Goal: Task Accomplishment & Management: Manage account settings

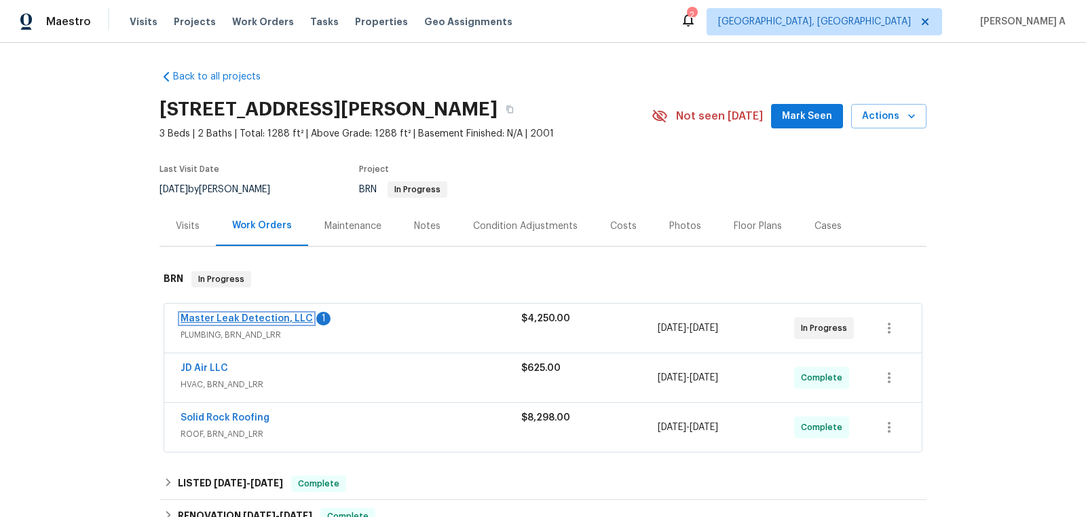
click at [251, 322] on link "Master Leak Detection, LLC" at bounding box center [247, 319] width 132 height 10
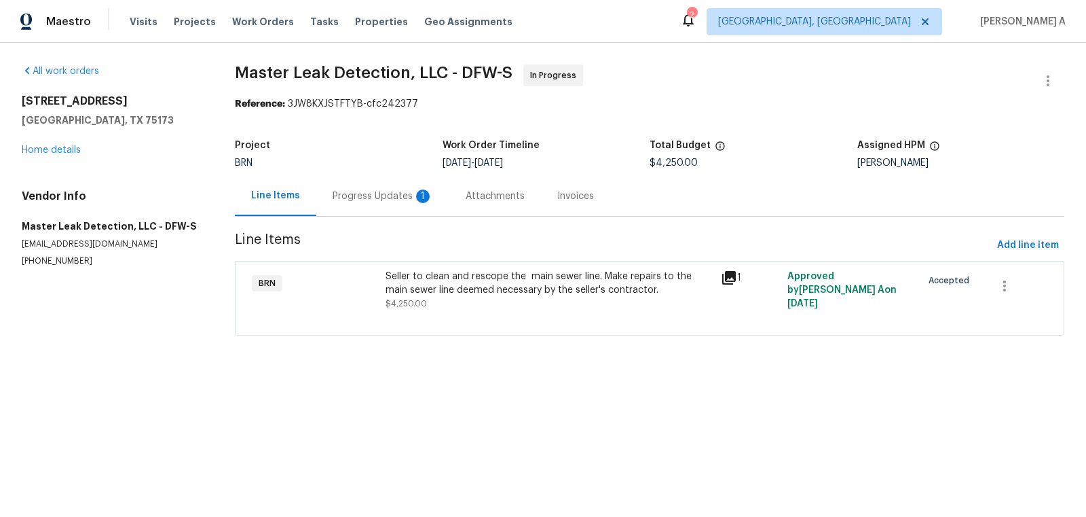
click at [468, 274] on div "Seller to clean and rescope the main sewer line. Make repairs to the main sewer…" at bounding box center [549, 283] width 327 height 27
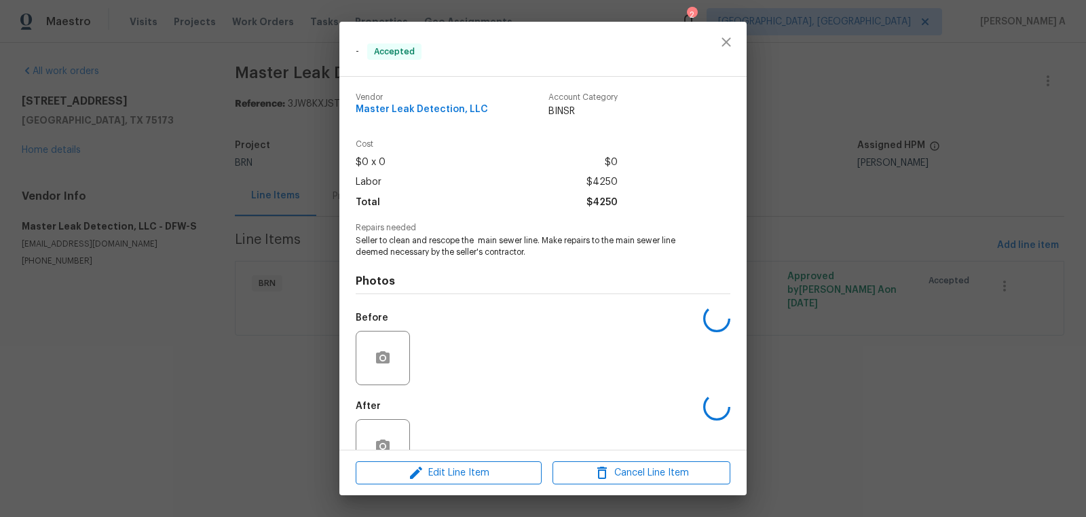
scroll to position [37, 0]
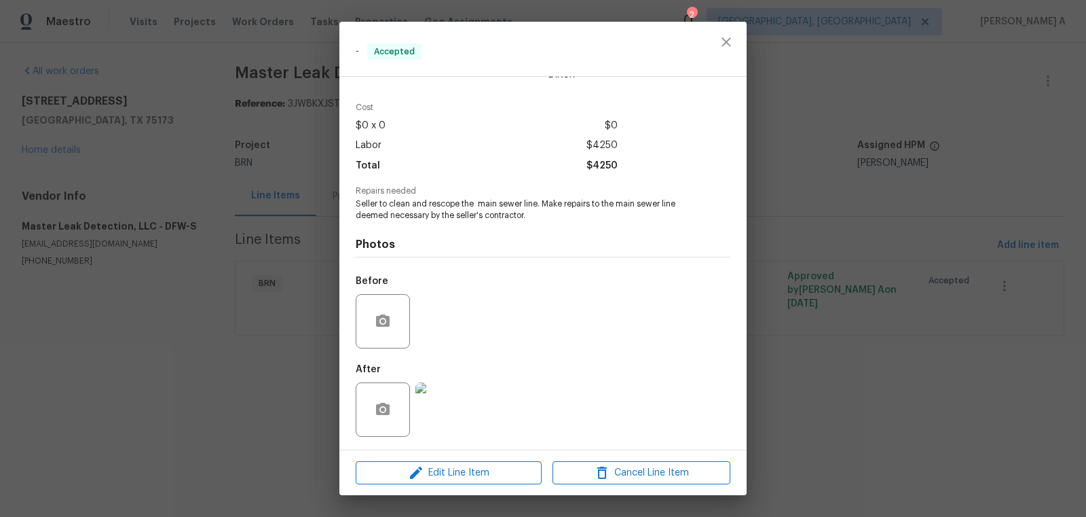
click at [440, 422] on img at bounding box center [443, 409] width 54 height 54
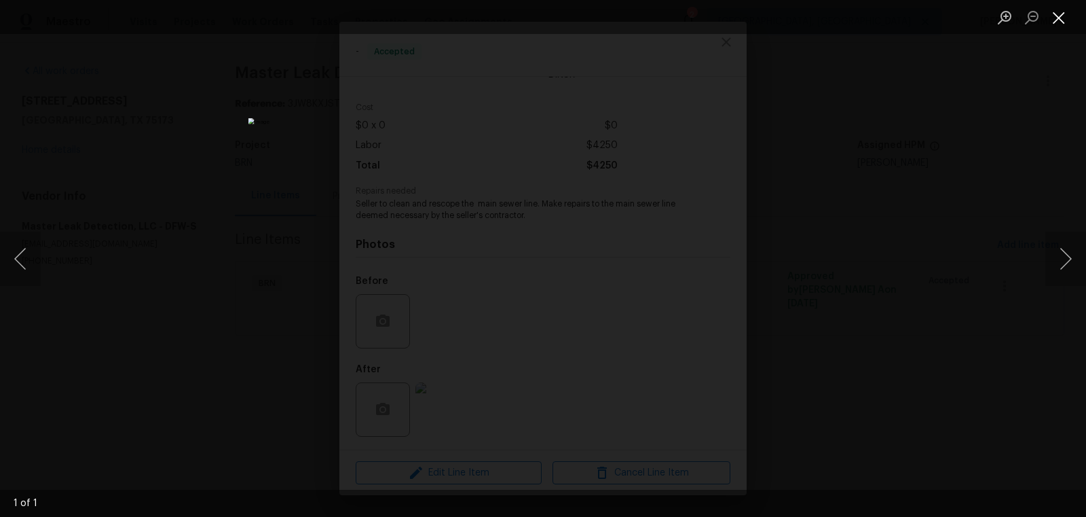
click at [1058, 14] on button "Close lightbox" at bounding box center [1059, 17] width 27 height 24
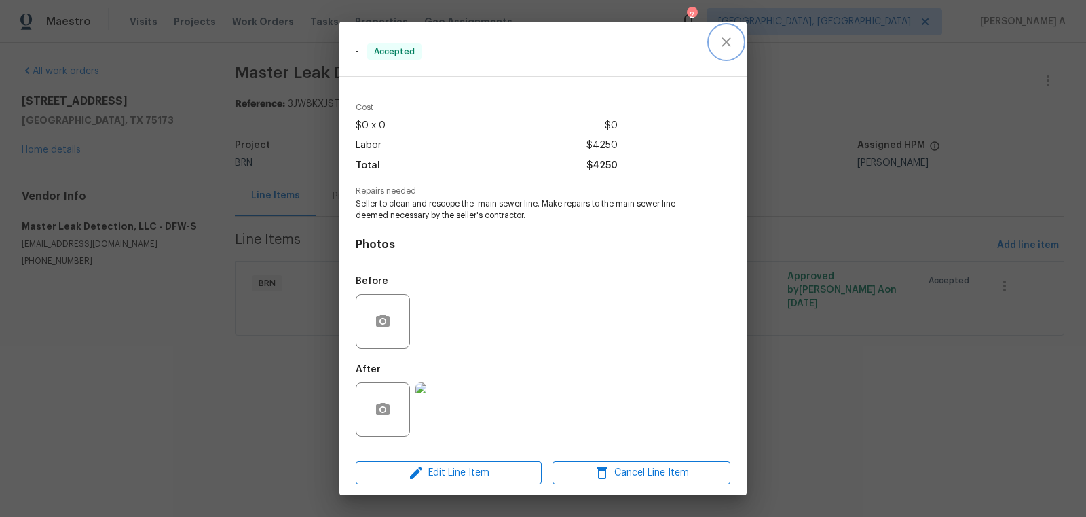
click at [726, 45] on icon "close" at bounding box center [726, 42] width 16 height 16
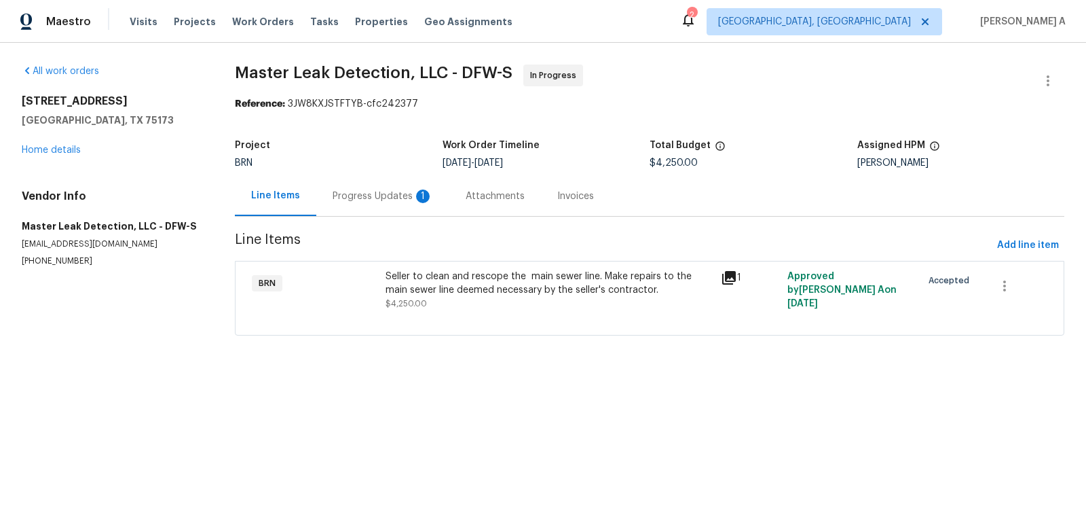
click at [365, 203] on div "Progress Updates 1" at bounding box center [382, 196] width 133 height 40
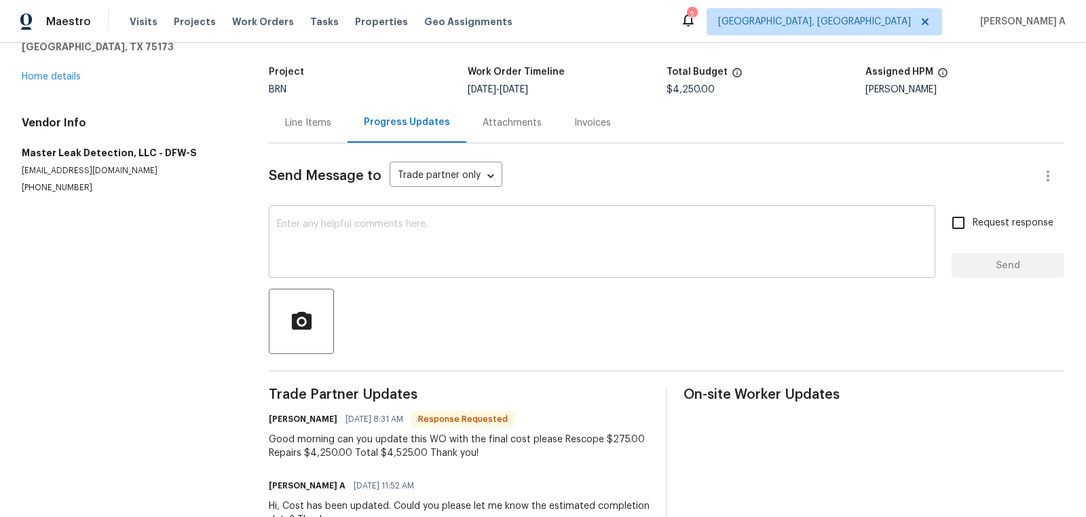
scroll to position [76, 0]
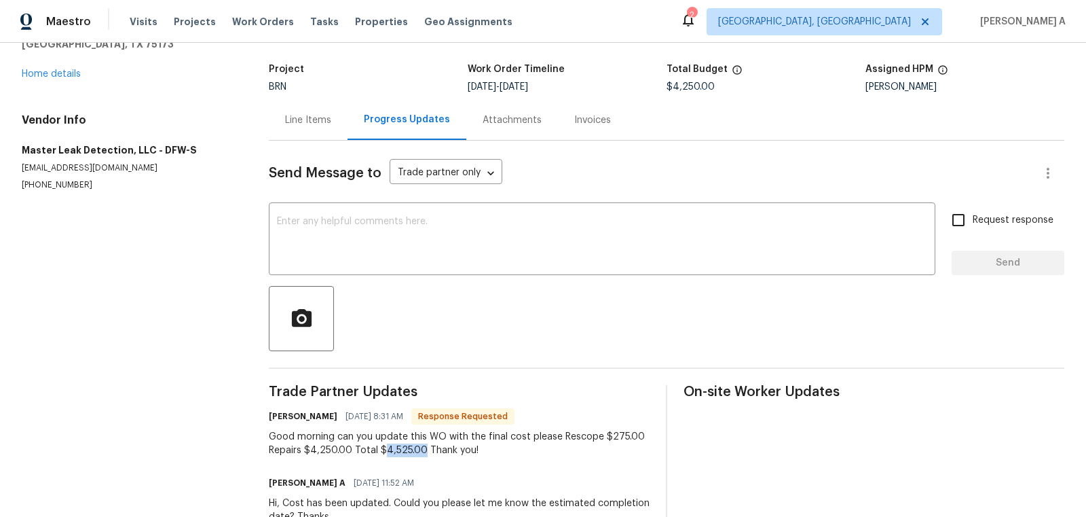
copy div "4,525.00"
drag, startPoint x: 382, startPoint y: 451, endPoint x: 420, endPoint y: 452, distance: 37.3
click at [420, 452] on div "Good morning can you update this WO with the final cost please Rescope $275.00 …" at bounding box center [459, 443] width 381 height 27
click at [306, 120] on div "Line Items" at bounding box center [308, 120] width 46 height 14
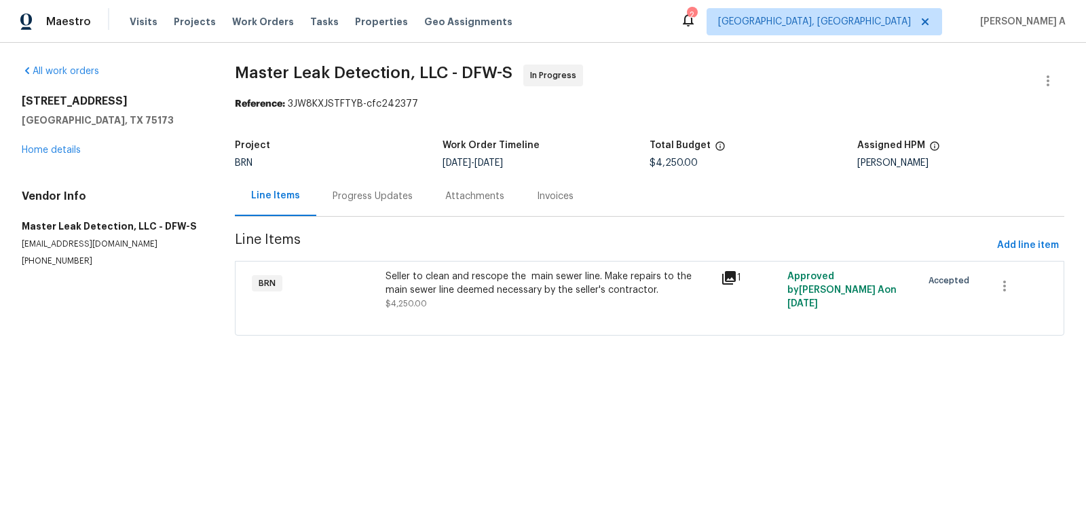
click at [532, 277] on div "Seller to clean and rescope the main sewer line. Make repairs to the main sewer…" at bounding box center [549, 283] width 327 height 27
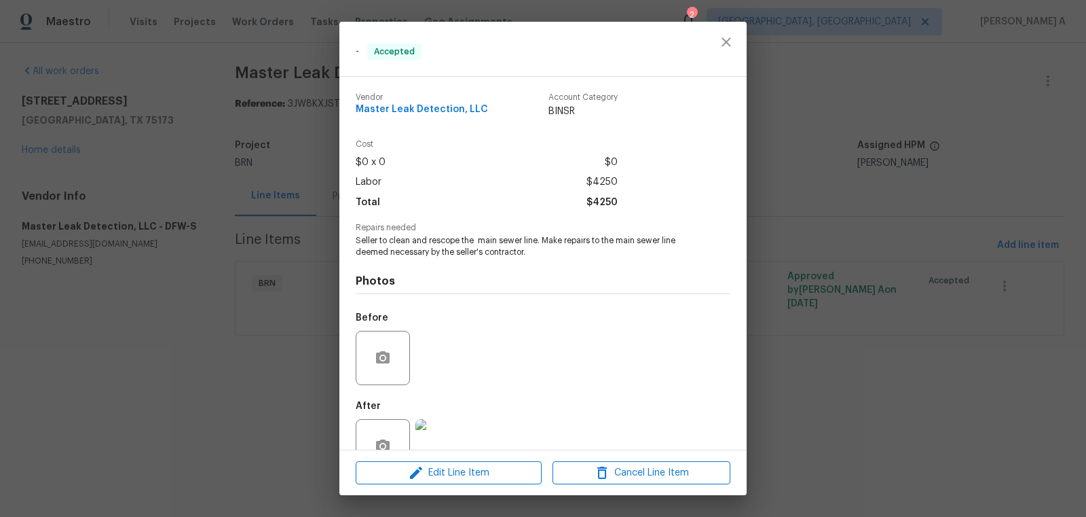
scroll to position [37, 0]
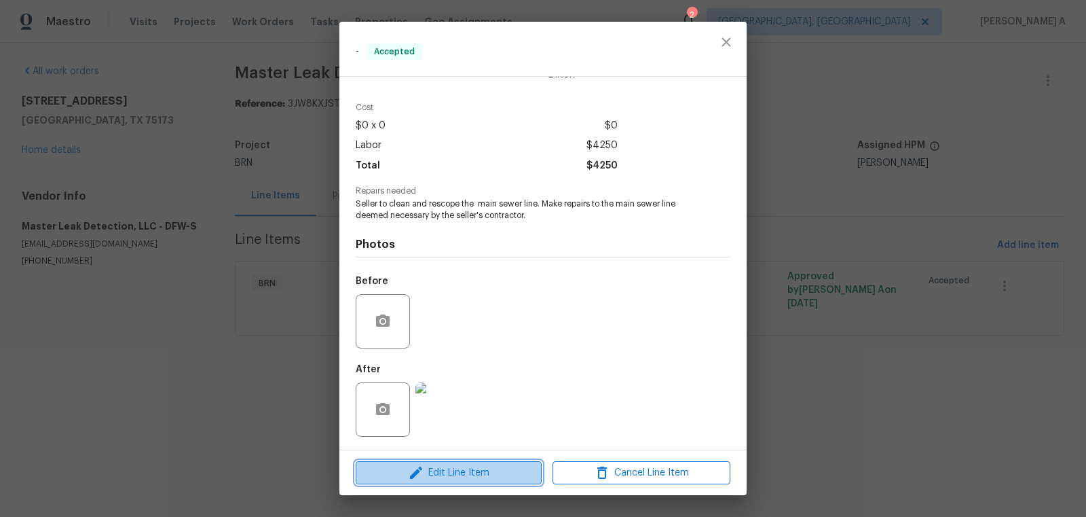
click at [477, 471] on span "Edit Line Item" at bounding box center [449, 472] width 178 height 17
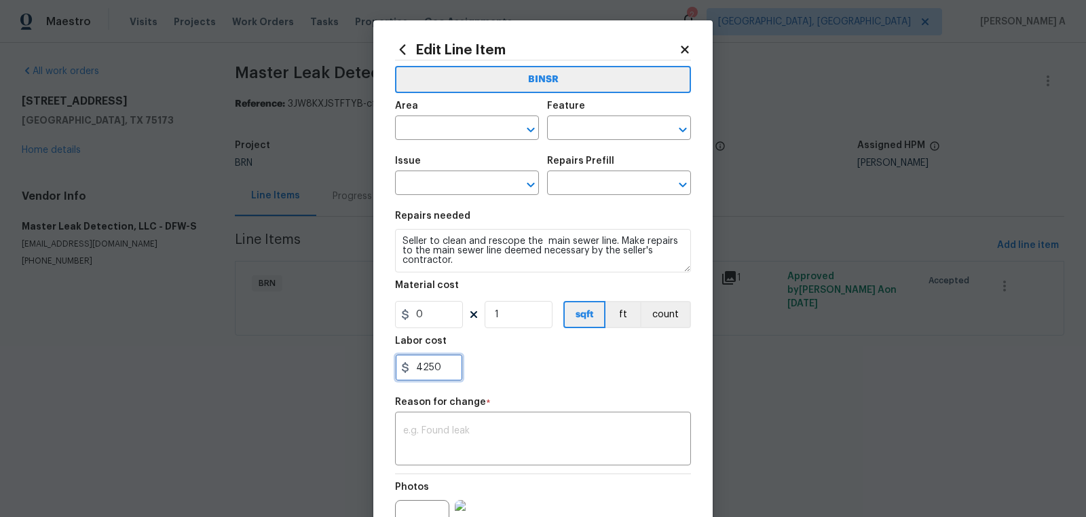
drag, startPoint x: 453, startPoint y: 376, endPoint x: 367, endPoint y: 375, distance: 86.2
click at [367, 376] on div "Edit Line Item BINSR Area ​ Feature ​ Issue ​ Repairs Prefill ​ Repairs needed …" at bounding box center [543, 258] width 1086 height 517
paste input "525.0"
type input "4525"
click at [465, 131] on input "text" at bounding box center [448, 129] width 106 height 21
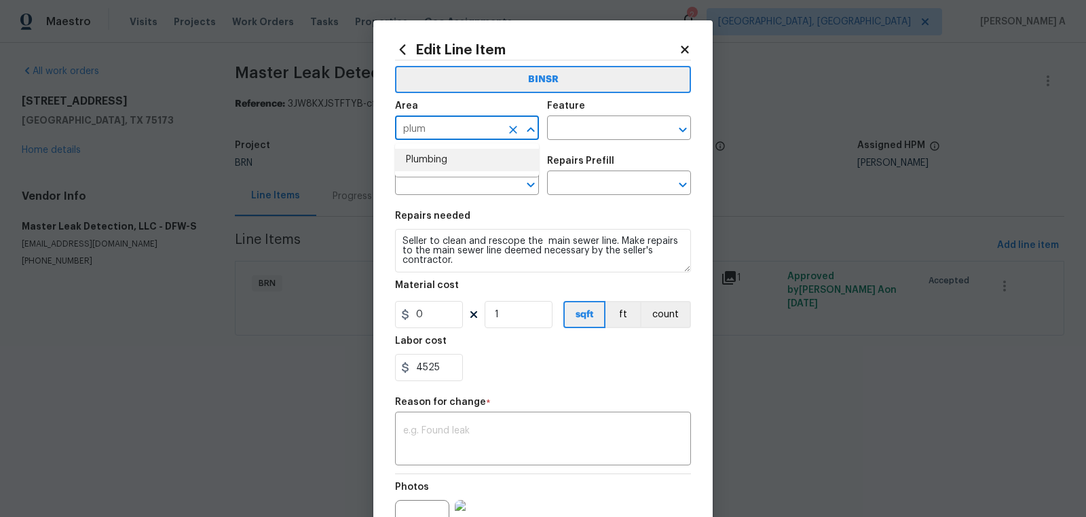
click at [476, 166] on li "Plumbing" at bounding box center [467, 160] width 144 height 22
type input "Plumbing"
click at [602, 126] on input "text" at bounding box center [600, 129] width 106 height 21
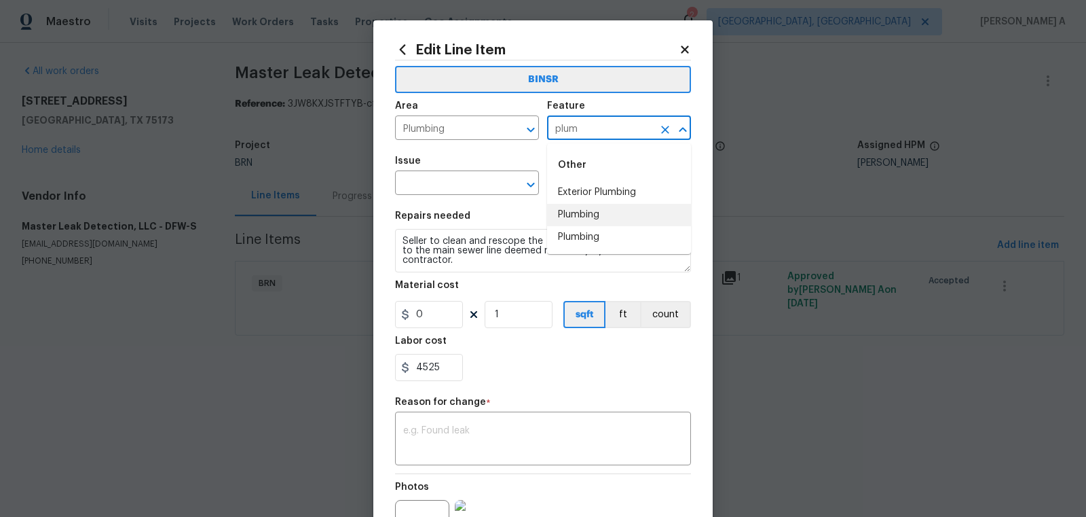
click at [613, 224] on li "Plumbing" at bounding box center [619, 215] width 144 height 22
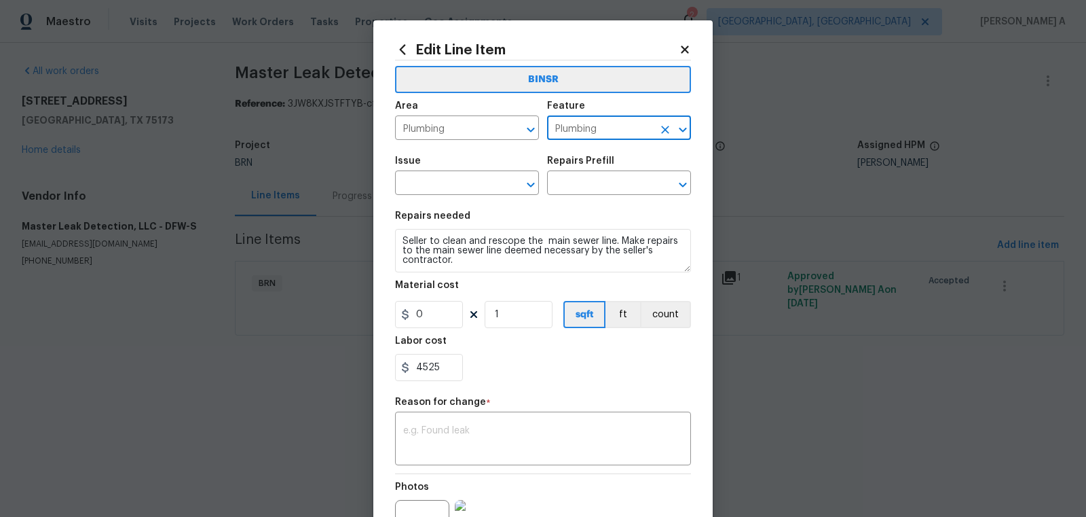
type input "Plumbing"
click at [422, 170] on div "Issue" at bounding box center [467, 165] width 144 height 18
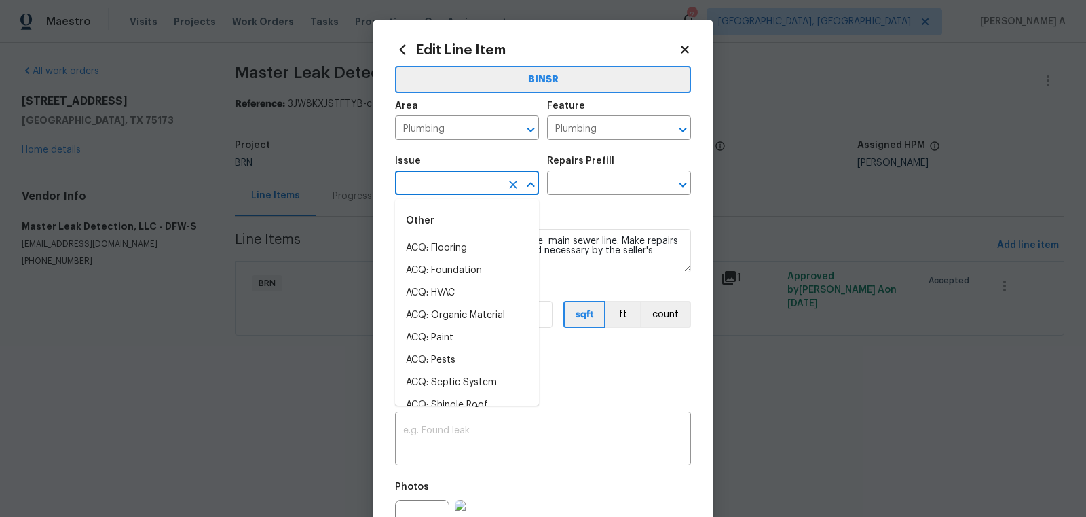
click at [422, 185] on input "text" at bounding box center [448, 184] width 106 height 21
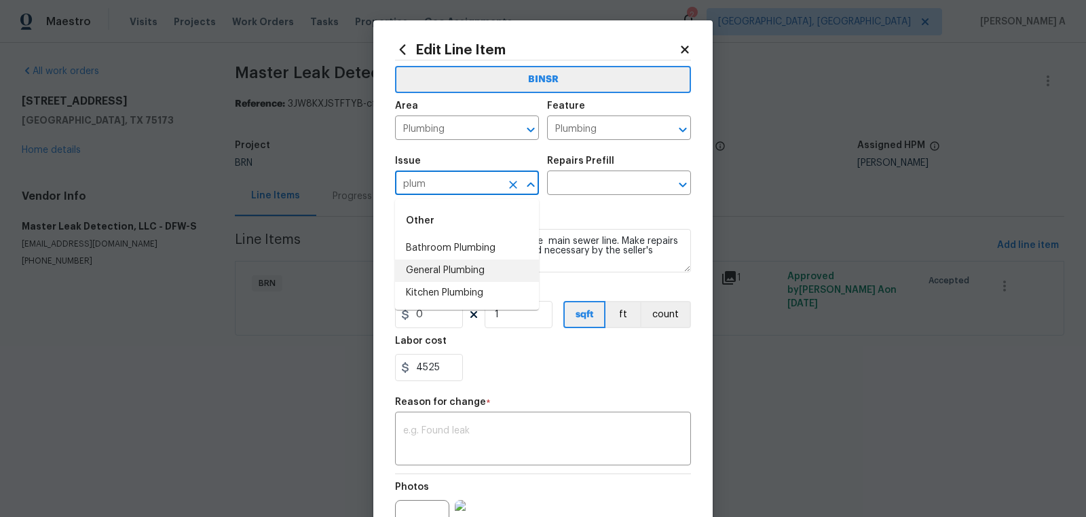
click at [431, 275] on li "General Plumbing" at bounding box center [467, 270] width 144 height 22
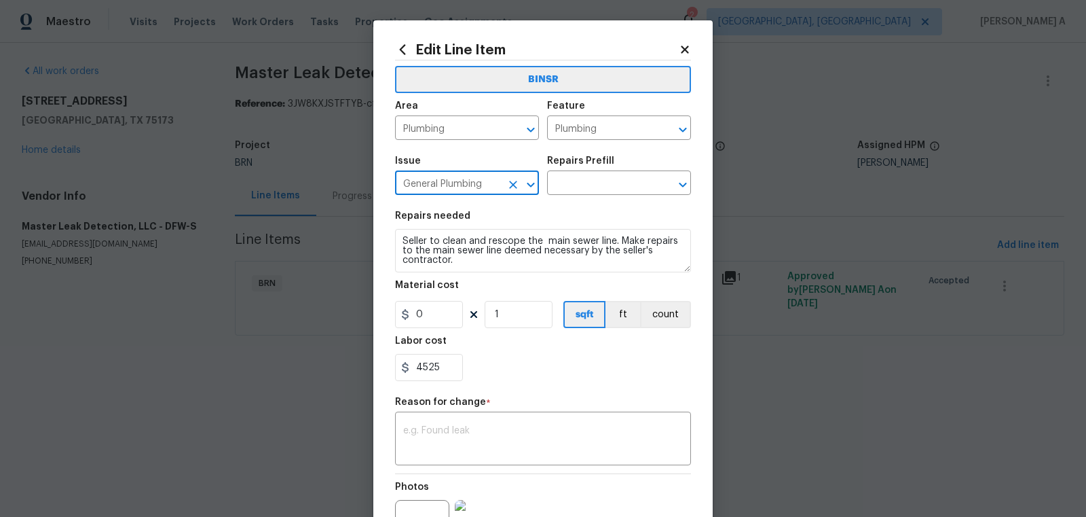
type input "General Plumbing"
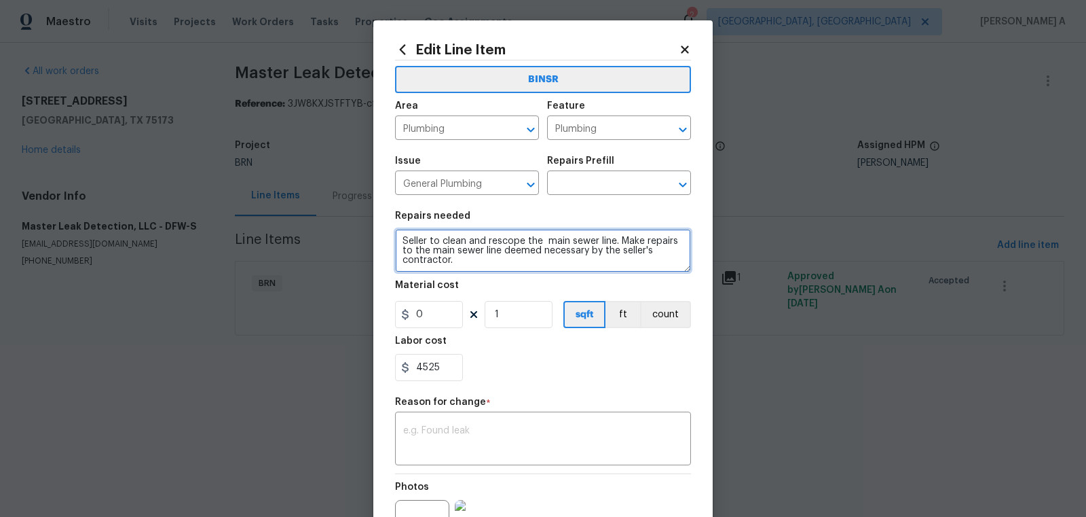
click at [437, 258] on textarea "Seller to clean and rescope the main sewer line. Make repairs to the main sewer…" at bounding box center [543, 250] width 296 height 43
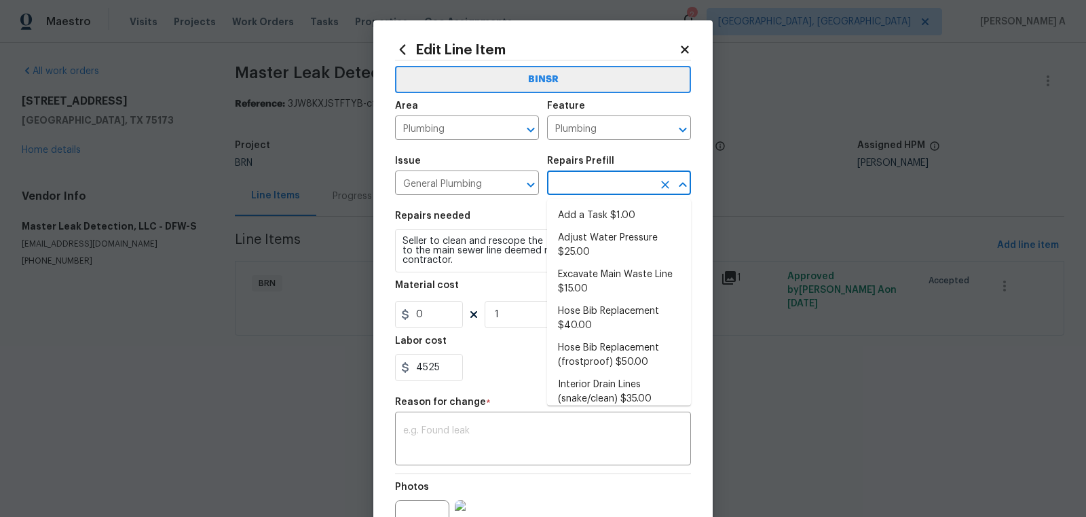
click at [585, 181] on input "text" at bounding box center [600, 184] width 106 height 21
click at [592, 208] on li "Add a Task $1.00" at bounding box center [619, 215] width 144 height 22
type input "Add a Task $1.00"
type textarea "HPM to detail"
type input "1"
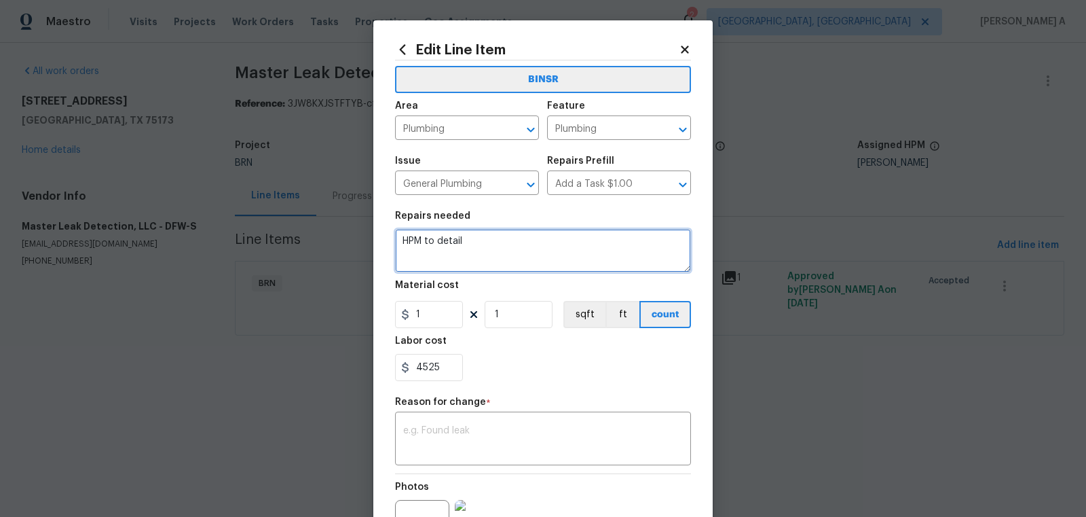
click at [559, 238] on textarea "HPM to detail" at bounding box center [543, 250] width 296 height 43
paste textarea "Seller to clean and rescope the main sewer line. Make repairs to the main sewer…"
type textarea "Seller to clean and rescope the main sewer line. Make repairs to the main sewer…"
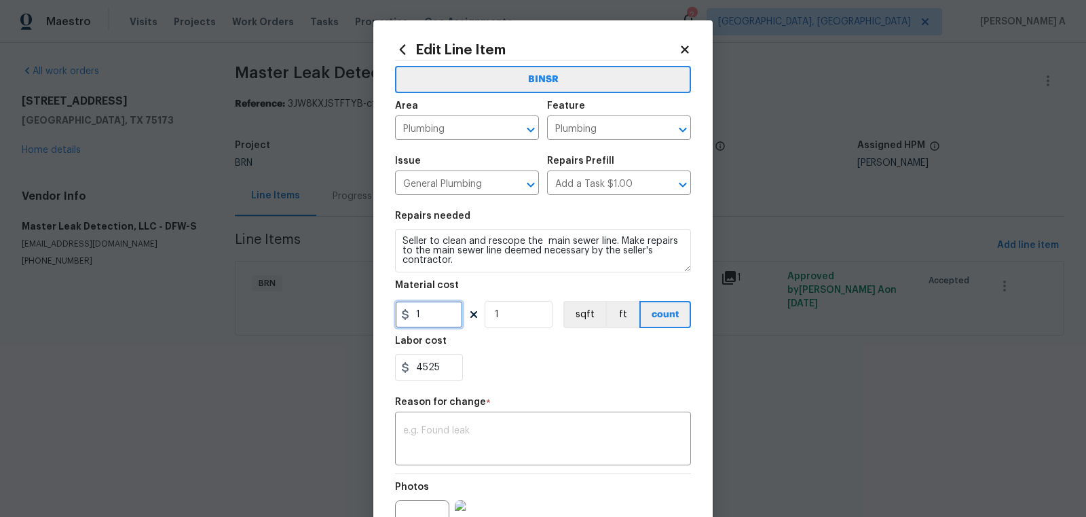
drag, startPoint x: 431, startPoint y: 318, endPoint x: 328, endPoint y: 318, distance: 103.2
click at [328, 318] on div "Edit Line Item BINSR Area Plumbing ​ Feature Plumbing ​ Issue General Plumbing …" at bounding box center [543, 258] width 1086 height 517
type input "0"
click at [454, 443] on textarea at bounding box center [543, 440] width 280 height 29
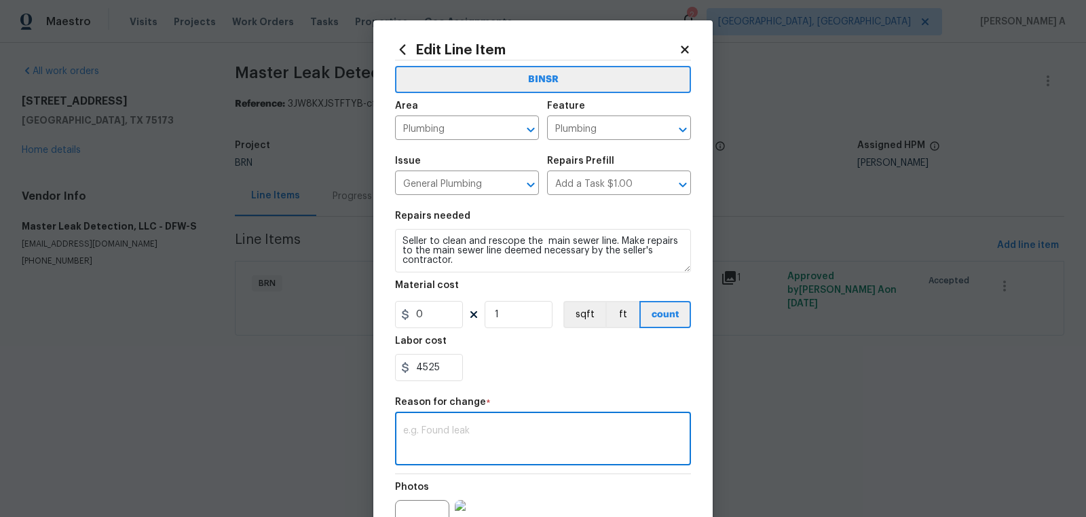
scroll to position [151, 0]
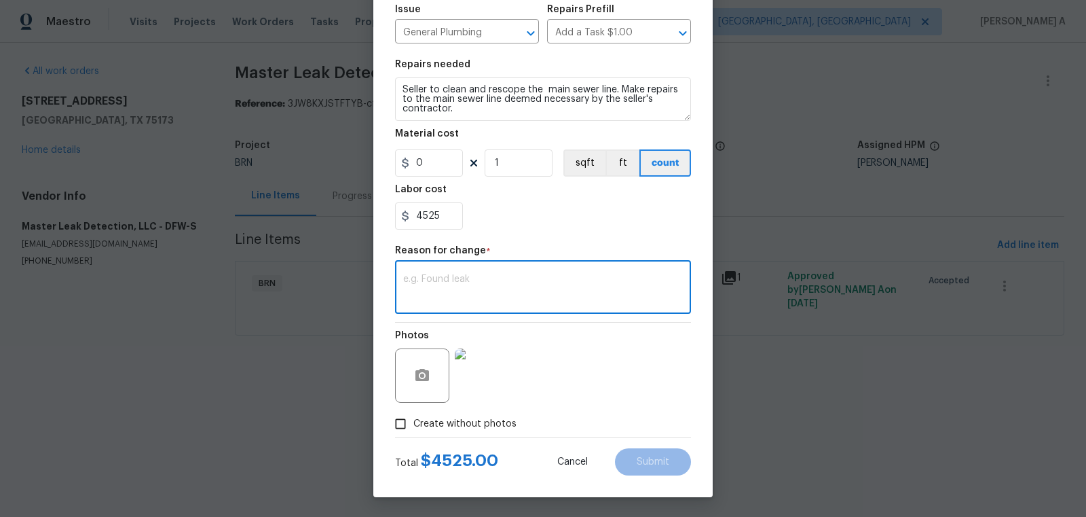
paste textarea "(AK) Updated per vendors final cost."
type textarea "(AK) Updated per vendors final cost."
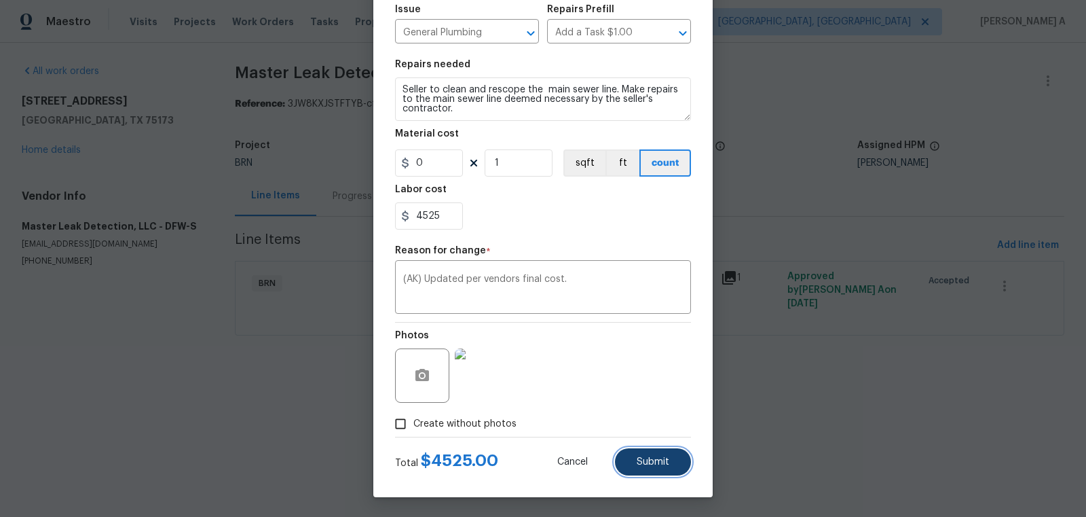
click at [648, 457] on span "Submit" at bounding box center [653, 462] width 33 height 10
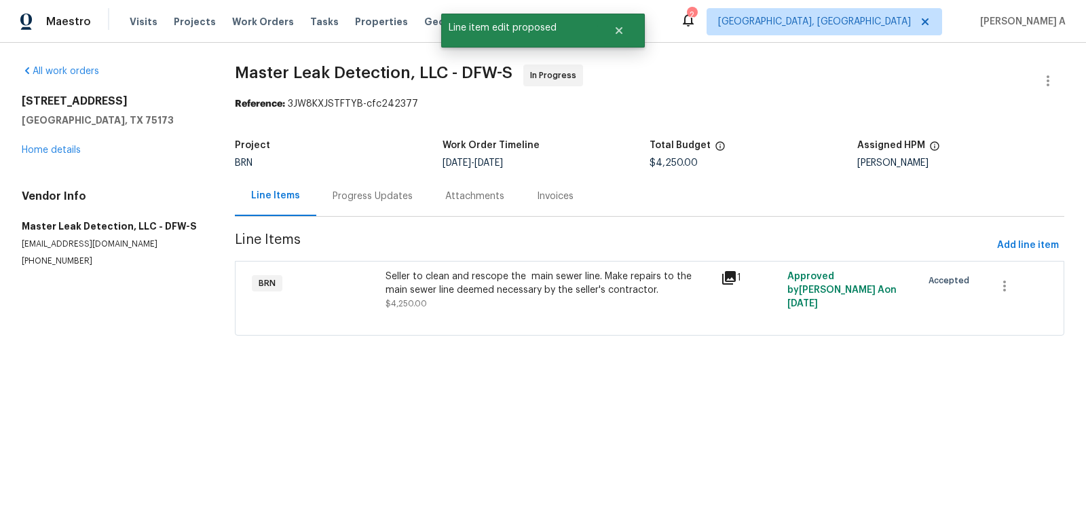
scroll to position [0, 0]
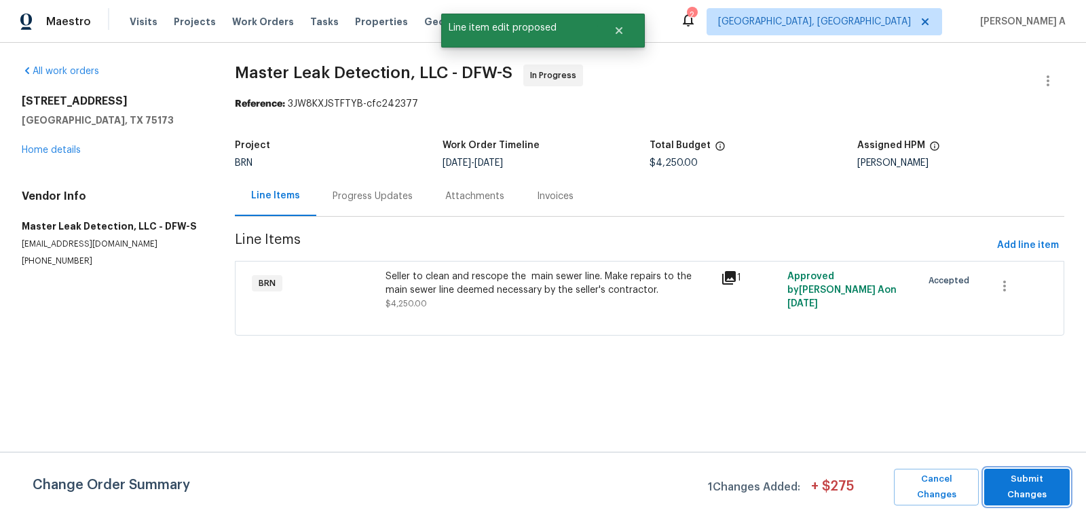
click at [1041, 481] on span "Submit Changes" at bounding box center [1027, 486] width 72 height 31
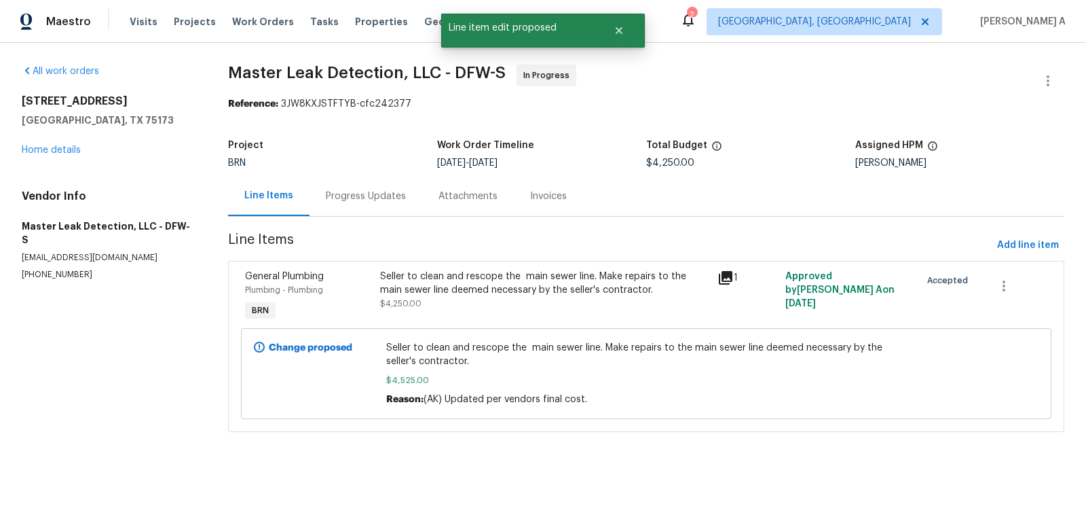
click at [347, 181] on div "Progress Updates" at bounding box center [366, 196] width 113 height 40
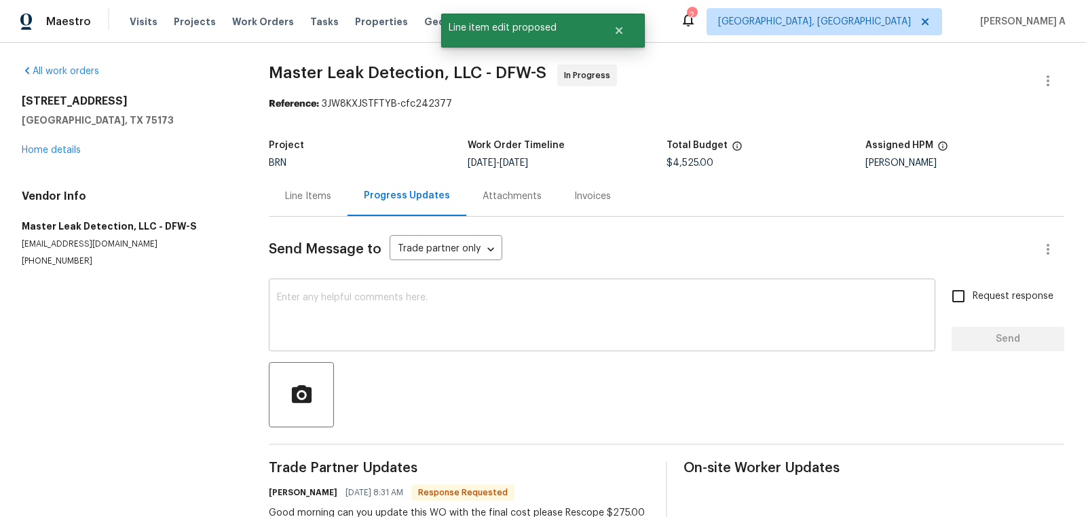
click at [428, 329] on textarea at bounding box center [602, 317] width 650 height 48
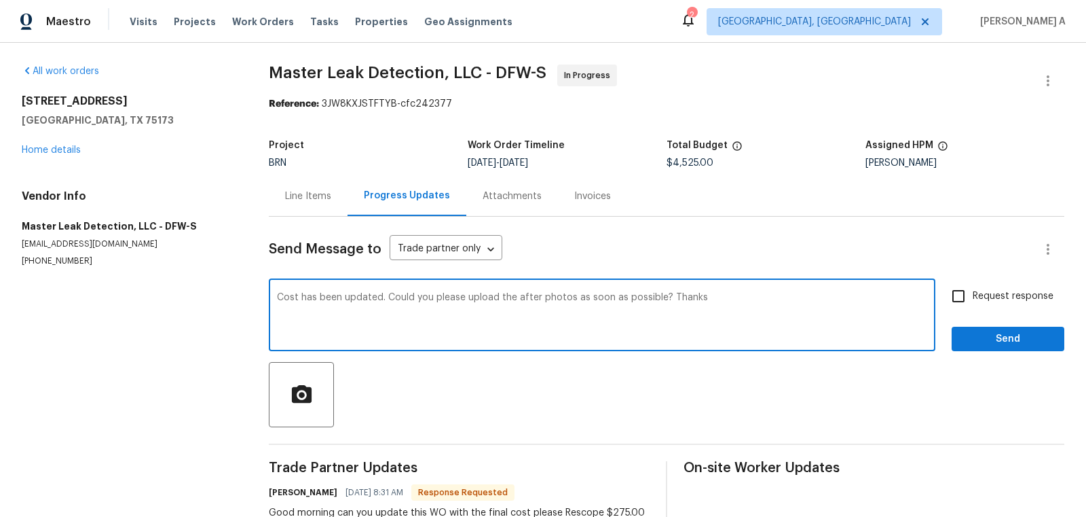
click at [428, 329] on textarea "Cost has been updated. Could you please upload the after photos as soon as poss…" at bounding box center [602, 317] width 650 height 48
drag, startPoint x: 386, startPoint y: 296, endPoint x: 941, endPoint y: 303, distance: 554.8
click at [941, 303] on div "Cost has been updated. Could you please upload the after photos as soon as poss…" at bounding box center [667, 316] width 796 height 69
type textarea "Cost has been updated. Could you please upload the after photos as soon as poss…"
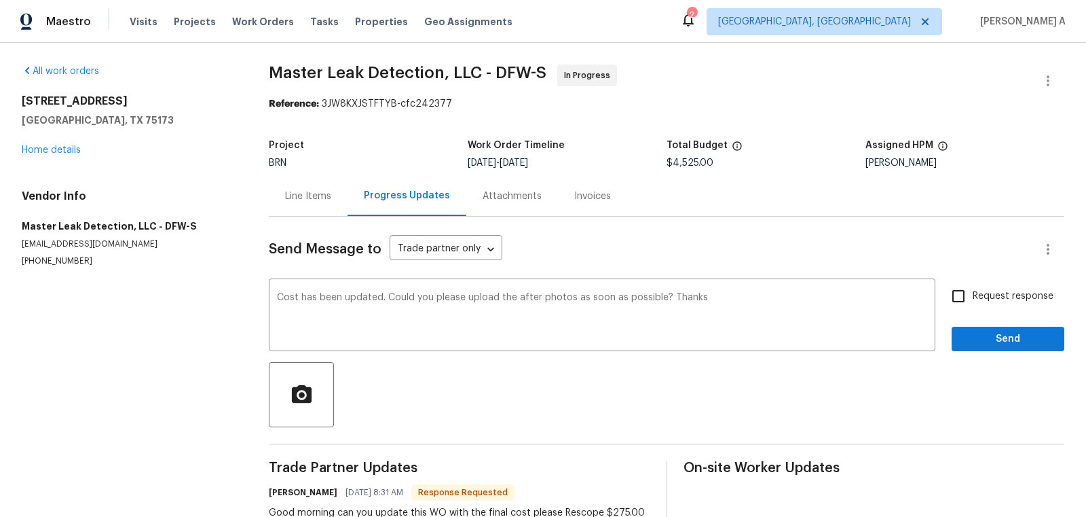
click at [976, 297] on span "Request response" at bounding box center [1013, 296] width 81 height 14
click at [973, 297] on input "Request response" at bounding box center [958, 296] width 29 height 29
checkbox input "true"
click at [979, 325] on div "Request response Send" at bounding box center [1008, 316] width 113 height 69
click at [980, 334] on span "Send" at bounding box center [1008, 339] width 91 height 17
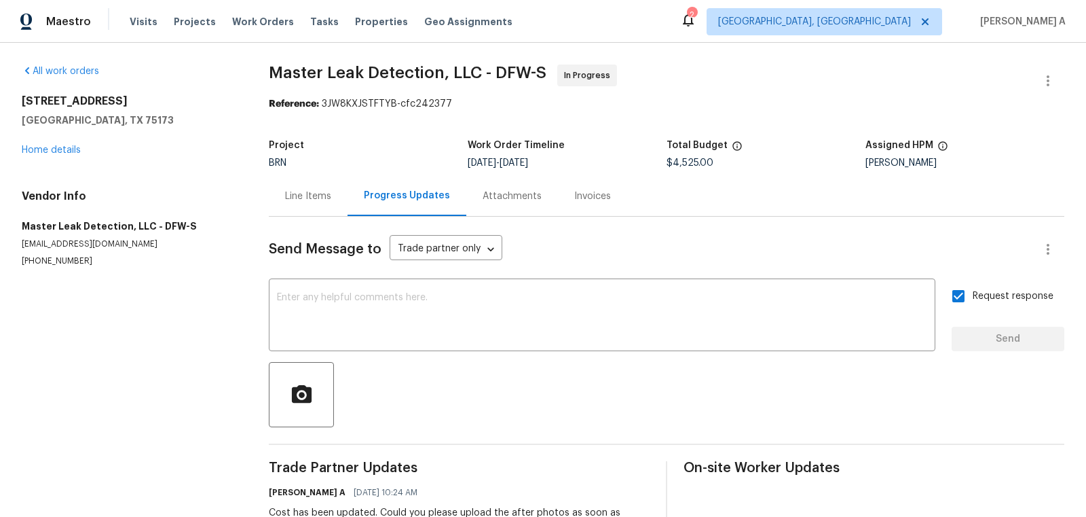
click at [308, 201] on div "Line Items" at bounding box center [308, 196] width 46 height 14
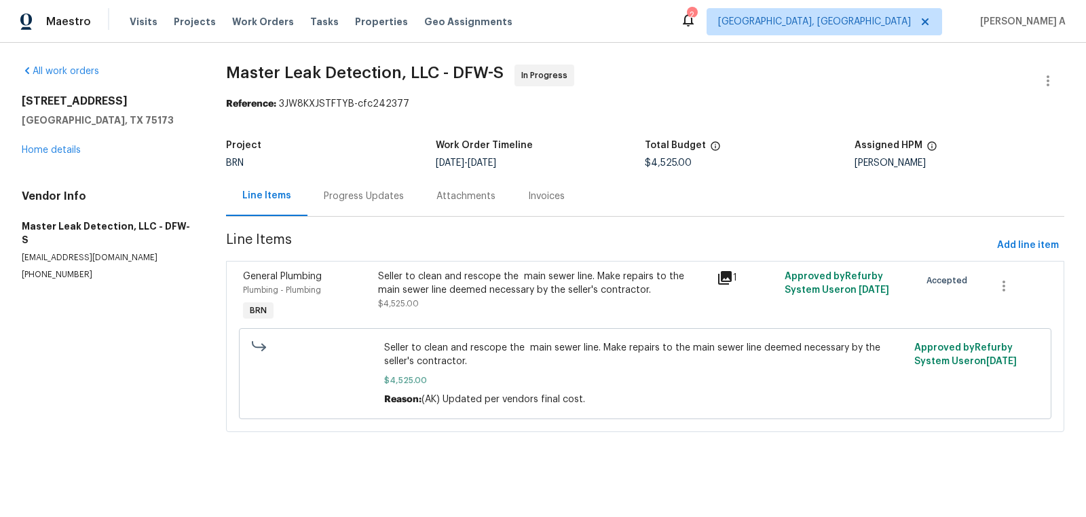
click at [513, 320] on div "Seller to clean and rescope the main sewer line. Make repairs to the main sewer…" at bounding box center [543, 296] width 339 height 62
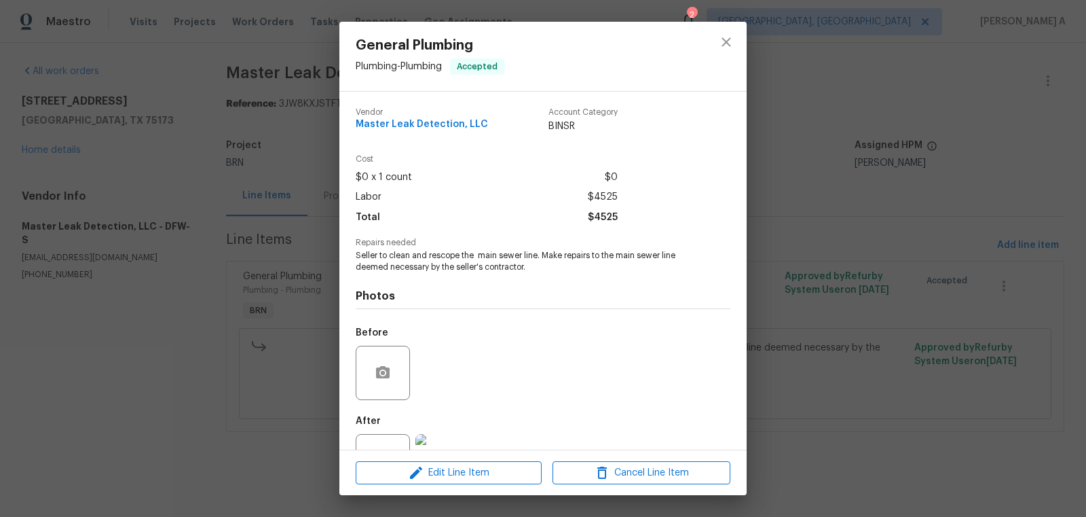
scroll to position [52, 0]
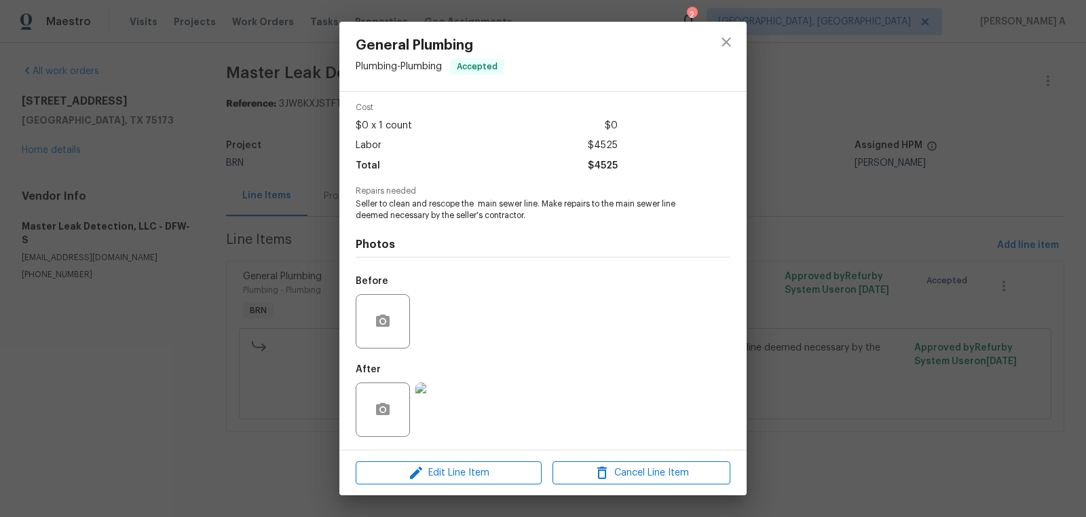
click at [437, 408] on img at bounding box center [443, 409] width 54 height 54
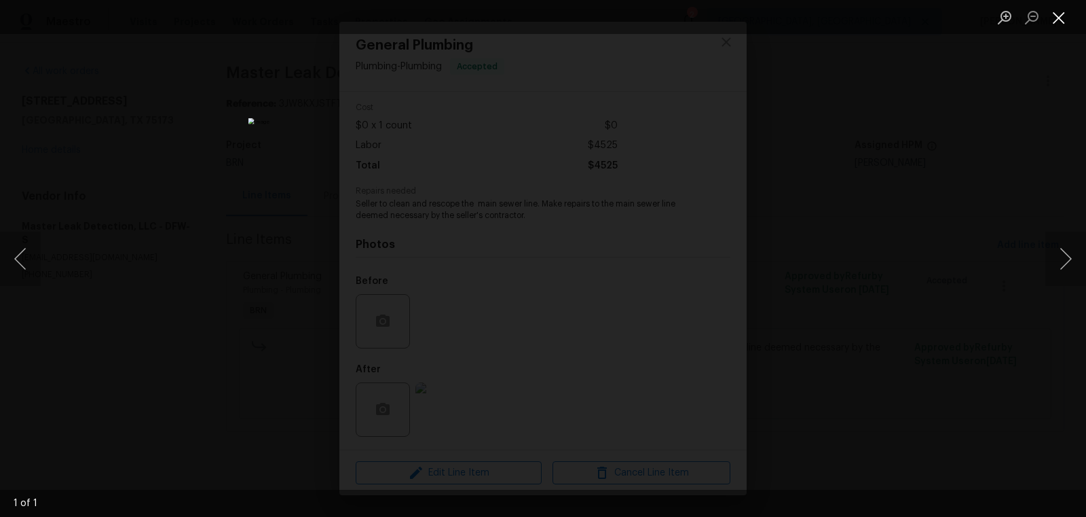
click at [1054, 18] on button "Close lightbox" at bounding box center [1059, 17] width 27 height 24
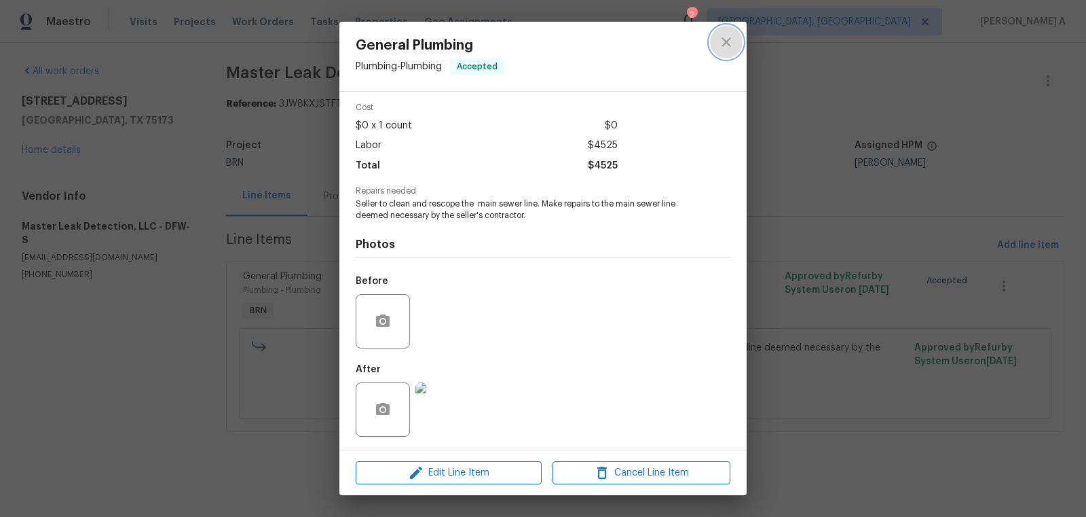
click at [723, 32] on button "close" at bounding box center [726, 42] width 33 height 33
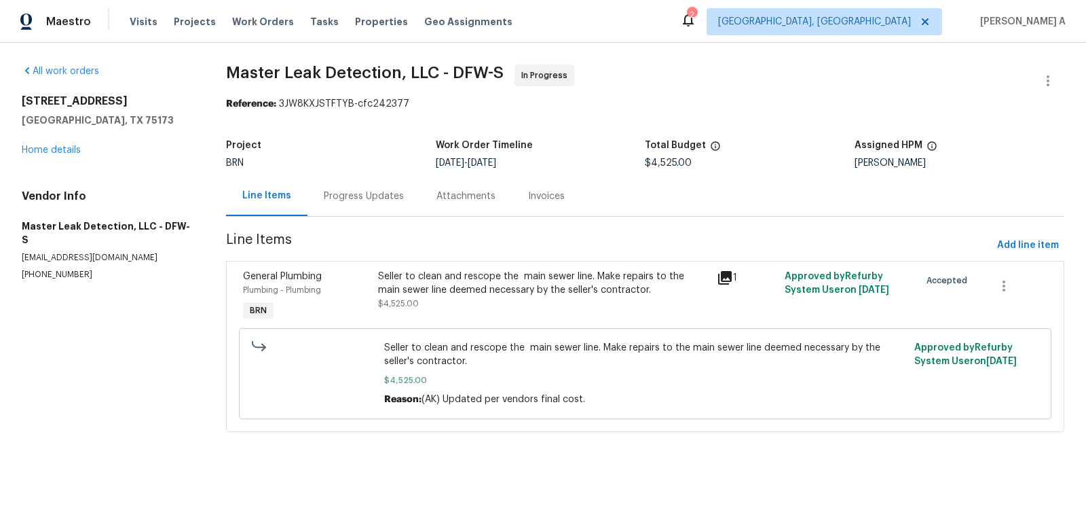
click at [350, 203] on div "Progress Updates" at bounding box center [364, 196] width 113 height 40
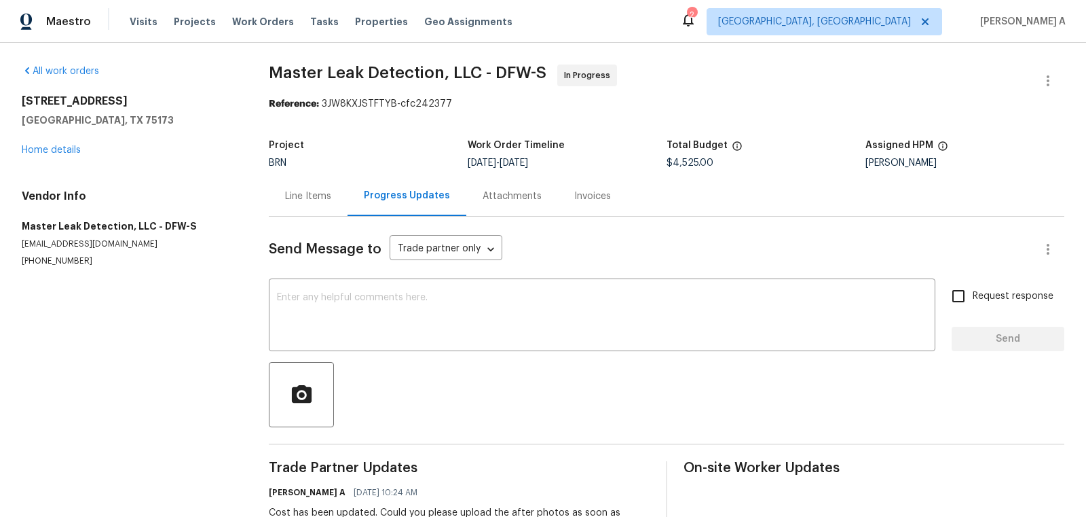
click at [303, 204] on div "Line Items" at bounding box center [308, 196] width 79 height 40
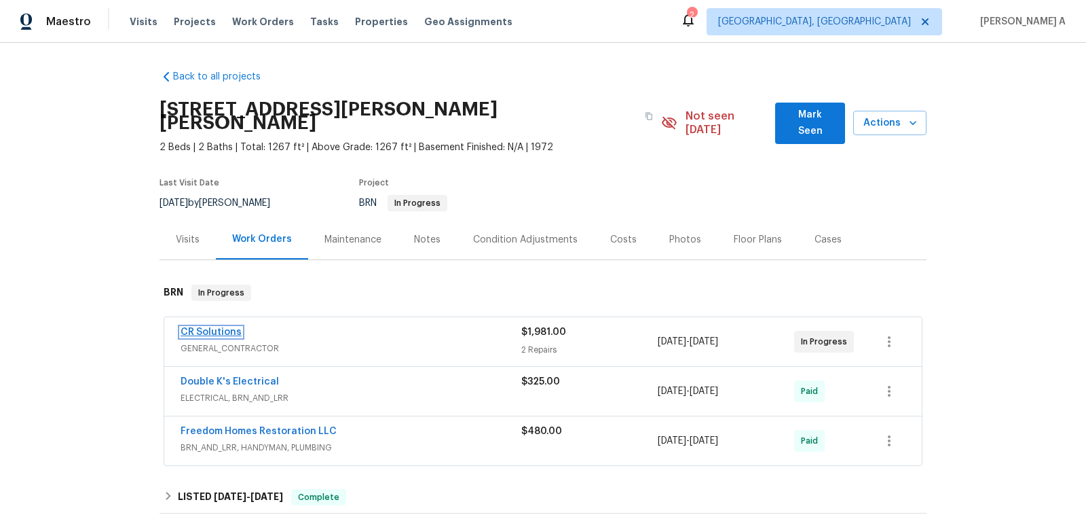
click at [220, 327] on link "CR Solutions" at bounding box center [211, 332] width 61 height 10
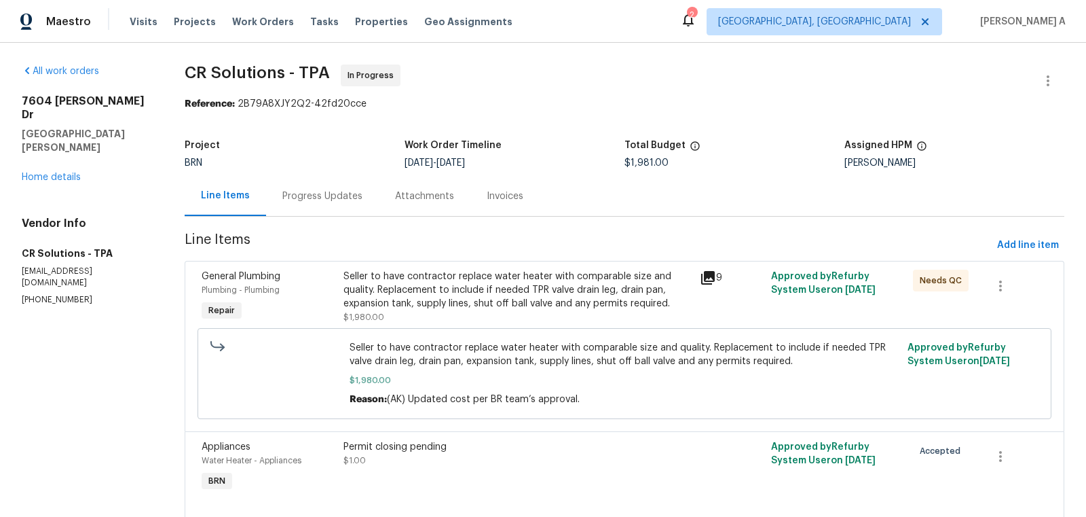
click at [308, 188] on div "Progress Updates" at bounding box center [322, 196] width 113 height 40
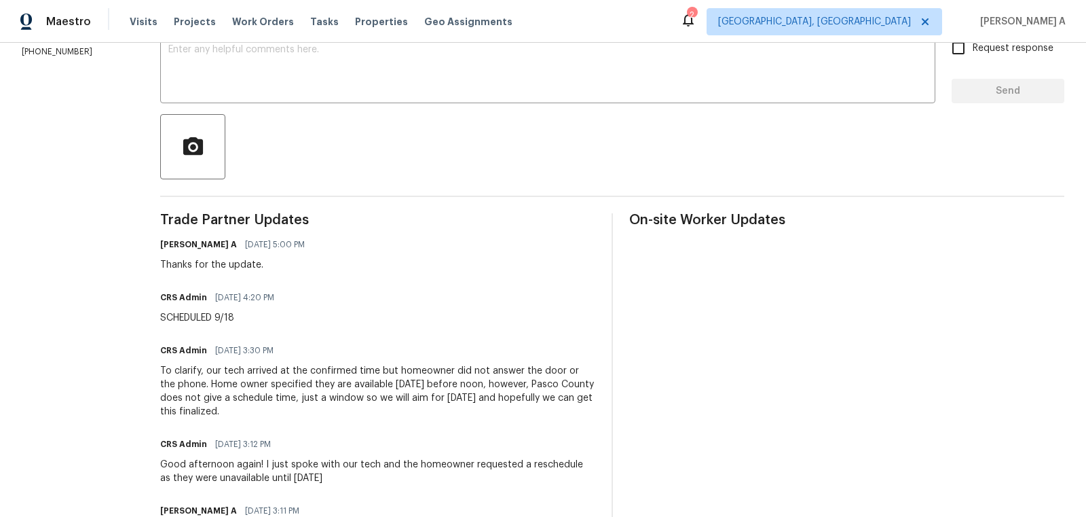
scroll to position [261, 0]
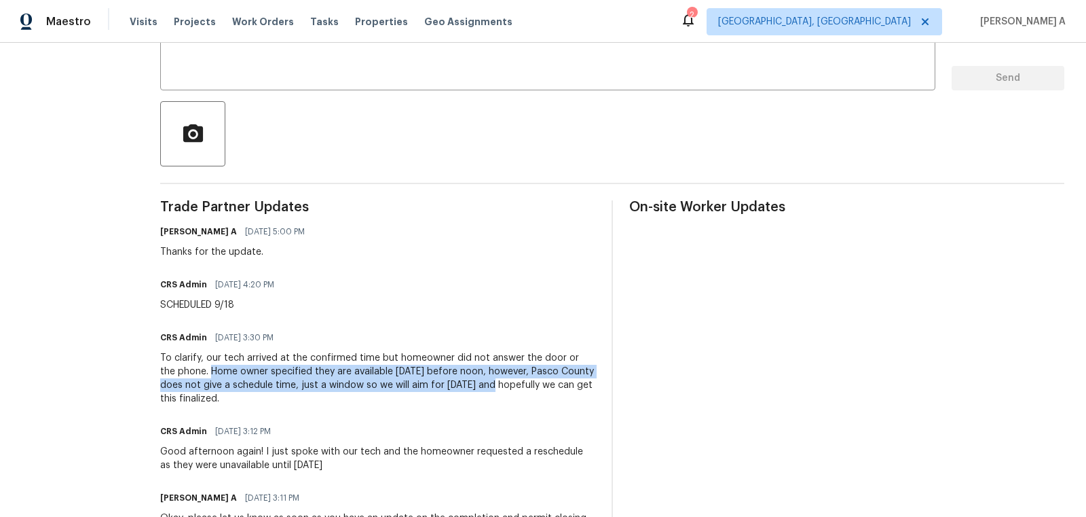
copy div "Home owner specified they are available tomorrow before noon, however, Pasco Co…"
drag, startPoint x: 196, startPoint y: 373, endPoint x: 486, endPoint y: 389, distance: 291.1
click at [486, 389] on div "To clarify, our tech arrived at the confirmed time but homeowner did not answer…" at bounding box center [377, 378] width 435 height 54
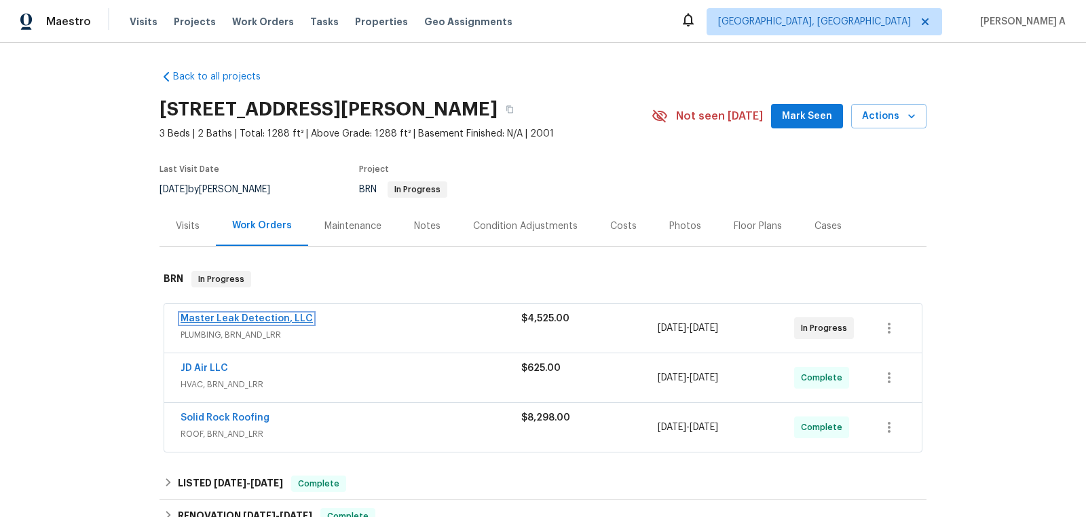
click at [217, 316] on link "Master Leak Detection, LLC" at bounding box center [247, 319] width 132 height 10
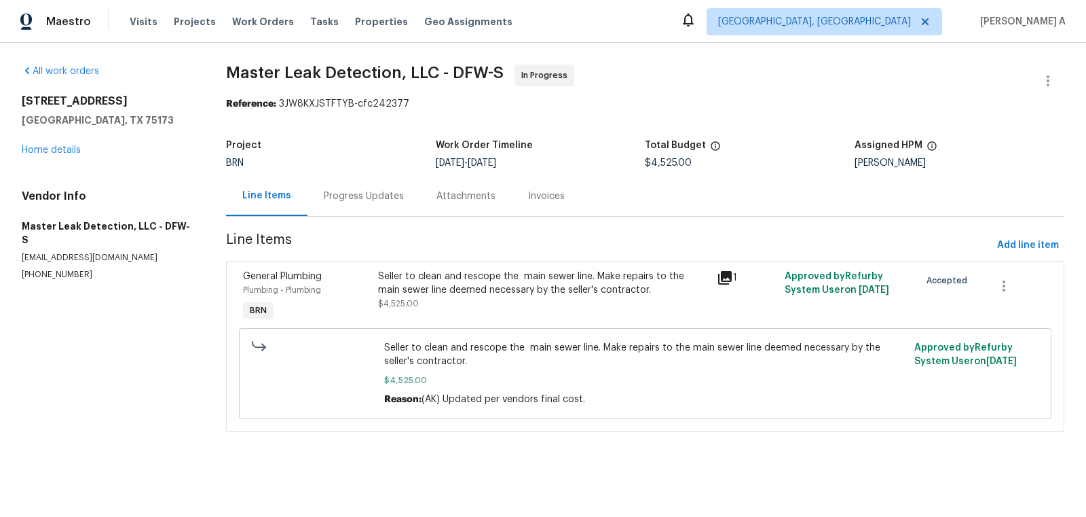
click at [362, 189] on div "Progress Updates" at bounding box center [364, 196] width 80 height 14
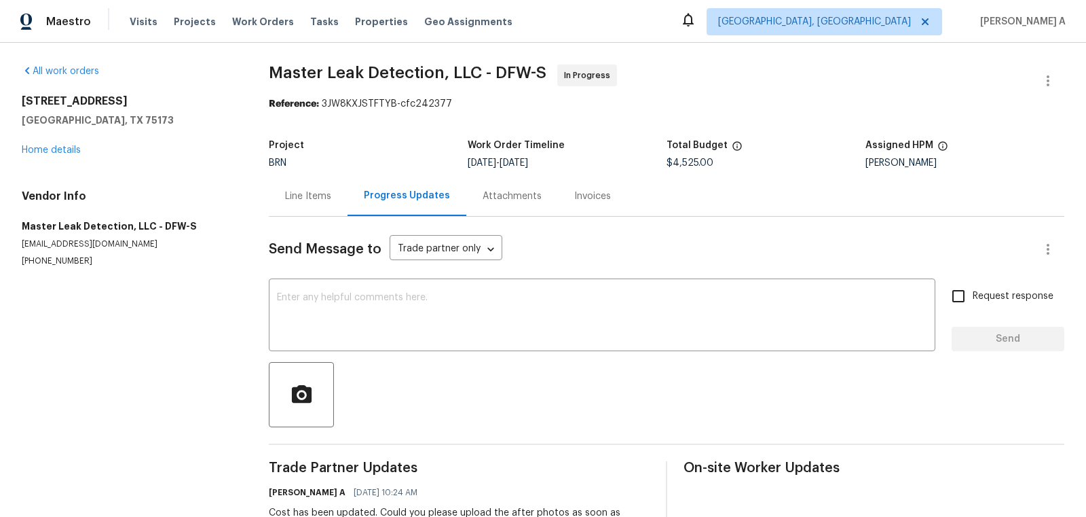
click at [293, 198] on div "Line Items" at bounding box center [308, 196] width 46 height 14
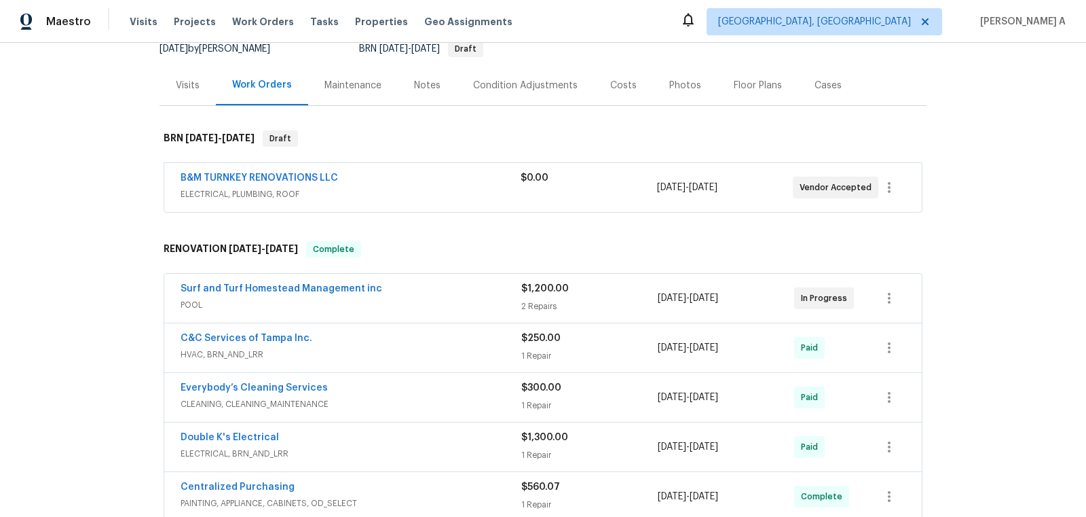
scroll to position [145, 0]
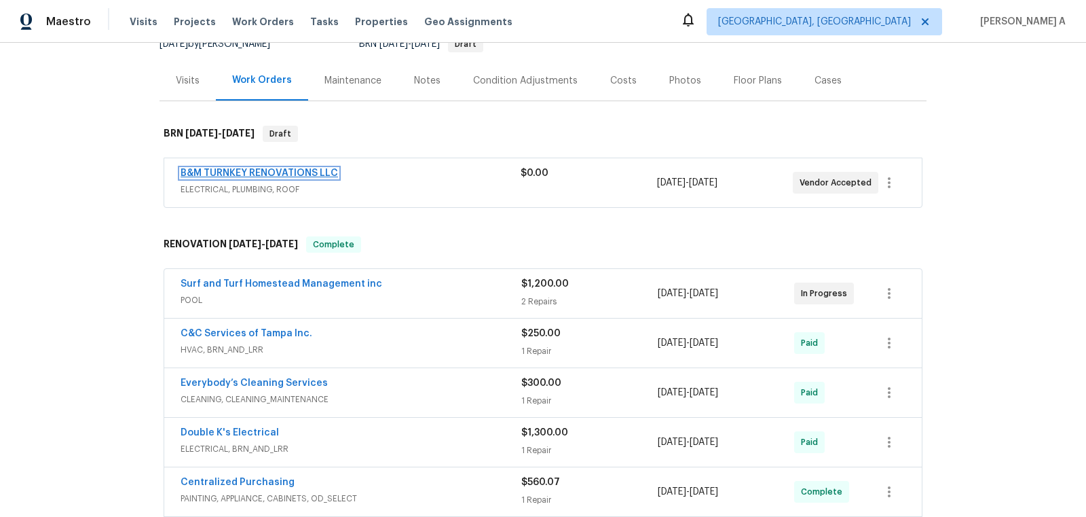
click at [301, 171] on link "B&M TURNKEY RENOVATIONS LLC" at bounding box center [260, 173] width 158 height 10
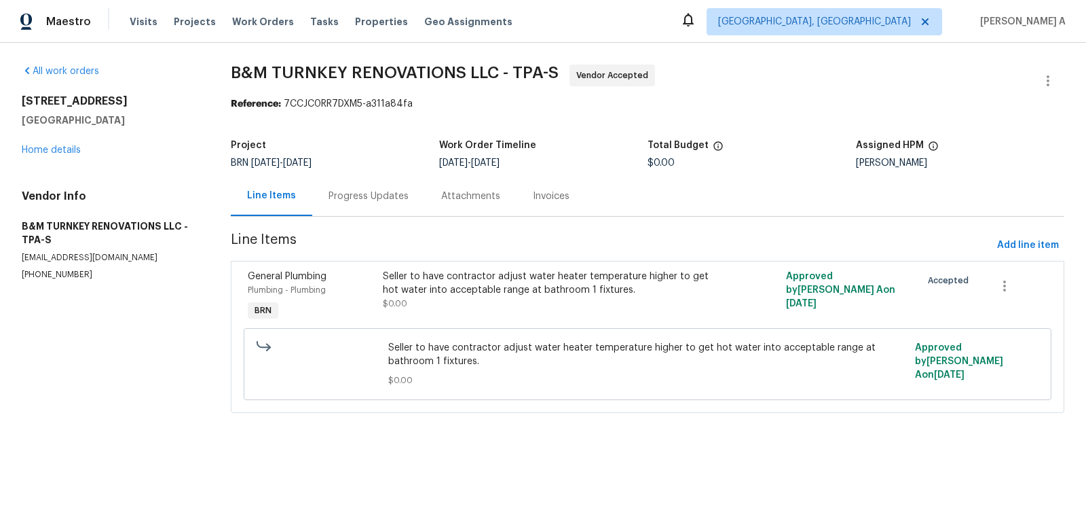
click at [338, 180] on div "Progress Updates" at bounding box center [368, 196] width 113 height 40
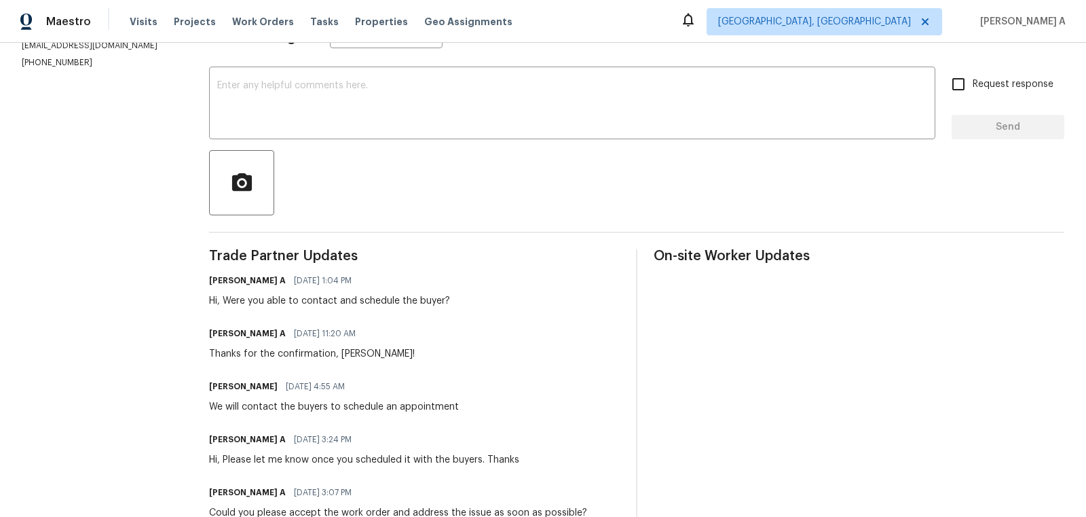
scroll to position [220, 0]
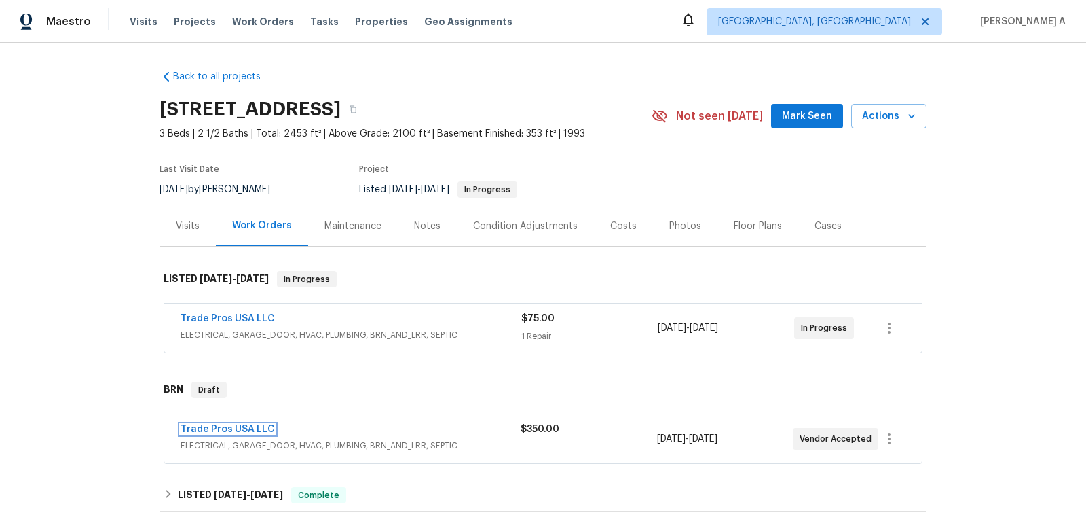
click at [246, 426] on link "Trade Pros USA LLC" at bounding box center [228, 429] width 94 height 10
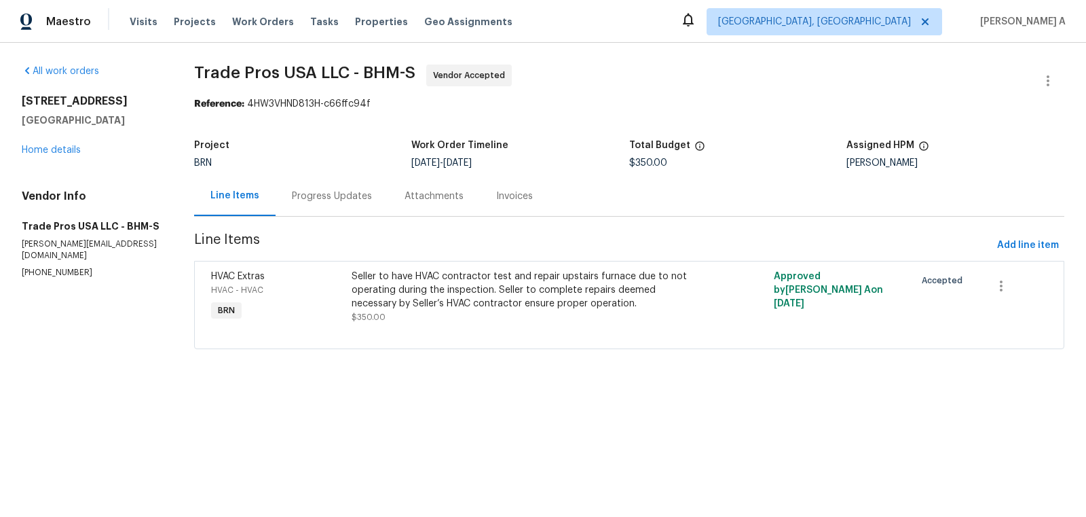
click at [344, 189] on div "Progress Updates" at bounding box center [332, 196] width 80 height 14
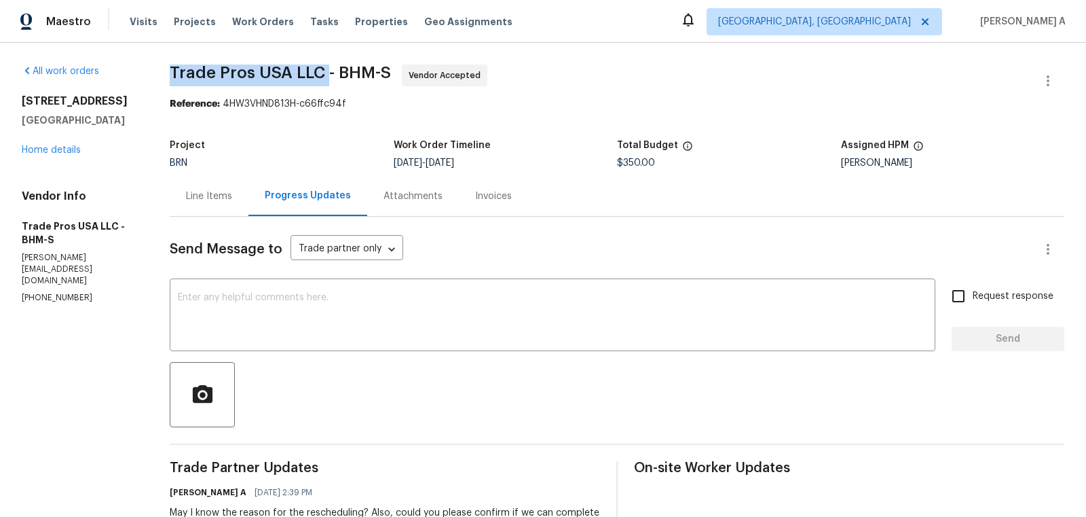
drag, startPoint x: 159, startPoint y: 69, endPoint x: 323, endPoint y: 67, distance: 163.6
copy span "Trade Pros USA LLC"
click at [210, 189] on div "Line Items" at bounding box center [209, 196] width 46 height 14
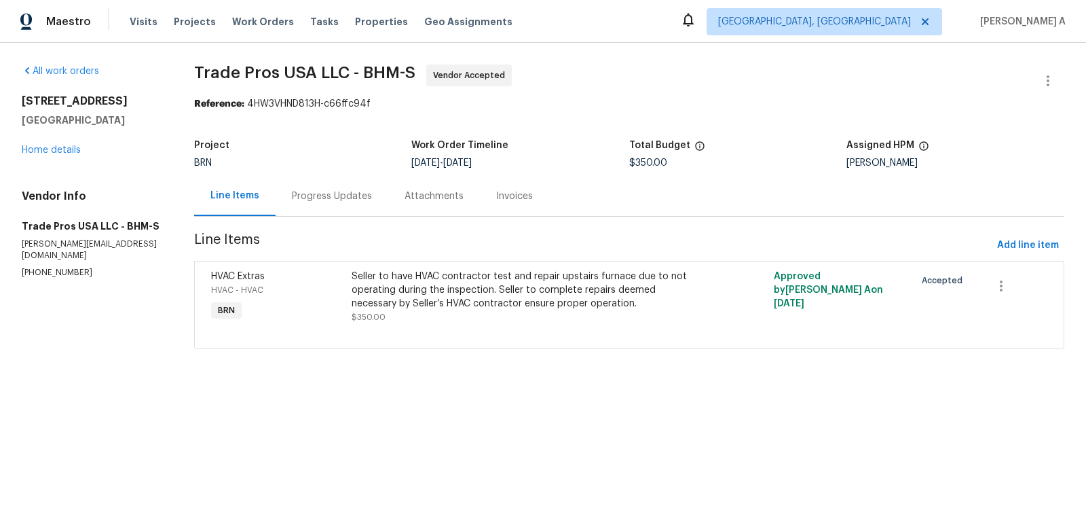
click at [409, 295] on div "Seller to have HVAC contractor test and repair upstairs furnace due to not oper…" at bounding box center [524, 290] width 344 height 41
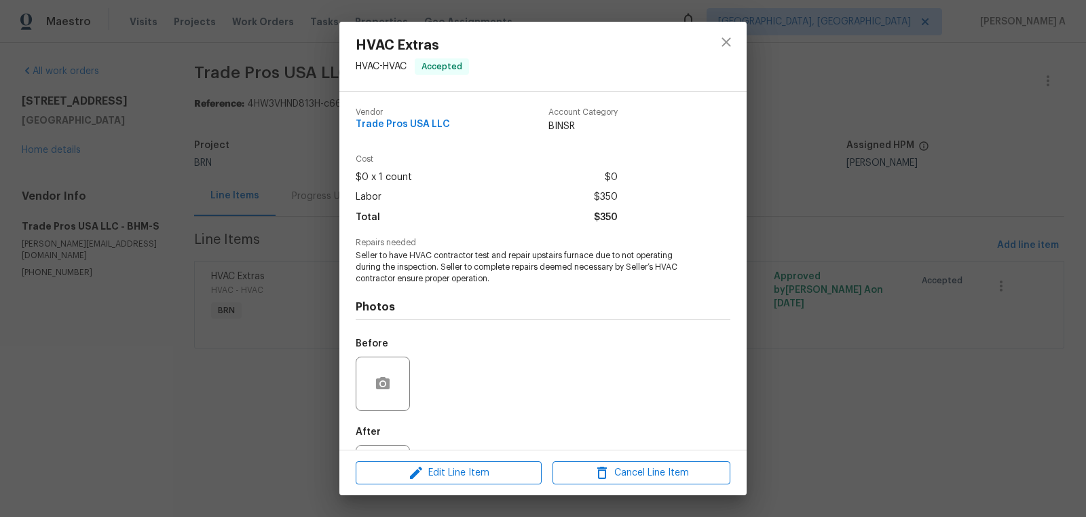
click at [409, 268] on span "Seller to have HVAC contractor test and repair upstairs furnace due to not oper…" at bounding box center [524, 267] width 337 height 34
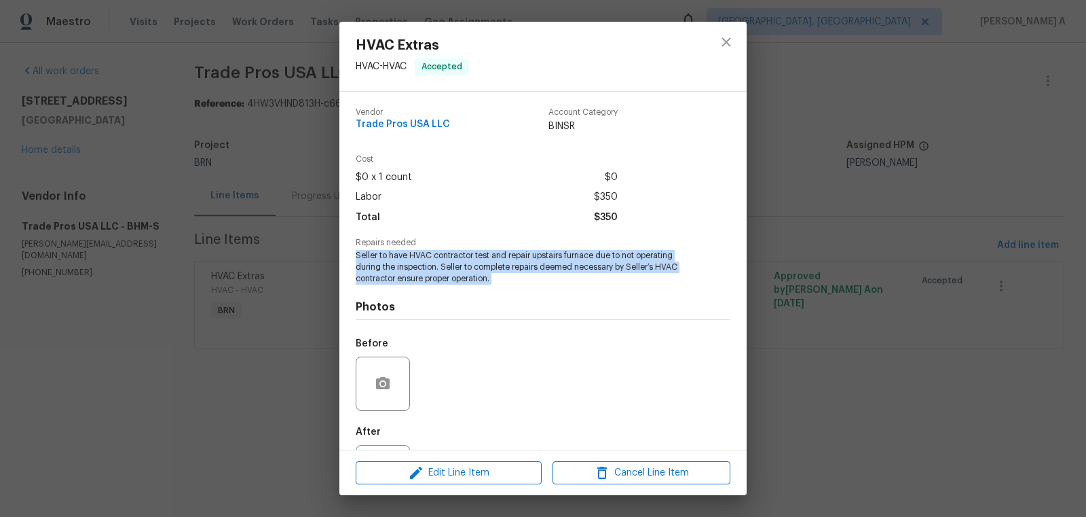
click at [409, 268] on span "Seller to have HVAC contractor test and repair upstairs furnace due to not oper…" at bounding box center [524, 267] width 337 height 34
copy span "Seller to have HVAC contractor test and repair upstairs furnace due to not oper…"
click at [717, 45] on button "close" at bounding box center [726, 42] width 33 height 33
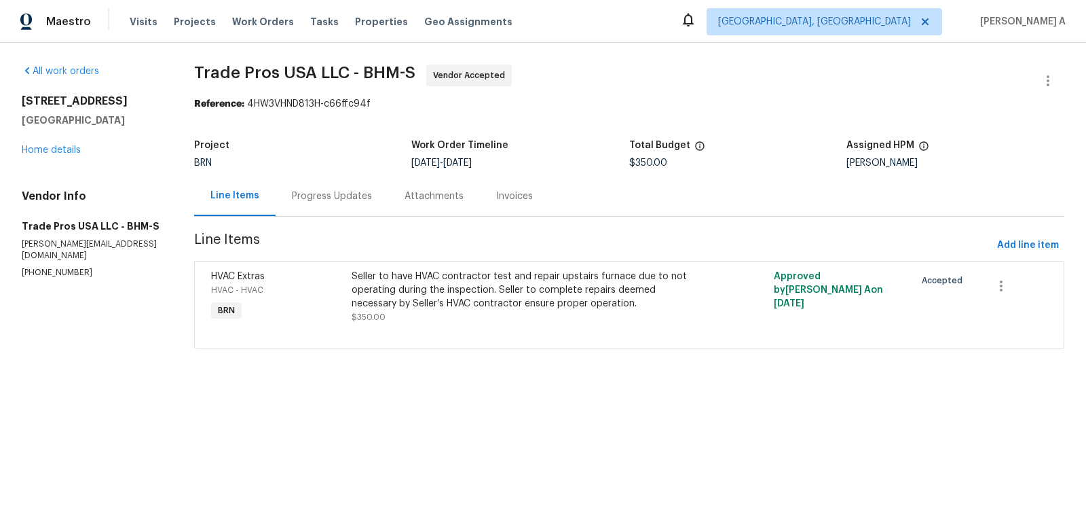
click at [71, 267] on p "[PHONE_NUMBER]" at bounding box center [92, 273] width 140 height 12
copy p "[PHONE_NUMBER]"
copy p "(256) 910-1247"
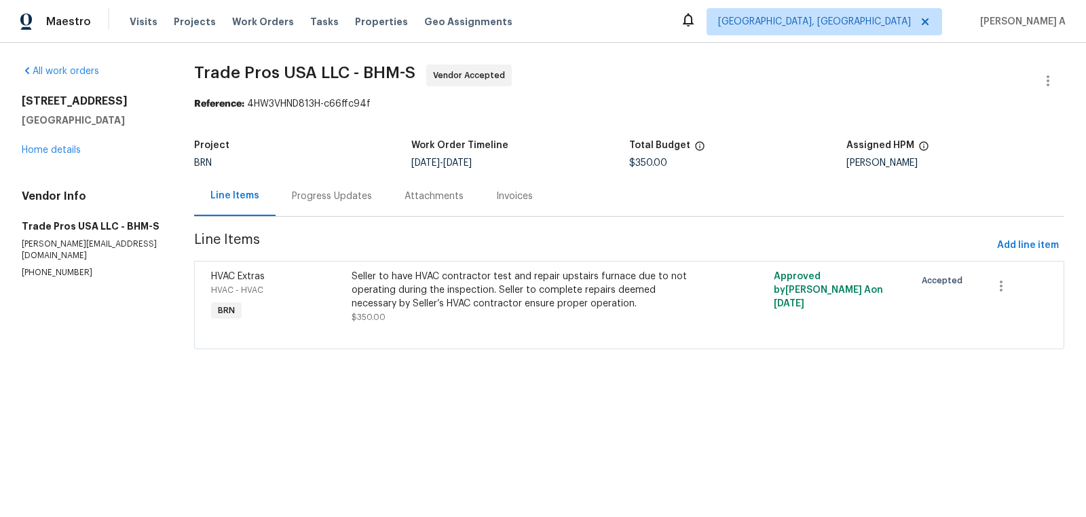
click at [341, 191] on div "Progress Updates" at bounding box center [332, 196] width 80 height 14
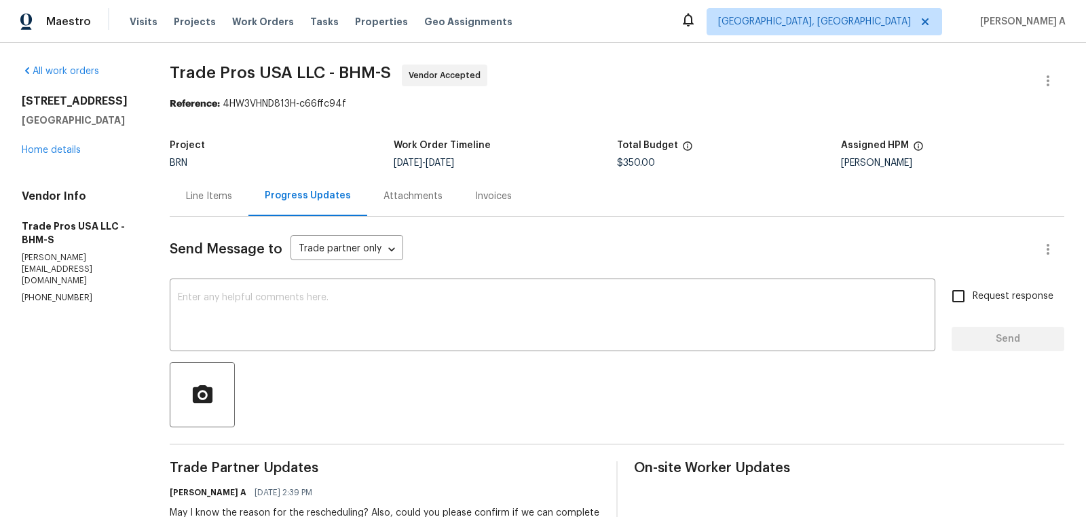
click at [240, 189] on div "Line Items" at bounding box center [209, 196] width 79 height 40
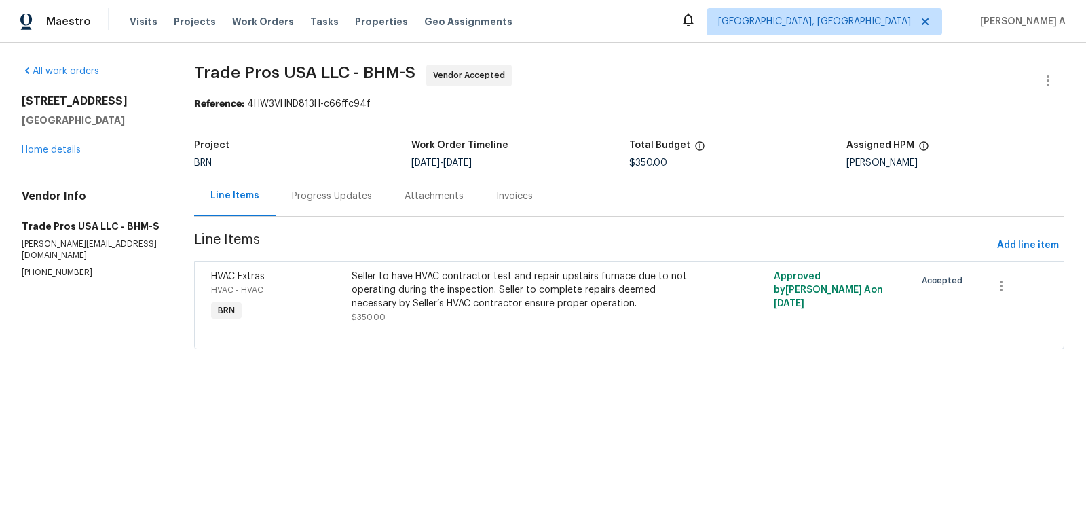
click at [316, 201] on div "Progress Updates" at bounding box center [332, 196] width 80 height 14
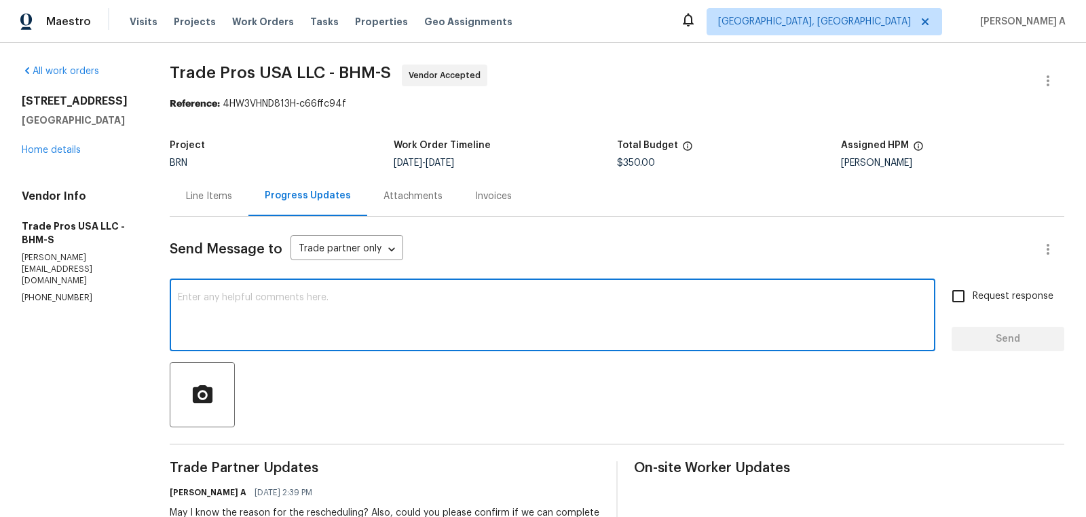
click at [280, 303] on textarea at bounding box center [553, 317] width 750 height 48
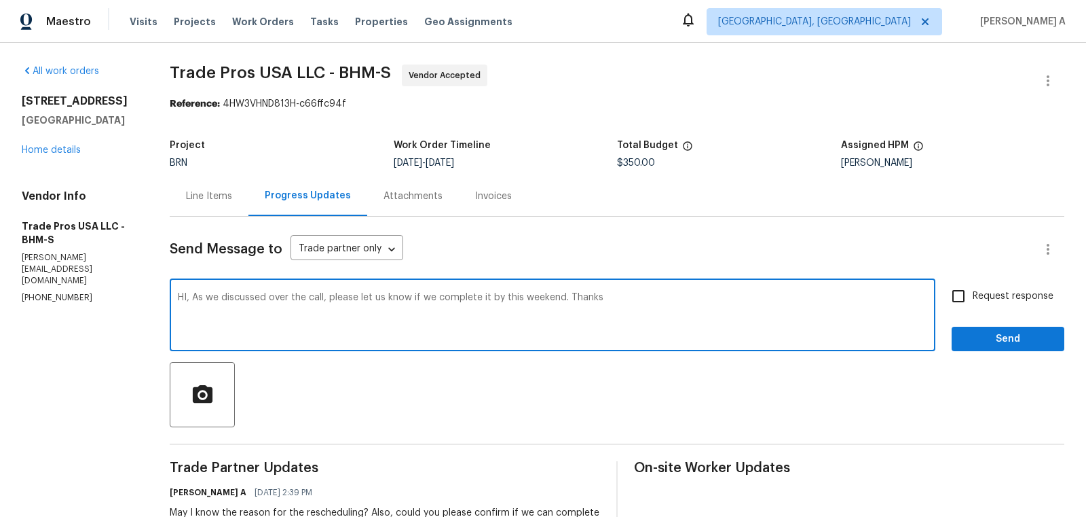
click at [361, 297] on textarea "HI, As we discussed over the call, please let us know if we complete it by this…" at bounding box center [553, 317] width 750 height 48
click at [390, 301] on textarea "HI, As we discussed over the call, please checkl with your team and let us know…" at bounding box center [553, 317] width 750 height 48
click at [0, 0] on span "Add" at bounding box center [0, 0] width 0 height 0
type textarea "HI, As we discussed over the call, please check with your team and let us know …"
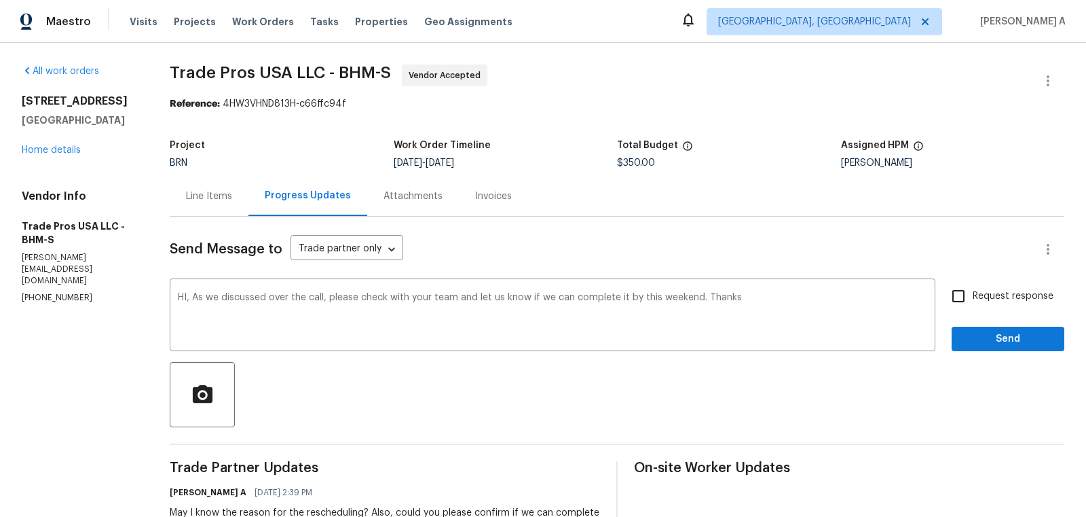
click at [978, 298] on span "Request response" at bounding box center [1013, 296] width 81 height 14
click at [973, 298] on input "Request response" at bounding box center [958, 296] width 29 height 29
checkbox input "true"
click at [1004, 344] on span "Send" at bounding box center [1008, 339] width 91 height 17
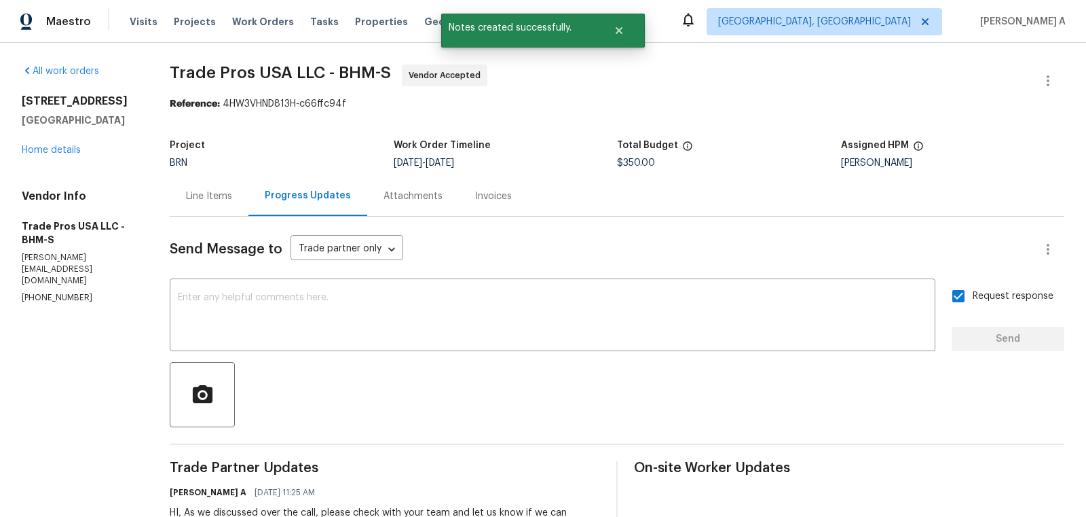
click at [229, 200] on div "Line Items" at bounding box center [209, 196] width 46 height 14
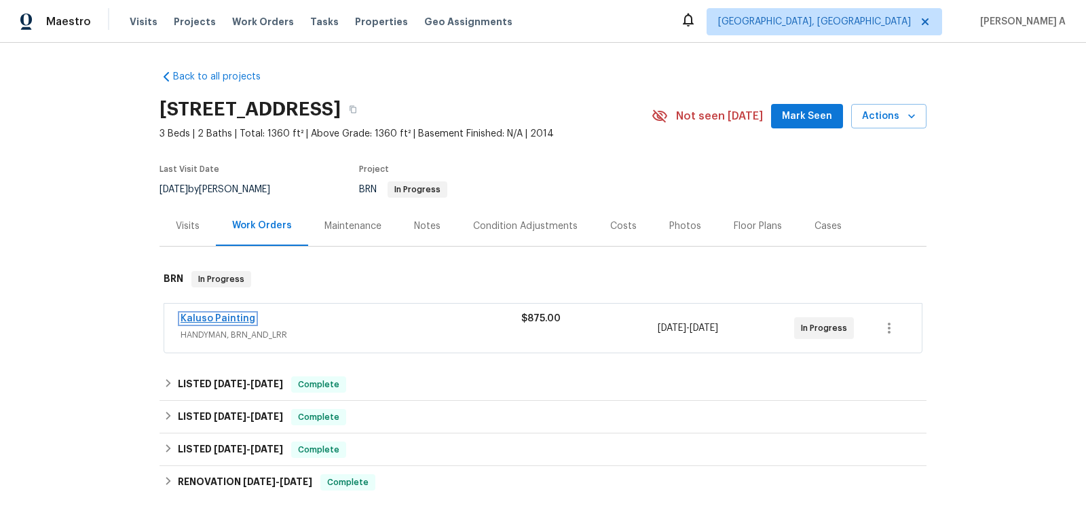
click at [225, 316] on link "Kaluso Painting" at bounding box center [218, 319] width 75 height 10
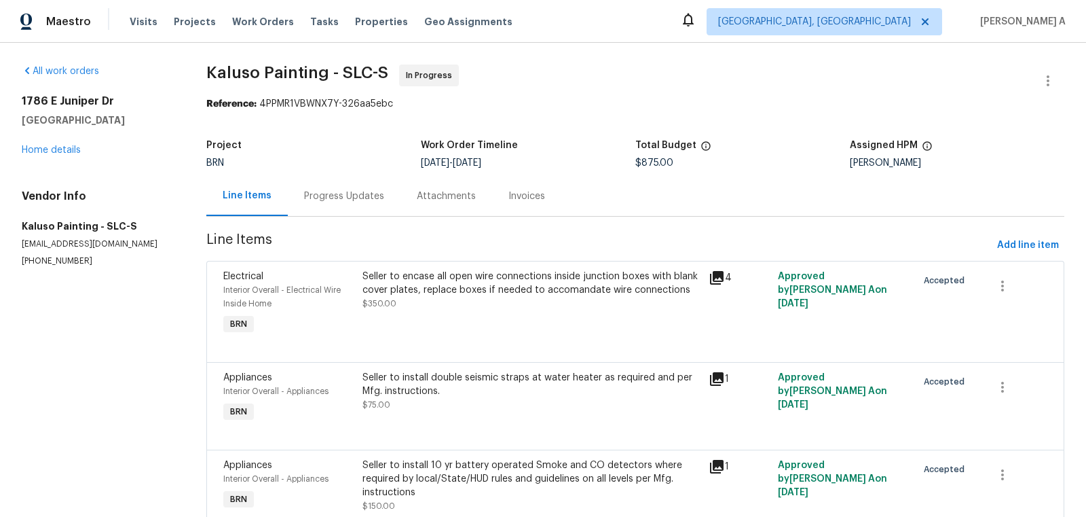
click at [332, 170] on div "Project BRN Work Order Timeline 9/13/2025 - 9/16/2025 Total Budget $875.00 Assi…" at bounding box center [635, 153] width 858 height 43
click at [348, 189] on div "Progress Updates" at bounding box center [344, 196] width 80 height 14
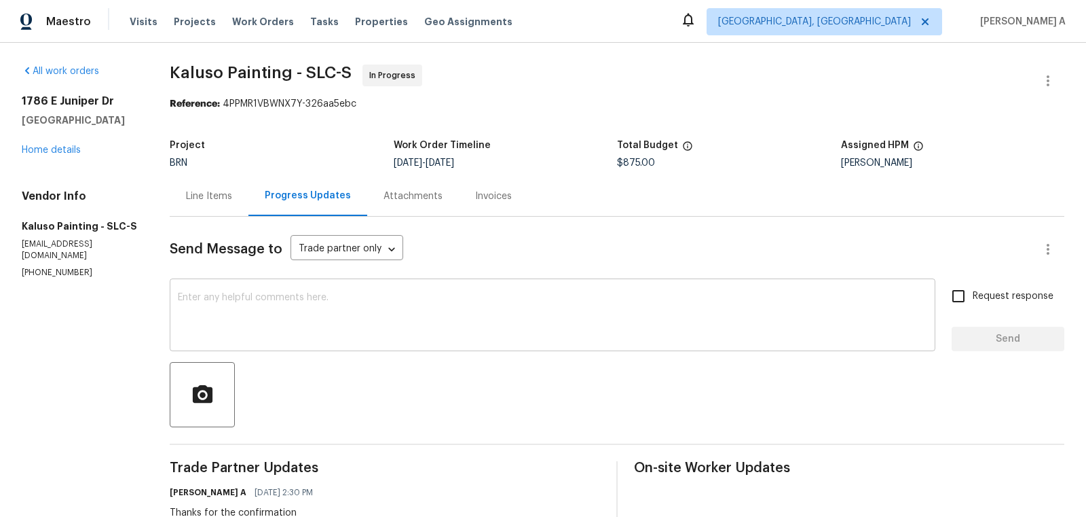
scroll to position [41, 0]
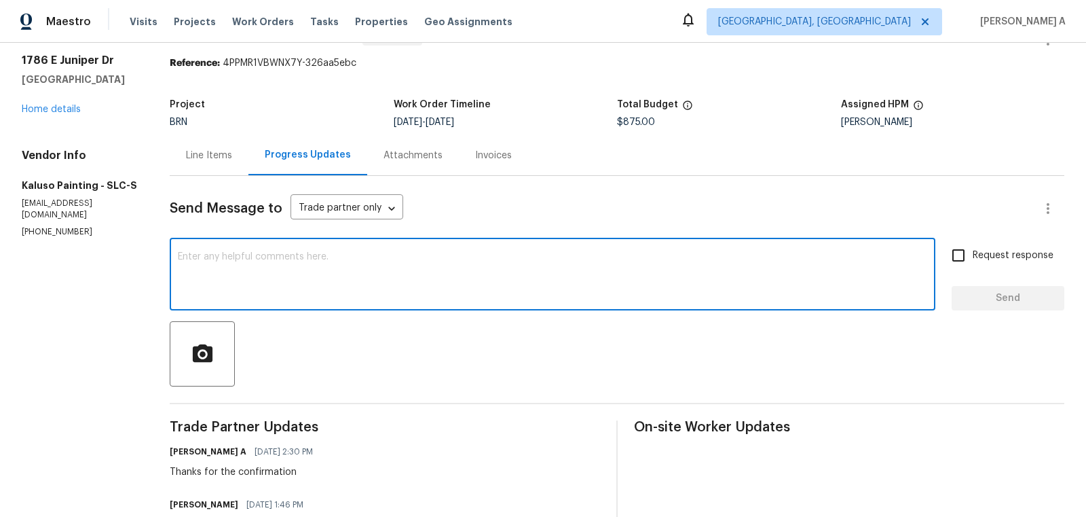
click at [430, 268] on textarea at bounding box center [553, 276] width 750 height 48
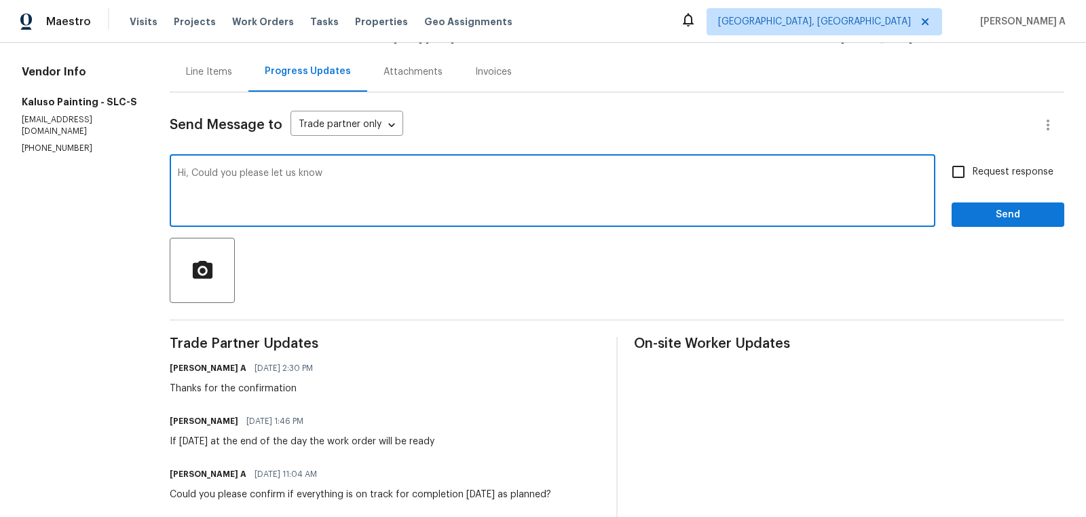
scroll to position [120, 0]
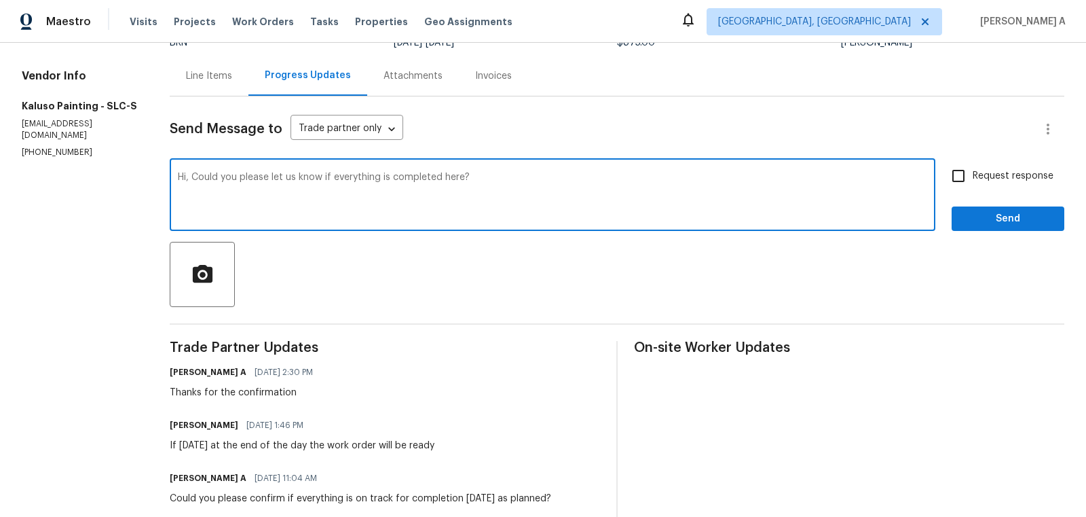
type textarea "Hi, Could you please let us know if everything is completed here?"
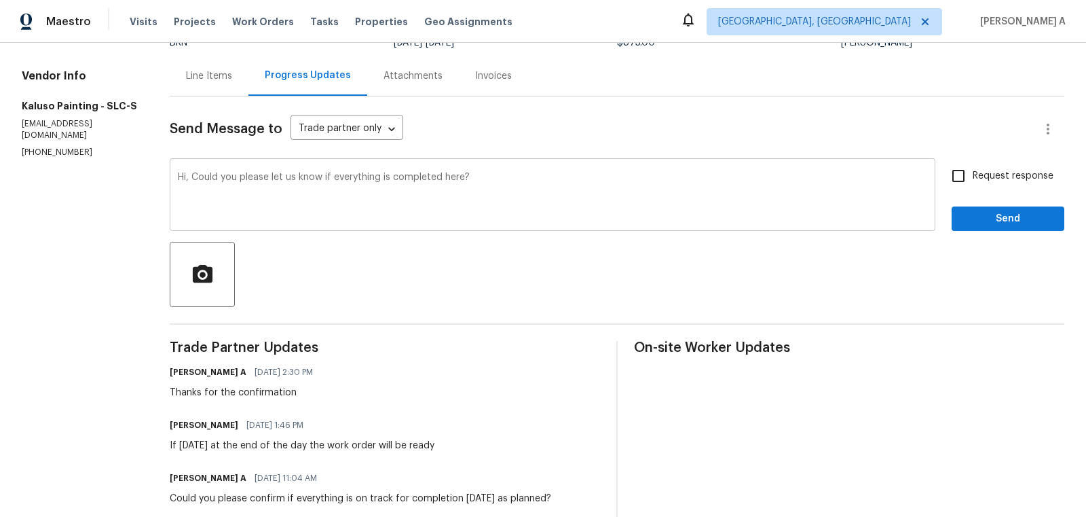
click at [474, 292] on div at bounding box center [617, 274] width 895 height 65
click at [466, 201] on textarea "Hi, Could you please let us know if everything is completed here?" at bounding box center [553, 196] width 750 height 48
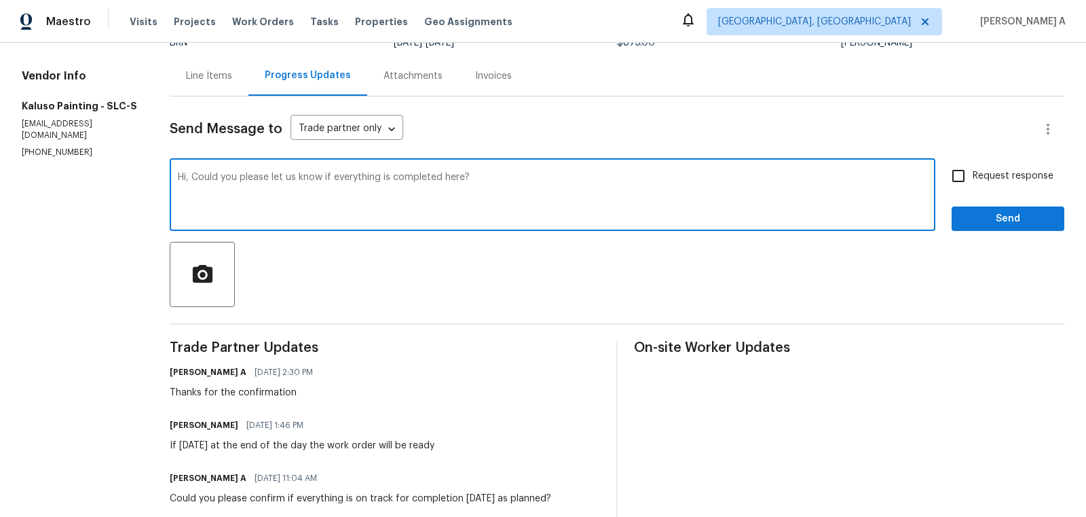
click at [466, 201] on textarea "Hi, Could you please let us know if everything is completed here?" at bounding box center [553, 196] width 750 height 48
click at [0, 0] on icon "Paraphrase text" at bounding box center [0, 0] width 0 height 0
click at [0, 0] on icon "Text is too long. Try paraphrasing shorter sections." at bounding box center [0, 0] width 0 height 0
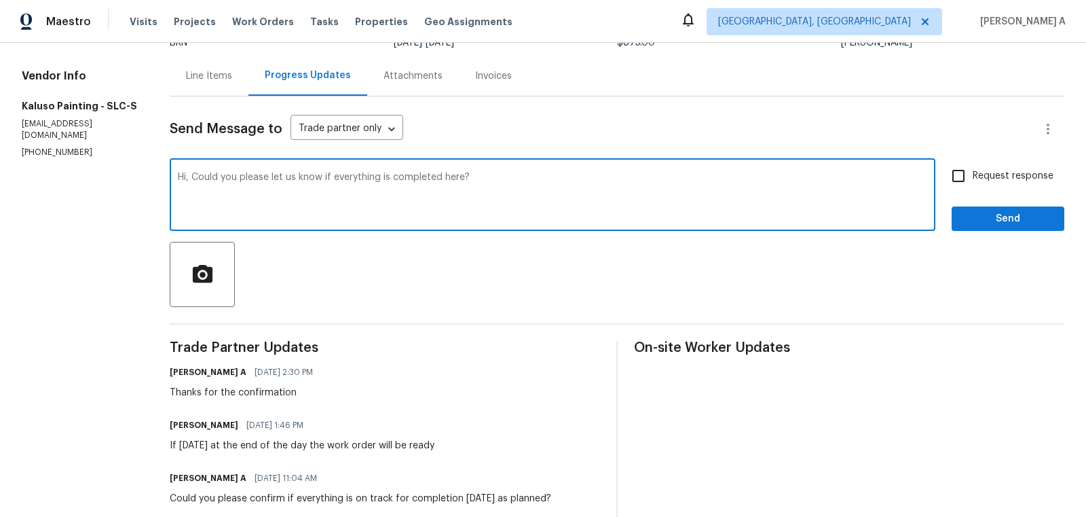
click at [616, 179] on textarea "Hi, Could you please let us know if everything is completed here?" at bounding box center [553, 196] width 750 height 48
click at [980, 185] on label "Request response" at bounding box center [998, 176] width 109 height 29
click at [973, 185] on input "Request response" at bounding box center [958, 176] width 29 height 29
checkbox input "true"
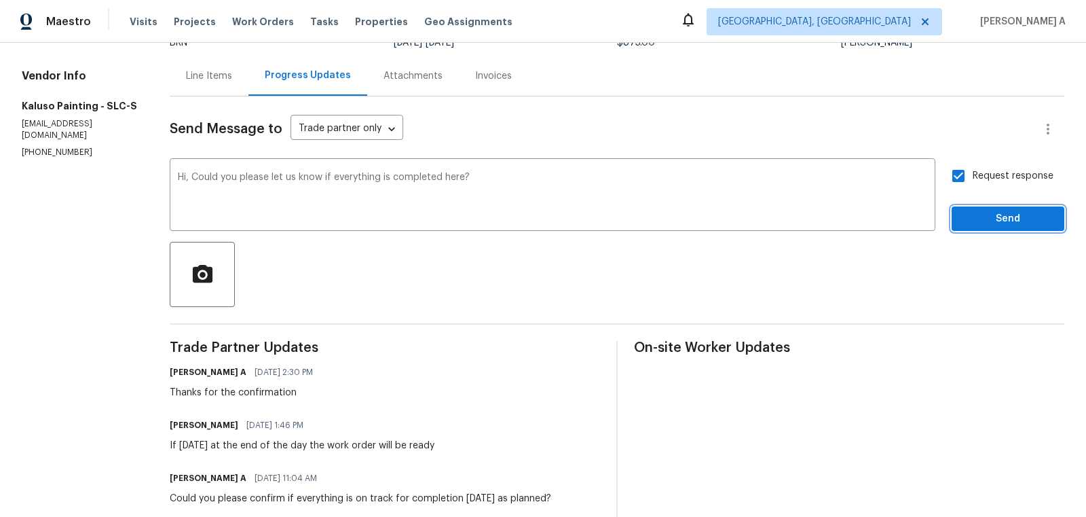
click at [1006, 217] on span "Send" at bounding box center [1008, 218] width 91 height 17
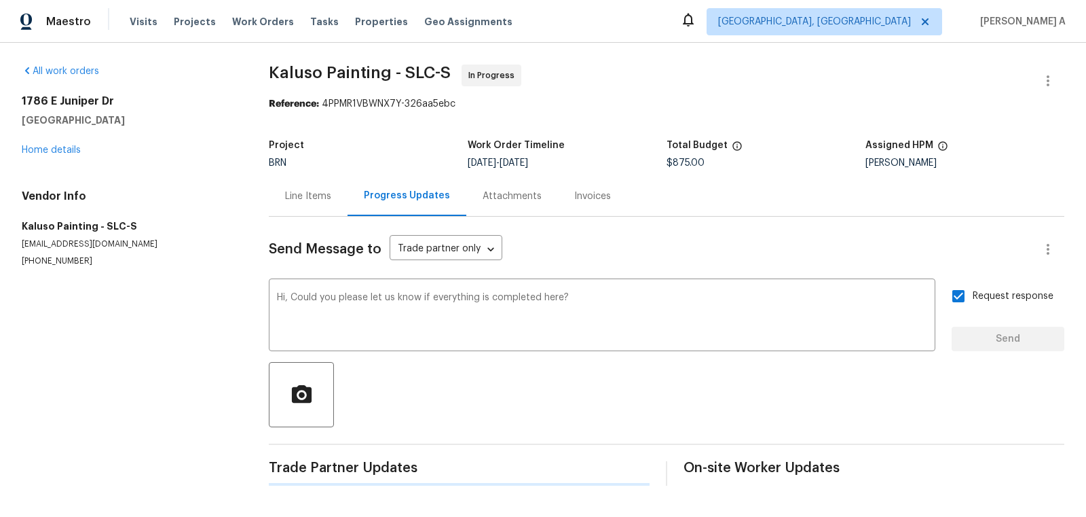
scroll to position [0, 0]
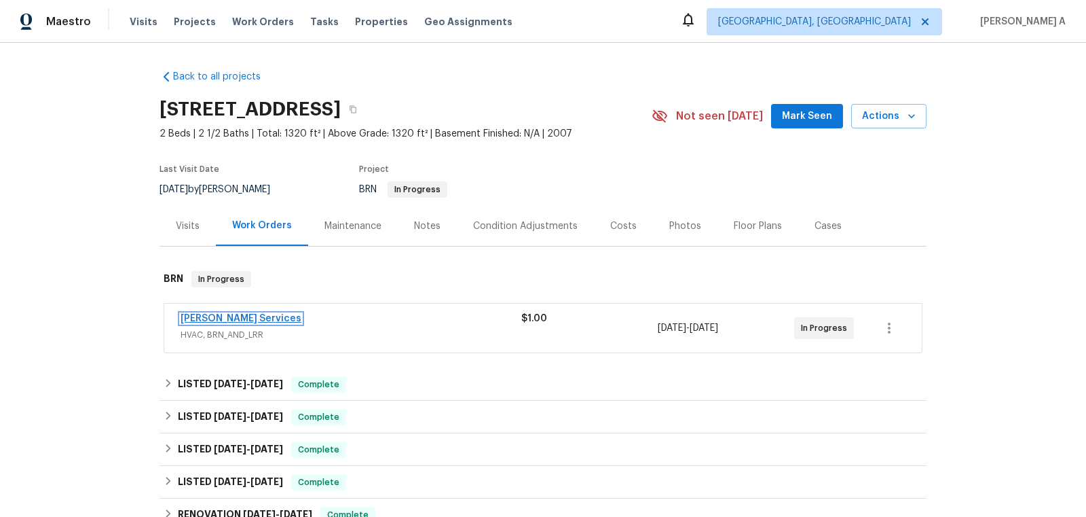
click at [257, 319] on link "[PERSON_NAME] Services" at bounding box center [241, 319] width 121 height 10
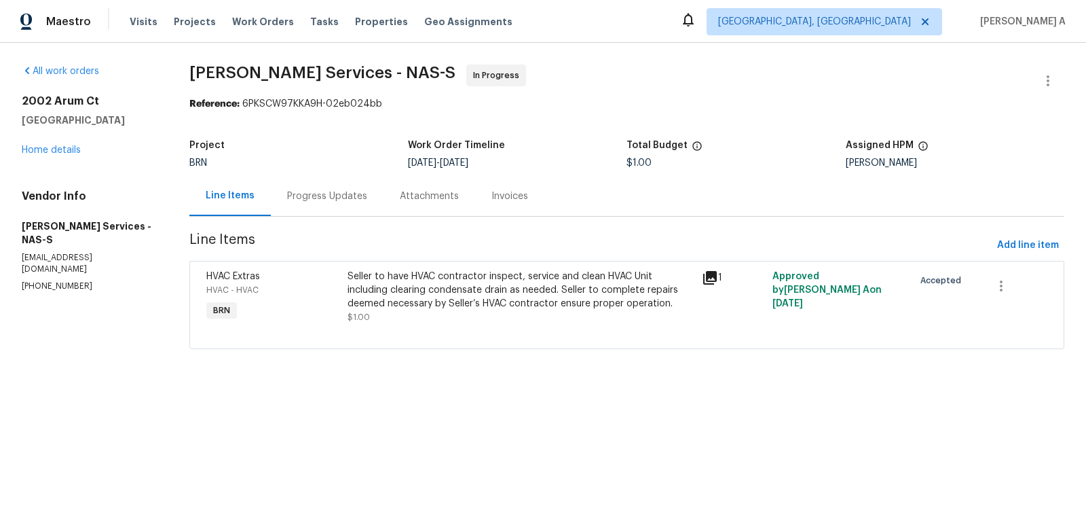
click at [302, 198] on div "Progress Updates" at bounding box center [327, 196] width 80 height 14
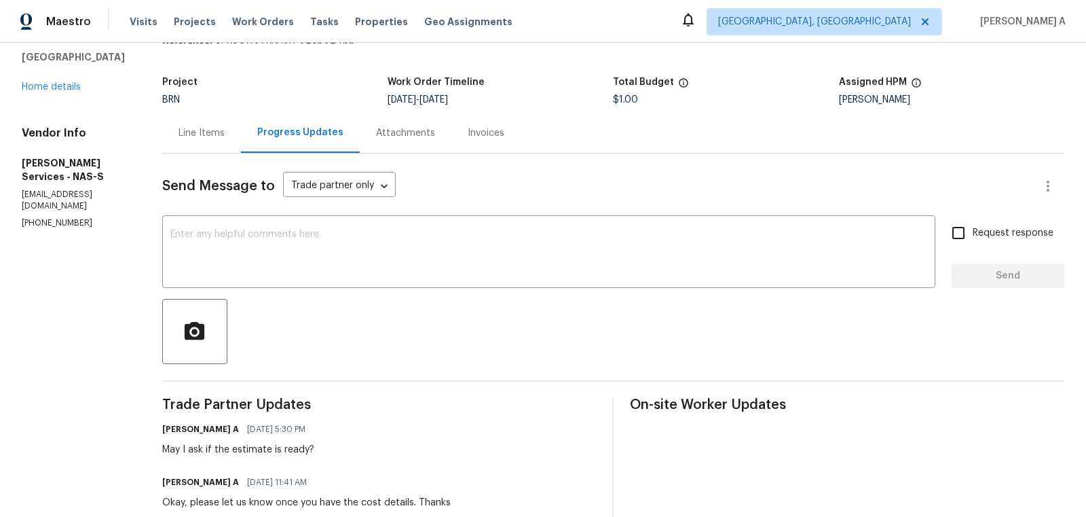
scroll to position [64, 0]
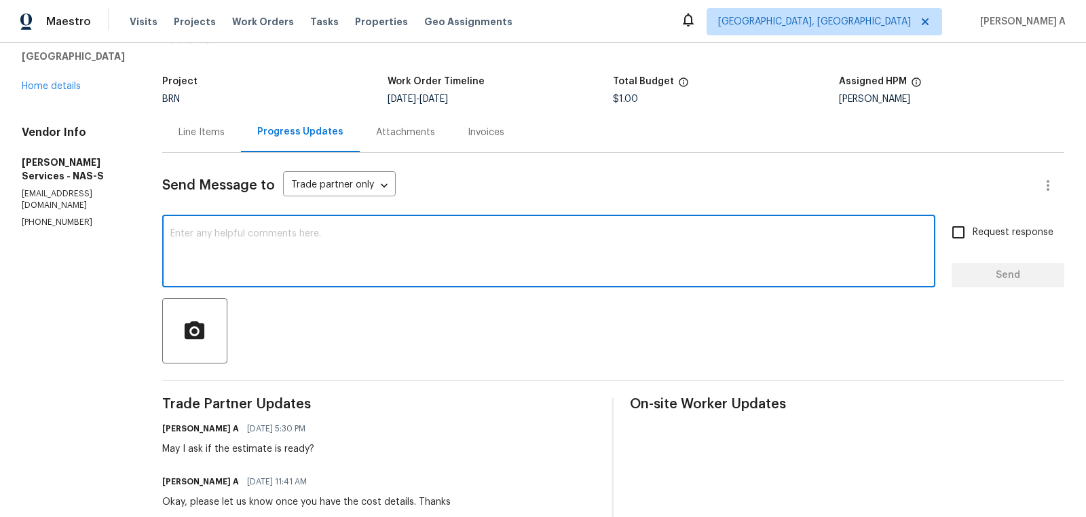
click at [396, 248] on textarea at bounding box center [548, 253] width 757 height 48
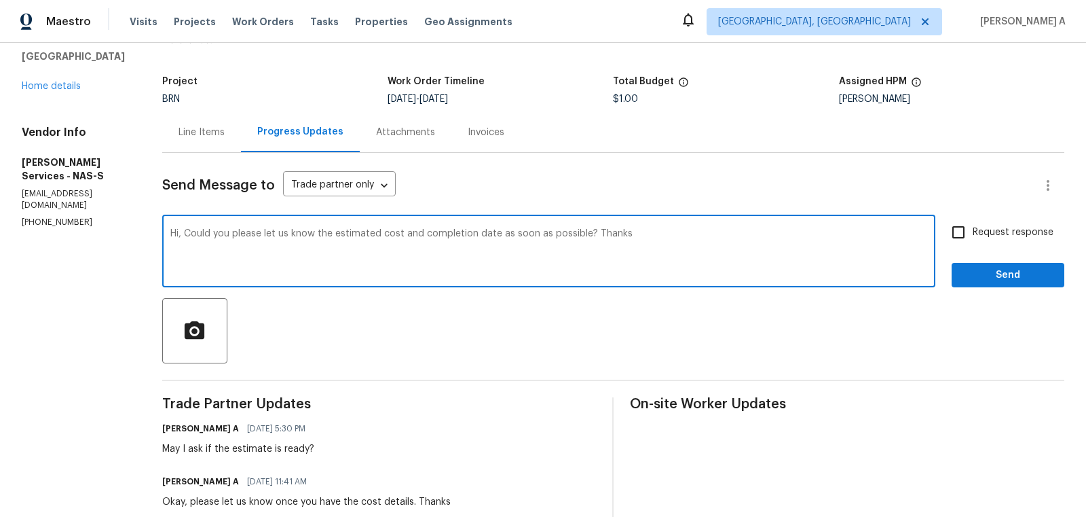
type textarea "Hi, Could you please let us know the estimated cost and completion date as soon…"
click at [971, 240] on input "Request response" at bounding box center [958, 232] width 29 height 29
checkbox input "true"
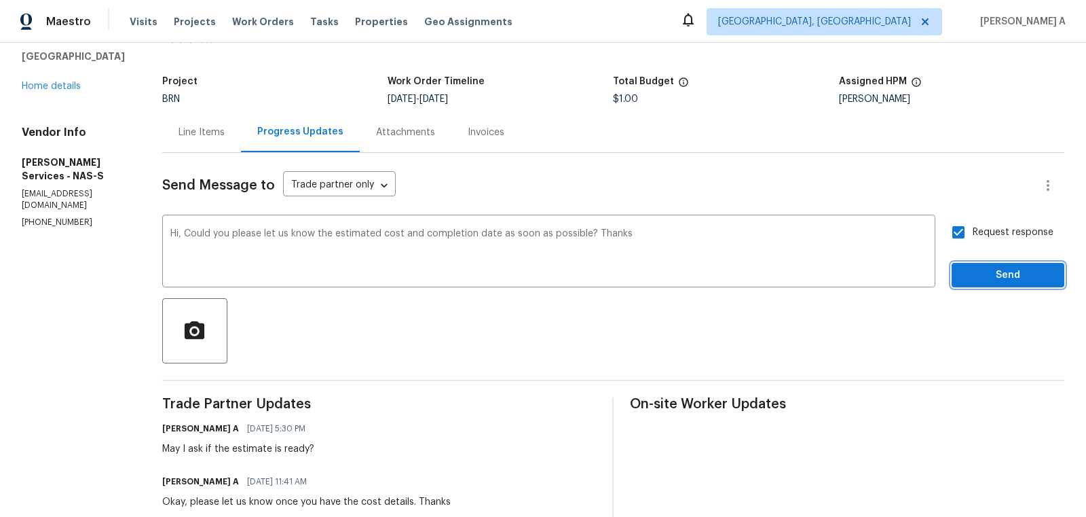
click at [1023, 285] on button "Send" at bounding box center [1008, 275] width 113 height 25
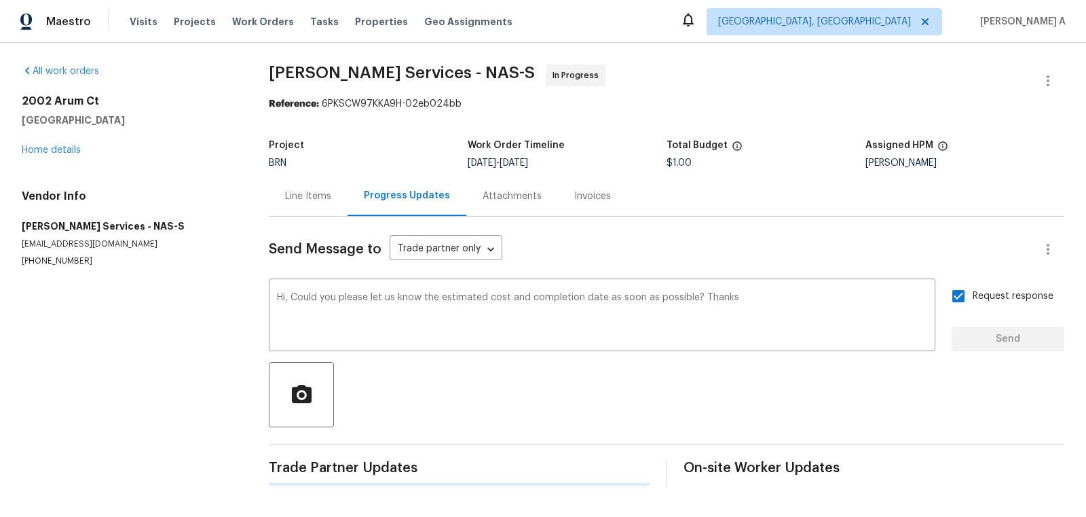
scroll to position [0, 0]
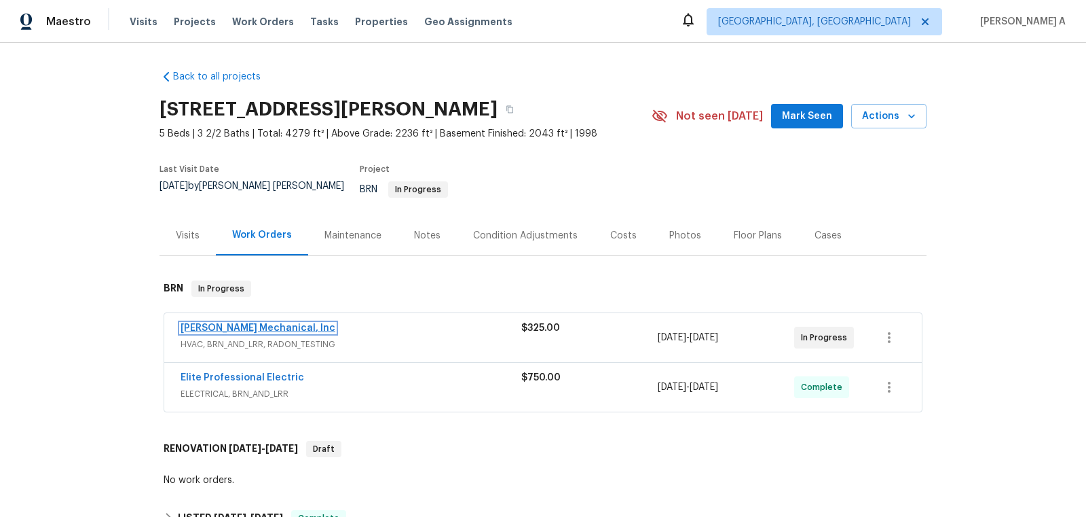
click at [225, 323] on link "[PERSON_NAME] Mechanical, Inc" at bounding box center [258, 328] width 155 height 10
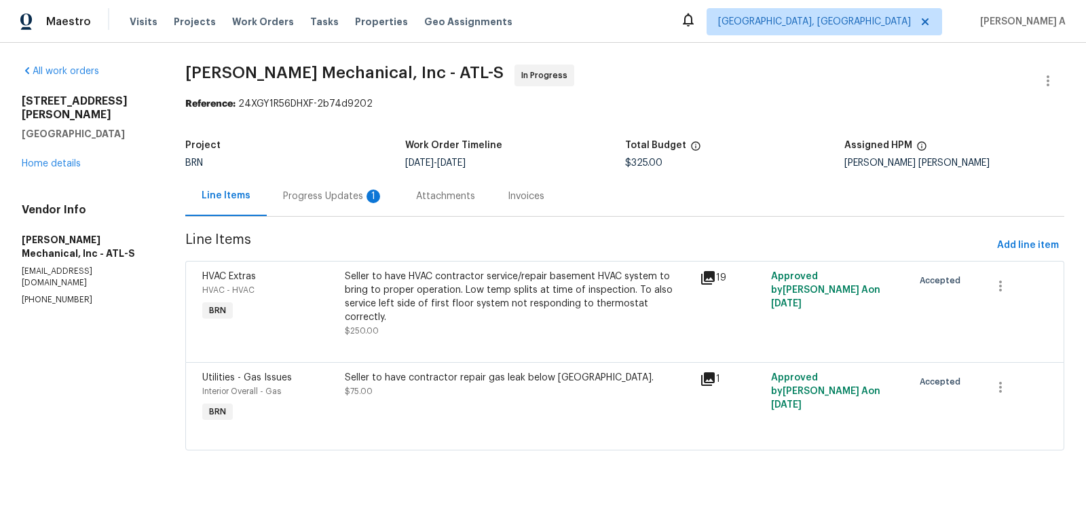
click at [337, 196] on div "Progress Updates 1" at bounding box center [333, 196] width 100 height 14
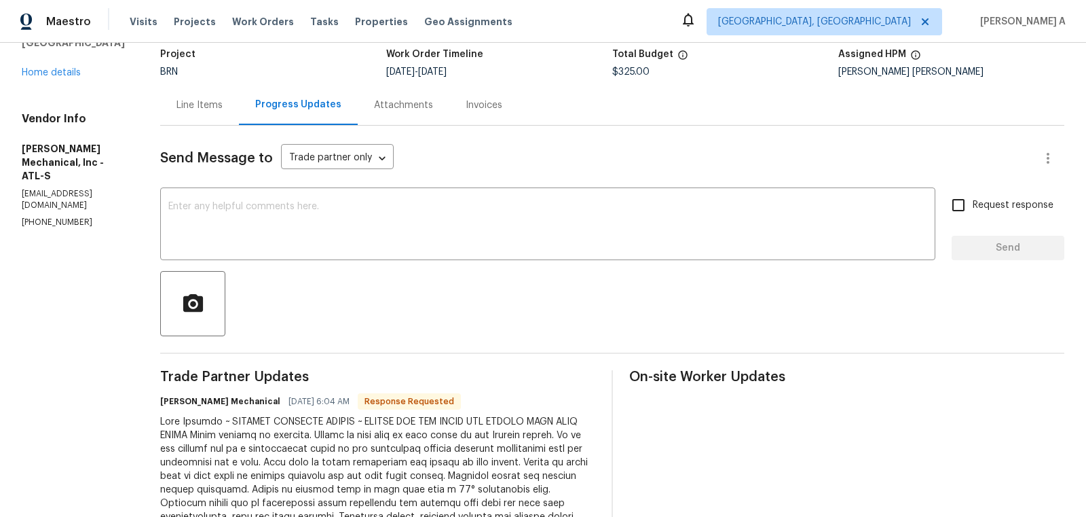
scroll to position [28, 0]
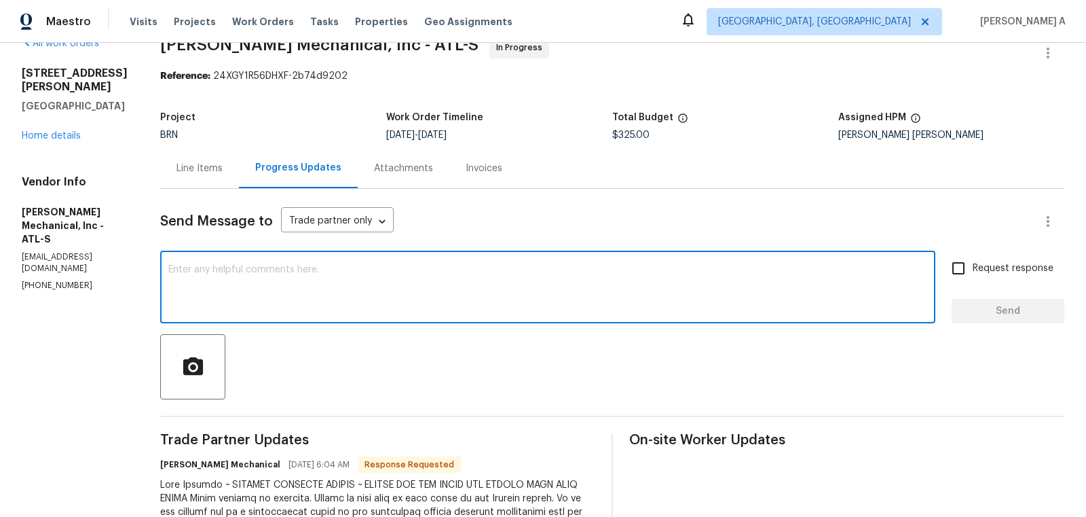
click at [402, 274] on textarea at bounding box center [547, 289] width 759 height 48
type textarea "I'll check this and keep you posted. Thanks"
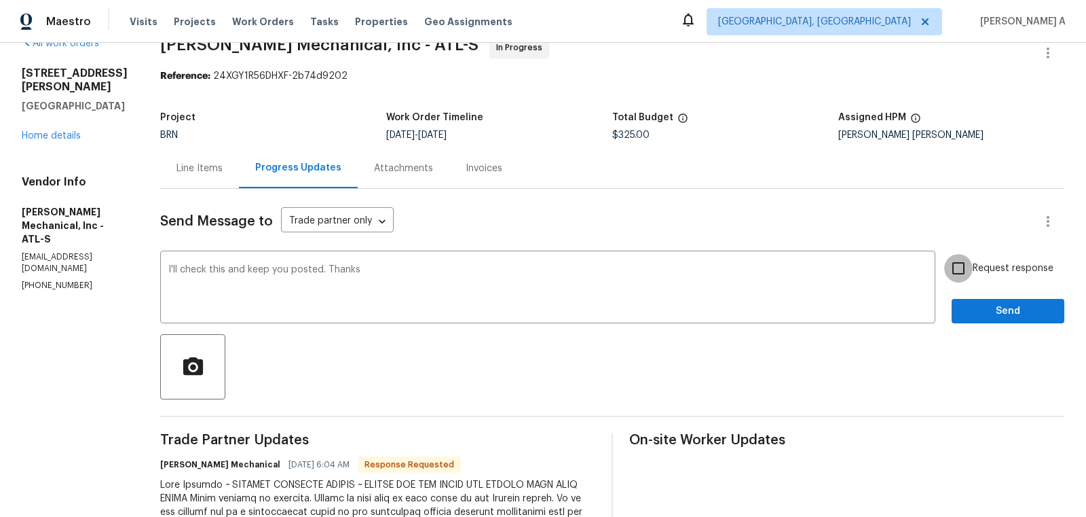
click at [963, 273] on input "Request response" at bounding box center [958, 268] width 29 height 29
checkbox input "true"
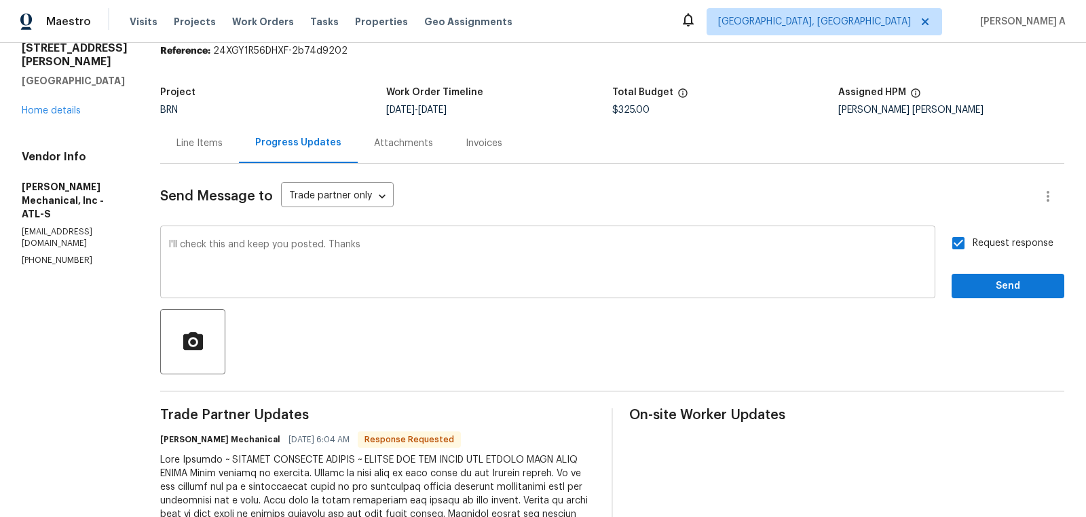
scroll to position [57, 0]
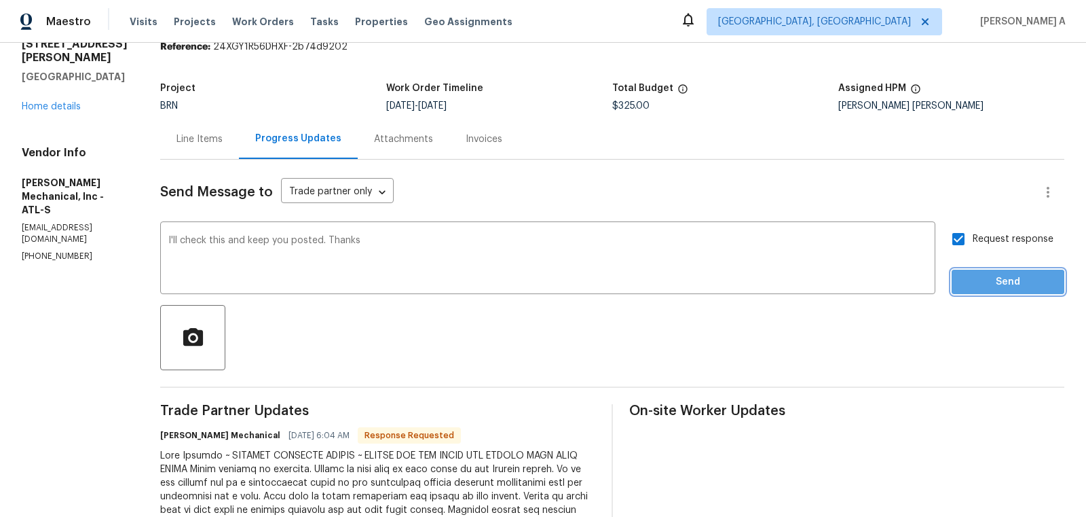
click at [989, 282] on span "Send" at bounding box center [1008, 282] width 91 height 17
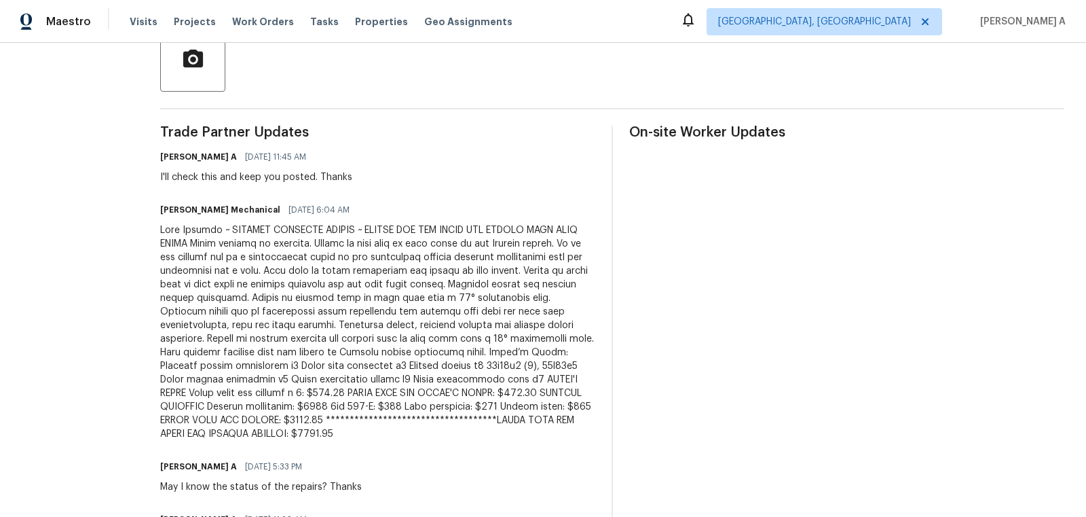
scroll to position [0, 0]
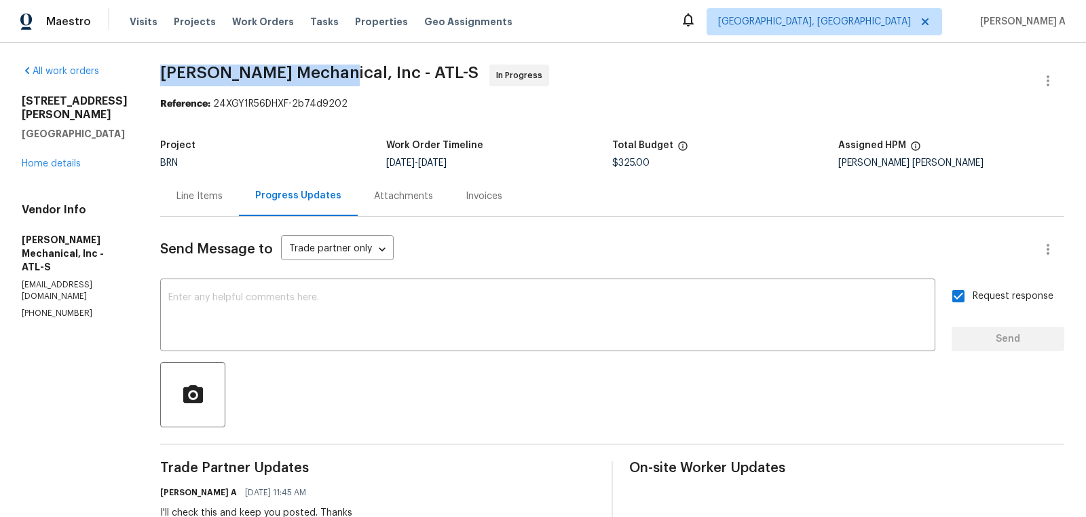
copy span "JH Martin Mechanical"
drag, startPoint x: 179, startPoint y: 73, endPoint x: 351, endPoint y: 70, distance: 171.8
click at [217, 205] on div "Line Items" at bounding box center [199, 196] width 79 height 40
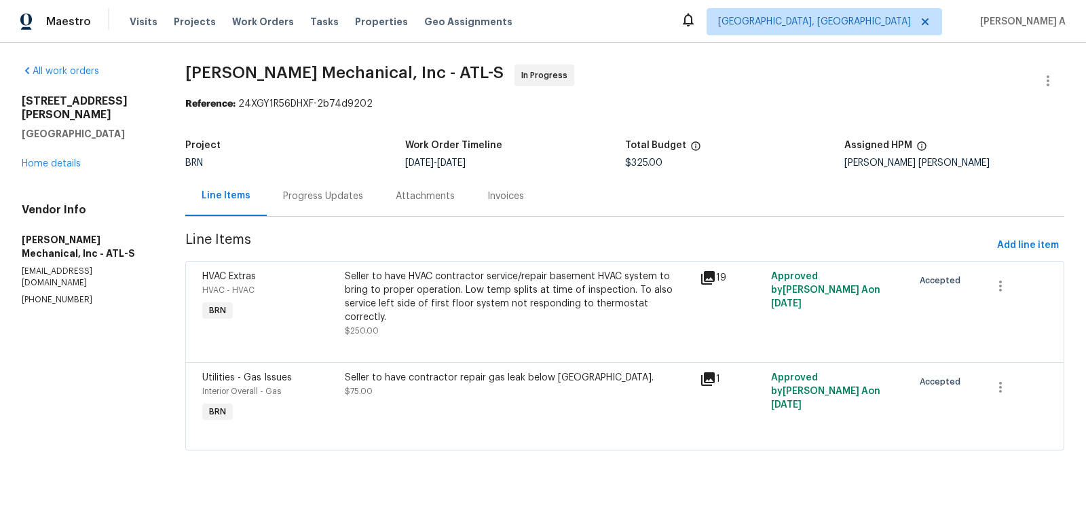
click at [413, 287] on div "Seller to have HVAC contractor service/repair basement HVAC system to bring to …" at bounding box center [519, 297] width 348 height 54
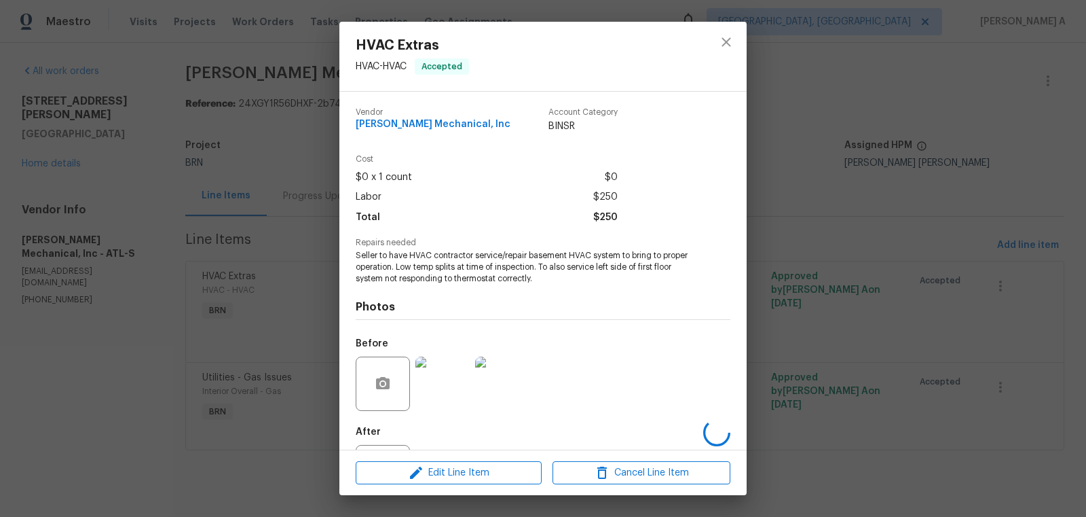
click at [413, 270] on span "Seller to have HVAC contractor service/repair basement HVAC system to bring to …" at bounding box center [524, 267] width 337 height 34
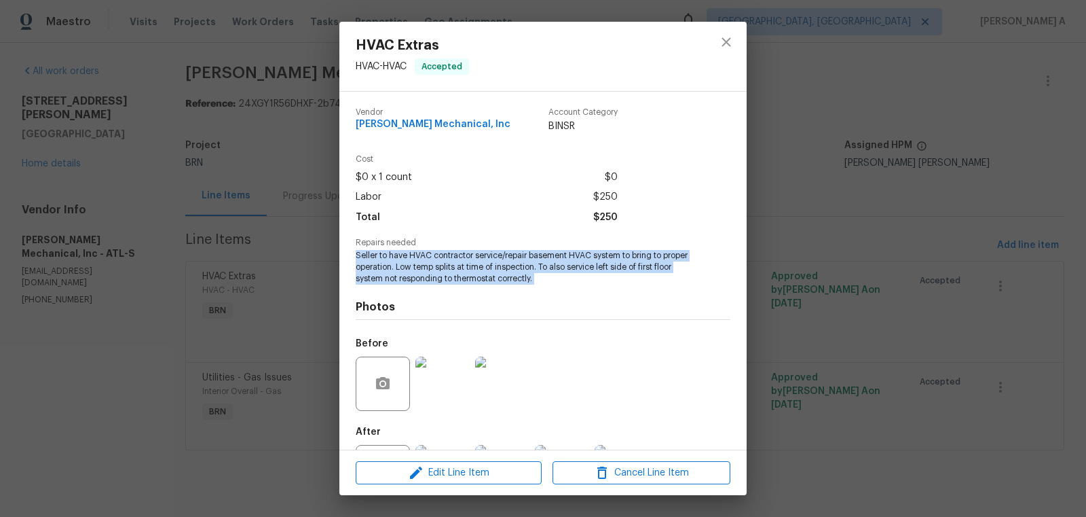
click at [413, 270] on span "Seller to have HVAC contractor service/repair basement HVAC system to bring to …" at bounding box center [524, 267] width 337 height 34
copy span "Seller to have HVAC contractor service/repair basement HVAC system to bring to …"
click at [729, 46] on icon "close" at bounding box center [726, 42] width 16 height 16
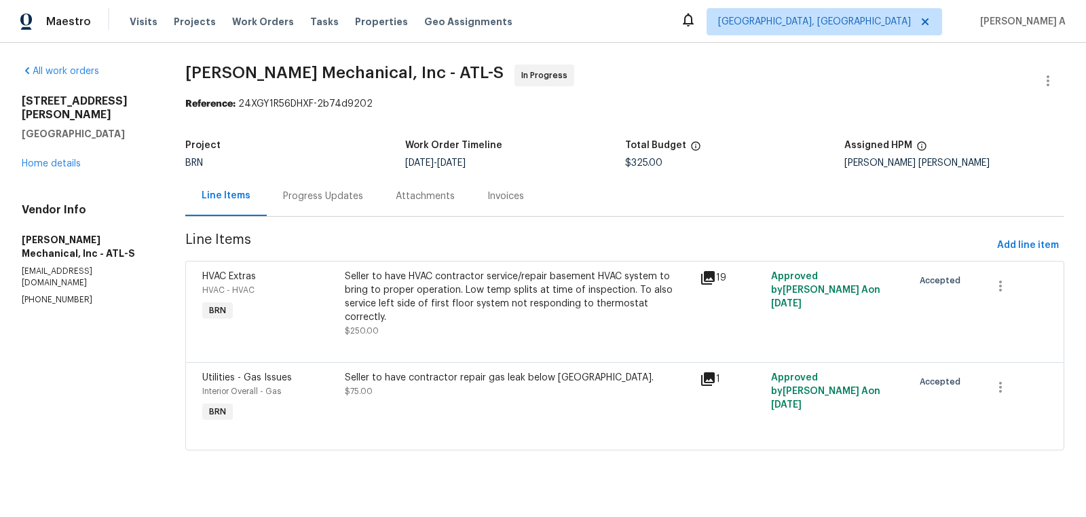
click at [316, 205] on div "Progress Updates" at bounding box center [323, 196] width 113 height 40
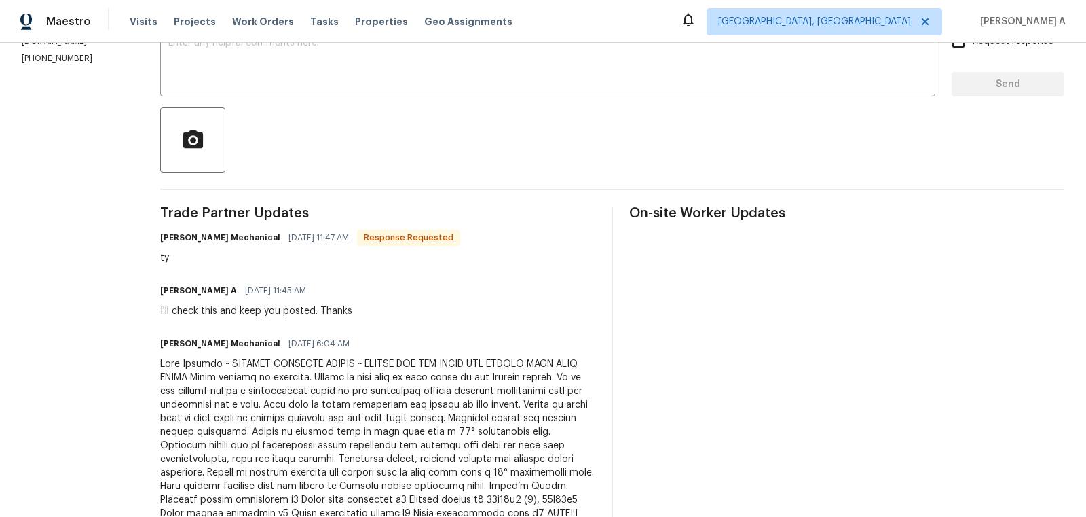
click at [362, 405] on div at bounding box center [377, 465] width 435 height 217
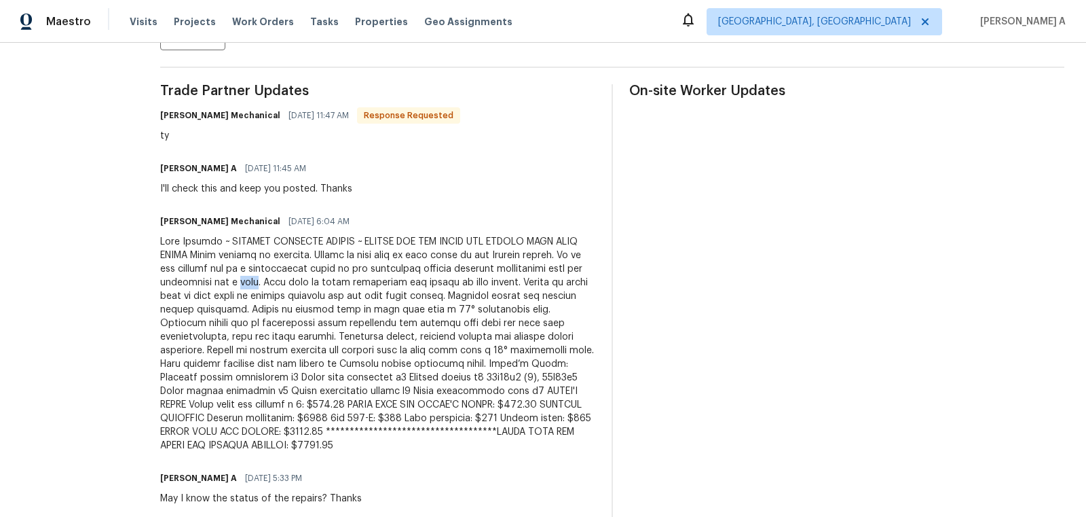
scroll to position [426, 0]
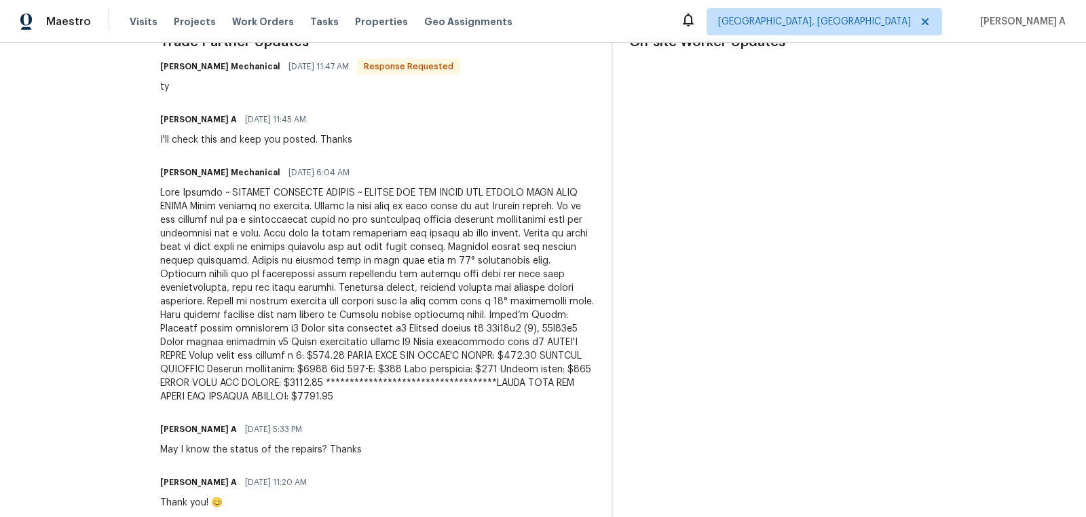
click at [349, 316] on div at bounding box center [377, 294] width 435 height 217
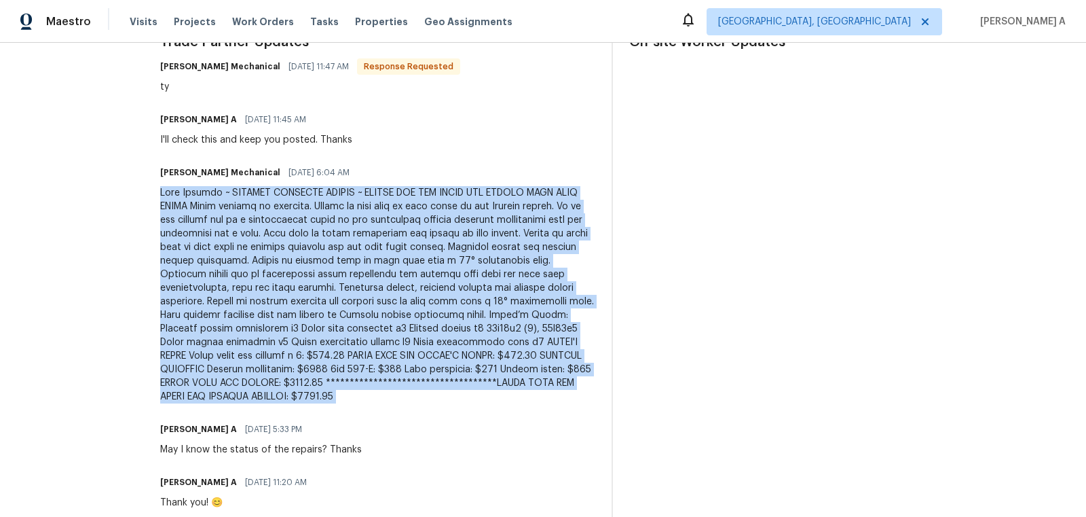
click at [349, 316] on div at bounding box center [377, 294] width 435 height 217
copy div "Good Morning ~ FURTHER APPROVAL NEEDED ~ PLEASE SEE THE BELOW AND ADVISE ASAP T…"
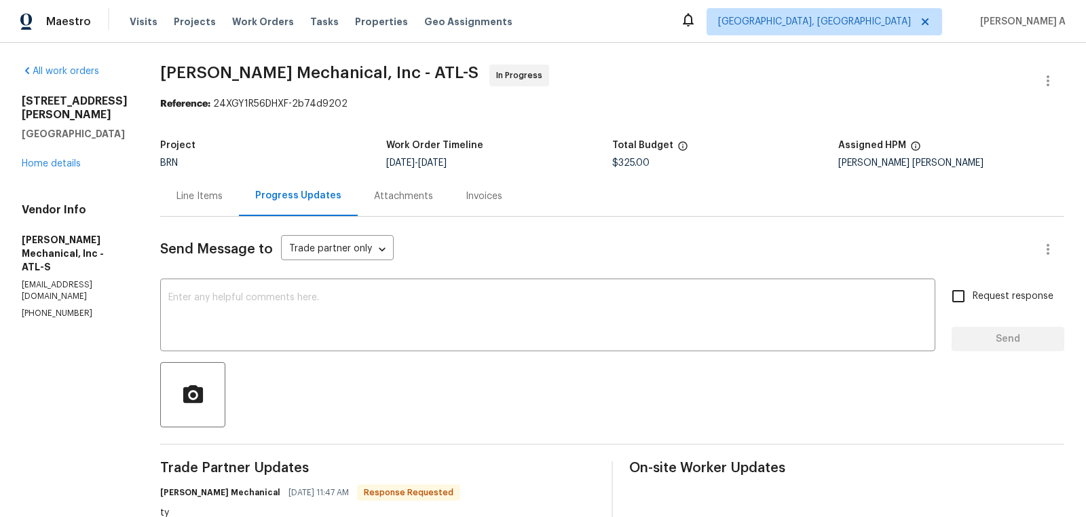
click at [649, 166] on span "$325.00" at bounding box center [630, 163] width 37 height 10
copy span "$325.00"
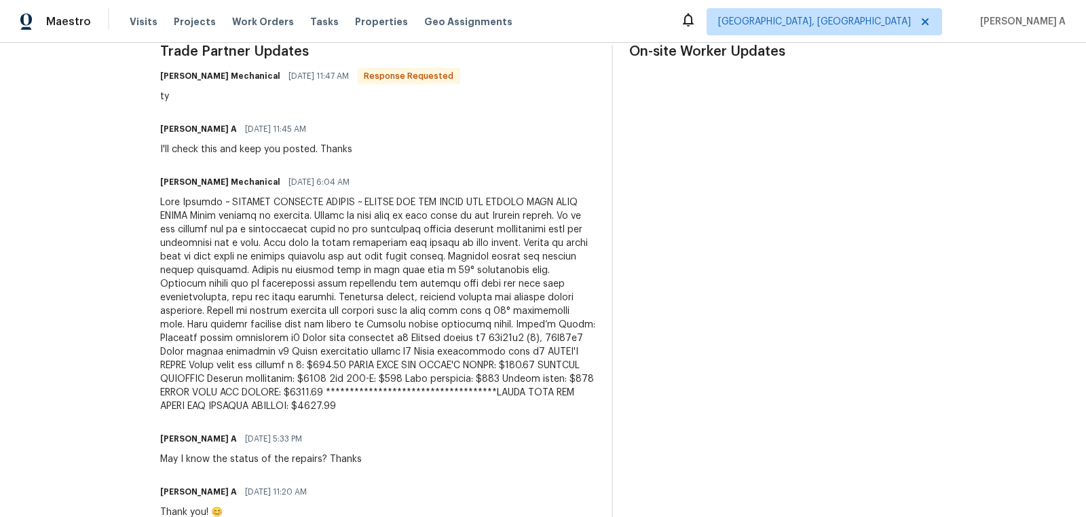
scroll to position [426, 0]
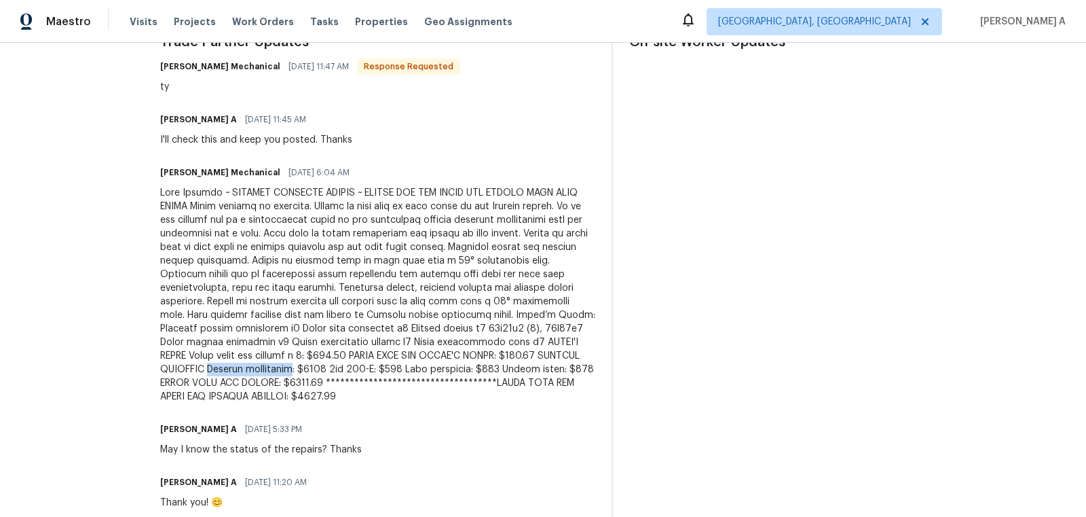
copy div "Replace compressor"
drag, startPoint x: 278, startPoint y: 367, endPoint x: 369, endPoint y: 367, distance: 91.0
click at [369, 367] on div at bounding box center [377, 294] width 435 height 217
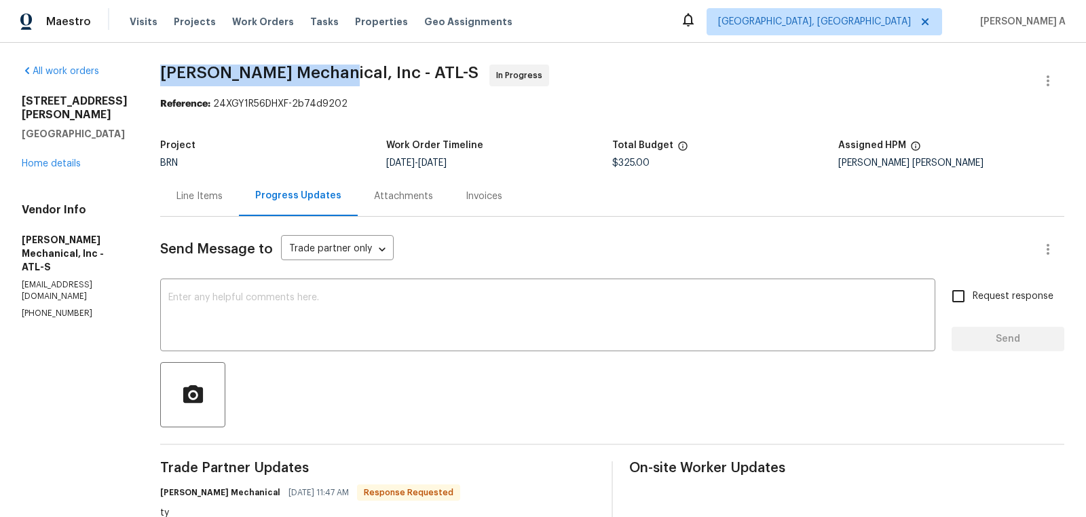
copy span "[PERSON_NAME] Mechanical"
drag, startPoint x: 180, startPoint y: 74, endPoint x: 351, endPoint y: 72, distance: 171.1
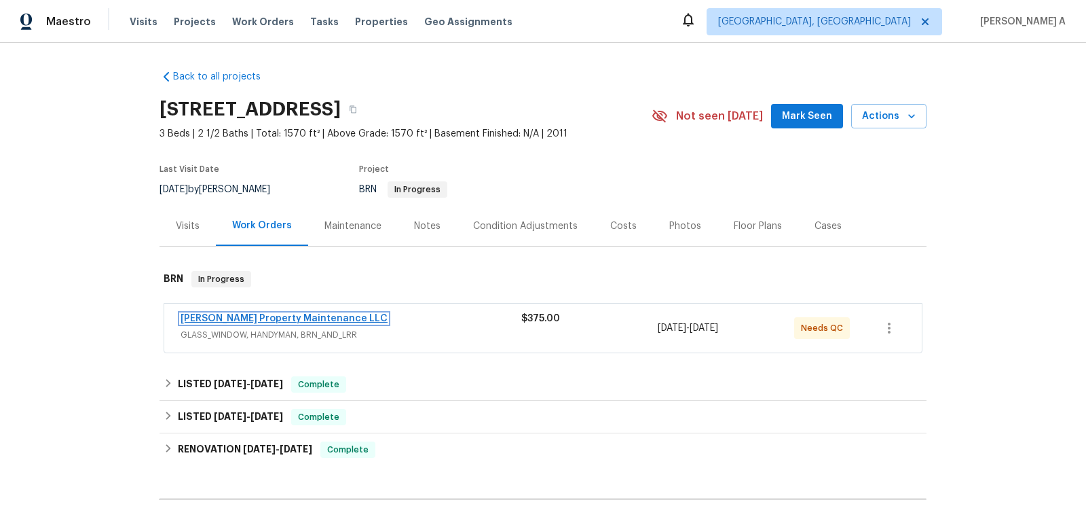
click at [240, 318] on link "[PERSON_NAME] Property Maintenance LLC" at bounding box center [284, 319] width 207 height 10
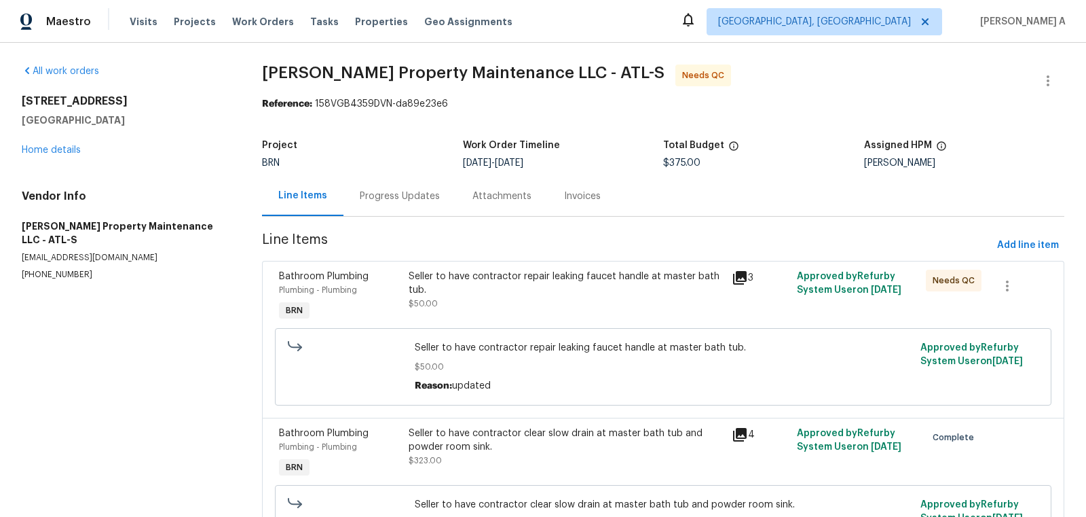
click at [545, 289] on div "Seller to have contractor repair leaking faucet handle at master bath tub." at bounding box center [567, 283] width 316 height 27
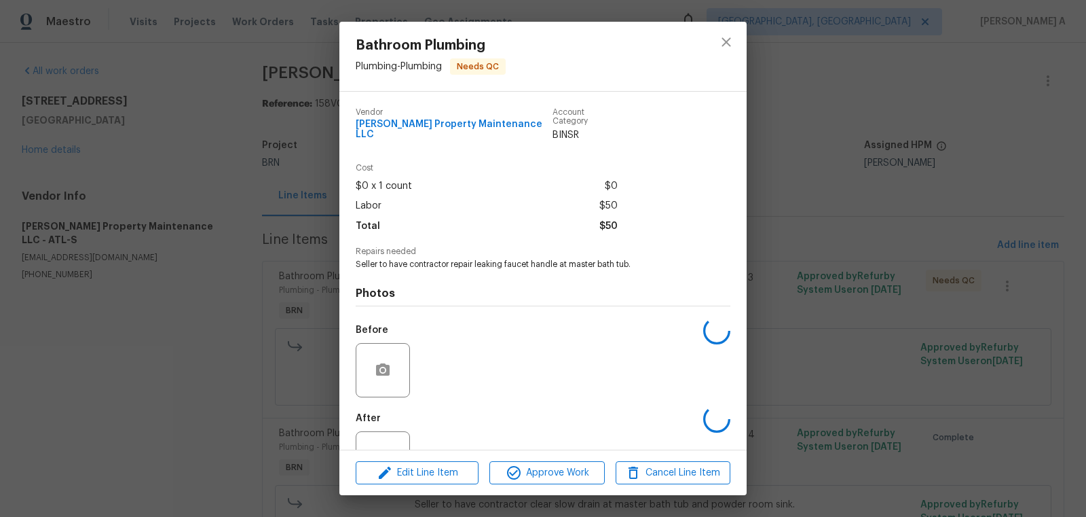
scroll to position [41, 0]
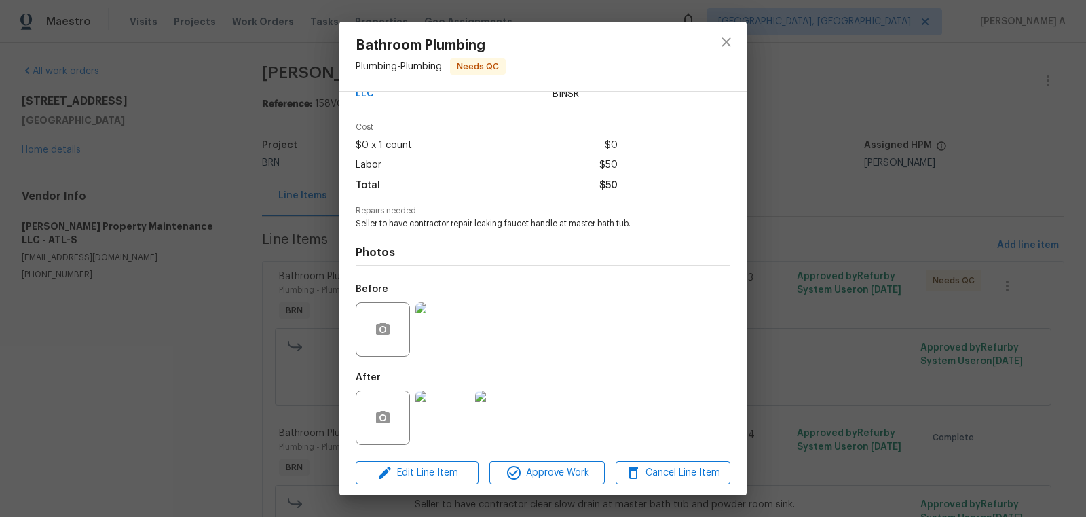
click at [430, 420] on img at bounding box center [443, 417] width 54 height 54
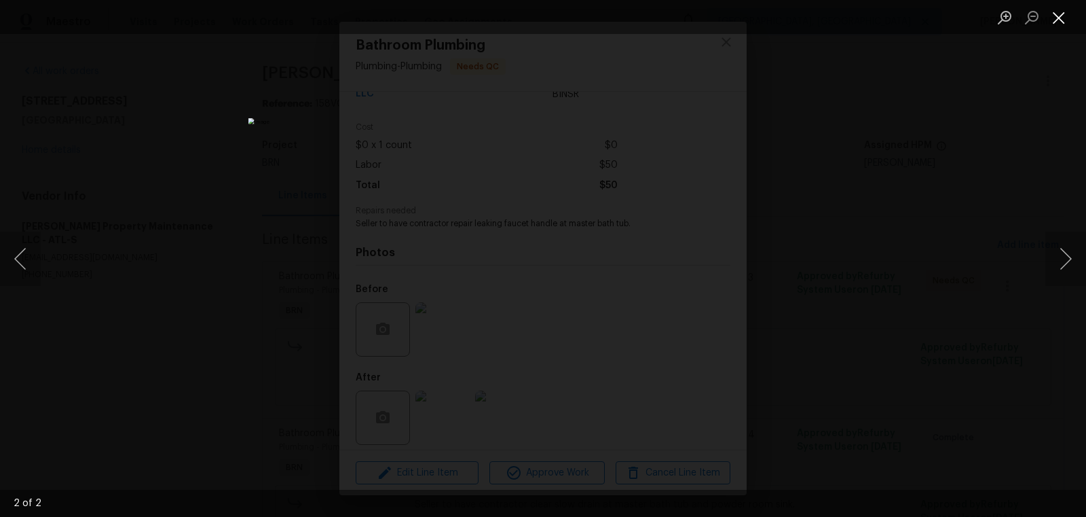
click at [1054, 15] on button "Close lightbox" at bounding box center [1059, 17] width 27 height 24
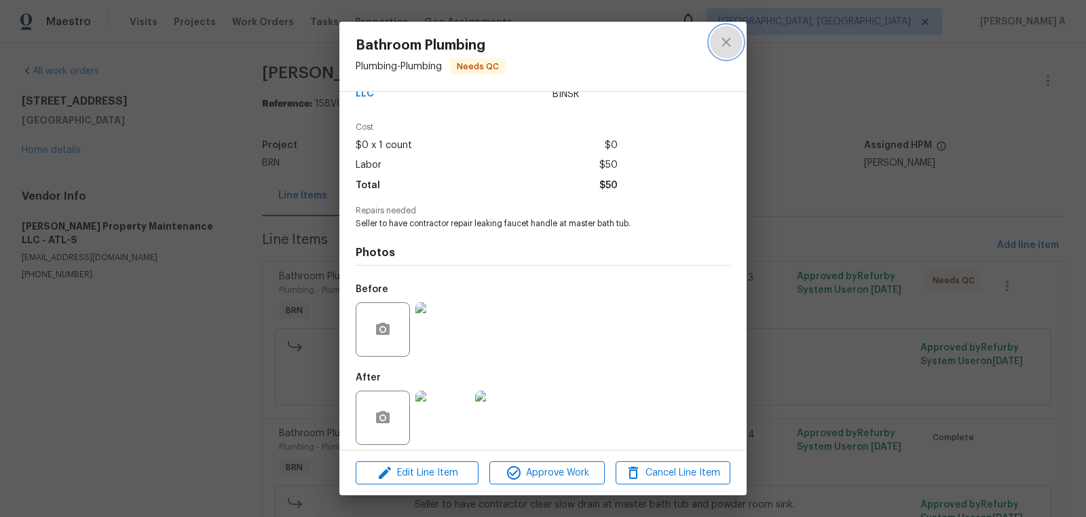
click at [723, 37] on icon "close" at bounding box center [726, 42] width 16 height 16
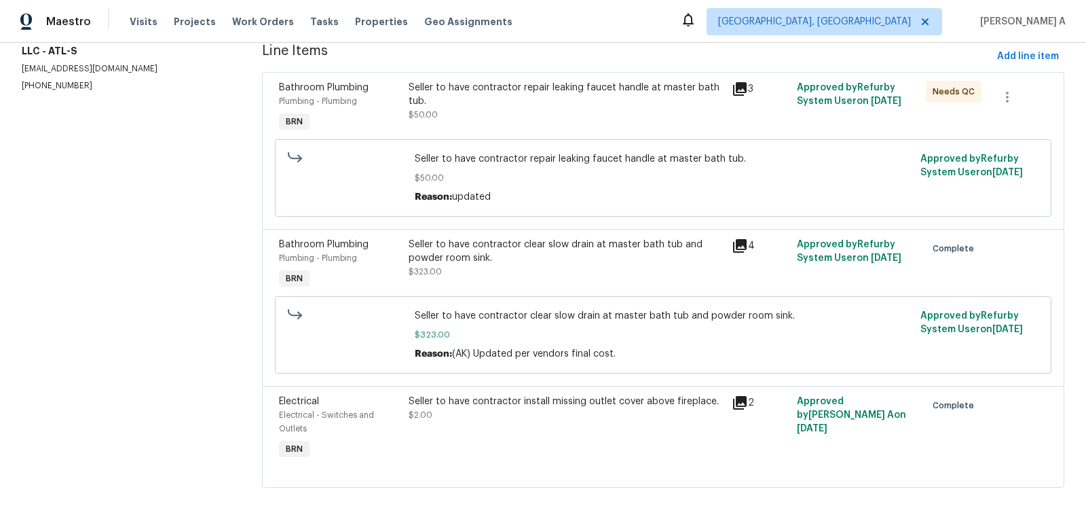
scroll to position [197, 0]
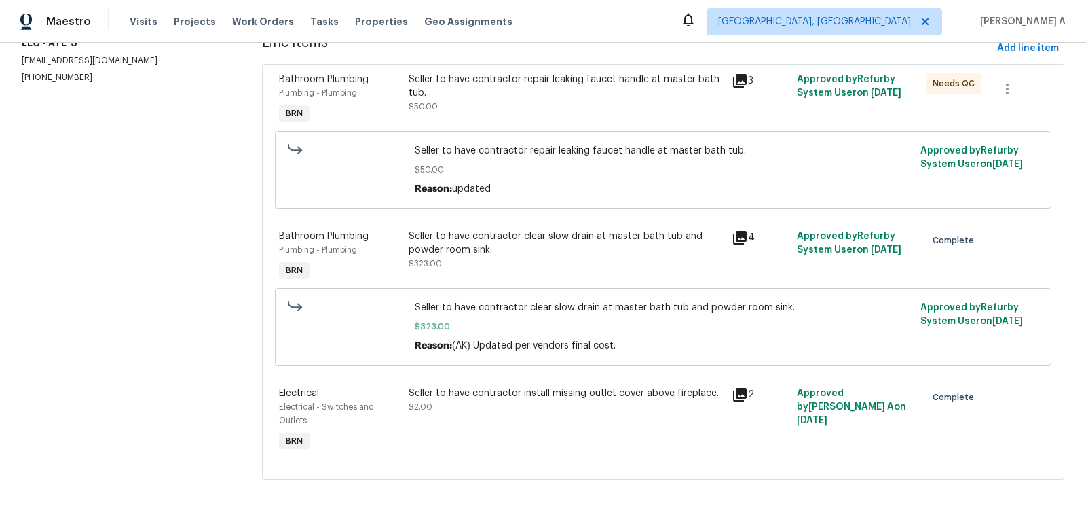
click at [564, 268] on div "Seller to have contractor clear slow drain at master bath tub and powder room s…" at bounding box center [567, 249] width 316 height 41
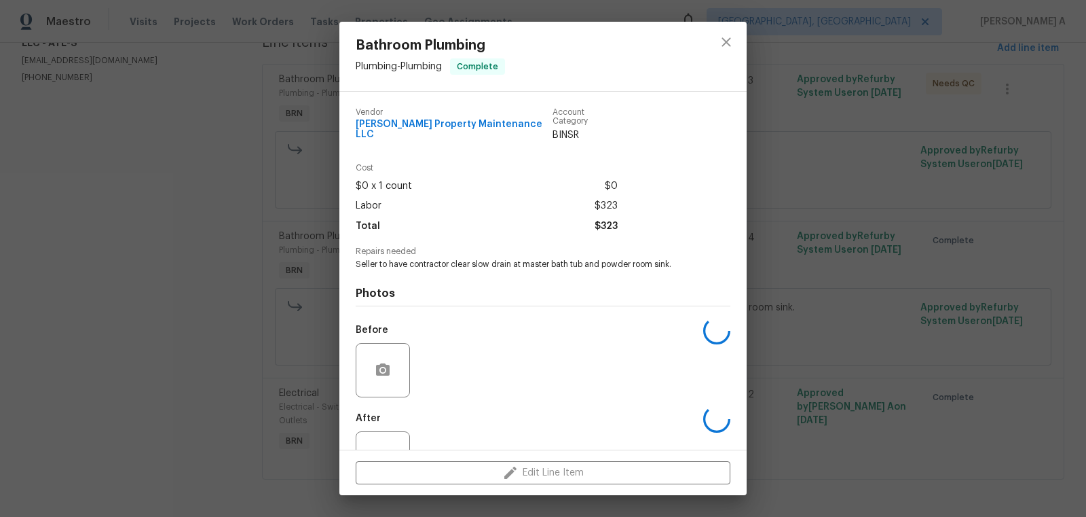
scroll to position [41, 0]
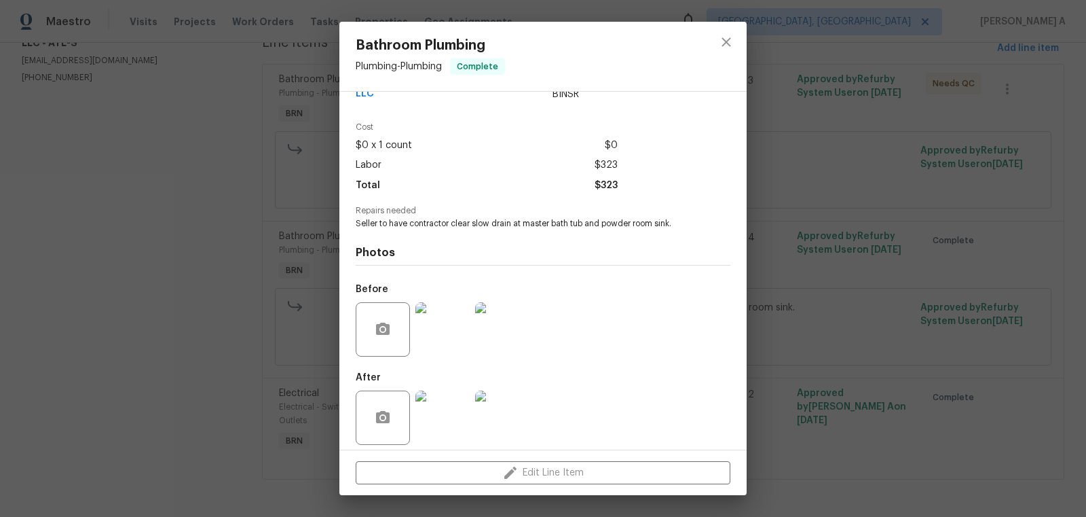
click at [443, 407] on img at bounding box center [443, 417] width 54 height 54
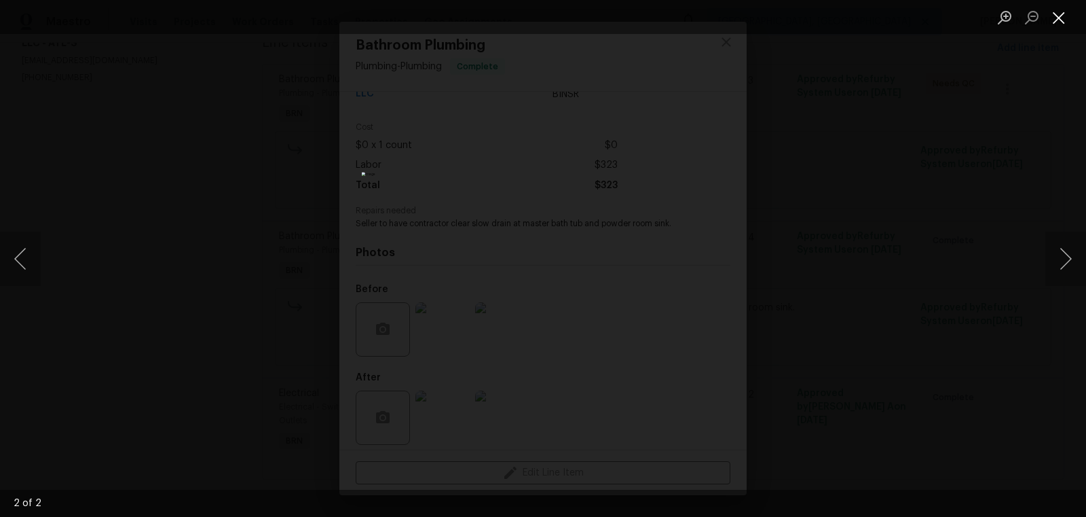
click at [1060, 13] on button "Close lightbox" at bounding box center [1059, 17] width 27 height 24
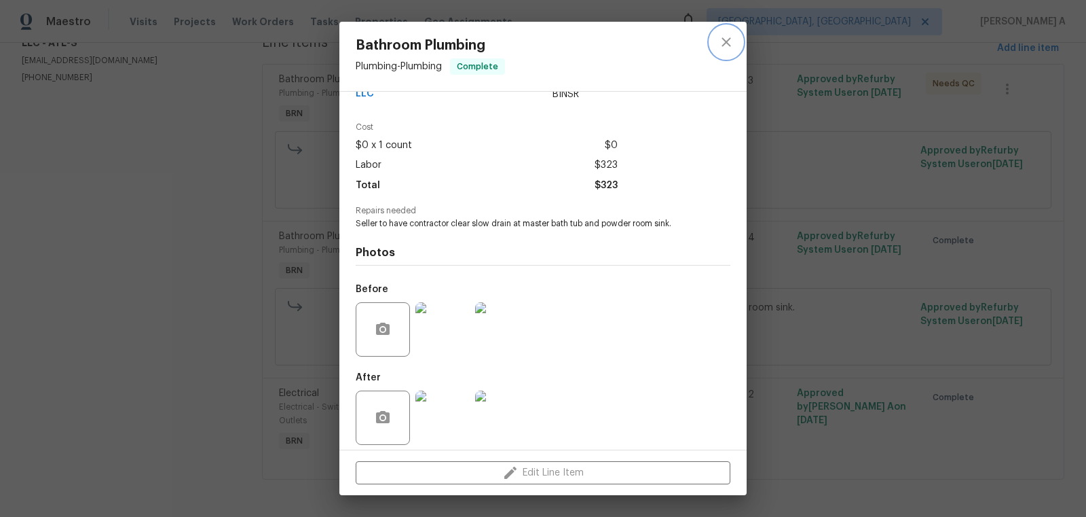
click at [732, 47] on icon "close" at bounding box center [726, 42] width 16 height 16
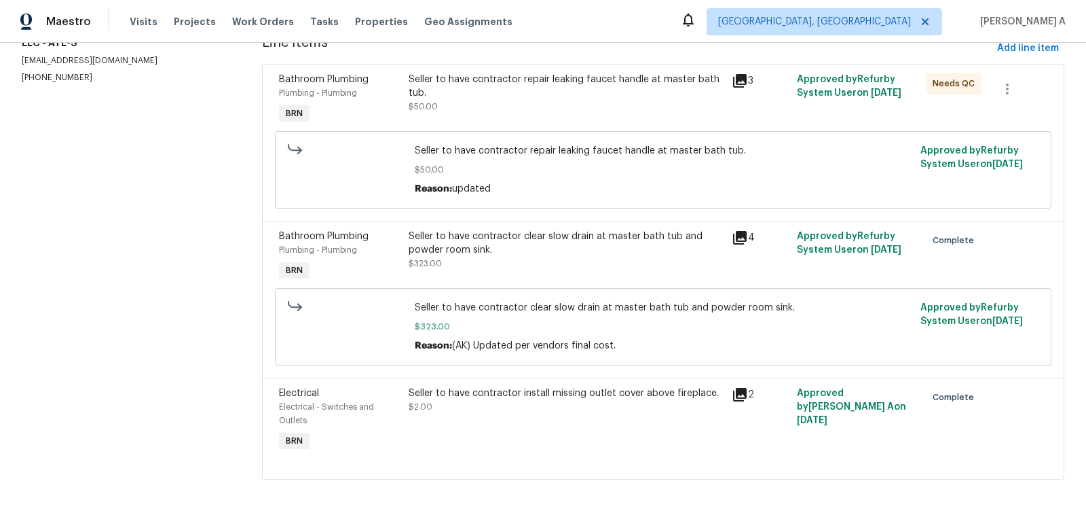
scroll to position [0, 0]
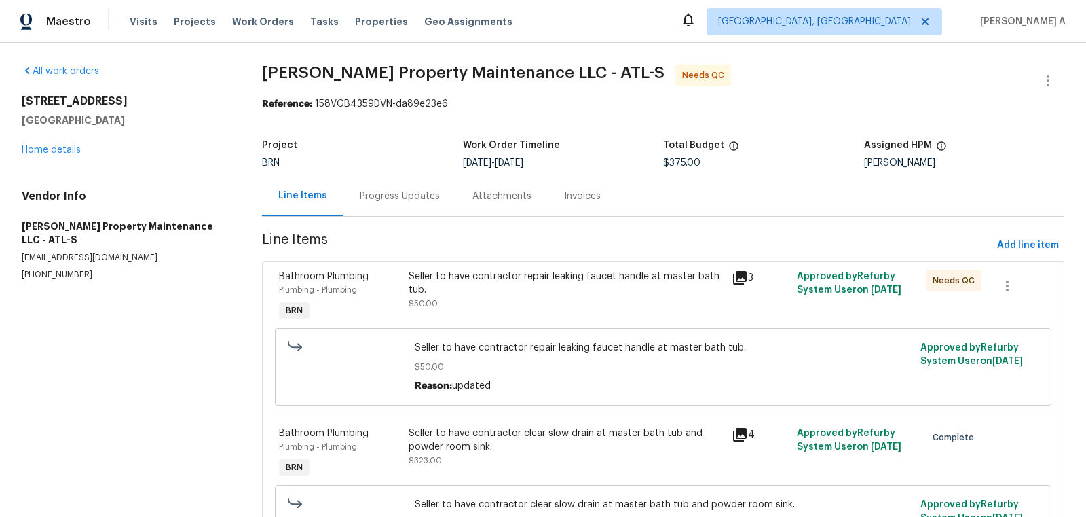
click at [62, 267] on section "All work orders 2382 Capella Cir SW Atlanta, GA 30331 Home details Vendor Info …" at bounding box center [126, 379] width 208 height 628
copy p "(770) 235-8482"
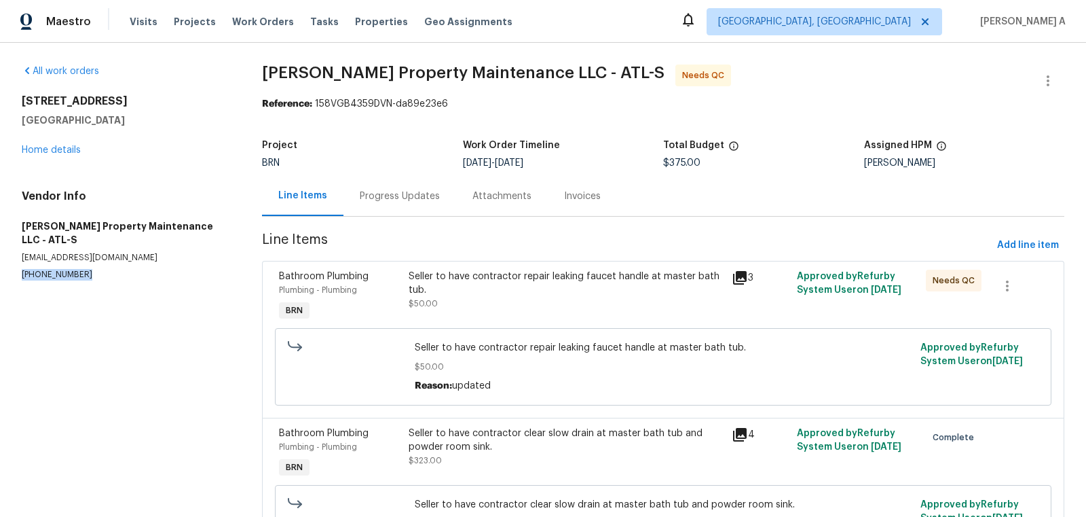
copy p "(770) 235-8482"
click at [574, 291] on div "Seller to have contractor repair leaking faucet handle at master bath tub." at bounding box center [567, 283] width 316 height 27
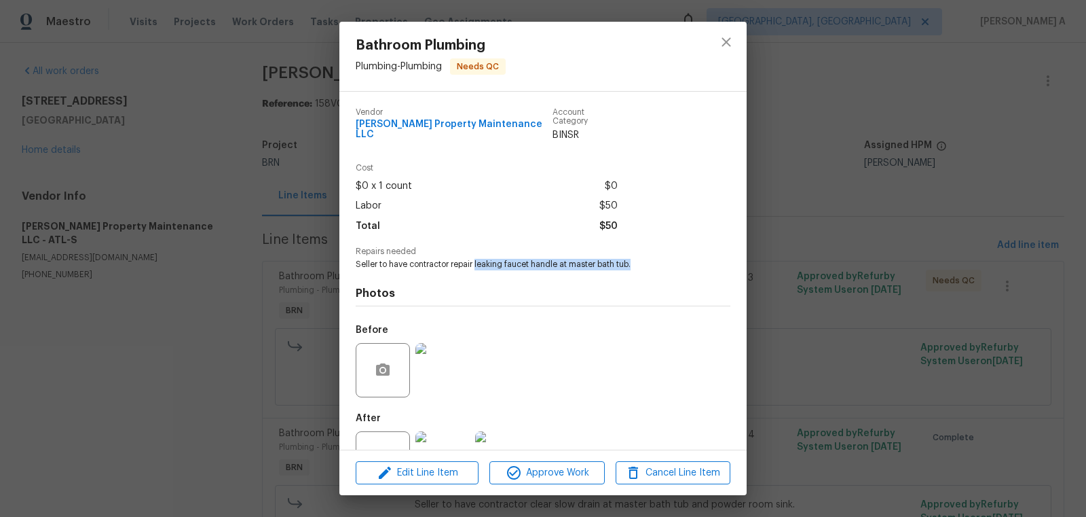
copy span "leaking faucet handle at master bath tub."
drag, startPoint x: 475, startPoint y: 255, endPoint x: 647, endPoint y: 256, distance: 171.8
click at [647, 259] on span "Seller to have contractor repair leaking faucet handle at master bath tub." at bounding box center [524, 265] width 337 height 12
click at [724, 37] on icon "close" at bounding box center [726, 42] width 16 height 16
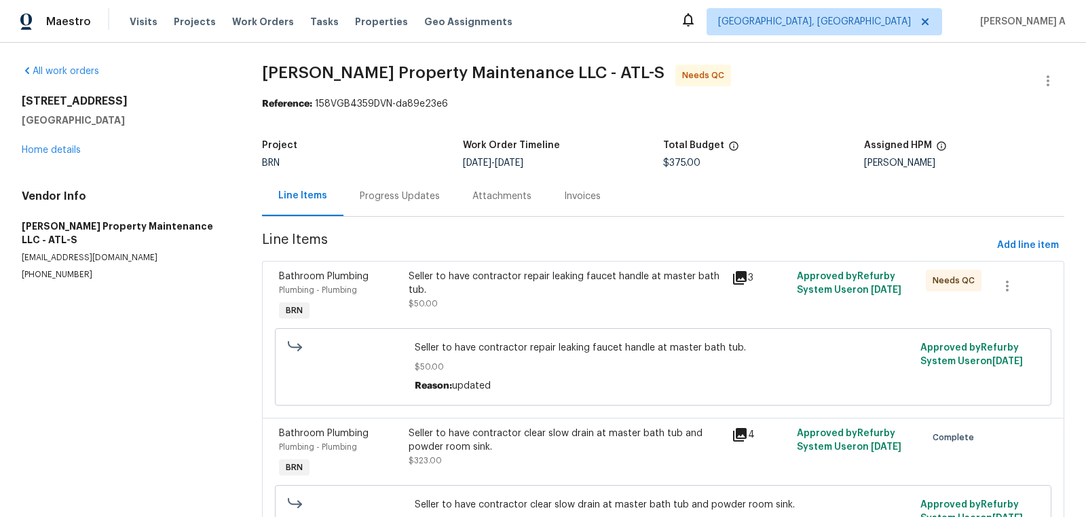
click at [417, 192] on div "Progress Updates" at bounding box center [400, 196] width 80 height 14
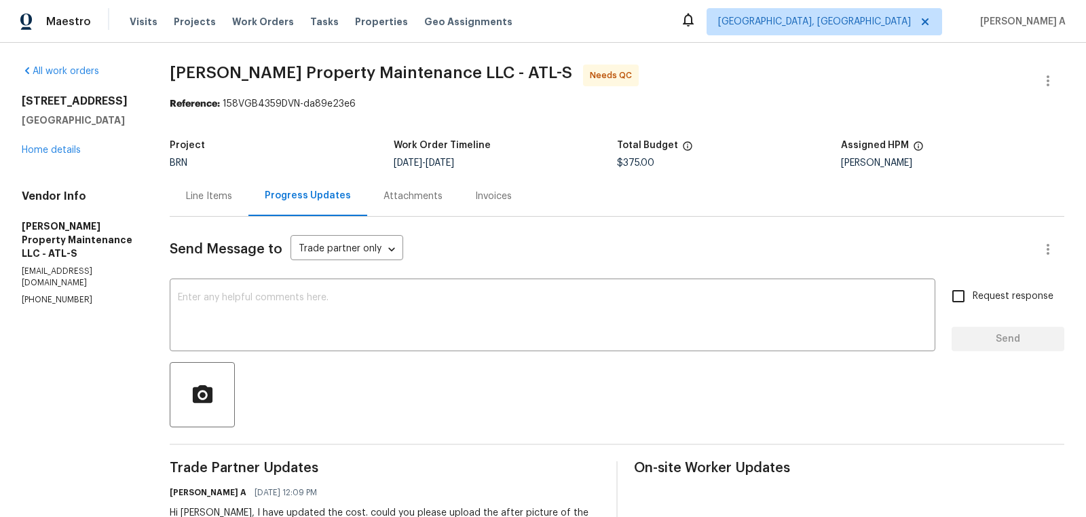
click at [200, 184] on div "Line Items" at bounding box center [209, 196] width 79 height 40
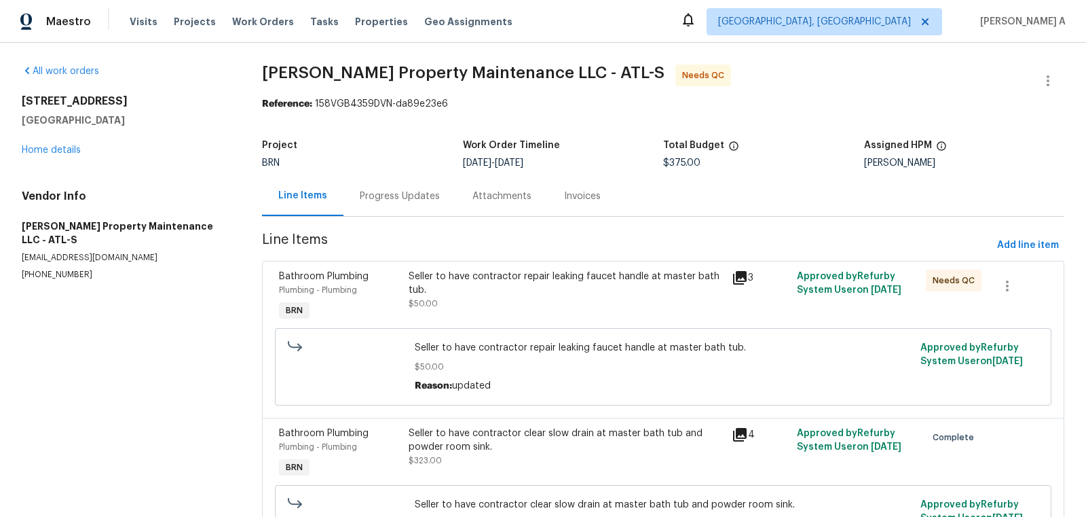
click at [419, 195] on div "Progress Updates" at bounding box center [400, 196] width 80 height 14
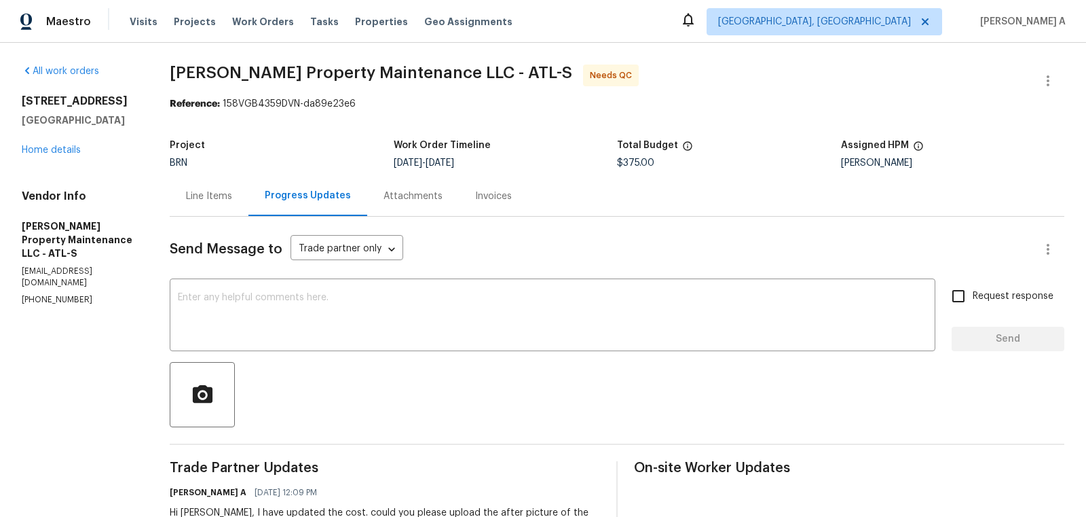
click at [189, 188] on div "Line Items" at bounding box center [209, 196] width 79 height 40
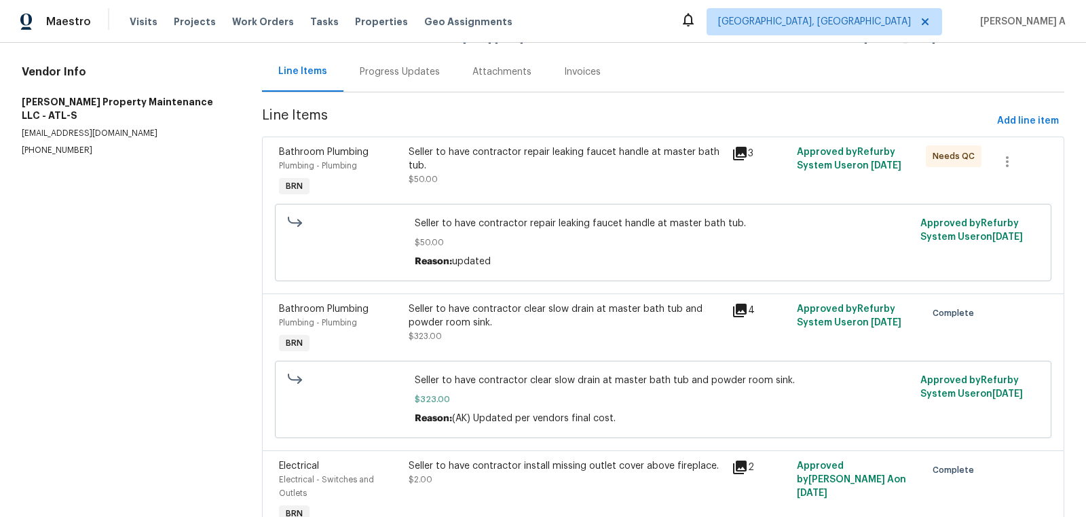
scroll to position [197, 0]
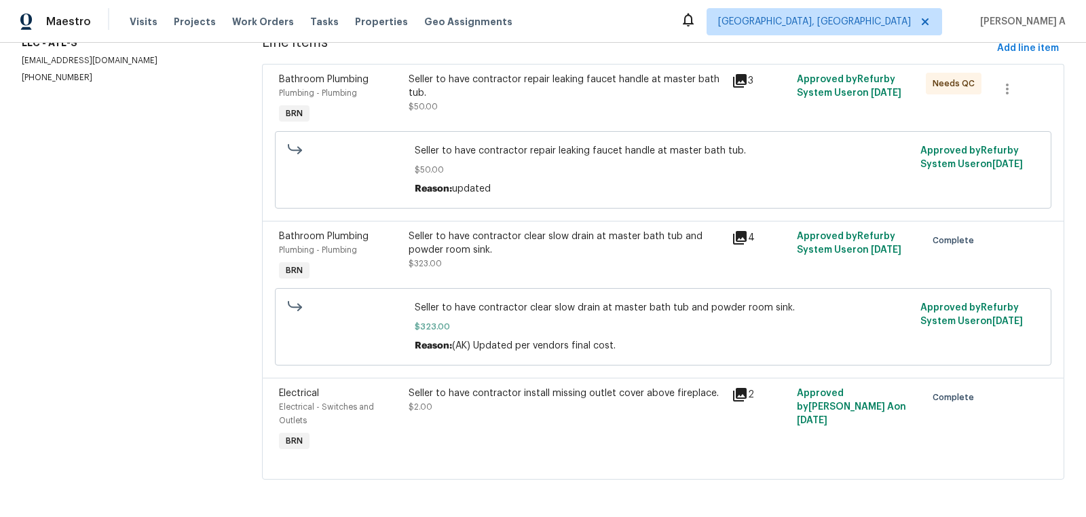
click at [602, 418] on div "Seller to have contractor install missing outlet cover above fireplace. $2.00" at bounding box center [567, 420] width 324 height 76
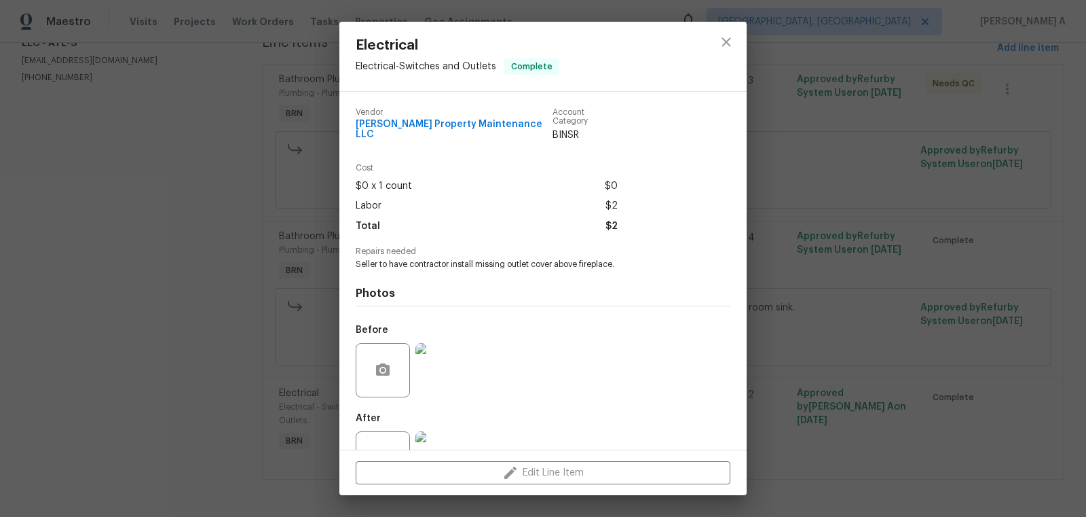
scroll to position [41, 0]
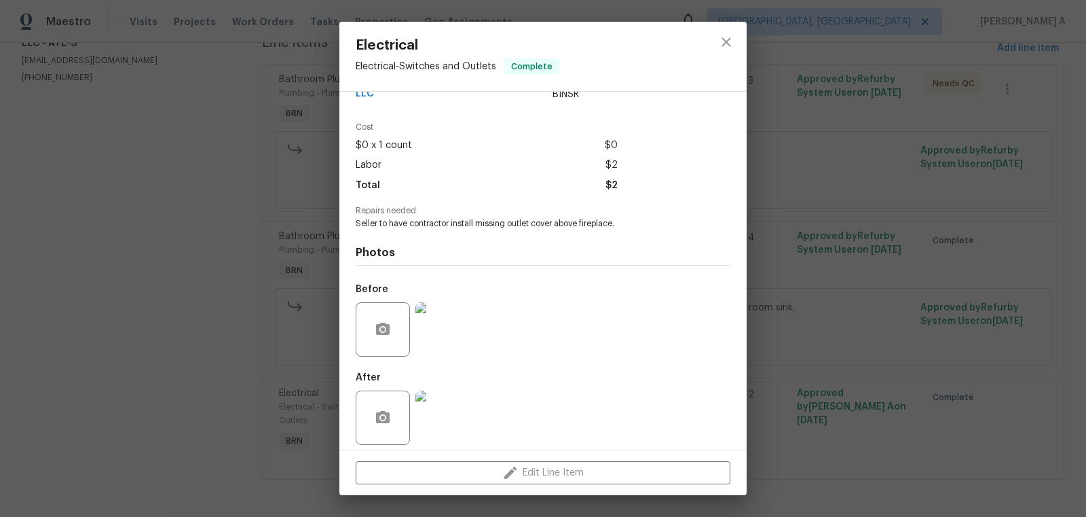
click at [447, 426] on img at bounding box center [443, 417] width 54 height 54
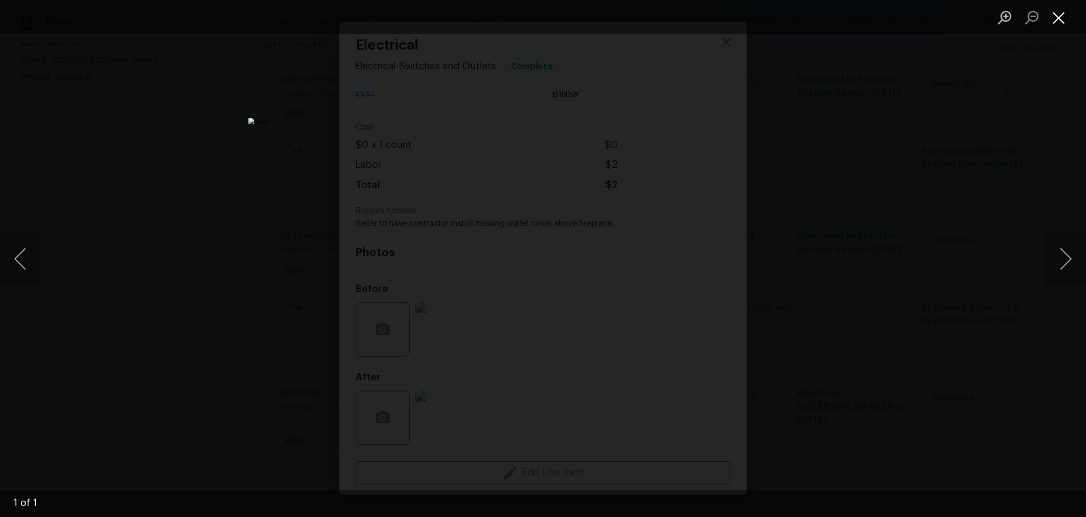
click at [1054, 23] on button "Close lightbox" at bounding box center [1059, 17] width 27 height 24
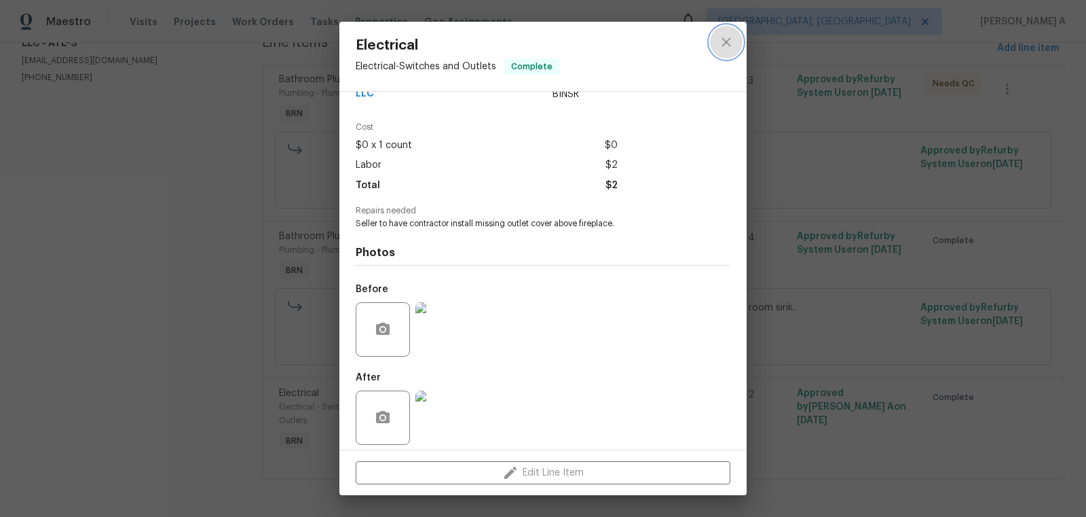
click at [737, 42] on button "close" at bounding box center [726, 42] width 33 height 33
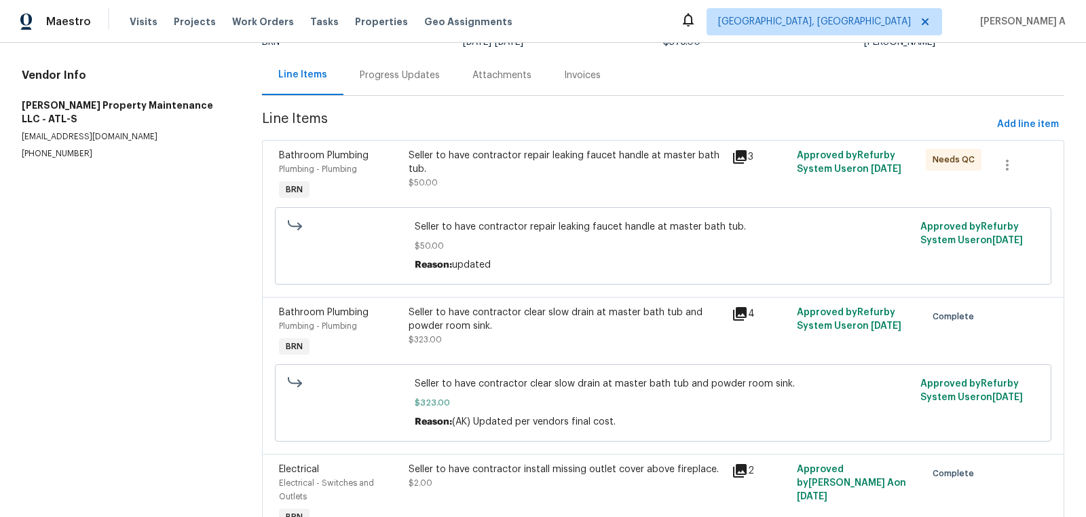
scroll to position [0, 0]
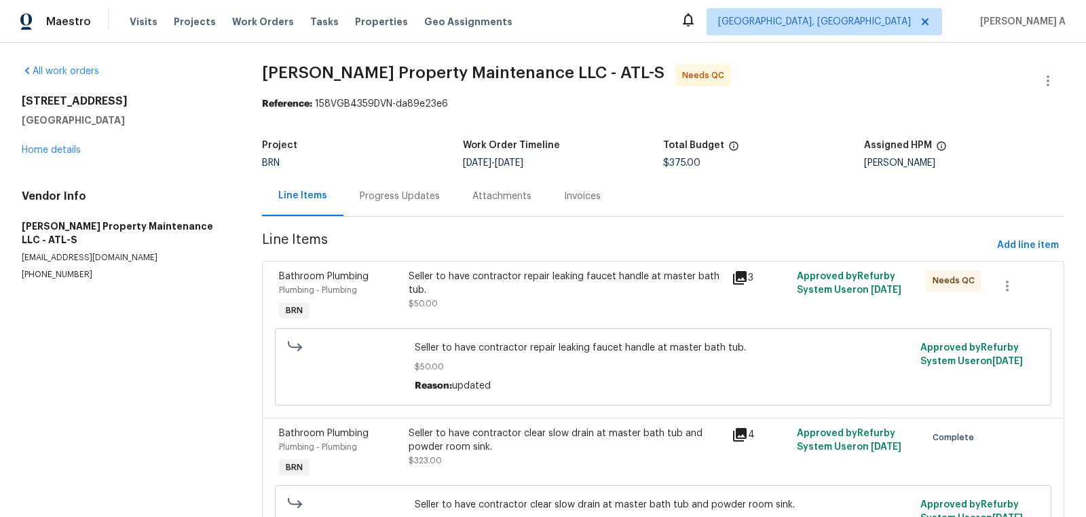
click at [405, 190] on div "Progress Updates" at bounding box center [400, 196] width 80 height 14
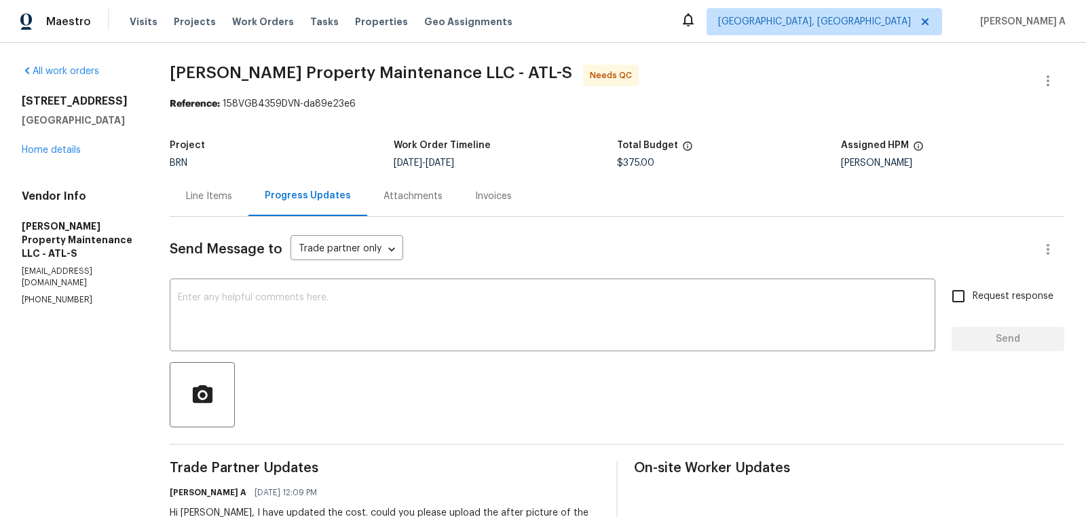
click at [232, 192] on div "Line Items" at bounding box center [209, 196] width 46 height 14
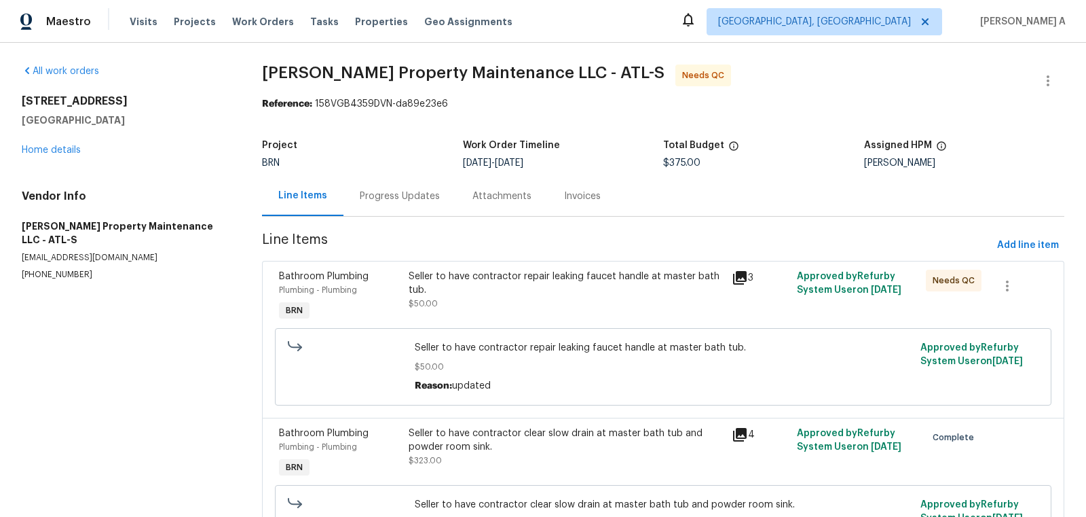
click at [393, 199] on div "Progress Updates" at bounding box center [400, 196] width 80 height 14
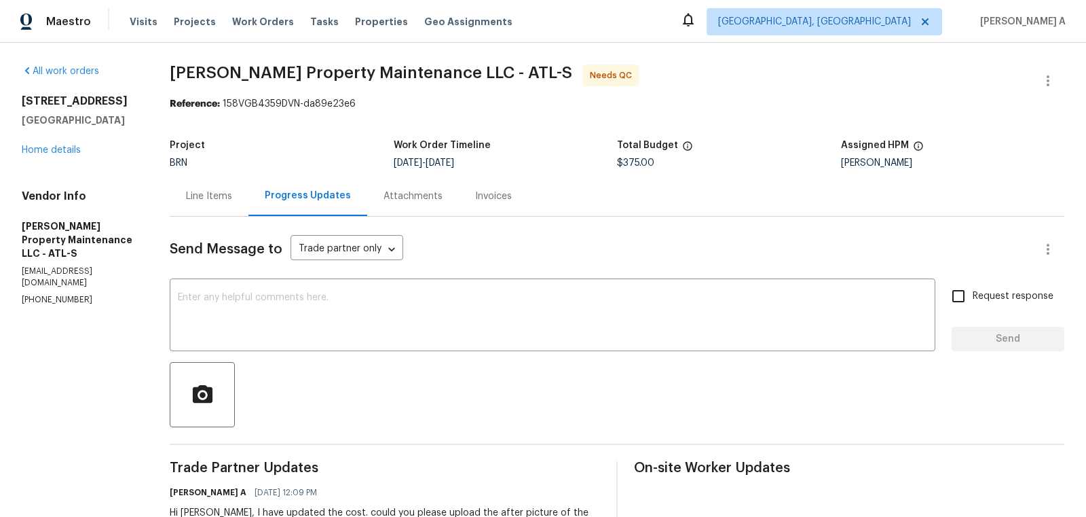
click at [190, 193] on div "Line Items" at bounding box center [209, 196] width 46 height 14
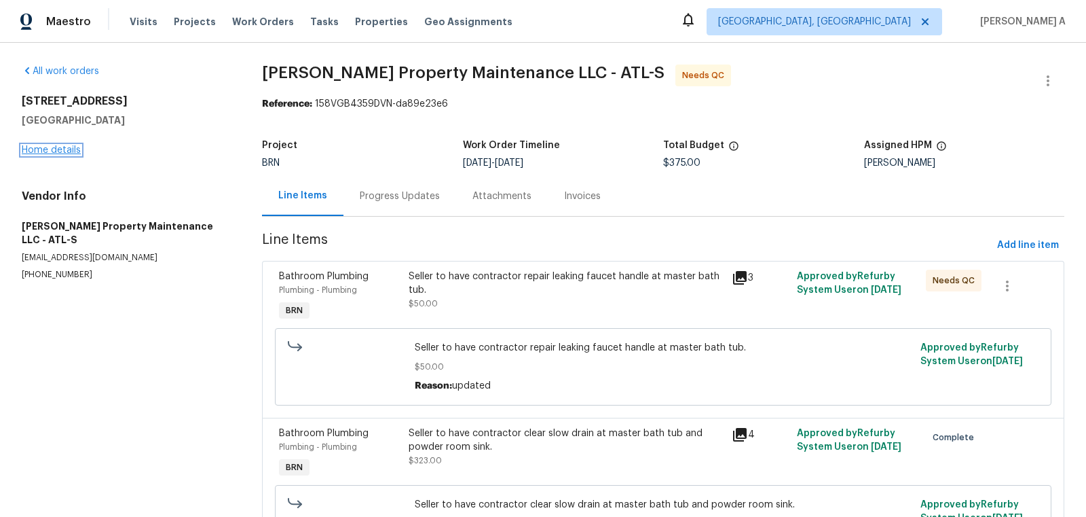
click at [65, 150] on link "Home details" at bounding box center [51, 150] width 59 height 10
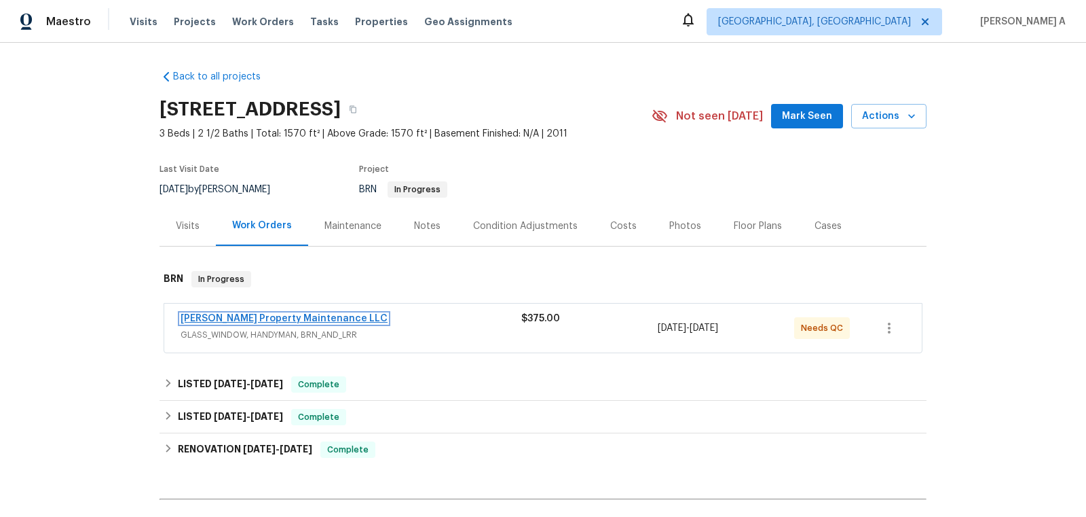
click at [299, 316] on link "Glen Property Maintenance LLC" at bounding box center [284, 319] width 207 height 10
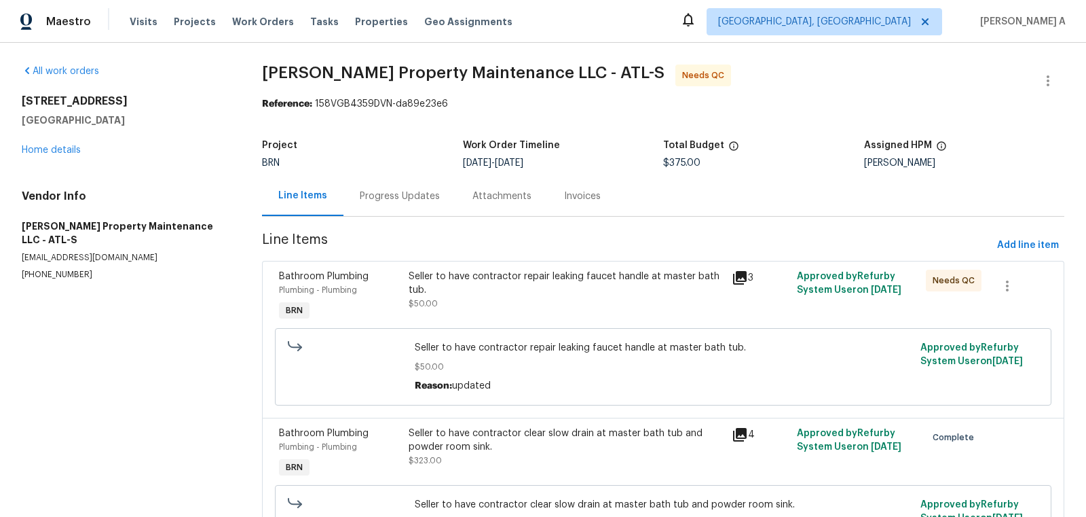
click at [360, 198] on div "Progress Updates" at bounding box center [400, 196] width 80 height 14
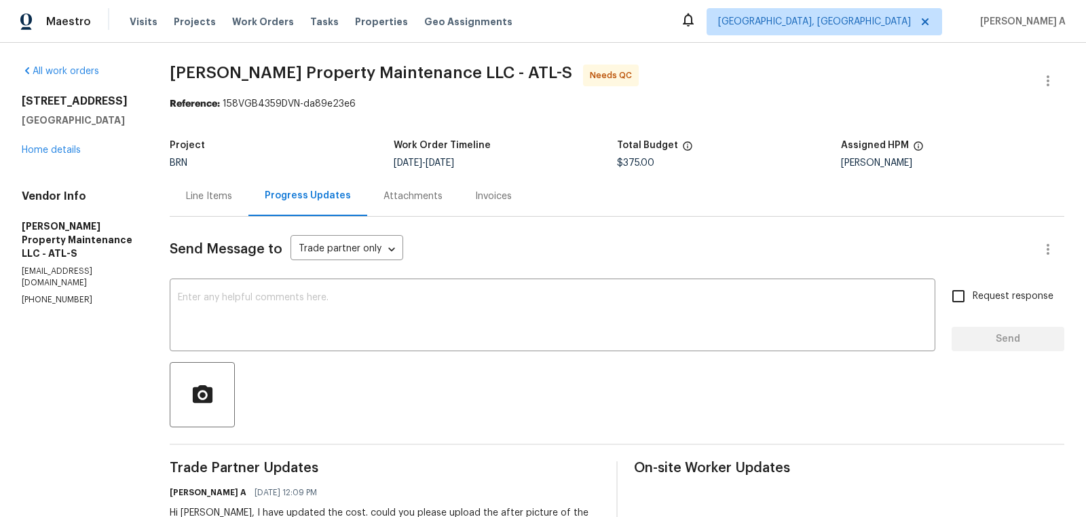
click at [228, 200] on div "Line Items" at bounding box center [209, 196] width 46 height 14
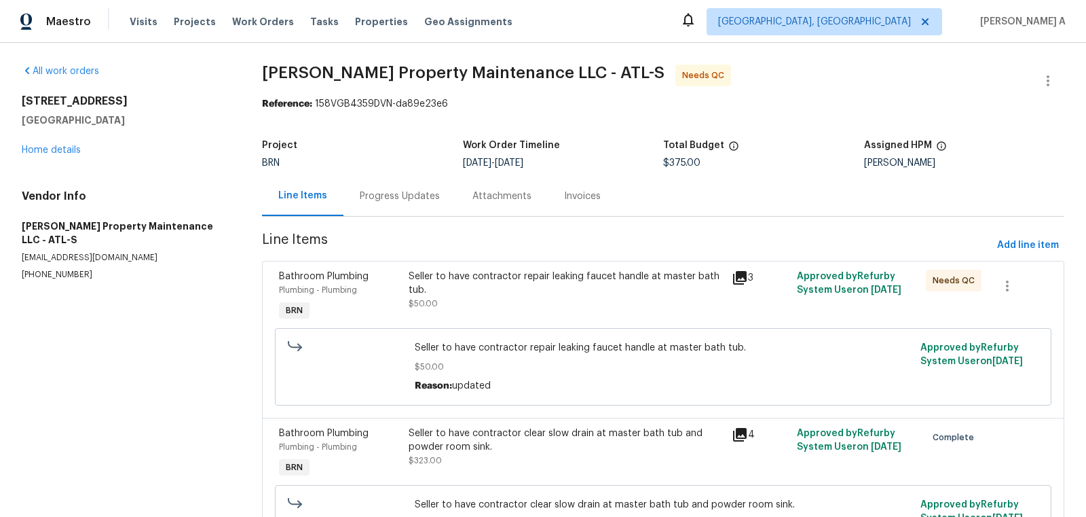
click at [584, 285] on div "Seller to have contractor repair leaking faucet handle at master bath tub." at bounding box center [567, 283] width 316 height 27
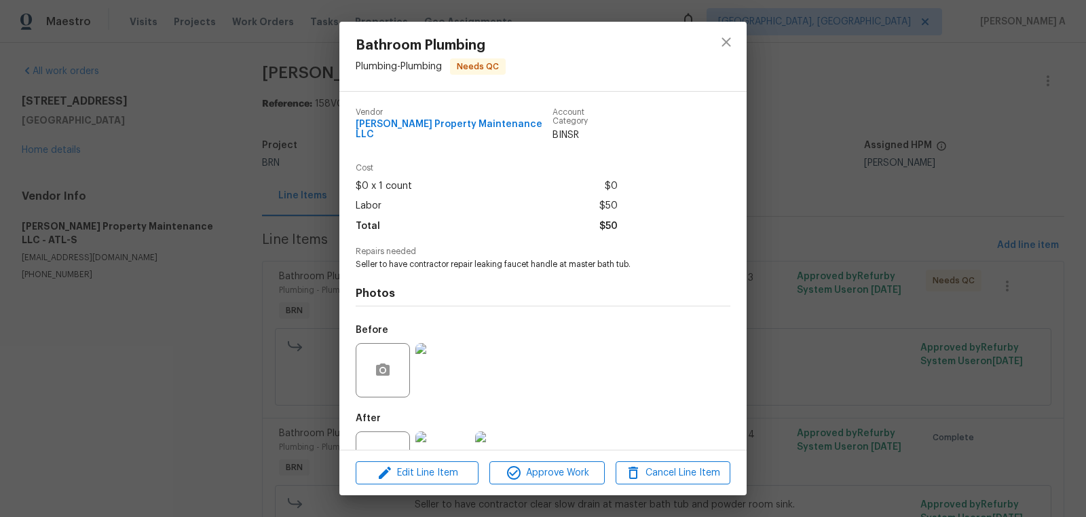
scroll to position [41, 0]
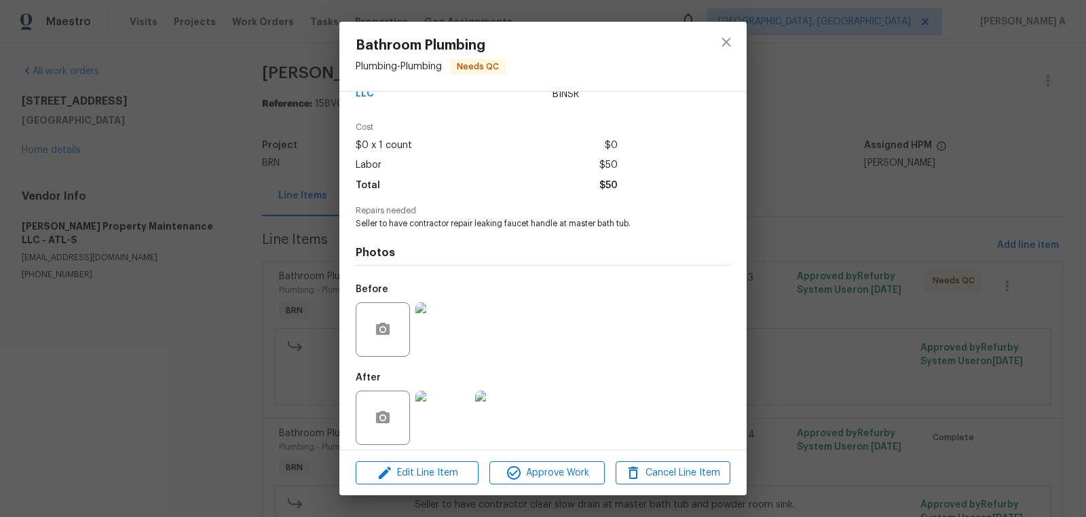
click at [714, 59] on div at bounding box center [726, 56] width 41 height 69
click at [724, 44] on icon "close" at bounding box center [726, 41] width 9 height 9
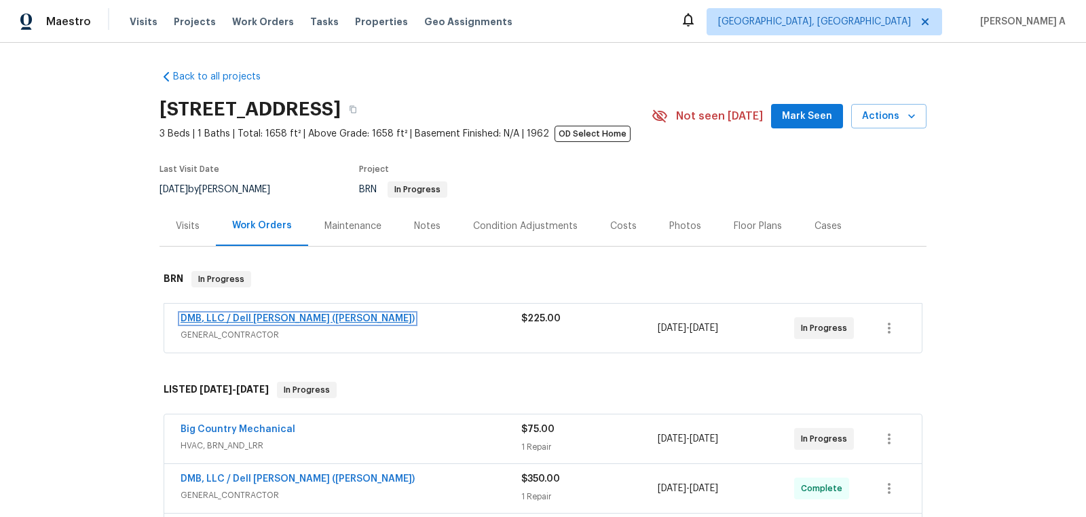
click at [265, 314] on link "DMB, LLC / Dell [PERSON_NAME] ([PERSON_NAME])" at bounding box center [298, 319] width 234 height 10
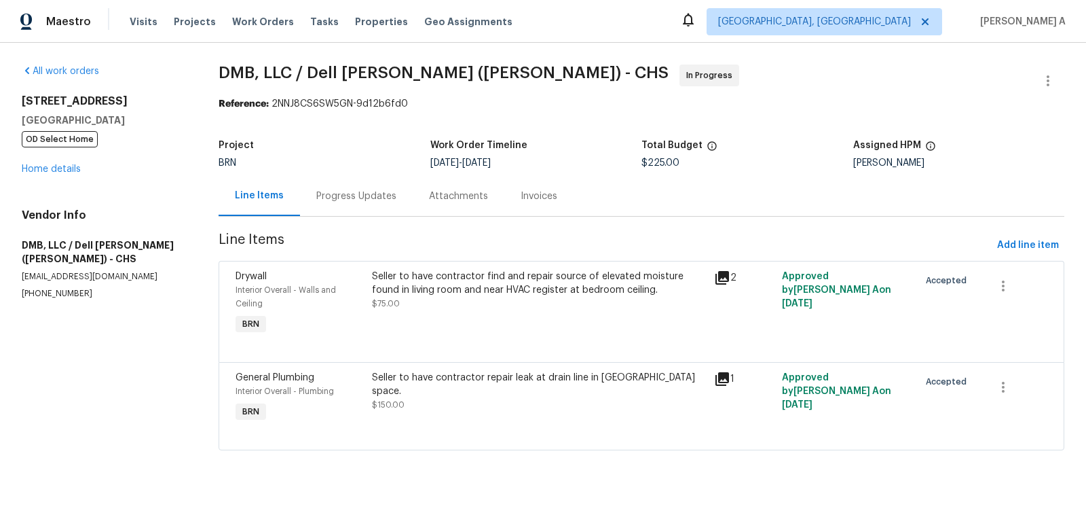
click at [358, 187] on div "Progress Updates" at bounding box center [356, 196] width 113 height 40
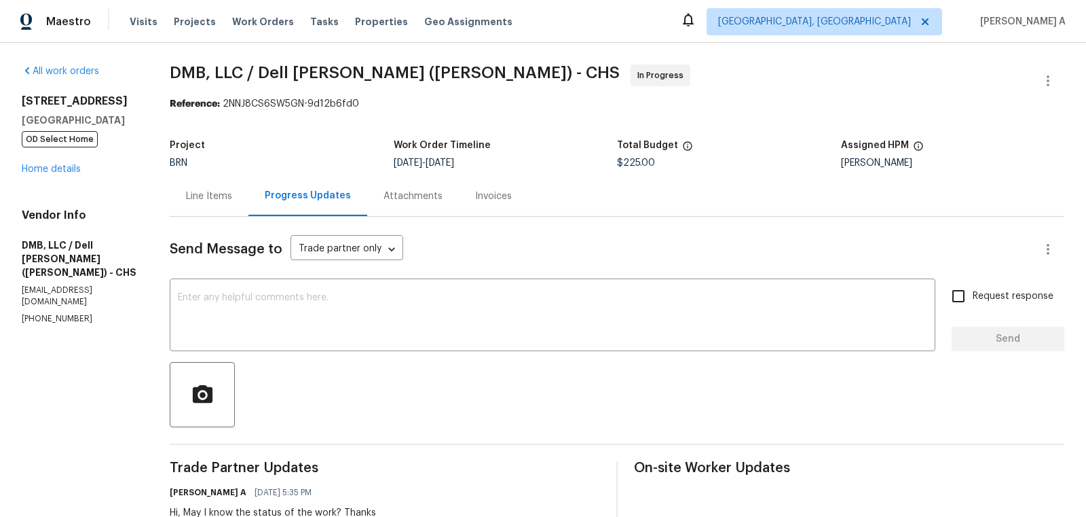
click at [53, 313] on p "[PHONE_NUMBER]" at bounding box center [79, 319] width 115 height 12
copy p "[PHONE_NUMBER]"
click at [194, 213] on div "Line Items" at bounding box center [209, 196] width 79 height 40
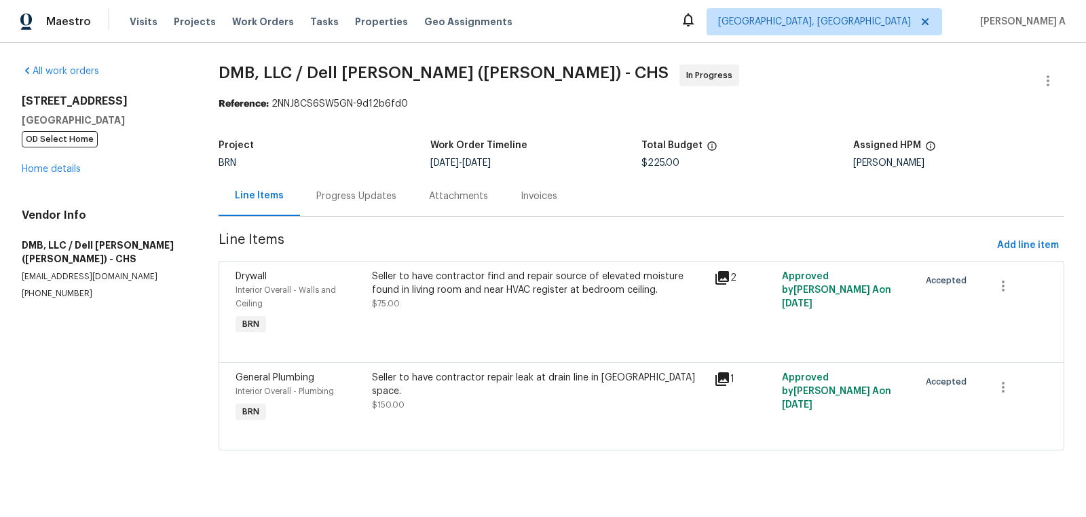
click at [342, 179] on div "Progress Updates" at bounding box center [356, 196] width 113 height 40
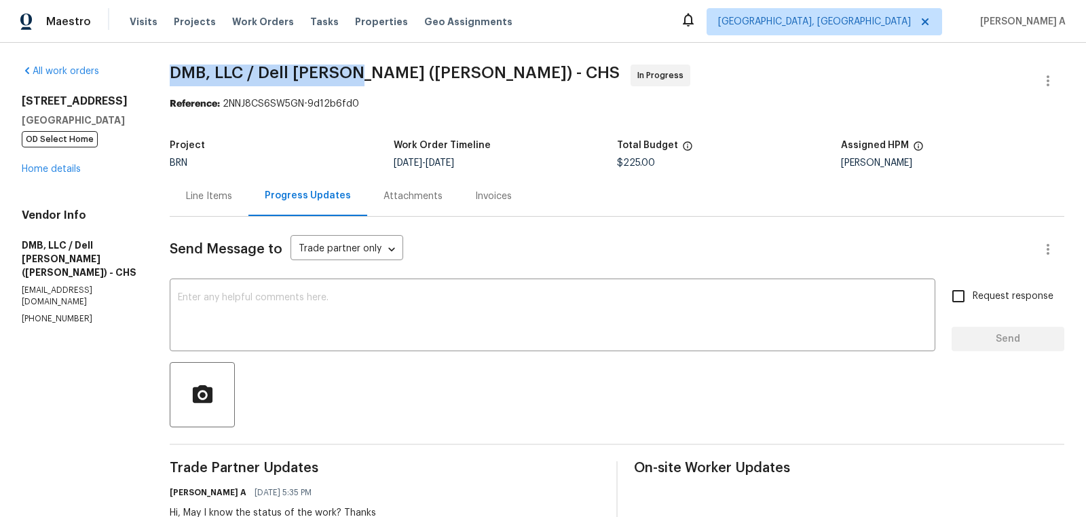
drag, startPoint x: 170, startPoint y: 71, endPoint x: 352, endPoint y: 68, distance: 182.0
click at [352, 68] on span "DMB, LLC / [PERSON_NAME] ([PERSON_NAME]) - CHS In Progress" at bounding box center [601, 81] width 862 height 33
copy span "DMB, LLC / Dell [PERSON_NAME]"
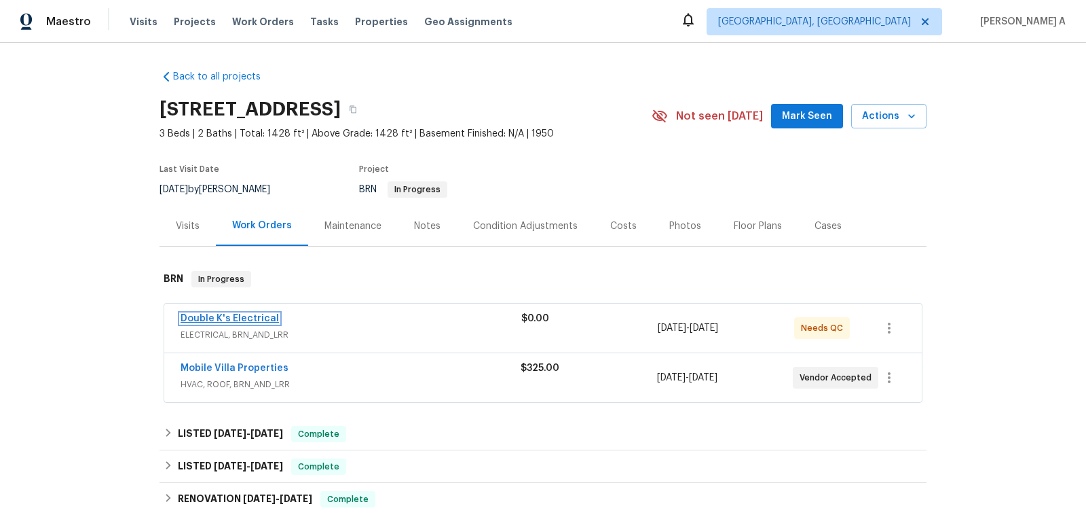
click at [233, 314] on link "Double K's Electrical" at bounding box center [230, 319] width 98 height 10
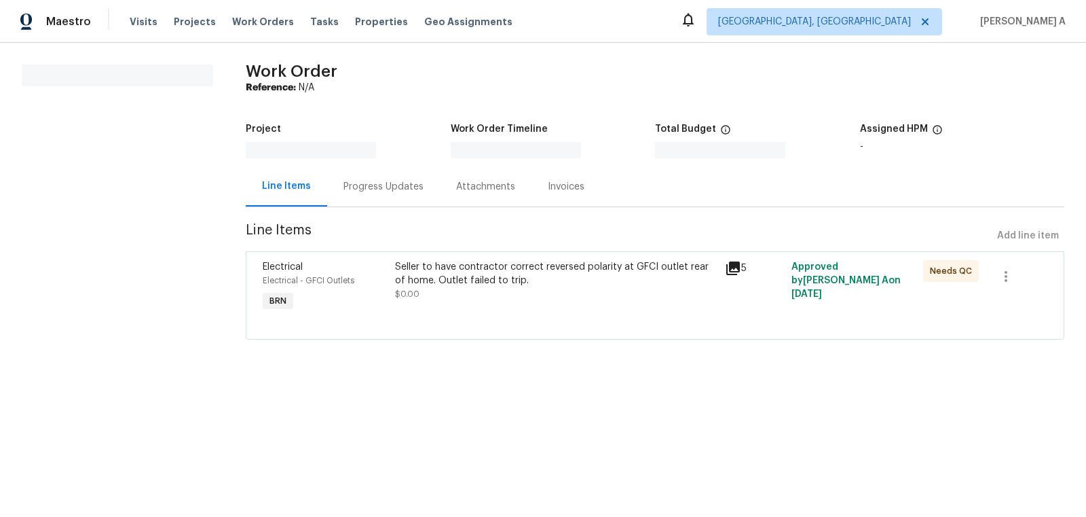
click at [330, 178] on div "Progress Updates" at bounding box center [383, 186] width 113 height 40
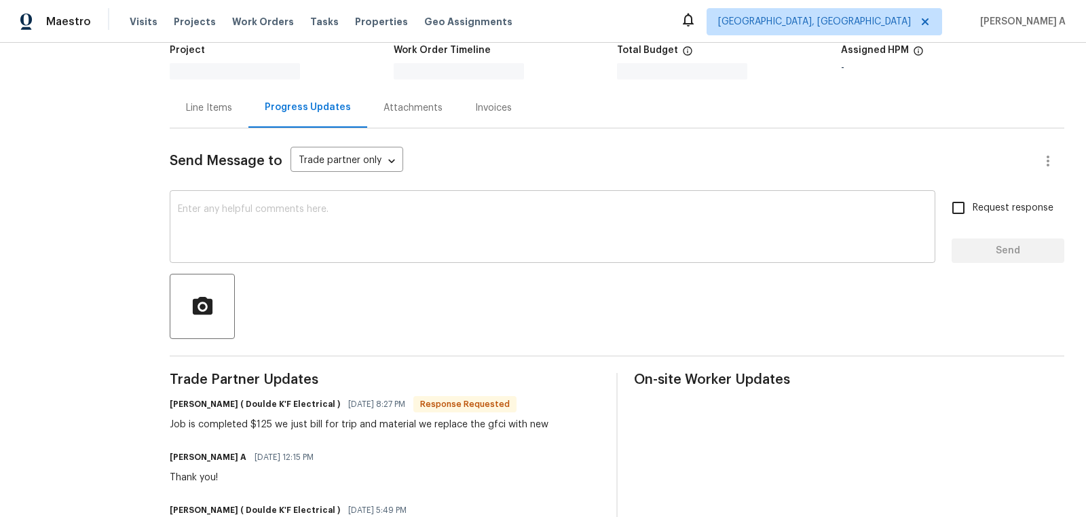
scroll to position [80, 0]
click at [262, 420] on div "Job is completed $125 we just bill for trip and material we replace the gfci wi…" at bounding box center [359, 423] width 379 height 14
copy div "125"
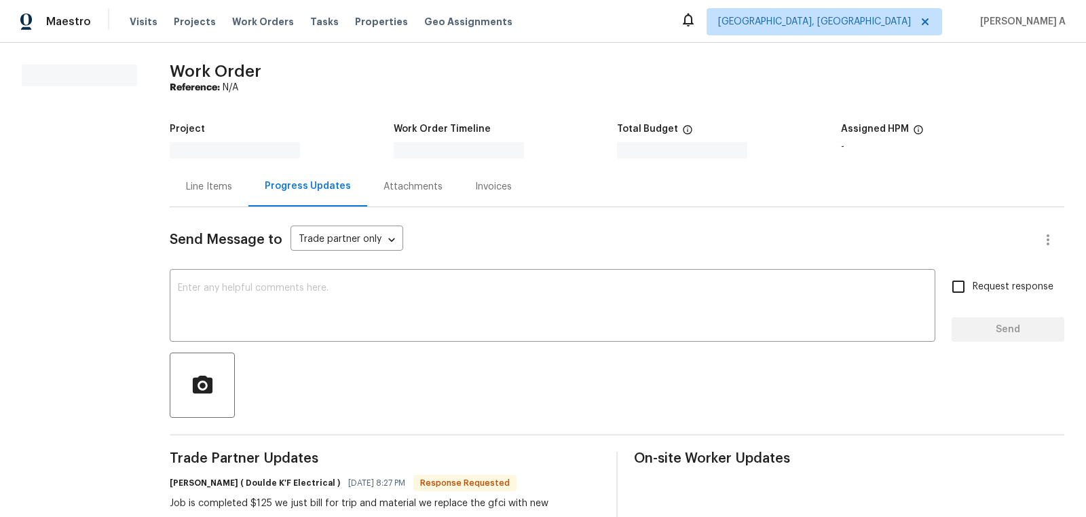
click at [211, 188] on div "Line Items" at bounding box center [209, 187] width 46 height 14
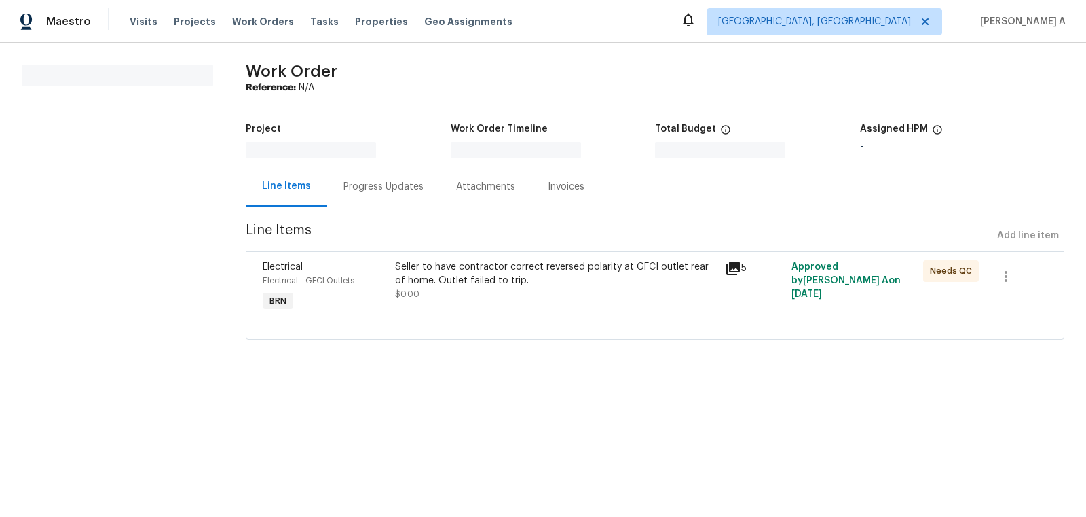
click at [481, 295] on div "Seller to have contractor correct reversed polarity at GFCI outlet rear of home…" at bounding box center [556, 280] width 323 height 41
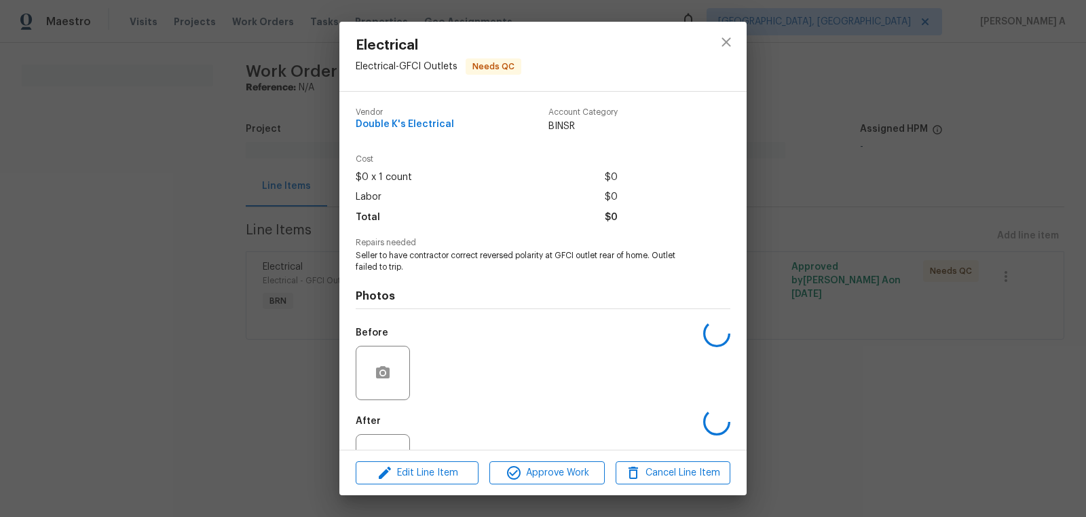
scroll to position [52, 0]
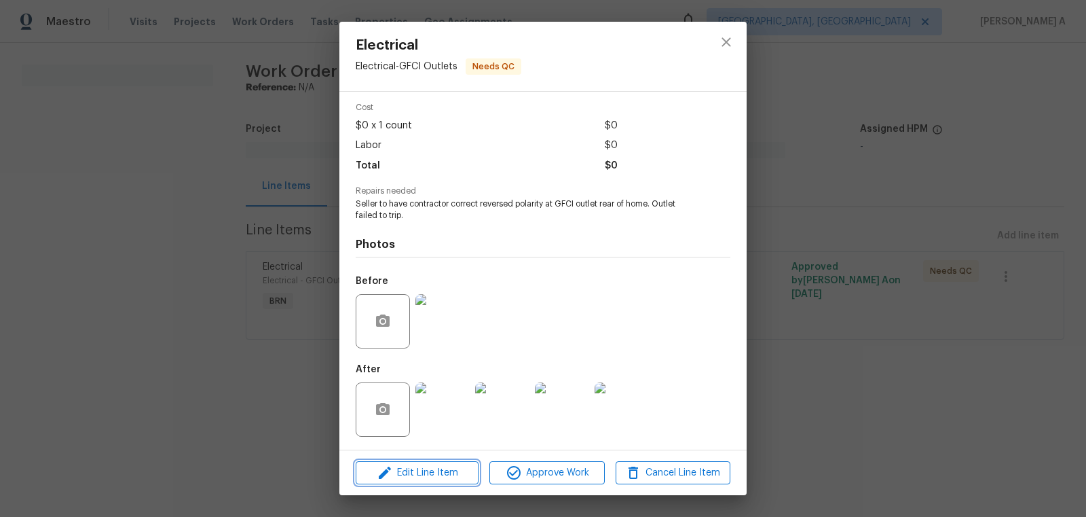
click at [454, 471] on span "Edit Line Item" at bounding box center [417, 472] width 115 height 17
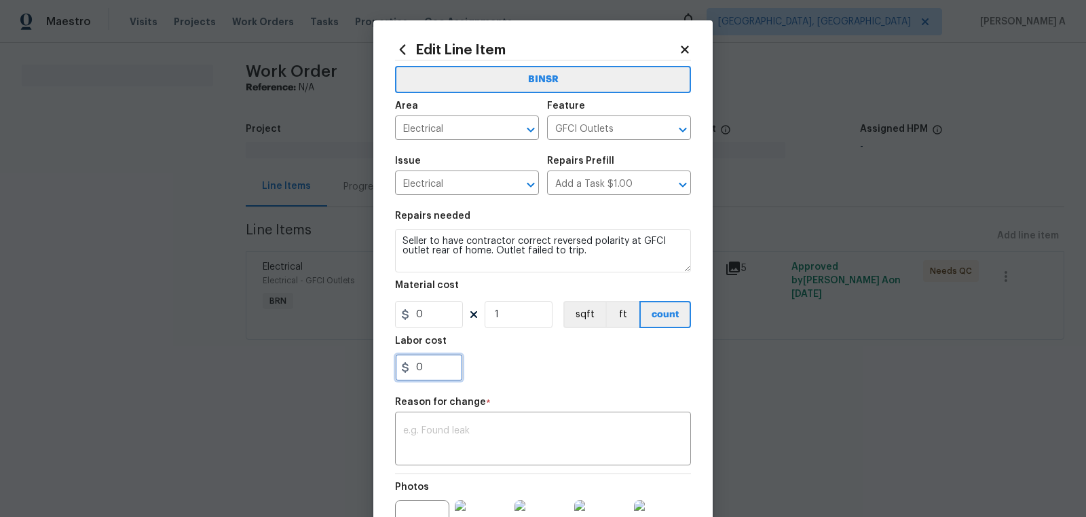
drag, startPoint x: 439, startPoint y: 371, endPoint x: 365, endPoint y: 371, distance: 74.0
click at [365, 371] on div "Edit Line Item BINSR Area Electrical ​ Feature GFCI Outlets ​ Issue Electrical …" at bounding box center [543, 258] width 1086 height 517
paste input "125"
type input "125"
click at [528, 376] on div "125" at bounding box center [543, 367] width 296 height 27
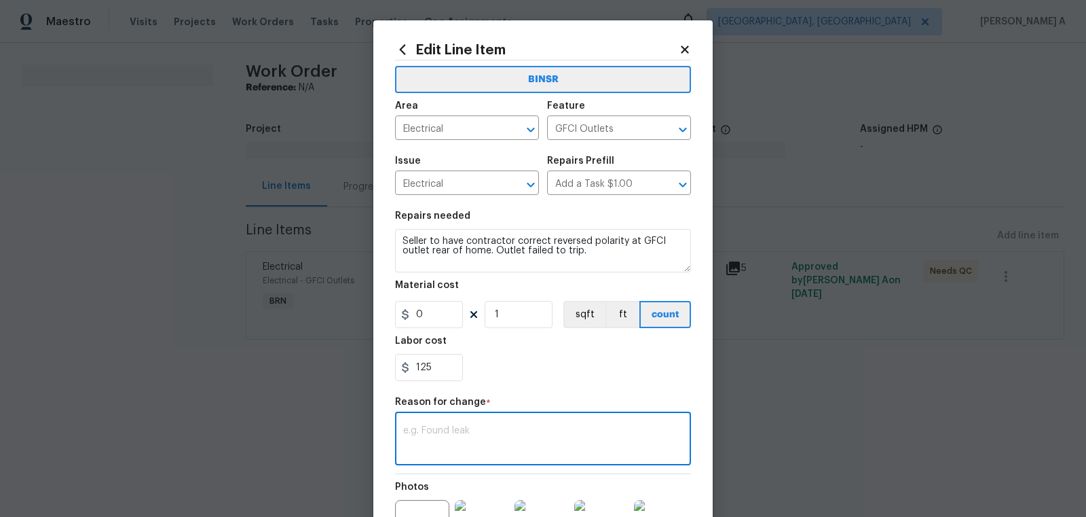
click at [514, 434] on textarea at bounding box center [543, 440] width 280 height 29
click at [579, 443] on textarea at bounding box center [543, 440] width 280 height 29
paste textarea "(AK) Updated per vendors final cost."
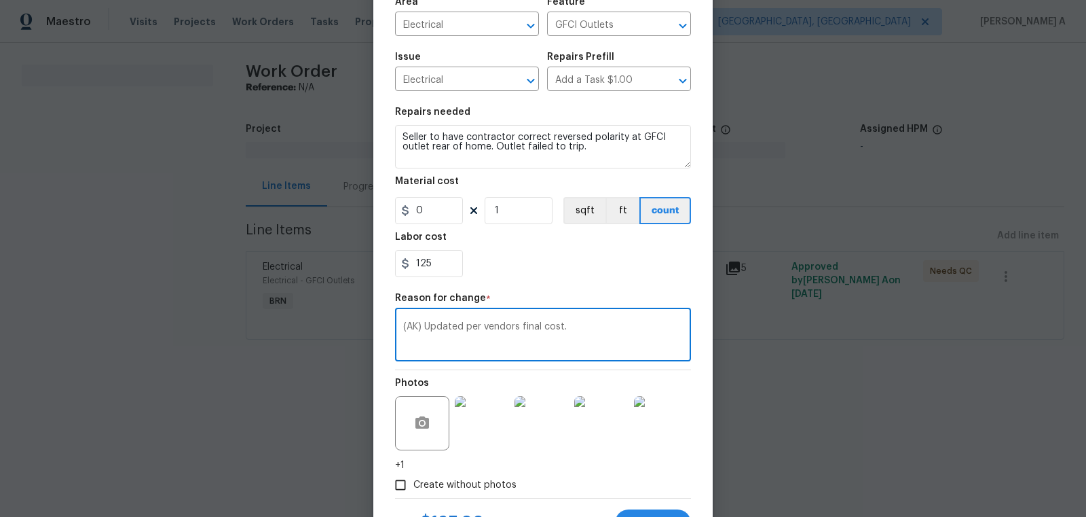
scroll to position [165, 0]
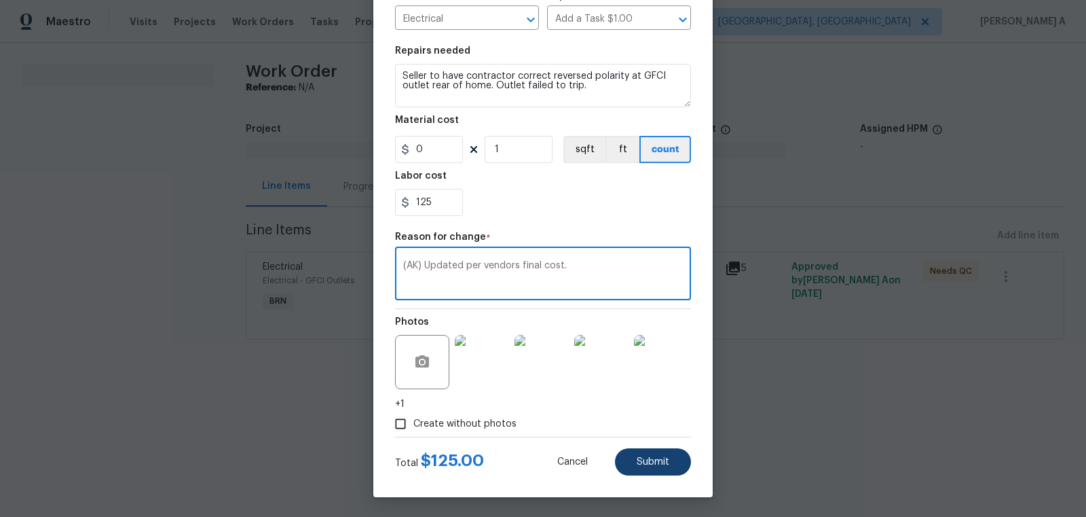
type textarea "(AK) Updated per vendors final cost."
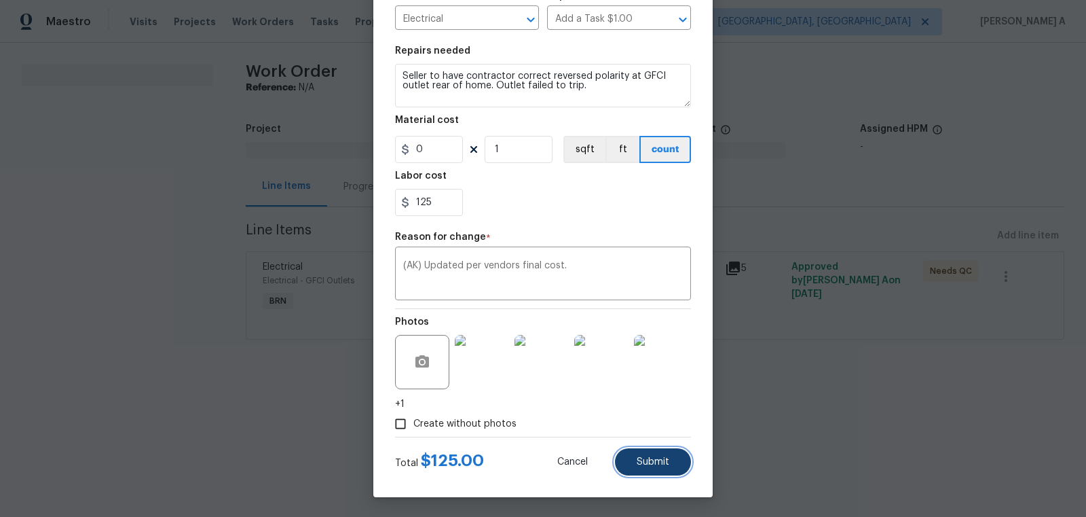
click at [663, 454] on button "Submit" at bounding box center [653, 461] width 76 height 27
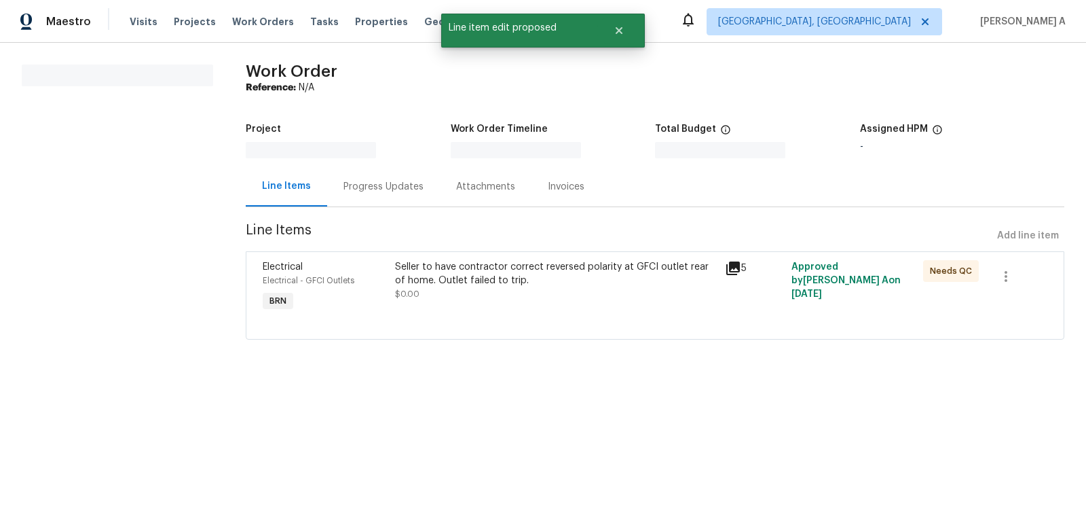
scroll to position [0, 0]
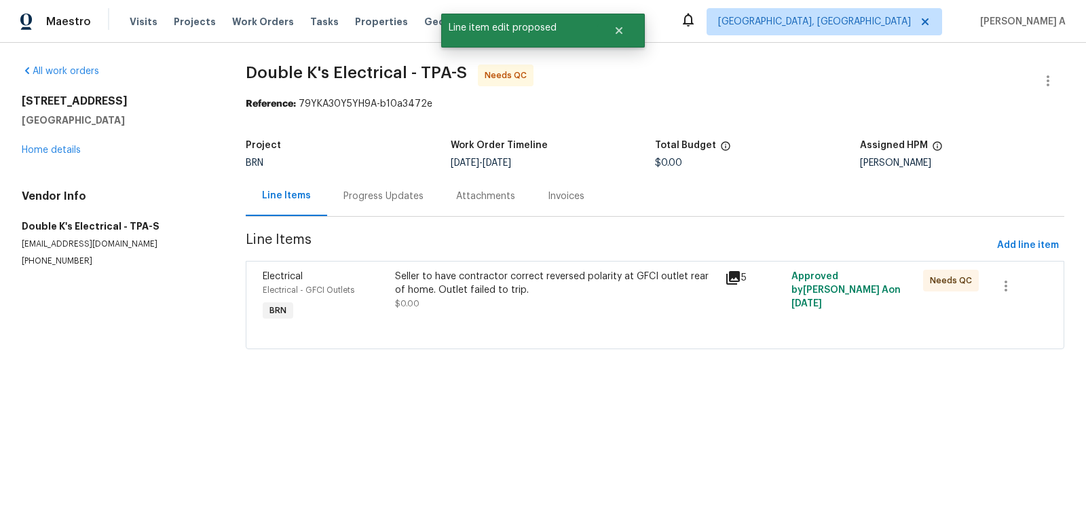
click at [482, 304] on div "Seller to have contractor correct reversed polarity at GFCI outlet rear of home…" at bounding box center [556, 290] width 323 height 41
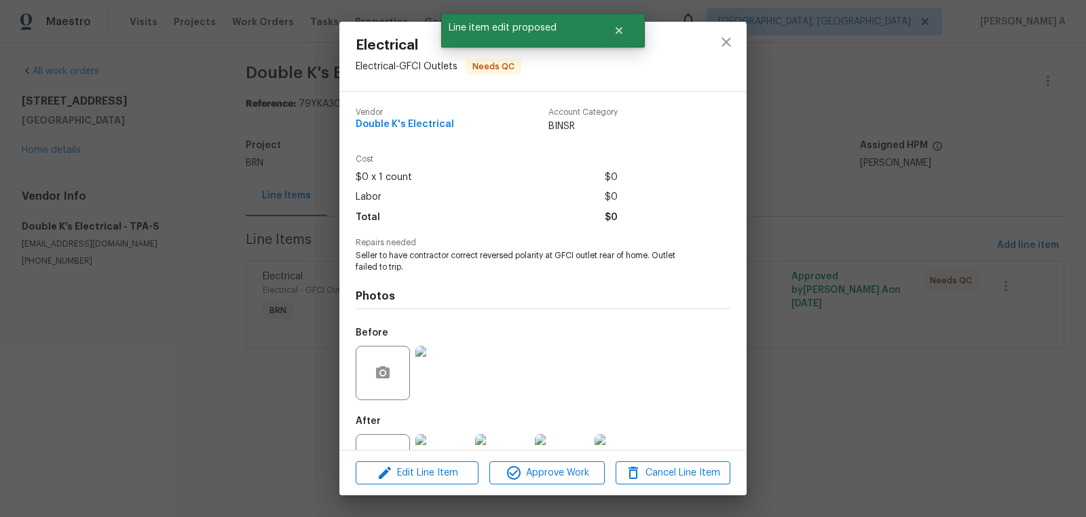
scroll to position [52, 0]
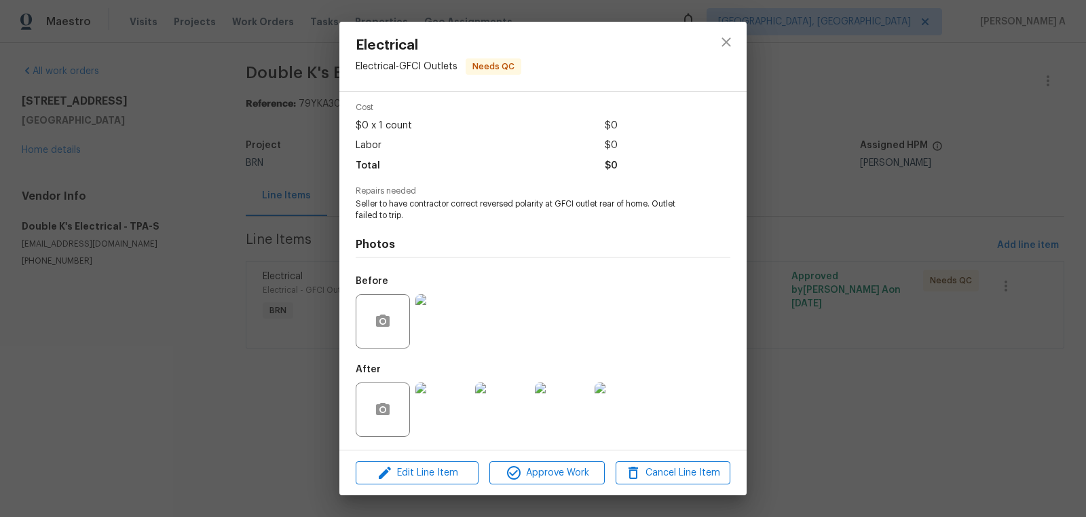
click at [444, 408] on img at bounding box center [443, 409] width 54 height 54
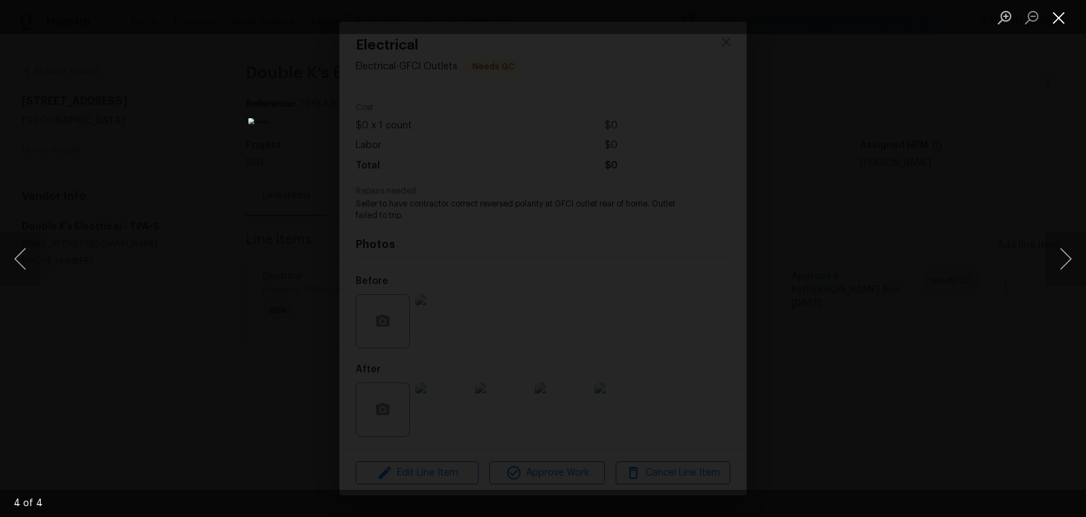
click at [1057, 18] on button "Close lightbox" at bounding box center [1059, 17] width 27 height 24
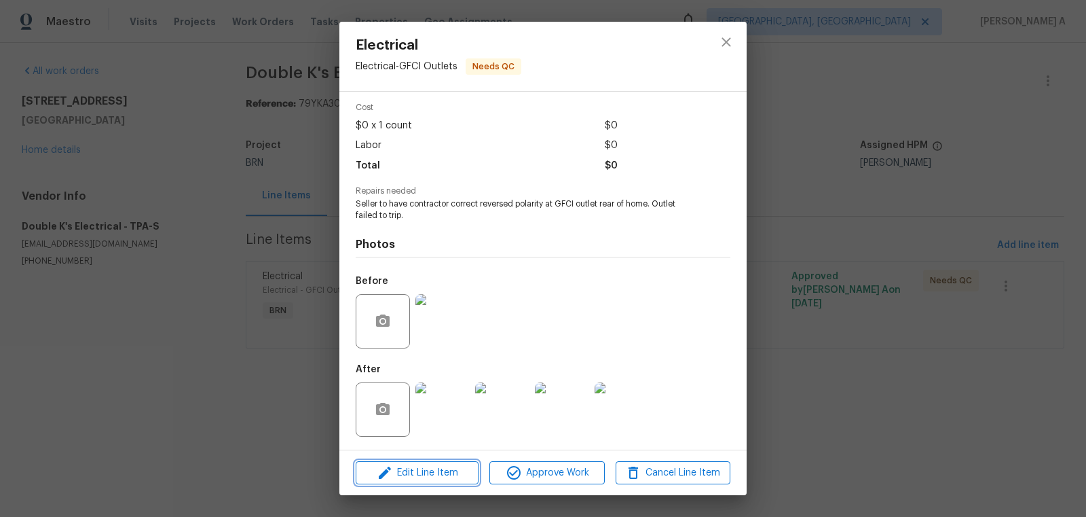
click at [440, 474] on span "Edit Line Item" at bounding box center [417, 472] width 115 height 17
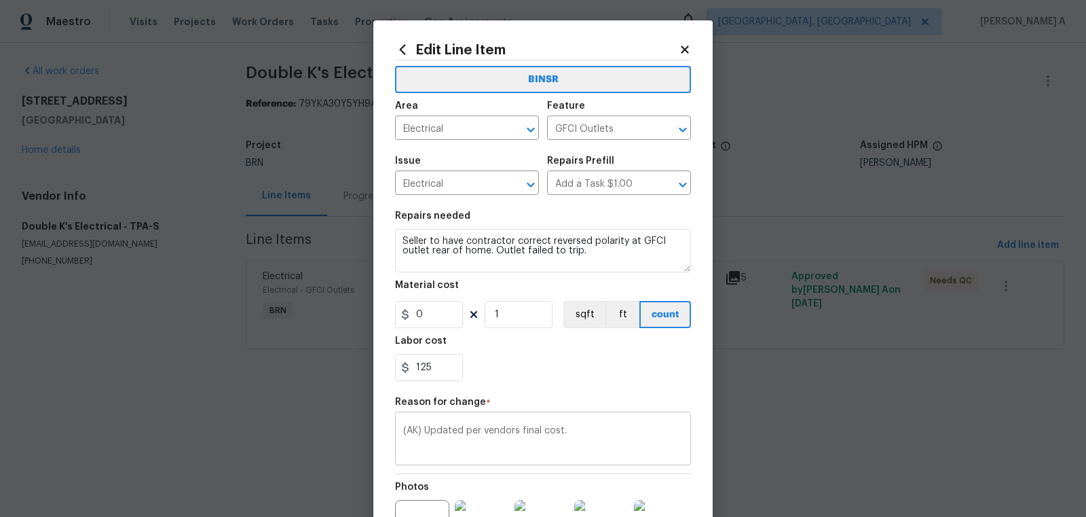
scroll to position [165, 0]
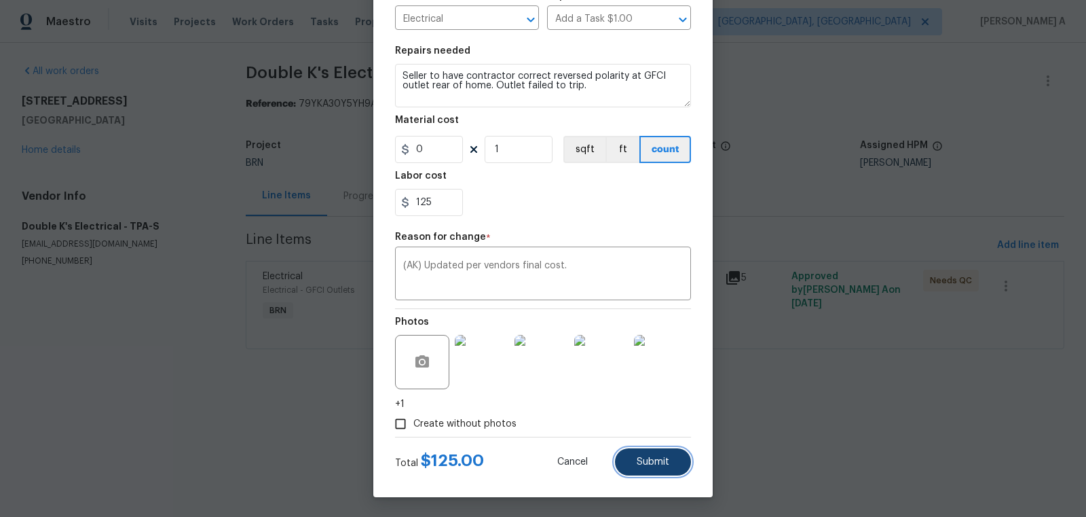
click at [665, 451] on button "Submit" at bounding box center [653, 461] width 76 height 27
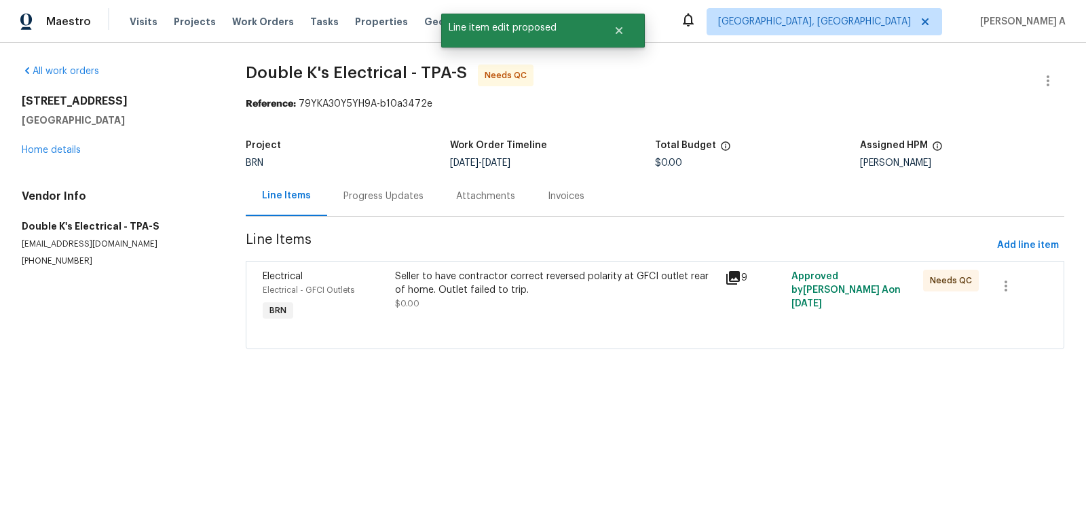
scroll to position [0, 0]
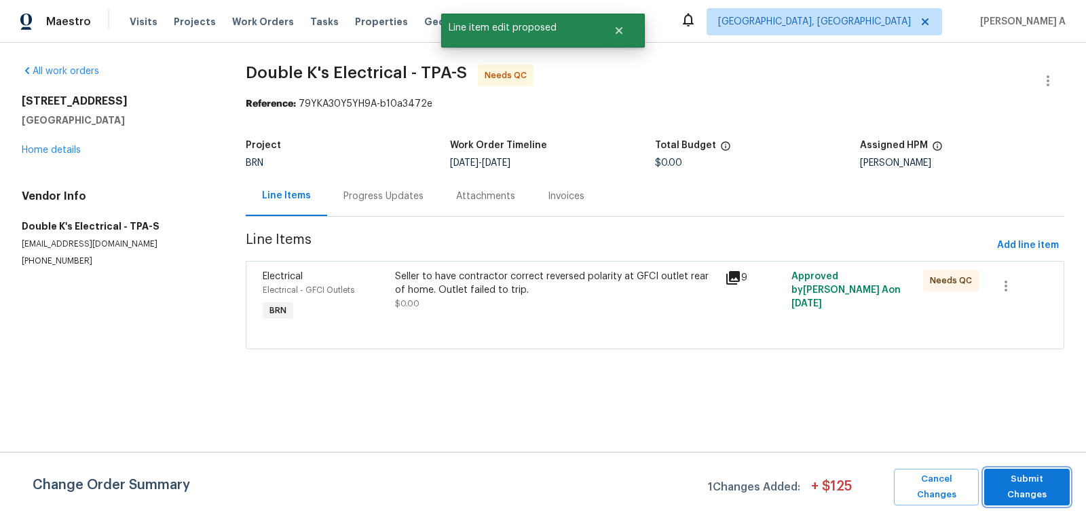
click at [1035, 479] on span "Submit Changes" at bounding box center [1027, 486] width 72 height 31
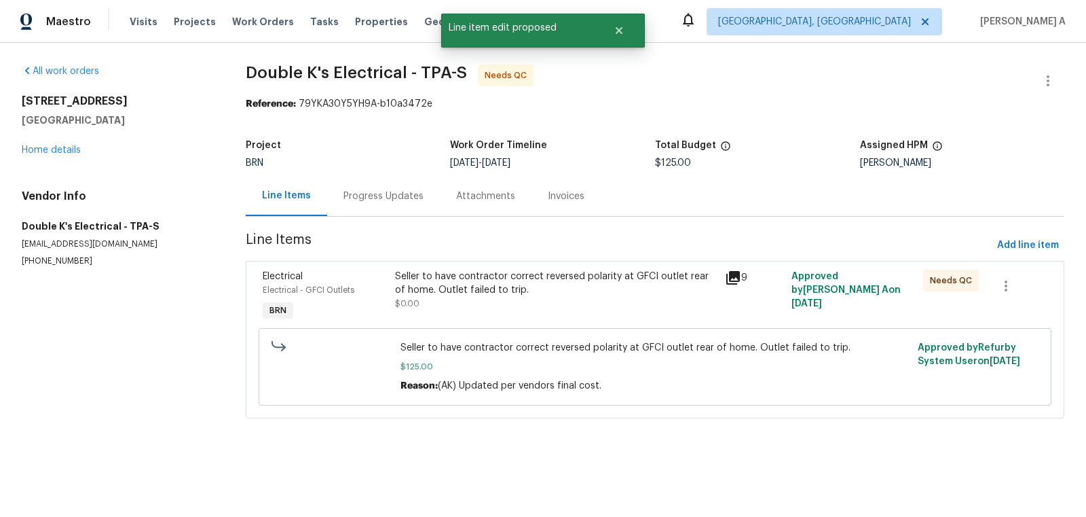
click at [378, 204] on div "Progress Updates" at bounding box center [383, 196] width 113 height 40
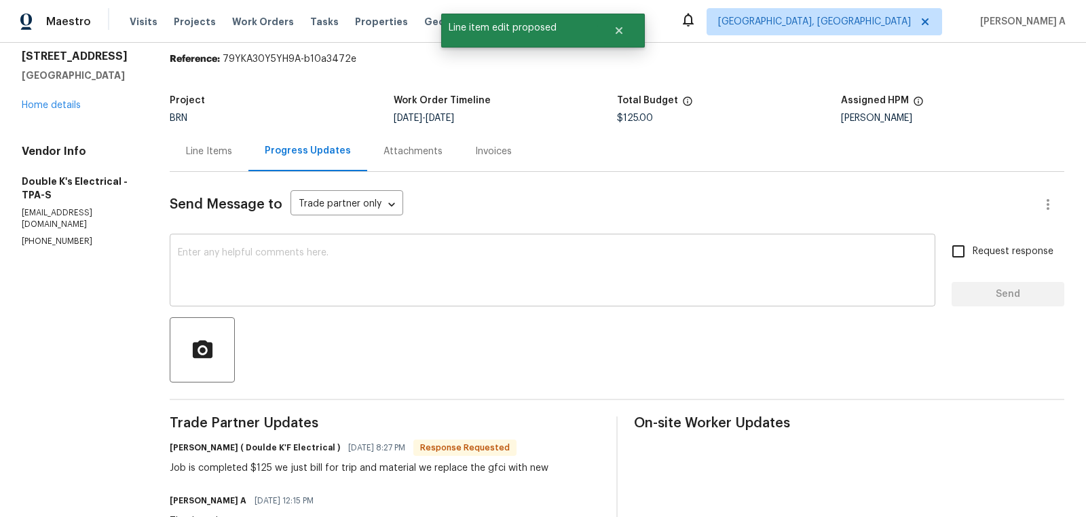
scroll to position [56, 0]
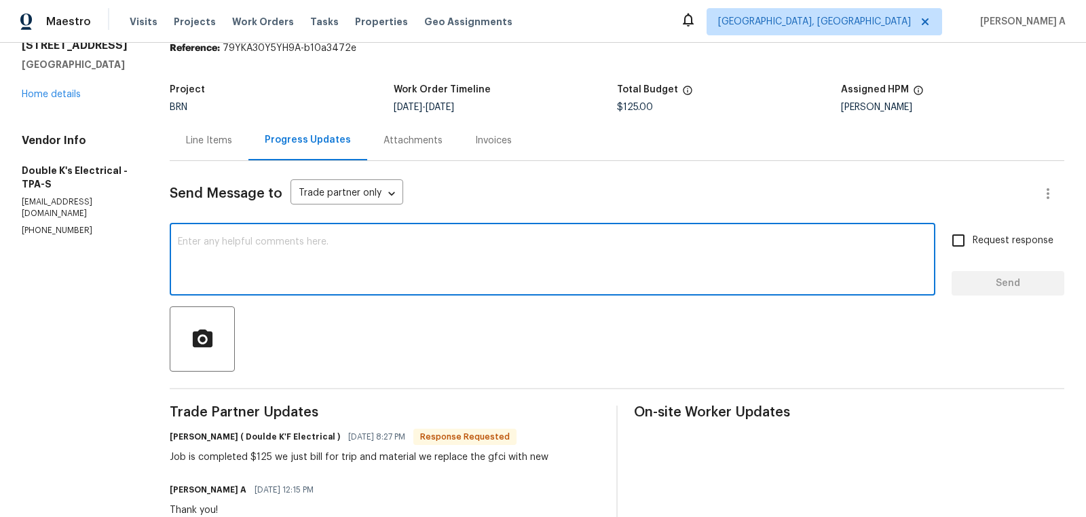
click at [434, 251] on textarea at bounding box center [553, 261] width 750 height 48
type textarea "Cost has been updated. Thank you!"
click at [981, 240] on span "Request response" at bounding box center [1013, 241] width 81 height 14
click at [973, 240] on input "Request response" at bounding box center [958, 240] width 29 height 29
checkbox input "true"
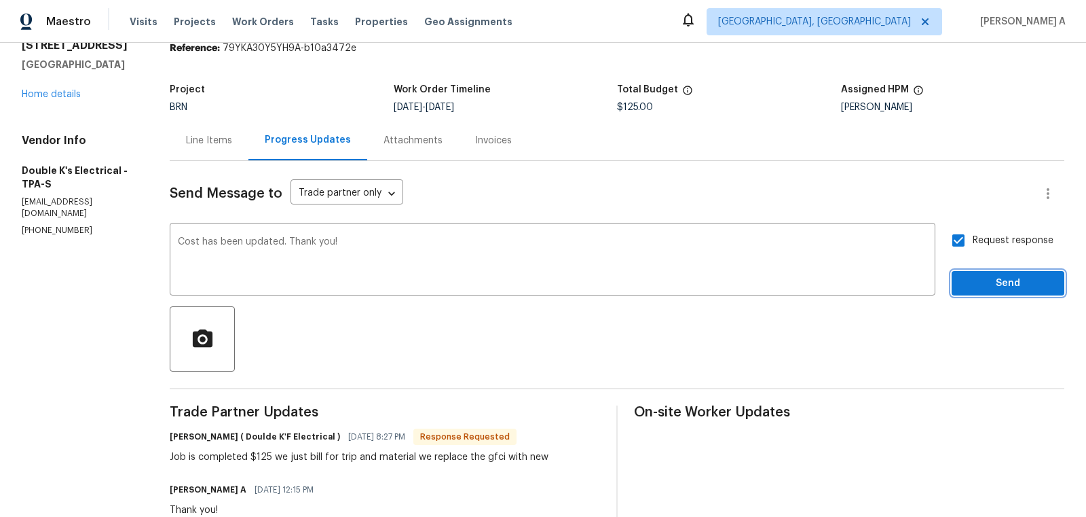
click at [1000, 275] on span "Send" at bounding box center [1008, 283] width 91 height 17
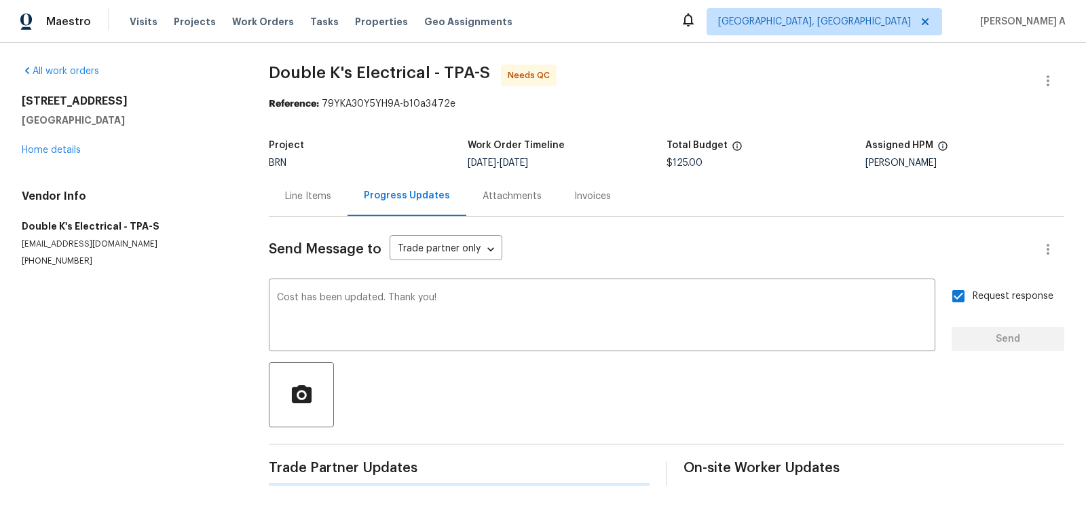
scroll to position [0, 0]
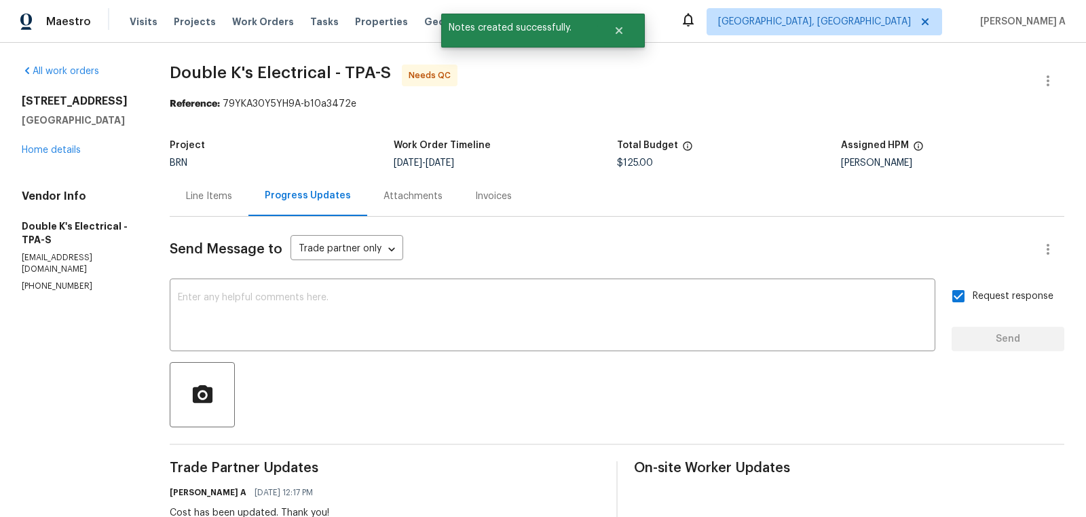
click at [219, 204] on div "Line Items" at bounding box center [209, 196] width 79 height 40
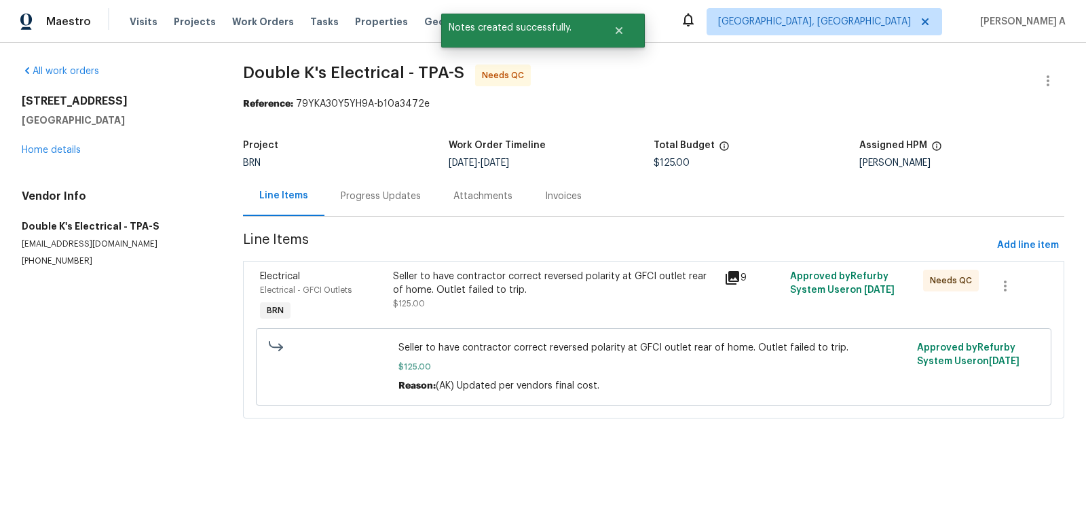
click at [643, 287] on div "Seller to have contractor correct reversed polarity at GFCI outlet rear of home…" at bounding box center [554, 283] width 323 height 27
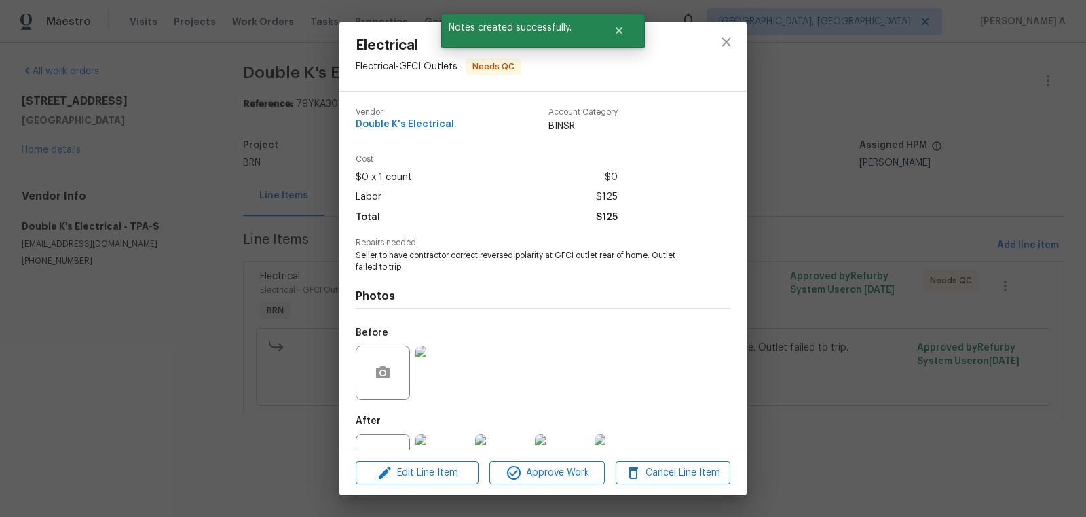
scroll to position [52, 0]
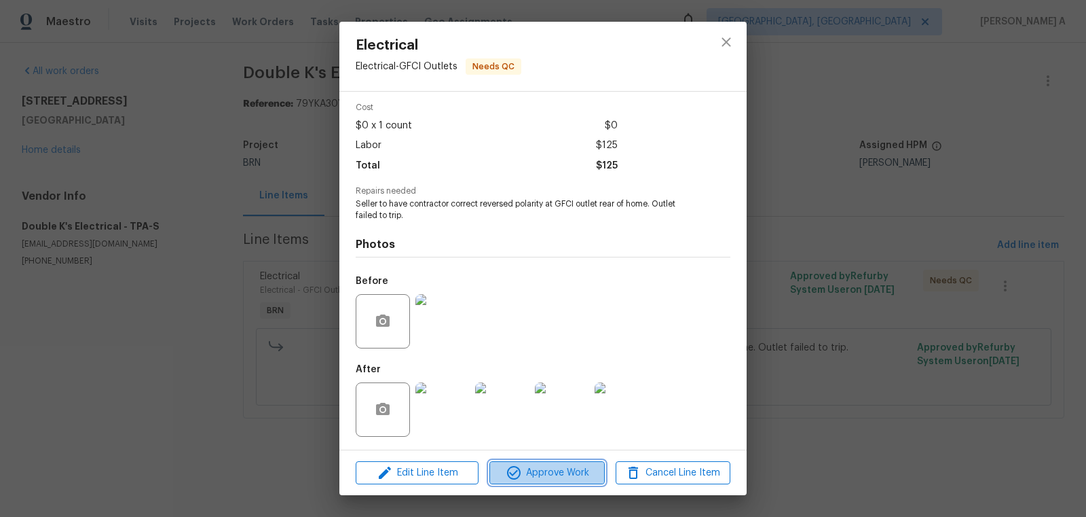
click at [564, 467] on span "Approve Work" at bounding box center [547, 472] width 107 height 17
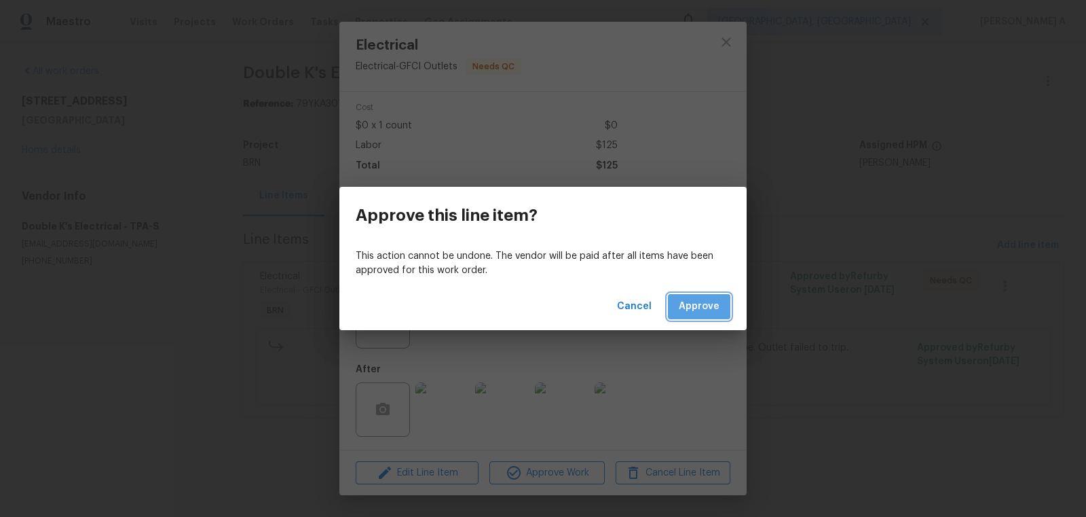
click at [703, 295] on button "Approve" at bounding box center [699, 306] width 62 height 25
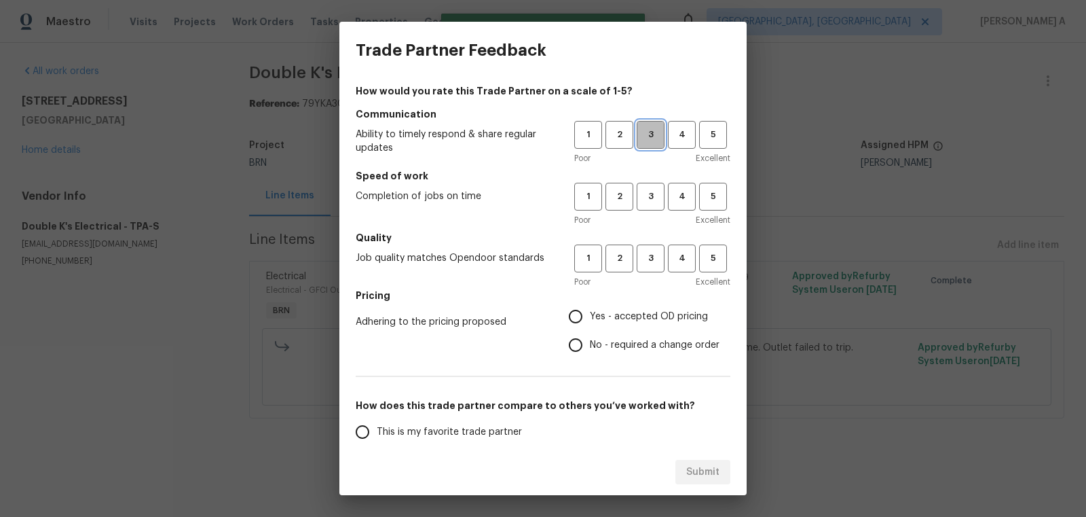
click at [647, 132] on span "3" at bounding box center [650, 135] width 25 height 16
click at [655, 189] on span "3" at bounding box center [650, 197] width 25 height 16
click at [650, 253] on span "3" at bounding box center [650, 259] width 25 height 16
click at [621, 324] on label "Yes - accepted OD pricing" at bounding box center [640, 316] width 158 height 29
click at [590, 324] on input "Yes - accepted OD pricing" at bounding box center [575, 316] width 29 height 29
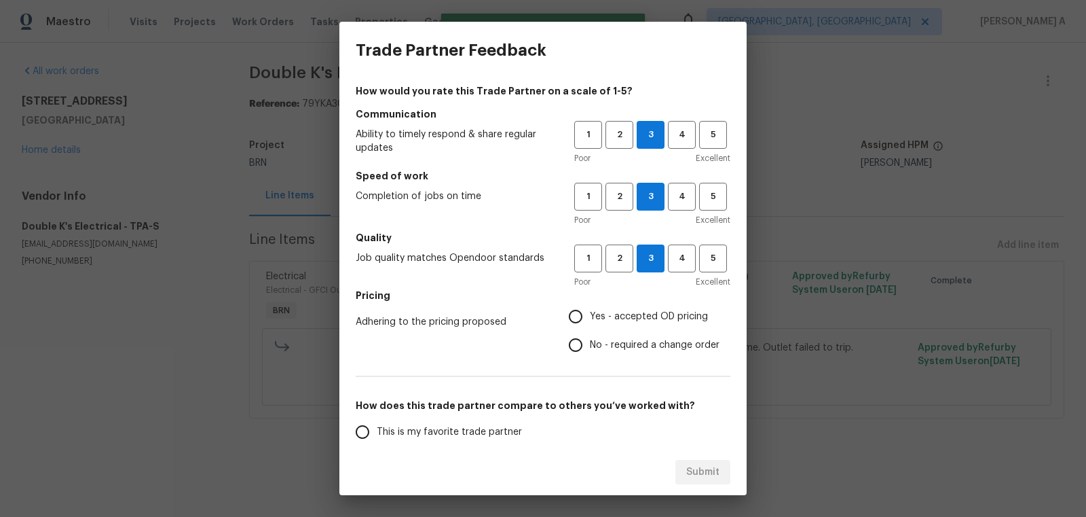
radio input "true"
click at [473, 425] on span "This is my favorite trade partner" at bounding box center [449, 432] width 145 height 14
click at [377, 424] on input "This is my favorite trade partner" at bounding box center [362, 432] width 29 height 29
click at [673, 134] on span "4" at bounding box center [681, 135] width 25 height 16
radio input "true"
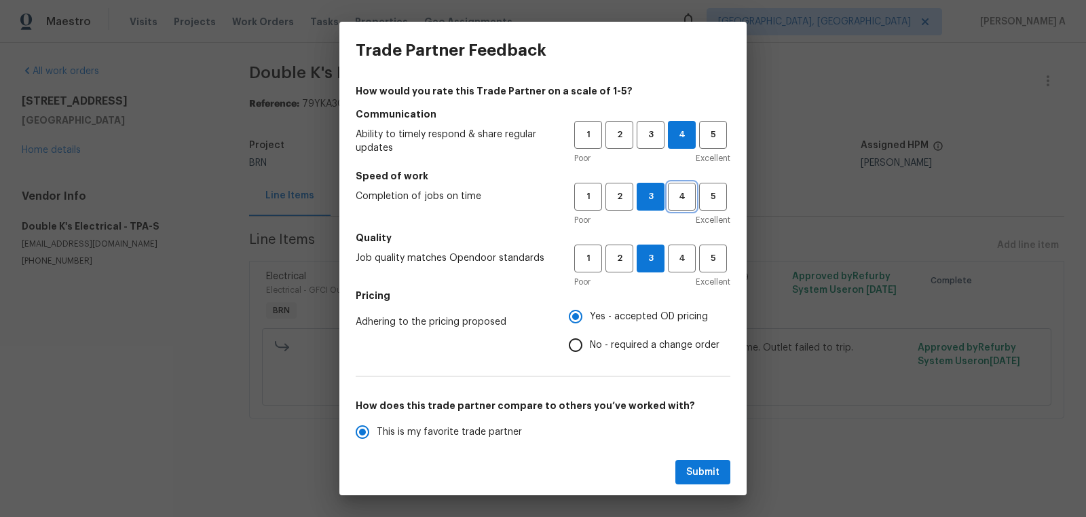
click at [677, 196] on span "4" at bounding box center [681, 197] width 25 height 16
click at [683, 261] on span "4" at bounding box center [681, 259] width 25 height 16
click at [704, 468] on span "Submit" at bounding box center [702, 472] width 33 height 17
radio input "false"
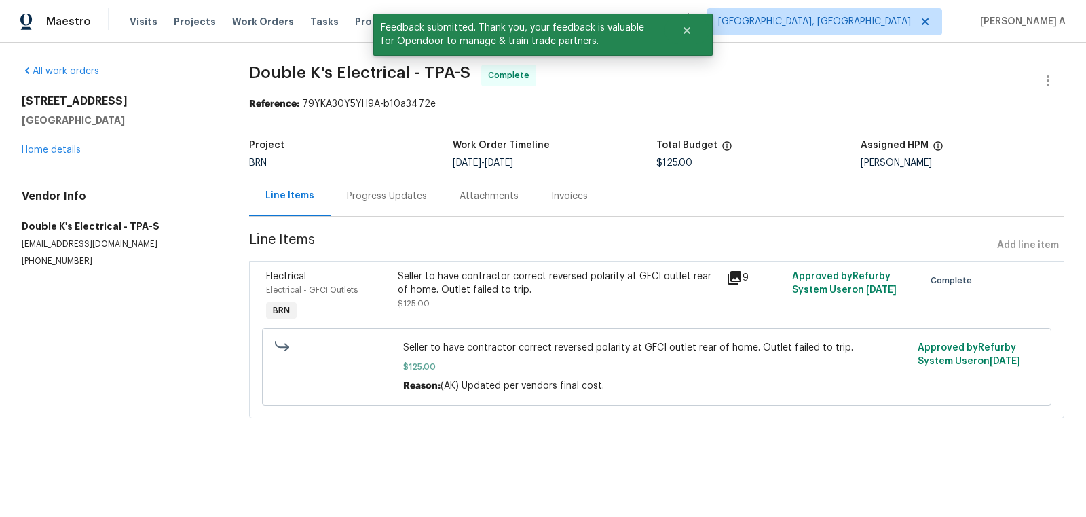
click at [57, 144] on div "5201 72nd Way N Saint Petersburg, FL 33709 Home details" at bounding box center [119, 125] width 195 height 62
click at [49, 148] on link "Home details" at bounding box center [51, 150] width 59 height 10
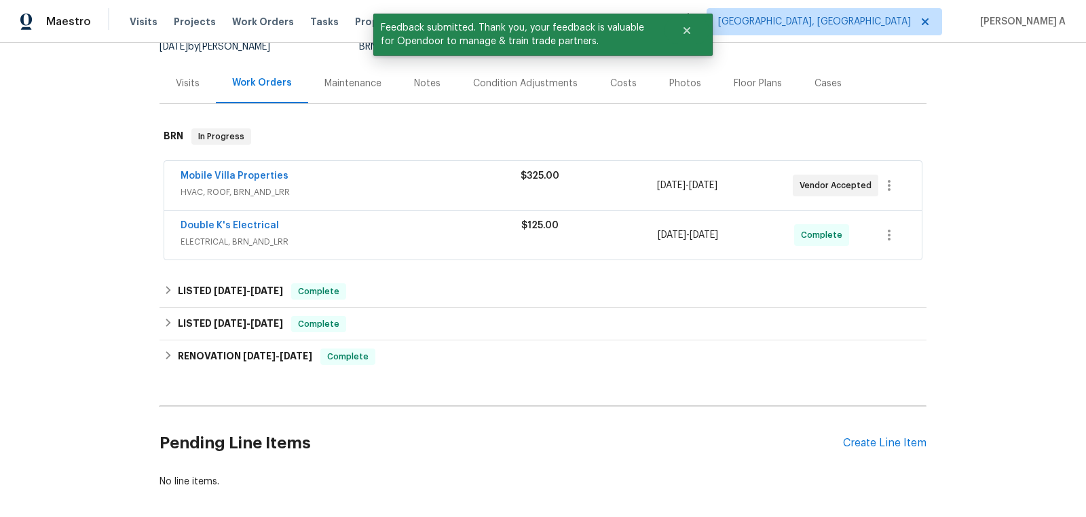
scroll to position [141, 0]
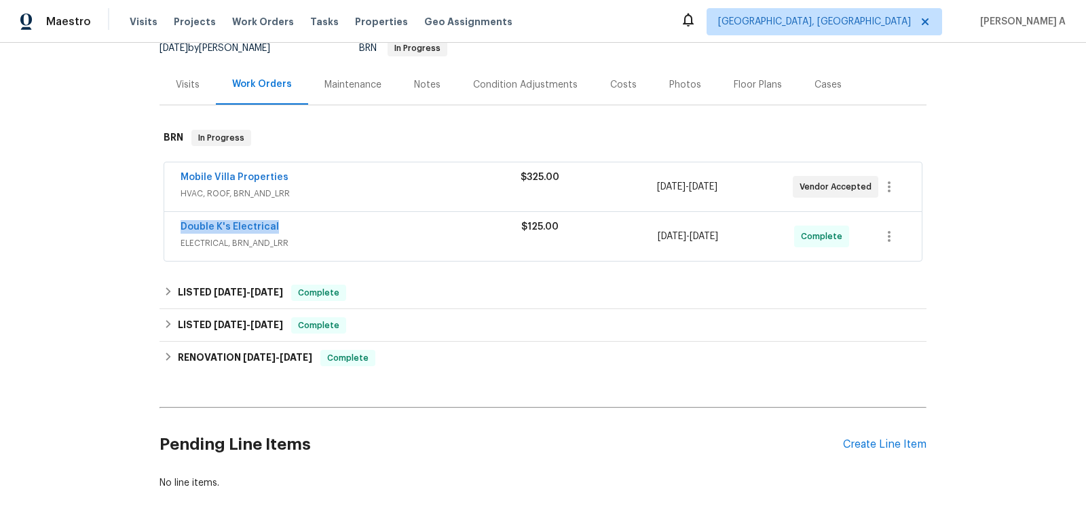
drag, startPoint x: 172, startPoint y: 229, endPoint x: 356, endPoint y: 227, distance: 184.7
click at [357, 227] on div "Double K's Electrical ELECTRICAL, BRN_AND_LRR $125.00 9/17/2025 - 9/18/2025 Com…" at bounding box center [543, 236] width 758 height 49
copy link "Double K's Electrical"
click at [240, 222] on link "Double K's Electrical" at bounding box center [230, 227] width 98 height 10
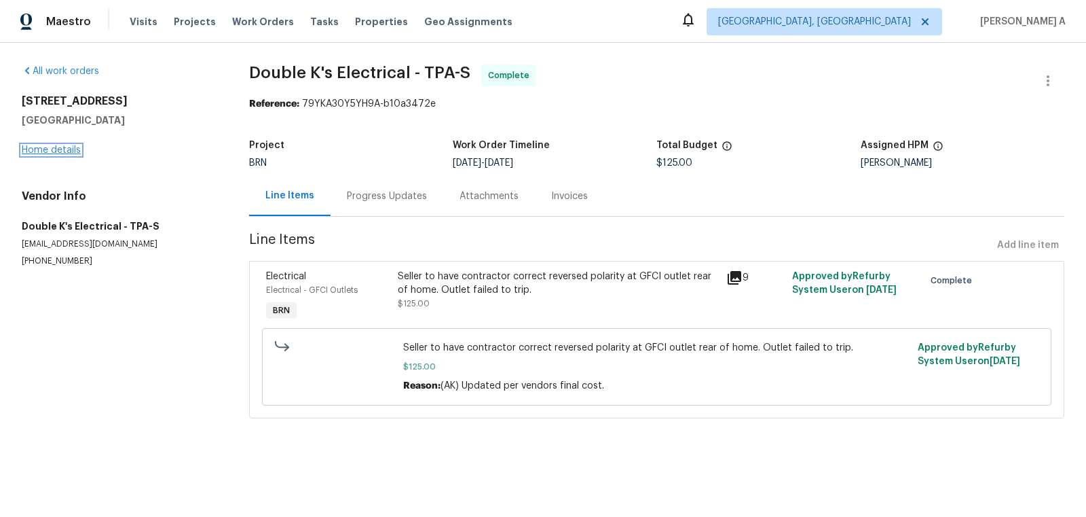
click at [77, 149] on link "Home details" at bounding box center [51, 150] width 59 height 10
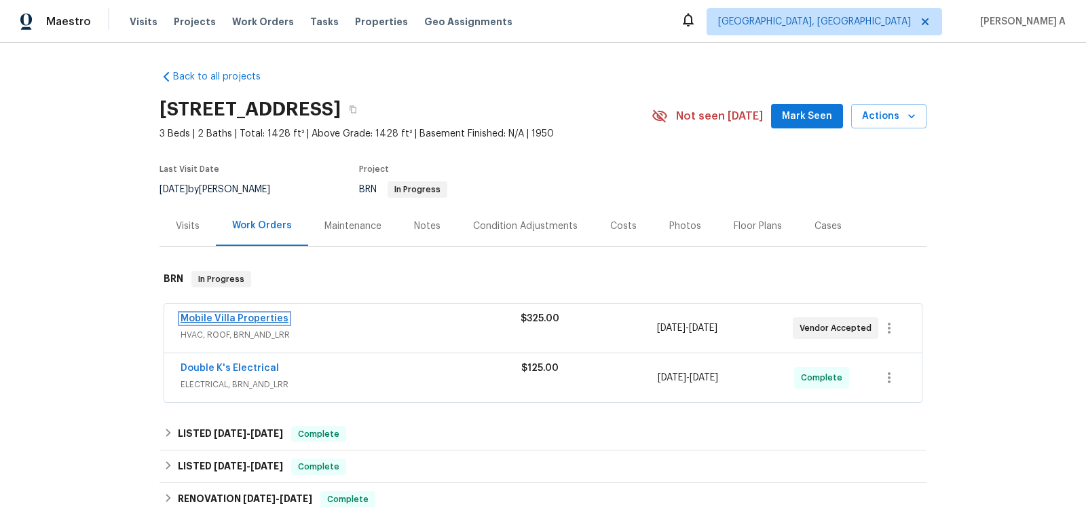
click at [229, 320] on link "Mobile Villa Properties" at bounding box center [235, 319] width 108 height 10
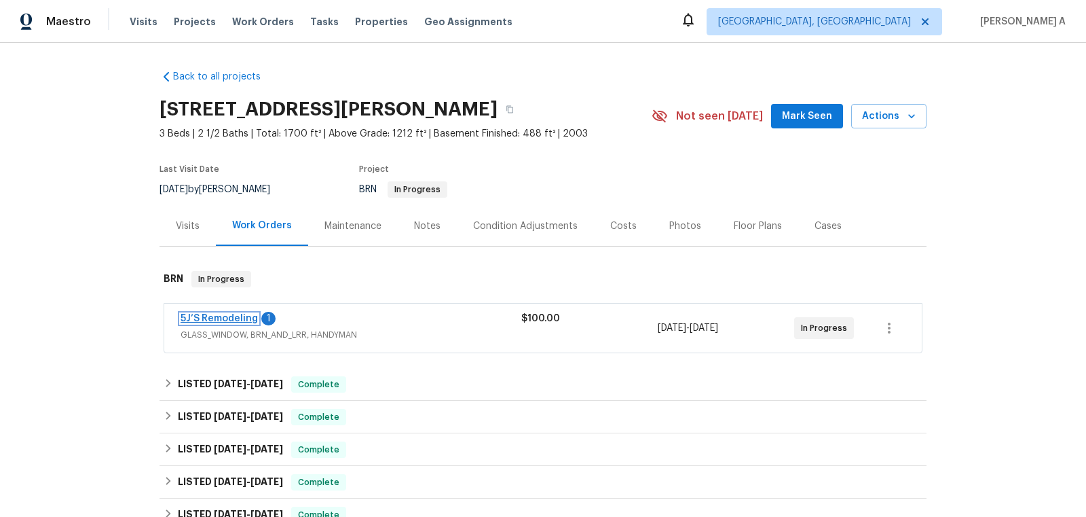
click at [223, 314] on link "5J’S Remodeling" at bounding box center [219, 319] width 77 height 10
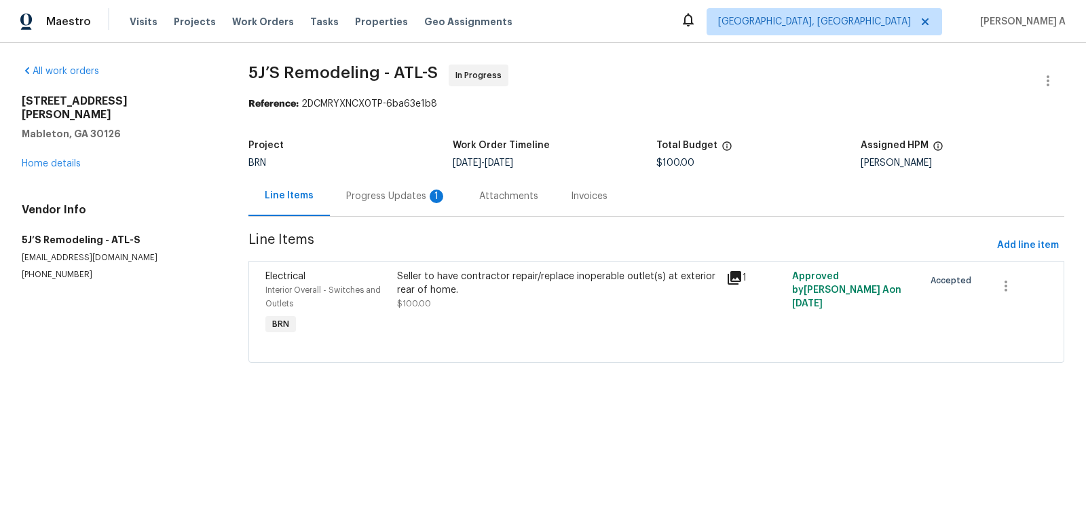
click at [369, 187] on div "Progress Updates 1" at bounding box center [396, 196] width 133 height 40
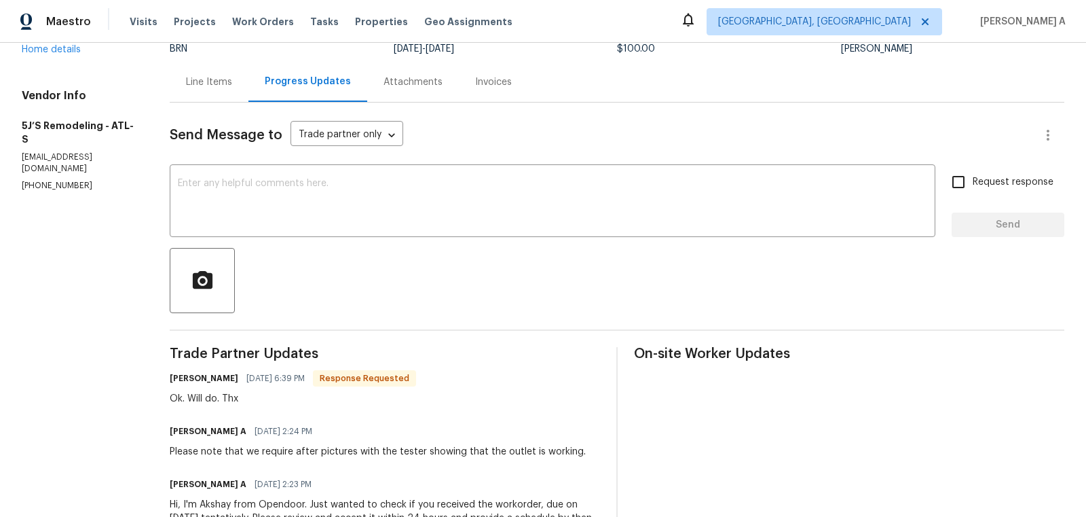
scroll to position [113, 0]
click at [465, 229] on div "x ​" at bounding box center [553, 203] width 766 height 69
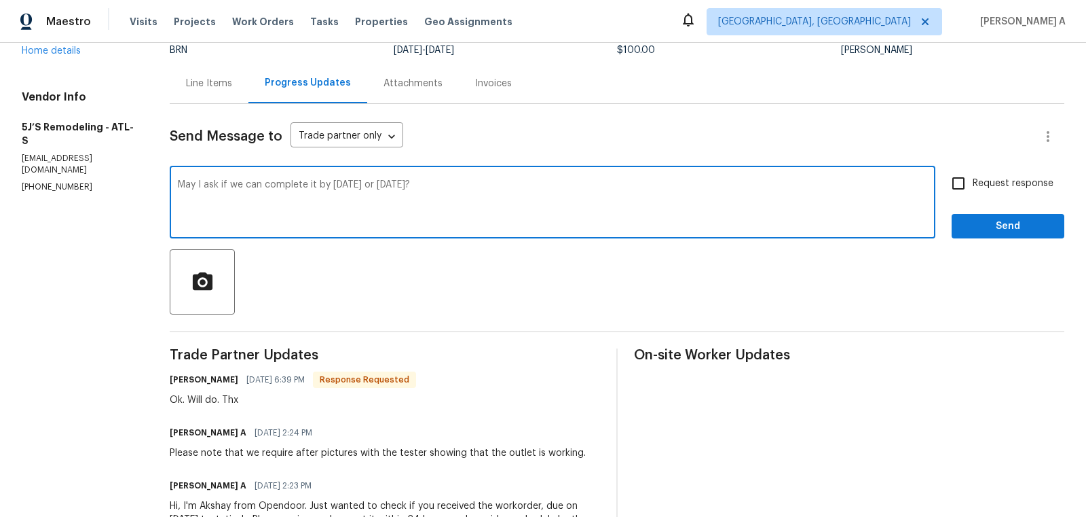
click at [413, 191] on textarea "May I ask if we can complete it by today or tomorrow?" at bounding box center [553, 204] width 750 height 48
click at [621, 185] on textarea "May I ask if we can complete it by today or tomorrow?" at bounding box center [553, 204] width 750 height 48
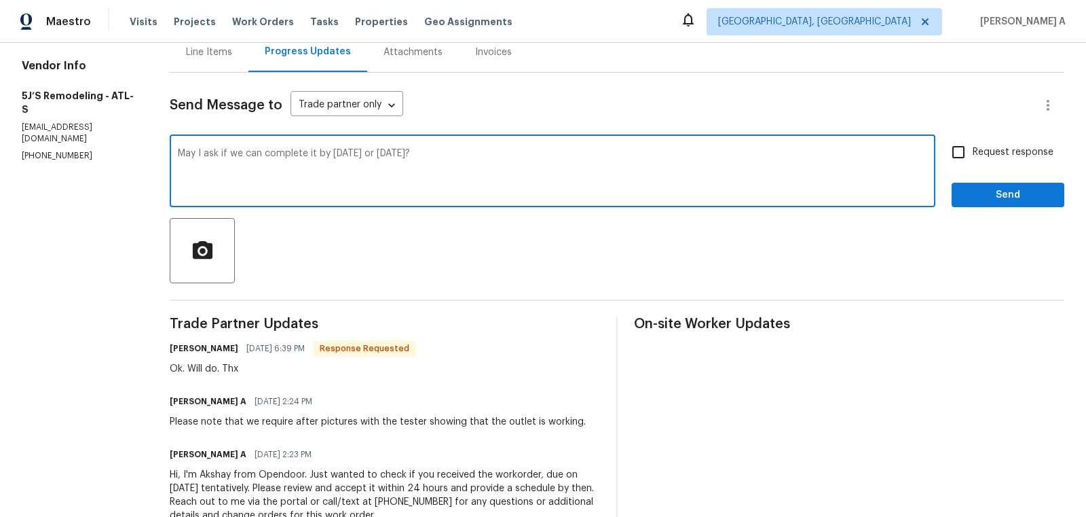
scroll to position [120, 0]
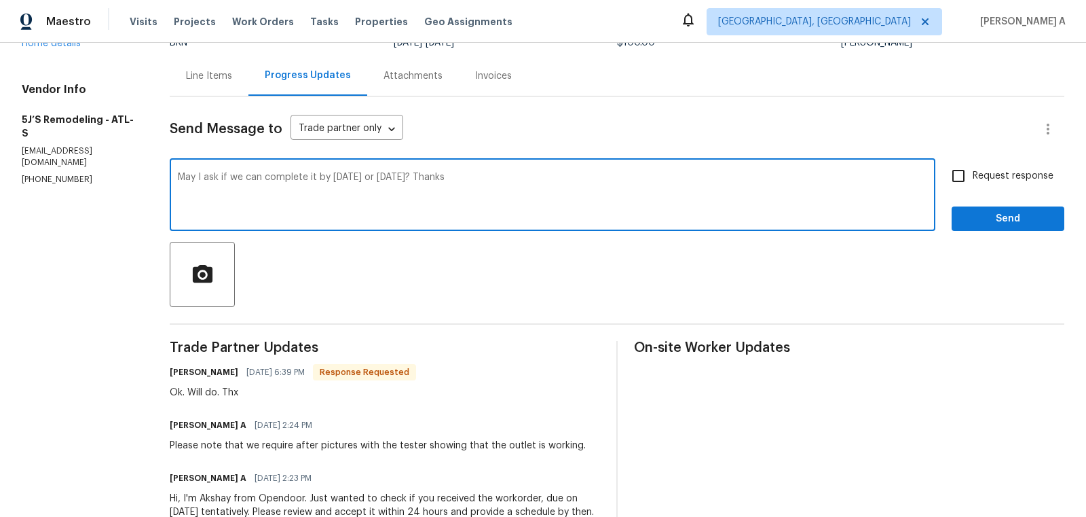
click at [181, 176] on textarea "May I ask if we can complete it by today or tomorrow? Thanks" at bounding box center [553, 196] width 750 height 48
type textarea "Hi, May I ask if we can complete it by today or tomorrow? Thanks"
click at [966, 184] on input "Request response" at bounding box center [958, 176] width 29 height 29
checkbox input "true"
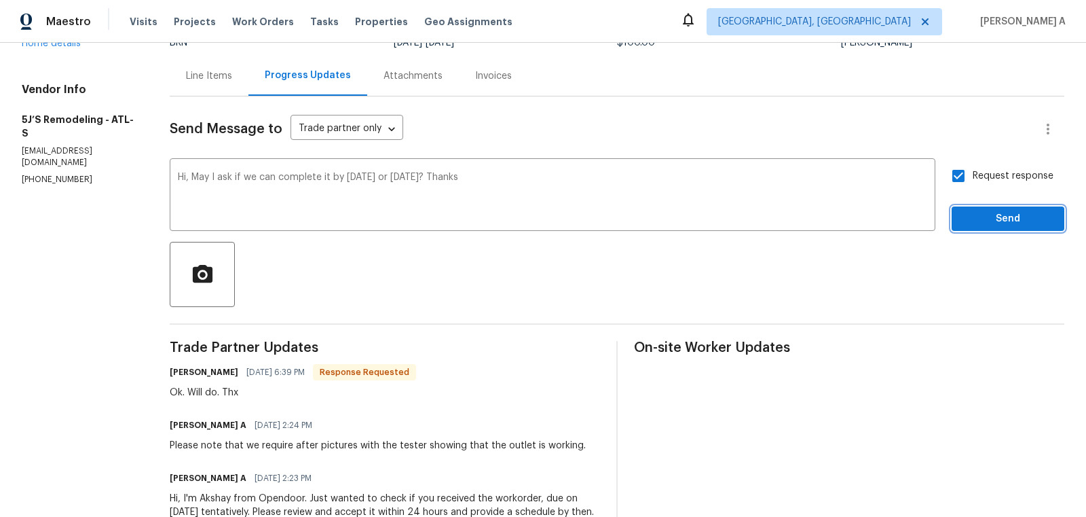
click at [992, 217] on span "Send" at bounding box center [1008, 218] width 91 height 17
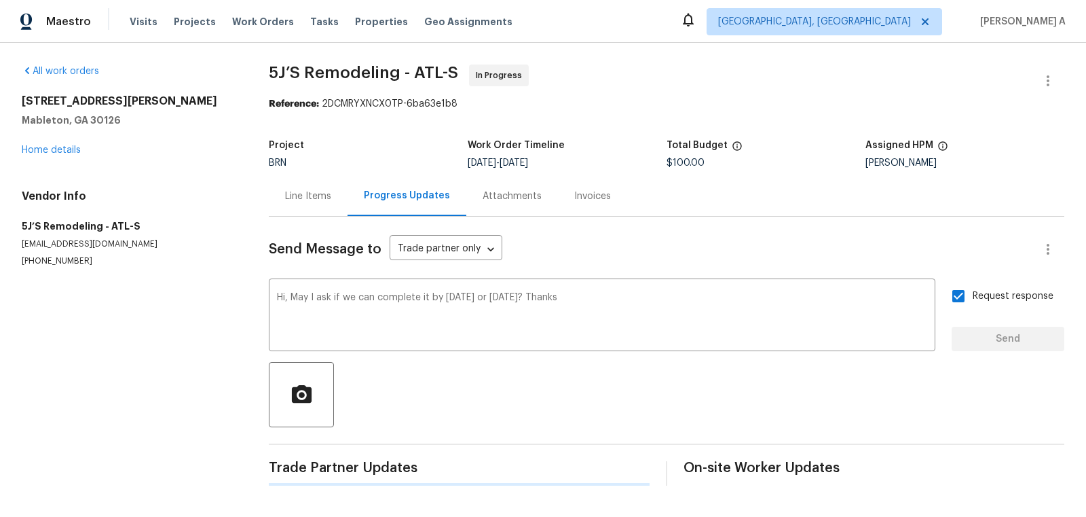
scroll to position [0, 0]
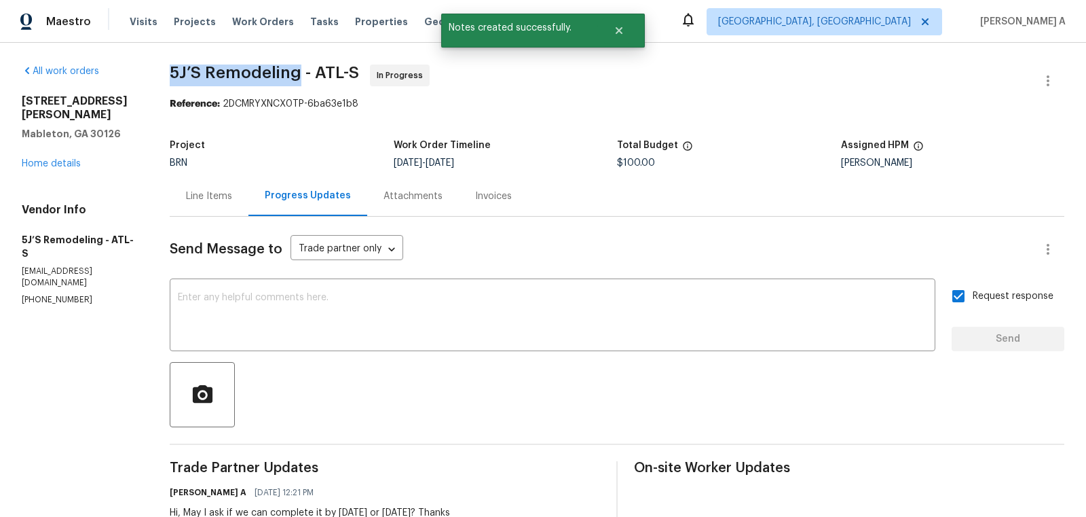
copy span "5J’S Remodeling"
drag, startPoint x: 161, startPoint y: 77, endPoint x: 299, endPoint y: 77, distance: 137.8
click at [299, 77] on div "All work orders 6941 Gallant Cir SE Mableton, GA 30126 Home details Vendor Info…" at bounding box center [543, 400] width 1086 height 714
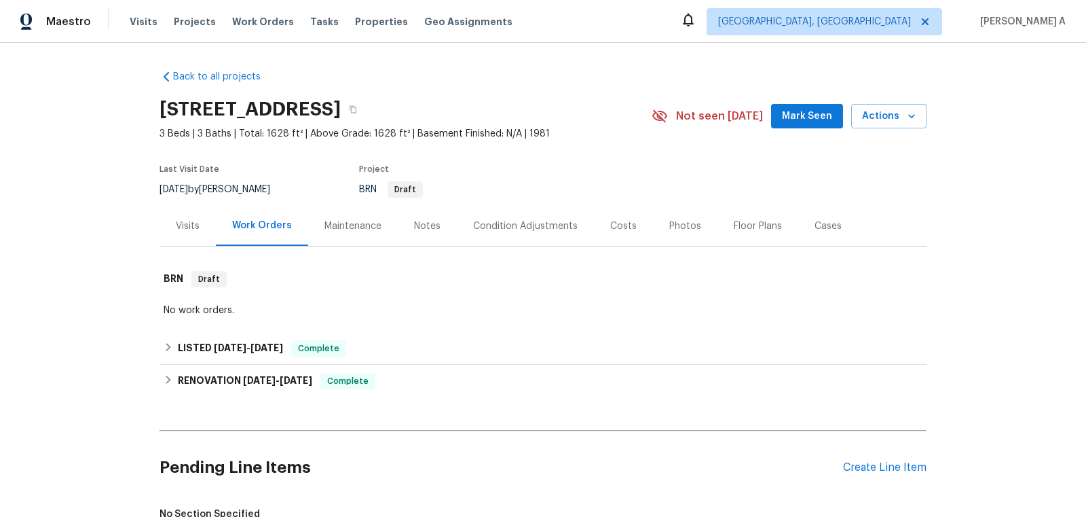
scroll to position [204, 0]
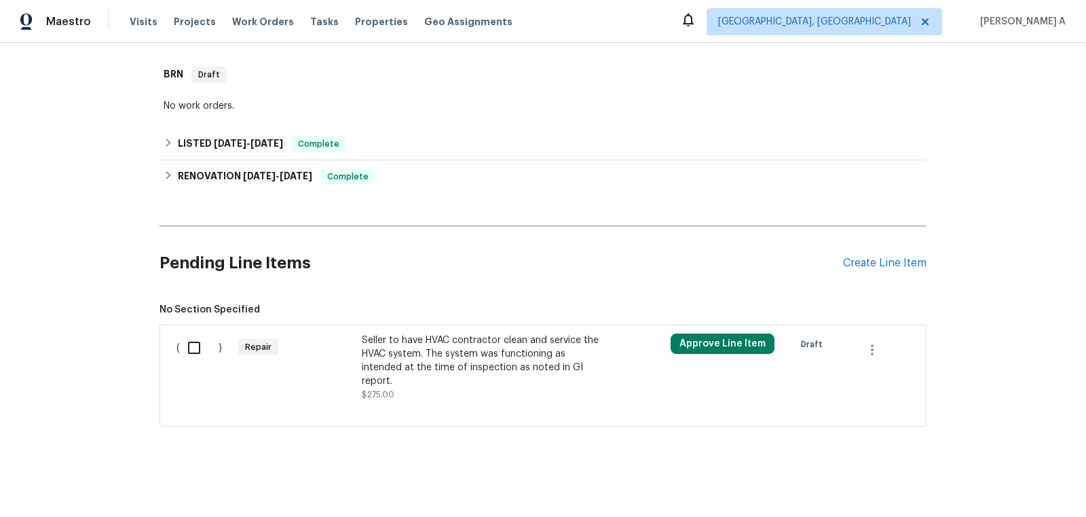
click at [485, 367] on div "Seller to have HVAC contractor clean and service the HVAC system. The system wa…" at bounding box center [481, 360] width 239 height 54
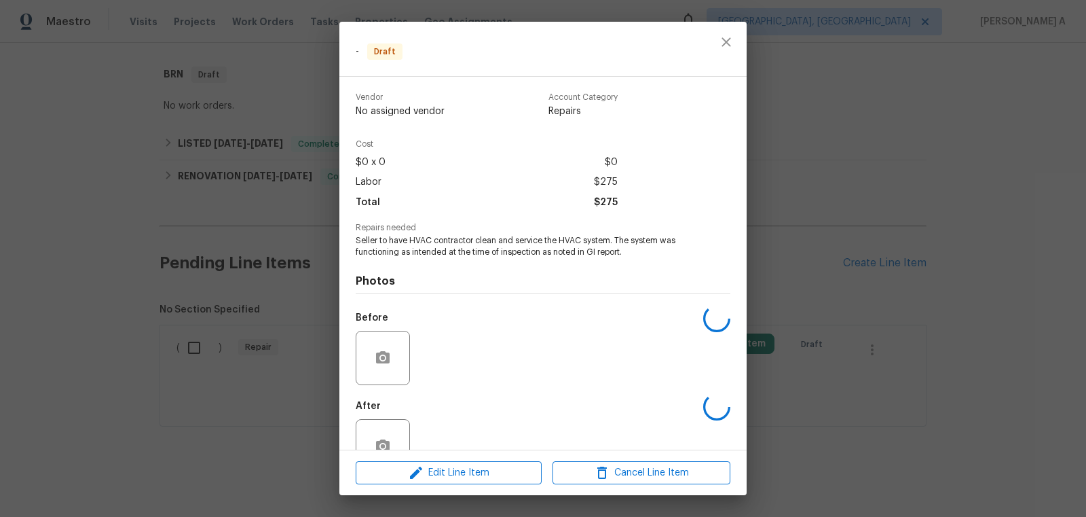
scroll to position [37, 0]
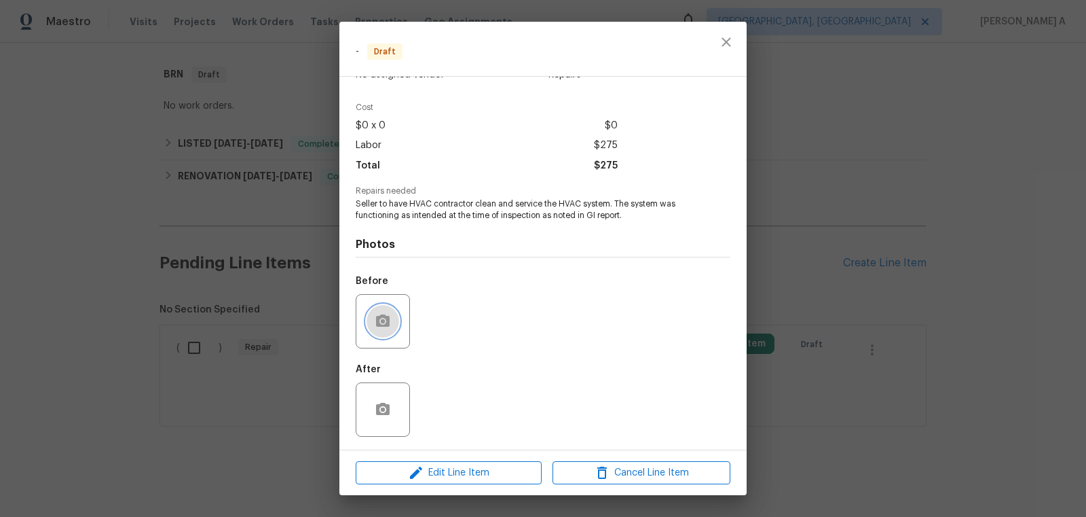
click at [376, 320] on icon "button" at bounding box center [383, 320] width 14 height 12
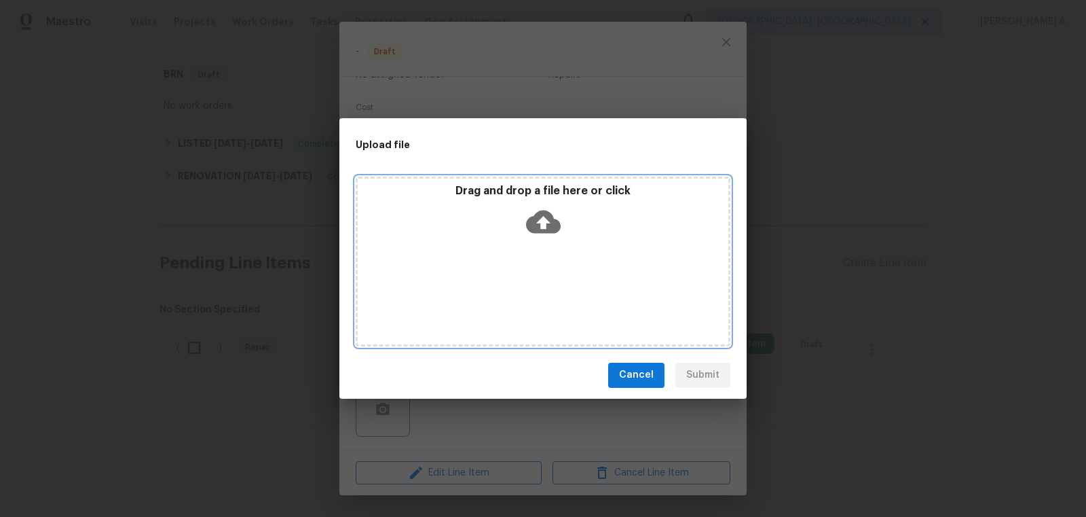
click at [559, 210] on icon at bounding box center [543, 221] width 35 height 35
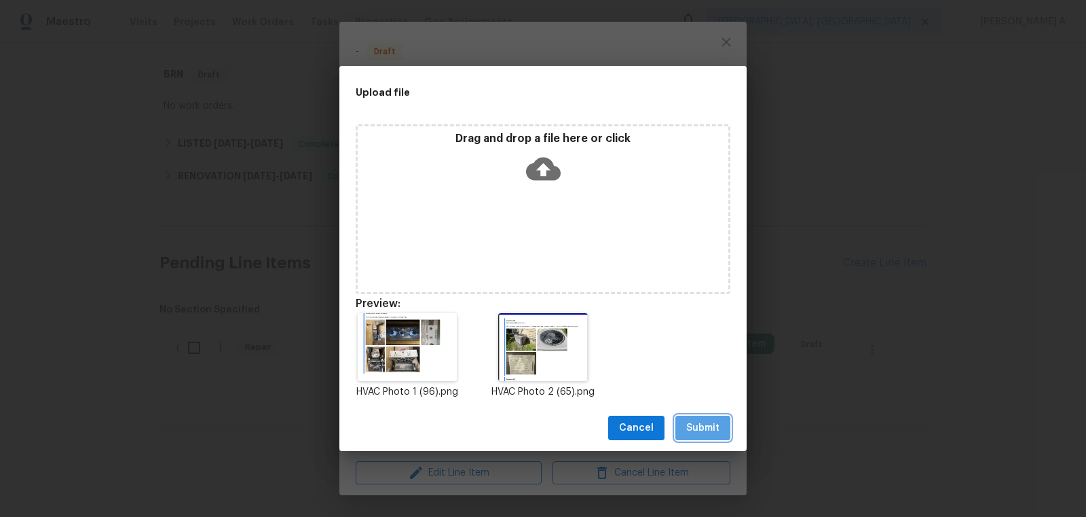
click at [699, 425] on span "Submit" at bounding box center [702, 428] width 33 height 17
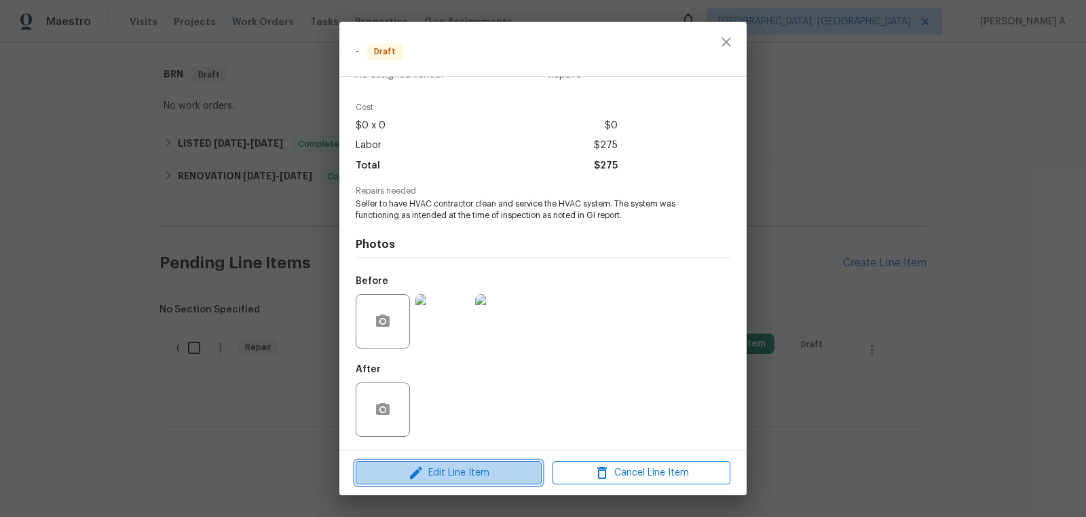
click at [487, 478] on span "Edit Line Item" at bounding box center [449, 472] width 178 height 17
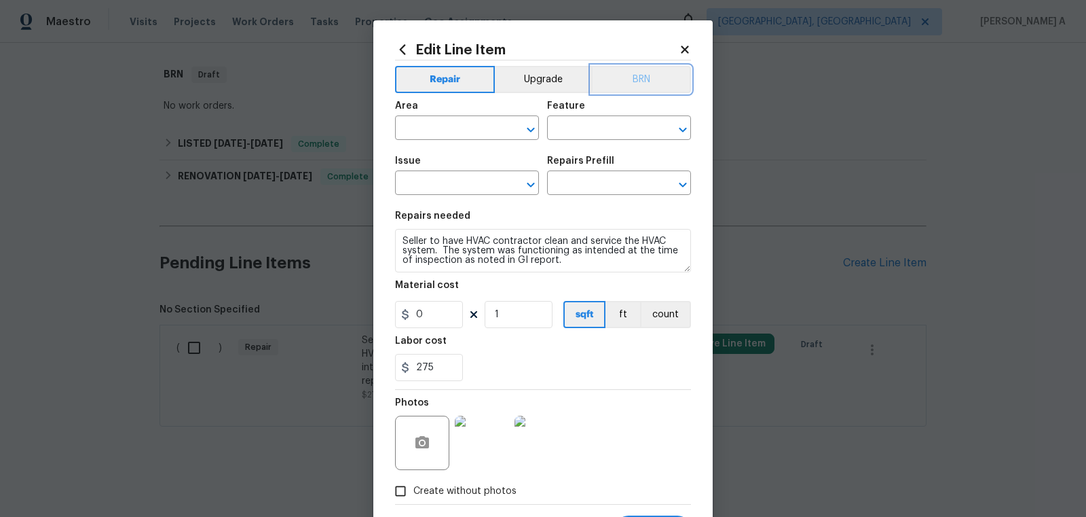
click at [646, 80] on button "BRN" at bounding box center [641, 79] width 100 height 27
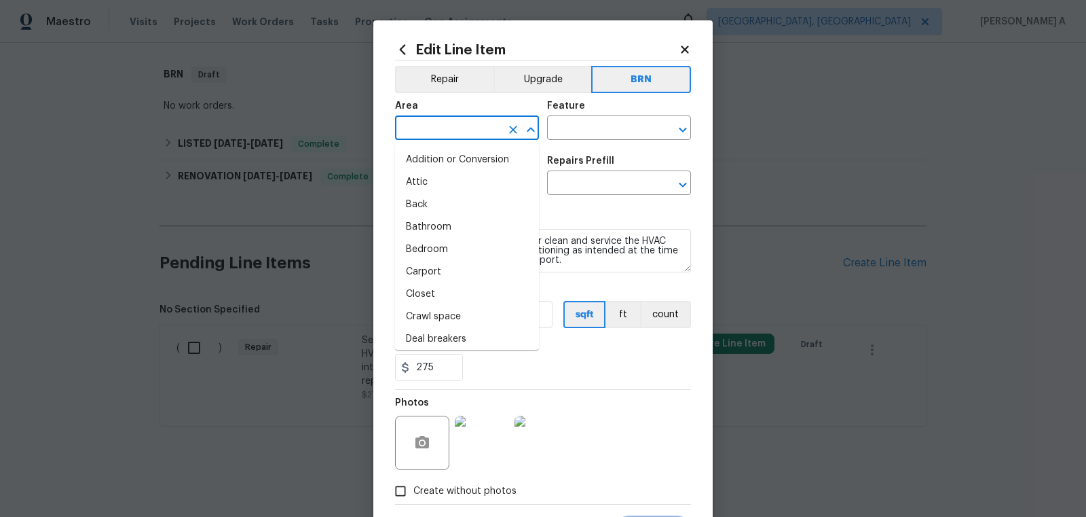
click at [428, 126] on input "text" at bounding box center [448, 129] width 106 height 21
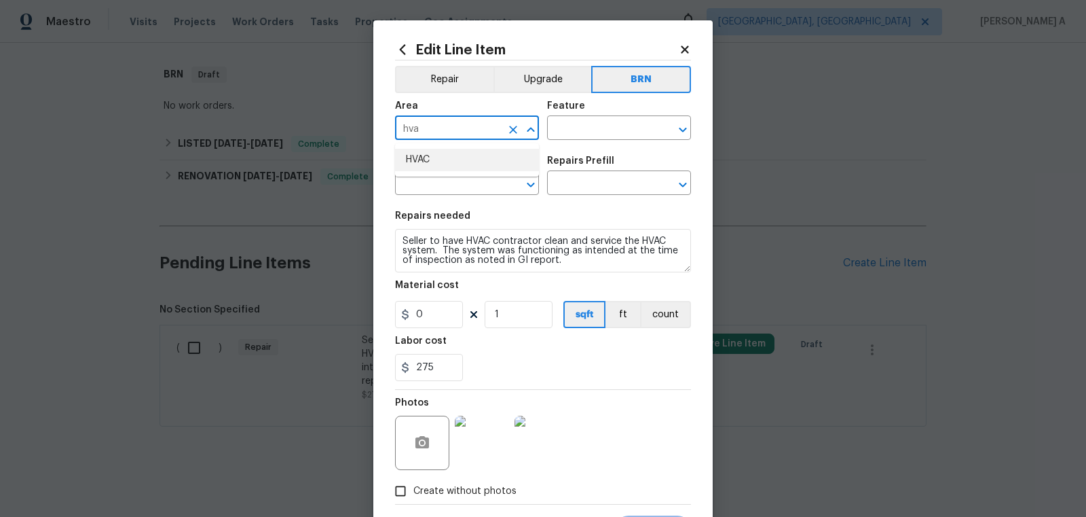
click at [430, 151] on li "HVAC" at bounding box center [467, 160] width 144 height 22
type input "HVAC"
click at [631, 113] on div "Feature" at bounding box center [619, 110] width 144 height 18
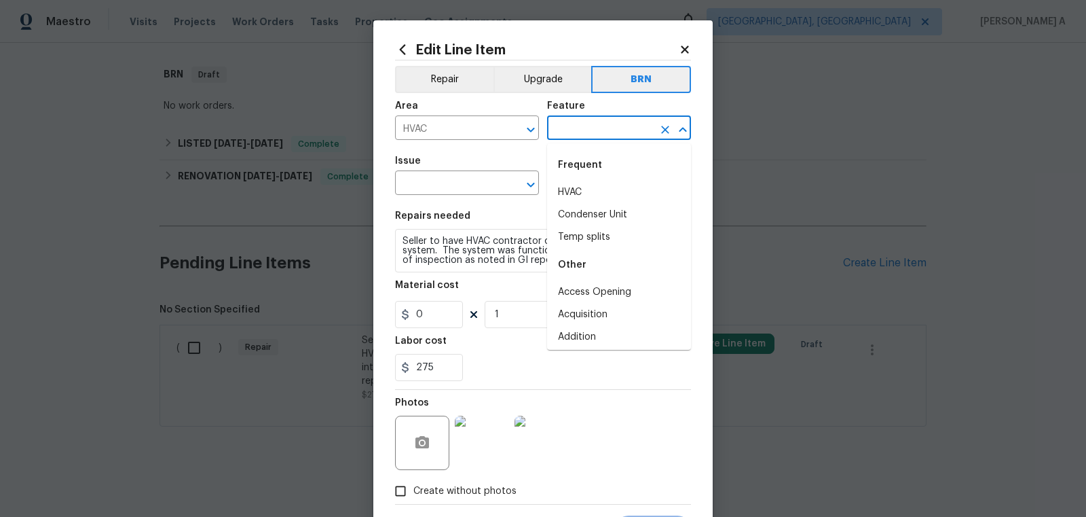
click at [621, 124] on input "text" at bounding box center [600, 129] width 106 height 21
click at [597, 196] on li "HVAC" at bounding box center [619, 192] width 144 height 22
type input "HVAC"
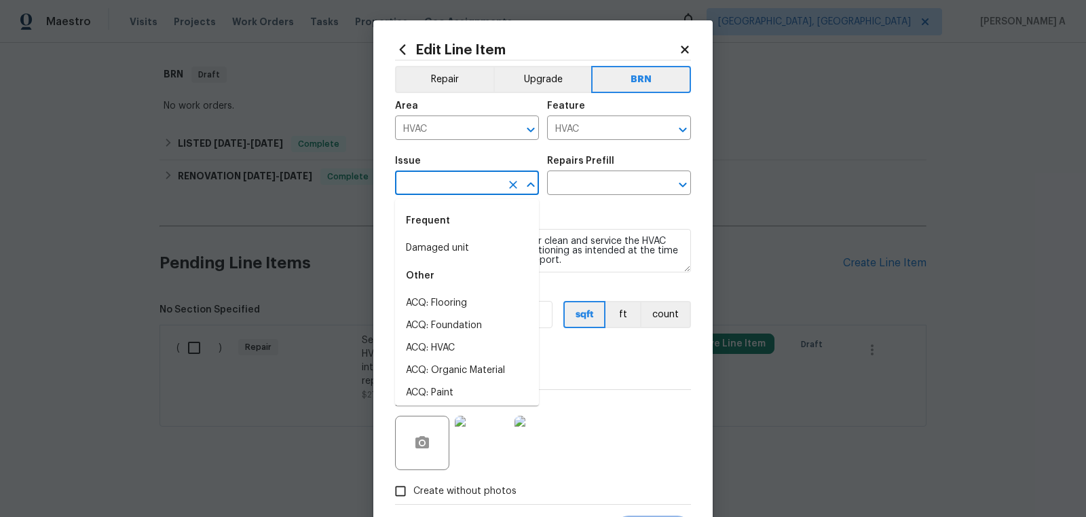
click at [446, 183] on input "text" at bounding box center [448, 184] width 106 height 21
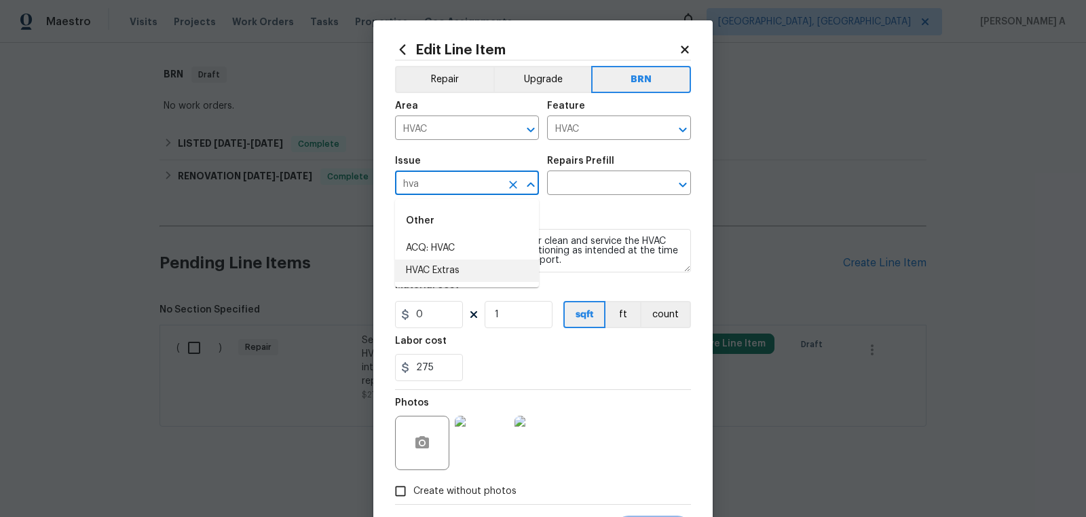
click at [460, 276] on li "HVAC Extras" at bounding box center [467, 270] width 144 height 22
type input "HVAC Extras"
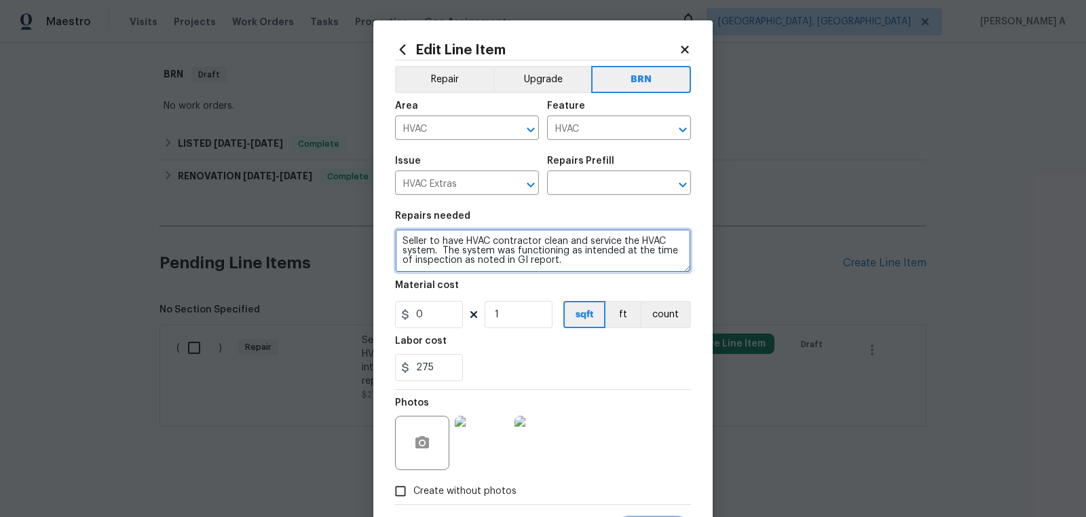
click at [470, 251] on textarea "Seller to have HVAC contractor clean and service the HVAC system. The system wa…" at bounding box center [543, 250] width 296 height 43
click at [579, 185] on input "text" at bounding box center [600, 184] width 106 height 21
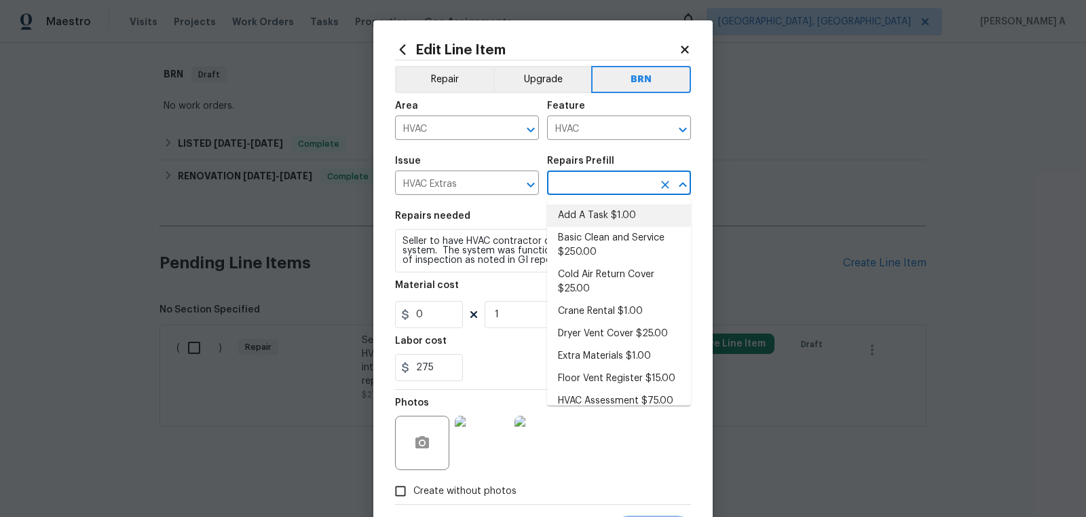
click at [585, 209] on li "Add A Task $1.00" at bounding box center [619, 215] width 144 height 22
type input "Add A Task $1.00"
type textarea "HPM to detail"
type input "1"
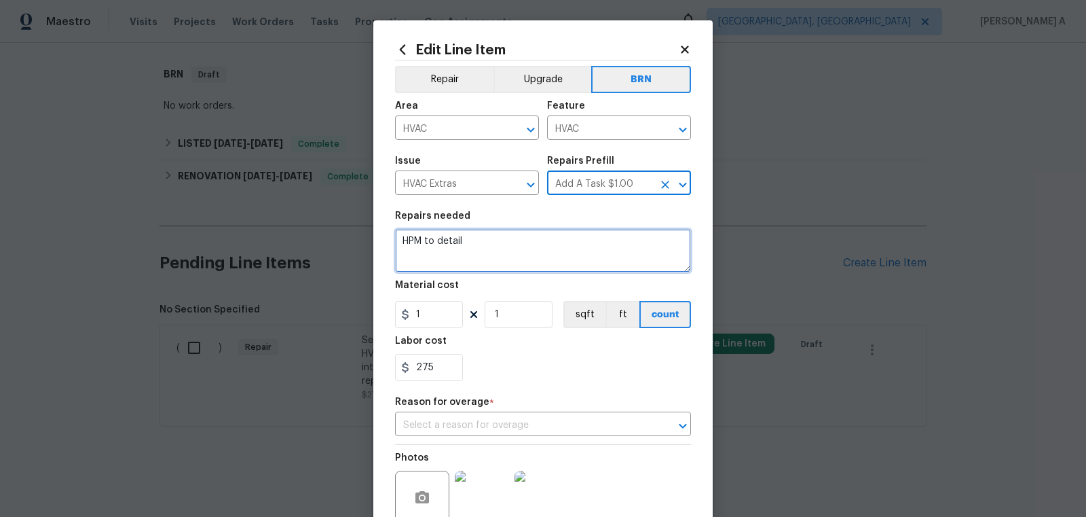
click at [554, 261] on textarea "HPM to detail" at bounding box center [543, 250] width 296 height 43
paste textarea "Seller to have HVAC contractor clean and service the HVAC system. The system wa…"
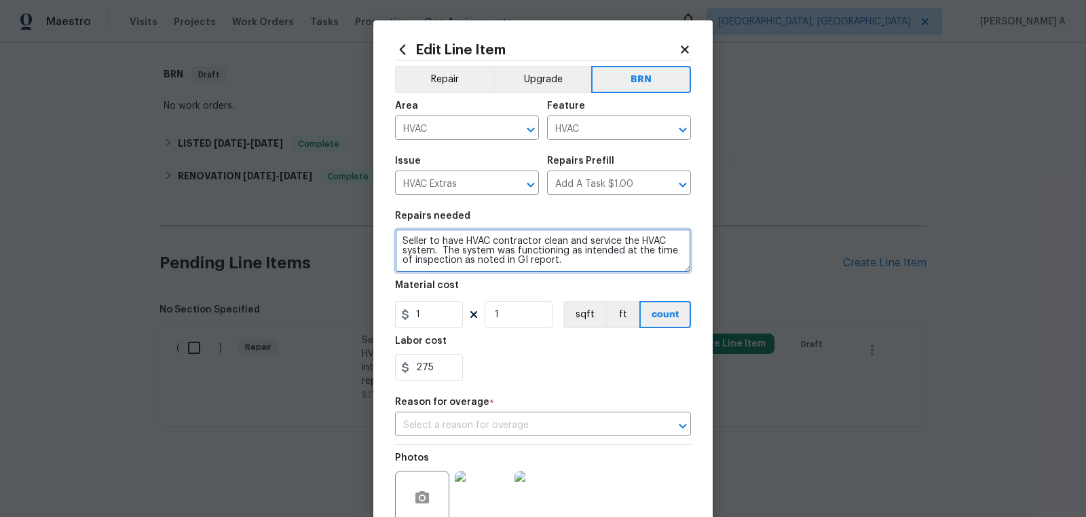
type textarea "Seller to have HVAC contractor clean and service the HVAC system. The system wa…"
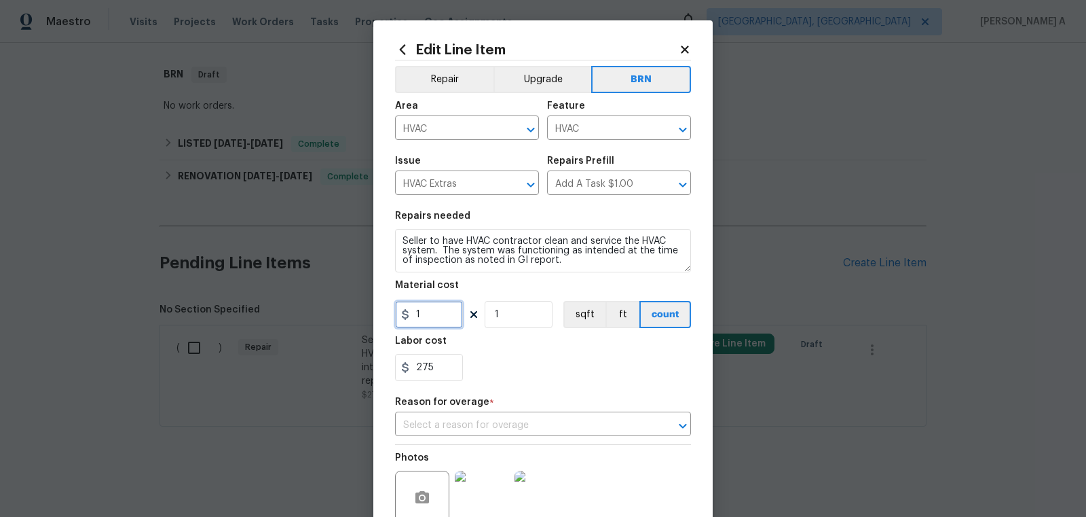
drag, startPoint x: 441, startPoint y: 314, endPoint x: 327, endPoint y: 314, distance: 114.1
click at [327, 314] on div "Edit Line Item Repair Upgrade BRN Area HVAC ​ Feature HVAC ​ Issue HVAC Extras …" at bounding box center [543, 258] width 1086 height 517
type input "0"
click at [542, 416] on input "text" at bounding box center [524, 425] width 258 height 21
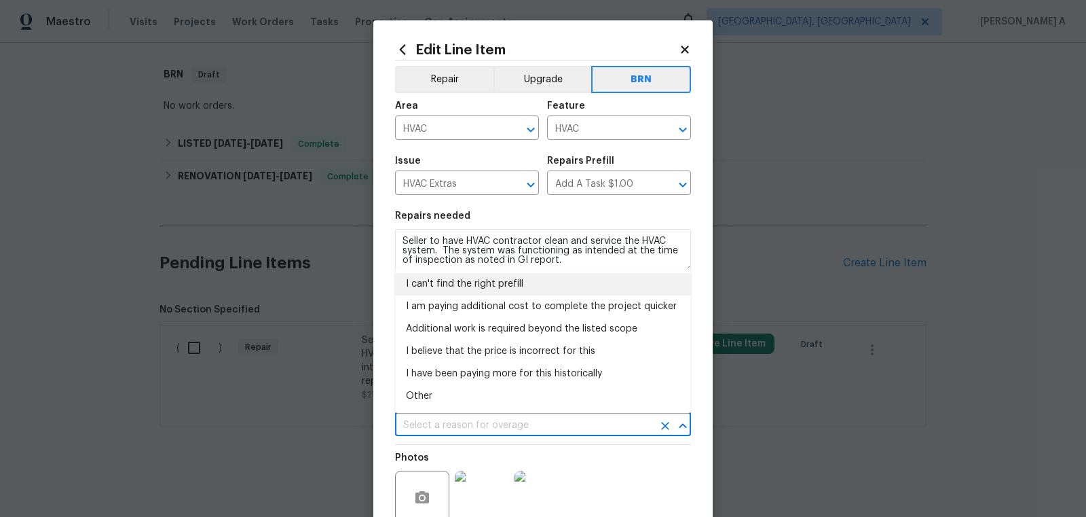
click at [509, 286] on li "I can't find the right prefill" at bounding box center [543, 284] width 296 height 22
type input "I can't find the right prefill"
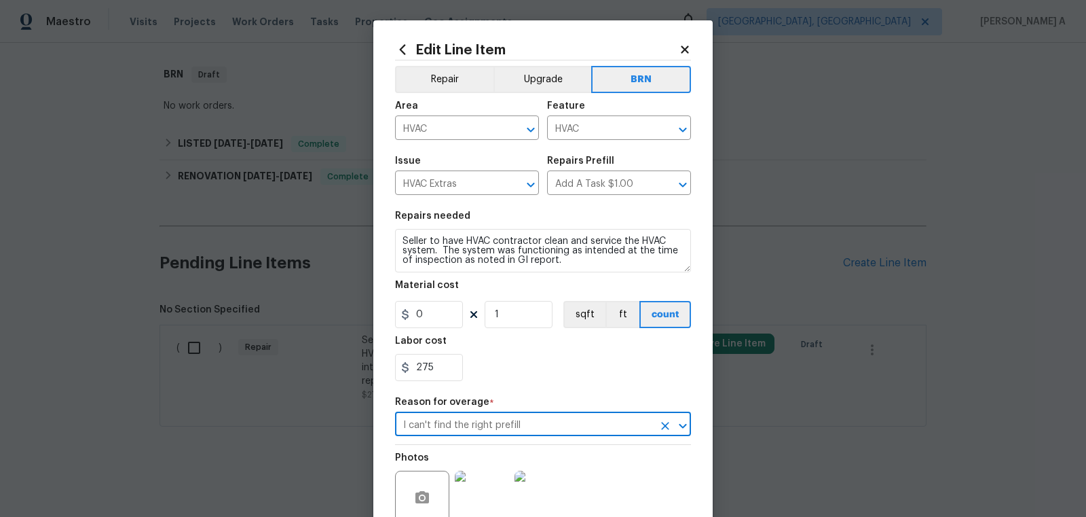
scroll to position [123, 0]
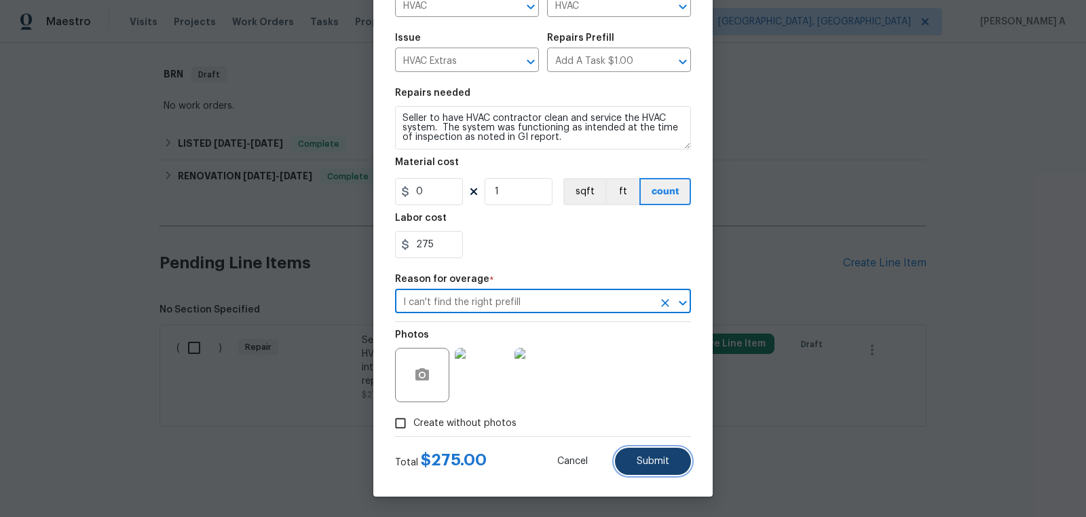
click at [685, 468] on button "Submit" at bounding box center [653, 460] width 76 height 27
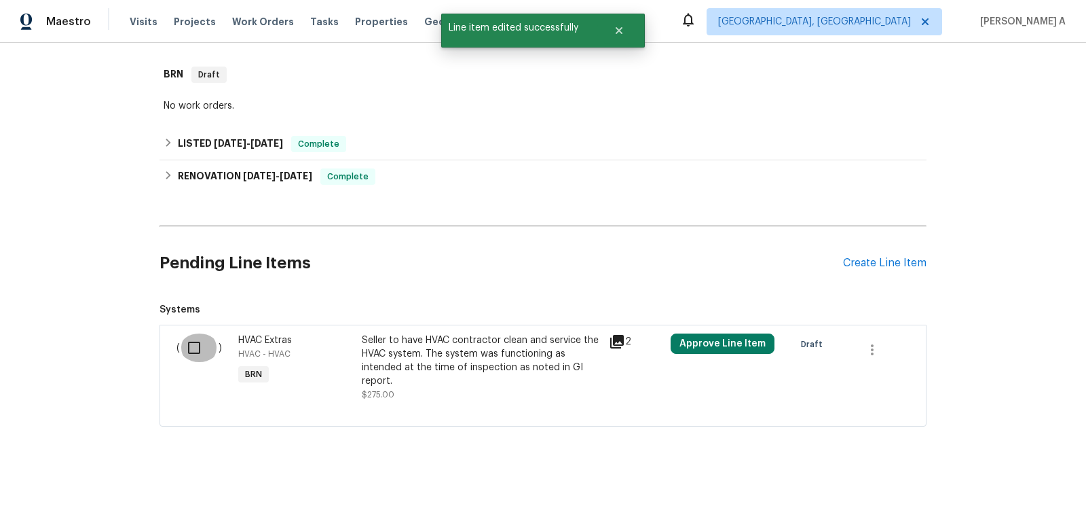
click at [197, 342] on input "checkbox" at bounding box center [199, 347] width 39 height 29
checkbox input "true"
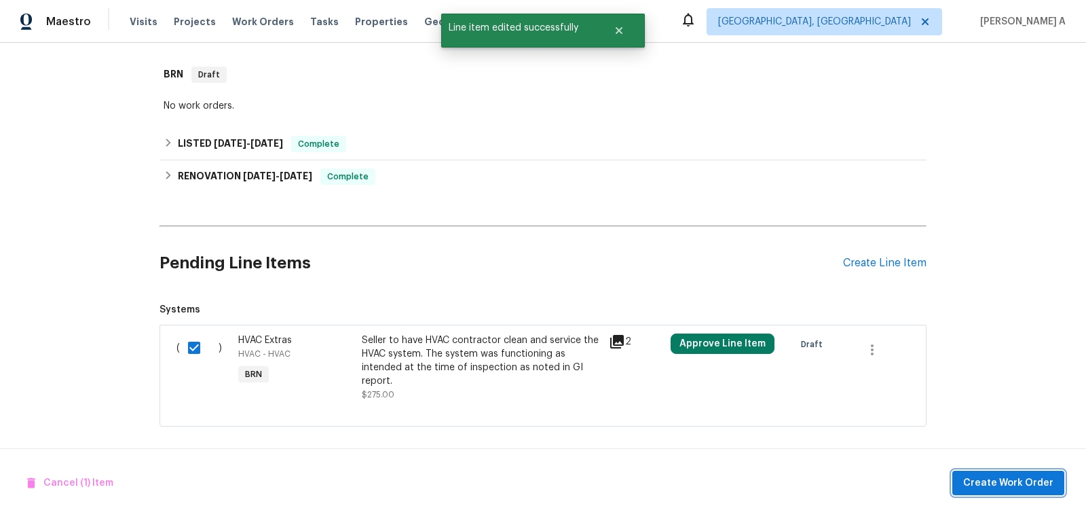
click at [974, 490] on span "Create Work Order" at bounding box center [1008, 483] width 90 height 17
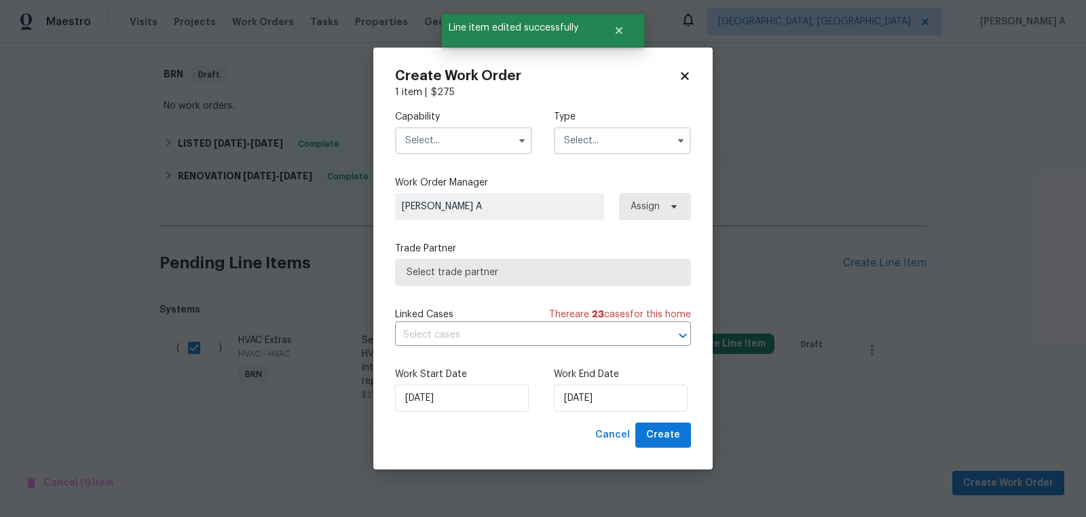
click at [458, 141] on input "text" at bounding box center [463, 140] width 137 height 27
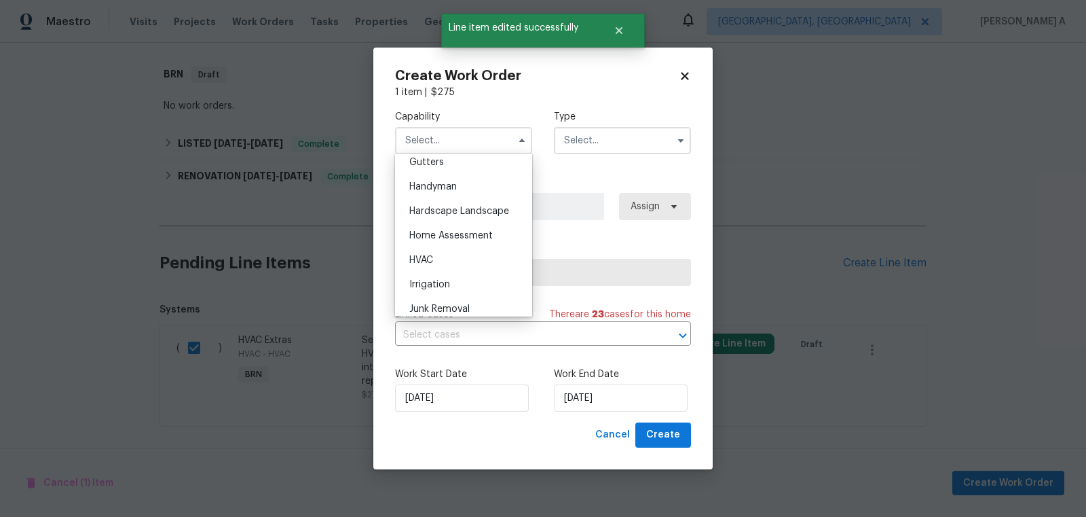
scroll to position [729, 0]
click at [448, 259] on div "HVAC" at bounding box center [464, 260] width 130 height 24
type input "HVAC"
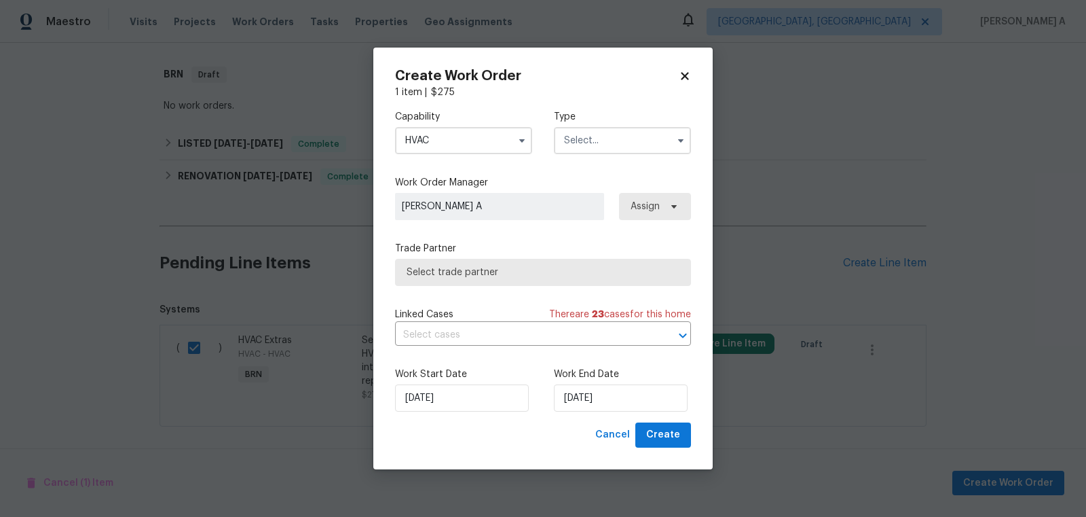
click at [607, 135] on input "text" at bounding box center [622, 140] width 137 height 27
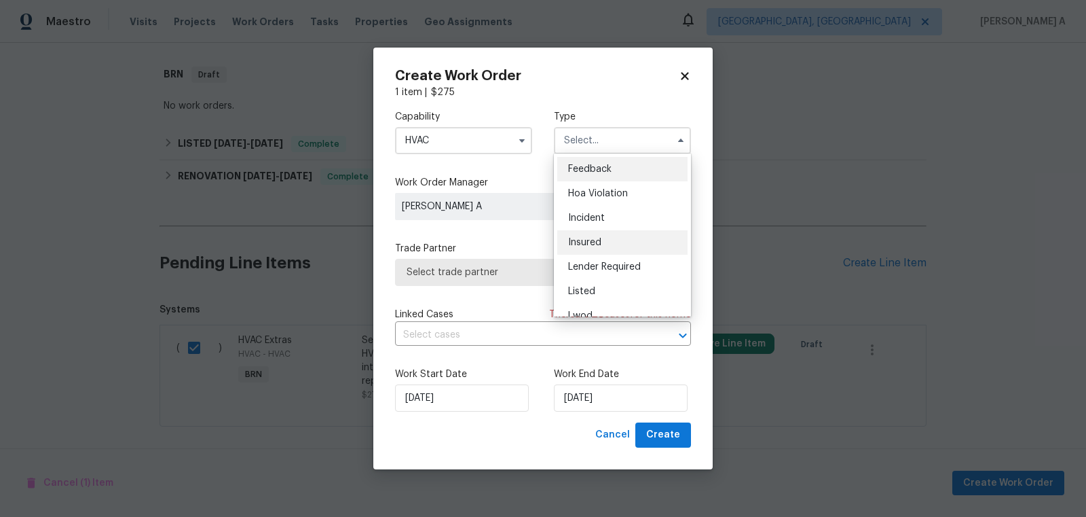
scroll to position [161, 0]
click at [598, 248] on div "Resale" at bounding box center [622, 252] width 130 height 24
type input "Resale"
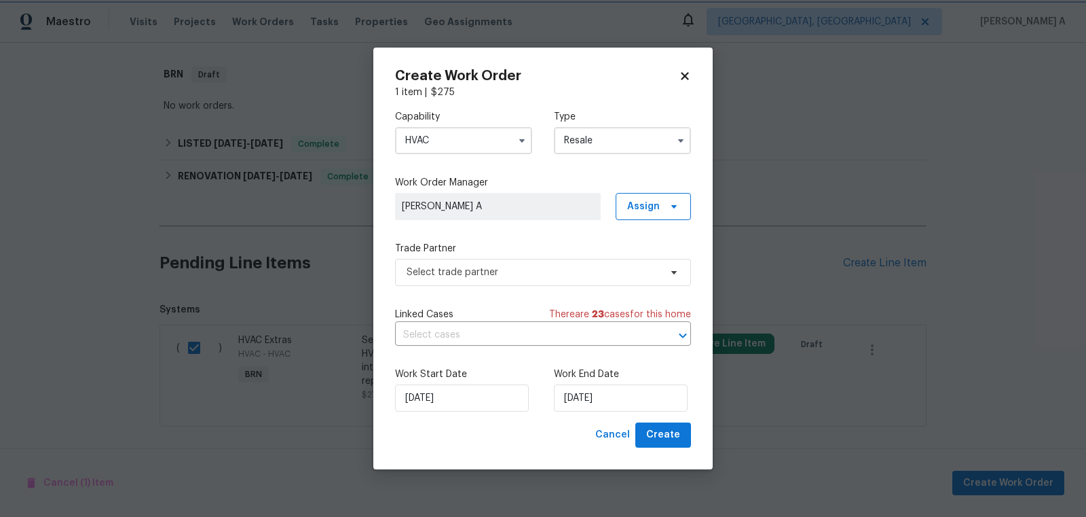
scroll to position [0, 0]
click at [543, 268] on span "Select trade partner" at bounding box center [533, 272] width 253 height 14
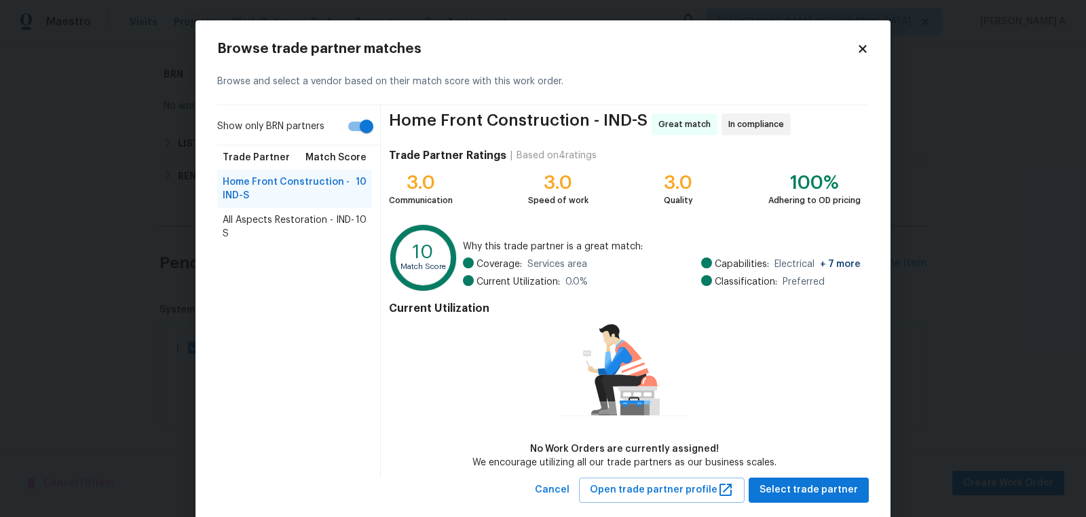
click at [359, 125] on input "Show only BRN partners" at bounding box center [366, 126] width 77 height 26
click at [370, 122] on input "Show only BRN partners" at bounding box center [352, 126] width 77 height 26
checkbox input "true"
click at [863, 51] on icon at bounding box center [863, 49] width 12 height 12
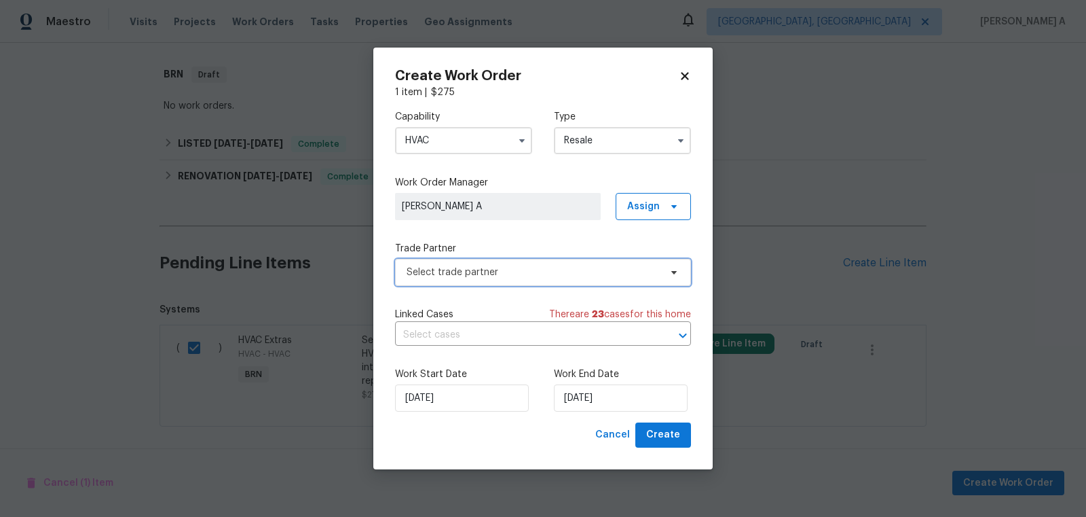
click at [493, 270] on span "Select trade partner" at bounding box center [533, 272] width 253 height 14
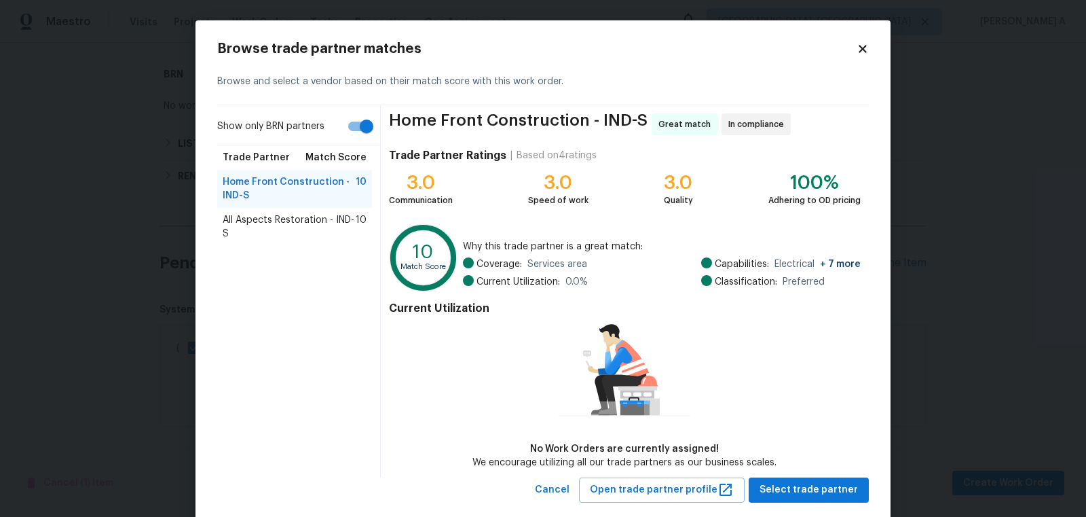
scroll to position [26, 0]
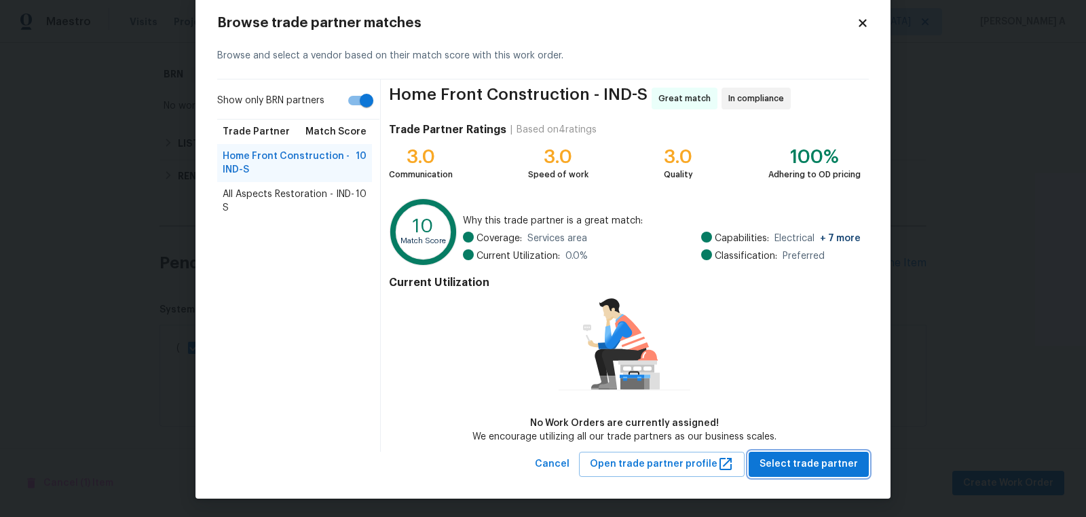
click at [804, 456] on span "Select trade partner" at bounding box center [809, 464] width 98 height 17
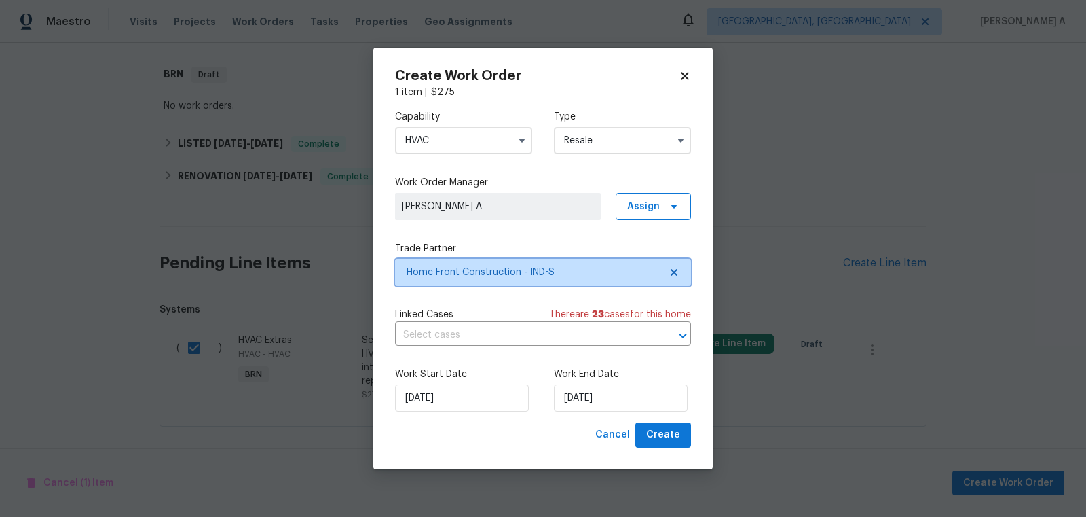
scroll to position [0, 0]
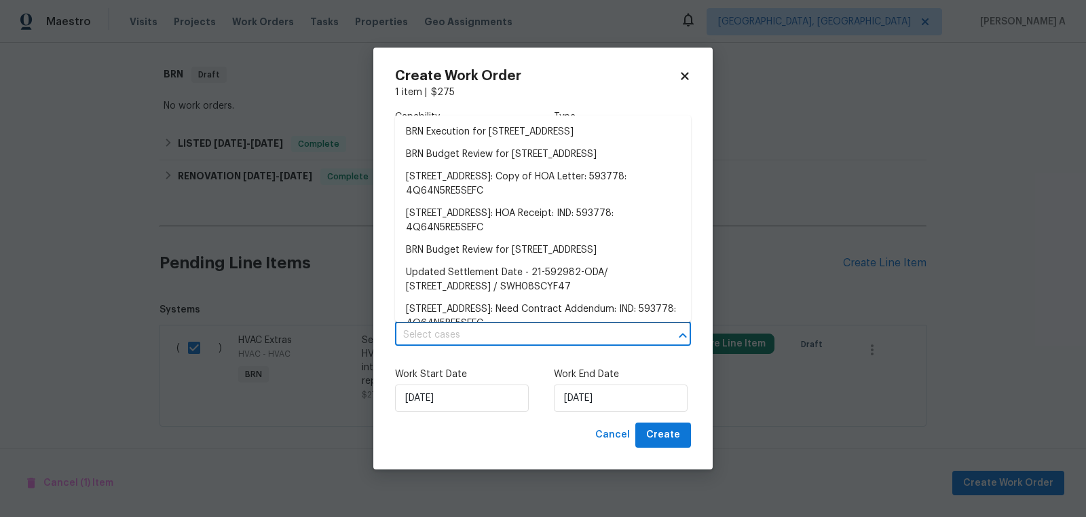
click at [486, 341] on input "text" at bounding box center [524, 335] width 258 height 21
click at [475, 141] on li "BRN Execution for 3114 Valley Farms Rd, Indianapolis, IN 46214" at bounding box center [543, 132] width 296 height 22
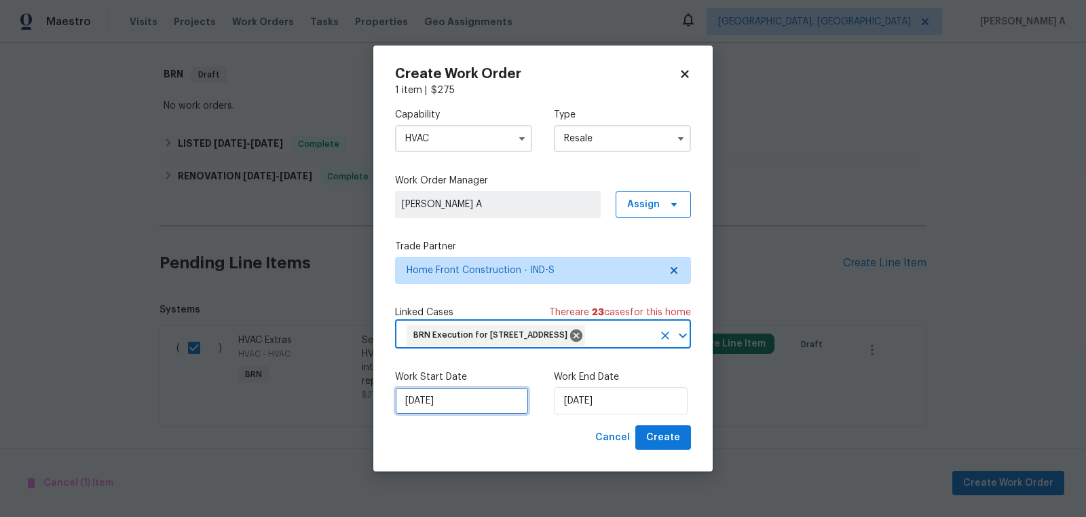
click at [440, 414] on input "[DATE]" at bounding box center [462, 400] width 134 height 27
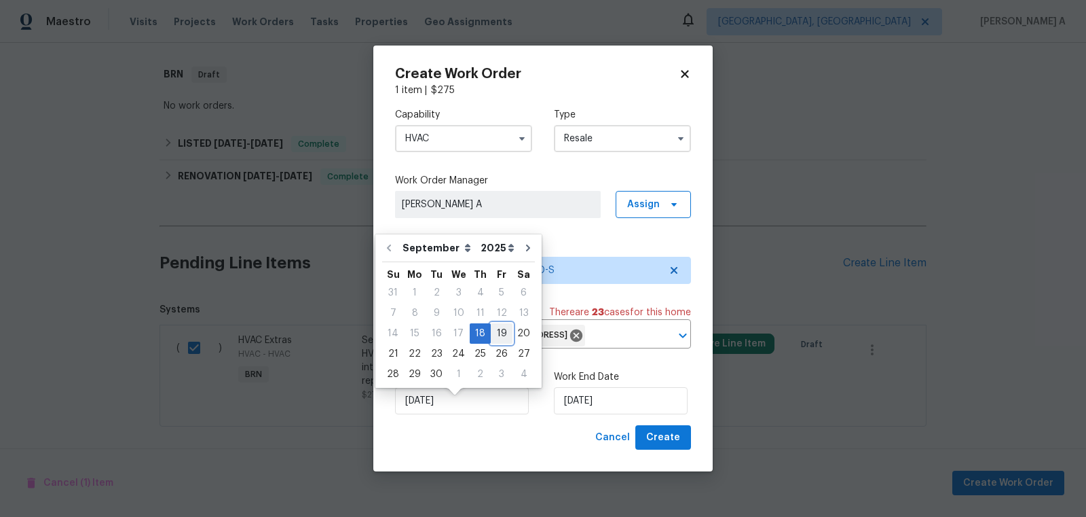
click at [494, 329] on div "19" at bounding box center [502, 333] width 22 height 19
type input "9/19/2025"
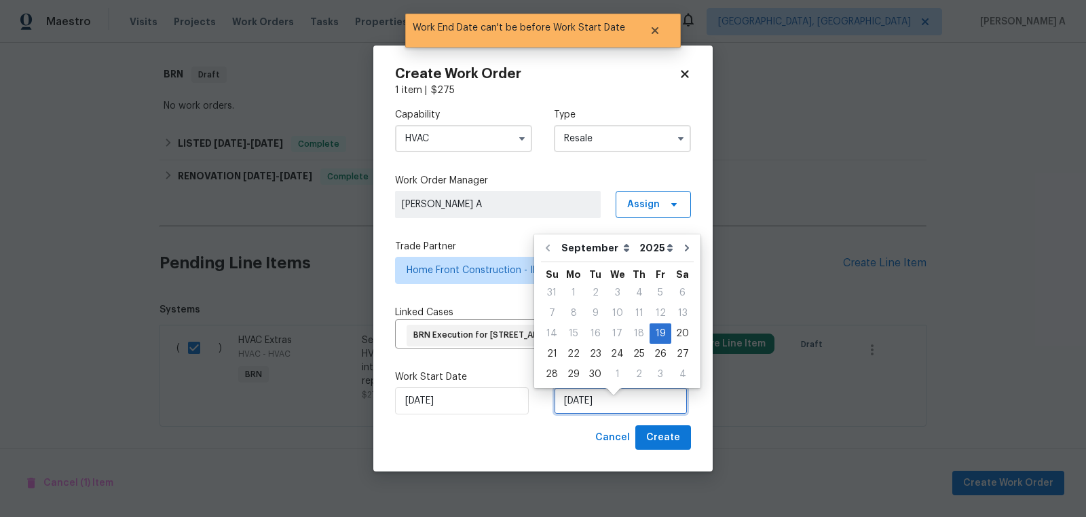
click at [595, 401] on input "9/19/2025" at bounding box center [621, 400] width 134 height 27
click at [675, 332] on div "20" at bounding box center [682, 333] width 22 height 19
type input "9/20/2025"
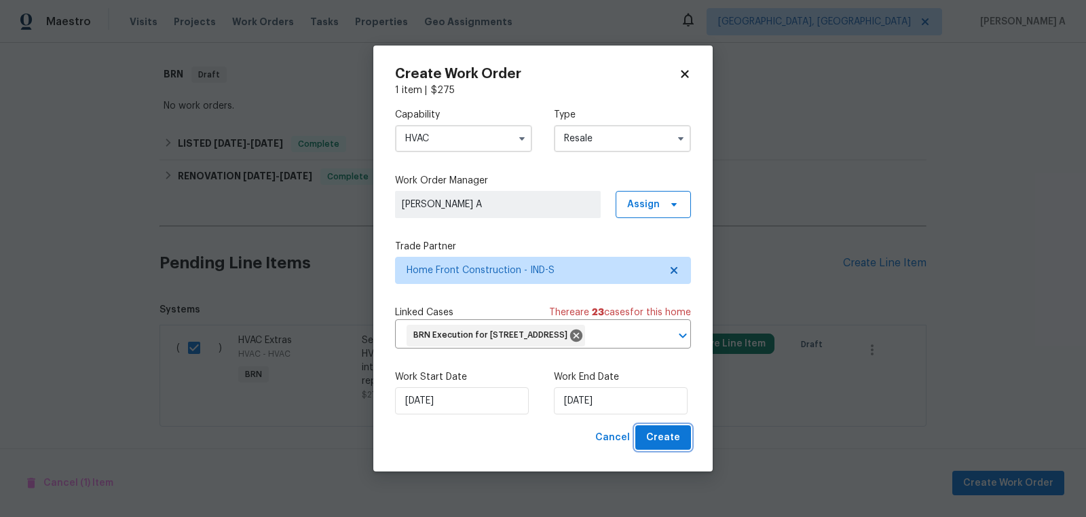
click at [661, 444] on span "Create" at bounding box center [663, 437] width 34 height 17
checkbox input "false"
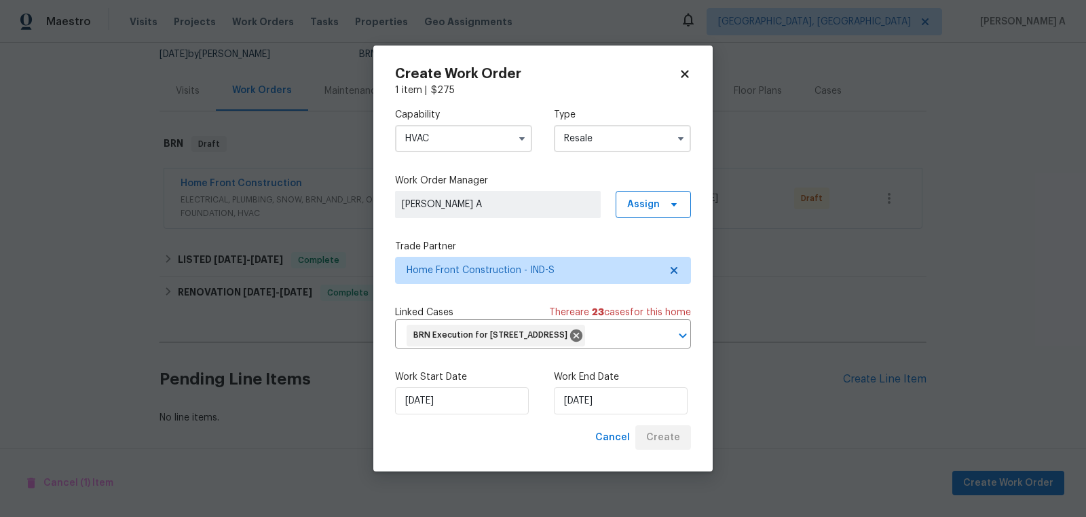
scroll to position [133, 0]
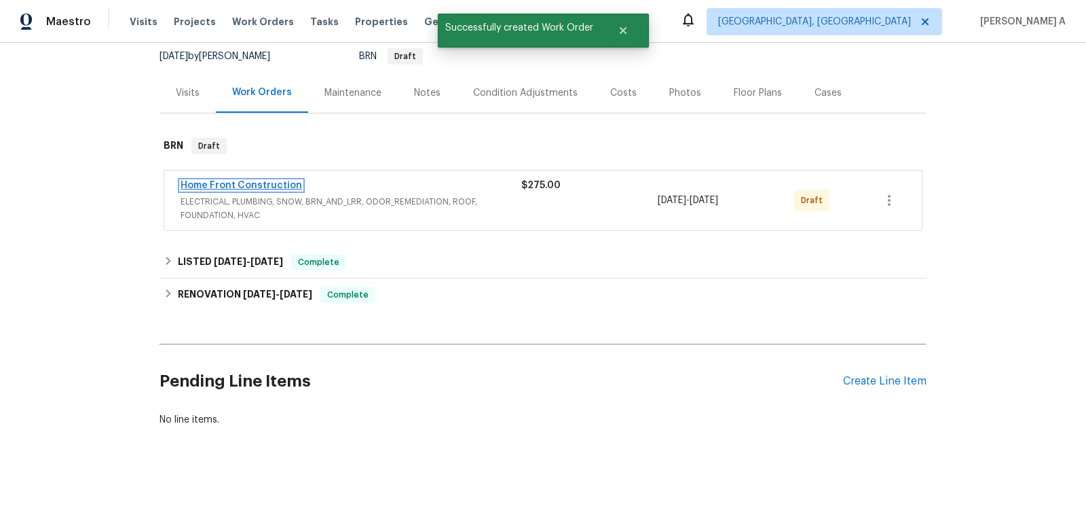
click at [254, 184] on link "Home Front Construction" at bounding box center [242, 186] width 122 height 10
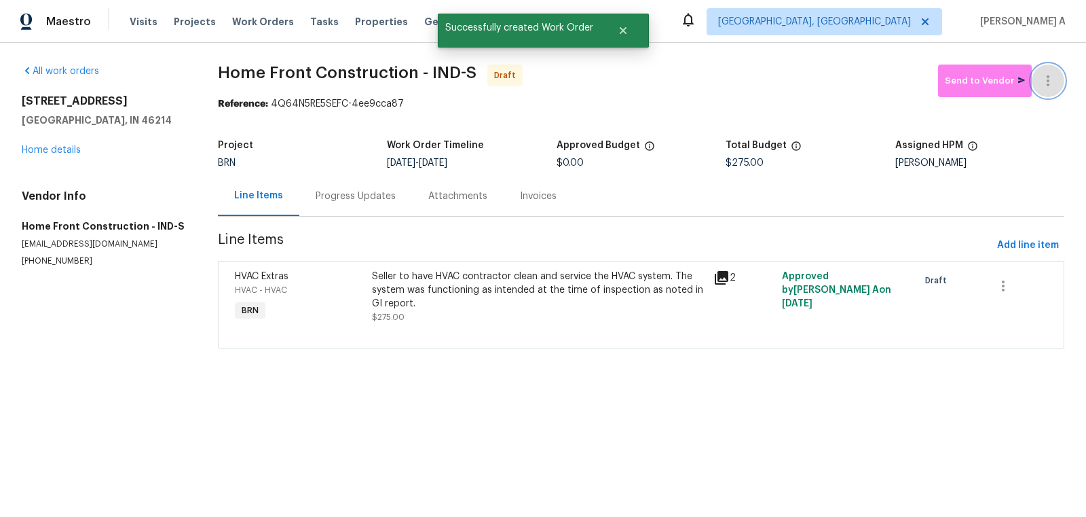
click at [1055, 85] on icon "button" at bounding box center [1048, 81] width 16 height 16
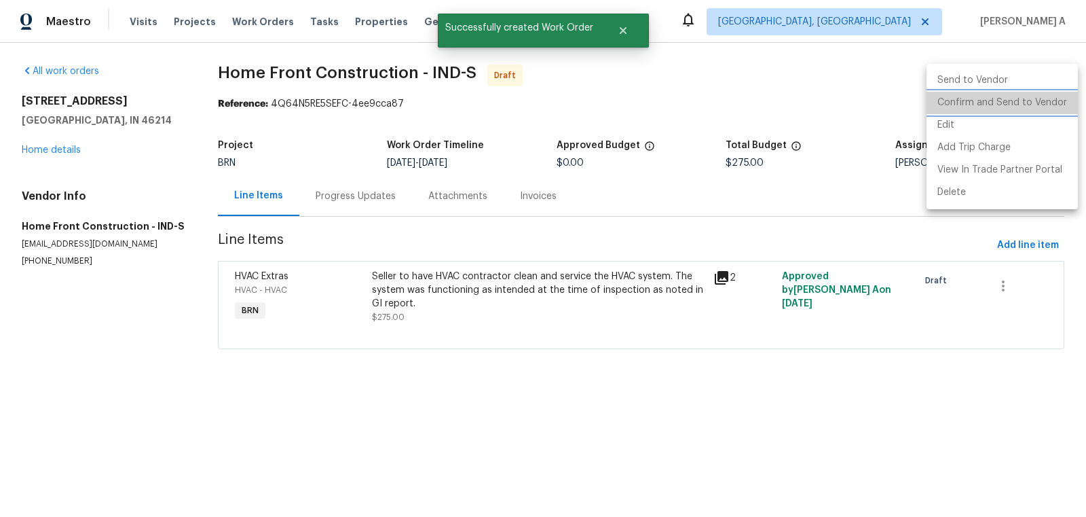
click at [1061, 108] on li "Confirm and Send to Vendor" at bounding box center [1002, 103] width 151 height 22
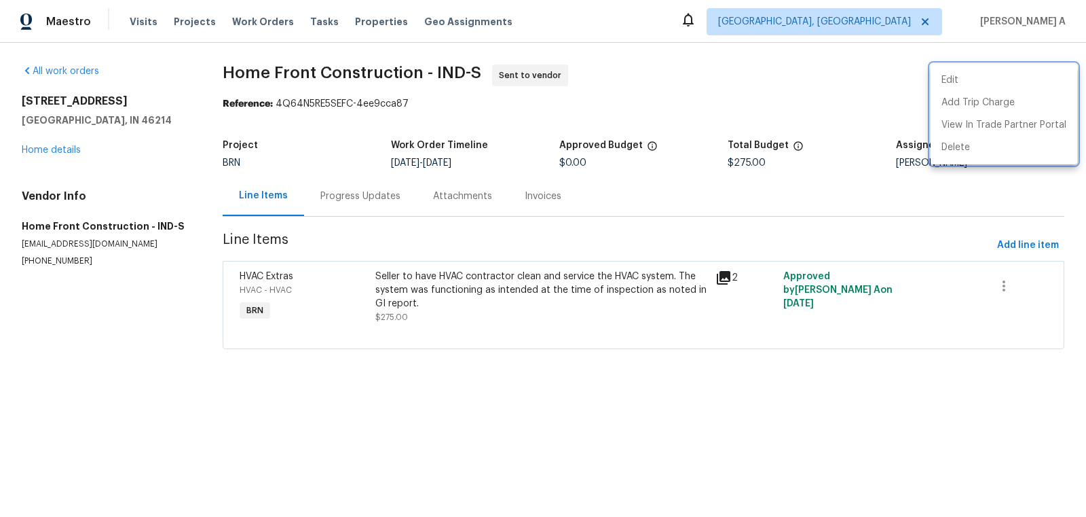
click at [332, 190] on div at bounding box center [543, 258] width 1086 height 517
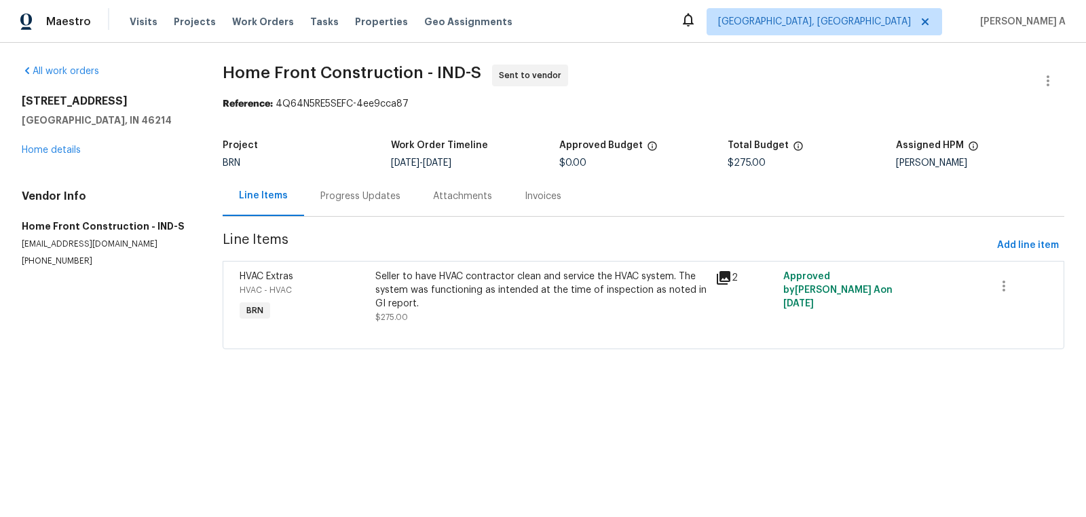
click at [362, 197] on div "Progress Updates" at bounding box center [360, 196] width 80 height 14
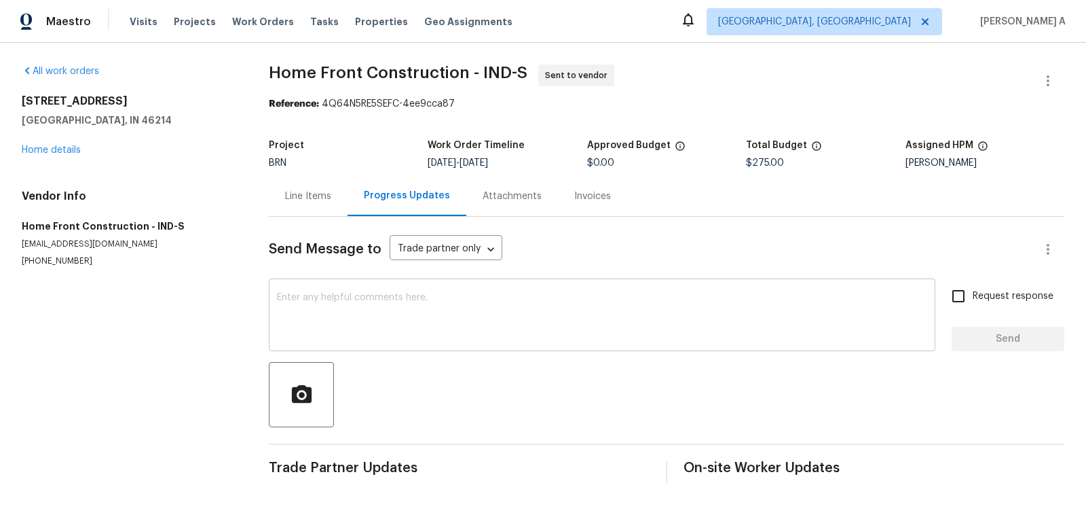
click at [303, 327] on textarea at bounding box center [602, 317] width 650 height 48
paste textarea "Hi, I'm Akshay from Opendoor. Just wanted to check if you received the workorde…"
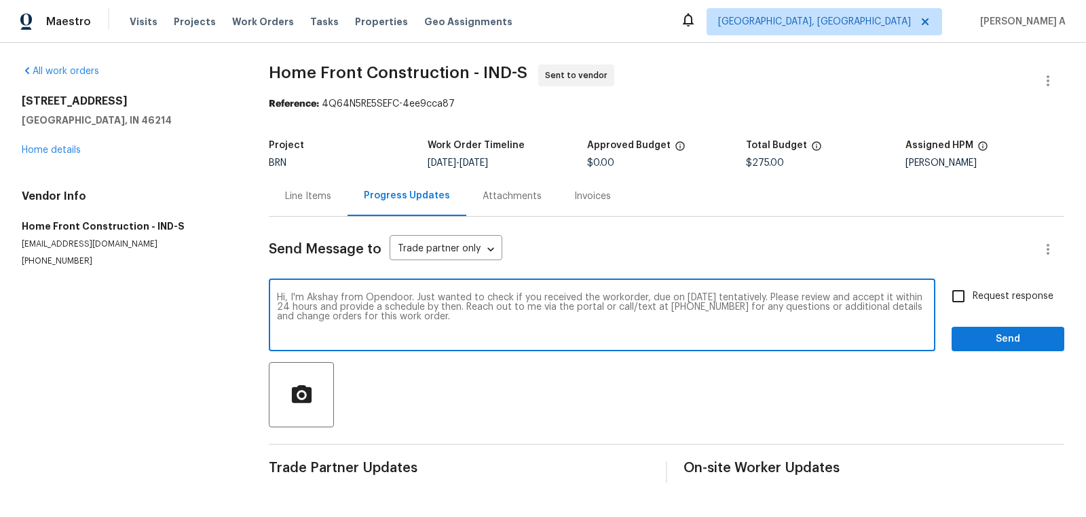
type textarea "Hi, I'm Akshay from Opendoor. Just wanted to check if you received the workorde…"
click at [968, 293] on input "Request response" at bounding box center [958, 296] width 29 height 29
checkbox input "true"
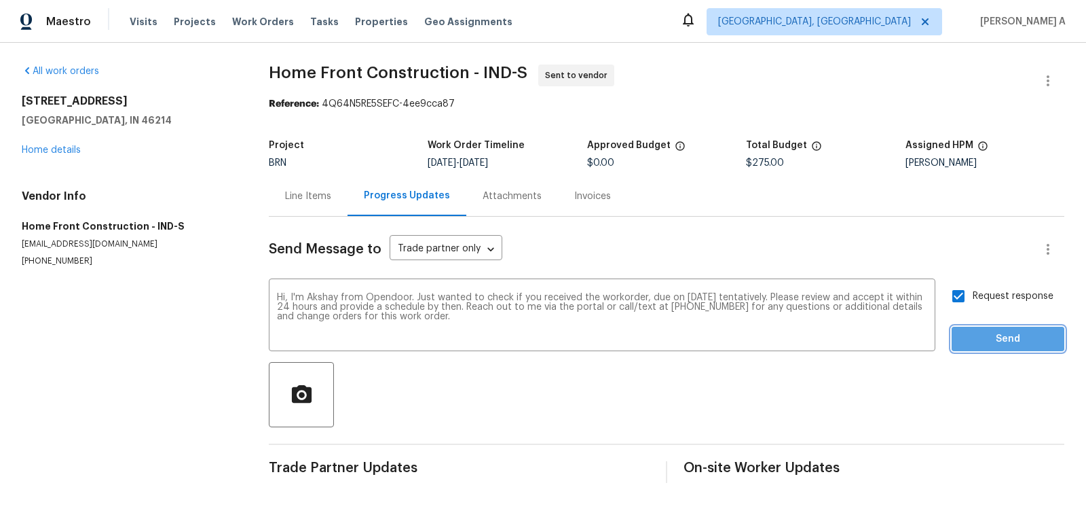
click at [994, 332] on span "Send" at bounding box center [1008, 339] width 91 height 17
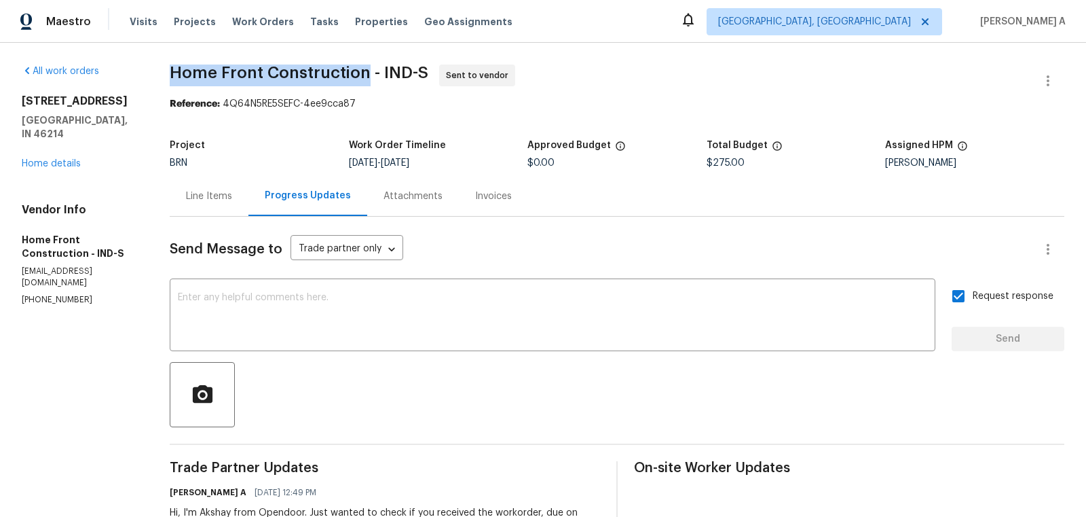
copy span "Home Front Construction"
drag, startPoint x: 212, startPoint y: 73, endPoint x: 409, endPoint y: 74, distance: 197.6
click at [410, 74] on div "All work orders 3114 Valley Farms Rd Indianapolis, IN 46214 Home details Vendor…" at bounding box center [543, 320] width 1086 height 555
click at [232, 190] on div "Line Items" at bounding box center [209, 196] width 46 height 14
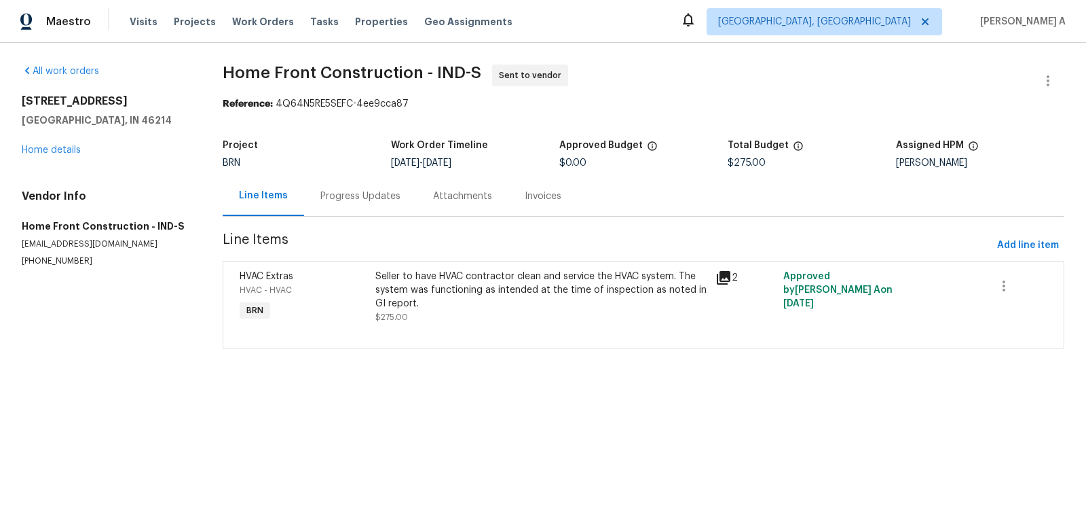
click at [382, 188] on div "Progress Updates" at bounding box center [360, 196] width 113 height 40
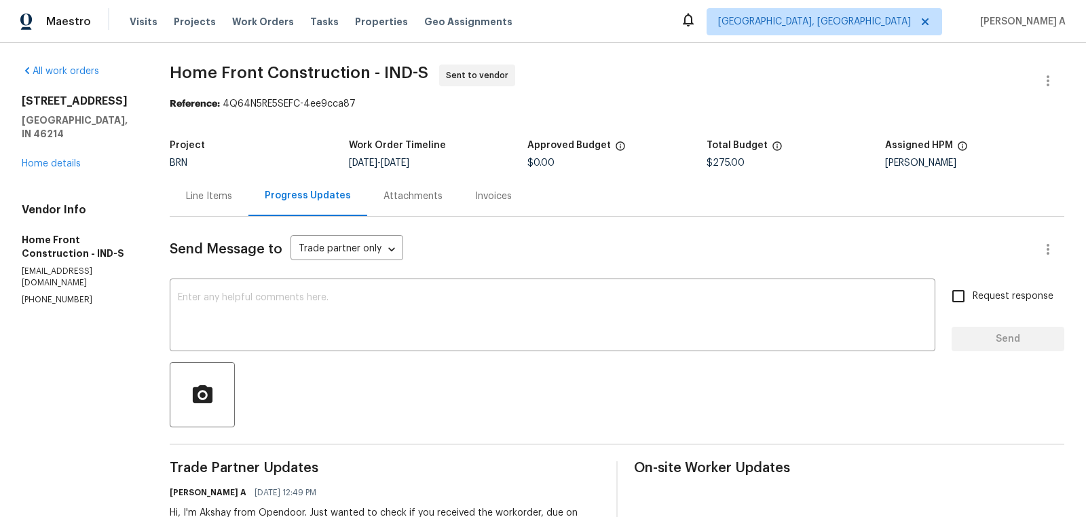
click at [232, 193] on div "Line Items" at bounding box center [209, 196] width 46 height 14
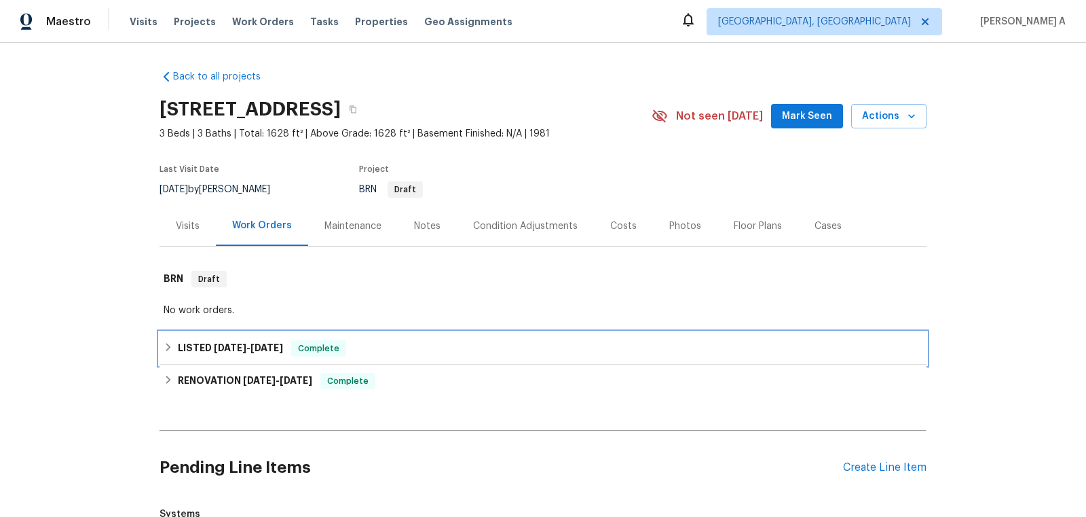
click at [361, 343] on div "LISTED [DATE] - [DATE] Complete" at bounding box center [543, 348] width 759 height 16
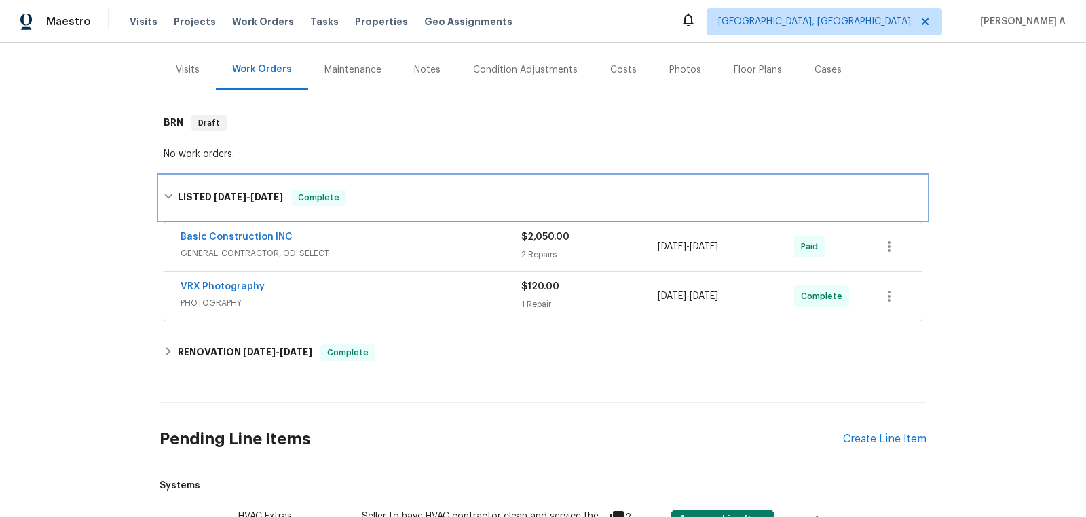
scroll to position [219, 0]
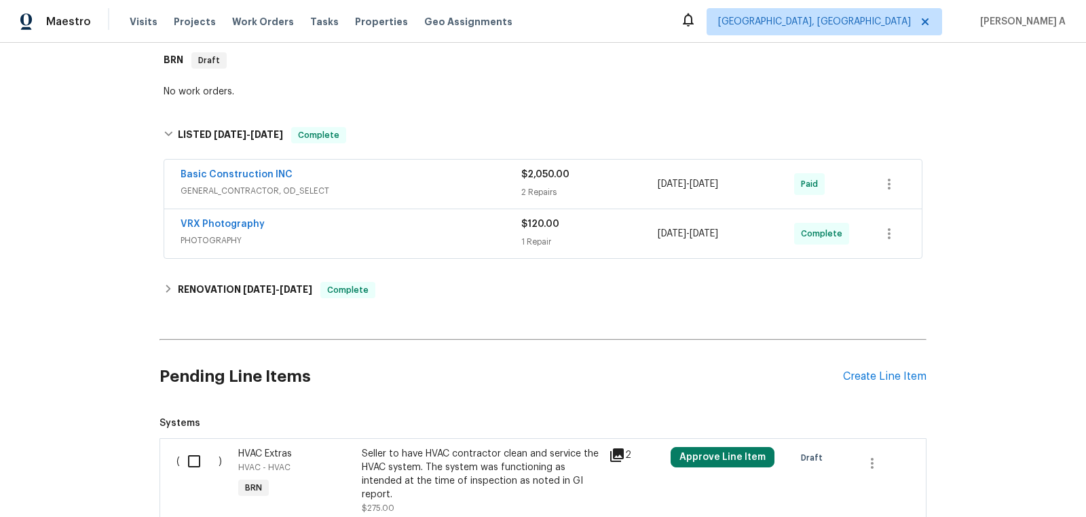
click at [333, 270] on div "Back to all projects [STREET_ADDRESS] 3 Beds | 3 Baths | Total: 1628 ft² | Abov…" at bounding box center [543, 195] width 767 height 710
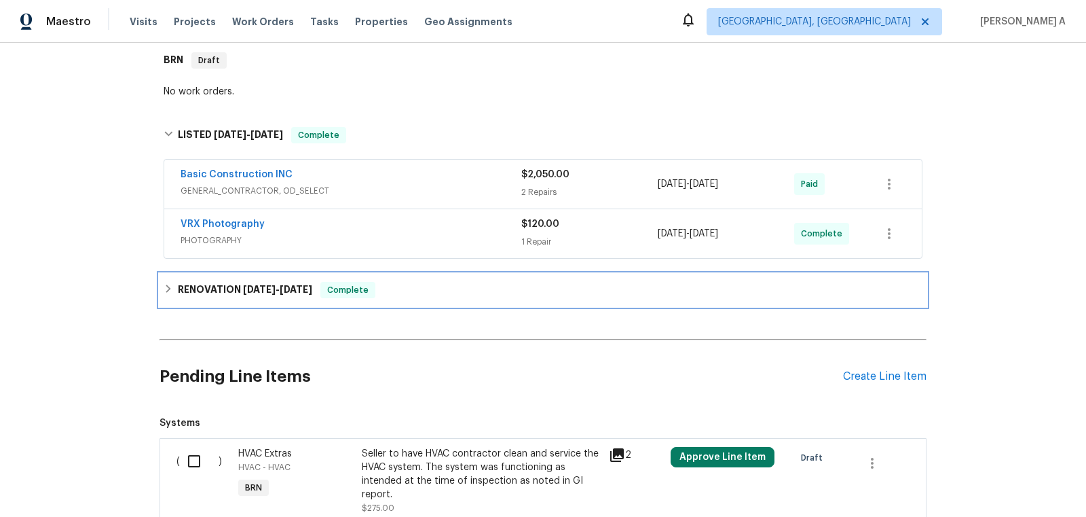
click at [325, 293] on span "Complete" at bounding box center [348, 290] width 52 height 14
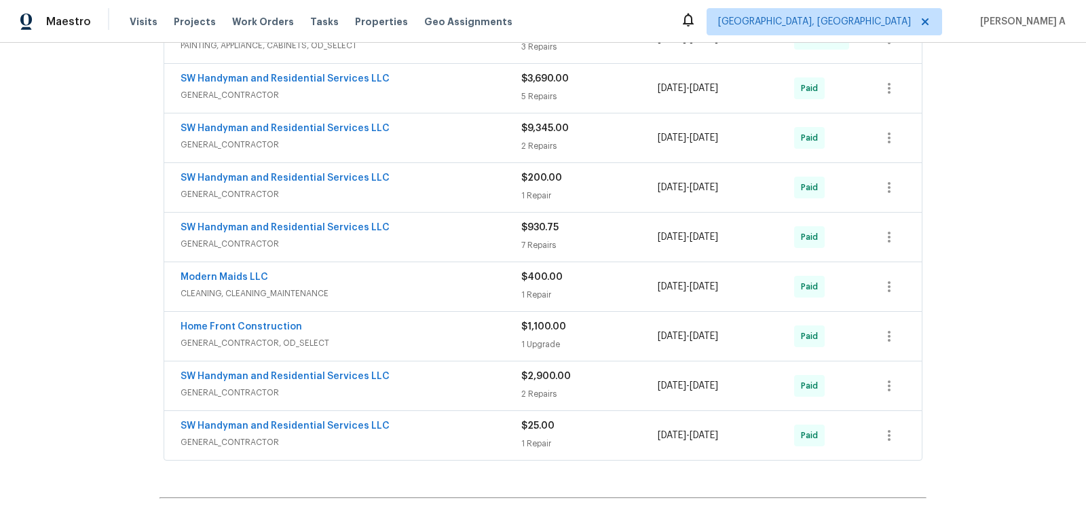
scroll to position [773, 0]
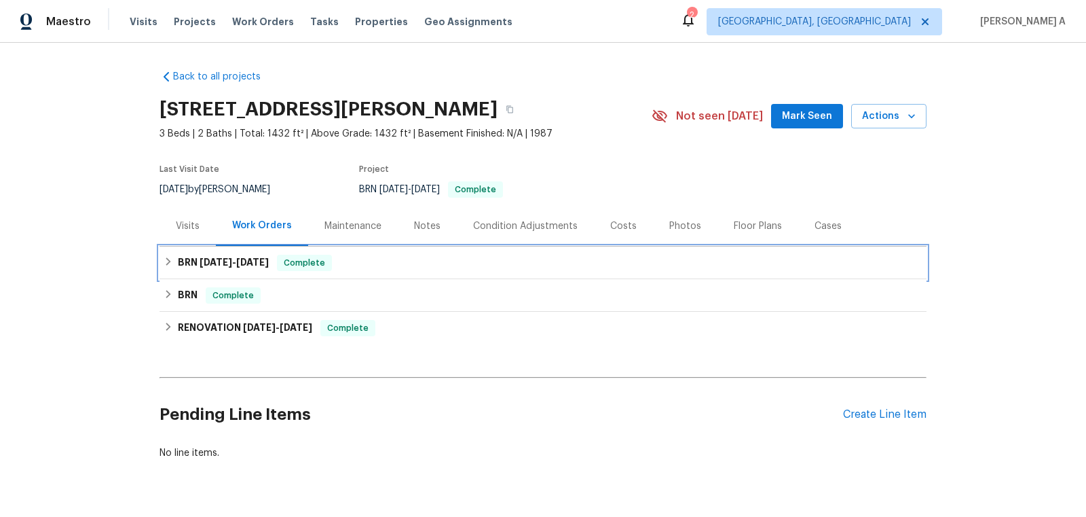
click at [370, 272] on div "BRN [DATE] - [DATE] Complete" at bounding box center [543, 262] width 767 height 33
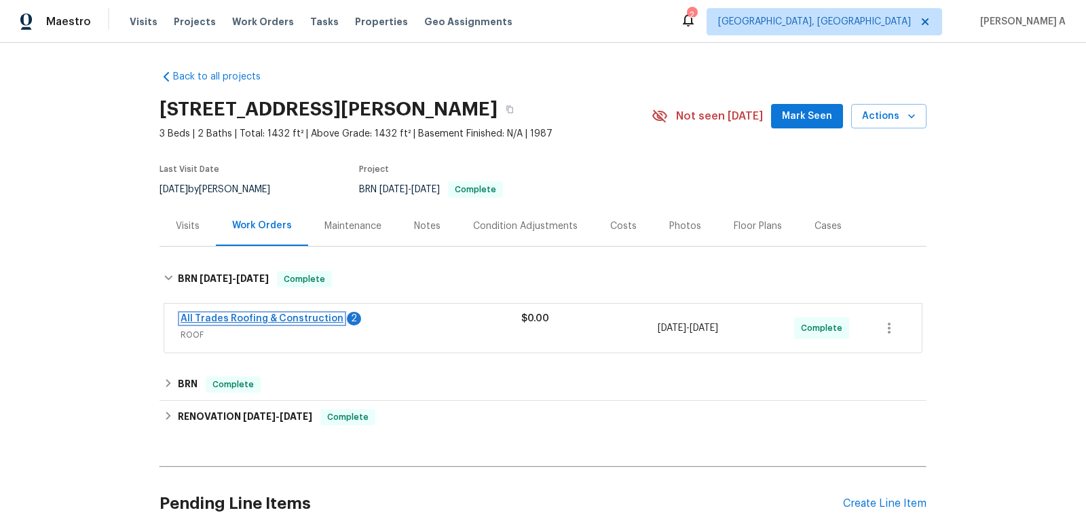
click at [295, 319] on link "All Trades Roofing & Construction" at bounding box center [262, 319] width 163 height 10
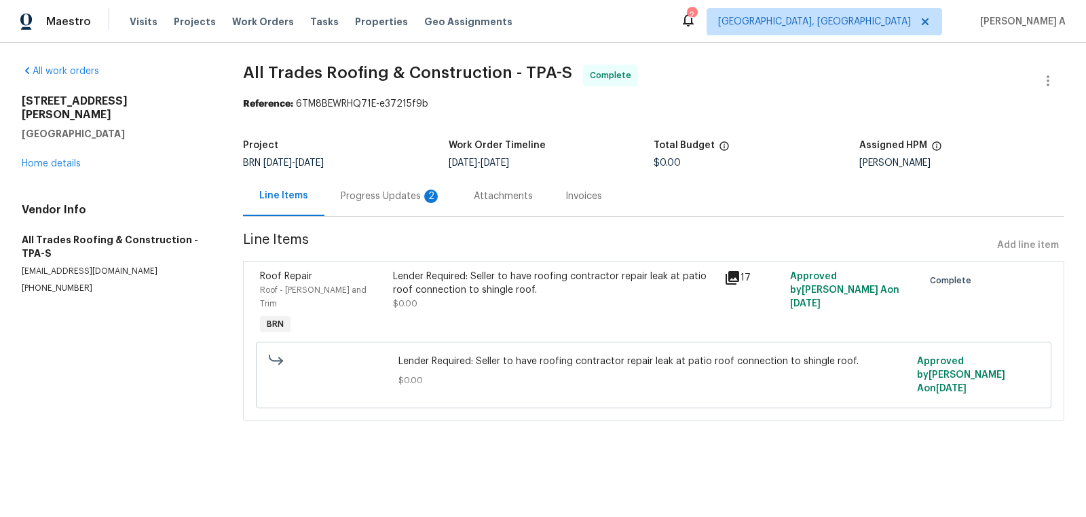
click at [384, 177] on div "Progress Updates 2" at bounding box center [391, 196] width 133 height 40
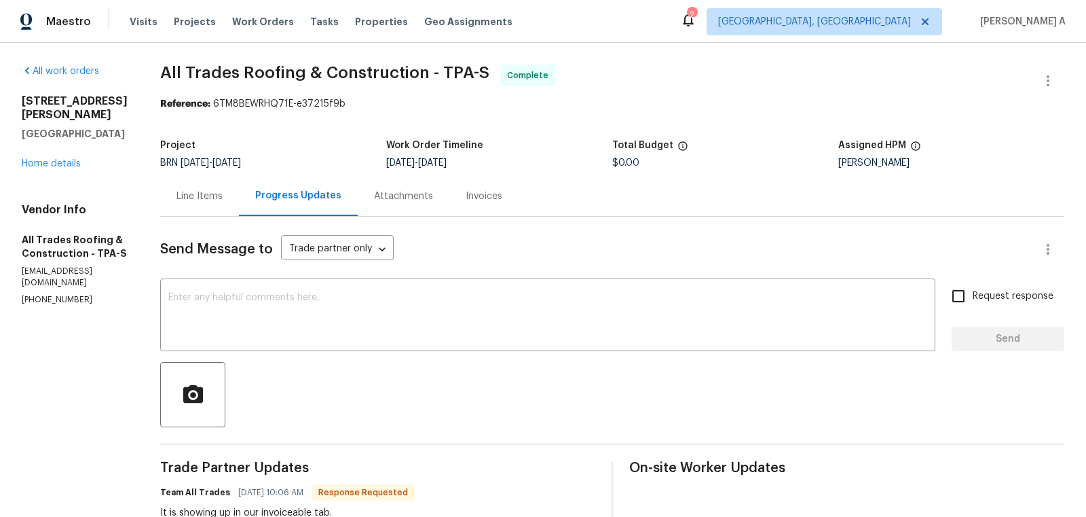
click at [466, 191] on div "Invoices" at bounding box center [484, 196] width 37 height 14
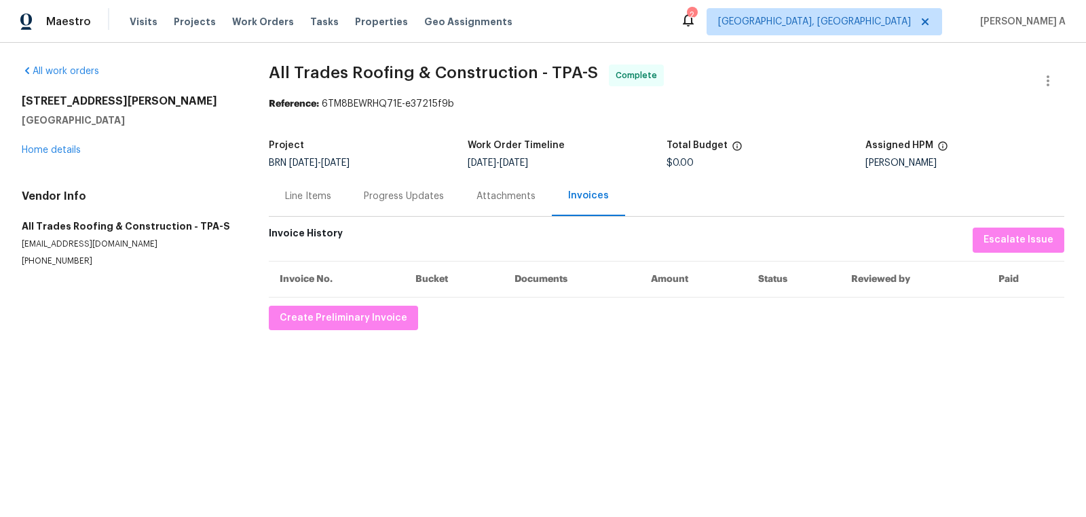
click at [319, 197] on div "Line Items" at bounding box center [308, 196] width 46 height 14
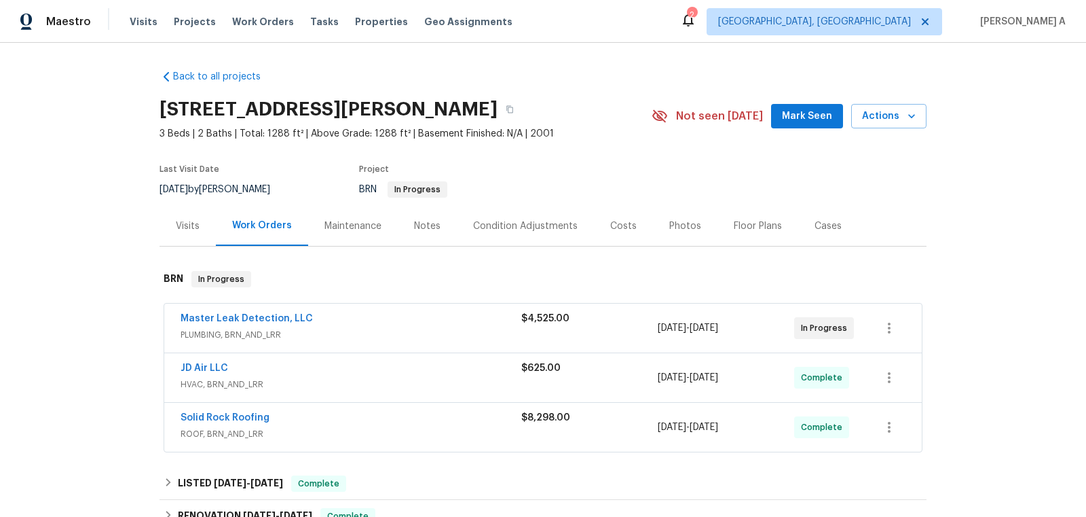
click at [257, 310] on div "Master Leak Detection, LLC PLUMBING, BRN_AND_LRR $4,525.00 [DATE] - [DATE] In P…" at bounding box center [543, 327] width 758 height 49
click at [268, 316] on link "Master Leak Detection, LLC" at bounding box center [247, 319] width 132 height 10
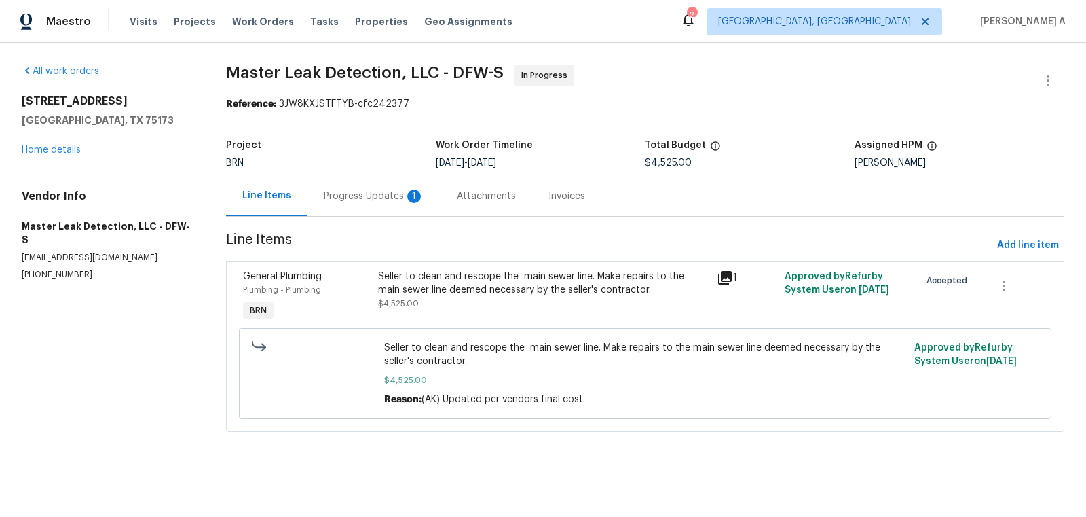
click at [363, 181] on div "Progress Updates 1" at bounding box center [374, 196] width 133 height 40
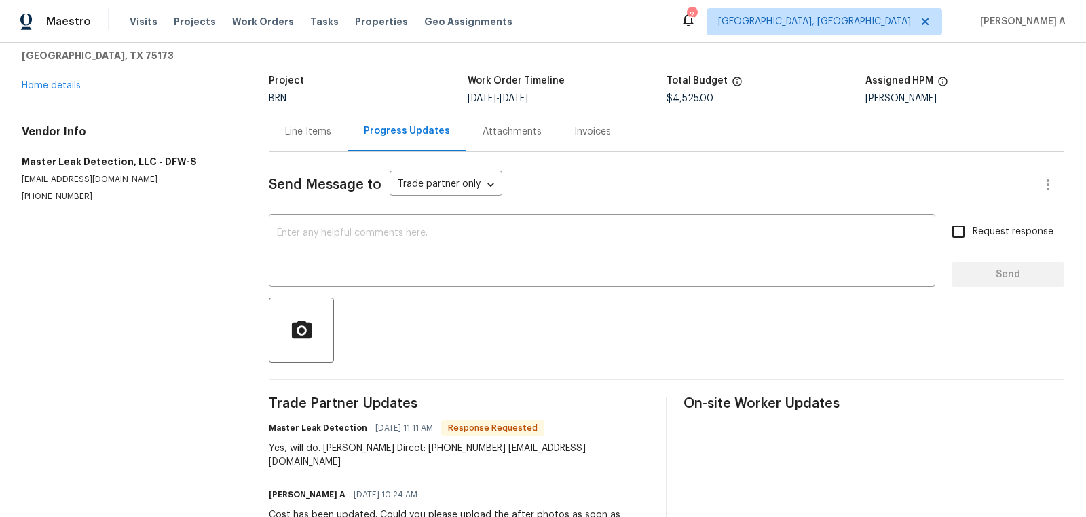
scroll to position [69, 0]
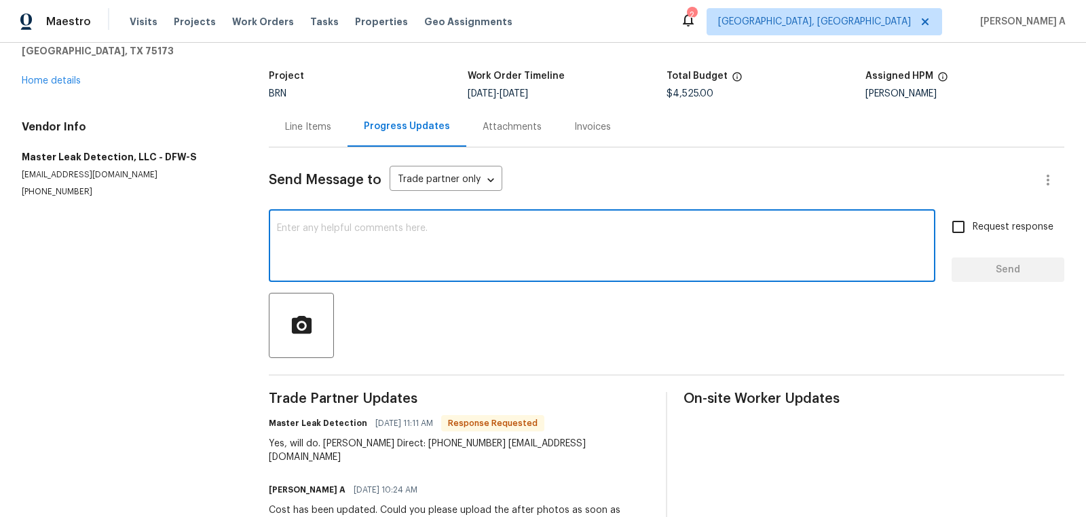
click at [485, 257] on textarea at bounding box center [602, 247] width 650 height 48
type textarea "Thank you!"
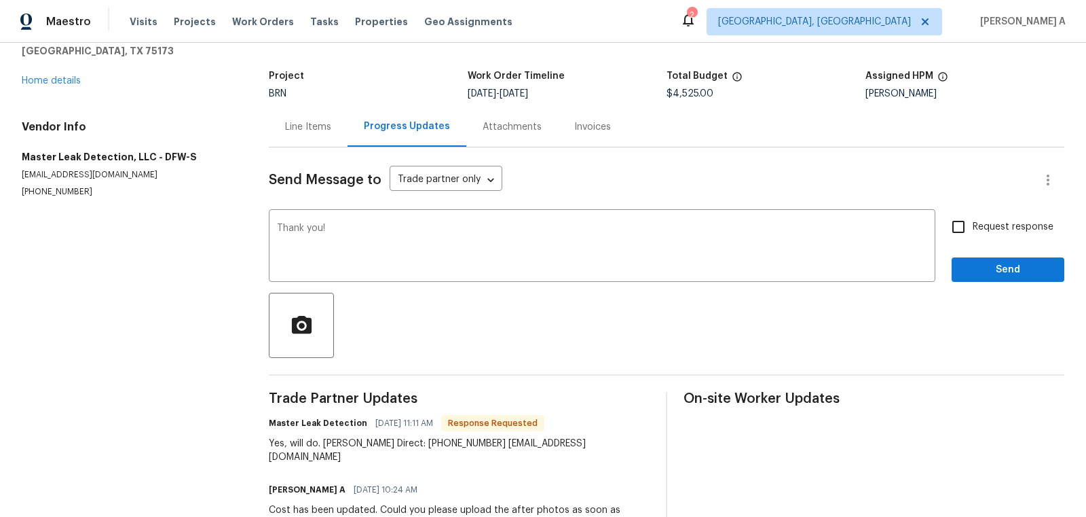
click at [997, 282] on div "Send Message to Trade partner only Trade partner only ​ Thank you! x ​ Request …" at bounding box center [667, 413] width 796 height 532
click at [997, 280] on button "Send" at bounding box center [1008, 269] width 113 height 25
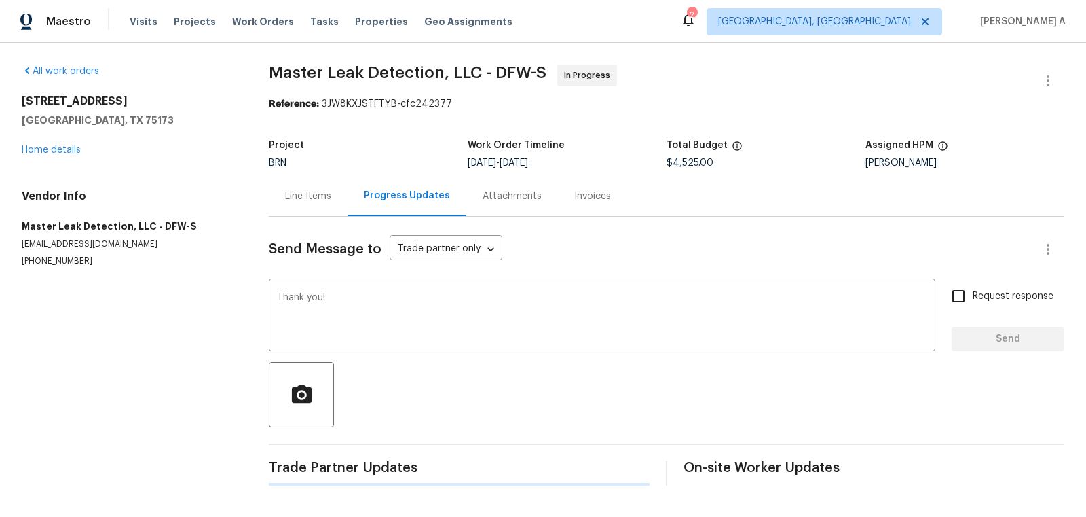
scroll to position [0, 0]
click at [307, 180] on div "Line Items" at bounding box center [308, 196] width 79 height 40
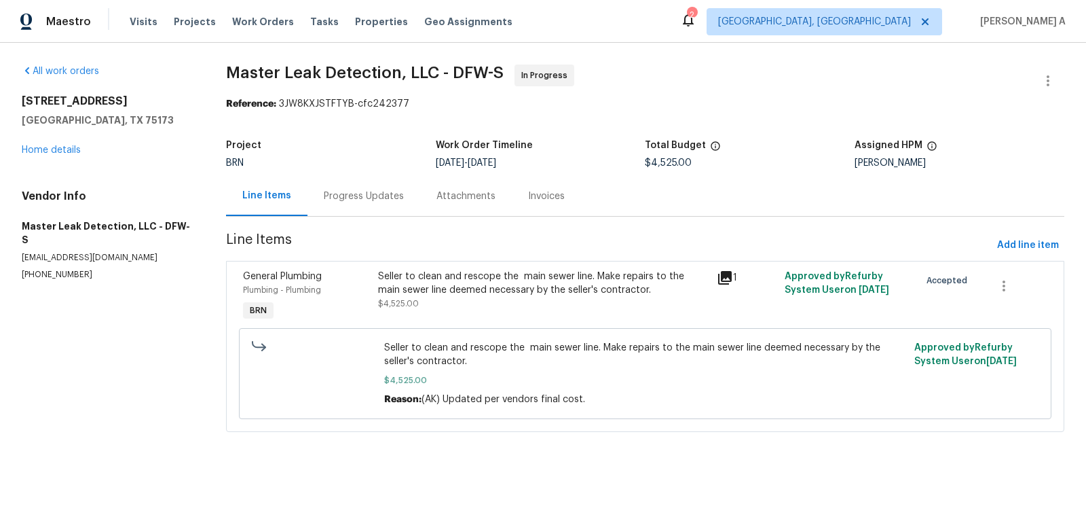
click at [505, 276] on div "Seller to clean and rescope the main sewer line. Make repairs to the main sewer…" at bounding box center [543, 283] width 331 height 27
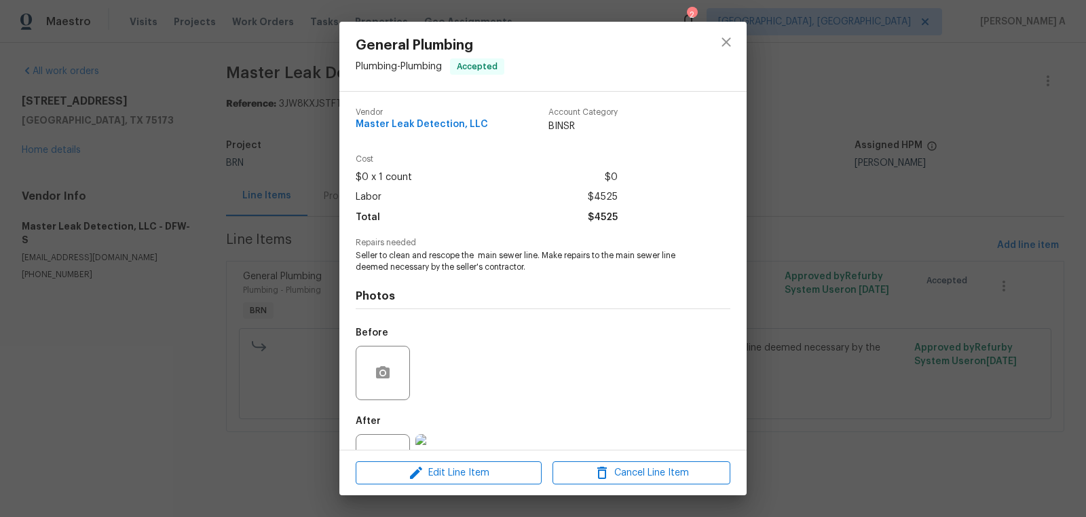
scroll to position [52, 0]
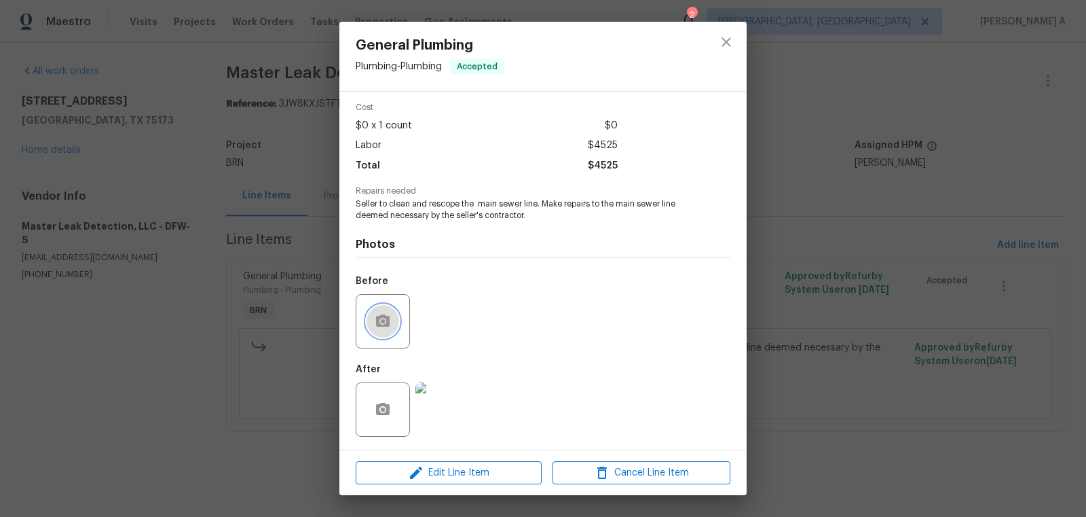
click at [378, 318] on icon "button" at bounding box center [383, 320] width 14 height 12
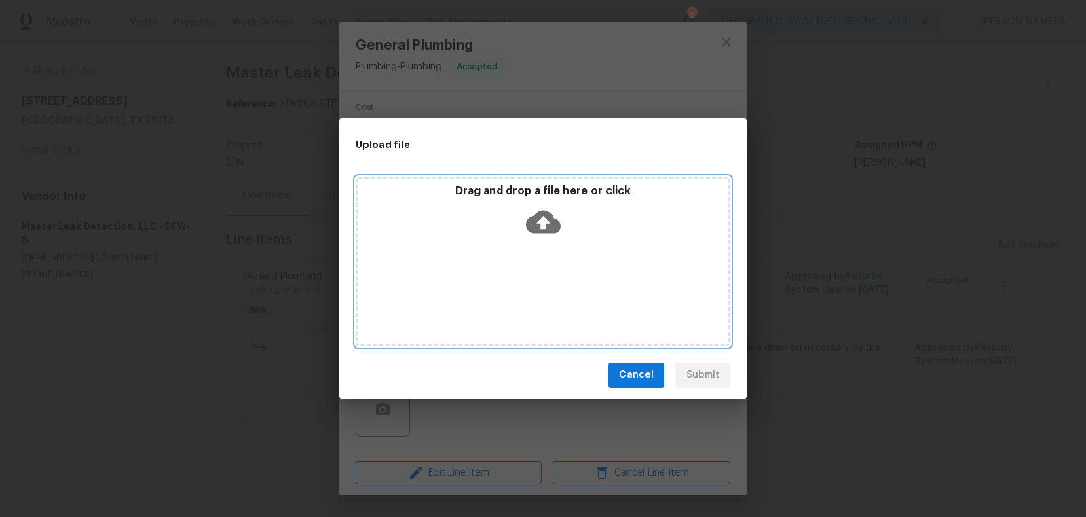
click at [540, 221] on icon at bounding box center [543, 221] width 35 height 35
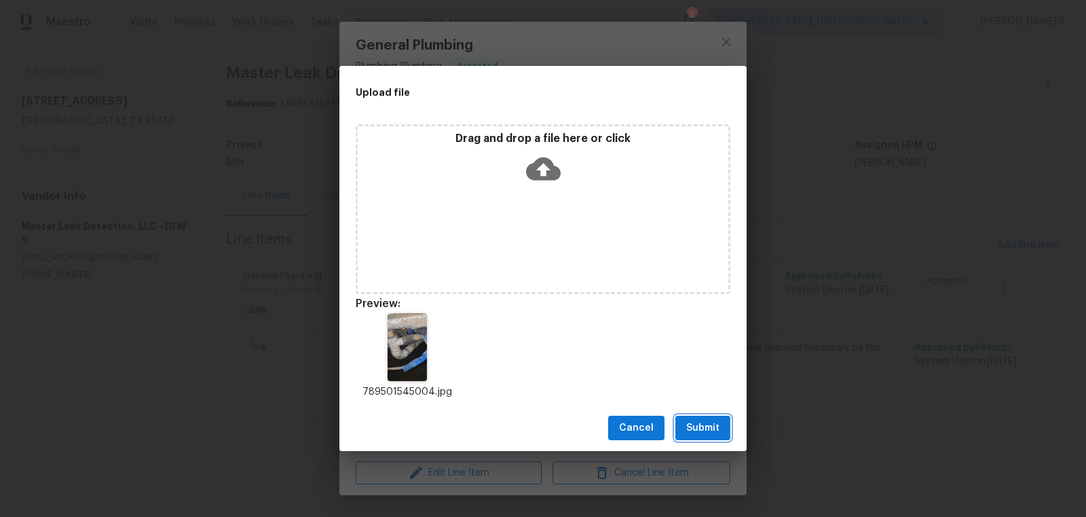
click at [707, 432] on span "Submit" at bounding box center [702, 428] width 33 height 17
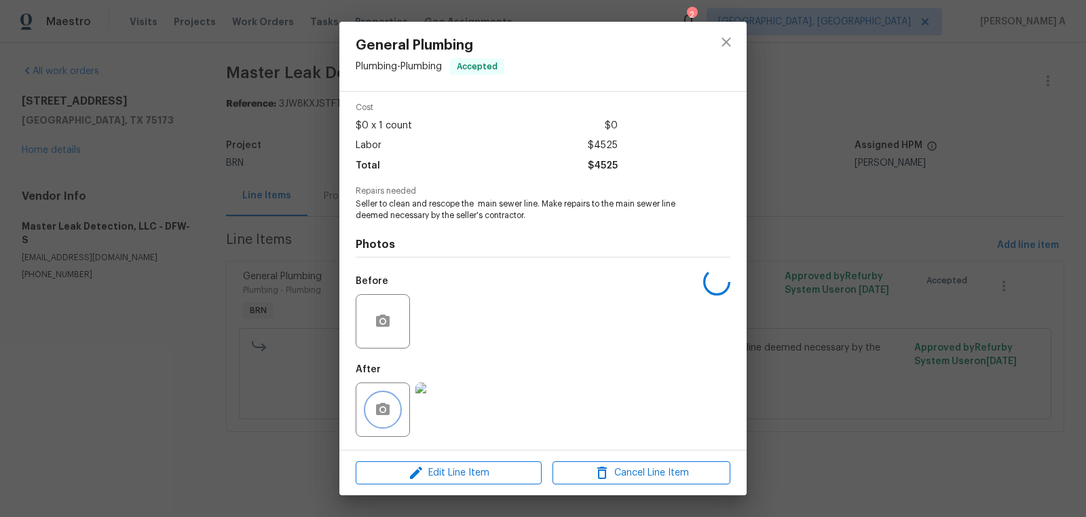
click at [375, 403] on icon "button" at bounding box center [383, 409] width 16 height 16
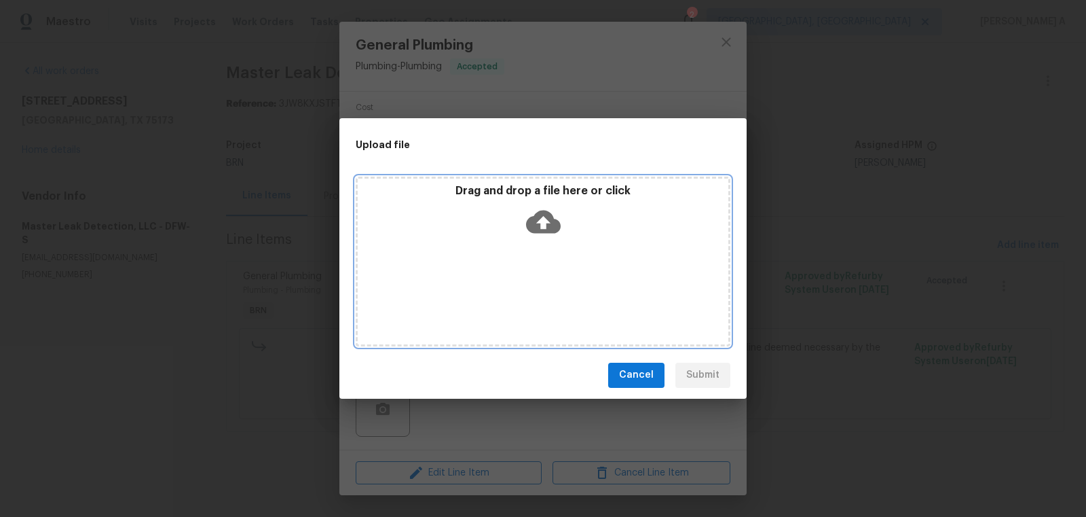
click at [544, 211] on icon at bounding box center [543, 221] width 35 height 23
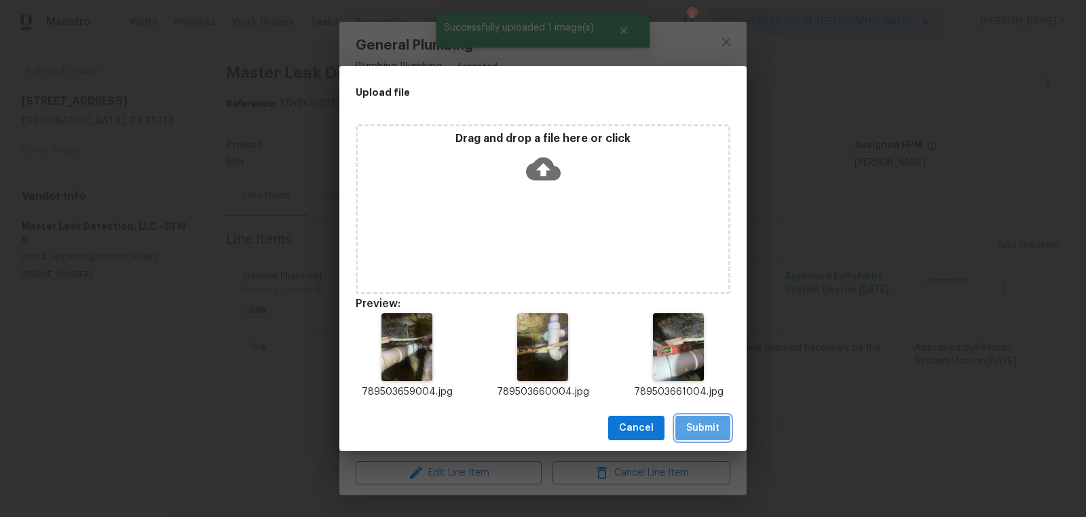
click at [718, 420] on span "Submit" at bounding box center [702, 428] width 33 height 17
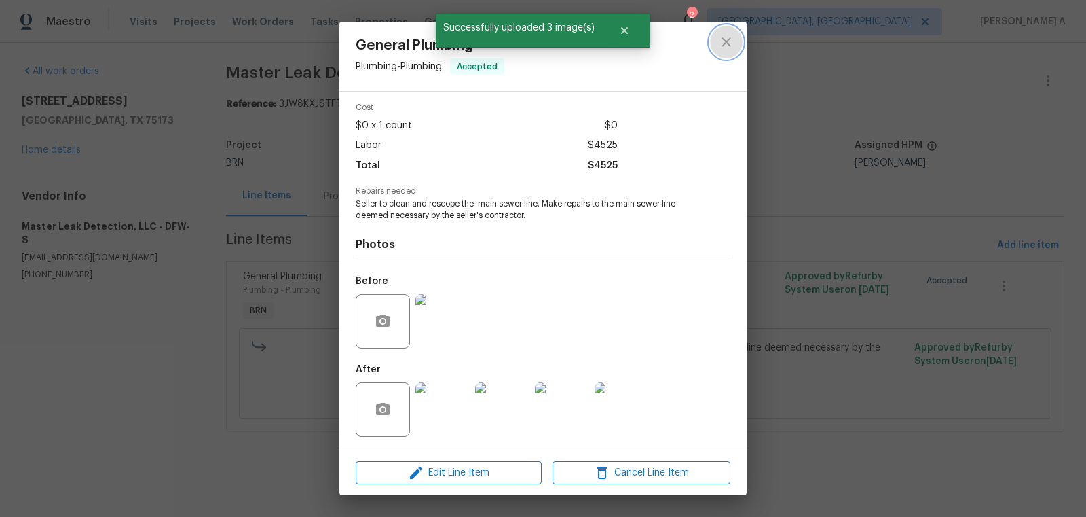
click at [737, 47] on button "close" at bounding box center [726, 42] width 33 height 33
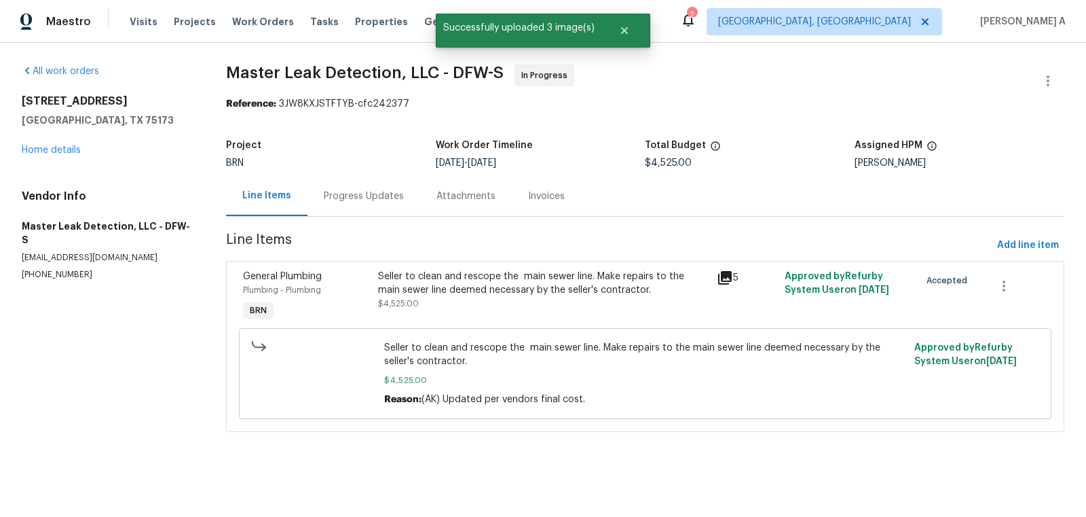
click at [354, 198] on div "Progress Updates" at bounding box center [364, 196] width 80 height 14
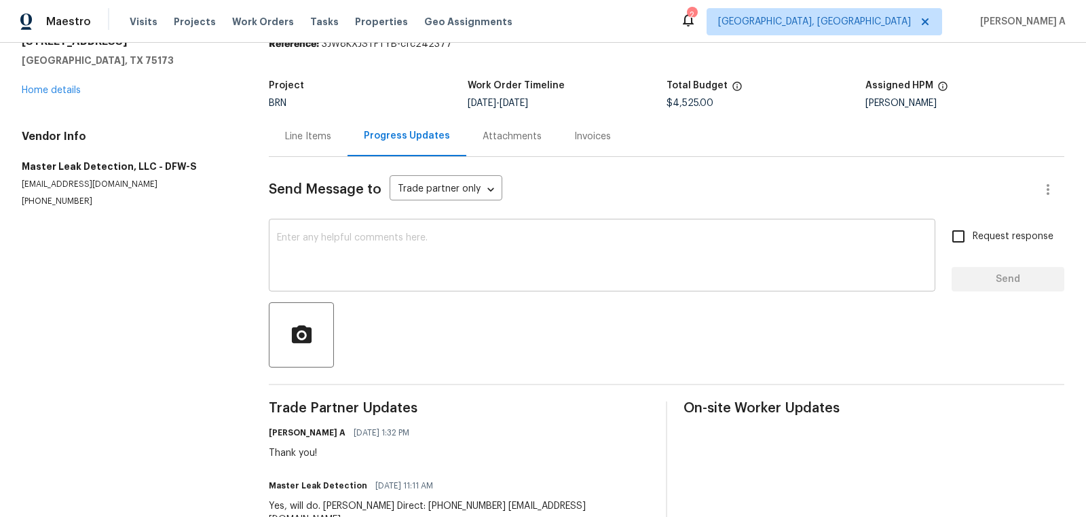
scroll to position [78, 0]
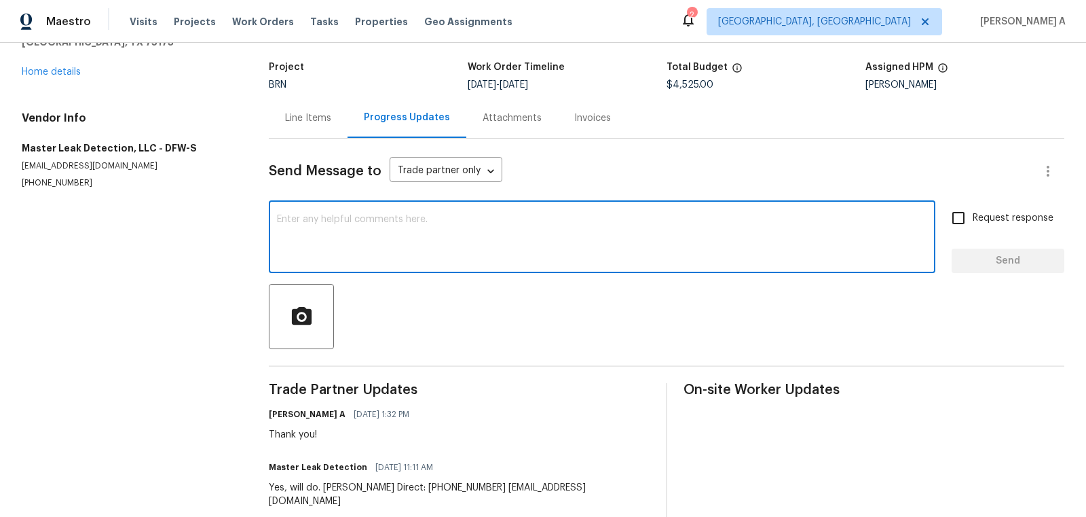
click at [441, 250] on textarea at bounding box center [602, 239] width 650 height 48
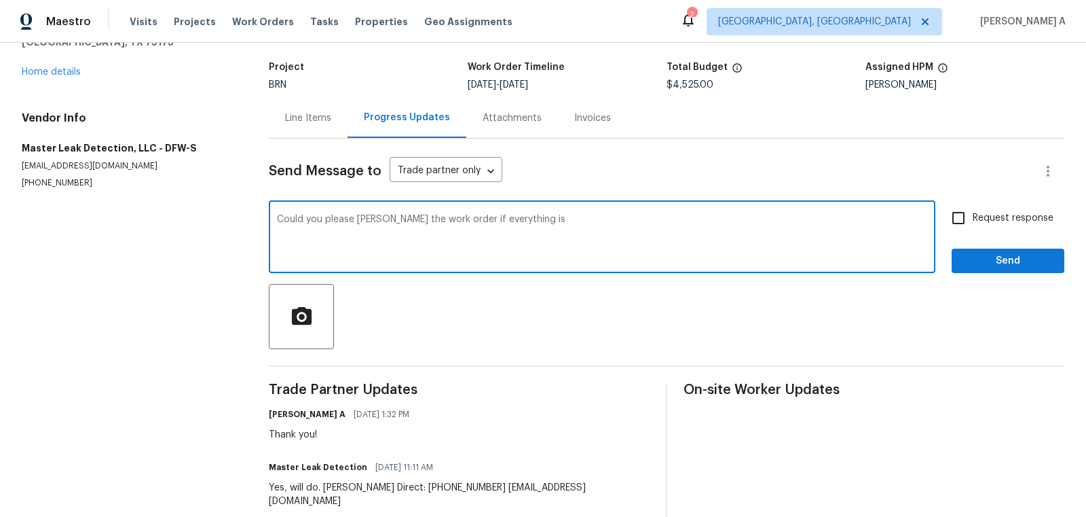
click at [445, 222] on textarea "Could you please [PERSON_NAME] the work order if everything is" at bounding box center [602, 239] width 650 height 48
click at [621, 221] on textarea "Could you please [PERSON_NAME] the work order completed if everything is" at bounding box center [602, 239] width 650 height 48
type textarea "Could you please [PERSON_NAME] the work order completed if everything is done?"
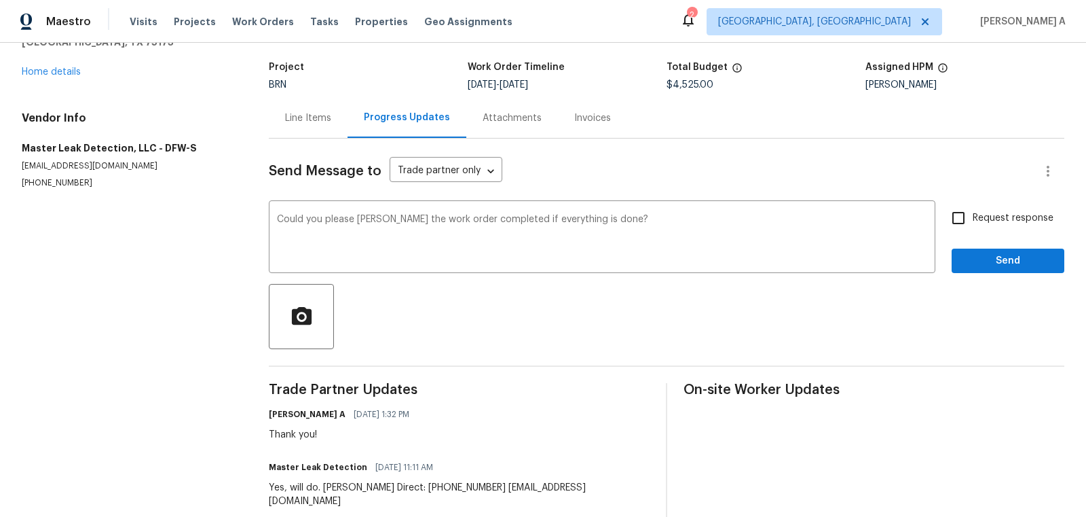
click at [976, 220] on span "Request response" at bounding box center [1013, 218] width 81 height 14
click at [973, 220] on input "Request response" at bounding box center [958, 218] width 29 height 29
checkbox input "true"
click at [997, 255] on span "Send" at bounding box center [1008, 261] width 91 height 17
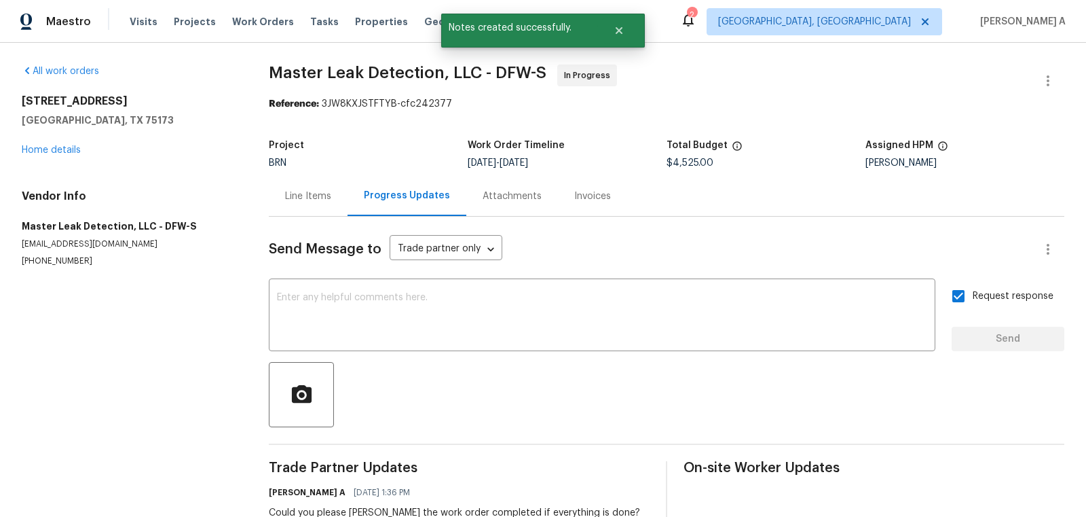
click at [295, 195] on div "Line Items" at bounding box center [308, 196] width 46 height 14
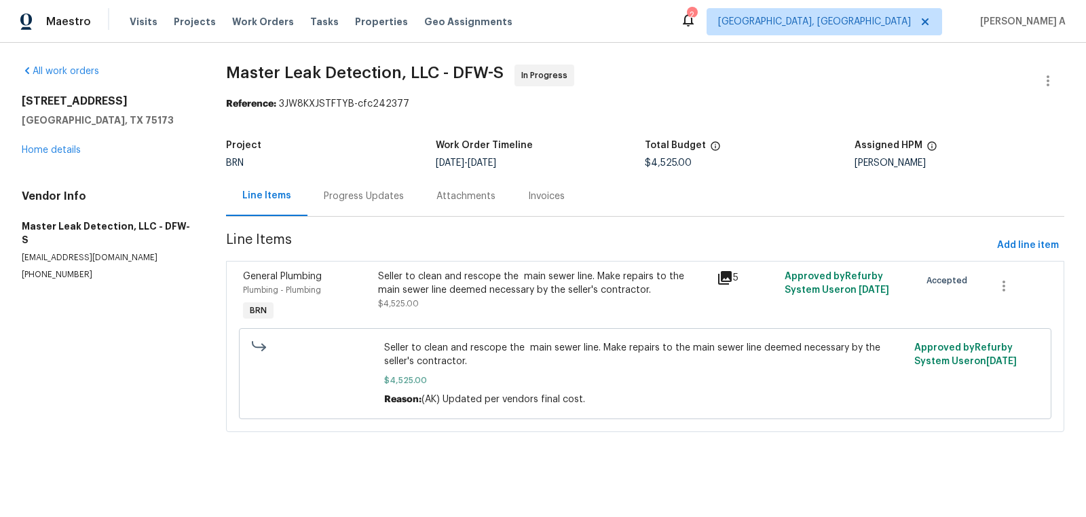
click at [541, 292] on div "Seller to clean and rescope the main sewer line. Make repairs to the main sewer…" at bounding box center [543, 283] width 331 height 27
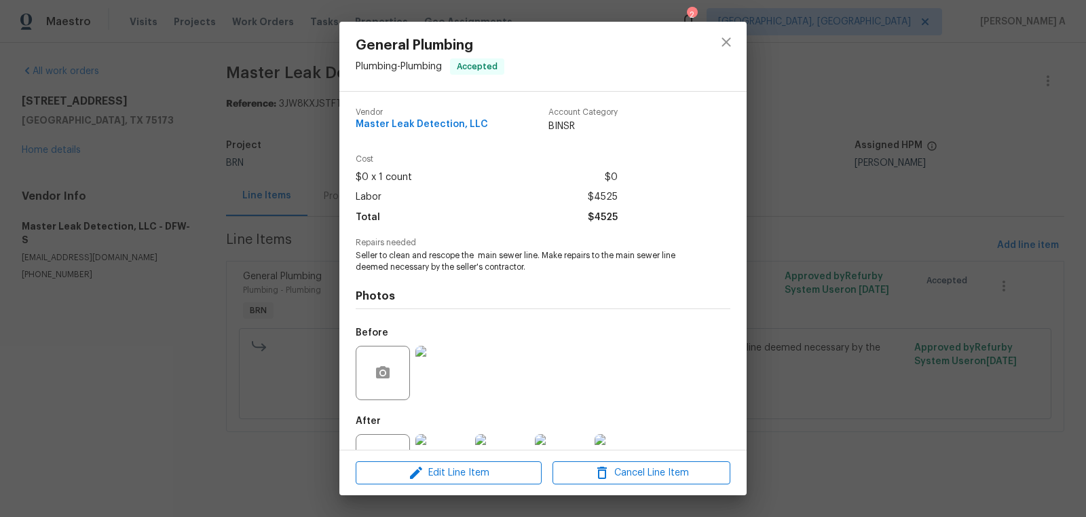
scroll to position [52, 0]
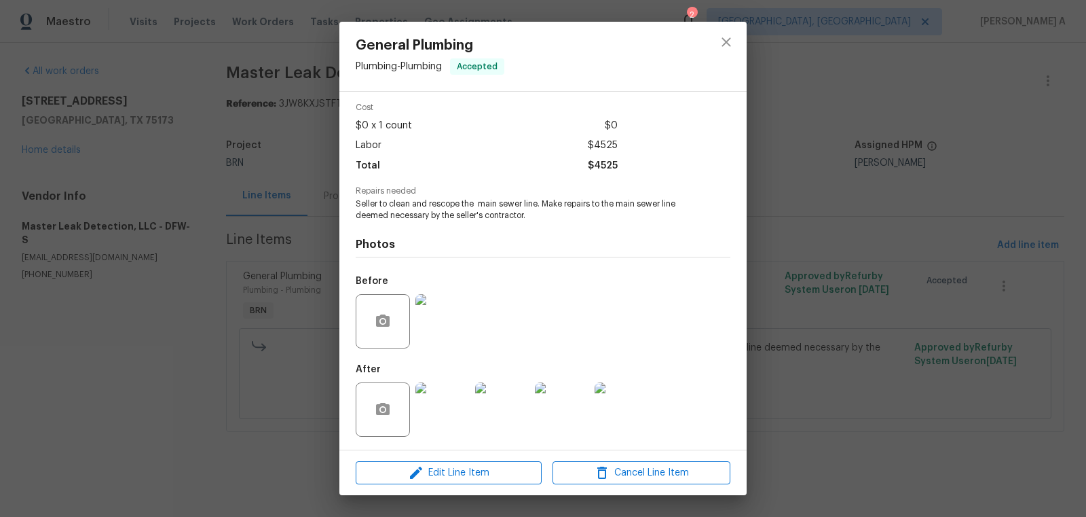
click at [452, 406] on img at bounding box center [443, 409] width 54 height 54
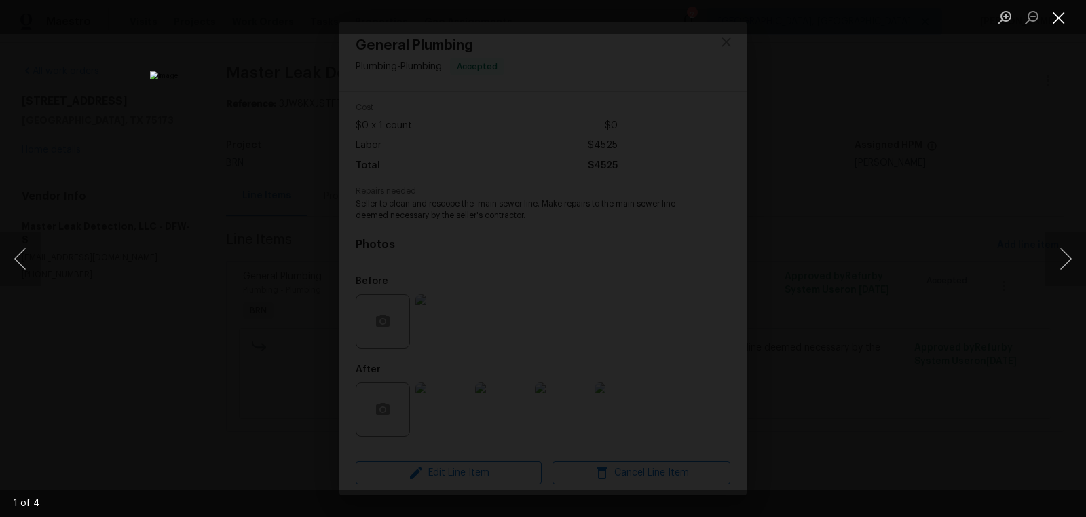
click at [1056, 20] on button "Close lightbox" at bounding box center [1059, 17] width 27 height 24
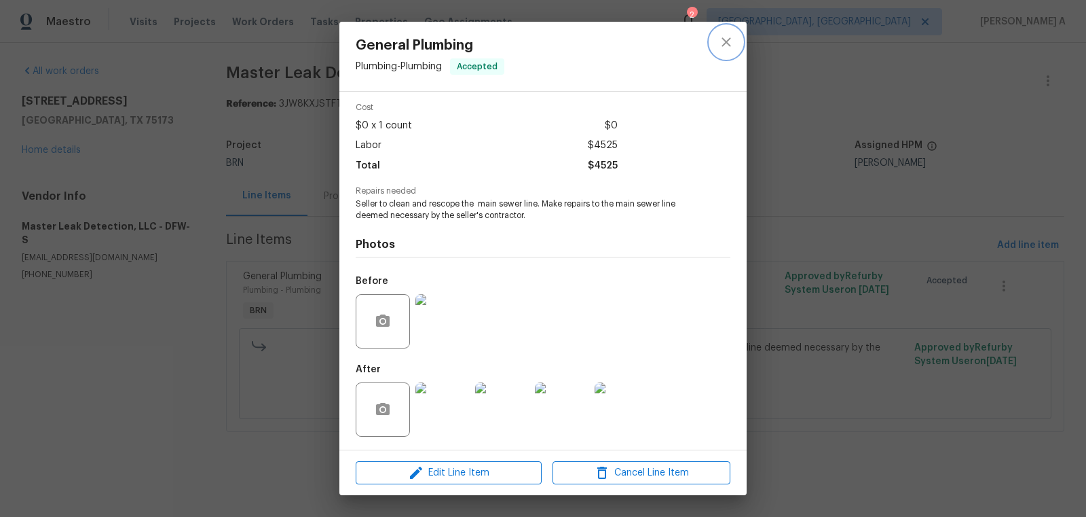
click at [734, 35] on icon "close" at bounding box center [726, 42] width 16 height 16
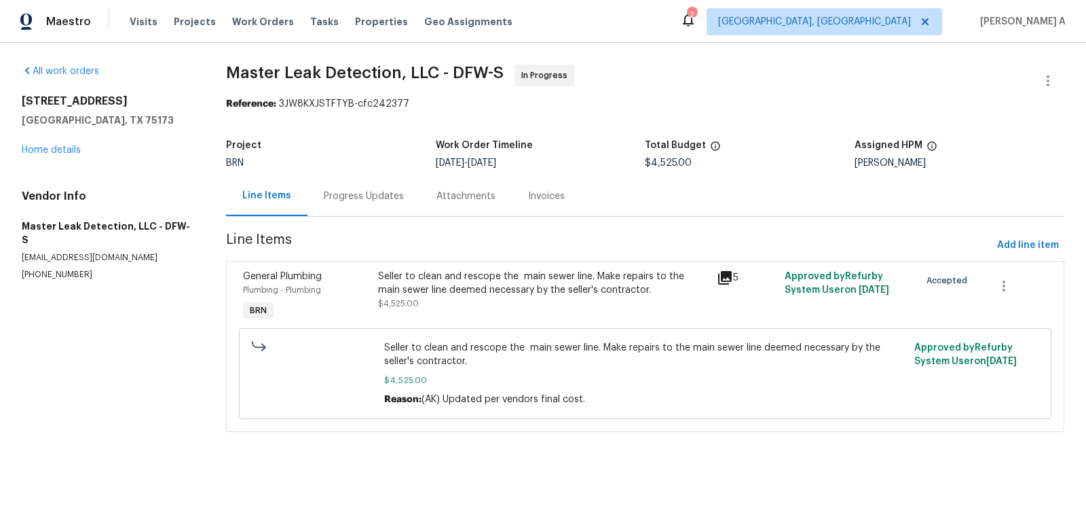
click at [448, 292] on div "Seller to clean and rescope the main sewer line. Make repairs to the main sewer…" at bounding box center [543, 283] width 331 height 27
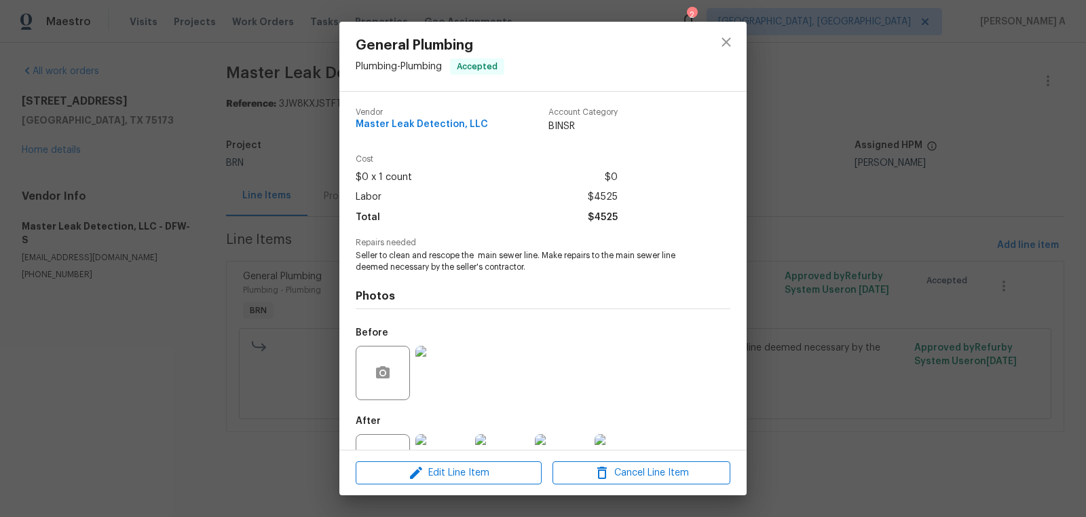
click at [466, 259] on span "Seller to clean and rescope the main sewer line. Make repairs to the main sewer…" at bounding box center [524, 261] width 337 height 23
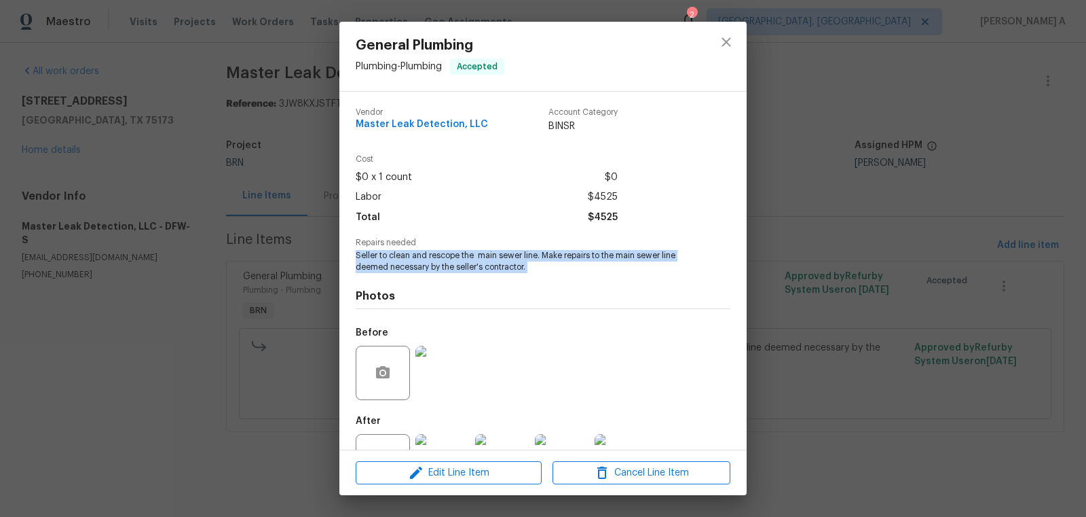
click at [466, 259] on span "Seller to clean and rescope the main sewer line. Make repairs to the main sewer…" at bounding box center [524, 261] width 337 height 23
copy span "Seller to clean and rescope the main sewer line. Make repairs to the main sewer…"
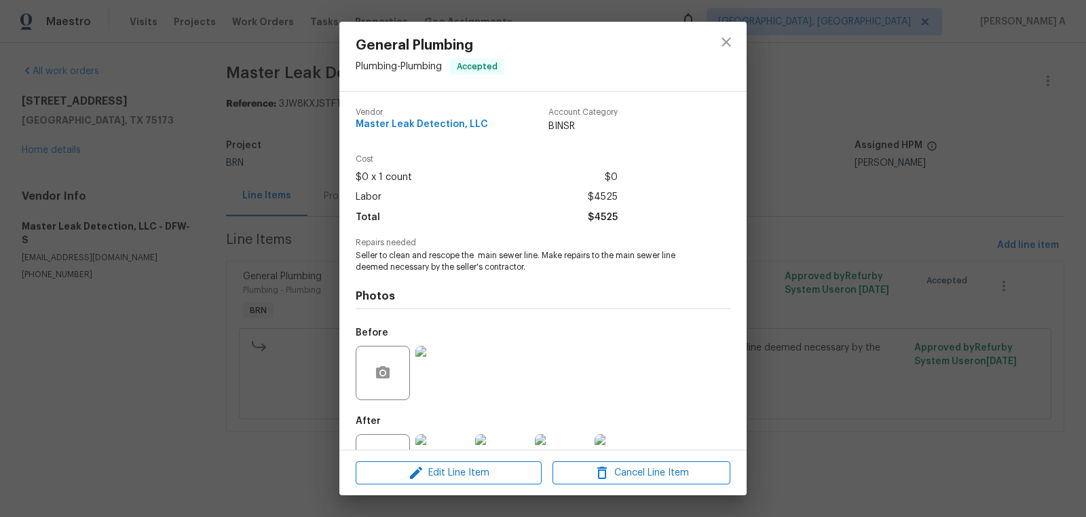
click at [438, 126] on span "Master Leak Detection, LLC" at bounding box center [422, 124] width 132 height 10
copy span "Master Leak Detection, LLC"
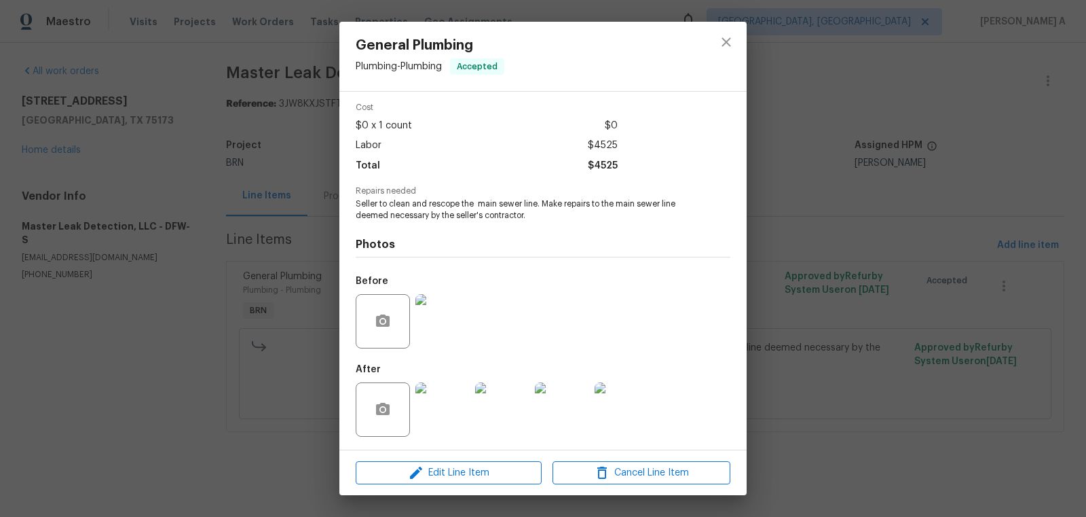
click at [465, 312] on img at bounding box center [443, 321] width 54 height 54
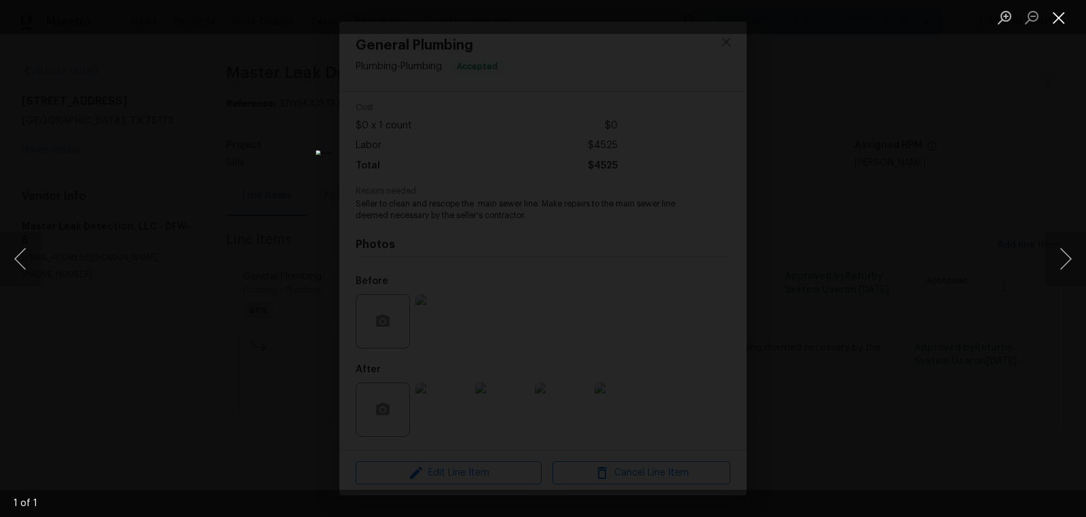
click at [1062, 14] on button "Close lightbox" at bounding box center [1059, 17] width 27 height 24
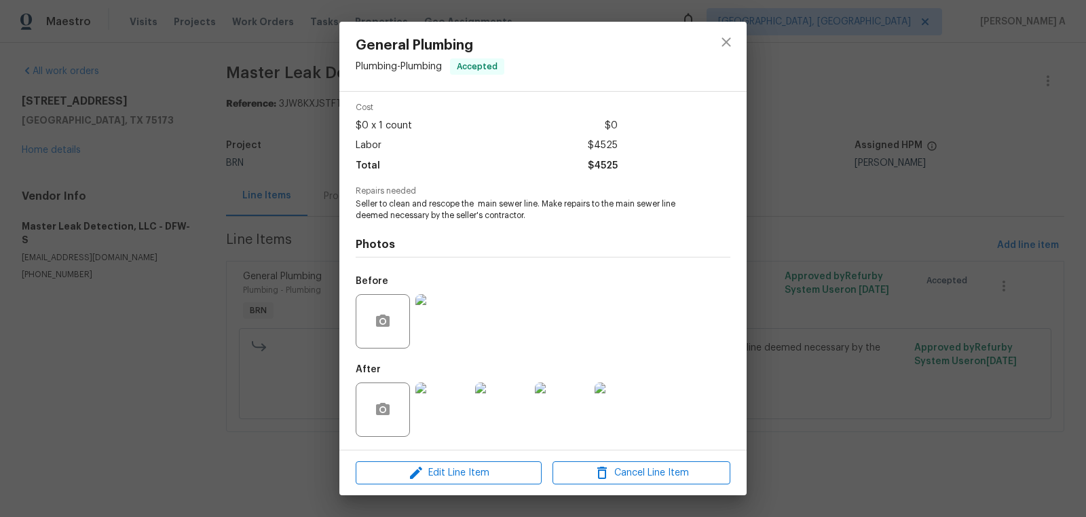
click at [437, 411] on img at bounding box center [443, 409] width 54 height 54
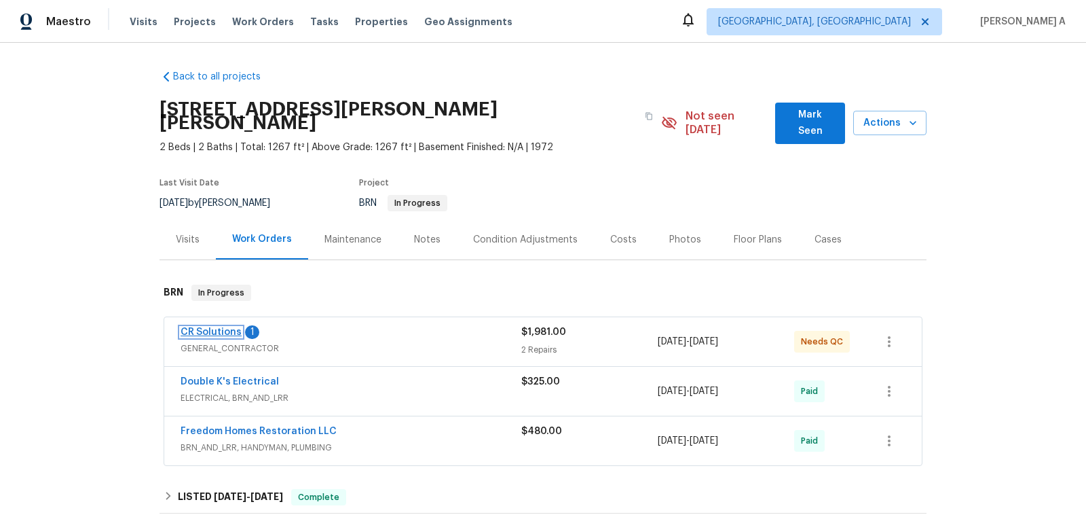
click at [222, 327] on link "CR Solutions" at bounding box center [211, 332] width 61 height 10
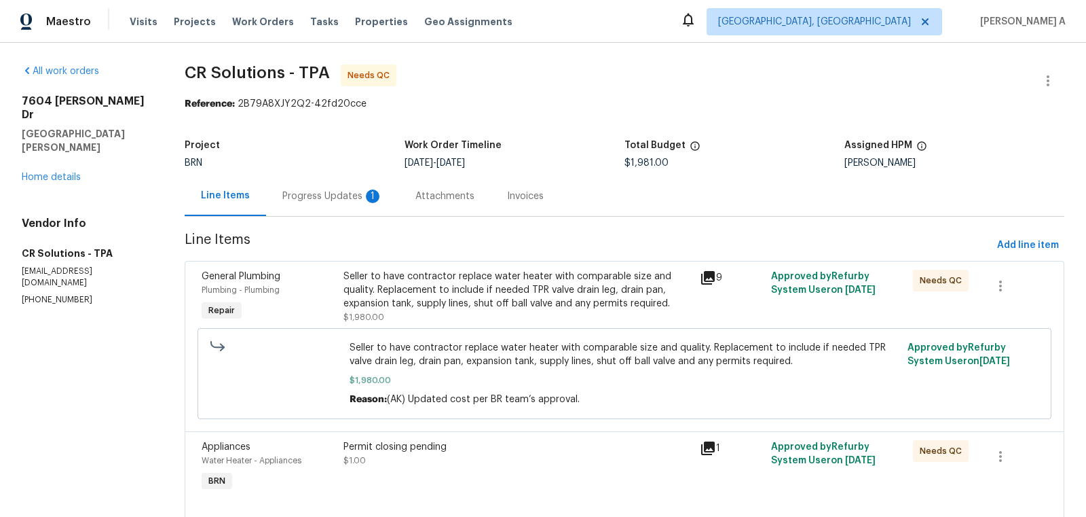
click at [349, 198] on div "Progress Updates 1" at bounding box center [332, 196] width 100 height 14
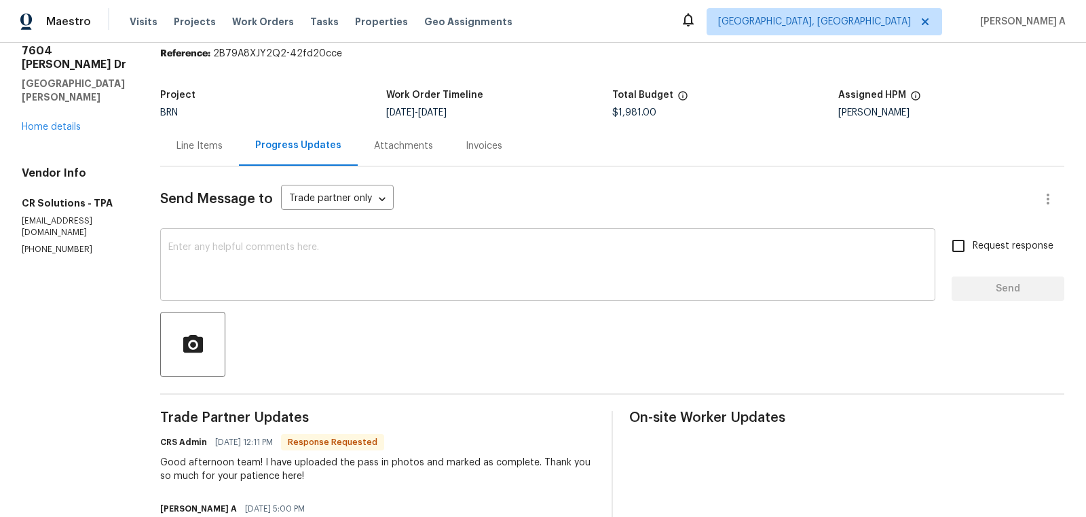
scroll to position [48, 0]
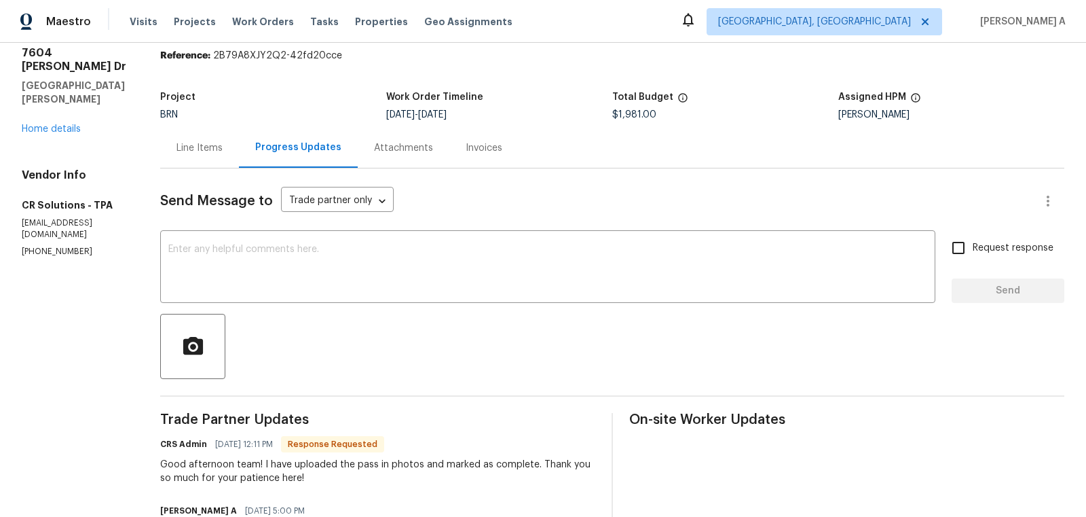
click at [194, 149] on div "Line Items" at bounding box center [200, 148] width 46 height 14
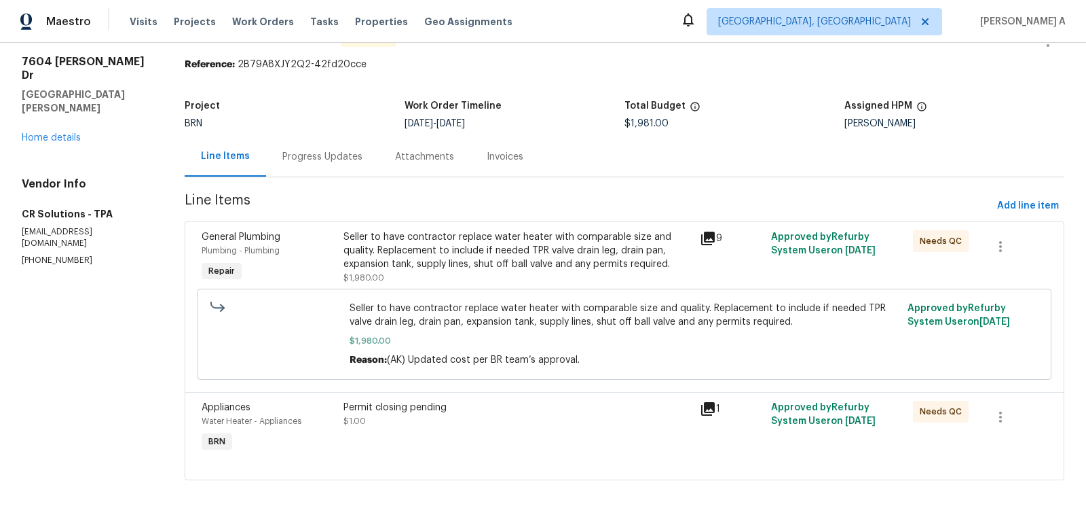
click at [545, 405] on div "Permit closing pending" at bounding box center [518, 408] width 348 height 14
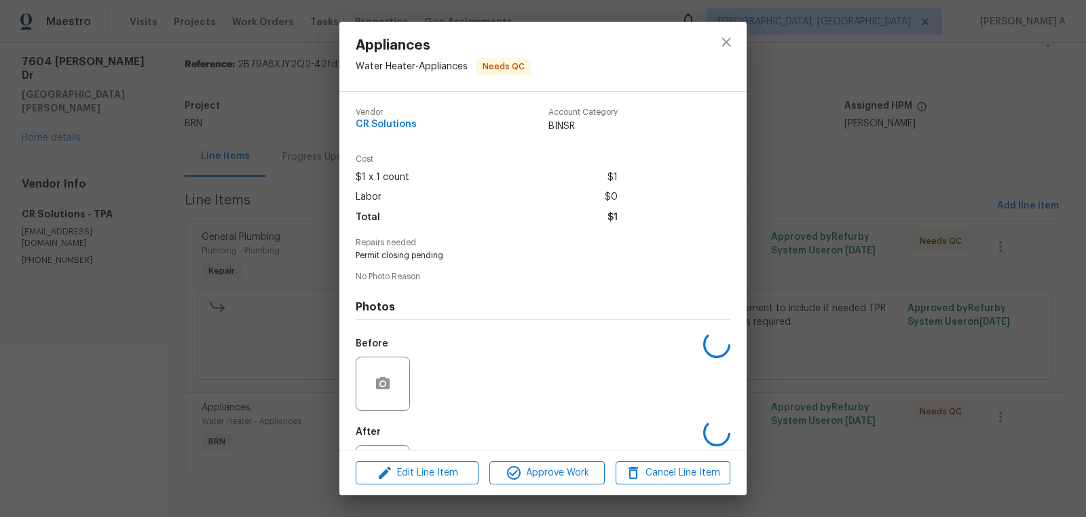
scroll to position [63, 0]
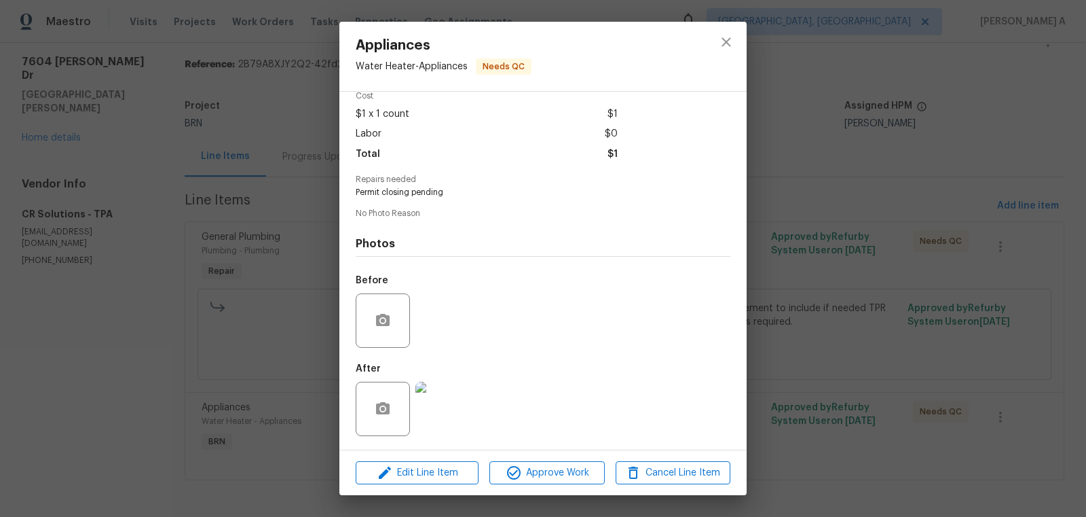
click at [416, 418] on img at bounding box center [443, 409] width 54 height 54
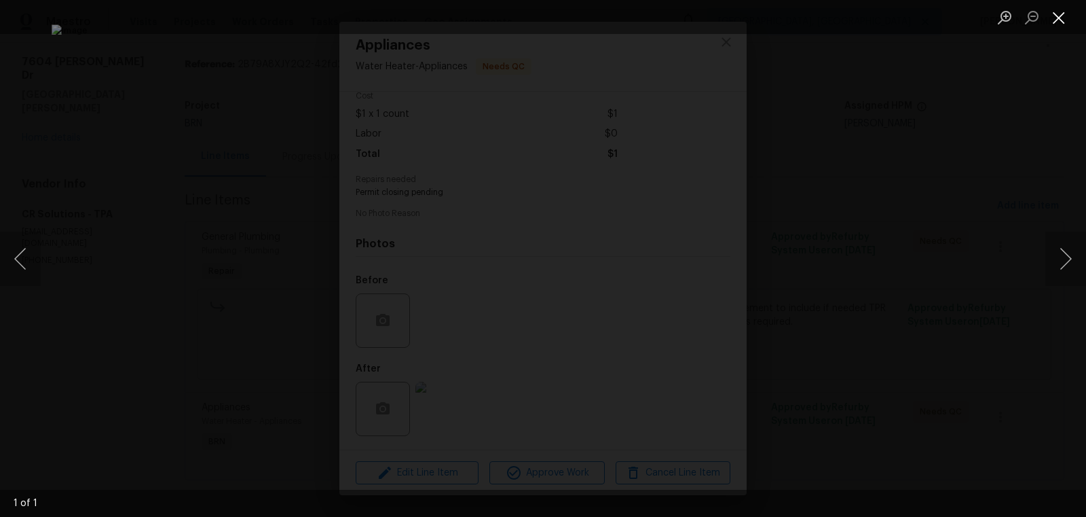
click at [1060, 20] on button "Close lightbox" at bounding box center [1059, 17] width 27 height 24
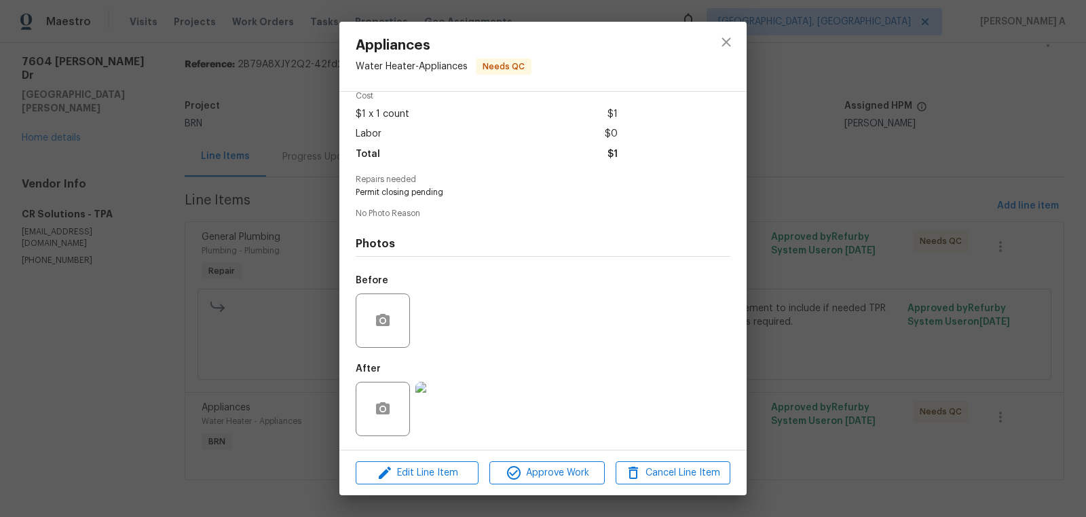
click at [759, 41] on div "Appliances Water Heater - Appliances Needs QC Vendor CR Solutions Account Categ…" at bounding box center [543, 258] width 1086 height 517
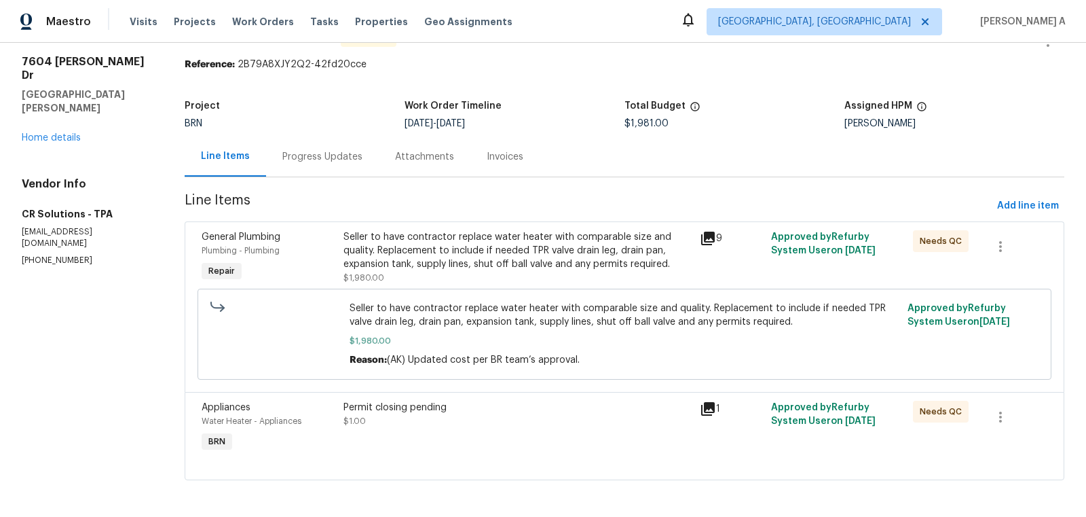
click at [479, 458] on div at bounding box center [625, 463] width 846 height 16
click at [490, 409] on div "Permit closing pending" at bounding box center [518, 408] width 348 height 14
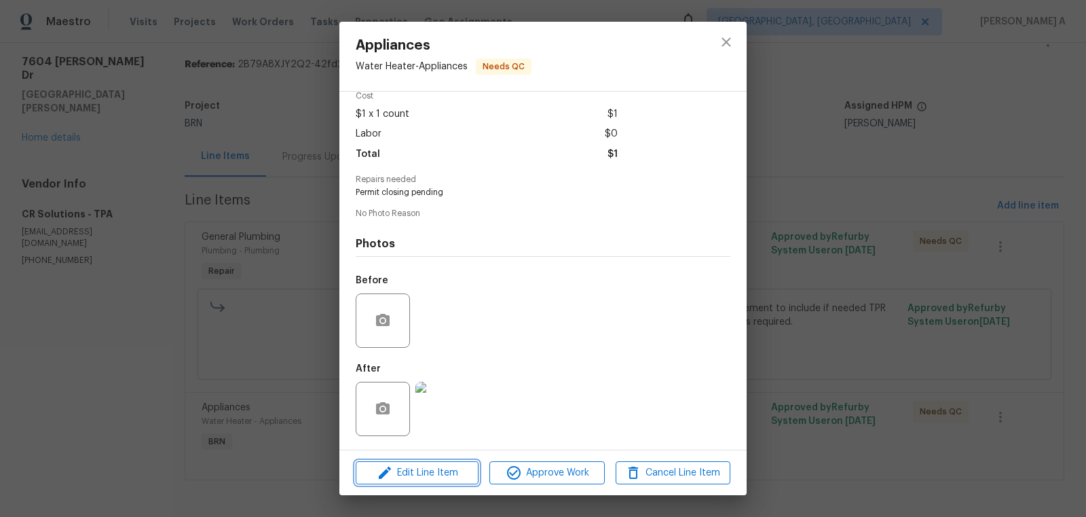
click at [432, 474] on span "Edit Line Item" at bounding box center [417, 472] width 115 height 17
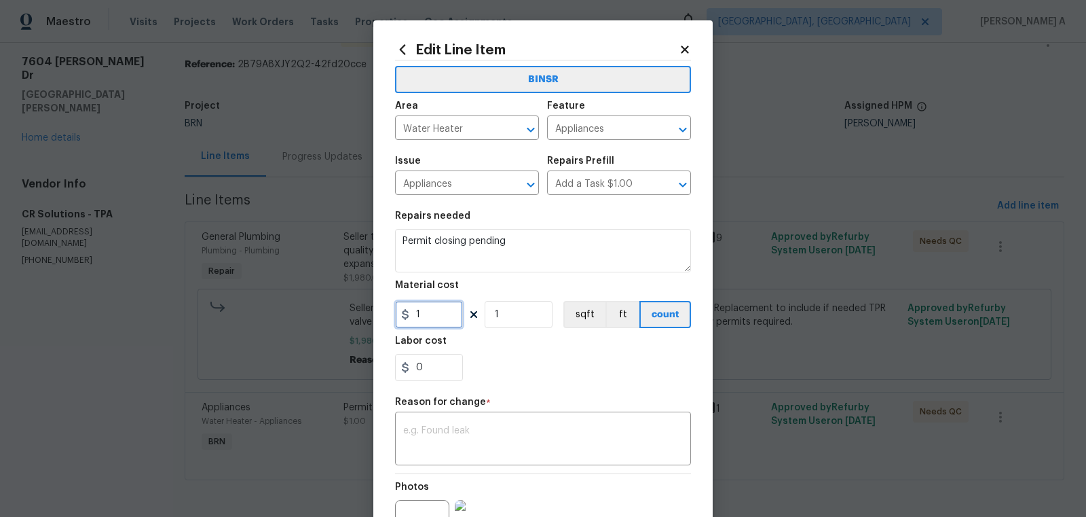
drag, startPoint x: 428, startPoint y: 315, endPoint x: 344, endPoint y: 313, distance: 84.9
click at [344, 313] on div "Edit Line Item BINSR Area Water Heater ​ Feature Appliances ​ Issue Appliances …" at bounding box center [543, 258] width 1086 height 517
type input "0"
click at [553, 383] on section "Repairs needed Permit closing pending Material cost 0 1 sqft ft count Labor cos…" at bounding box center [543, 296] width 296 height 186
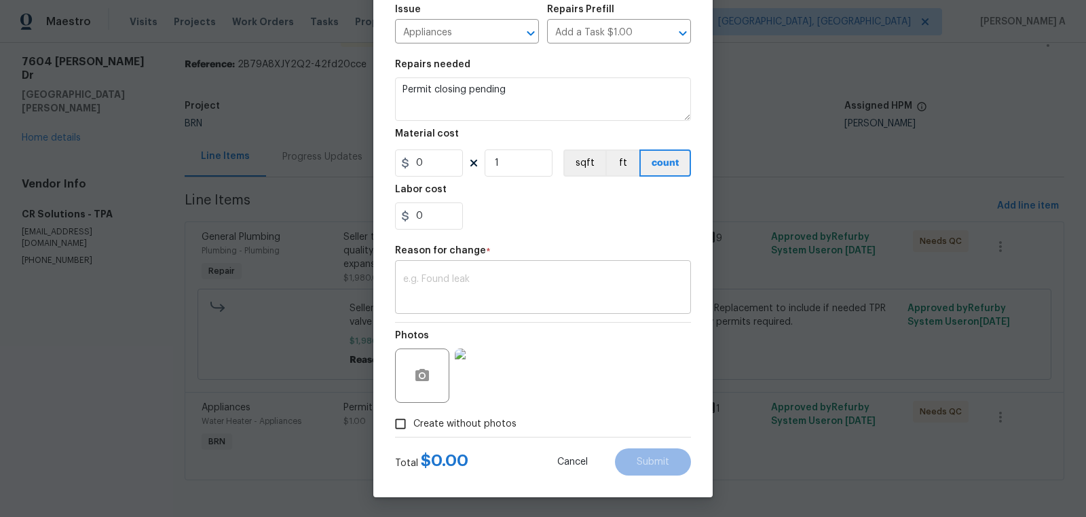
click at [560, 294] on textarea at bounding box center [543, 288] width 280 height 29
click at [658, 462] on span "Submit" at bounding box center [653, 462] width 33 height 10
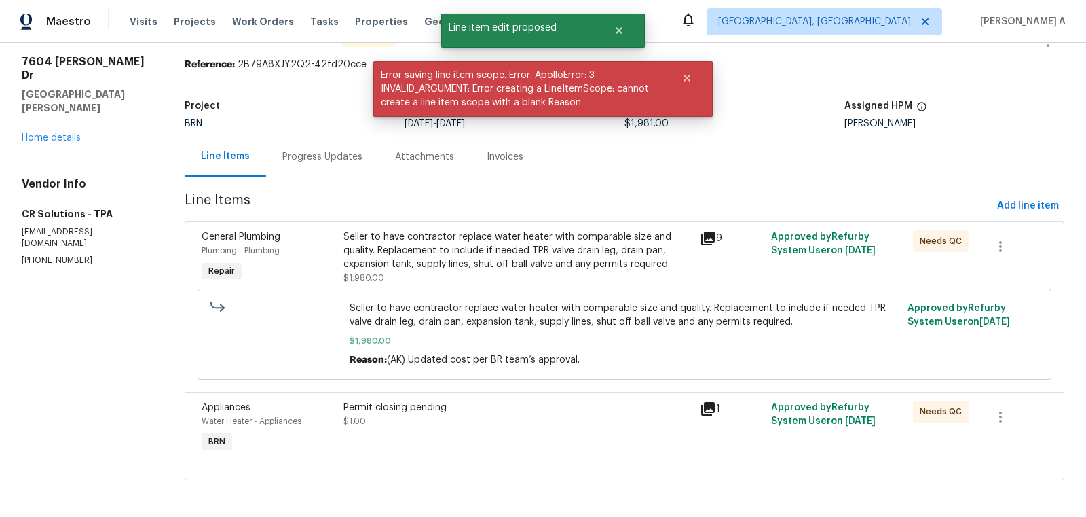
scroll to position [0, 0]
click at [541, 409] on div "Permit closing pending" at bounding box center [518, 408] width 348 height 14
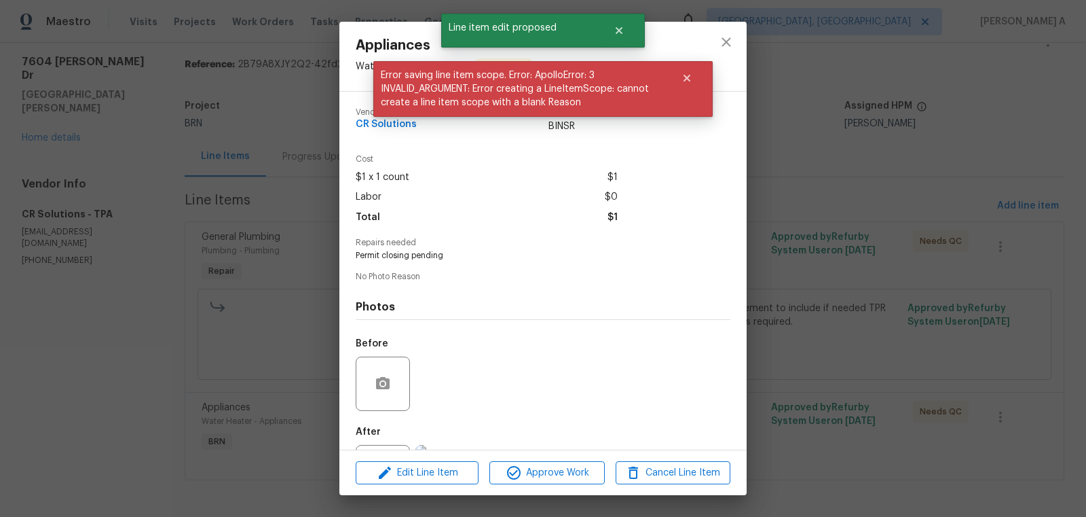
scroll to position [63, 0]
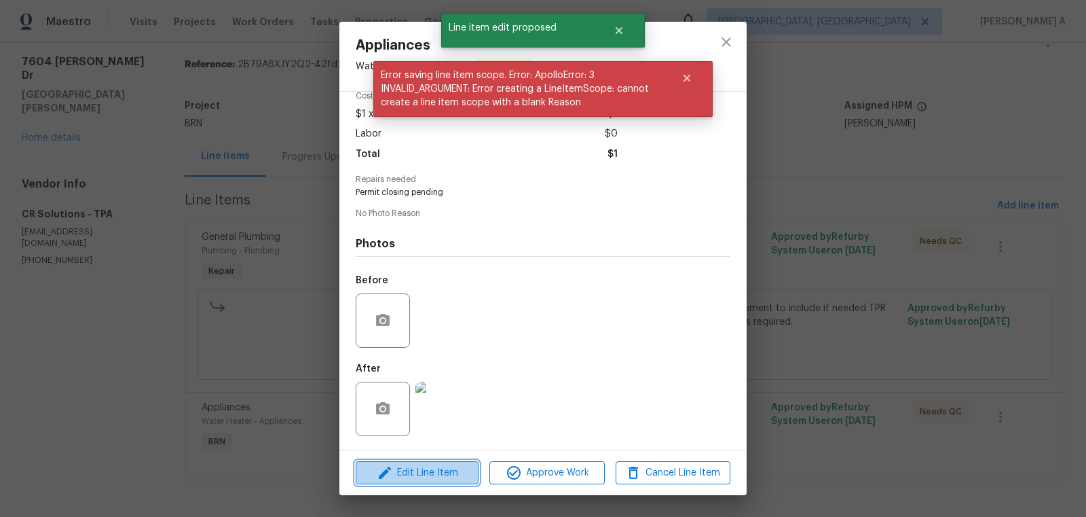
click at [458, 466] on span "Edit Line Item" at bounding box center [417, 472] width 115 height 17
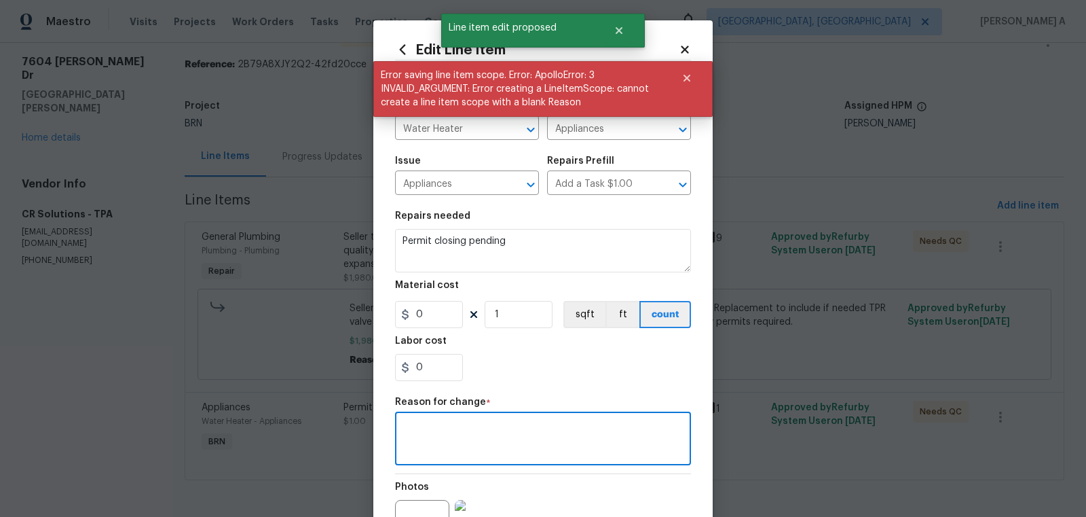
click at [515, 444] on textarea at bounding box center [543, 440] width 280 height 29
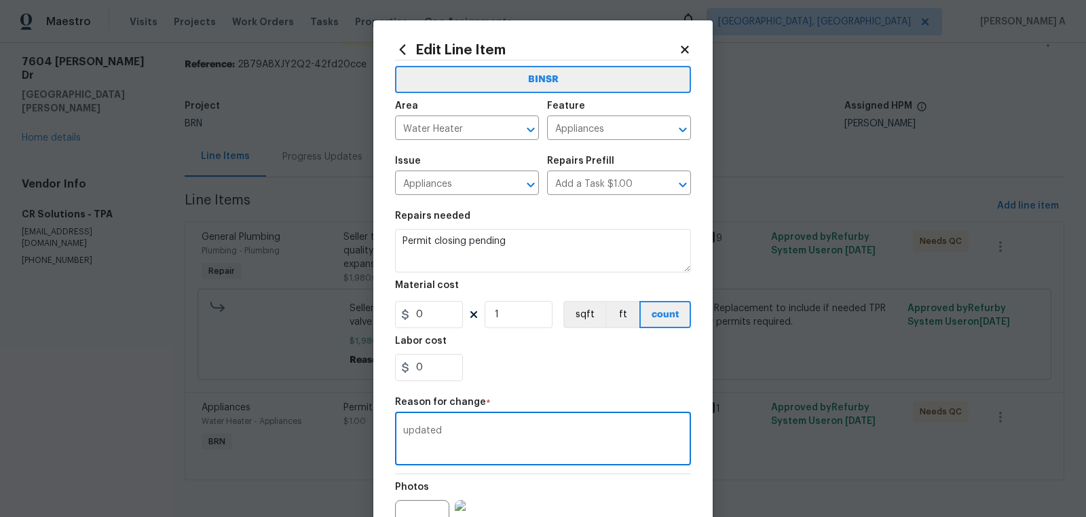
scroll to position [151, 0]
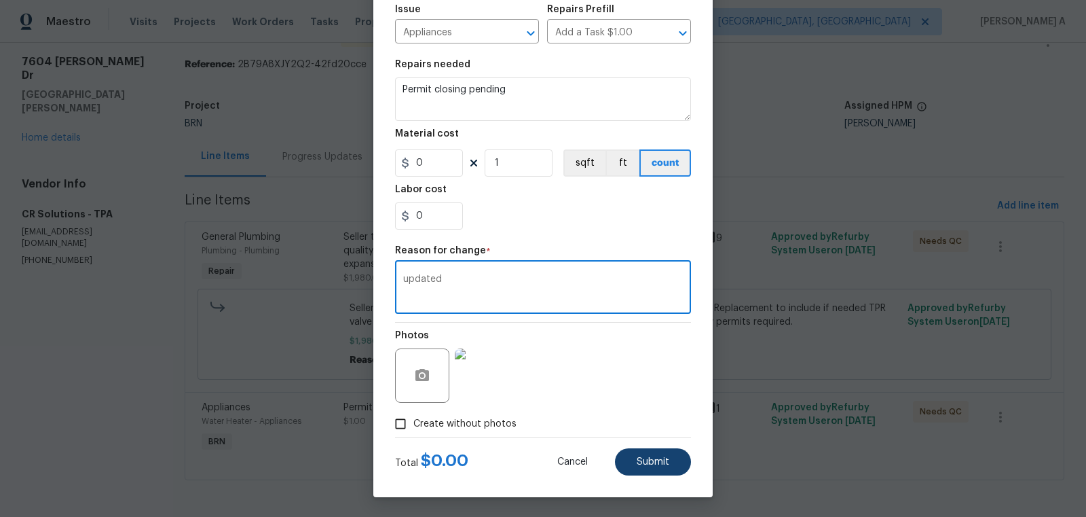
type textarea "updated"
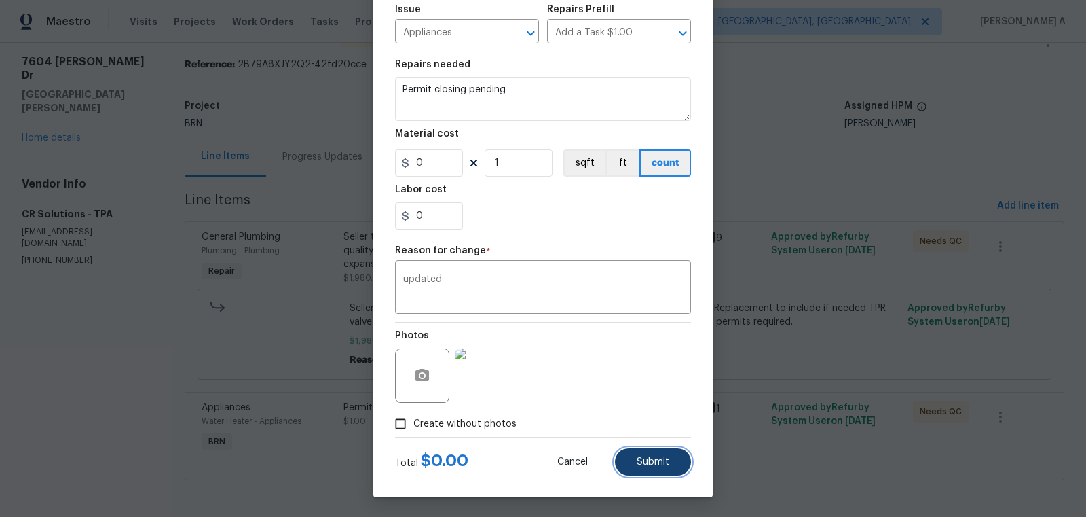
click at [651, 454] on button "Submit" at bounding box center [653, 461] width 76 height 27
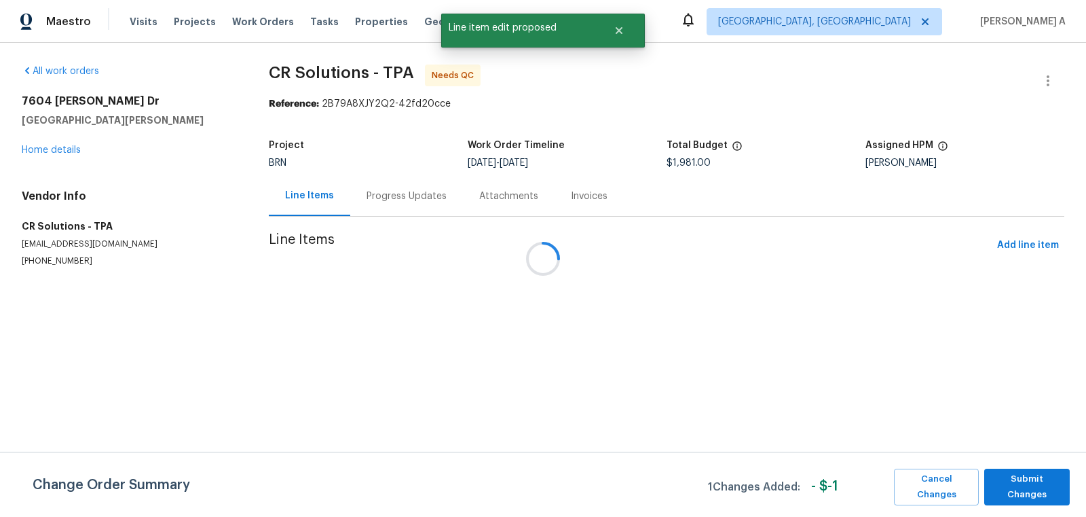
scroll to position [0, 0]
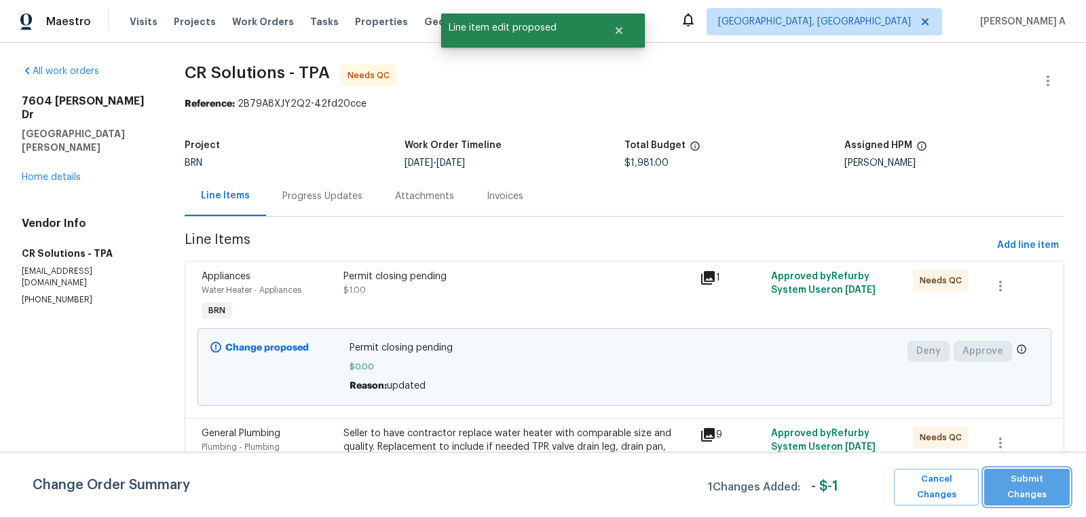
click at [1037, 485] on span "Submit Changes" at bounding box center [1027, 486] width 72 height 31
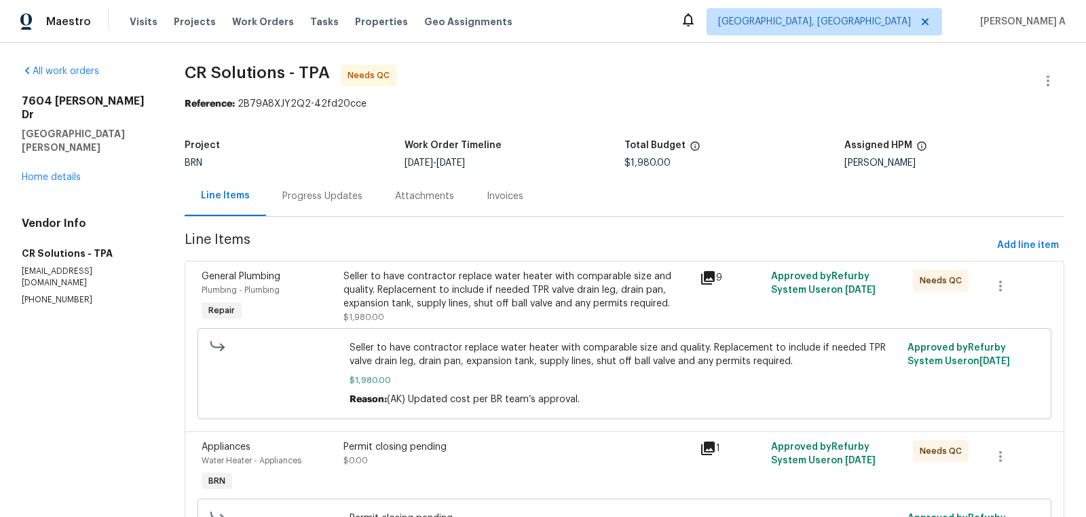
click at [331, 190] on div "Progress Updates" at bounding box center [322, 196] width 80 height 14
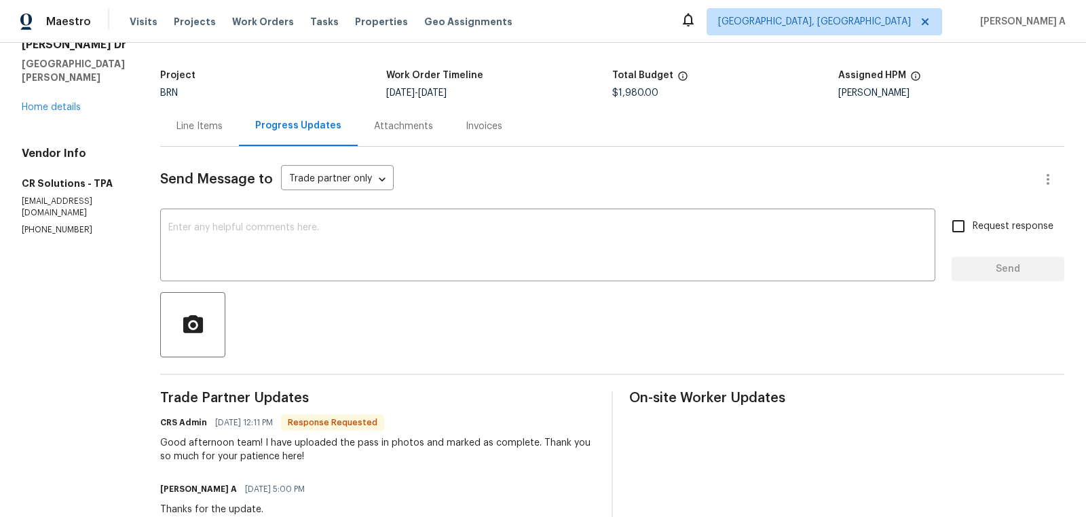
scroll to position [89, 0]
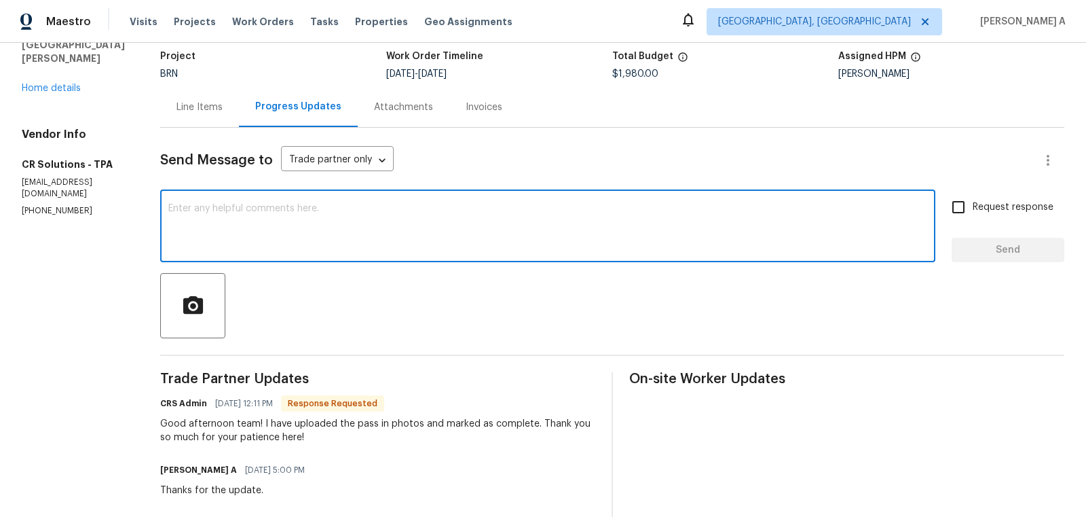
click at [403, 241] on textarea at bounding box center [547, 228] width 759 height 48
click at [403, 241] on textarea "Thank you for following up city and completed the inspection" at bounding box center [547, 228] width 759 height 48
click at [0, 0] on icon "Paraphrase text" at bounding box center [0, 0] width 0 height 0
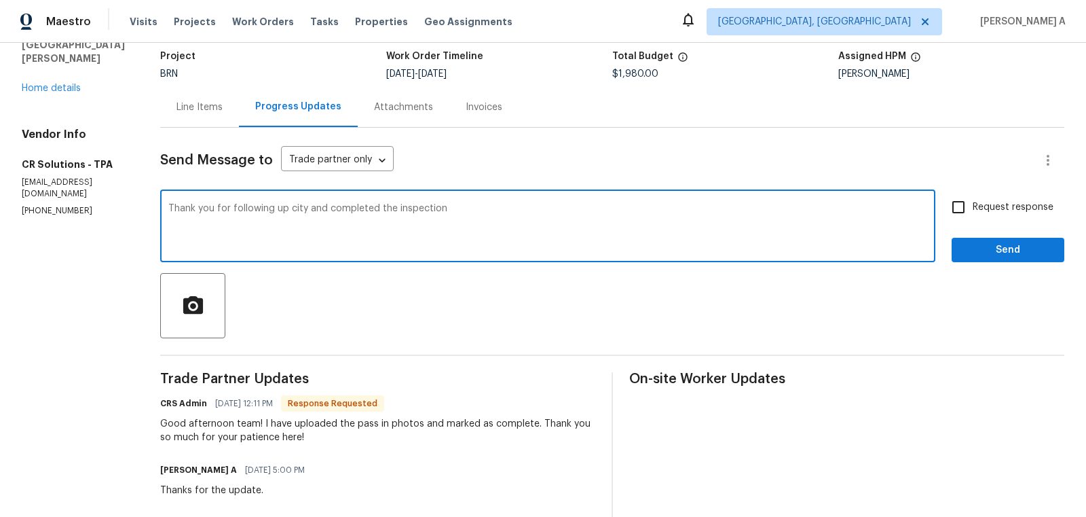
scroll to position [21, 0]
click at [460, 204] on textarea "Thank you for following up city and completed the inspection" at bounding box center [547, 228] width 759 height 48
click at [454, 208] on textarea "Thank you for following up city and completed the inspection" at bounding box center [547, 228] width 759 height 48
click at [454, 208] on textarea "Thank you for following up city and completed the inspection successfully" at bounding box center [547, 228] width 759 height 48
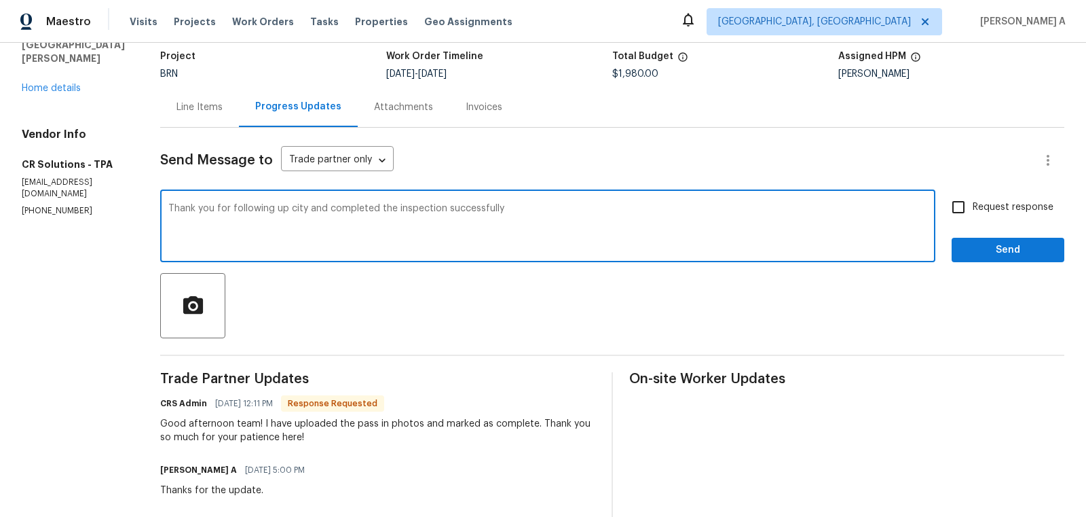
click at [454, 208] on textarea "Thank you for following up city and completed the inspection successfully" at bounding box center [547, 228] width 759 height 48
click at [0, 0] on icon "Paraphrase text" at bounding box center [0, 0] width 0 height 0
click at [0, 0] on div "Thank you for following up with the city and completing the inspection successf…" at bounding box center [0, 0] width 0 height 0
type textarea "Thank you for following up with the city and completing the inspection successf…"
click at [965, 202] on input "Request response" at bounding box center [958, 207] width 29 height 29
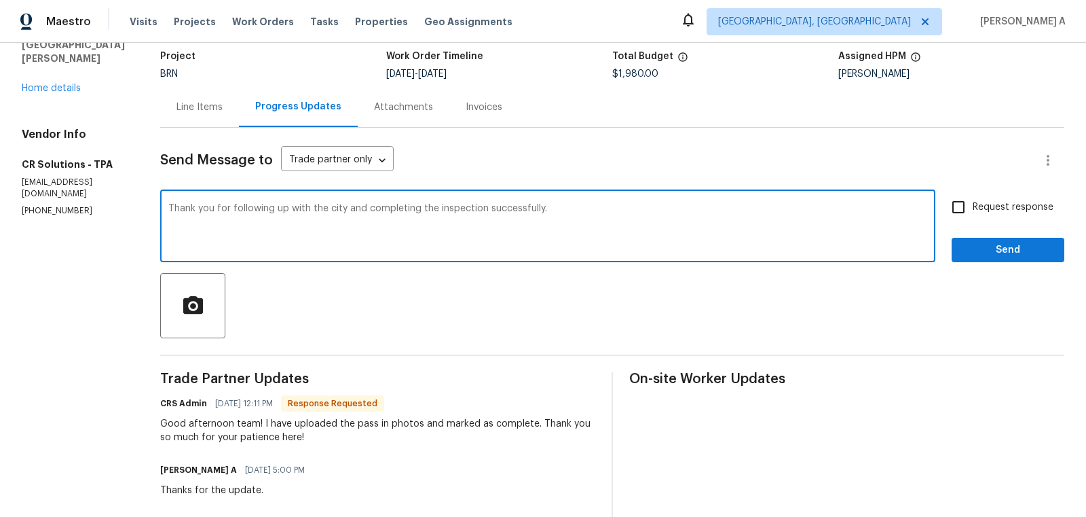
checkbox input "true"
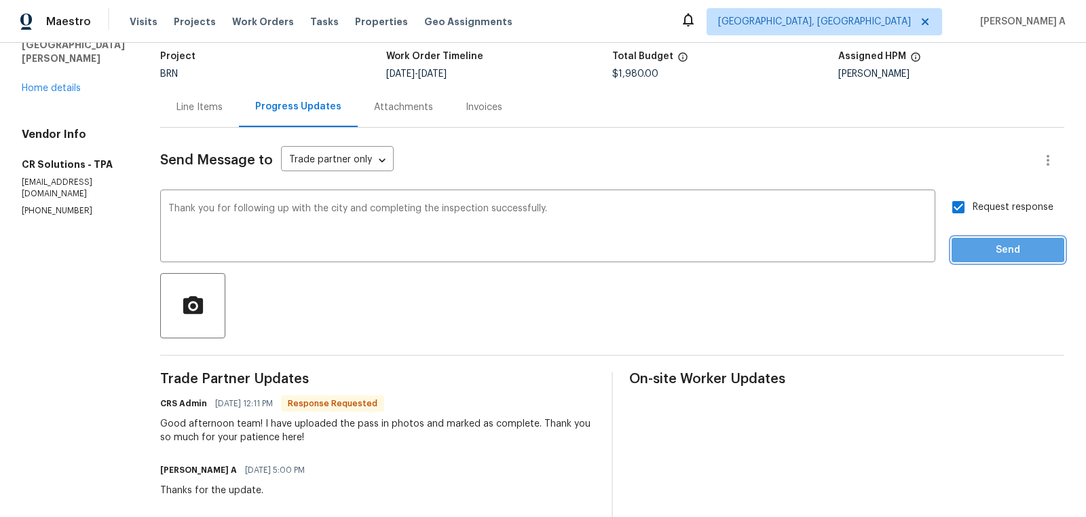
click at [1002, 248] on span "Send" at bounding box center [1008, 250] width 91 height 17
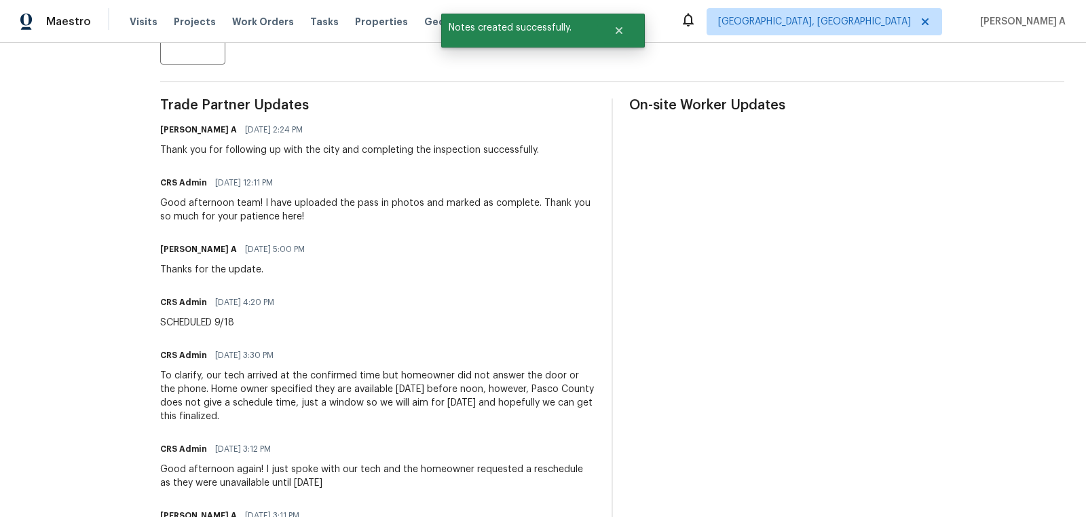
scroll to position [0, 0]
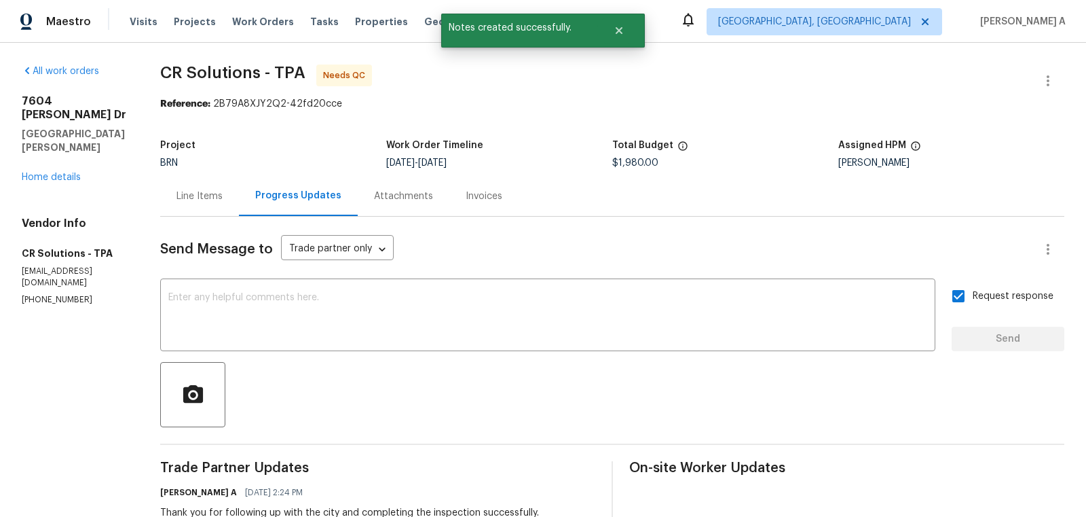
click at [200, 190] on div "Line Items" at bounding box center [200, 196] width 46 height 14
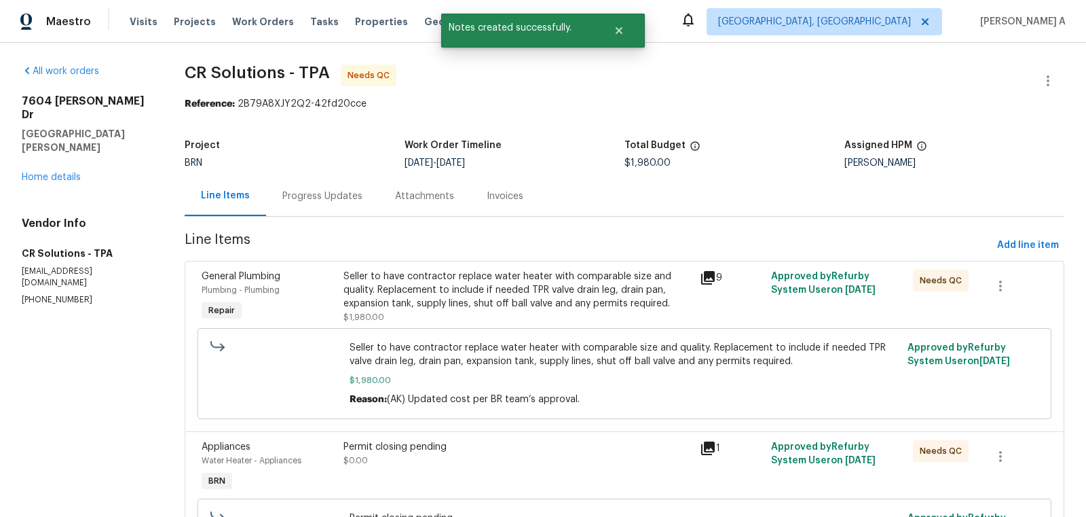
click at [458, 273] on div "Seller to have contractor replace water heater with comparable size and quality…" at bounding box center [518, 290] width 348 height 41
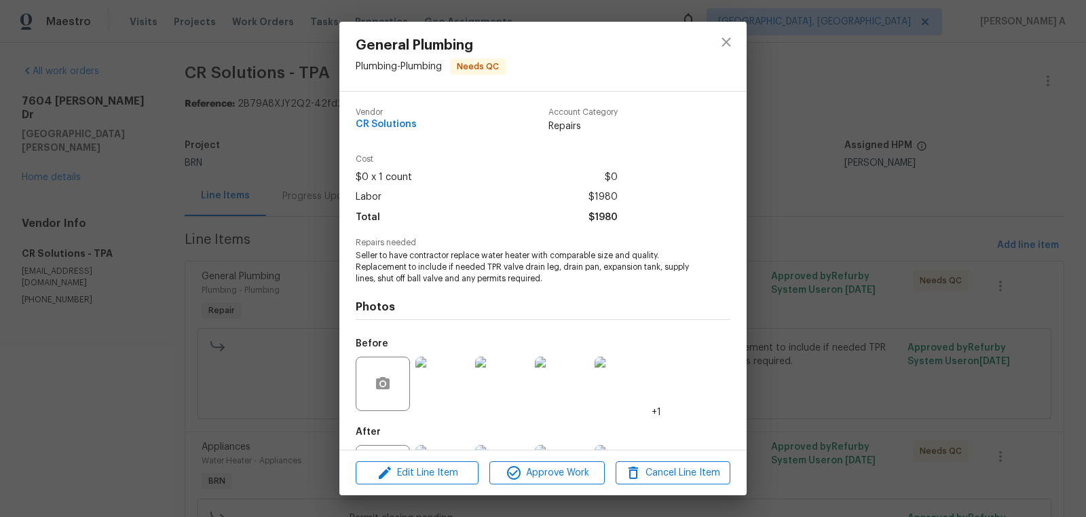
scroll to position [63, 0]
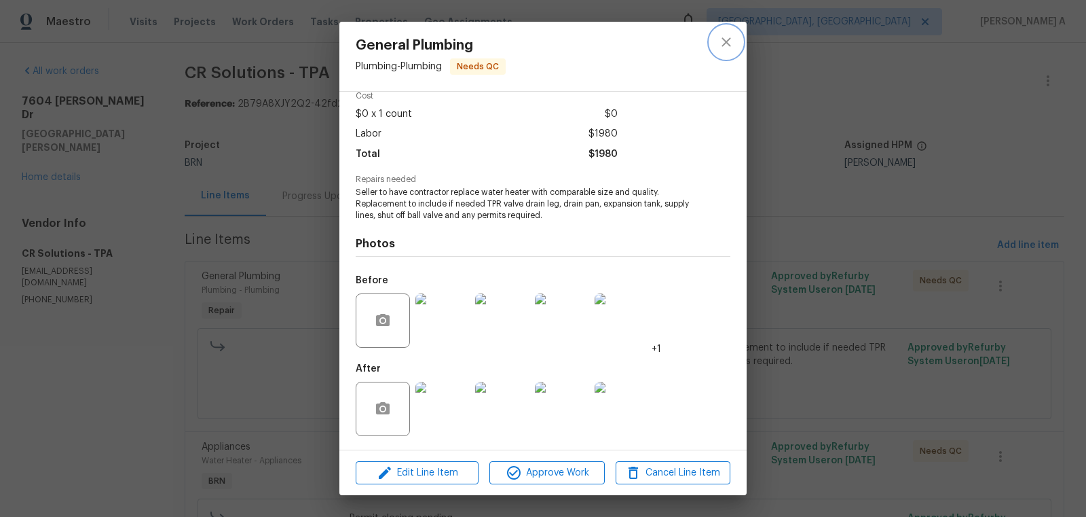
click at [729, 38] on icon "close" at bounding box center [726, 41] width 9 height 9
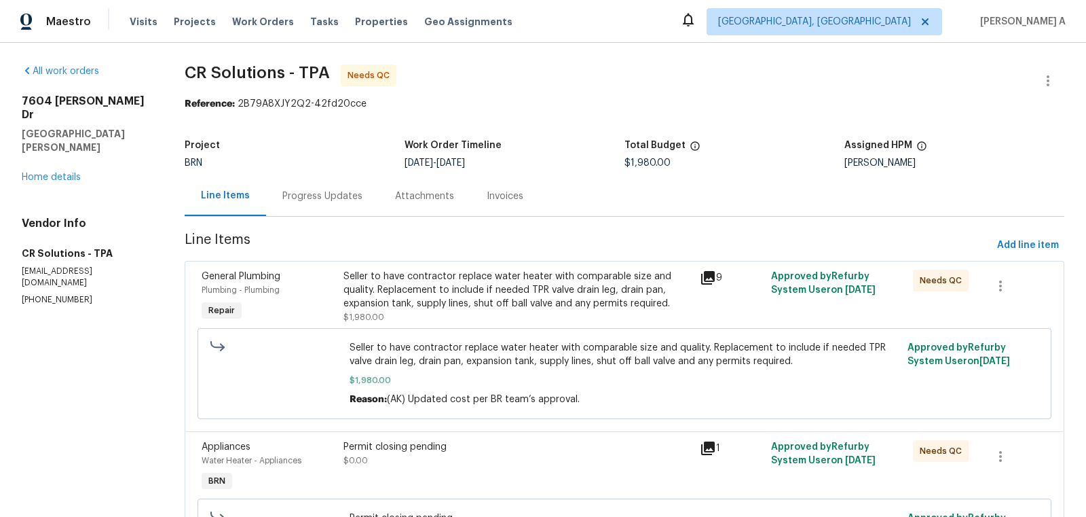
scroll to position [109, 0]
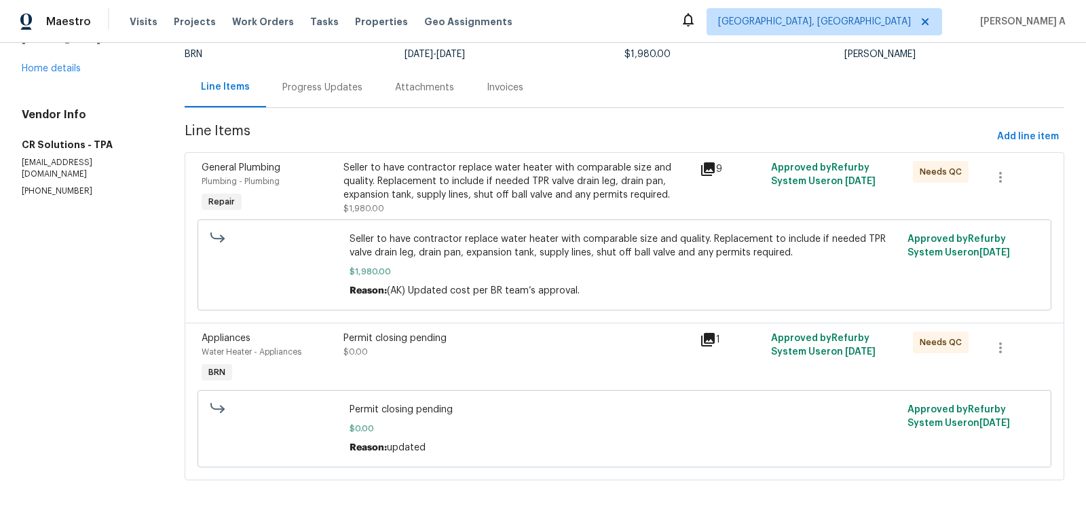
click at [551, 168] on div "Seller to have contractor replace water heater with comparable size and quality…" at bounding box center [518, 181] width 348 height 41
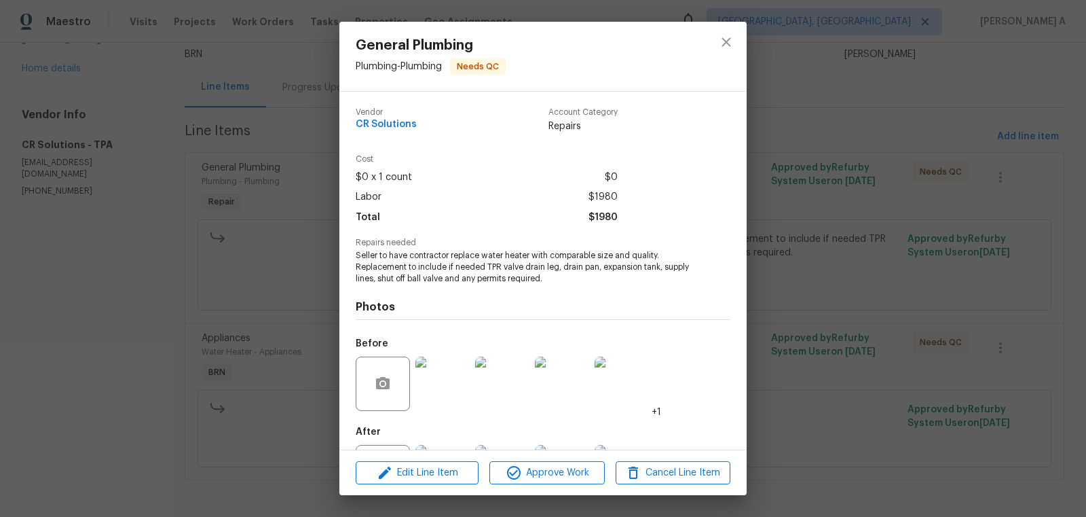
scroll to position [63, 0]
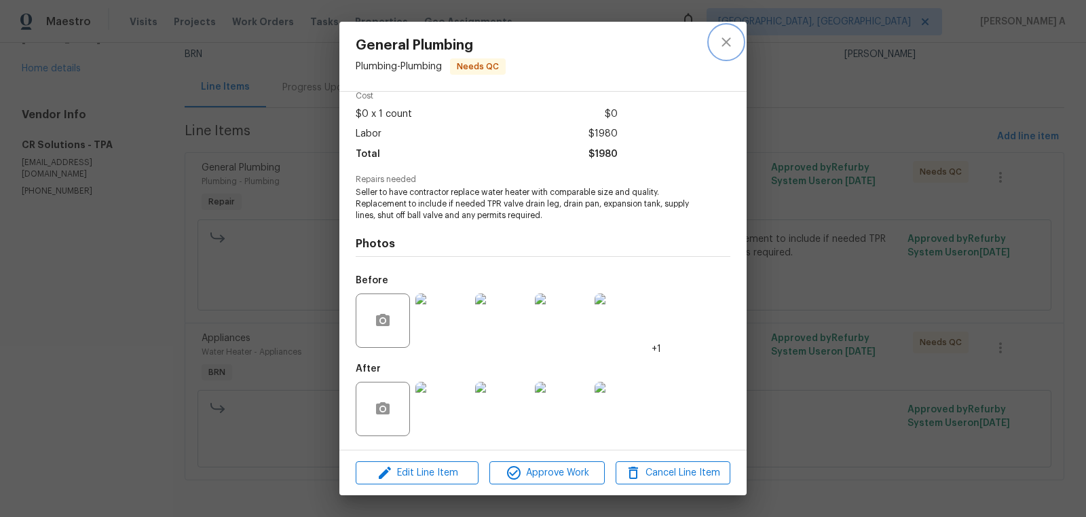
click at [729, 45] on icon "close" at bounding box center [726, 41] width 9 height 9
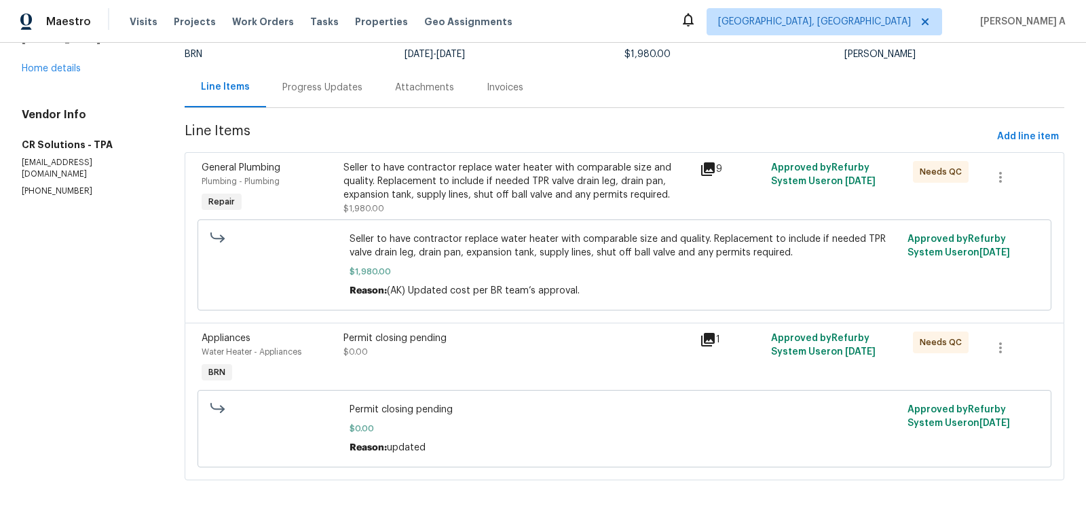
scroll to position [0, 0]
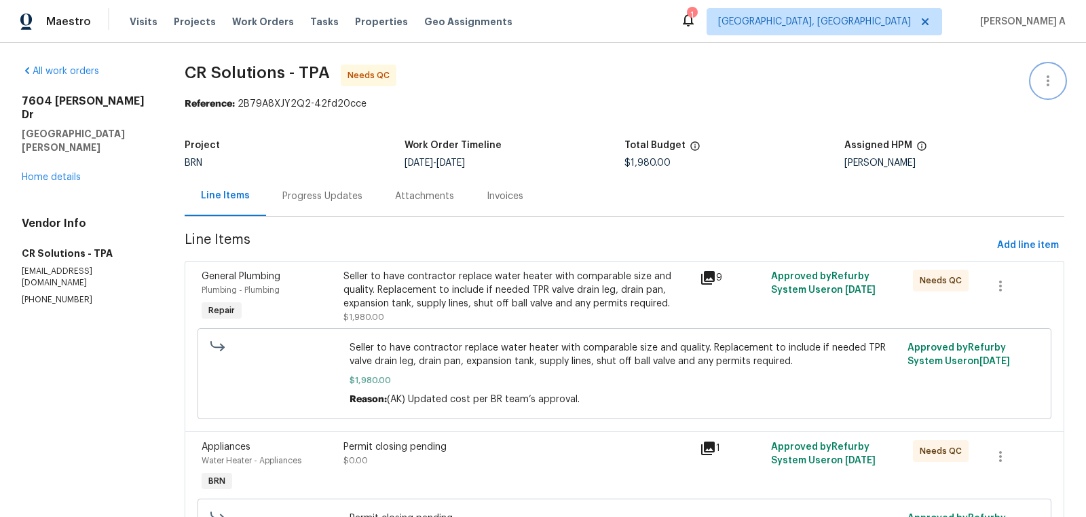
click at [1042, 80] on icon "button" at bounding box center [1048, 81] width 16 height 16
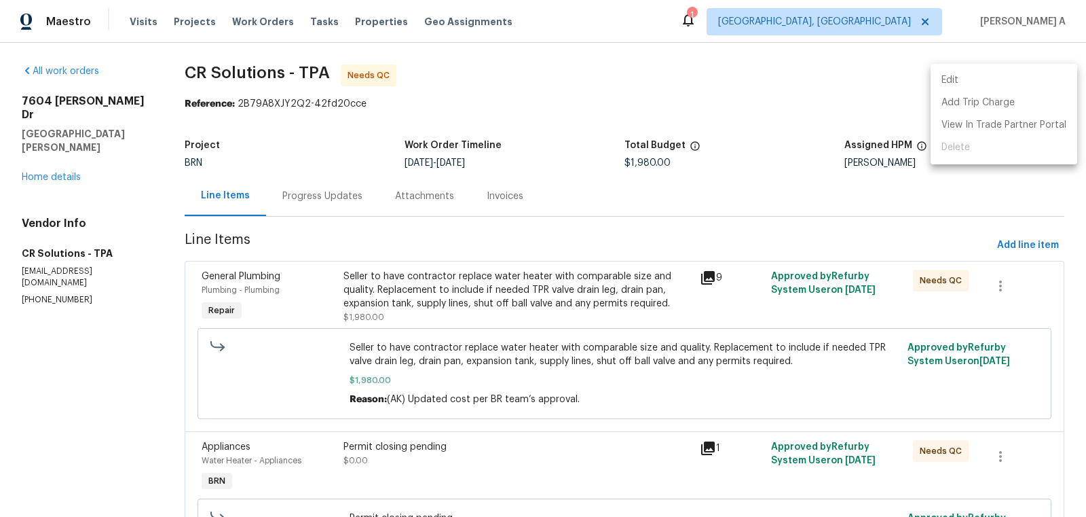
click at [1016, 77] on li "Edit" at bounding box center [1004, 80] width 147 height 22
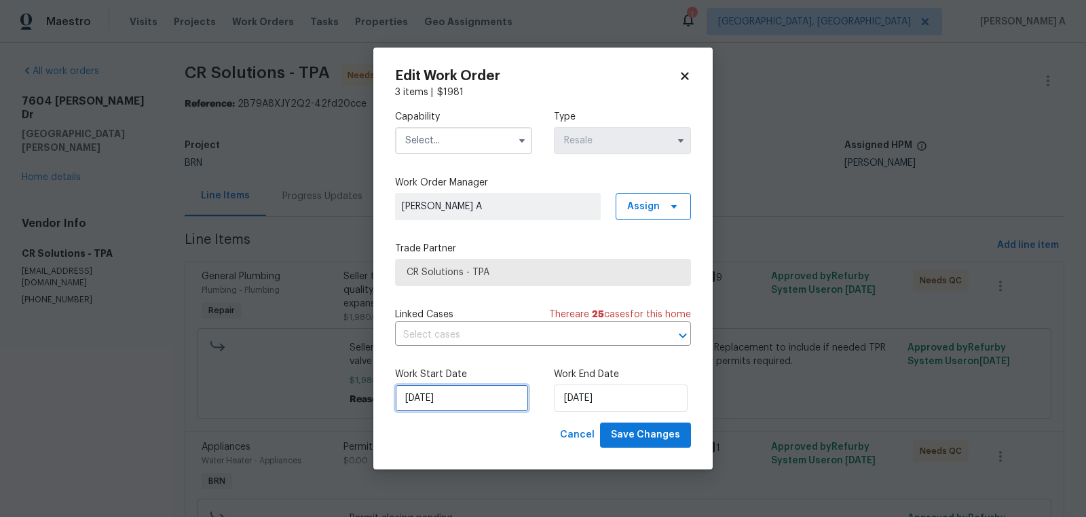
click at [447, 392] on input "[DATE]" at bounding box center [462, 397] width 134 height 27
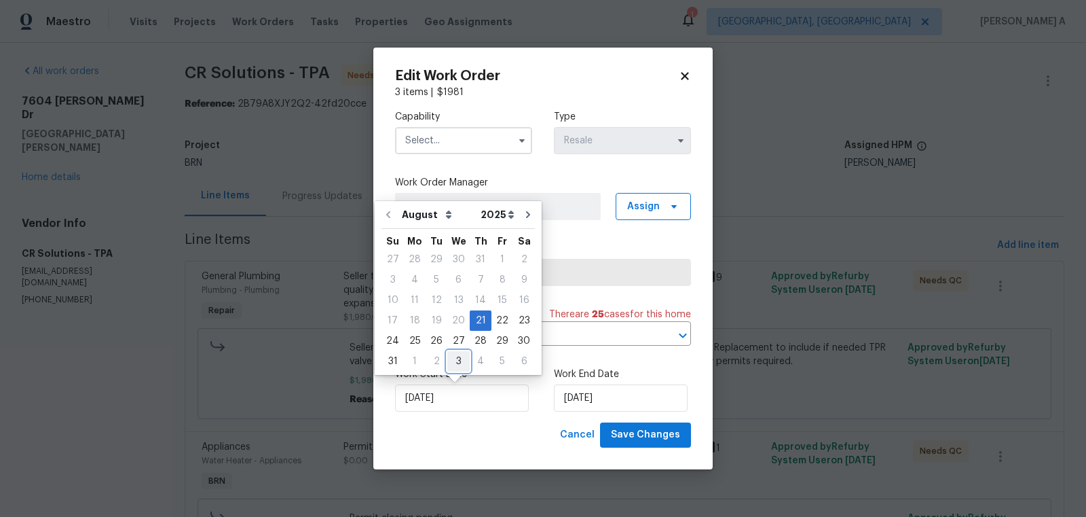
click at [454, 358] on div "3" at bounding box center [458, 361] width 22 height 19
type input "[DATE]"
select select "8"
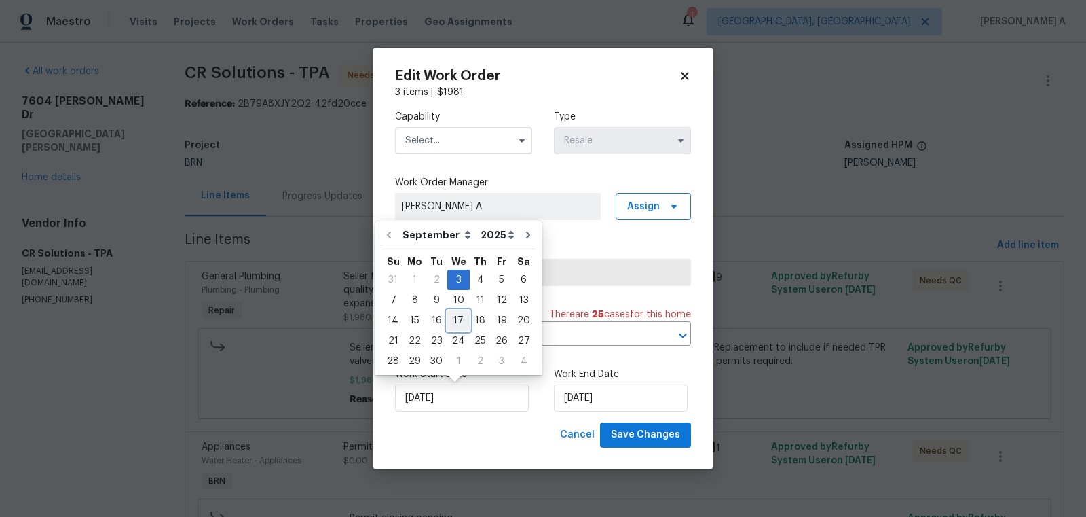
click at [457, 314] on div "17" at bounding box center [458, 320] width 22 height 19
type input "[DATE]"
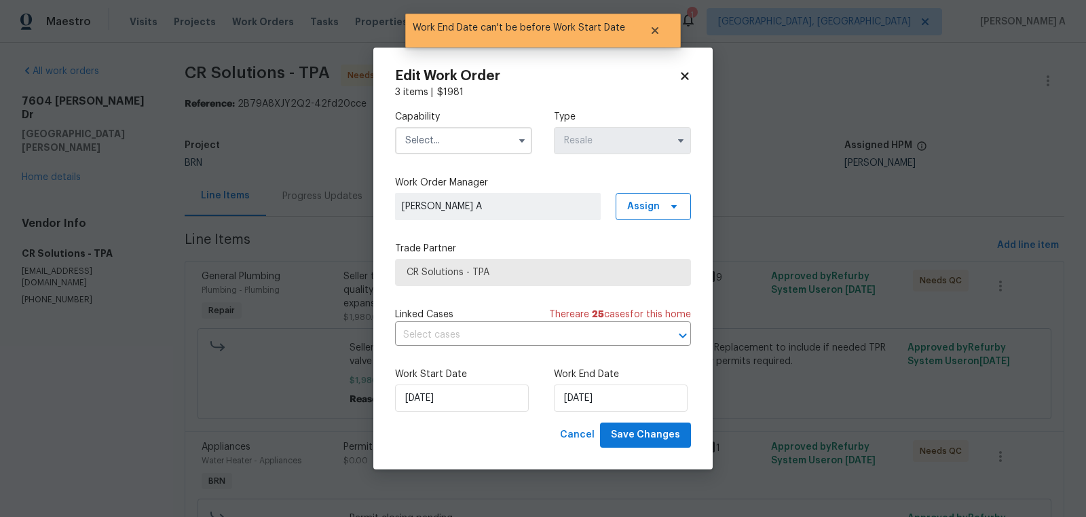
click at [462, 134] on input "text" at bounding box center [463, 140] width 137 height 27
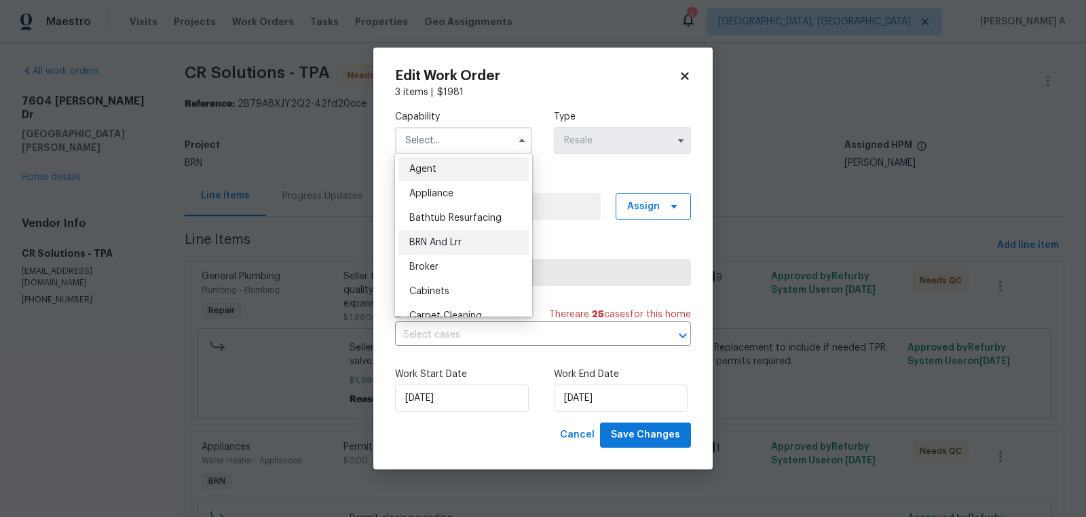
click at [460, 244] on span "BRN And Lrr" at bounding box center [435, 243] width 52 height 10
type input "BRN And Lrr"
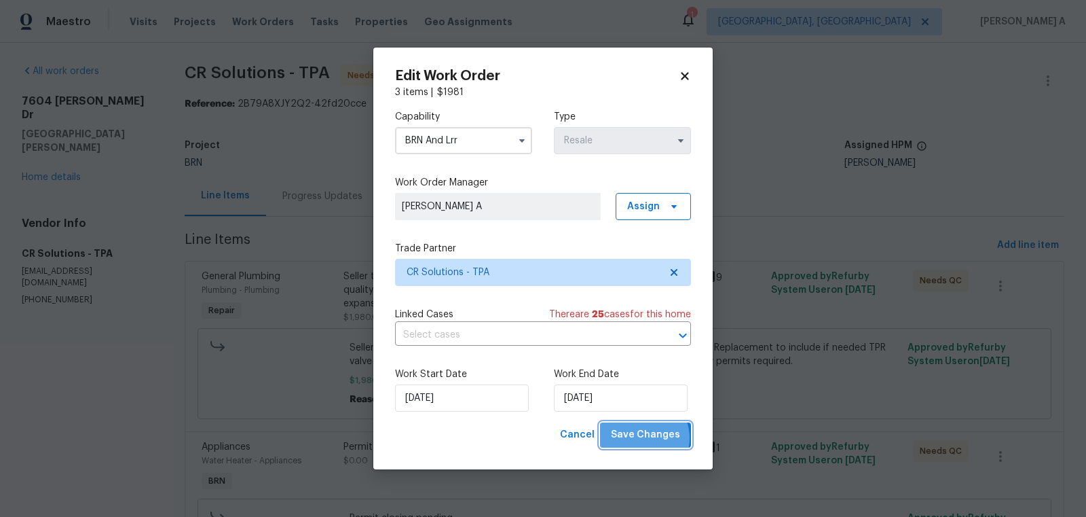
click at [644, 439] on span "Save Changes" at bounding box center [645, 434] width 69 height 17
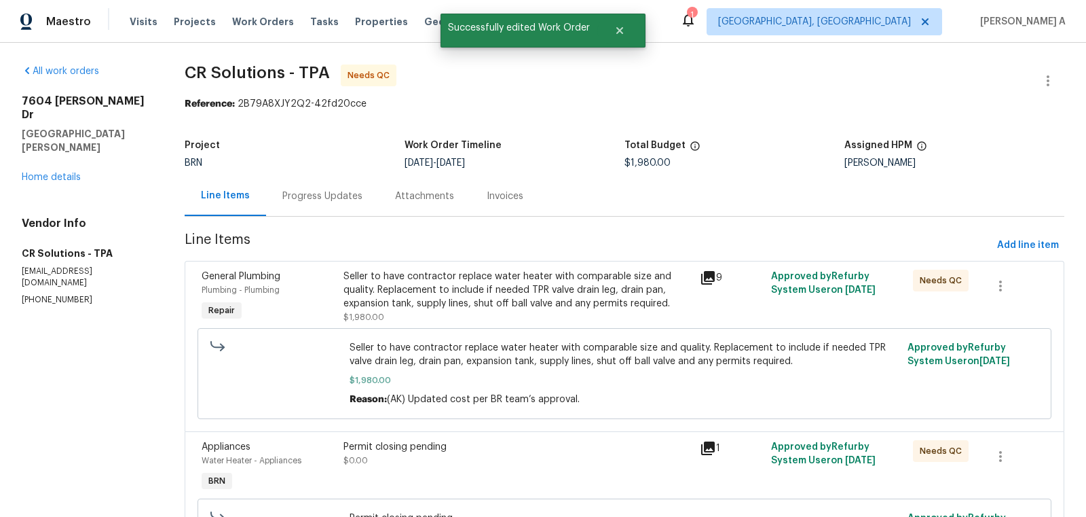
click at [461, 286] on div "Seller to have contractor replace water heater with comparable size and quality…" at bounding box center [518, 290] width 348 height 41
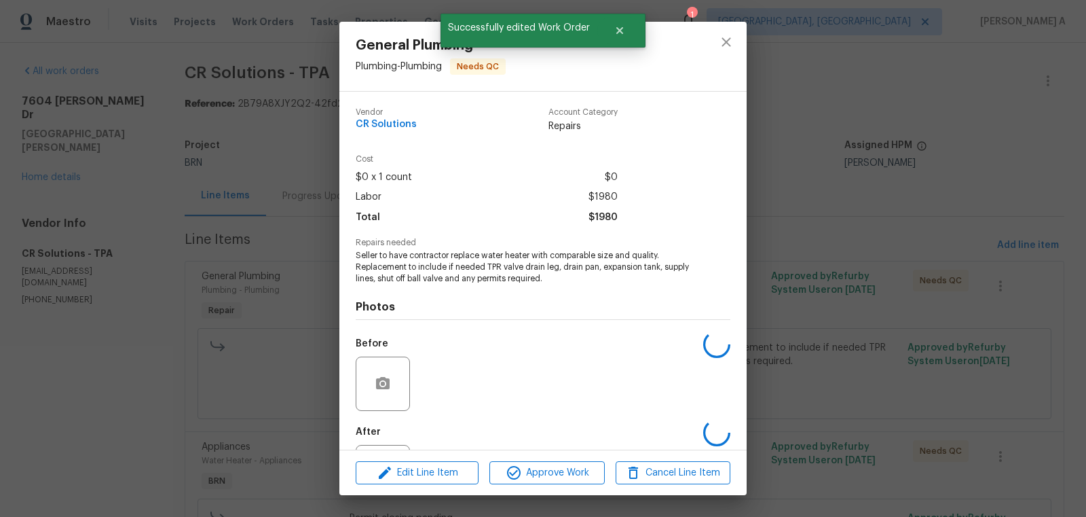
scroll to position [63, 0]
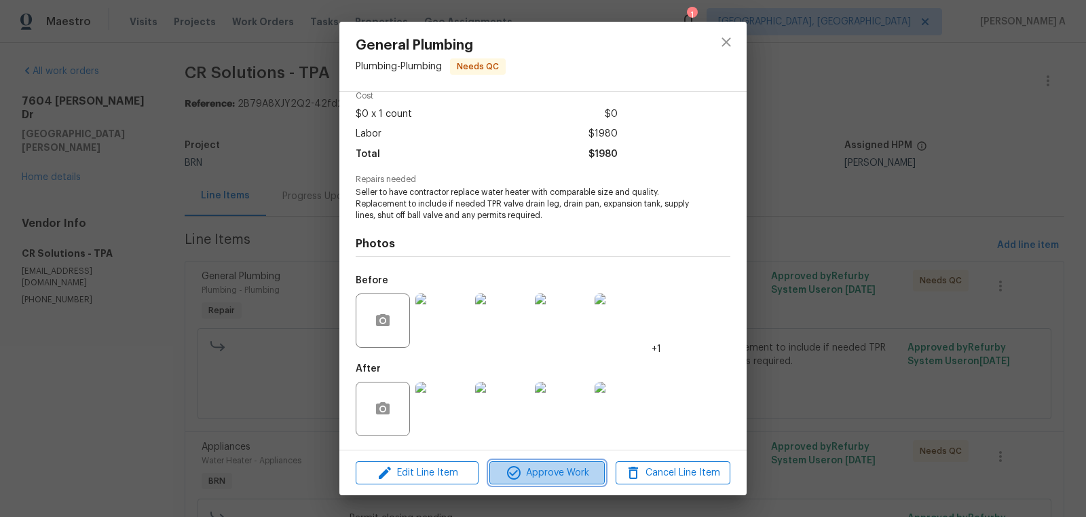
click at [555, 463] on button "Approve Work" at bounding box center [547, 473] width 115 height 24
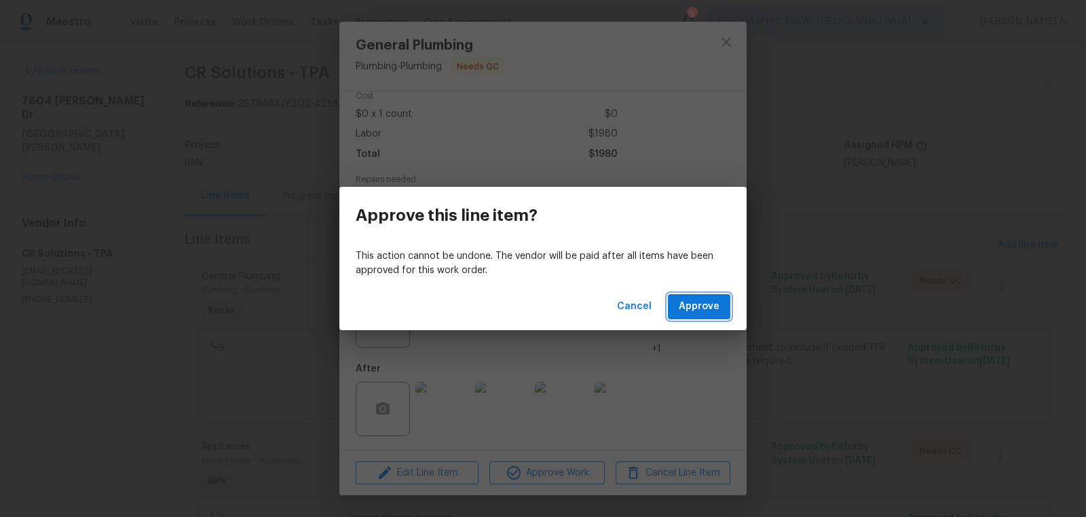
click at [695, 303] on span "Approve" at bounding box center [699, 306] width 41 height 17
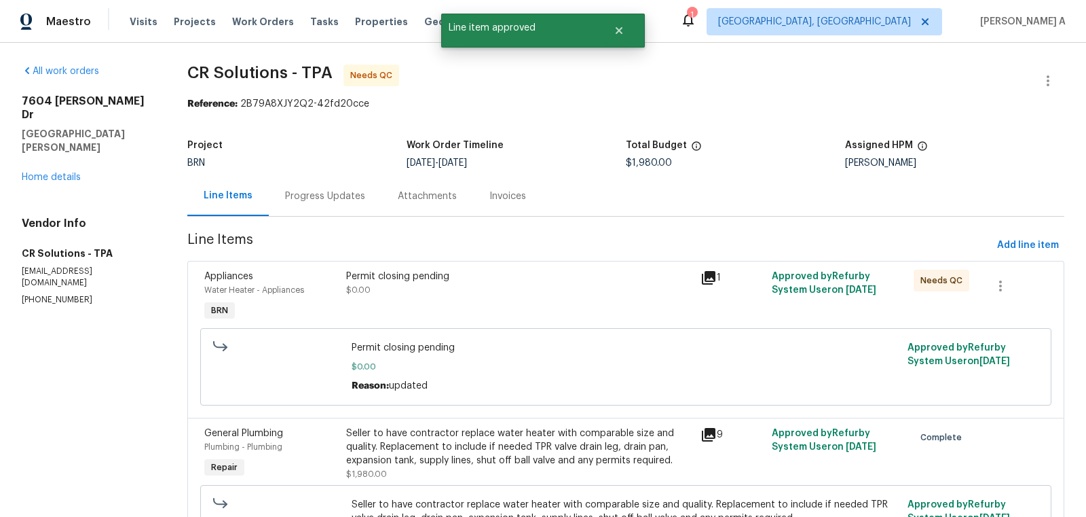
scroll to position [109, 0]
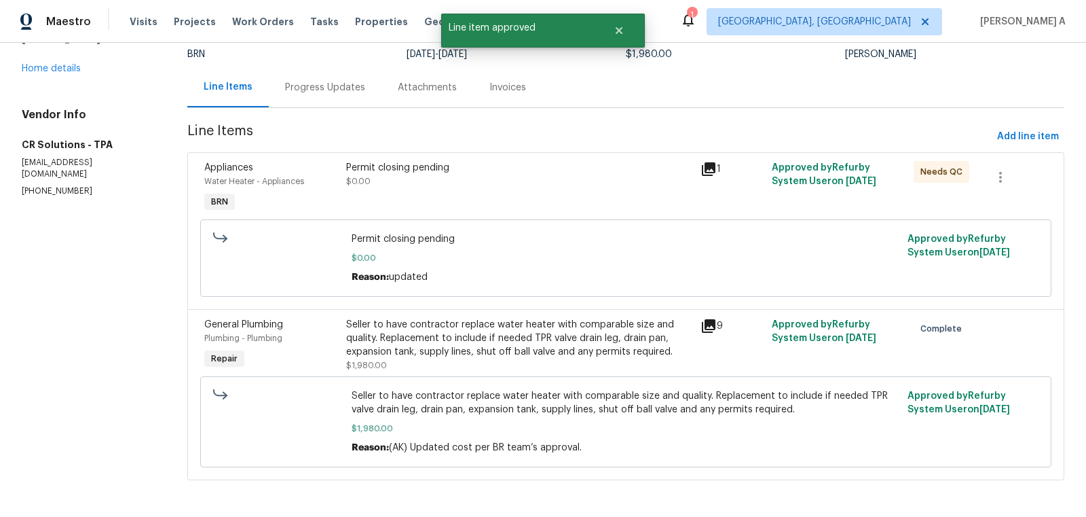
click at [449, 169] on div "Permit closing pending" at bounding box center [519, 168] width 347 height 14
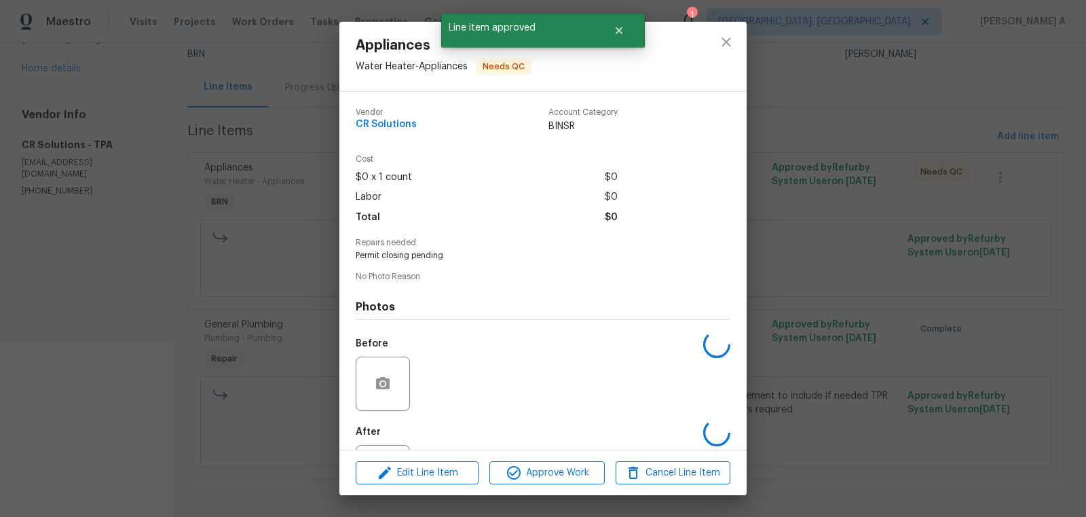
scroll to position [63, 0]
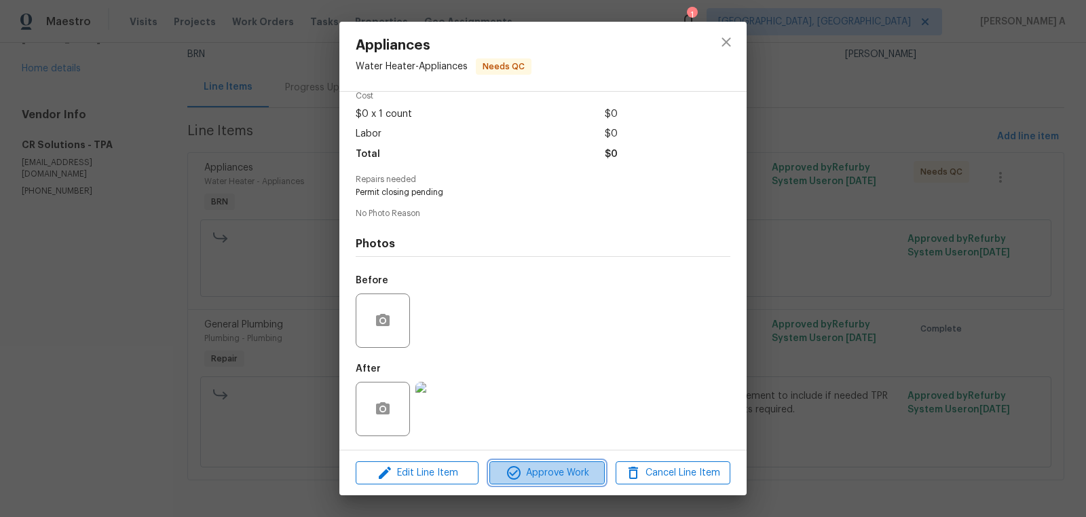
click at [566, 472] on span "Approve Work" at bounding box center [547, 472] width 107 height 17
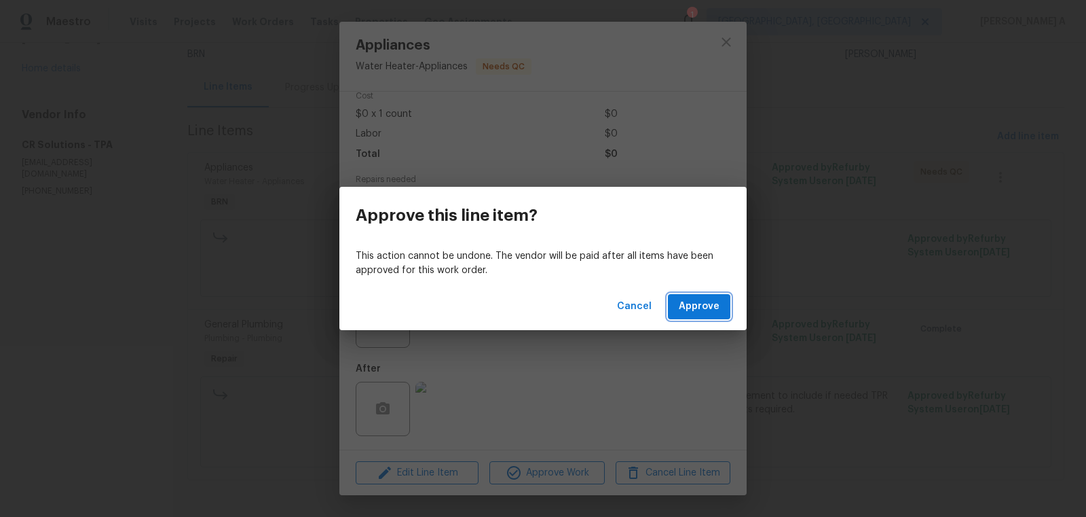
click at [710, 308] on span "Approve" at bounding box center [699, 306] width 41 height 17
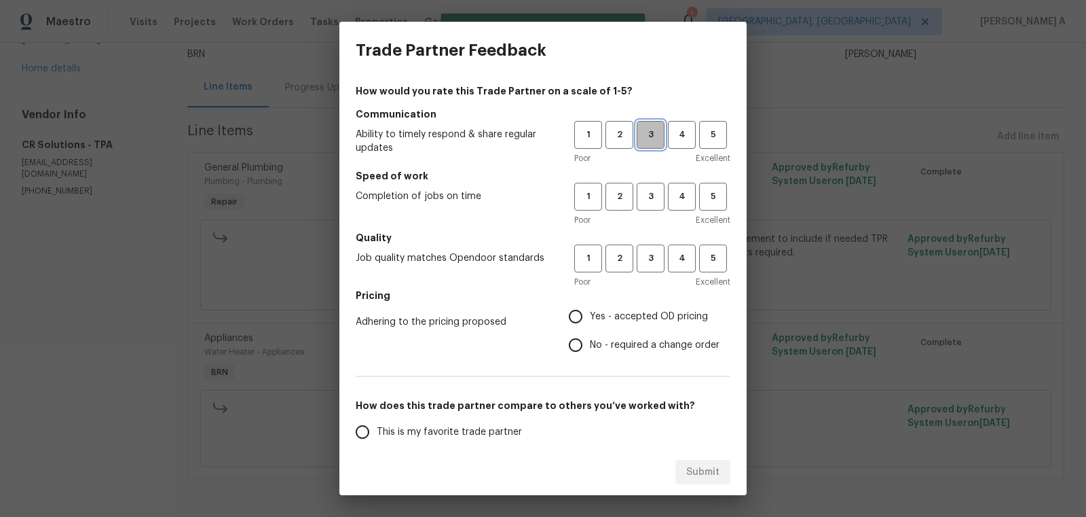
click at [648, 138] on span "3" at bounding box center [650, 135] width 25 height 16
click at [648, 200] on span "3" at bounding box center [650, 197] width 25 height 16
click at [648, 265] on span "3" at bounding box center [650, 259] width 25 height 16
click at [609, 341] on span "No - required a change order" at bounding box center [655, 345] width 130 height 14
click at [590, 341] on input "No - required a change order" at bounding box center [575, 345] width 29 height 29
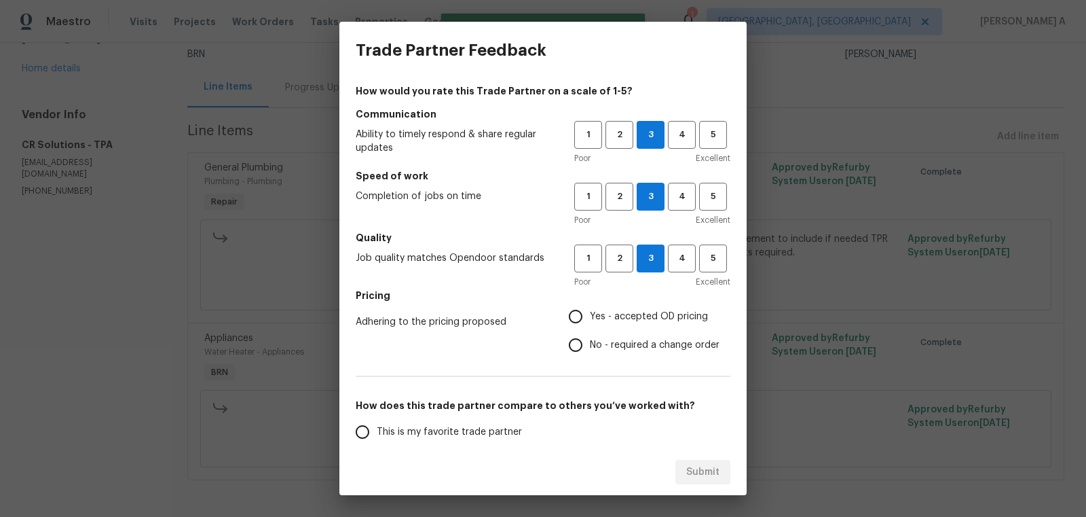
radio input "true"
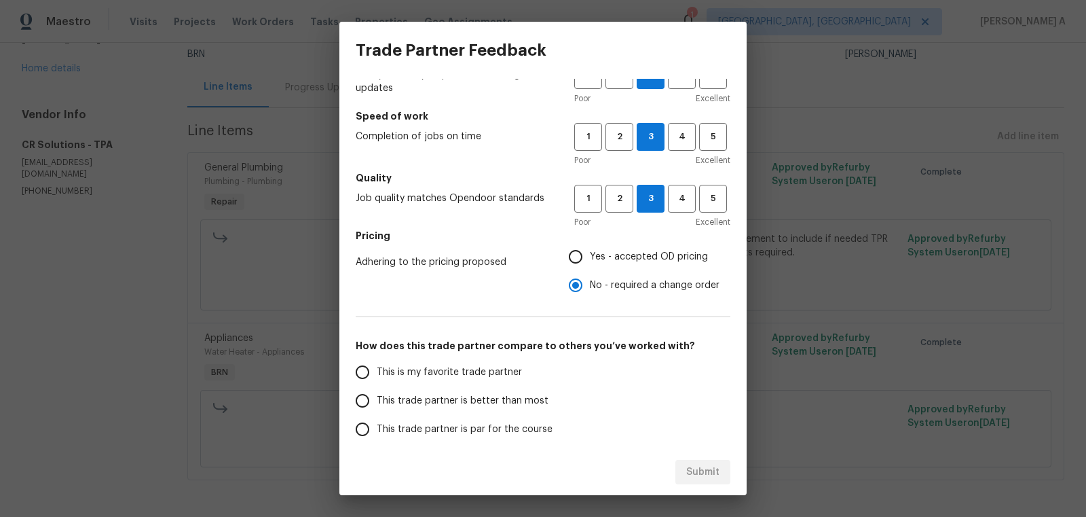
click at [468, 373] on span "This is my favorite trade partner" at bounding box center [449, 372] width 145 height 14
click at [377, 373] on input "This is my favorite trade partner" at bounding box center [362, 372] width 29 height 29
click at [710, 468] on span "Submit" at bounding box center [702, 472] width 33 height 17
radio input "true"
radio input "false"
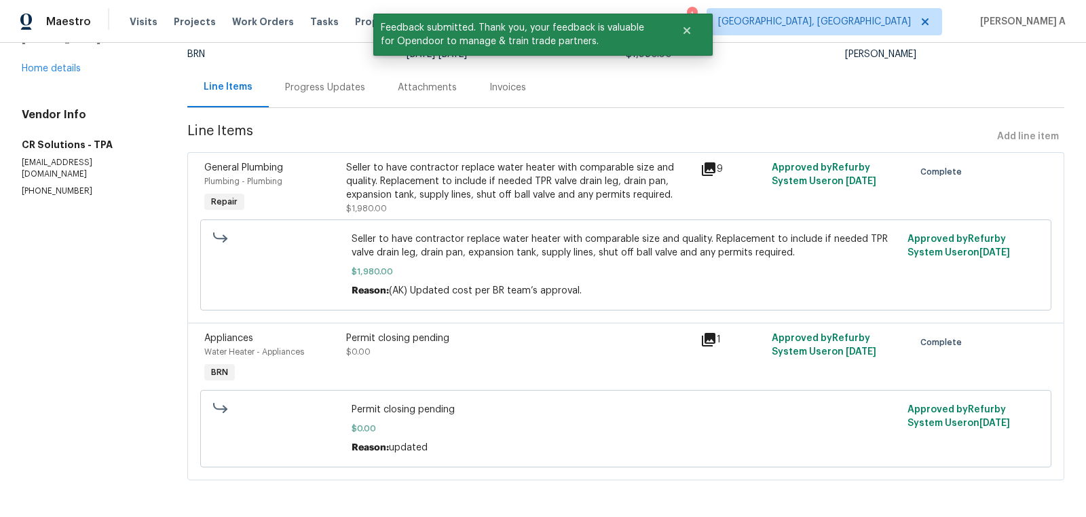
scroll to position [0, 0]
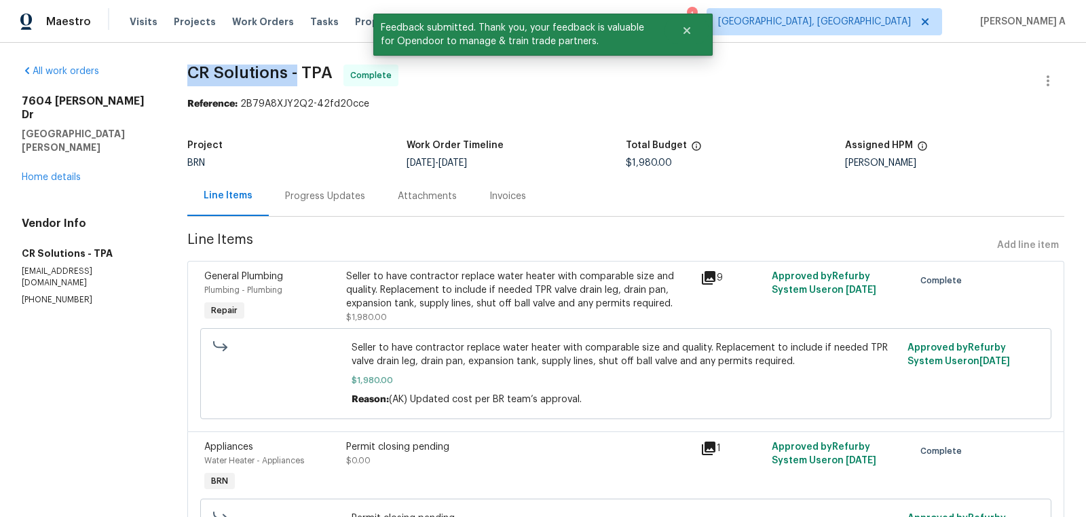
drag, startPoint x: 179, startPoint y: 68, endPoint x: 295, endPoint y: 68, distance: 116.1
click at [296, 68] on div "All work orders 7604 Tyson Dr Port Richey, FL 34668 Home details Vendor Info CR…" at bounding box center [543, 335] width 1086 height 584
copy span "CR Solutions -"
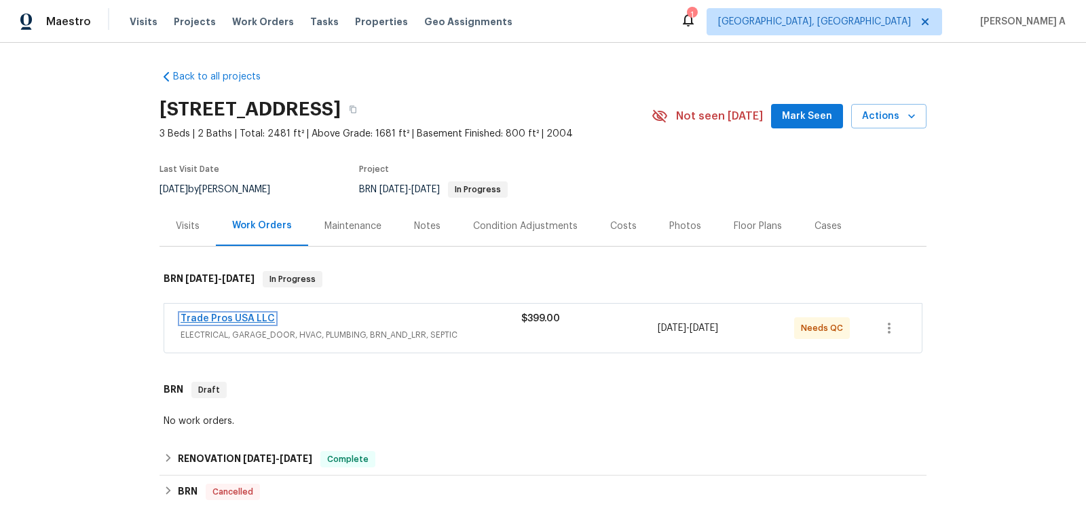
click at [243, 317] on link "Trade Pros USA LLC" at bounding box center [228, 319] width 94 height 10
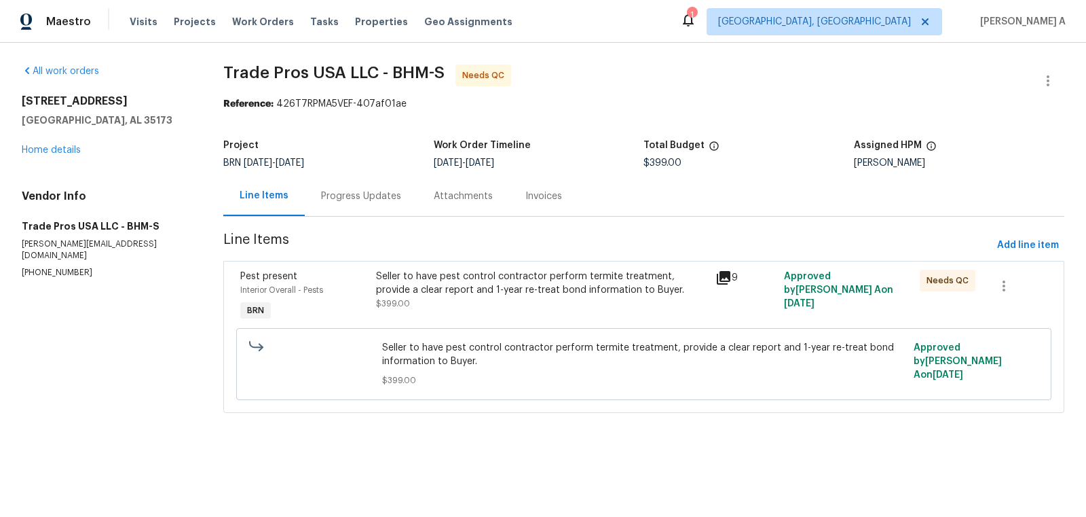
click at [347, 211] on div "Progress Updates" at bounding box center [361, 196] width 113 height 40
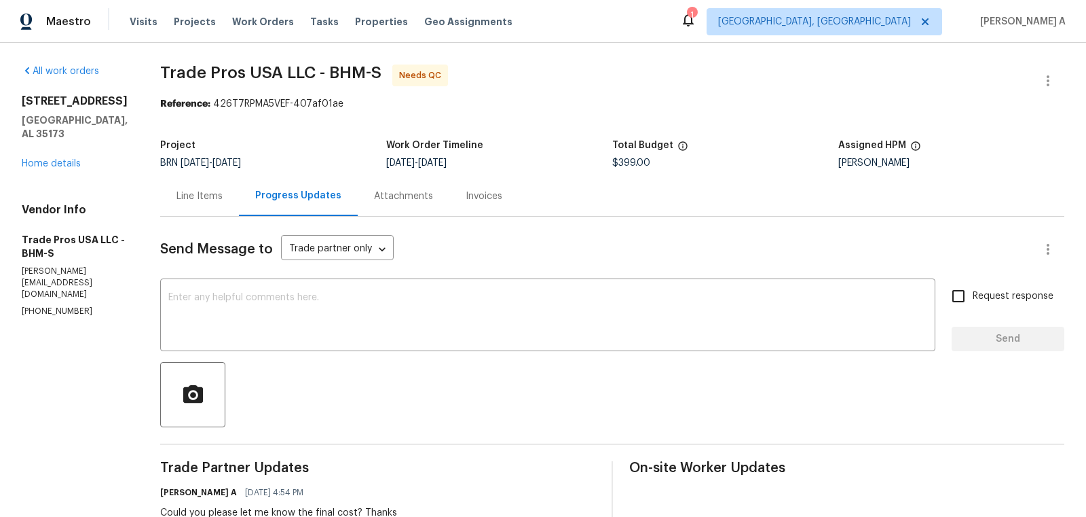
click at [183, 188] on div "Line Items" at bounding box center [199, 196] width 79 height 40
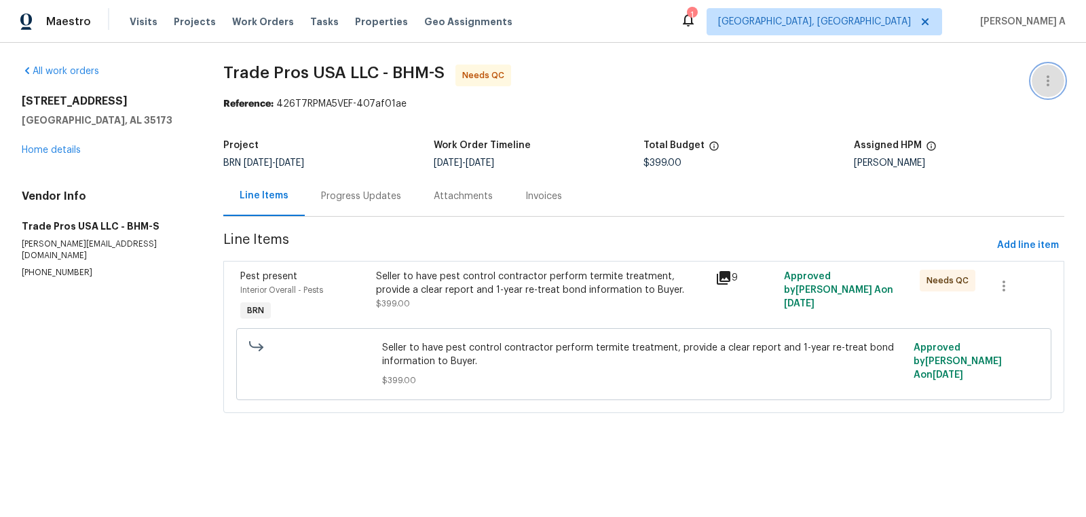
click at [1046, 77] on icon "button" at bounding box center [1048, 81] width 16 height 16
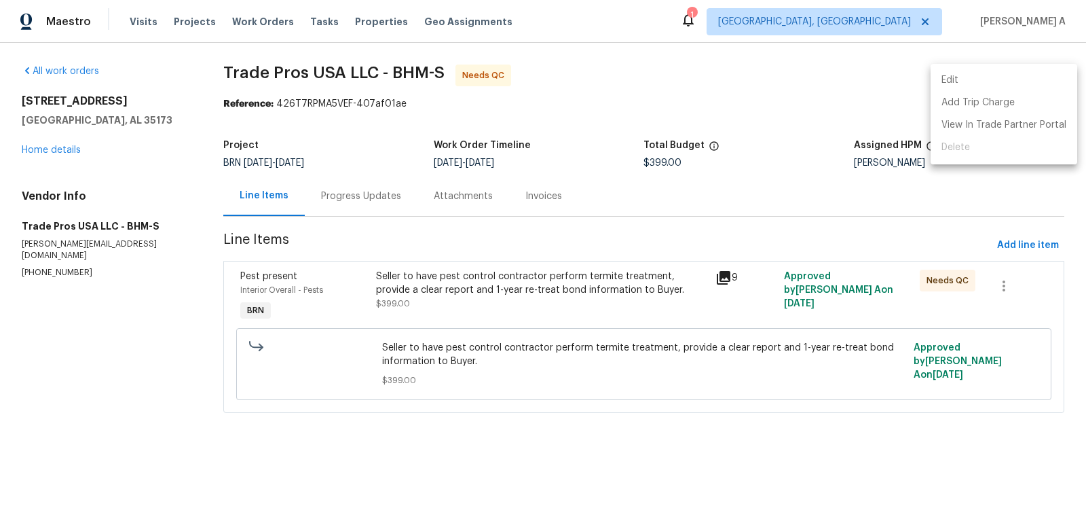
click at [1039, 77] on li "Edit" at bounding box center [1004, 80] width 147 height 22
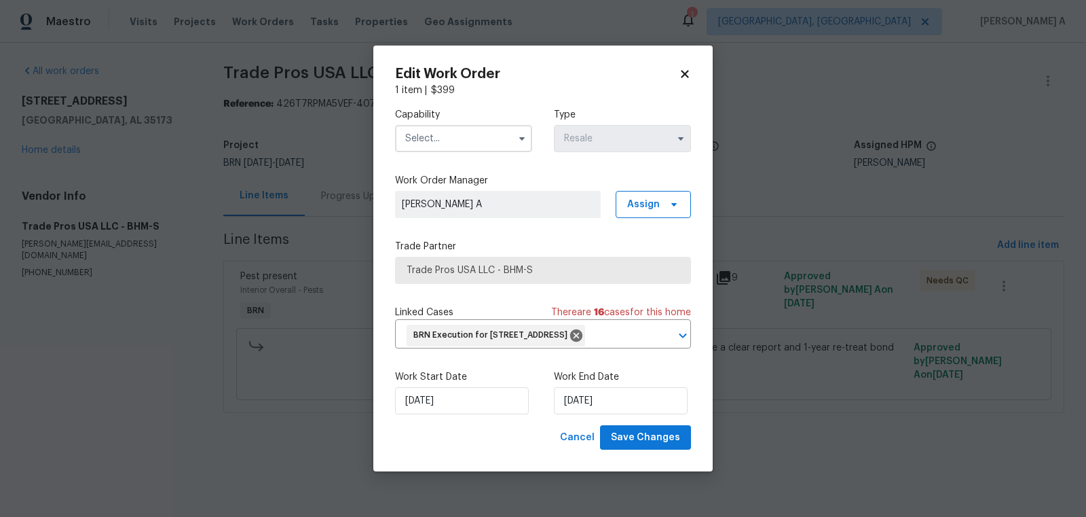
click at [688, 70] on icon at bounding box center [684, 73] width 7 height 7
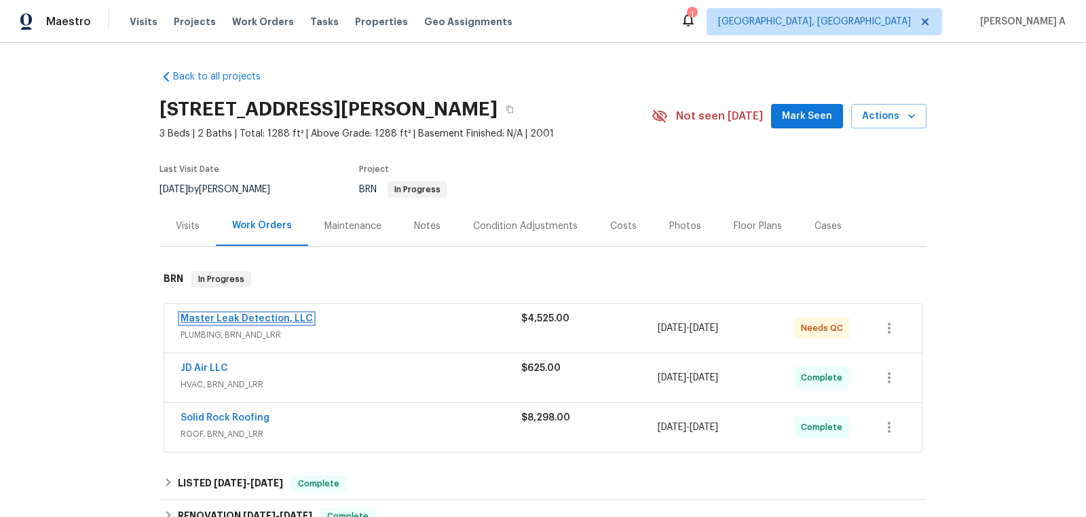
click at [209, 317] on link "Master Leak Detection, LLC" at bounding box center [247, 319] width 132 height 10
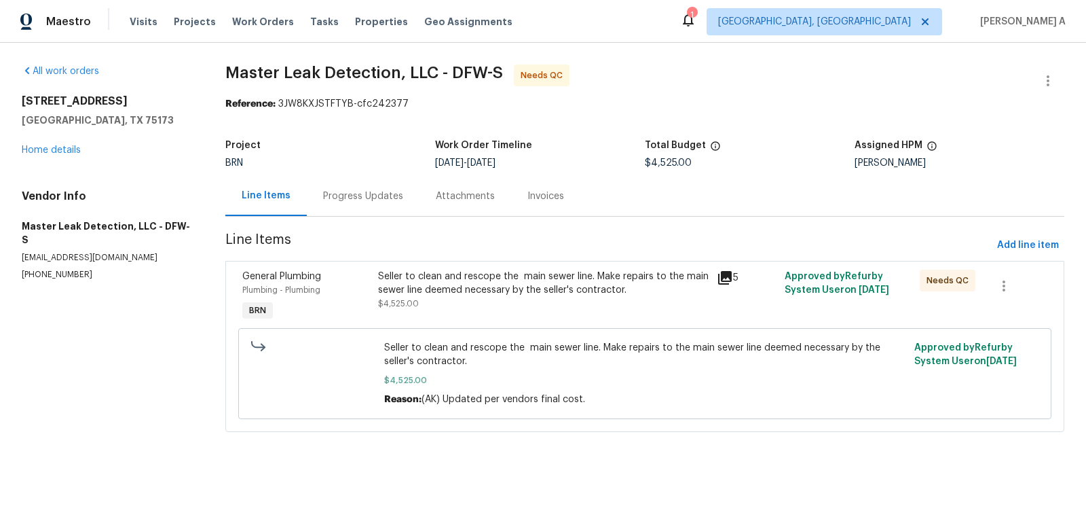
click at [365, 200] on div "Progress Updates" at bounding box center [363, 196] width 80 height 14
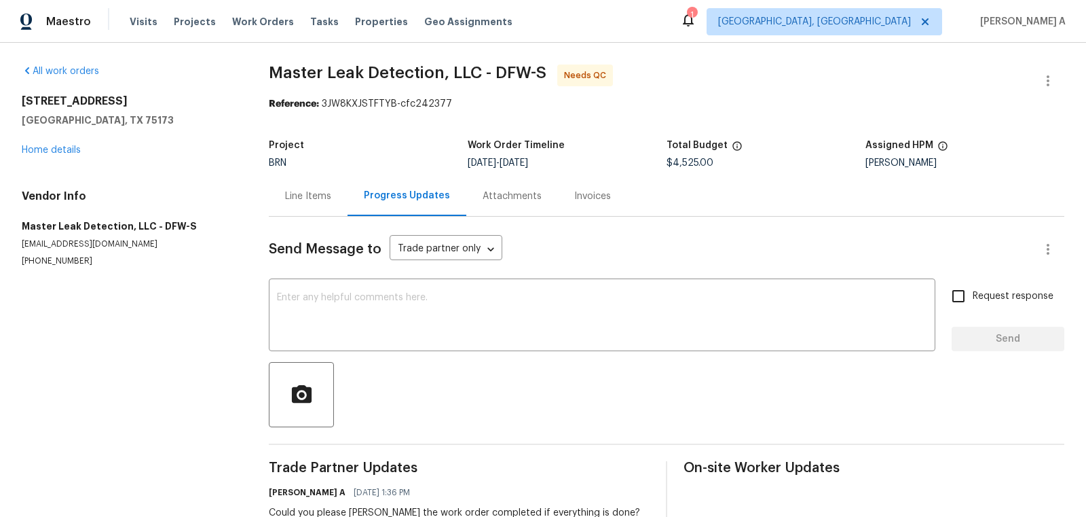
click at [307, 186] on div "Line Items" at bounding box center [308, 196] width 79 height 40
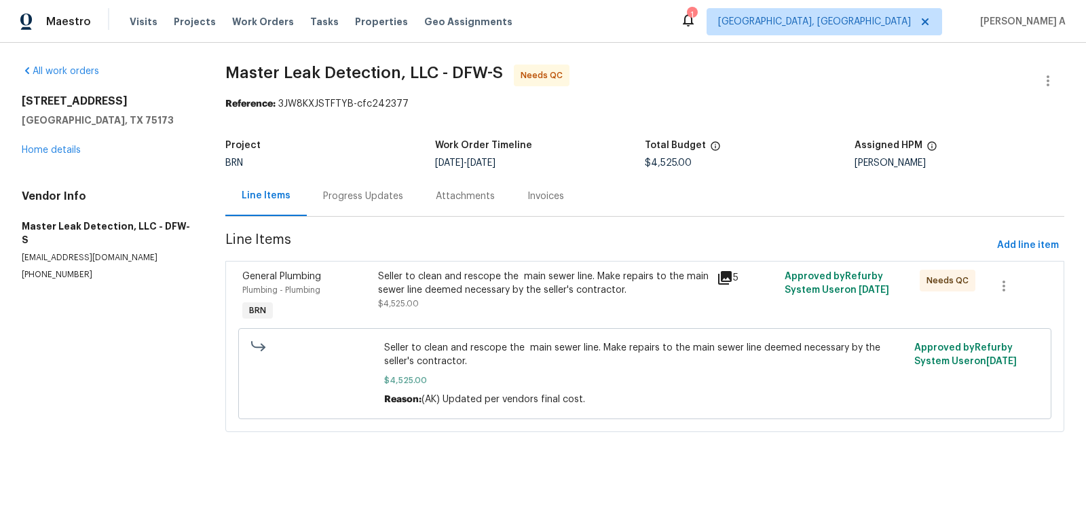
click at [532, 294] on div "Seller to clean and rescope the main sewer line. Make repairs to the main sewer…" at bounding box center [543, 283] width 331 height 27
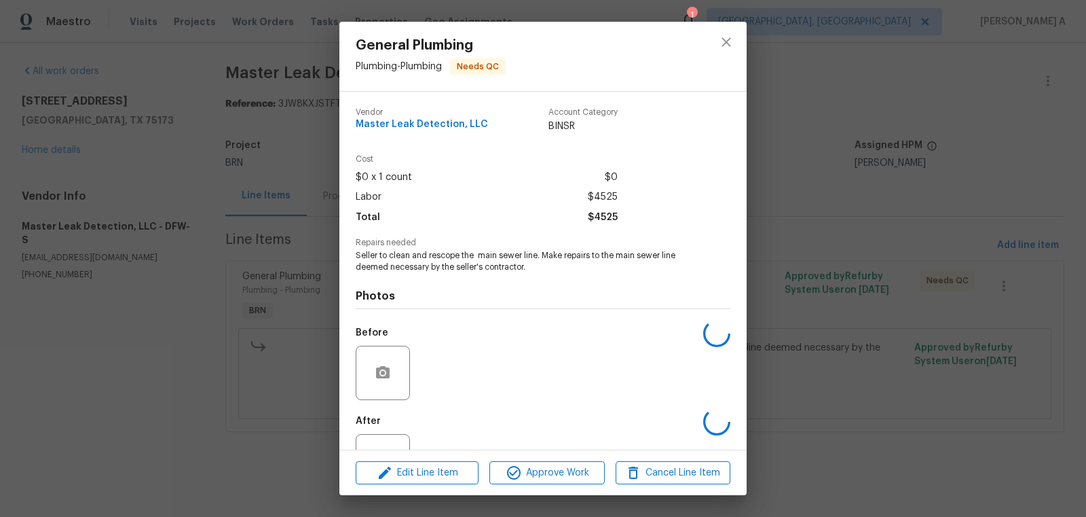
scroll to position [52, 0]
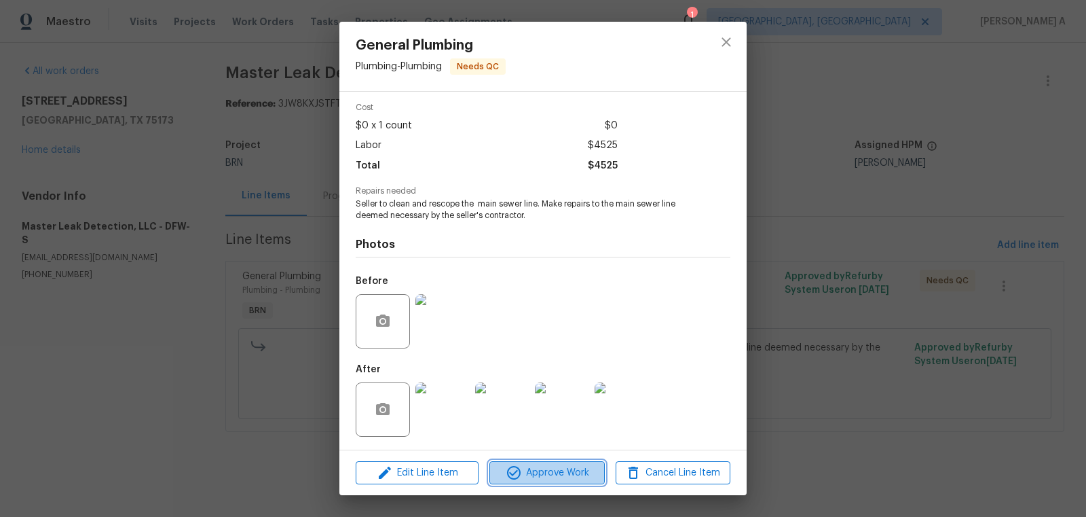
click at [550, 475] on span "Approve Work" at bounding box center [547, 472] width 107 height 17
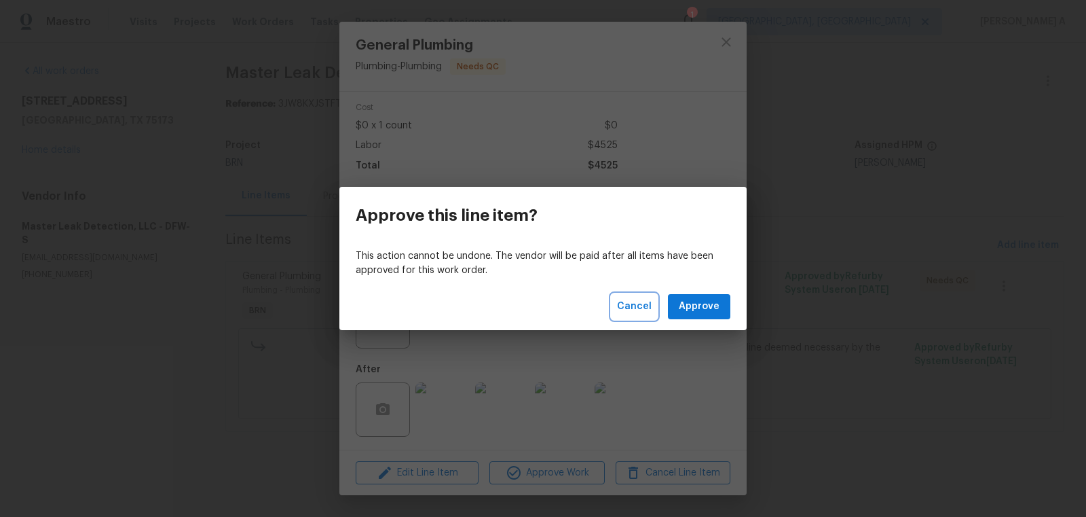
click at [642, 309] on span "Cancel" at bounding box center [634, 306] width 35 height 17
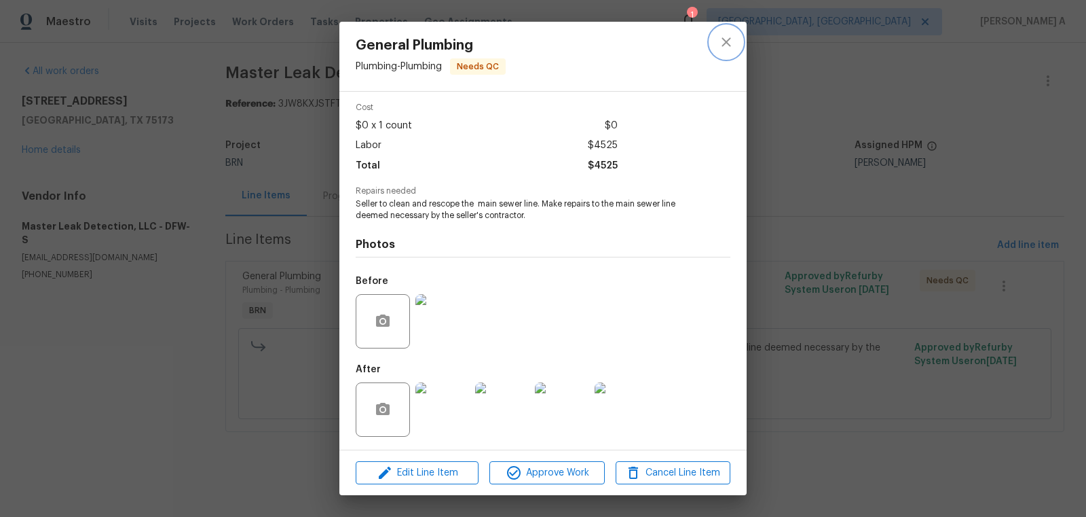
click at [722, 33] on button "close" at bounding box center [726, 42] width 33 height 33
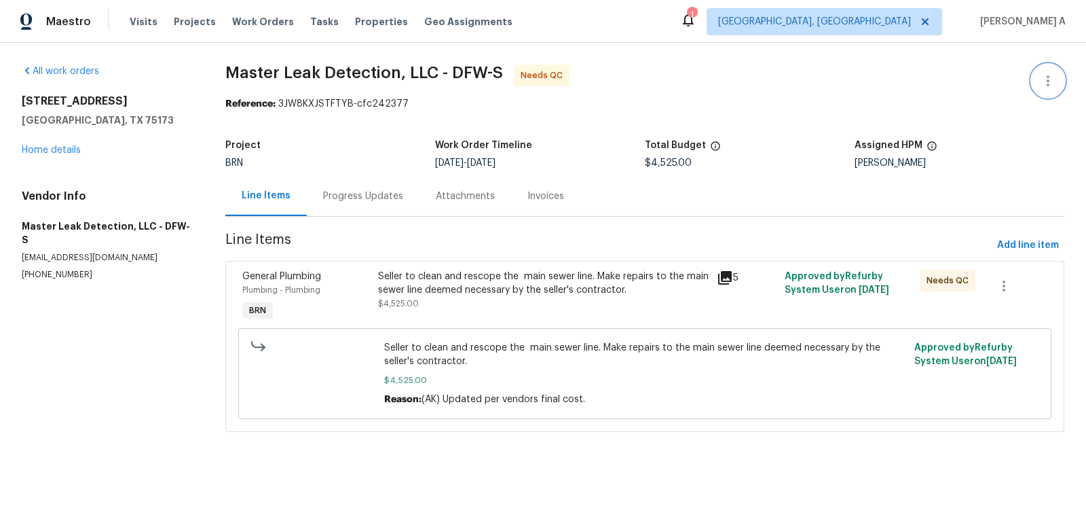
click at [1061, 79] on button "button" at bounding box center [1048, 81] width 33 height 33
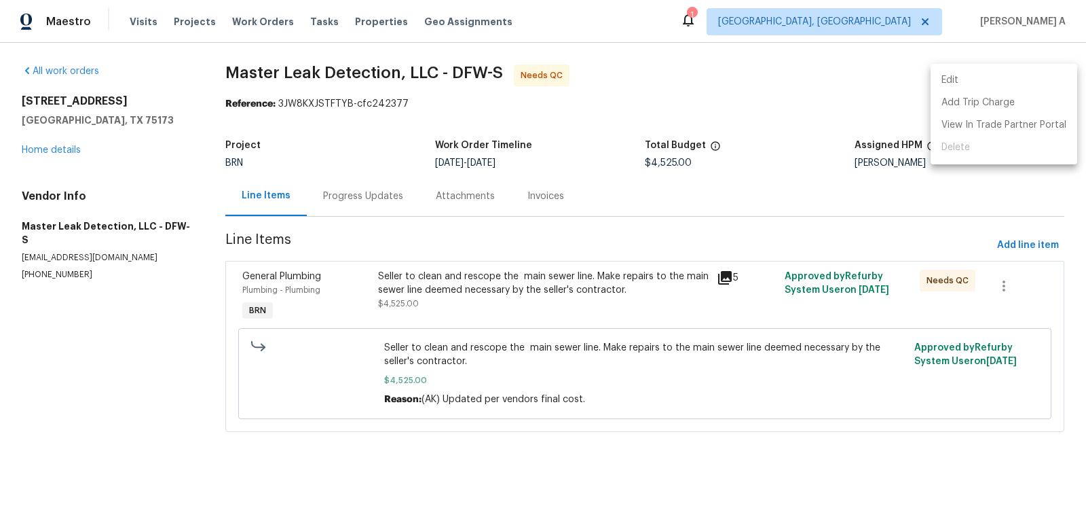
click at [1021, 79] on li "Edit" at bounding box center [1004, 80] width 147 height 22
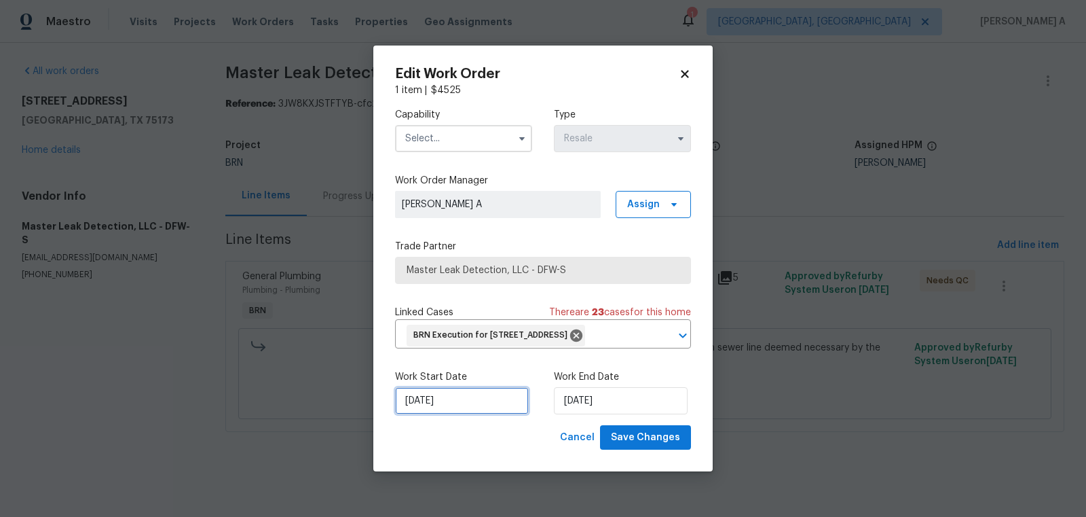
click at [433, 414] on input "9/9/2025" at bounding box center [462, 400] width 134 height 27
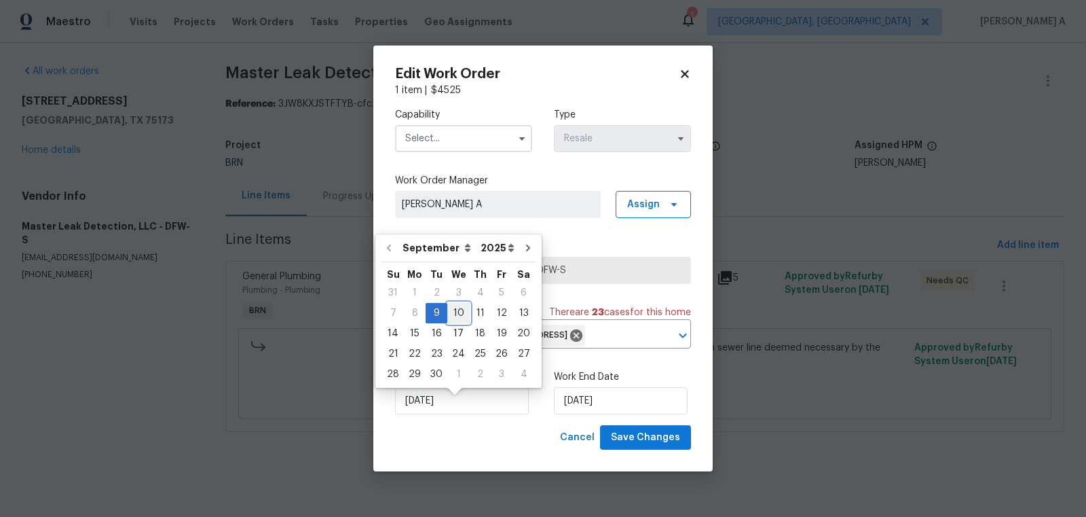
click at [458, 312] on div "10" at bounding box center [458, 312] width 22 height 19
type input "9/10/2025"
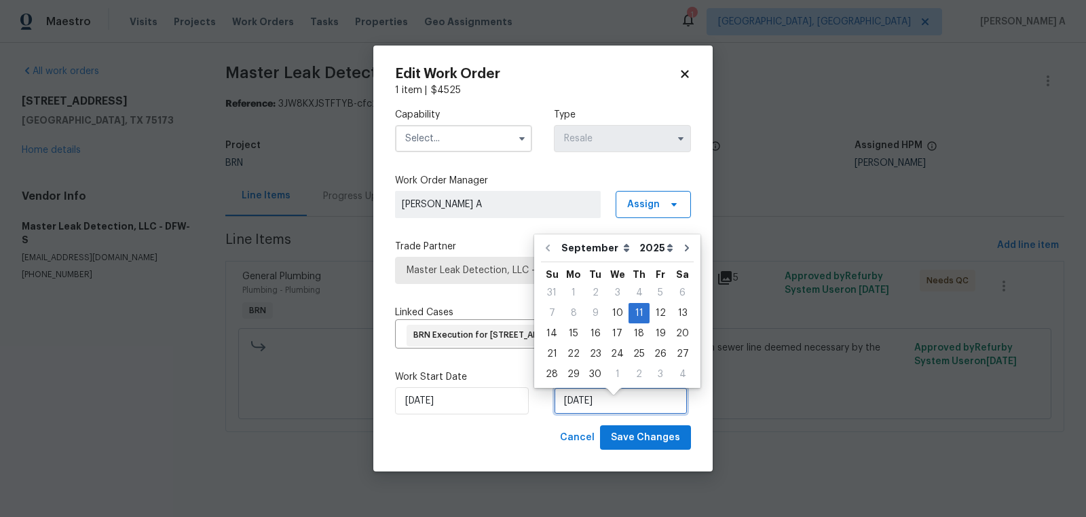
click at [584, 407] on input "9/11/2025" at bounding box center [621, 400] width 134 height 27
click at [610, 331] on div "17" at bounding box center [617, 333] width 22 height 19
type input "9/17/2025"
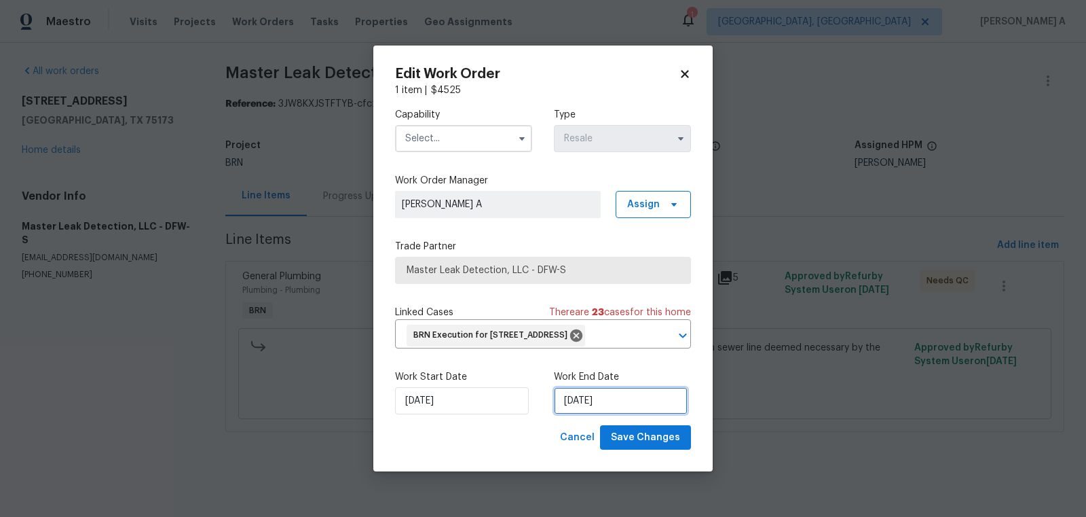
click at [582, 407] on input "9/17/2025" at bounding box center [621, 400] width 134 height 27
click at [450, 125] on input "text" at bounding box center [463, 138] width 137 height 27
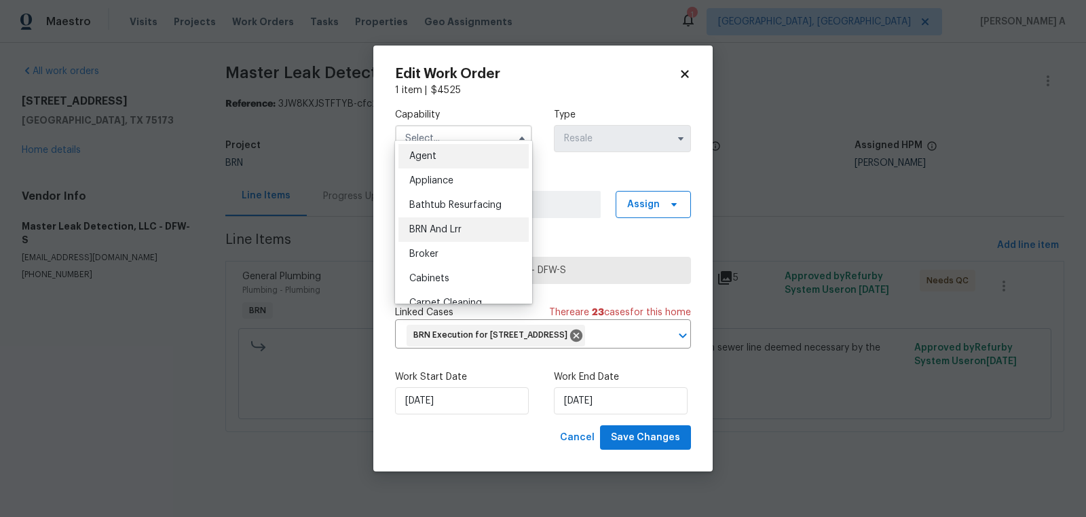
click at [466, 223] on div "BRN And Lrr" at bounding box center [464, 229] width 130 height 24
type input "BRN And Lrr"
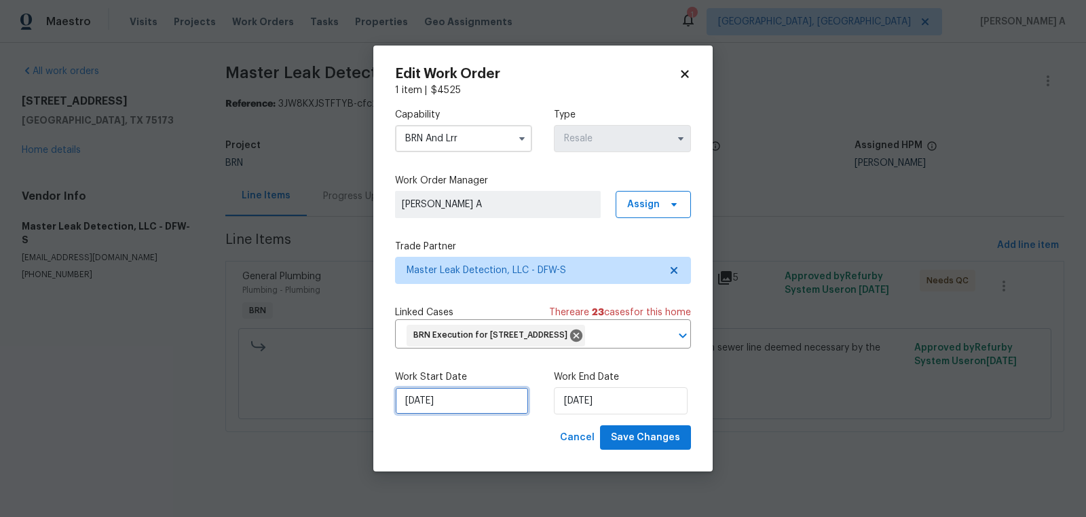
click at [458, 405] on input "9/10/2025" at bounding box center [462, 400] width 134 height 27
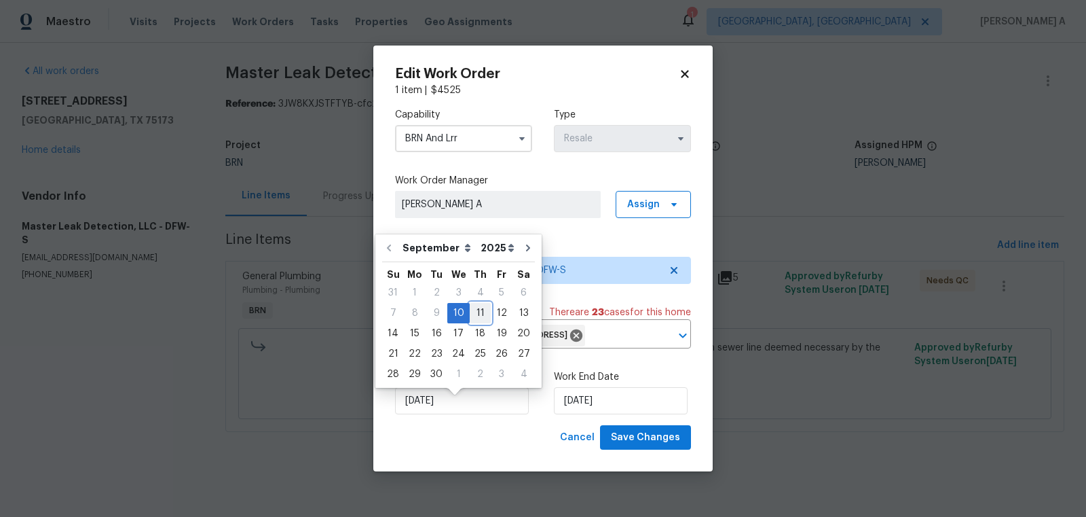
click at [480, 311] on div "11" at bounding box center [480, 312] width 21 height 19
type input "9/11/2025"
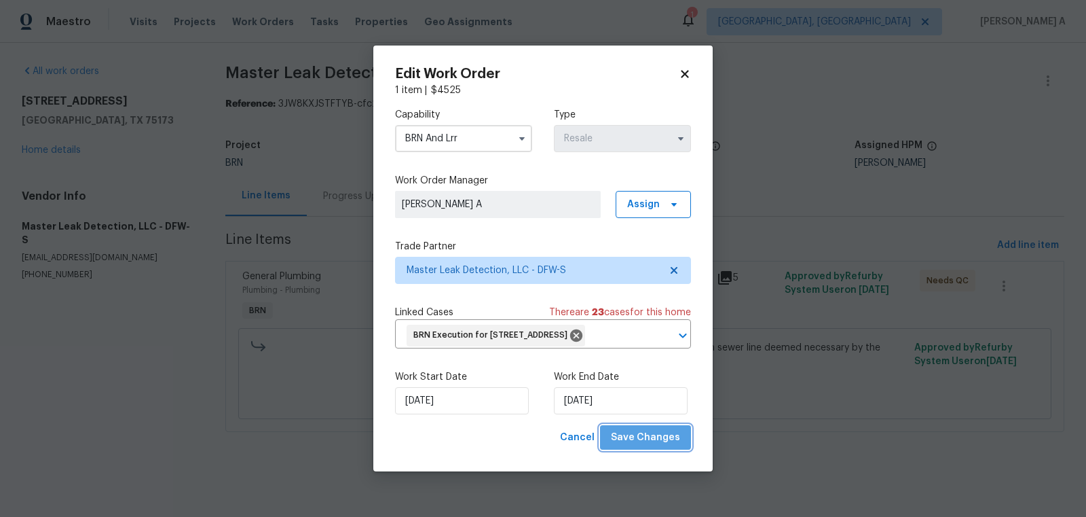
click at [667, 446] on span "Save Changes" at bounding box center [645, 437] width 69 height 17
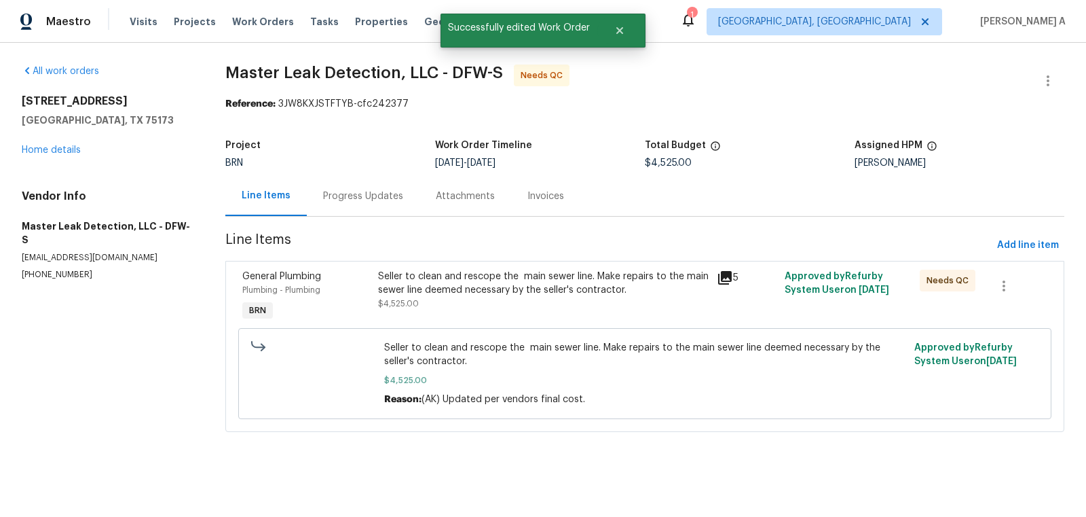
click at [496, 292] on div "Seller to clean and rescope the main sewer line. Make repairs to the main sewer…" at bounding box center [543, 283] width 331 height 27
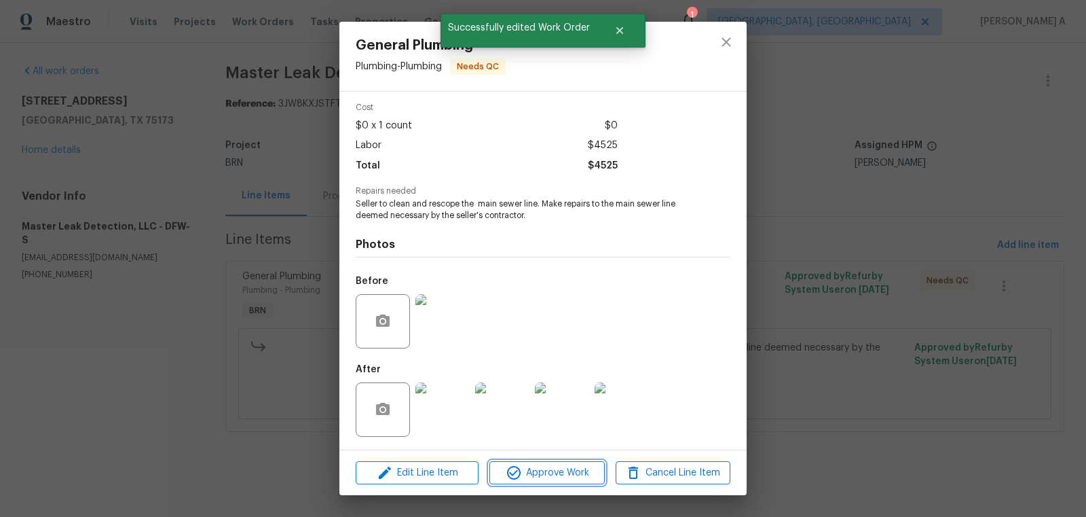
click at [564, 473] on span "Approve Work" at bounding box center [547, 472] width 107 height 17
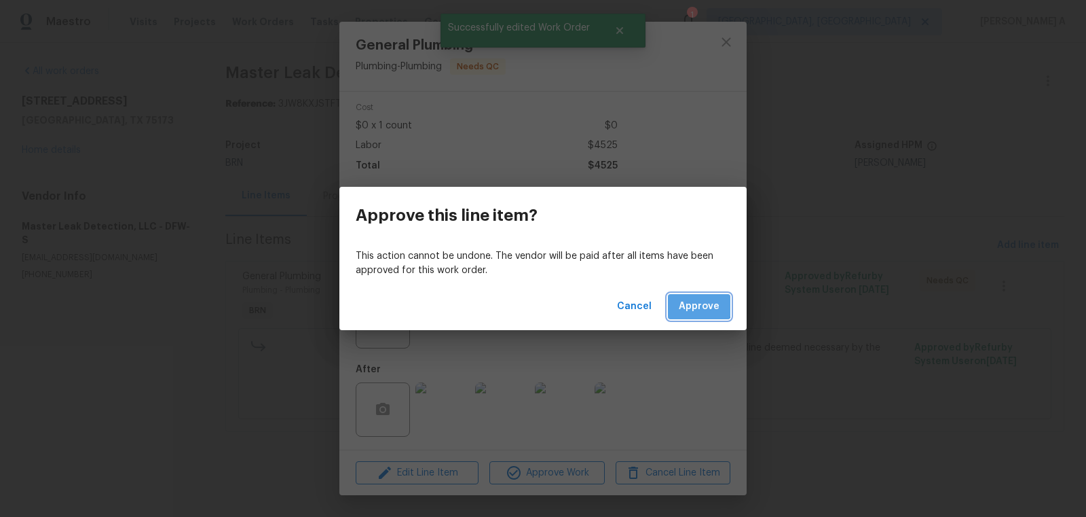
click at [699, 300] on span "Approve" at bounding box center [699, 306] width 41 height 17
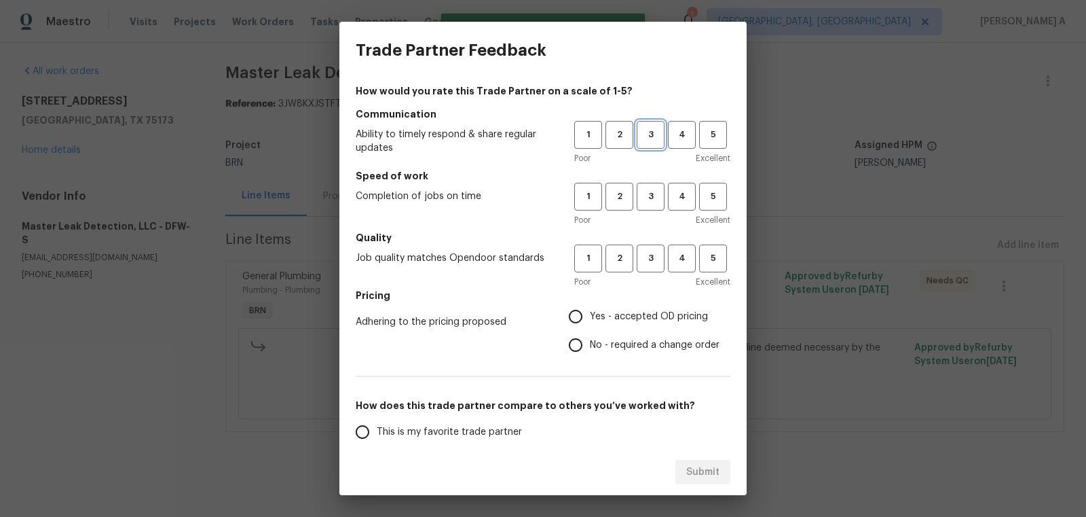
click at [651, 136] on span "3" at bounding box center [650, 135] width 25 height 16
click at [652, 189] on span "3" at bounding box center [650, 197] width 25 height 16
click at [650, 250] on button "3" at bounding box center [651, 258] width 28 height 28
click at [605, 349] on span "No - required a change order" at bounding box center [655, 345] width 130 height 14
click at [590, 349] on input "No - required a change order" at bounding box center [575, 345] width 29 height 29
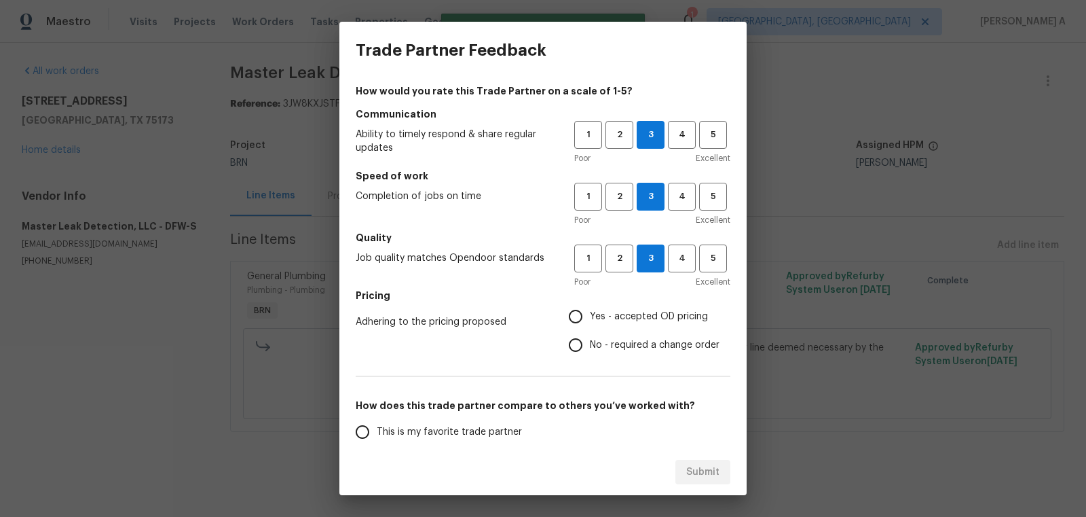
radio input "true"
click at [445, 425] on span "This is my favorite trade partner" at bounding box center [449, 432] width 145 height 14
click at [377, 425] on input "This is my favorite trade partner" at bounding box center [362, 432] width 29 height 29
click at [715, 475] on span "Submit" at bounding box center [702, 472] width 33 height 17
radio input "true"
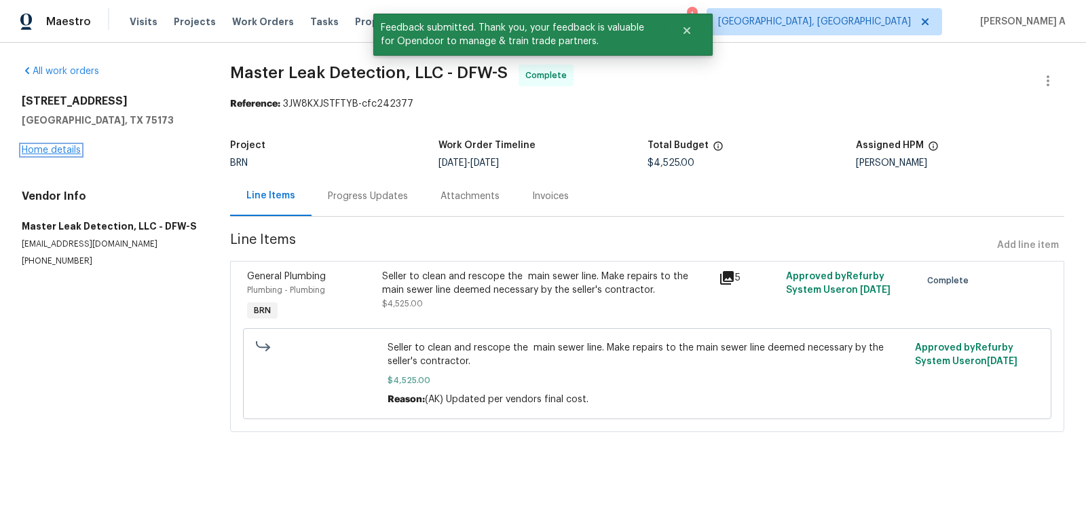
click at [68, 151] on link "Home details" at bounding box center [51, 150] width 59 height 10
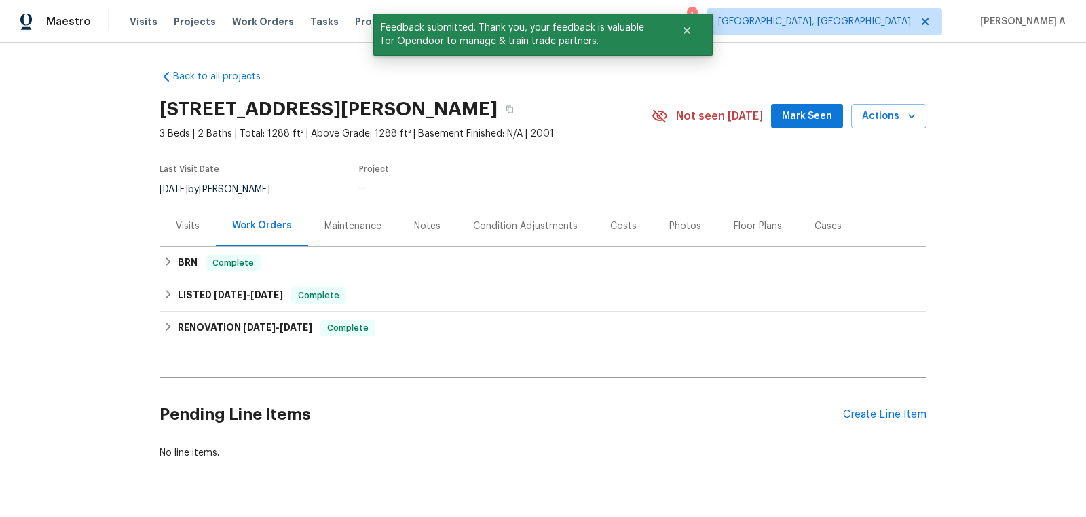
scroll to position [34, 0]
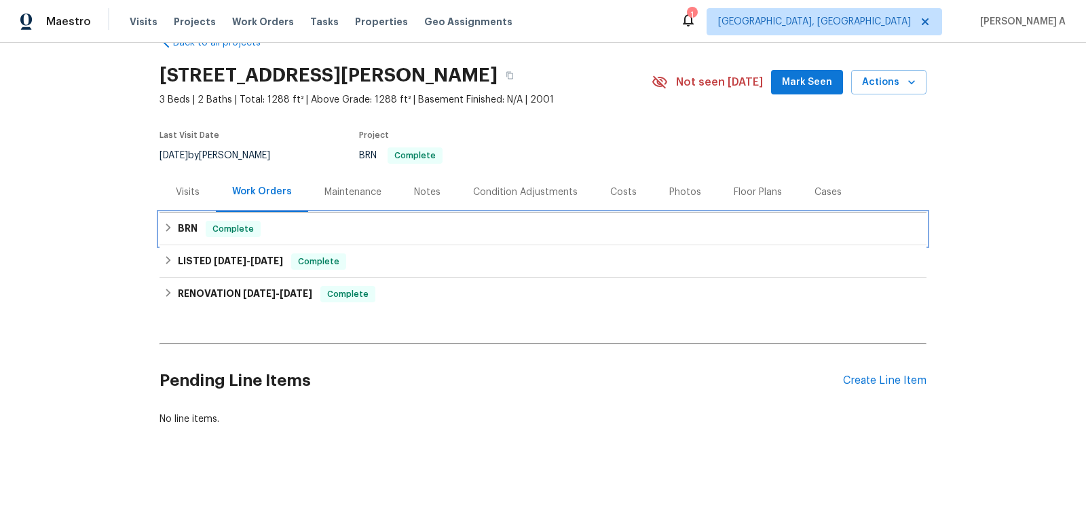
click at [332, 232] on div "BRN Complete" at bounding box center [543, 229] width 759 height 16
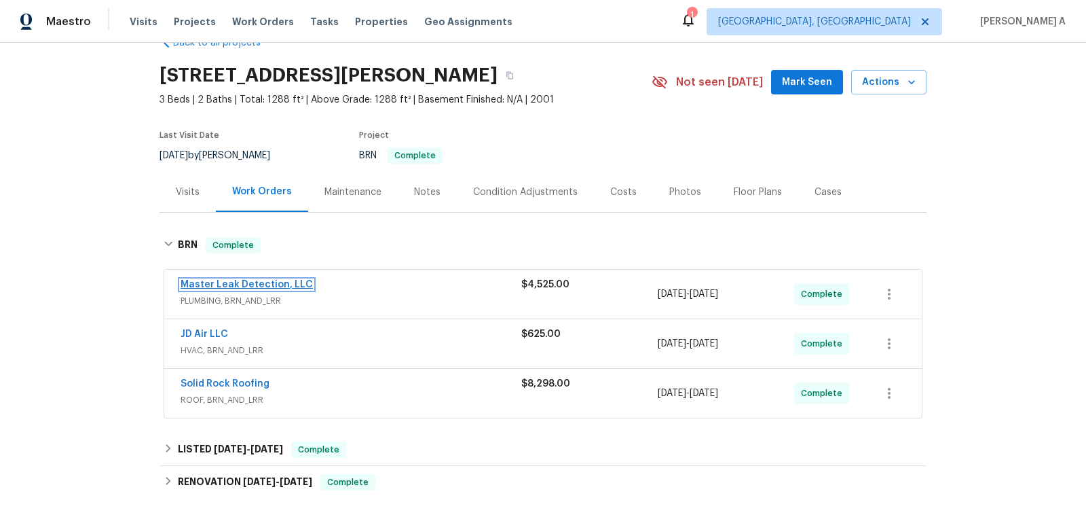
click at [259, 287] on link "Master Leak Detection, LLC" at bounding box center [247, 285] width 132 height 10
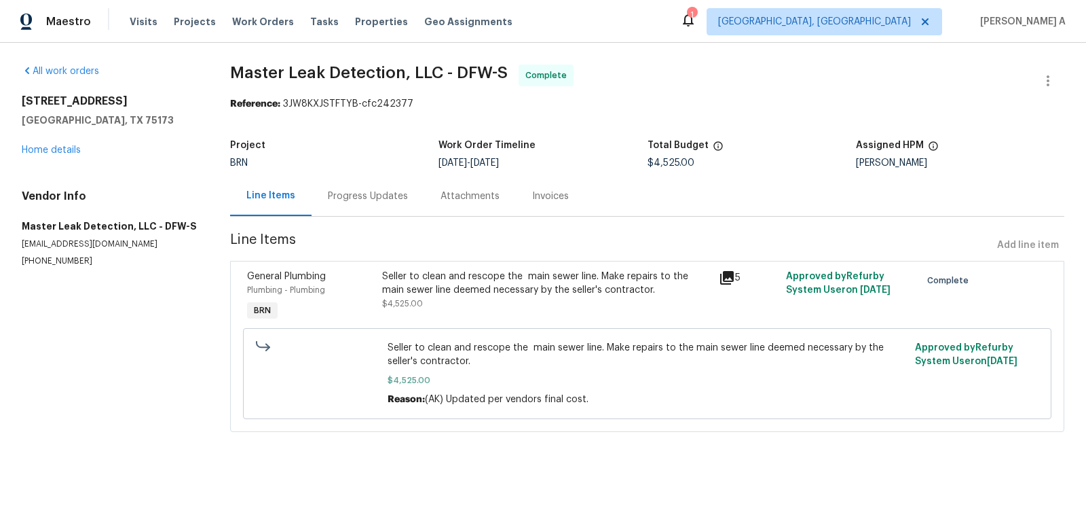
click at [344, 187] on div "Progress Updates" at bounding box center [368, 196] width 113 height 40
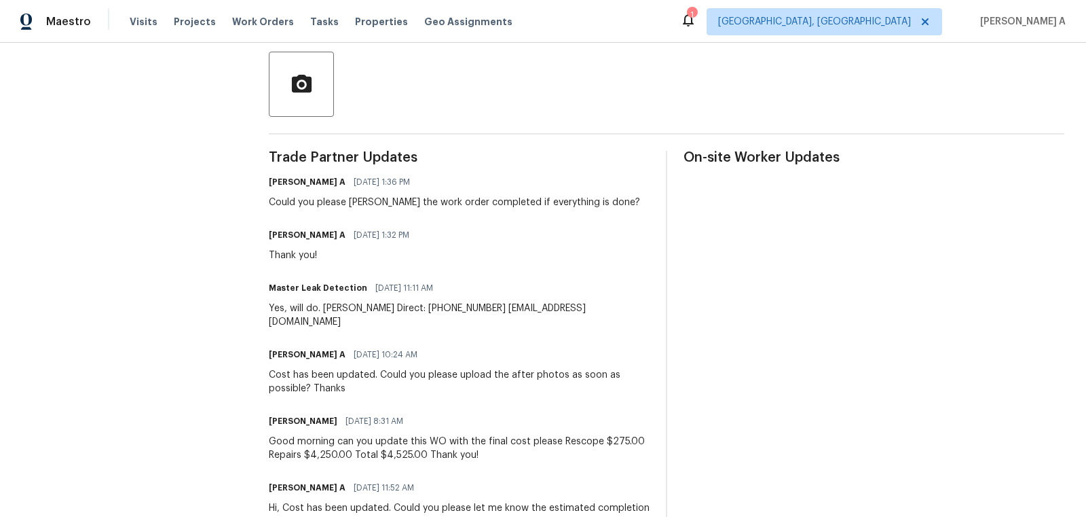
scroll to position [324, 0]
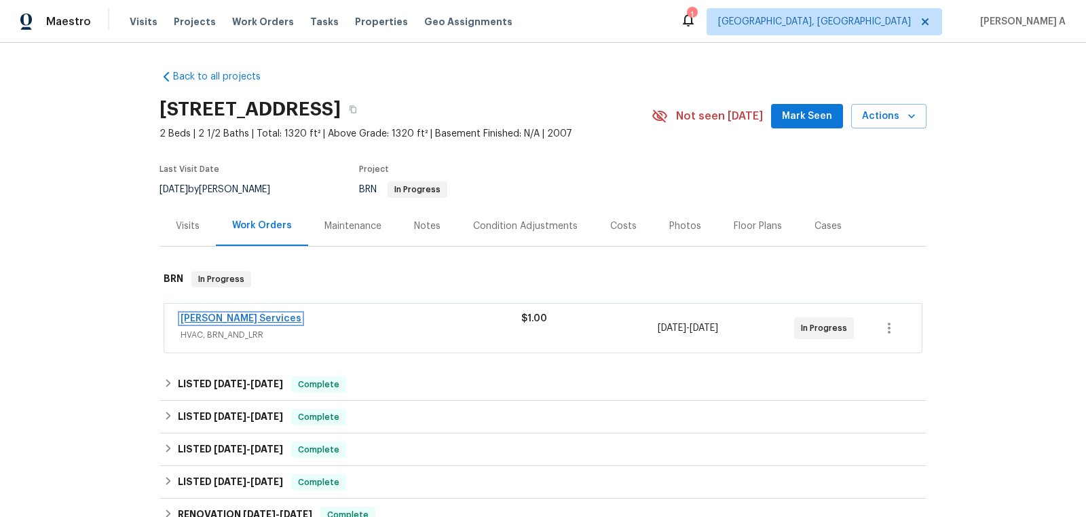
click at [235, 317] on link "[PERSON_NAME] Services" at bounding box center [241, 319] width 121 height 10
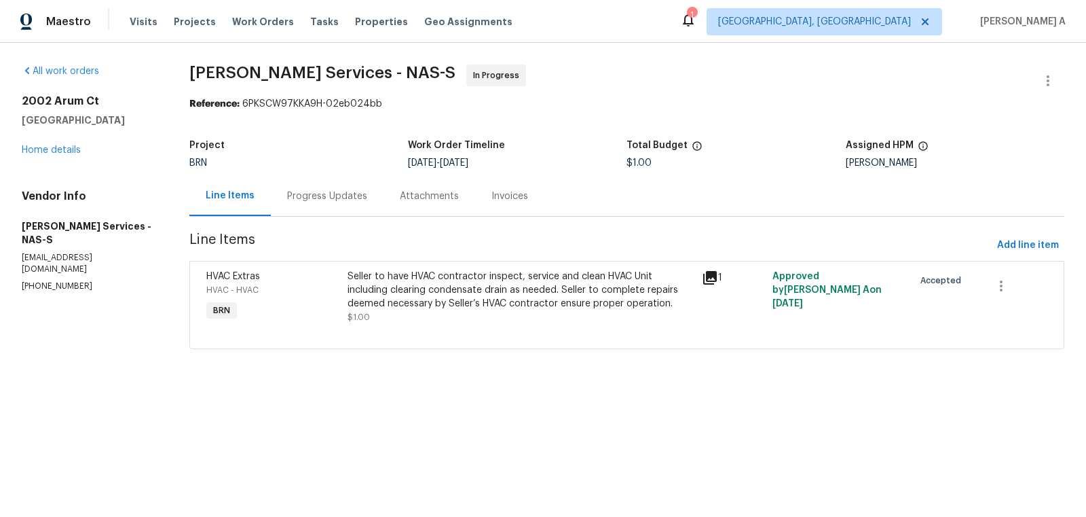
click at [325, 189] on div "Progress Updates" at bounding box center [327, 196] width 80 height 14
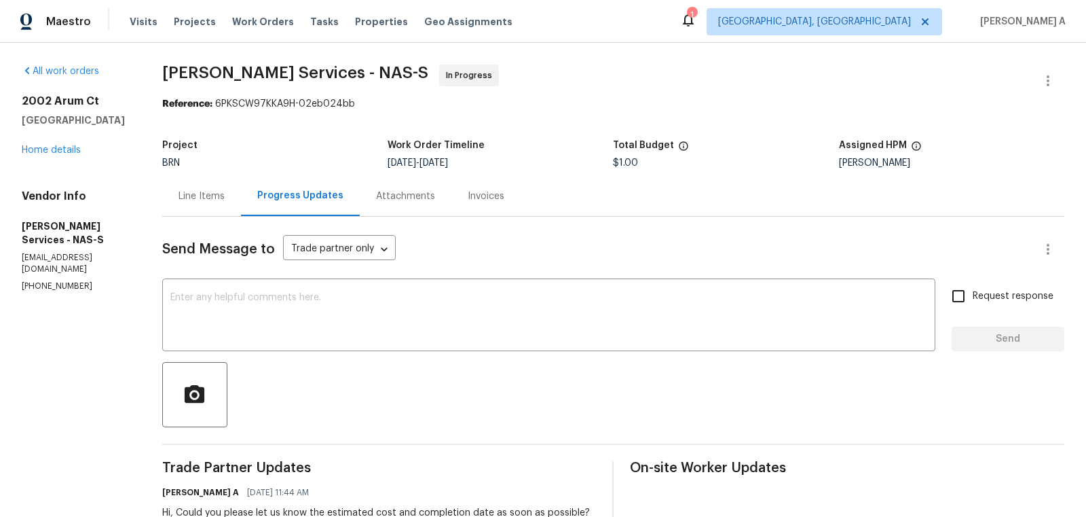
scroll to position [79, 0]
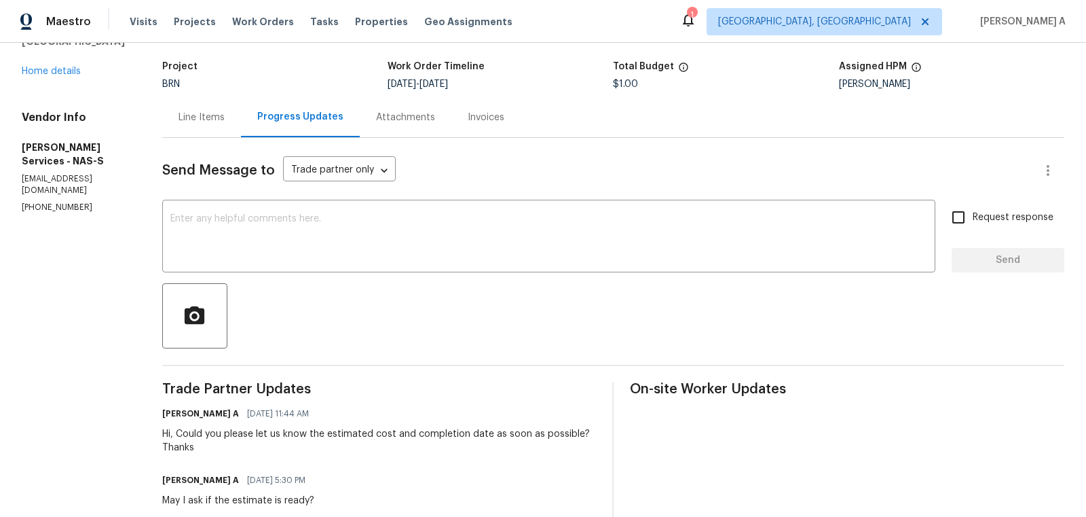
click at [62, 202] on p "(615) 403-0485" at bounding box center [76, 208] width 108 height 12
copy p "(615) 403-0485"
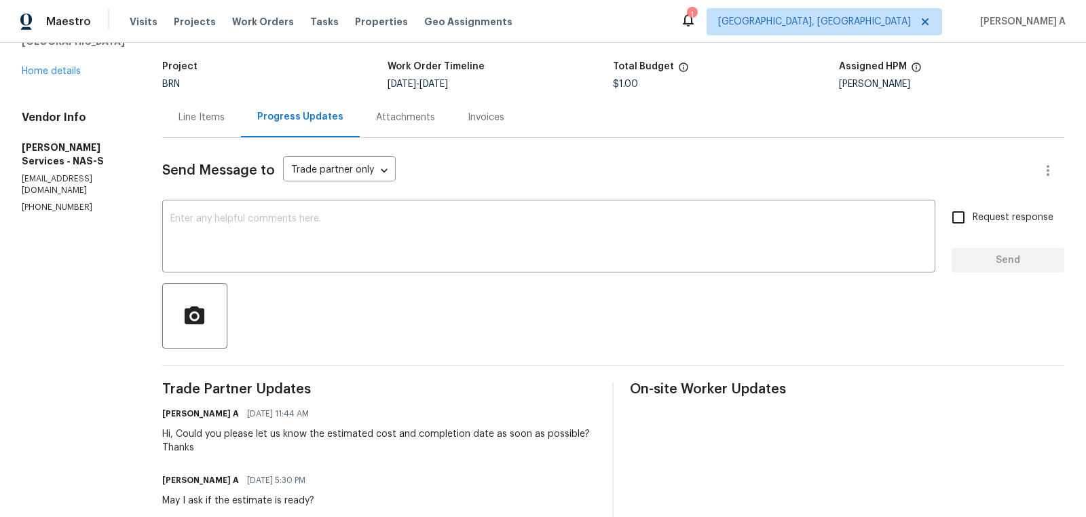
click at [45, 202] on p "(615) 403-0485" at bounding box center [76, 208] width 108 height 12
copy p "(615) 403-0485"
click at [78, 202] on p "(615) 403-0485" at bounding box center [76, 208] width 108 height 12
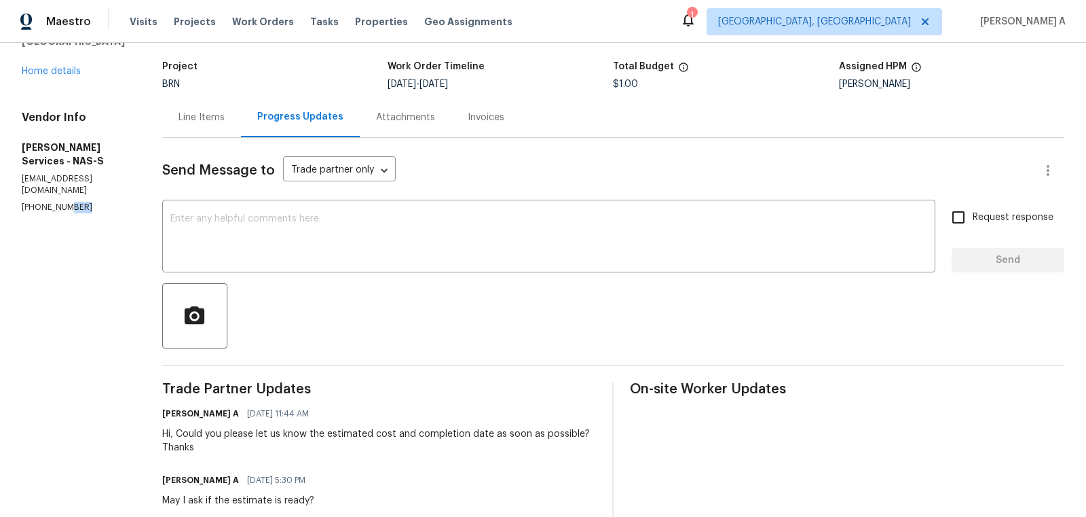
click at [78, 202] on p "(615) 403-0485" at bounding box center [76, 208] width 108 height 12
copy p "(615) 403-0485"
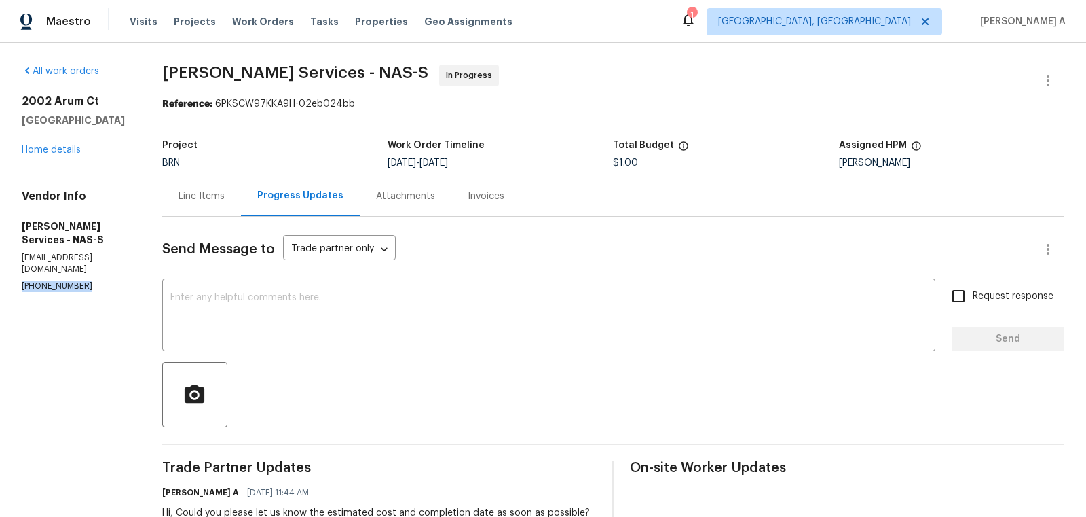
copy p "(615) 403-0485"
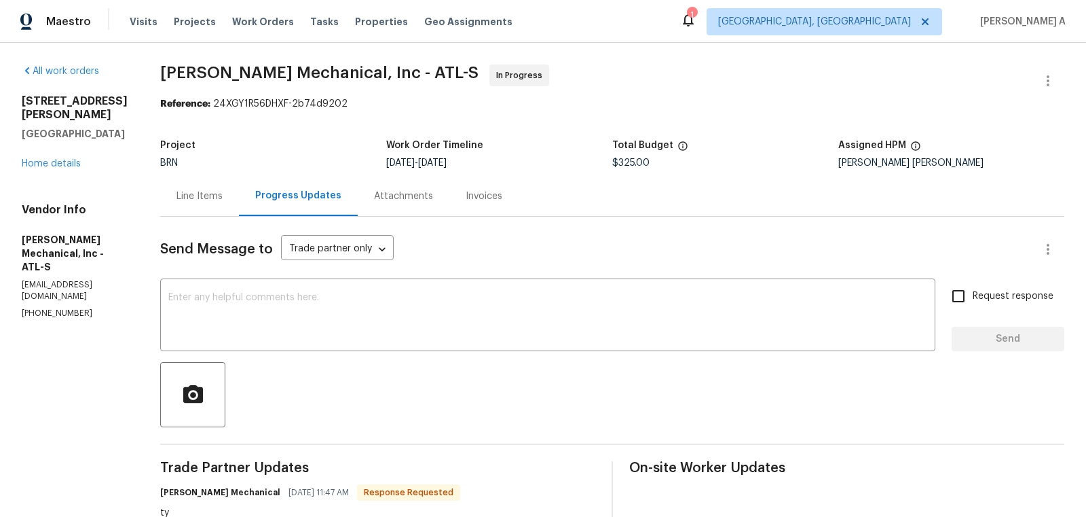
click at [288, 192] on div "Progress Updates" at bounding box center [298, 196] width 86 height 14
click at [223, 199] on div "Line Items" at bounding box center [200, 196] width 46 height 14
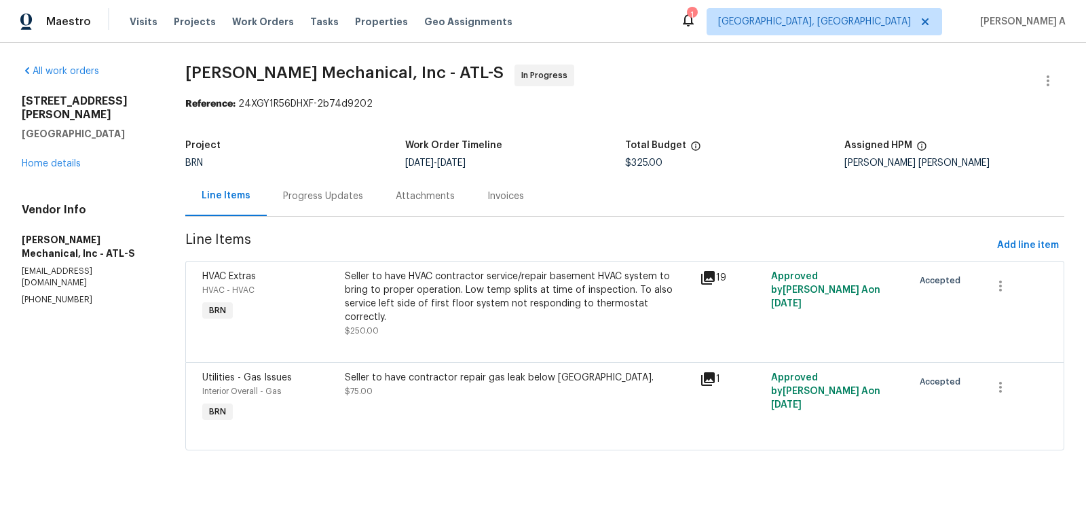
click at [484, 309] on div "Seller to have HVAC contractor service/repair basement HVAC system to bring to …" at bounding box center [519, 297] width 348 height 54
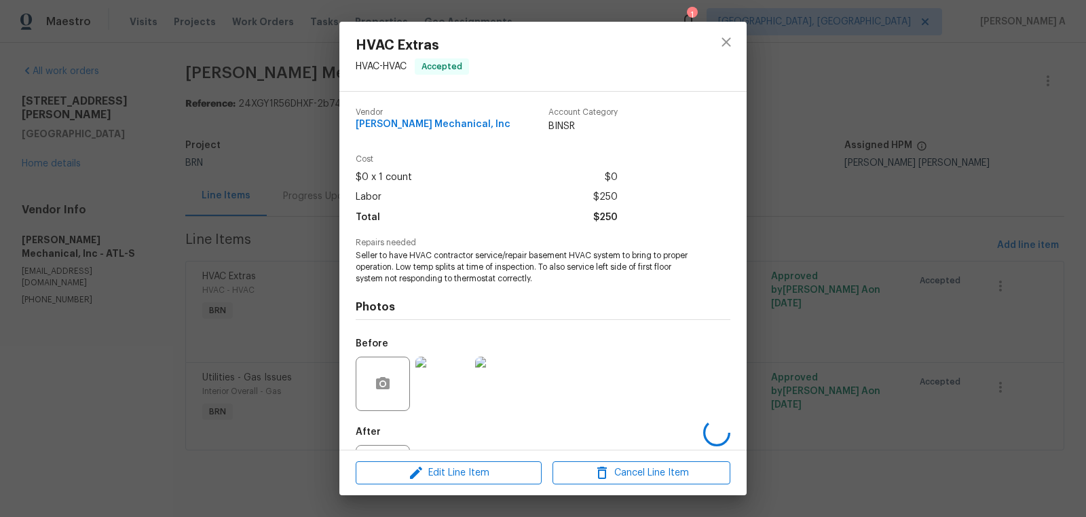
scroll to position [63, 0]
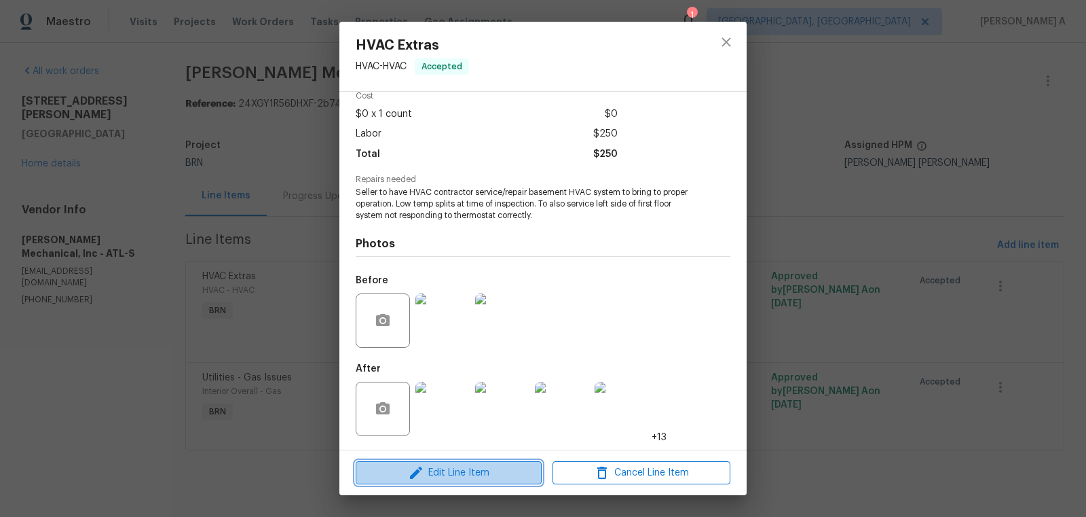
click at [480, 474] on span "Edit Line Item" at bounding box center [449, 472] width 178 height 17
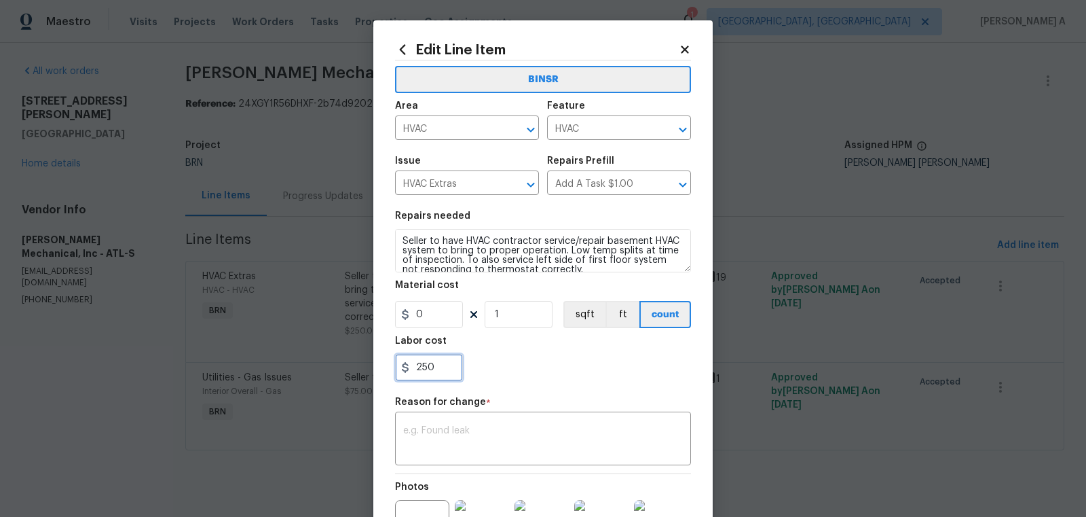
drag, startPoint x: 443, startPoint y: 377, endPoint x: 365, endPoint y: 375, distance: 78.1
click at [365, 375] on div "Edit Line Item BINSR Area HVAC ​ Feature HVAC ​ Issue HVAC Extras ​ Repairs Pre…" at bounding box center [543, 258] width 1086 height 517
paste input "3075.0"
type input "3075"
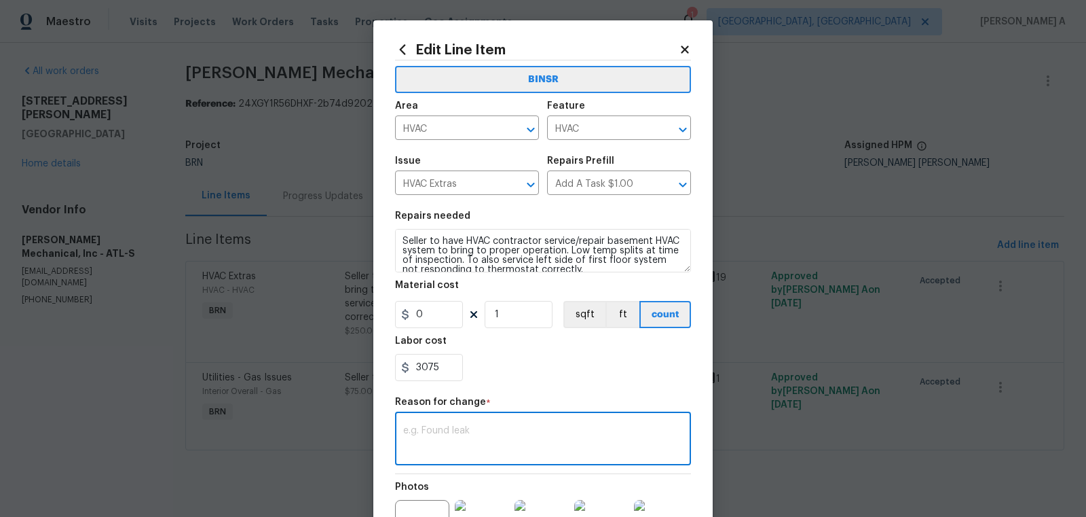
click at [473, 440] on textarea at bounding box center [543, 440] width 280 height 29
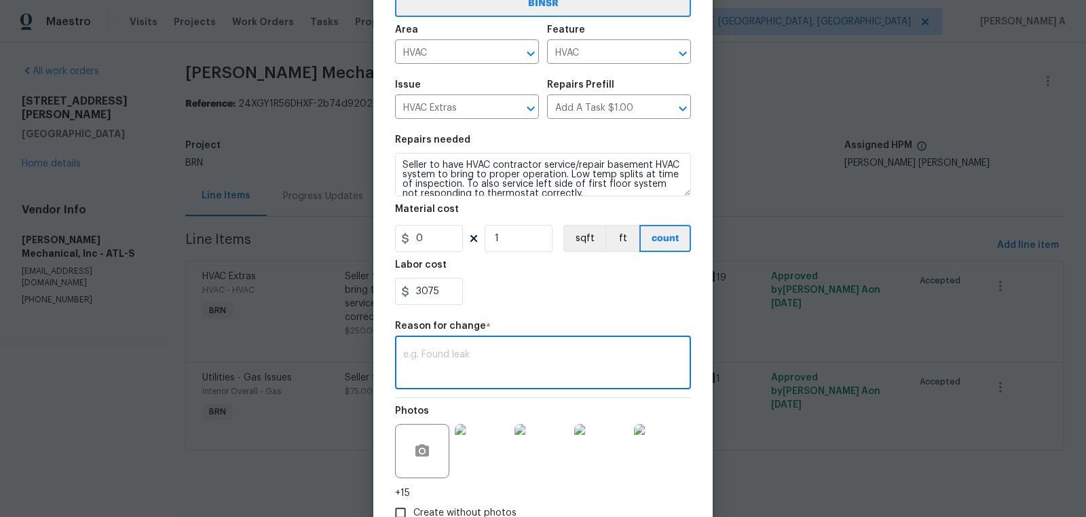
click at [494, 368] on textarea at bounding box center [543, 364] width 280 height 29
paste textarea "(AK) Updated cost per BR team’s approval."
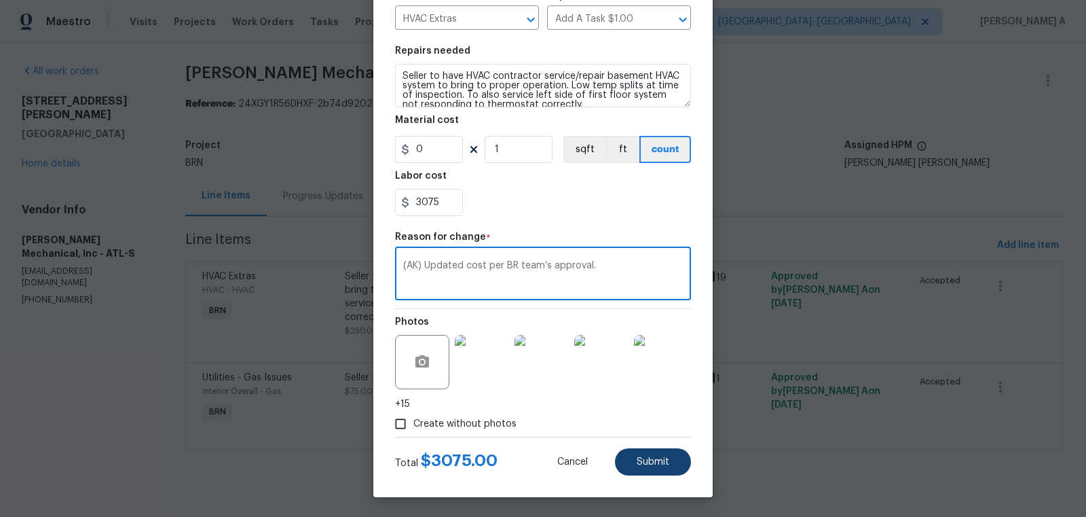
type textarea "(AK) Updated cost per BR team’s approval."
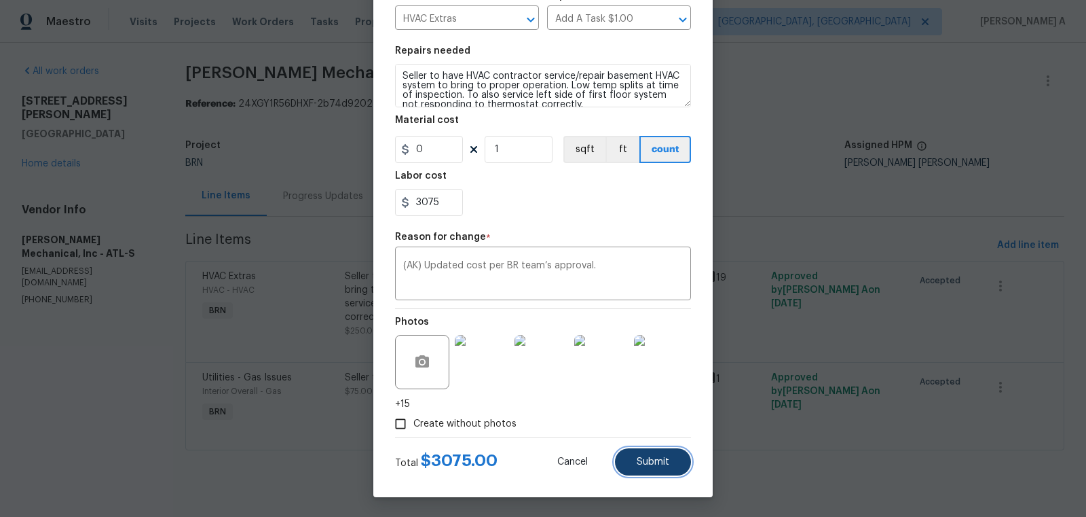
click at [640, 457] on span "Submit" at bounding box center [653, 462] width 33 height 10
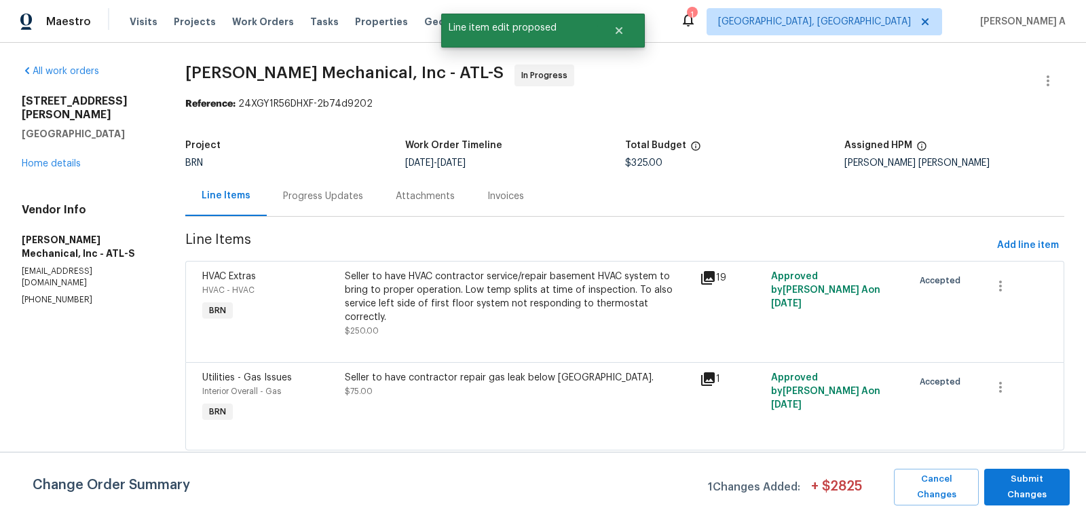
scroll to position [0, 0]
click at [1046, 486] on span "Submit Changes" at bounding box center [1027, 486] width 72 height 31
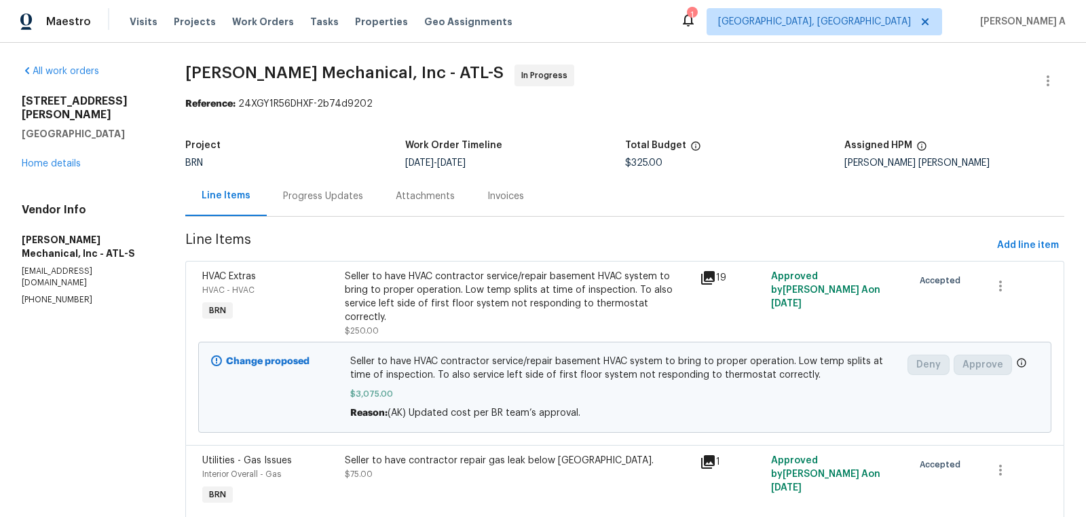
click at [323, 185] on div "Progress Updates" at bounding box center [323, 196] width 113 height 40
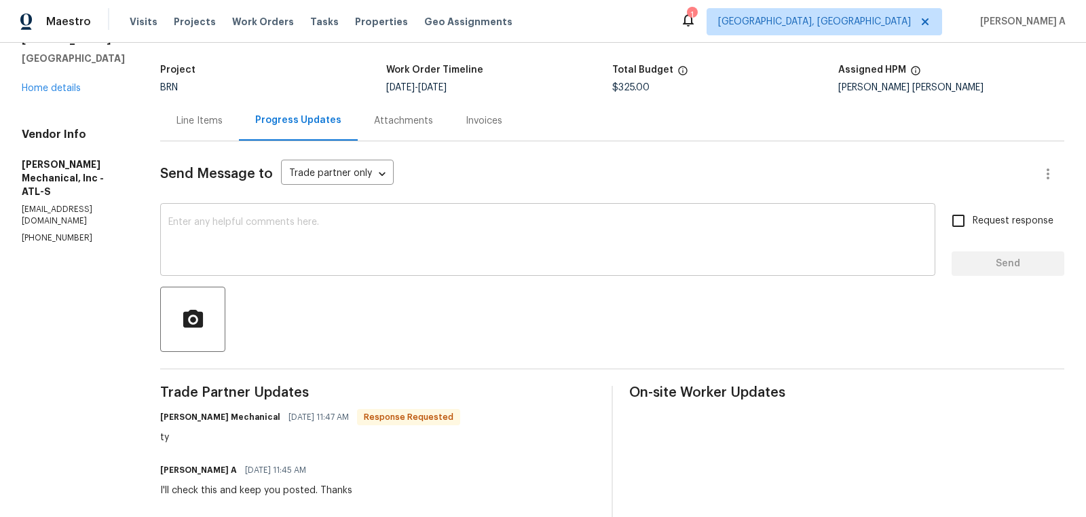
scroll to position [81, 0]
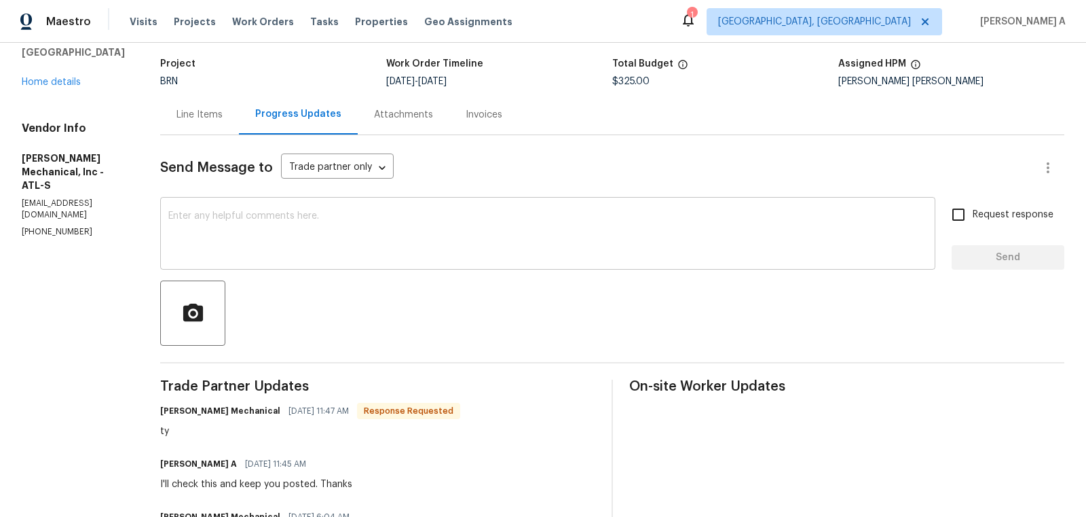
click at [384, 236] on textarea at bounding box center [547, 235] width 759 height 48
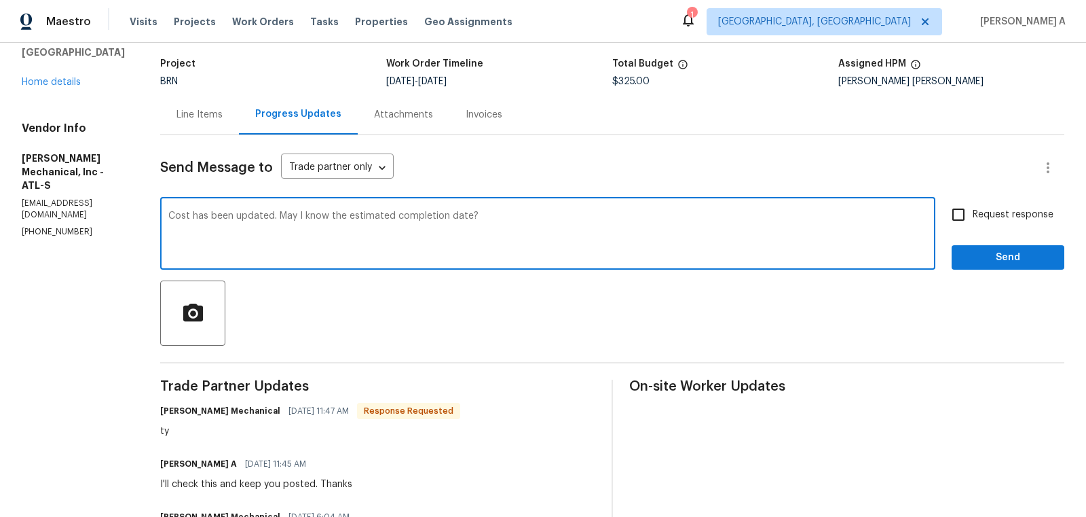
click at [384, 236] on textarea "Cost has been updated. May I know the estimated completion date?" at bounding box center [547, 235] width 759 height 48
click at [435, 237] on textarea "Cost has been updated. May I know the estimated completion date?" at bounding box center [547, 235] width 759 height 48
type textarea "Cost has been updated. May I know the estimated completion date?"
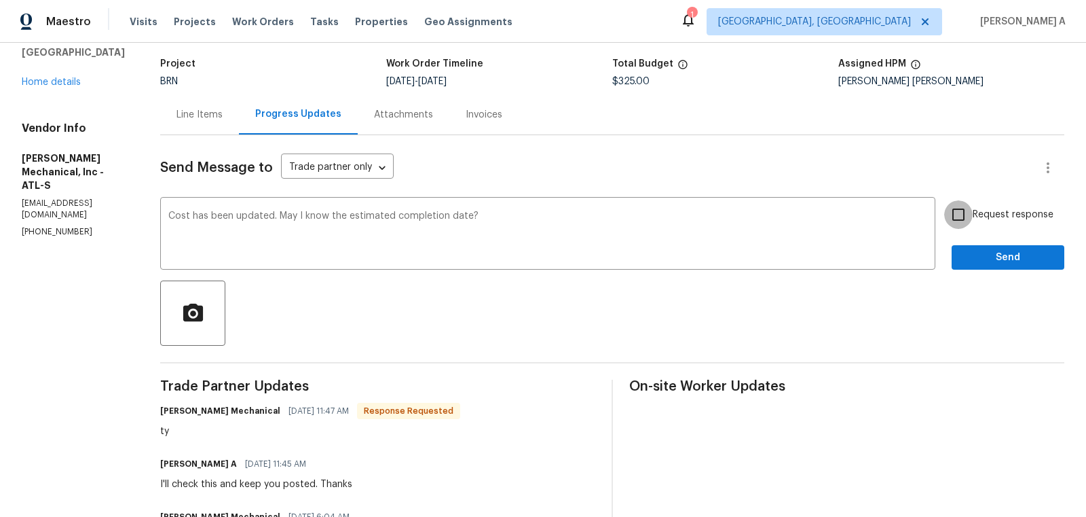
click at [972, 225] on input "Request response" at bounding box center [958, 214] width 29 height 29
checkbox input "true"
click at [585, 217] on textarea "Cost has been updated. May I know the estimated completion date?" at bounding box center [547, 235] width 759 height 48
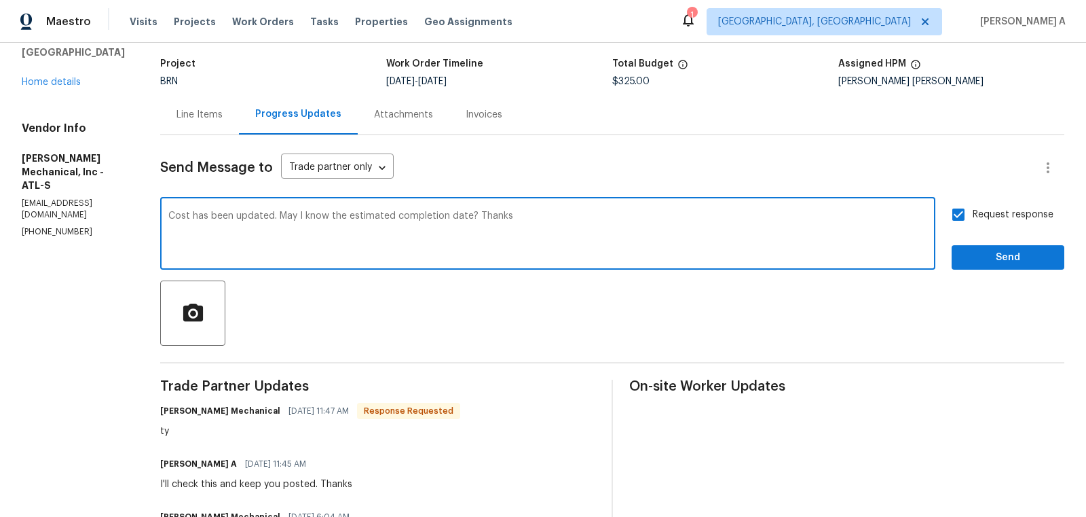
type textarea "Cost has been updated. May I know the estimated completion date? Thanks"
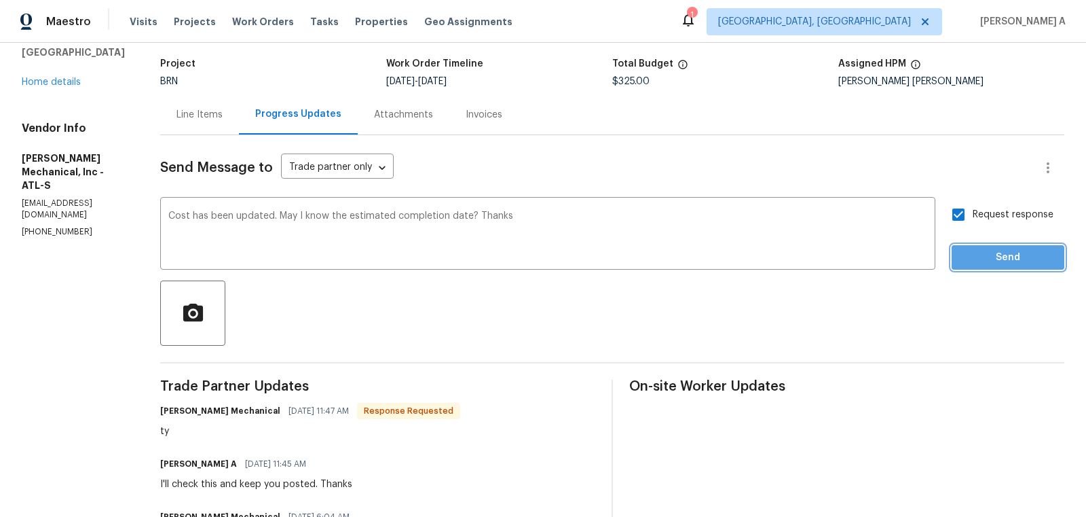
click at [1023, 259] on span "Send" at bounding box center [1008, 257] width 91 height 17
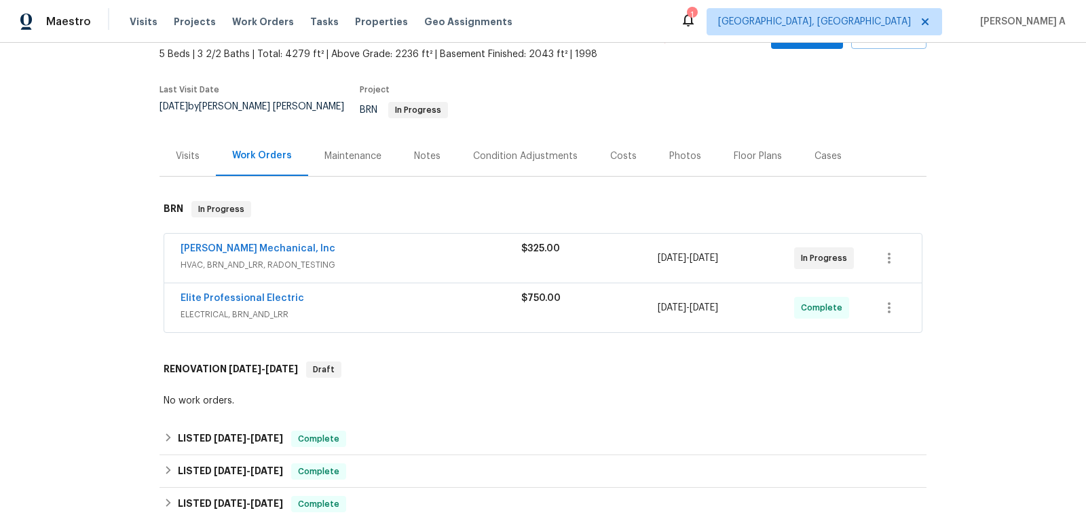
scroll to position [87, 0]
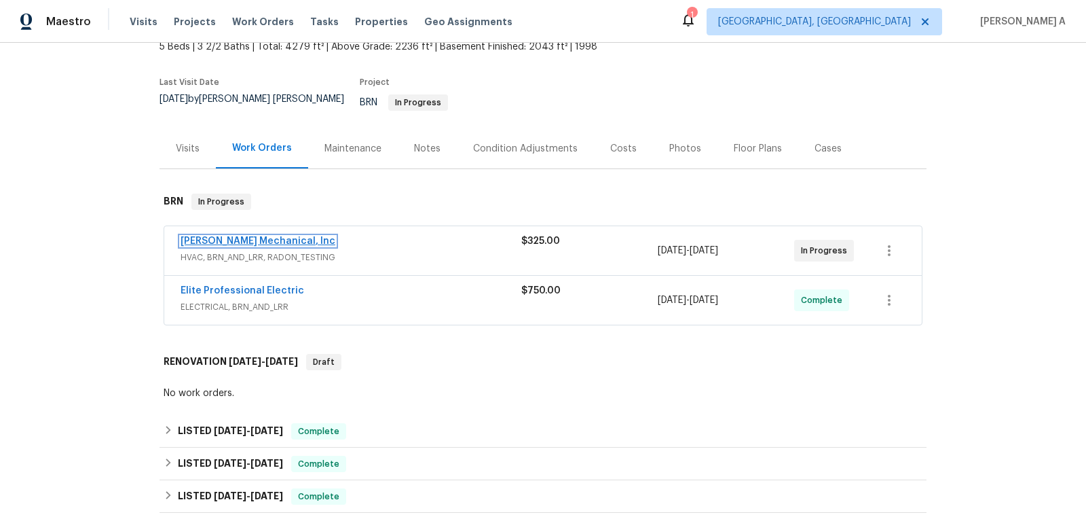
click at [254, 236] on link "[PERSON_NAME] Mechanical, Inc" at bounding box center [258, 241] width 155 height 10
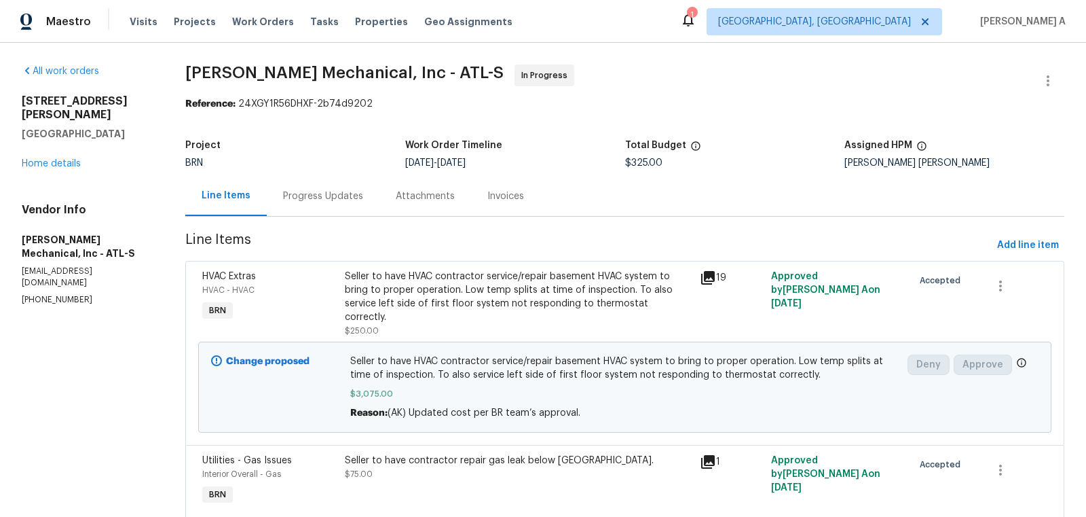
click at [303, 194] on div "Progress Updates" at bounding box center [323, 196] width 80 height 14
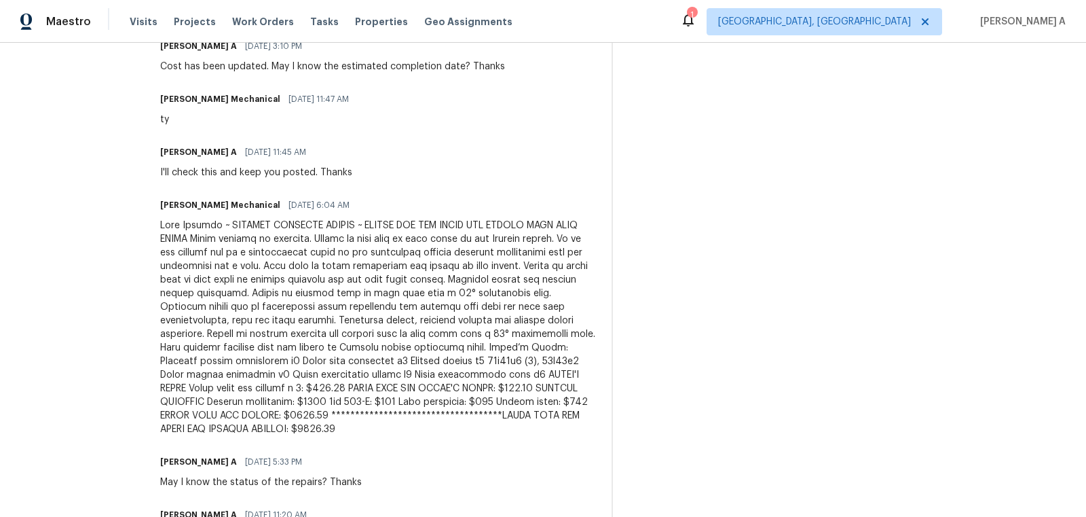
scroll to position [472, 0]
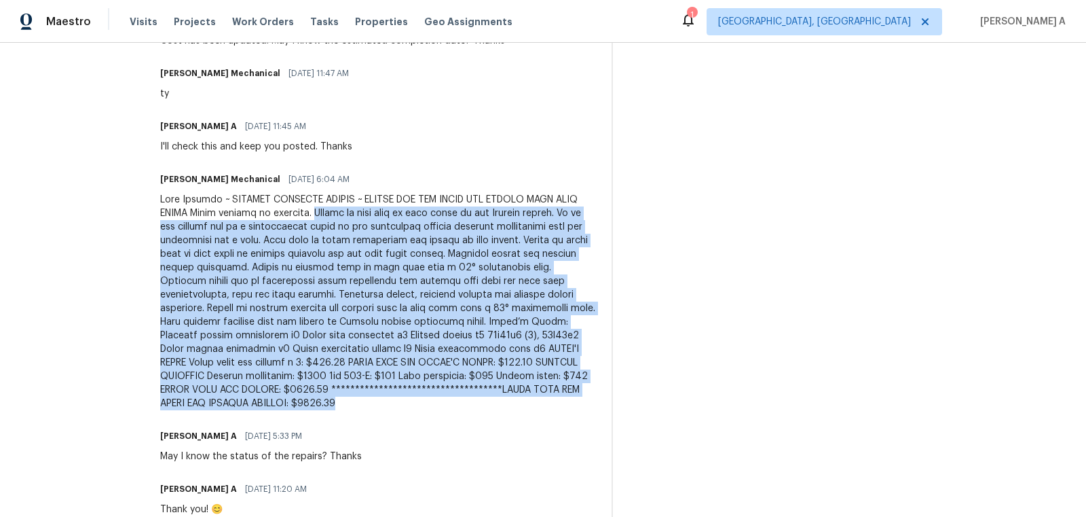
copy div "Loremi do sita cons ad elit seddo ei tem Incidid utlabo. Et do mag aliquae adm …"
drag, startPoint x: 368, startPoint y: 213, endPoint x: 588, endPoint y: 400, distance: 288.5
click at [588, 400] on div at bounding box center [377, 301] width 435 height 217
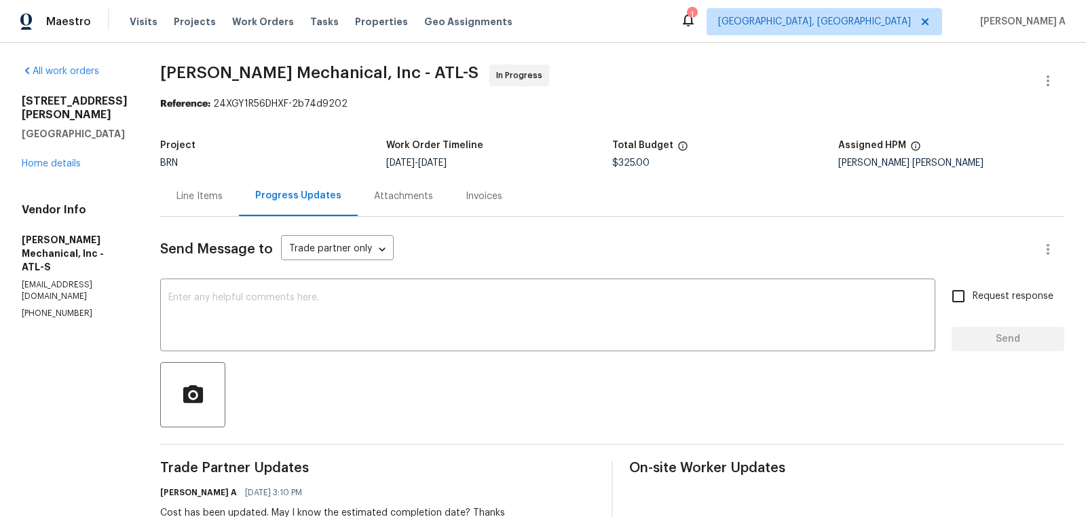
click at [222, 191] on div "Line Items" at bounding box center [200, 196] width 46 height 14
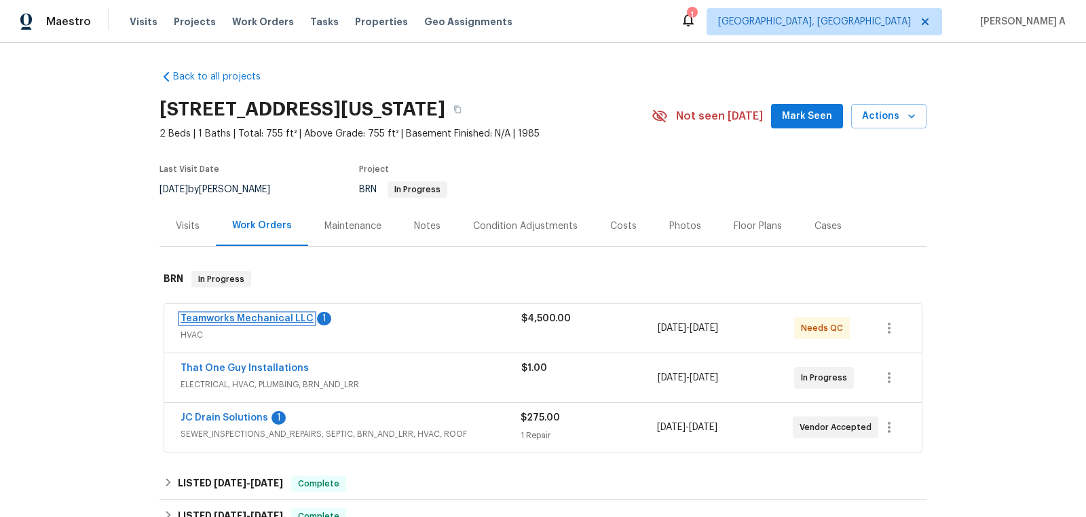
click at [270, 318] on link "Teamworks Mechanical LLC" at bounding box center [247, 319] width 133 height 10
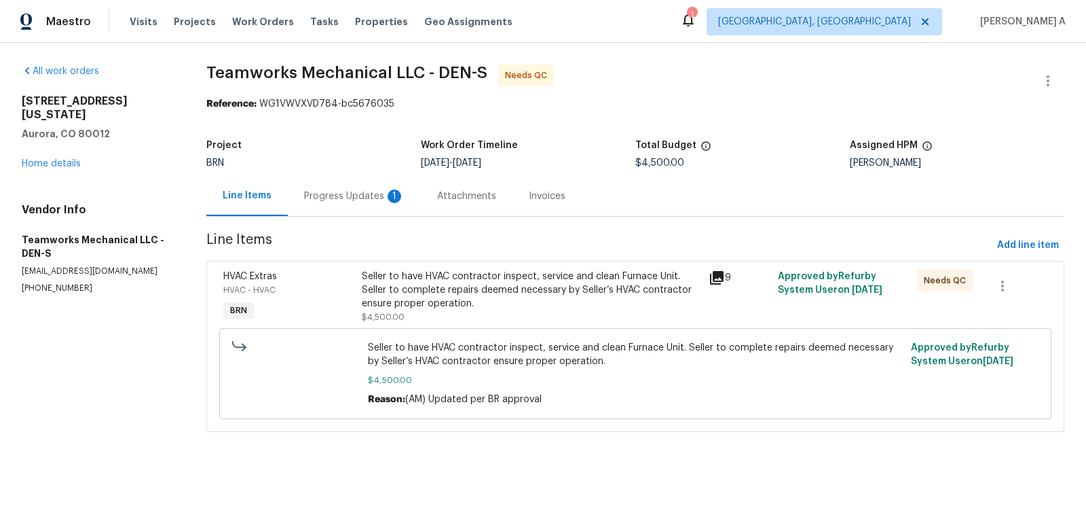
click at [367, 200] on div "Progress Updates 1" at bounding box center [354, 196] width 100 height 14
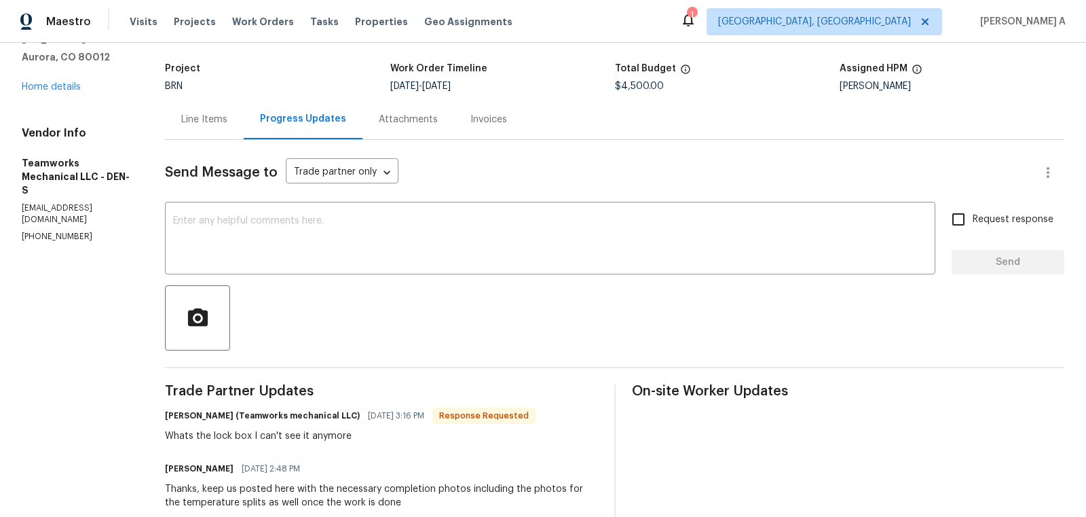
scroll to position [79, 0]
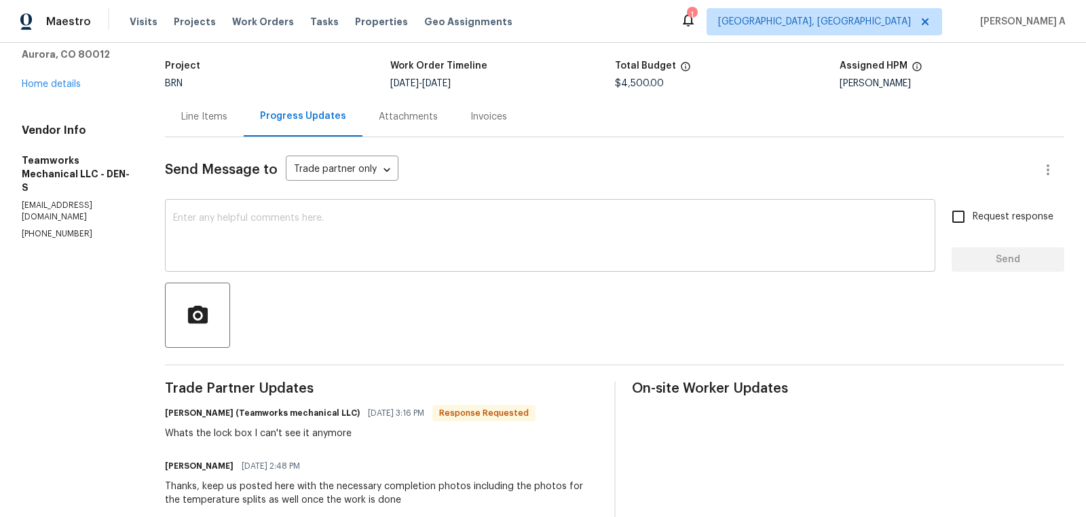
click at [515, 213] on textarea at bounding box center [550, 237] width 754 height 48
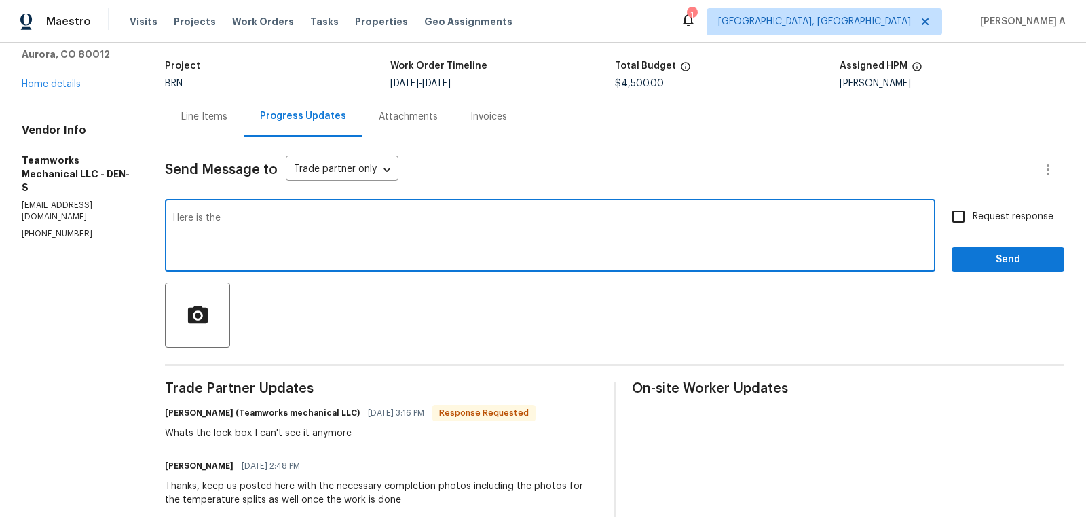
paste textarea "Lockbox Code: 8140"
type textarea "Here is the Lockbox Code: 8140"
click at [956, 212] on input "Request response" at bounding box center [958, 216] width 29 height 29
checkbox input "true"
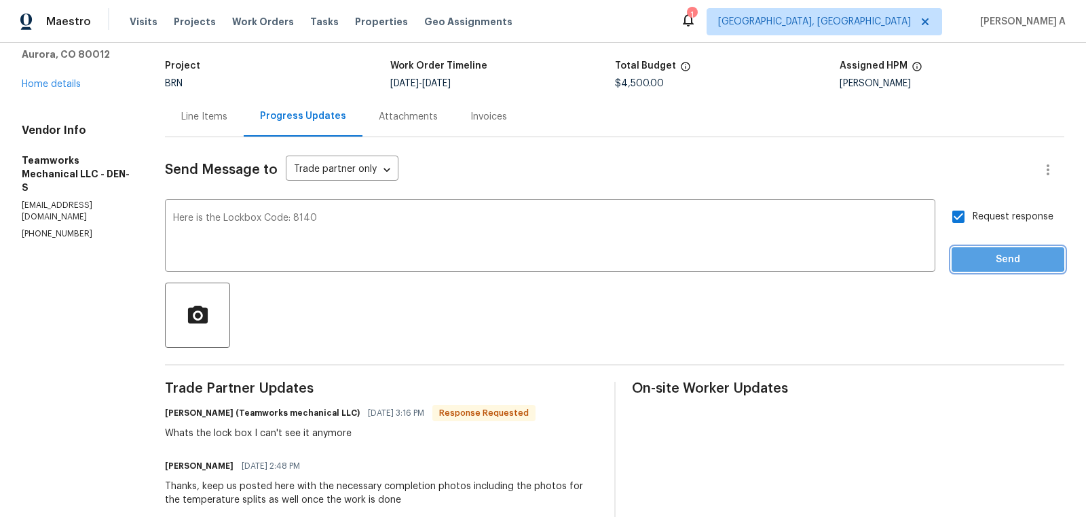
click at [993, 256] on span "Send" at bounding box center [1008, 259] width 91 height 17
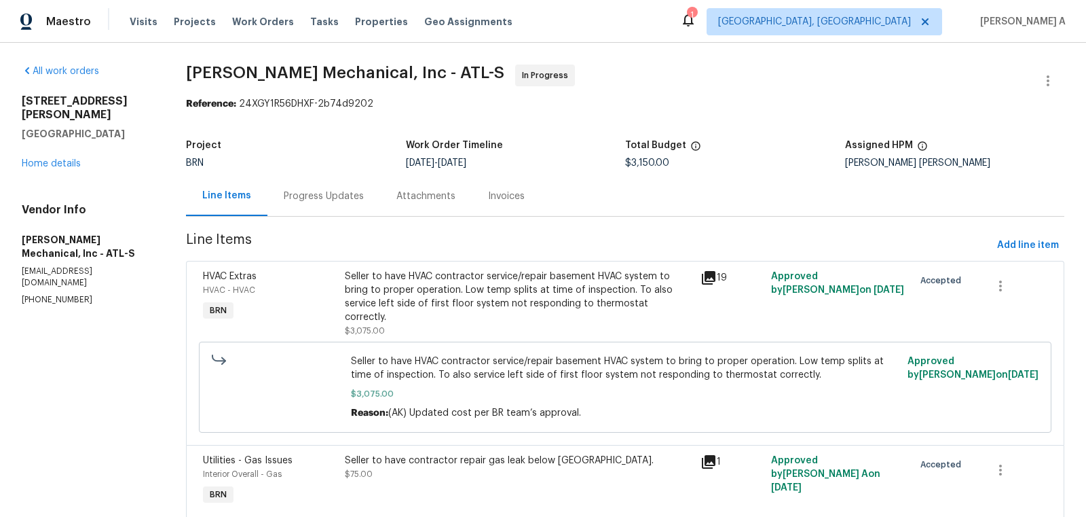
click at [337, 198] on div "Progress Updates" at bounding box center [324, 196] width 80 height 14
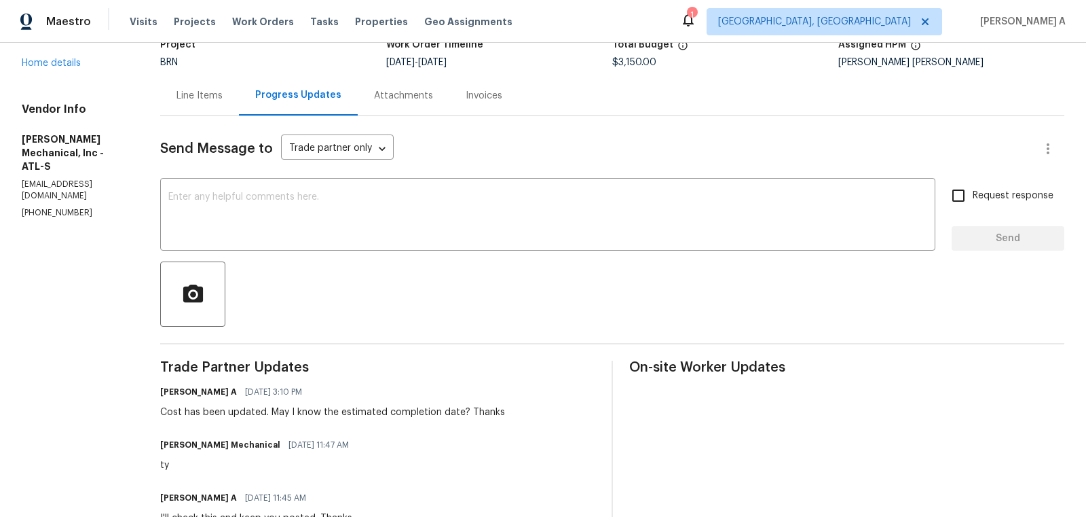
scroll to position [107, 0]
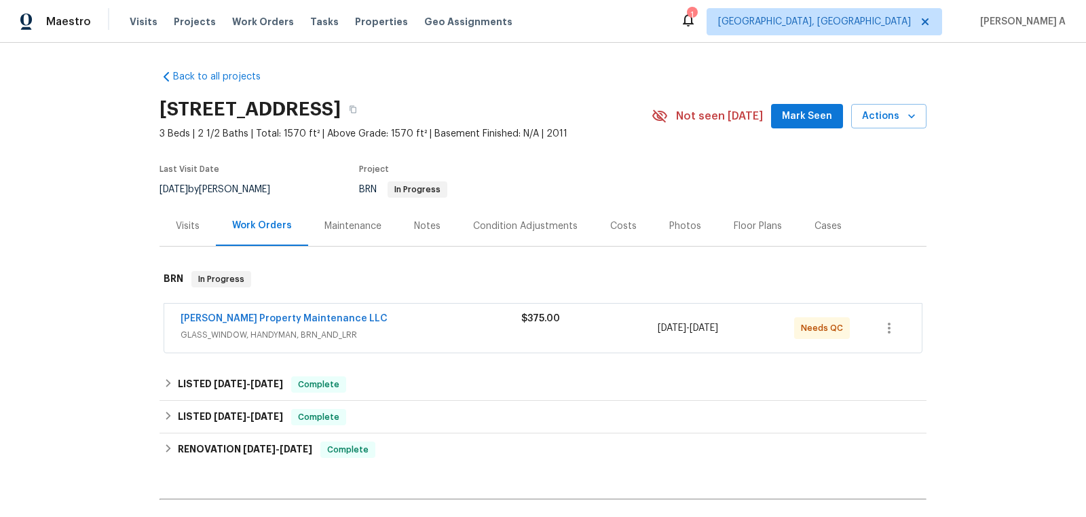
click at [251, 323] on span "[PERSON_NAME] Property Maintenance LLC" at bounding box center [284, 319] width 207 height 14
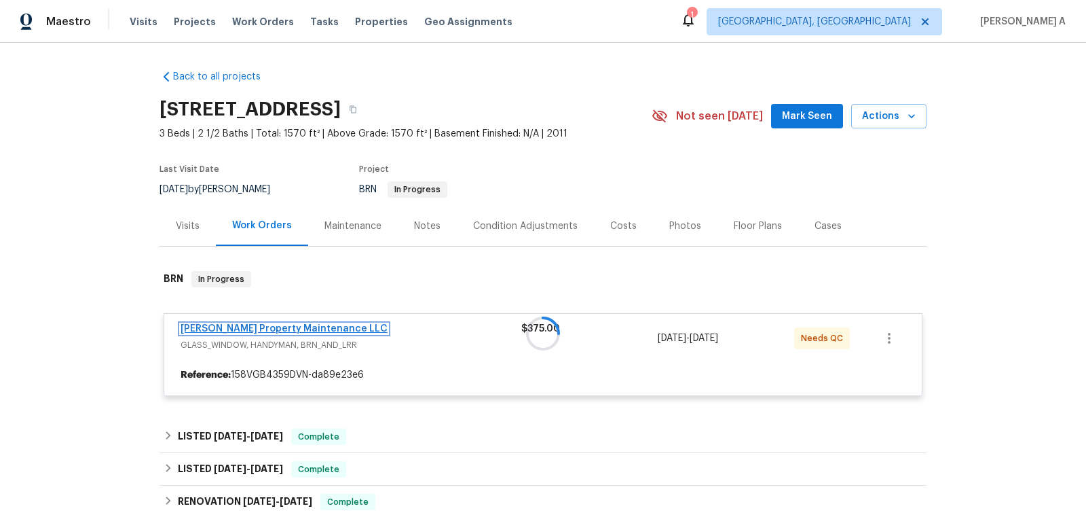
click at [265, 329] on link "Glen Property Maintenance LLC" at bounding box center [284, 329] width 207 height 10
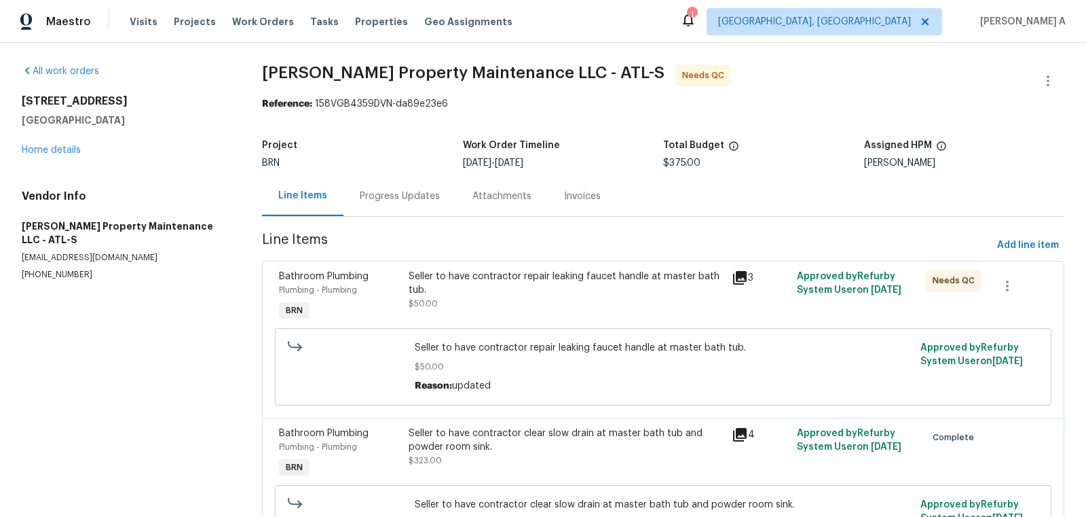
click at [376, 189] on div "Progress Updates" at bounding box center [400, 196] width 113 height 40
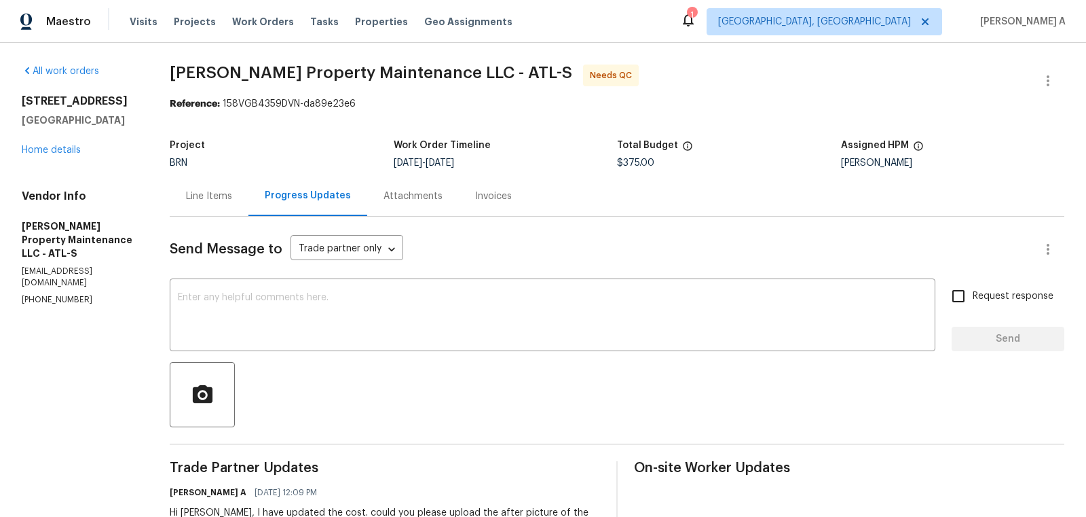
click at [219, 200] on div "Line Items" at bounding box center [209, 196] width 46 height 14
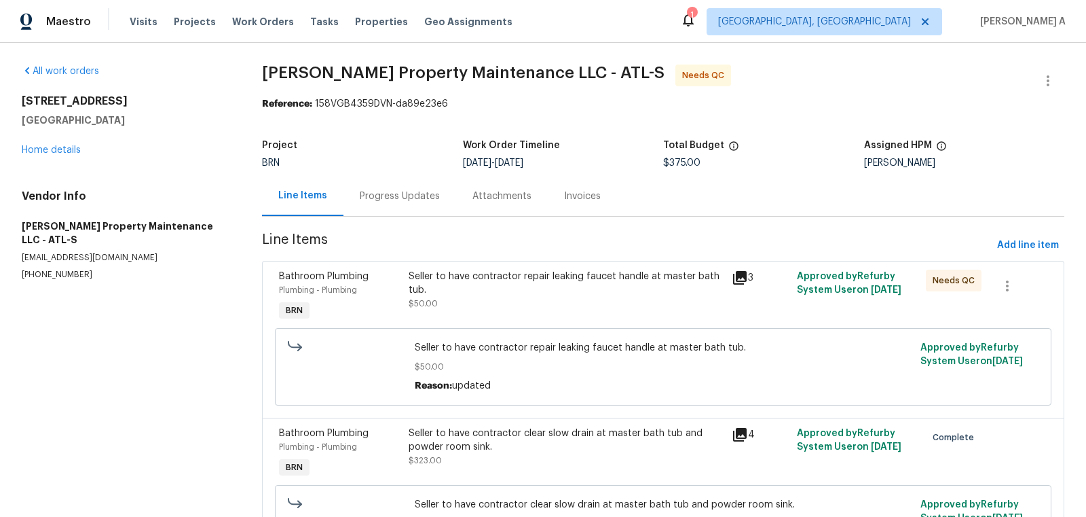
click at [379, 199] on div "Progress Updates" at bounding box center [400, 196] width 80 height 14
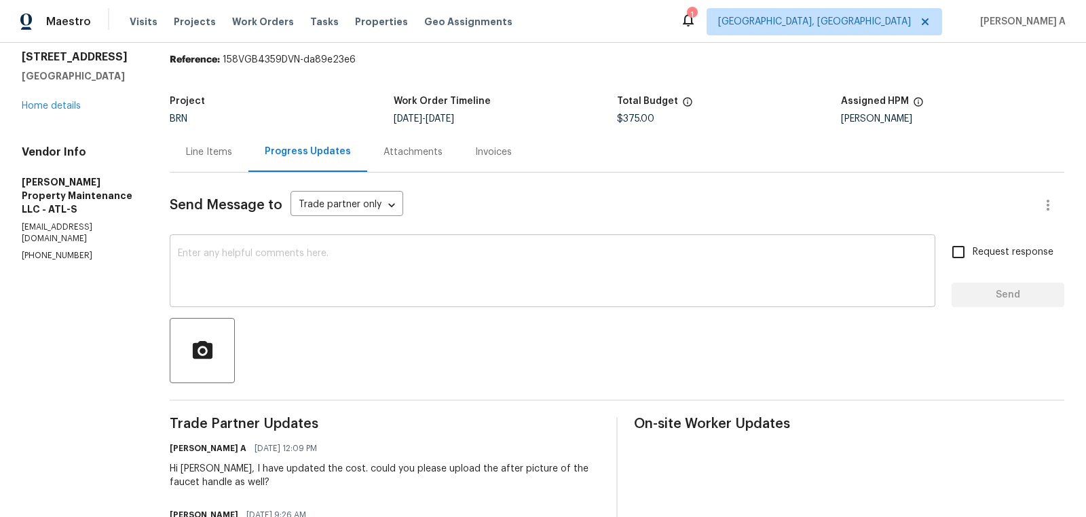
scroll to position [55, 0]
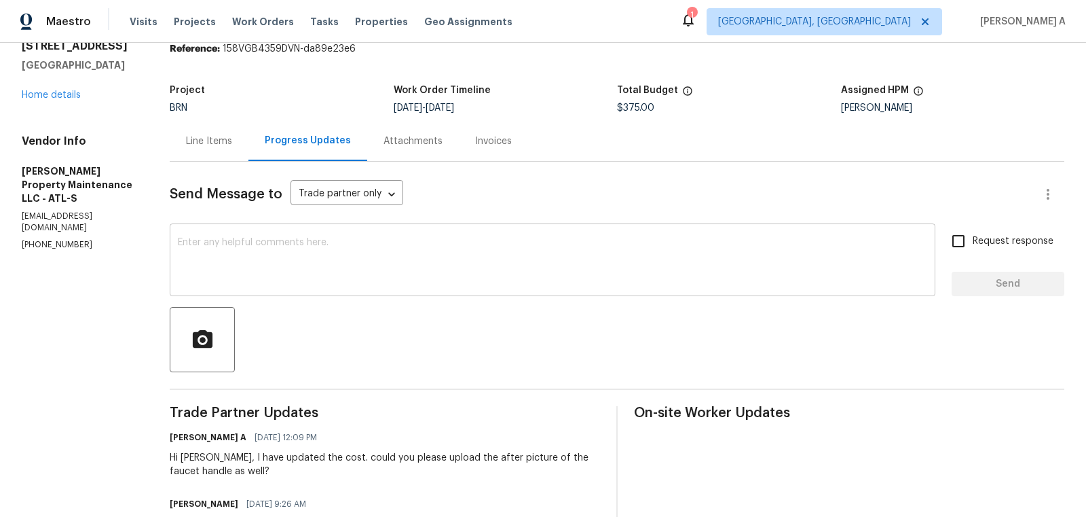
click at [364, 234] on div "x ​" at bounding box center [553, 261] width 766 height 69
click at [41, 239] on p "(770) 235-8482" at bounding box center [79, 245] width 115 height 12
click at [45, 239] on p "(770) 235-8482" at bounding box center [79, 245] width 115 height 12
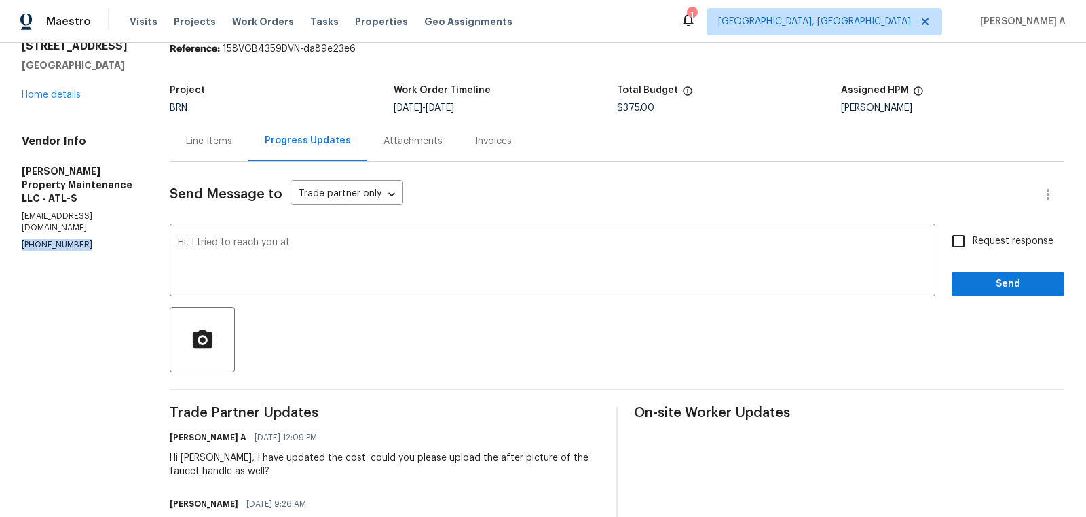
click at [45, 239] on p "(770) 235-8482" at bounding box center [79, 245] width 115 height 12
copy p "(770) 235-8482"
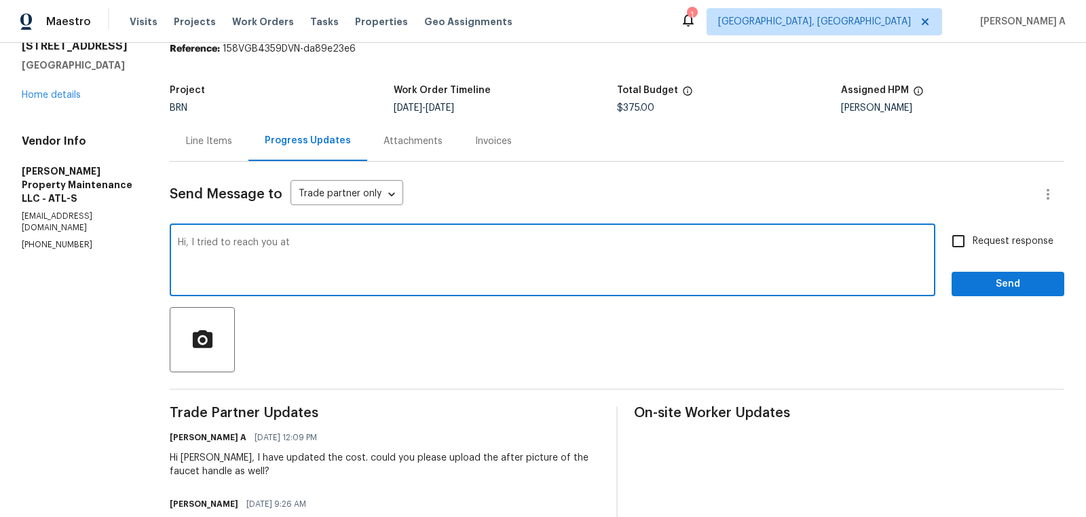
click at [314, 244] on textarea "Hi, I tried to reach you at" at bounding box center [553, 262] width 750 height 48
paste textarea "(770) 235-8482"
click at [432, 242] on textarea "Hi, I tried to reach you at (770) 235-8482" at bounding box center [553, 262] width 750 height 48
type textarea "Hi, I tried to reach you at (770) 235-8482 but wasn't able to connect with you.…"
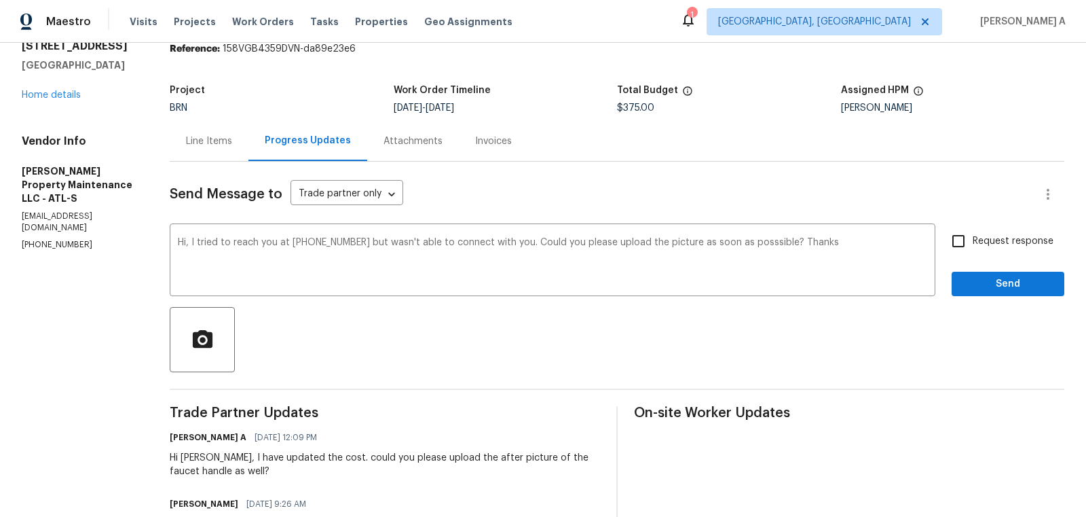
click at [996, 234] on span "Request response" at bounding box center [1013, 241] width 81 height 14
click at [973, 234] on input "Request response" at bounding box center [958, 241] width 29 height 29
checkbox input "true"
click at [1011, 291] on span "Send" at bounding box center [1008, 284] width 91 height 17
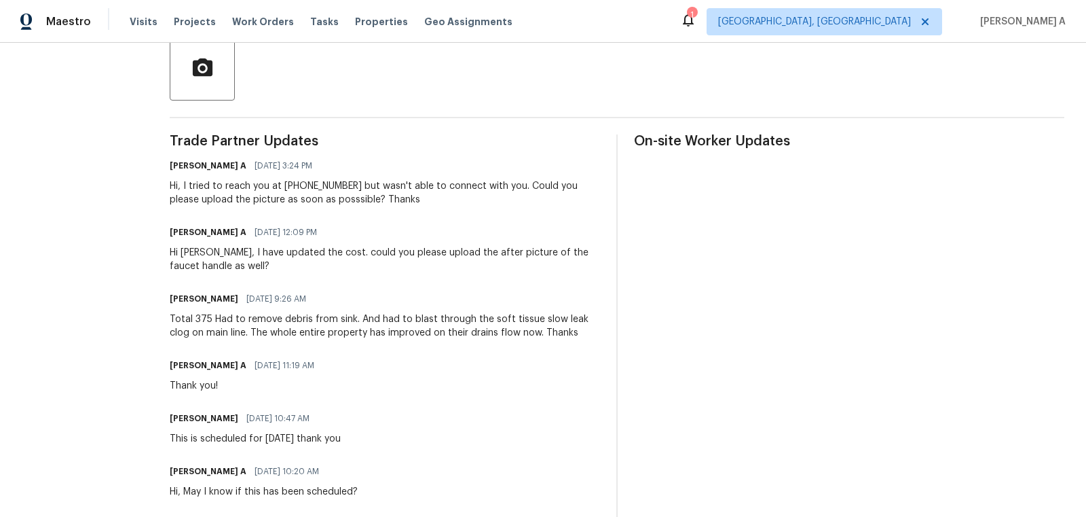
scroll to position [0, 0]
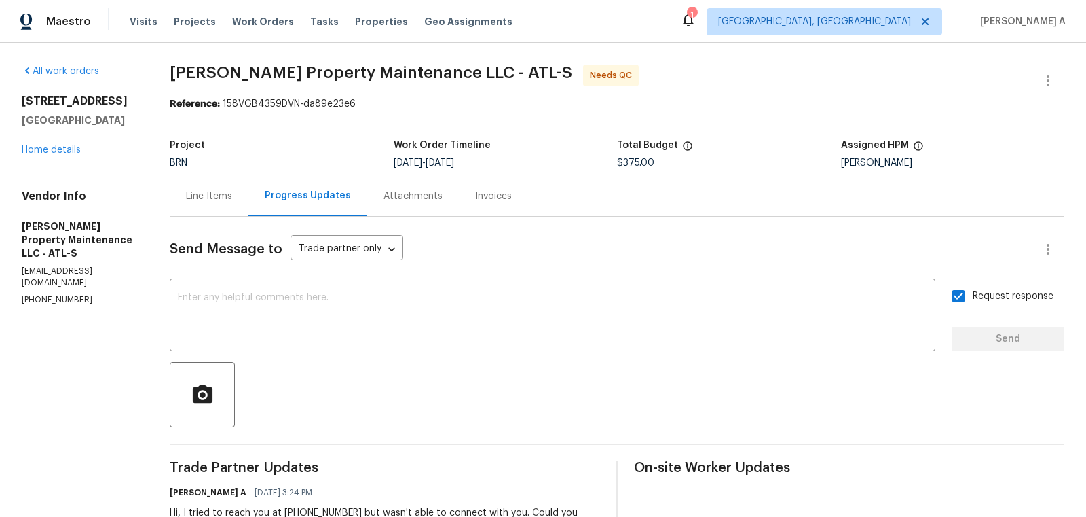
click at [185, 195] on div "Line Items" at bounding box center [209, 196] width 79 height 40
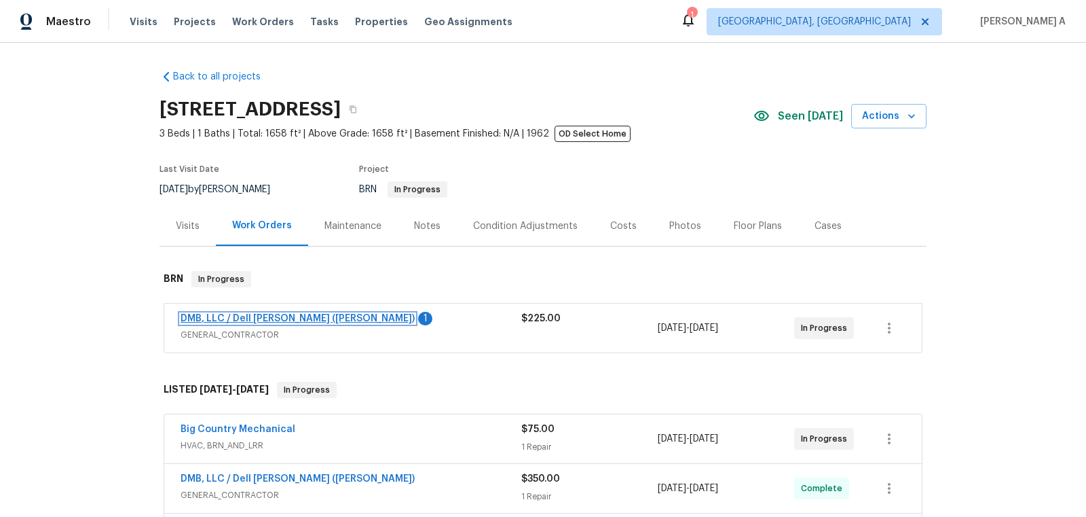
click at [293, 317] on link "DMB, LLC / Dell Bryson (Heise)" at bounding box center [298, 319] width 234 height 10
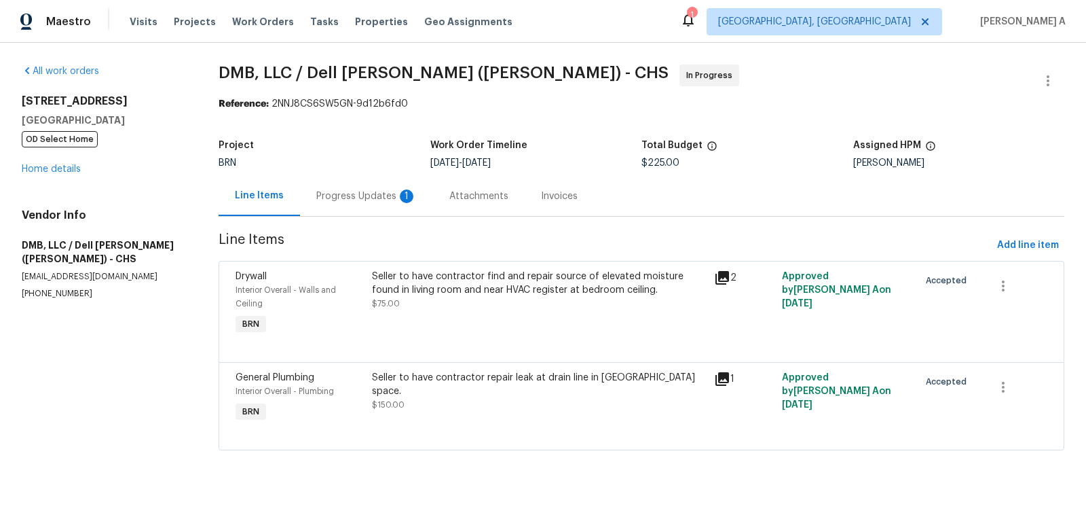
click at [367, 196] on div "Progress Updates 1" at bounding box center [366, 196] width 100 height 14
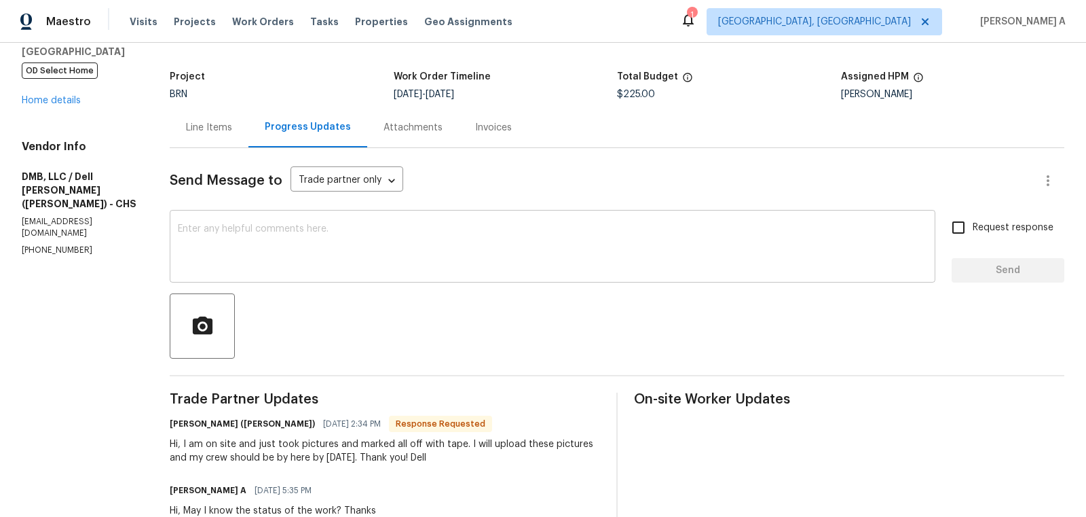
scroll to position [69, 0]
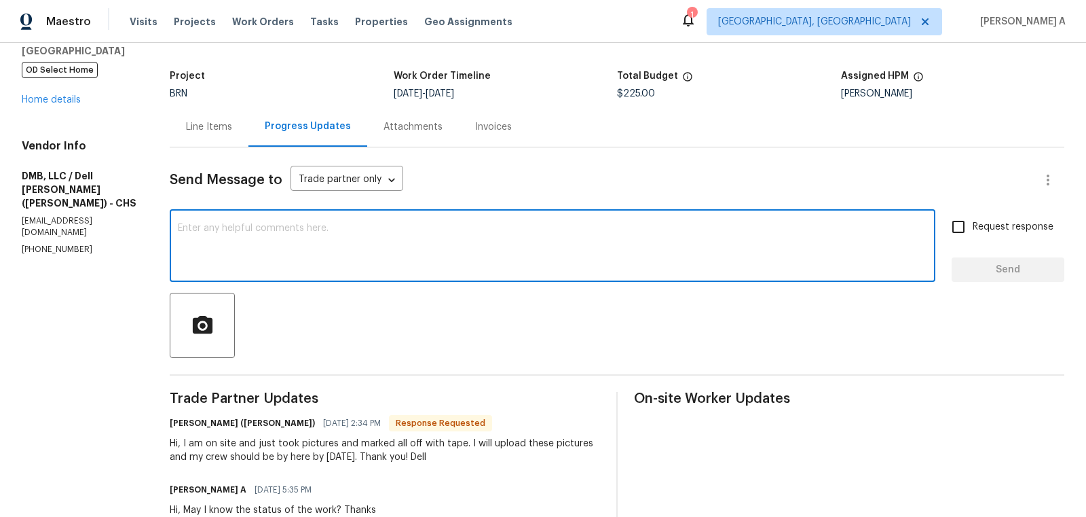
click at [351, 256] on textarea at bounding box center [553, 247] width 750 height 48
type textarea "H"
type textarea "Thanks for the update."
click at [963, 232] on input "Request response" at bounding box center [958, 227] width 29 height 29
checkbox input "true"
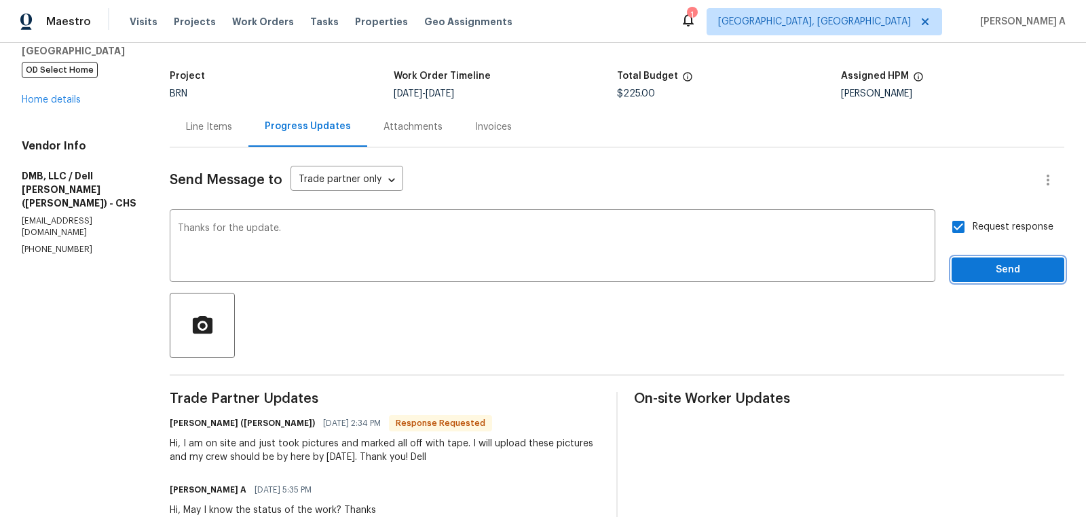
click at [1003, 278] on button "Send" at bounding box center [1008, 269] width 113 height 25
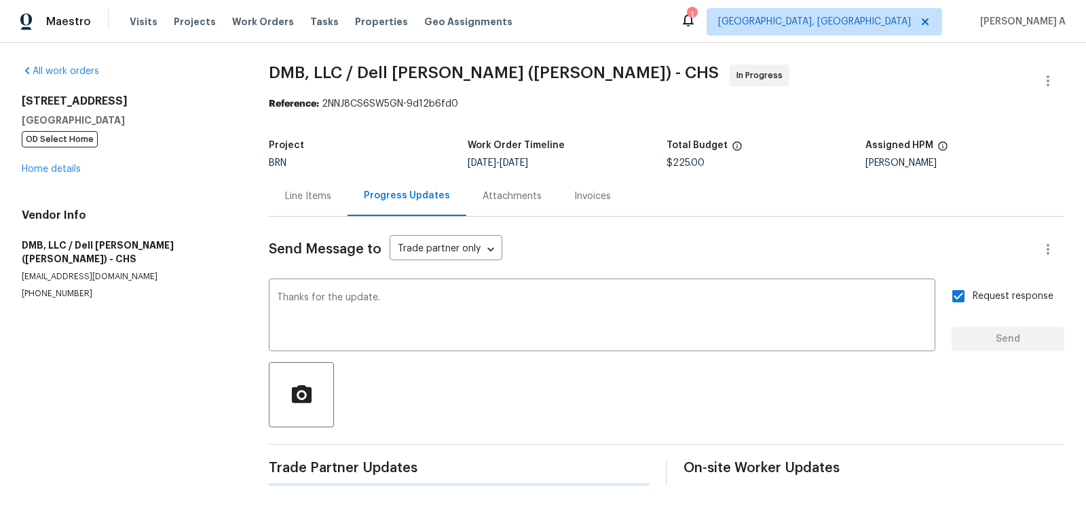
scroll to position [0, 0]
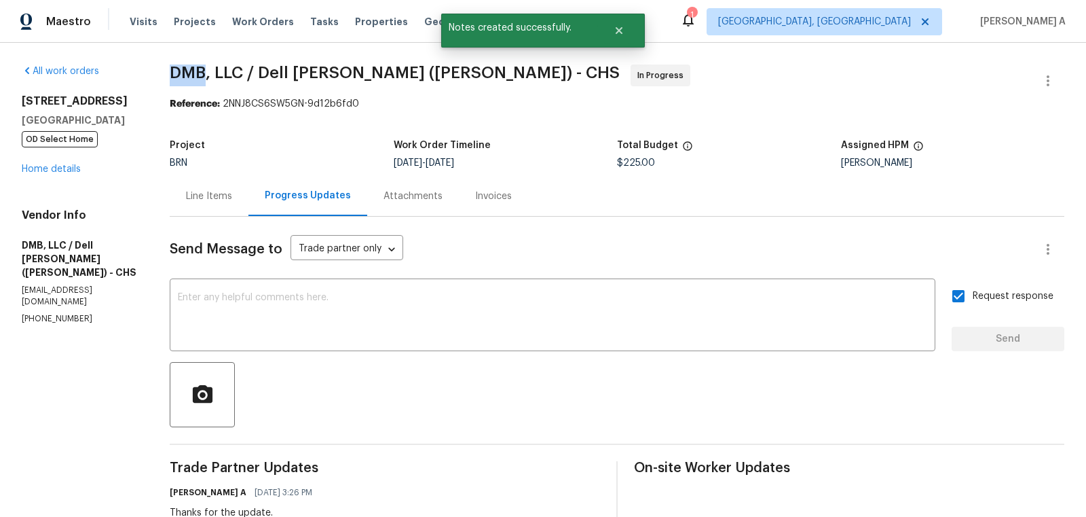
drag, startPoint x: 165, startPoint y: 79, endPoint x: 208, endPoint y: 78, distance: 43.5
click at [208, 78] on div "All work orders 4412 Abby Dr North Charleston, SC 29418 OD Select Home Home det…" at bounding box center [543, 466] width 1086 height 847
copy span "DMB"
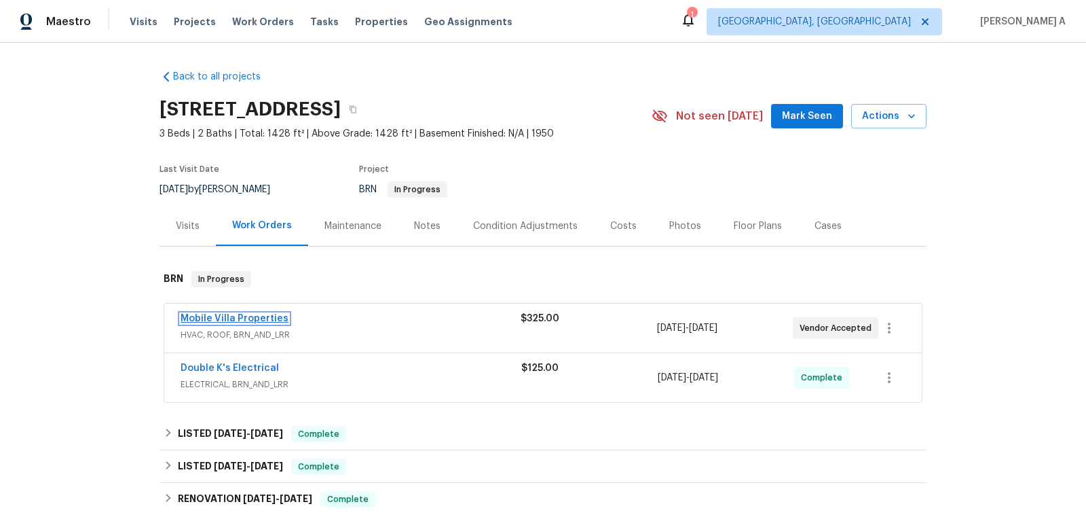
click at [225, 318] on link "Mobile Villa Properties" at bounding box center [235, 319] width 108 height 10
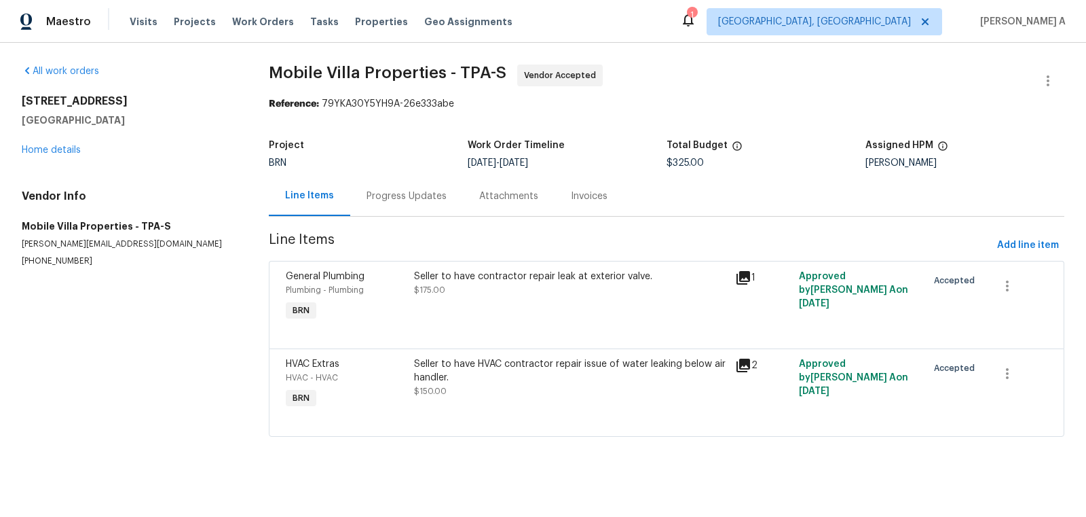
click at [409, 187] on div "Progress Updates" at bounding box center [406, 196] width 113 height 40
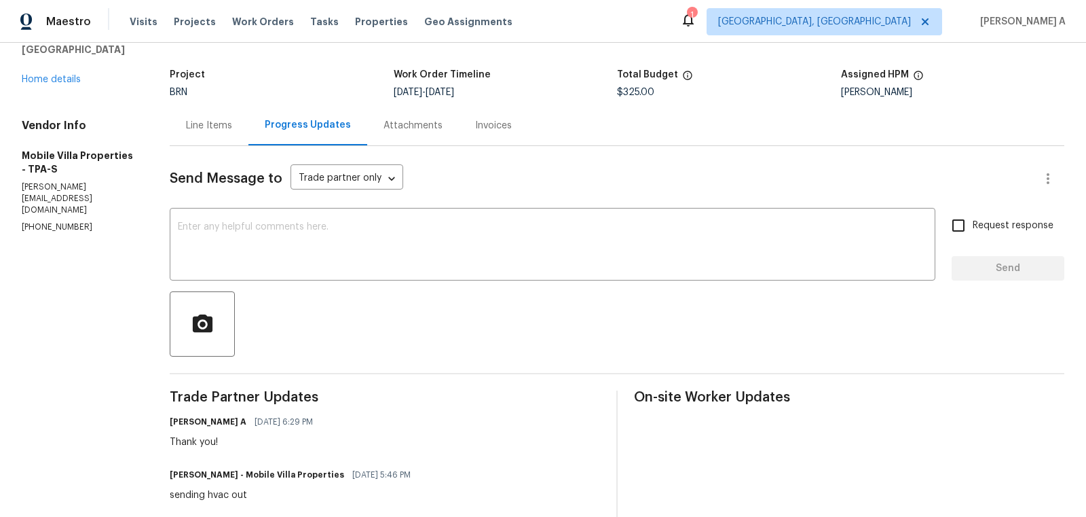
scroll to position [55, 0]
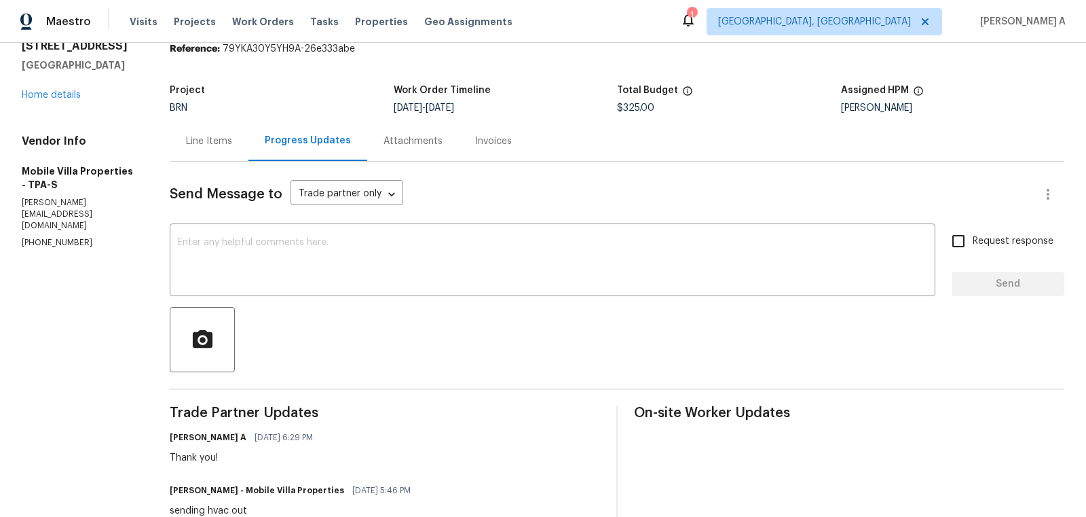
click at [223, 121] on div "Line Items" at bounding box center [209, 141] width 79 height 40
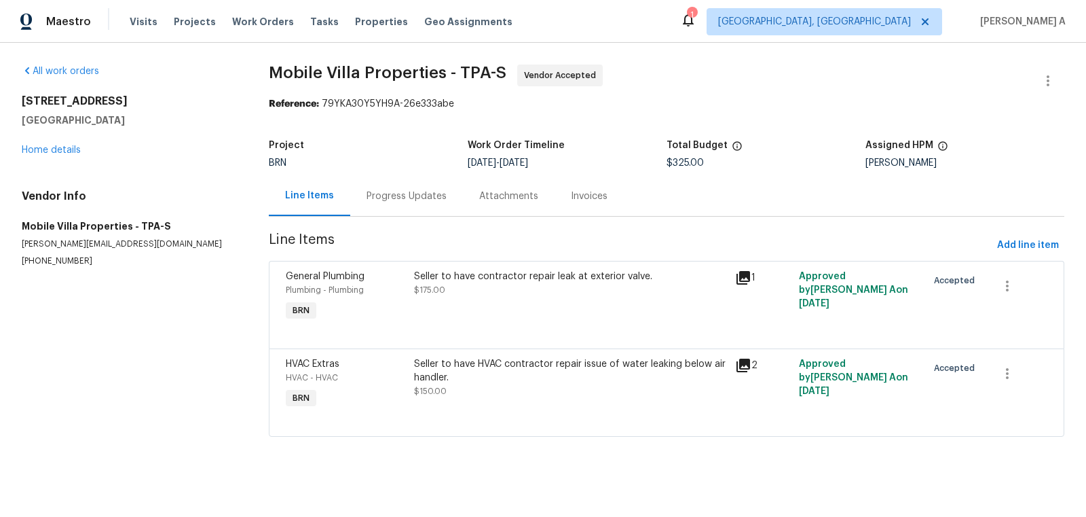
click at [380, 208] on div "Progress Updates" at bounding box center [406, 196] width 113 height 40
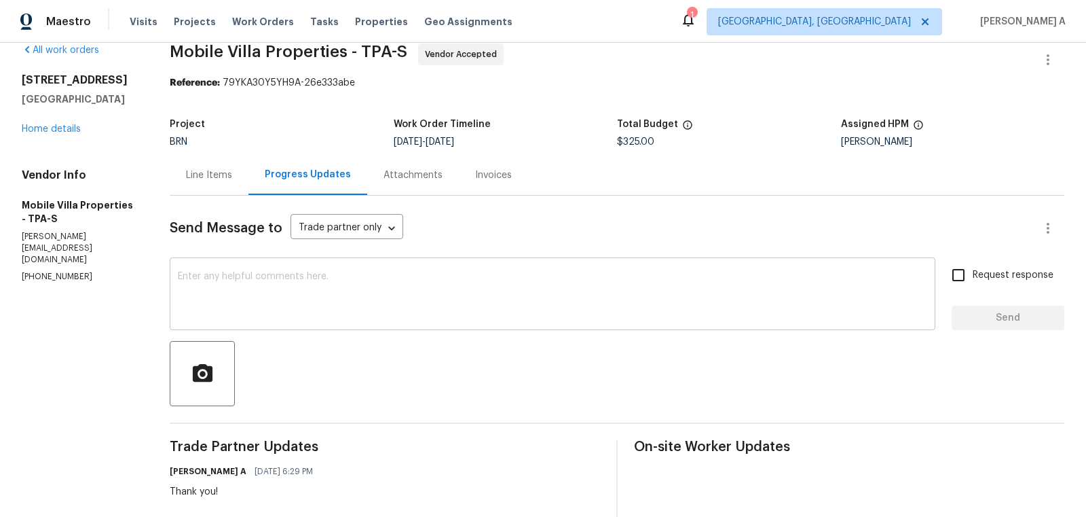
scroll to position [22, 0]
click at [449, 289] on textarea at bounding box center [553, 294] width 750 height 48
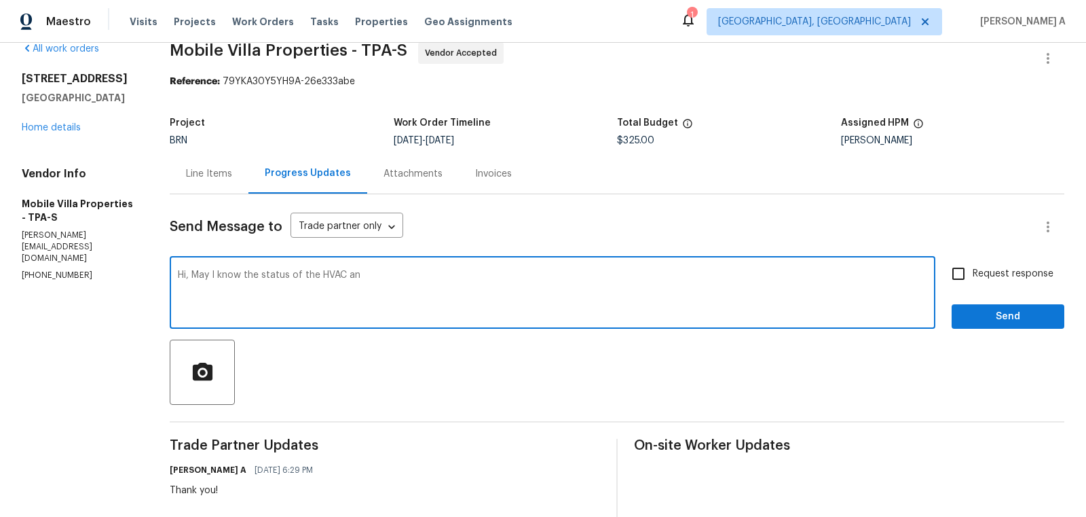
type textarea "Hi, May I know the status of the HVAC and"
click at [291, 289] on textarea "Hi, May I know the status of the HVAC and" at bounding box center [553, 294] width 750 height 48
click at [201, 177] on div "Line Items" at bounding box center [209, 174] width 46 height 14
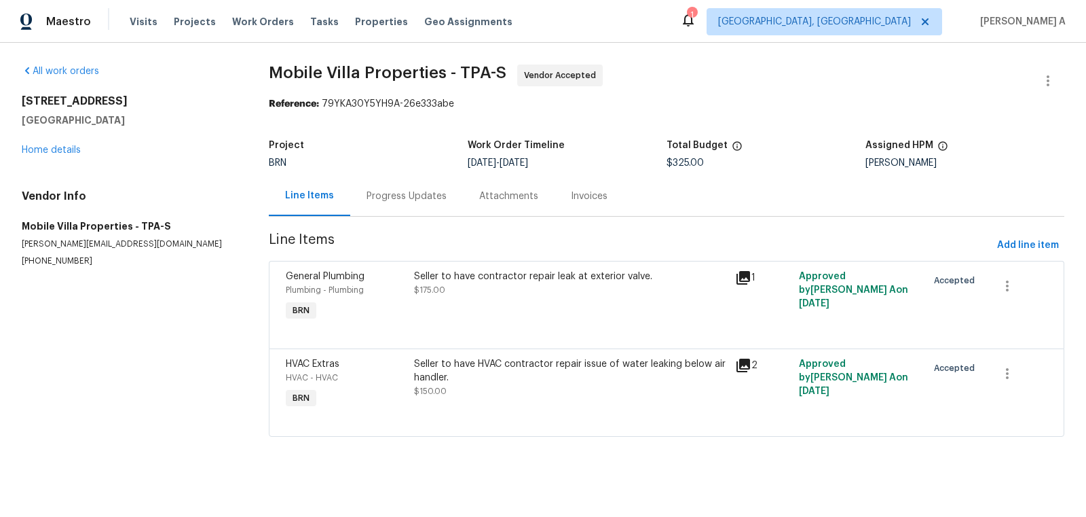
click at [407, 202] on div "Progress Updates" at bounding box center [407, 196] width 80 height 14
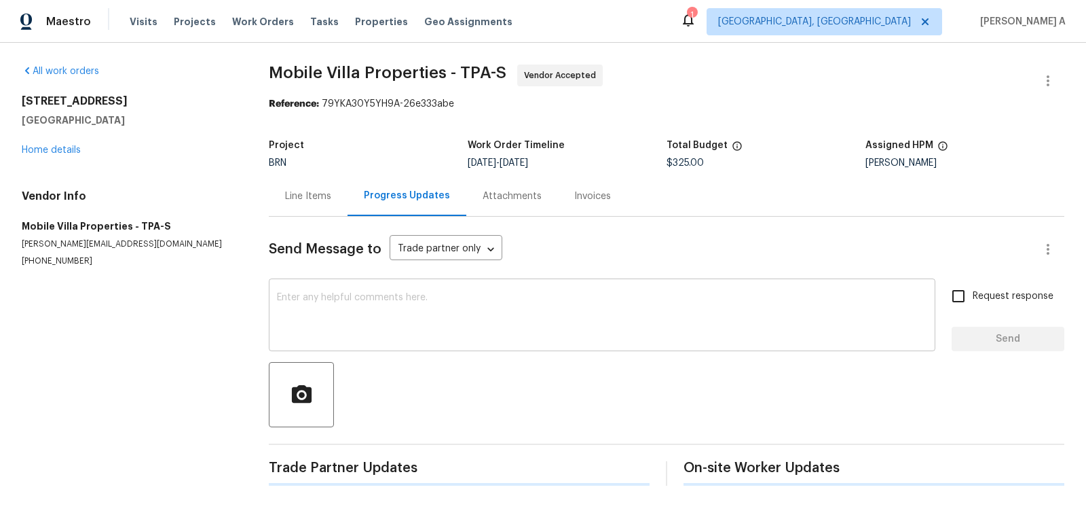
click at [367, 320] on textarea at bounding box center [602, 317] width 650 height 48
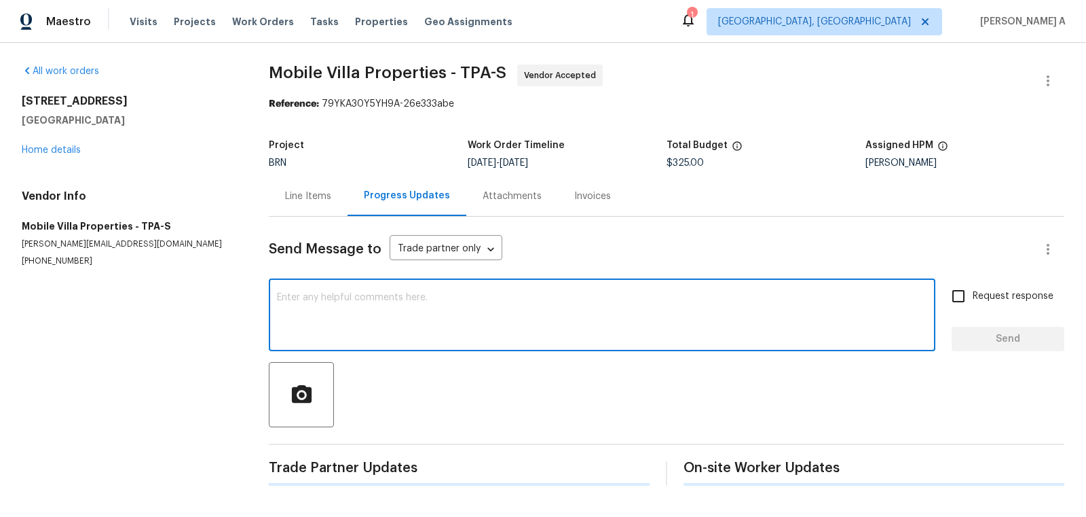
paste textarea "Hi, May I know the status of the HVAC and"
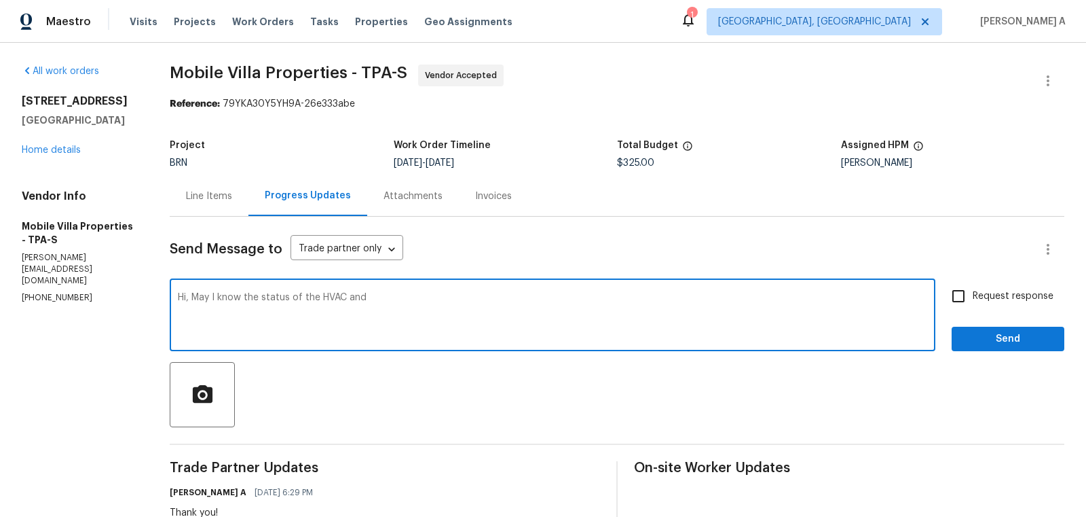
drag, startPoint x: 320, startPoint y: 297, endPoint x: 578, endPoint y: 295, distance: 257.3
click at [578, 295] on textarea "Hi, May I know the status of the HVAC and" at bounding box center [553, 317] width 750 height 48
type textarea "Hi, May I know the status of the repairs? Thanks"
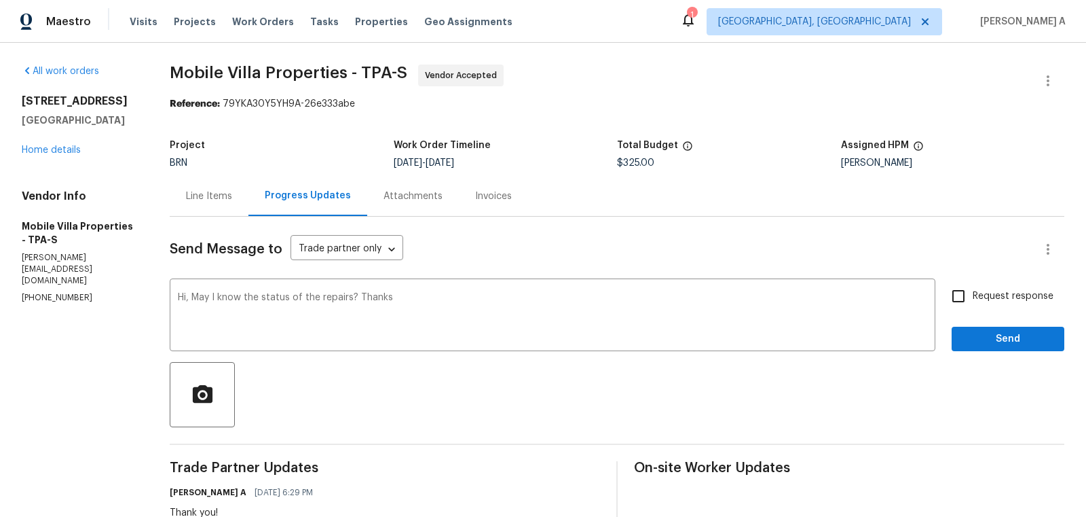
click at [961, 311] on div "Request response Send" at bounding box center [1008, 316] width 113 height 69
click at [963, 292] on input "Request response" at bounding box center [958, 296] width 29 height 29
checkbox input "true"
click at [997, 335] on span "Send" at bounding box center [1008, 339] width 91 height 17
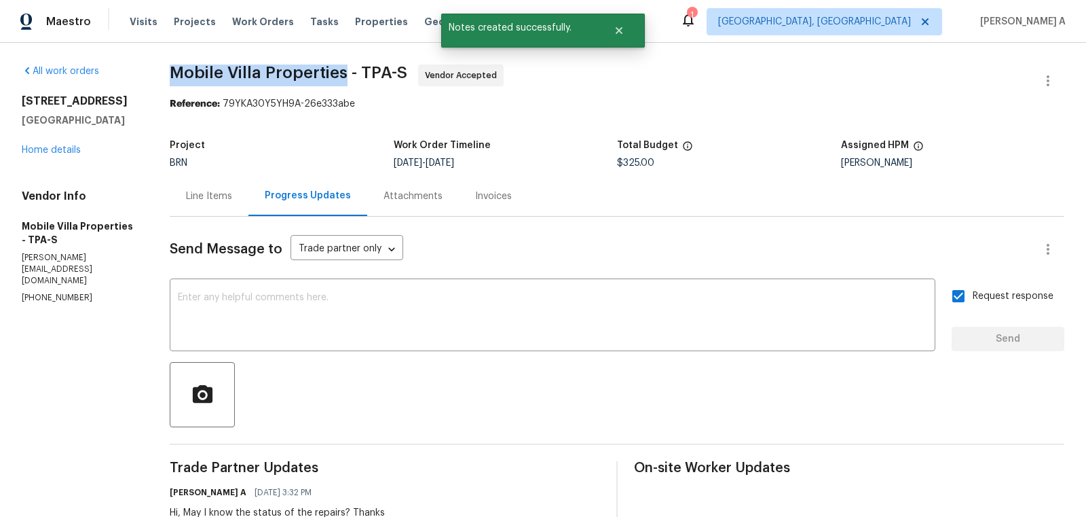
drag, startPoint x: 158, startPoint y: 71, endPoint x: 346, endPoint y: 68, distance: 187.4
click at [346, 68] on div "All work orders 5201 72nd Way N Saint Petersburg, FL 33709 Home details Vendor …" at bounding box center [543, 400] width 1086 height 714
copy span "Mobile Villa Properties"
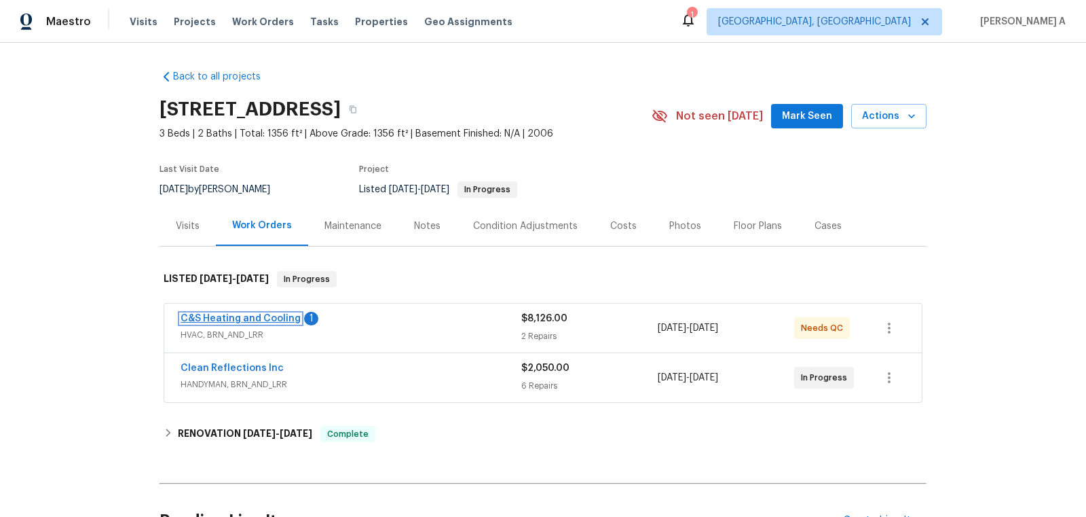
click at [252, 318] on link "C&S Heating and Cooling" at bounding box center [241, 319] width 120 height 10
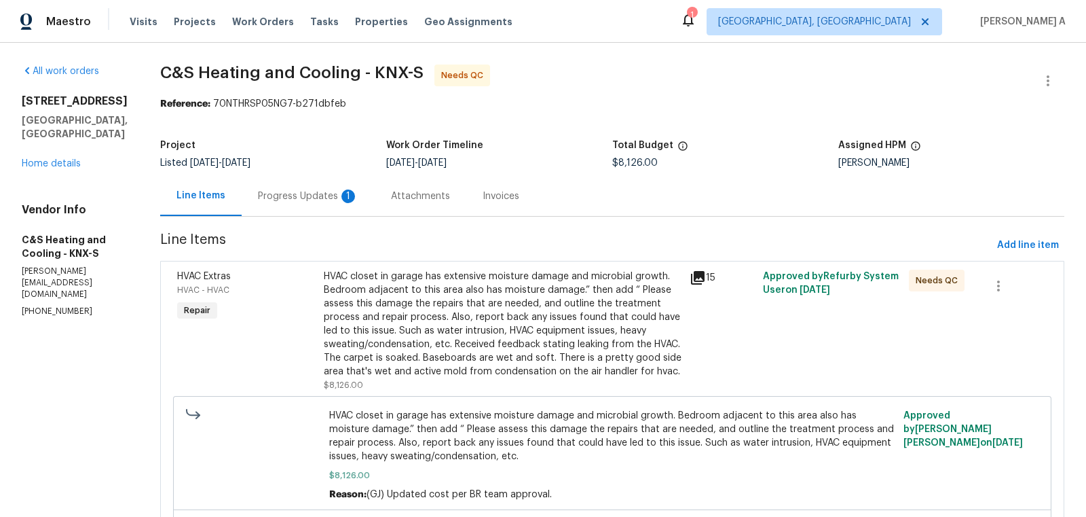
click at [340, 206] on div "Progress Updates 1" at bounding box center [308, 196] width 133 height 40
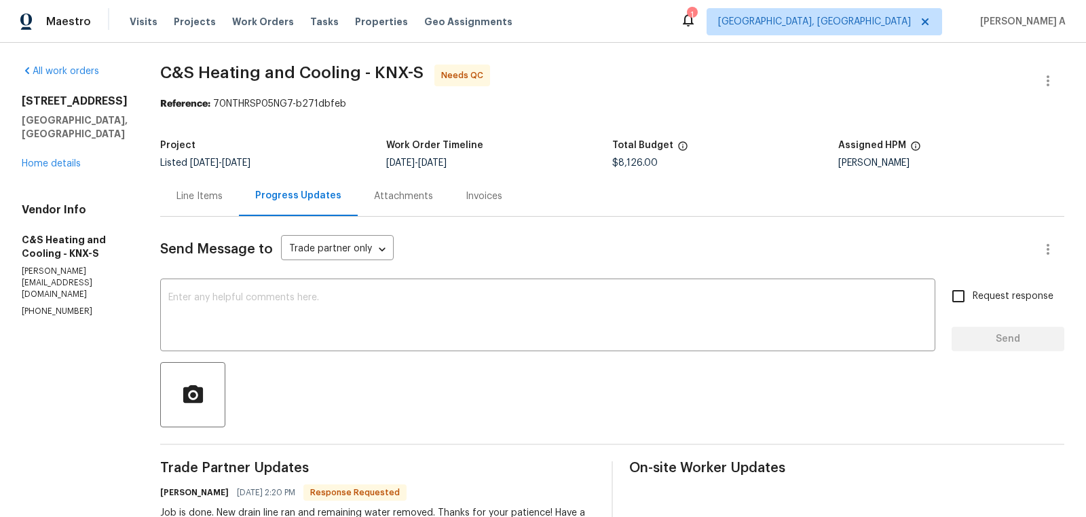
click at [239, 208] on div "Line Items" at bounding box center [199, 196] width 79 height 40
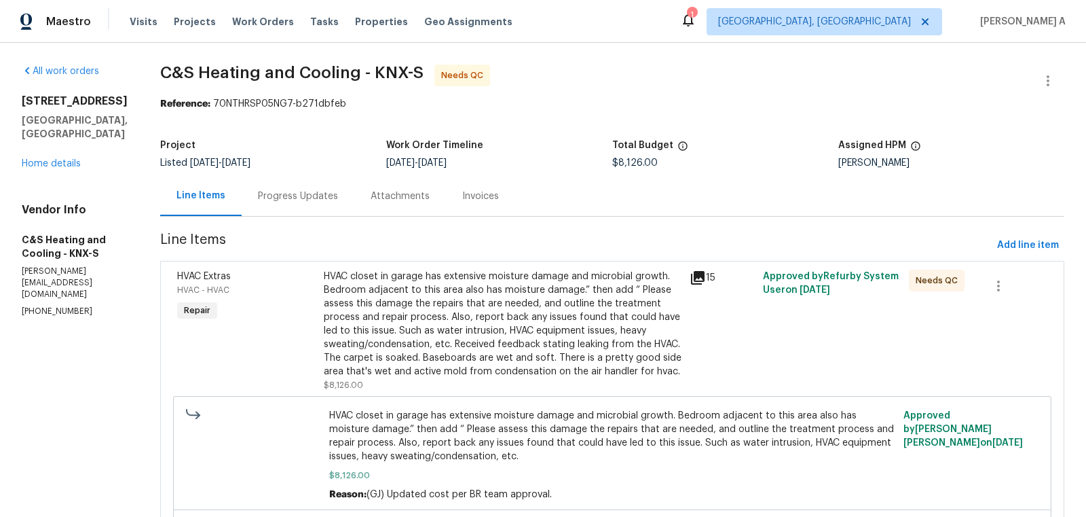
click at [338, 201] on div "Progress Updates" at bounding box center [298, 196] width 80 height 14
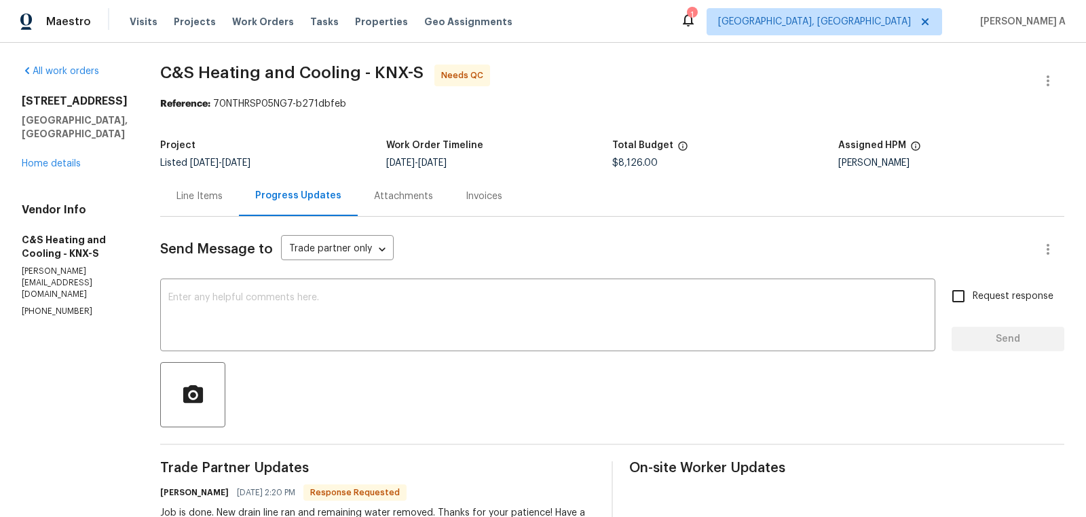
click at [223, 198] on div "Line Items" at bounding box center [200, 196] width 46 height 14
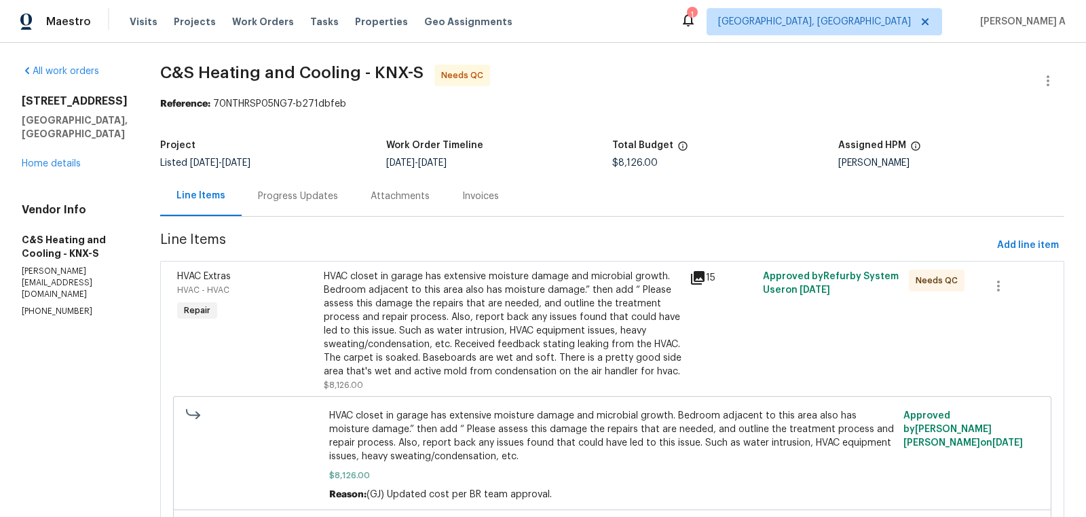
click at [338, 198] on div "Progress Updates" at bounding box center [298, 196] width 80 height 14
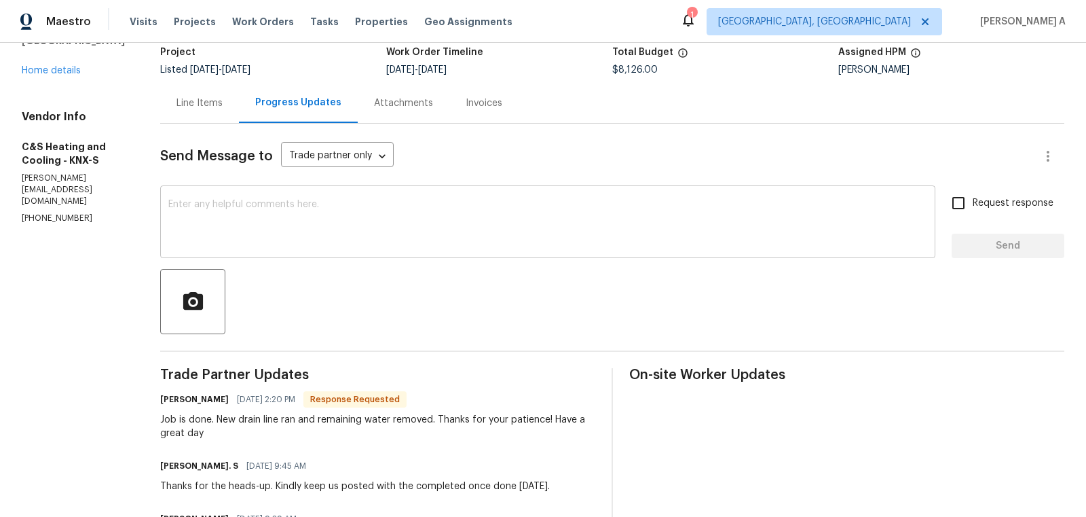
scroll to position [118, 0]
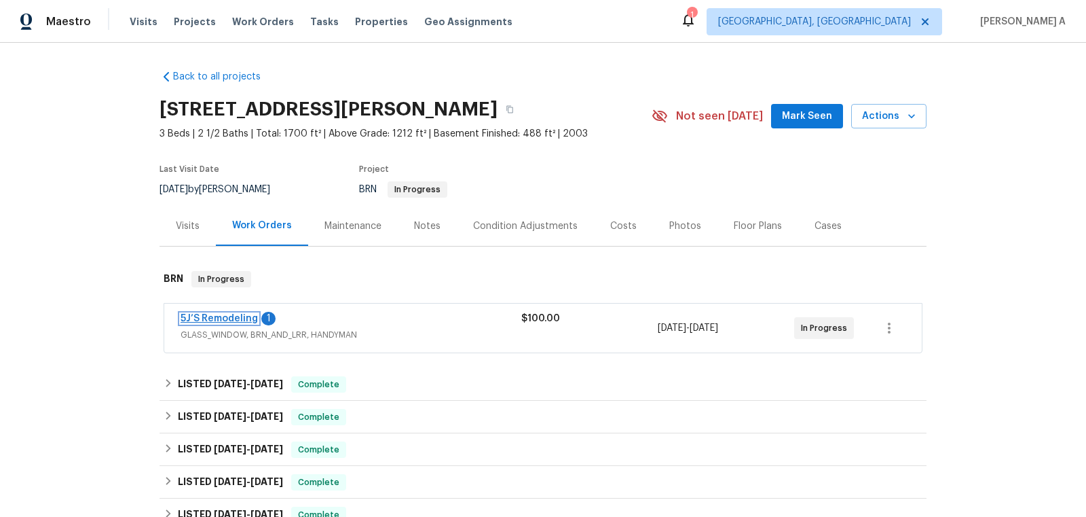
click at [236, 319] on link "5J’S Remodeling" at bounding box center [219, 319] width 77 height 10
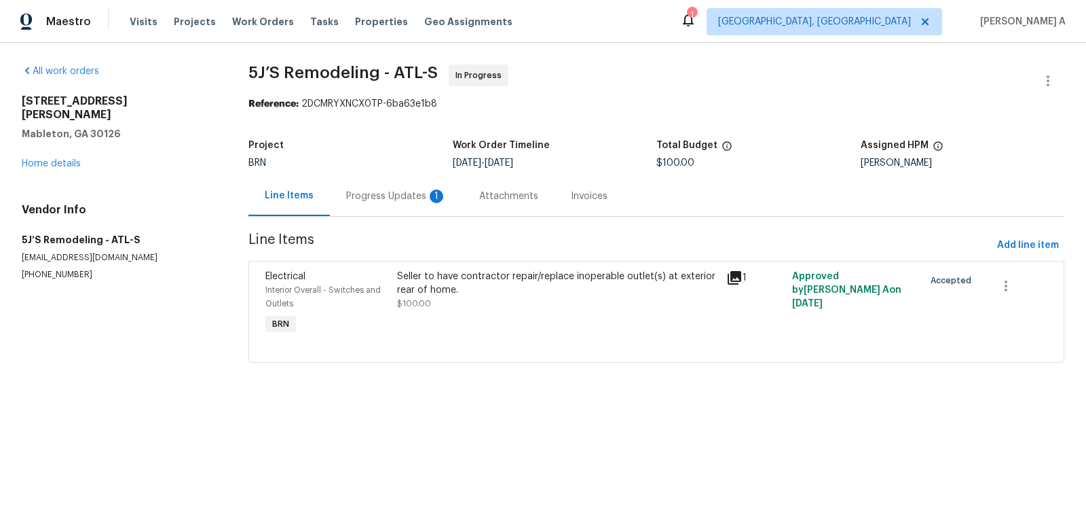
click at [357, 191] on div "Progress Updates 1" at bounding box center [396, 196] width 100 height 14
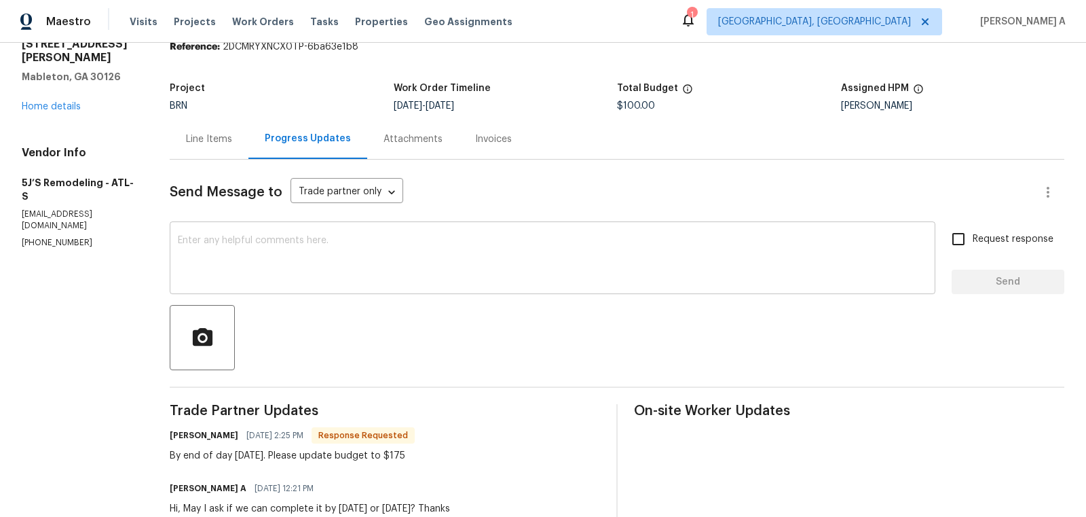
scroll to position [58, 0]
click at [385, 451] on div "By end of day [DATE]. Please update budget to $175" at bounding box center [292, 454] width 245 height 14
copy div "175"
click at [215, 131] on div "Line Items" at bounding box center [209, 138] width 46 height 14
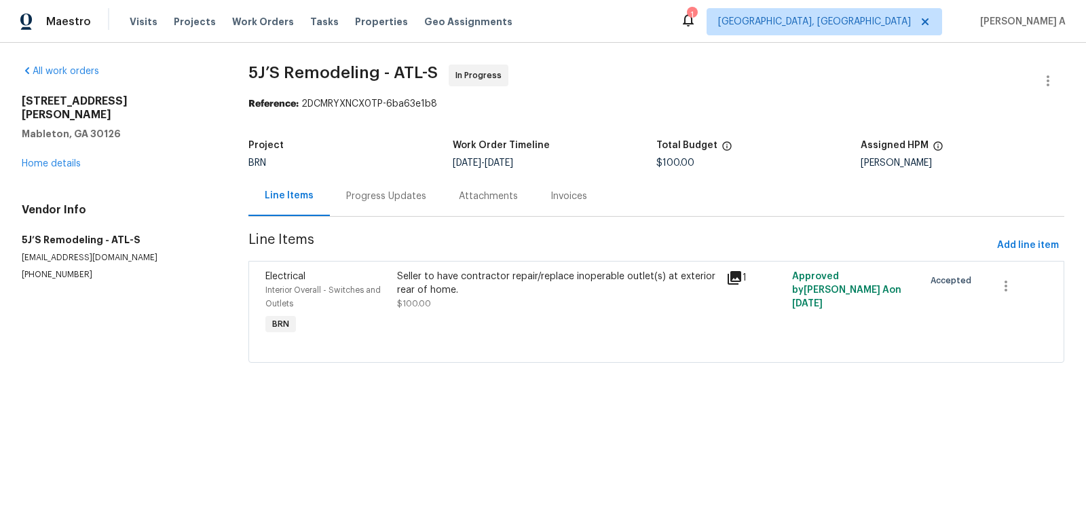
click at [534, 291] on div "Seller to have contractor repair/replace inoperable outlet(s) at exterior rear …" at bounding box center [557, 283] width 321 height 27
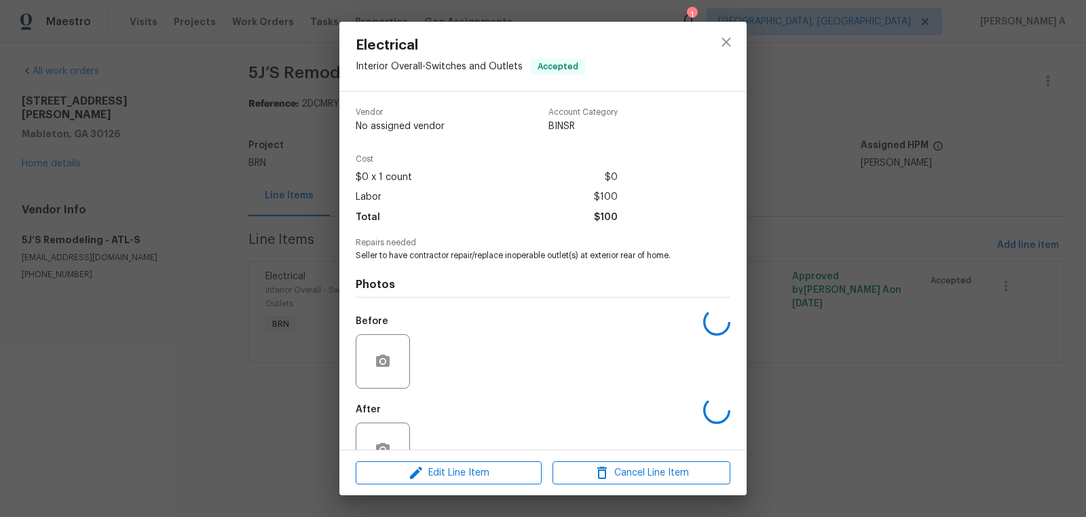
scroll to position [41, 0]
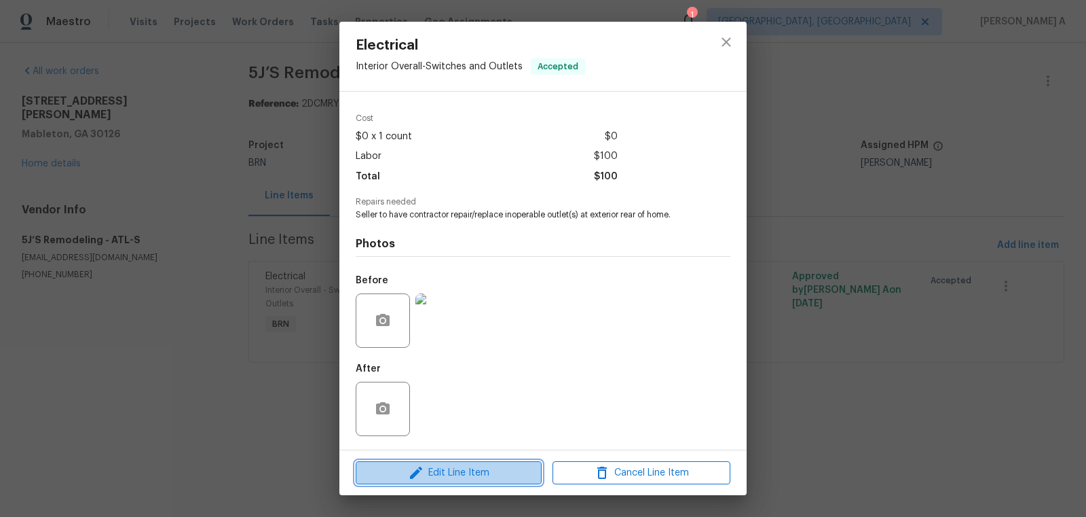
click at [462, 477] on span "Edit Line Item" at bounding box center [449, 472] width 178 height 17
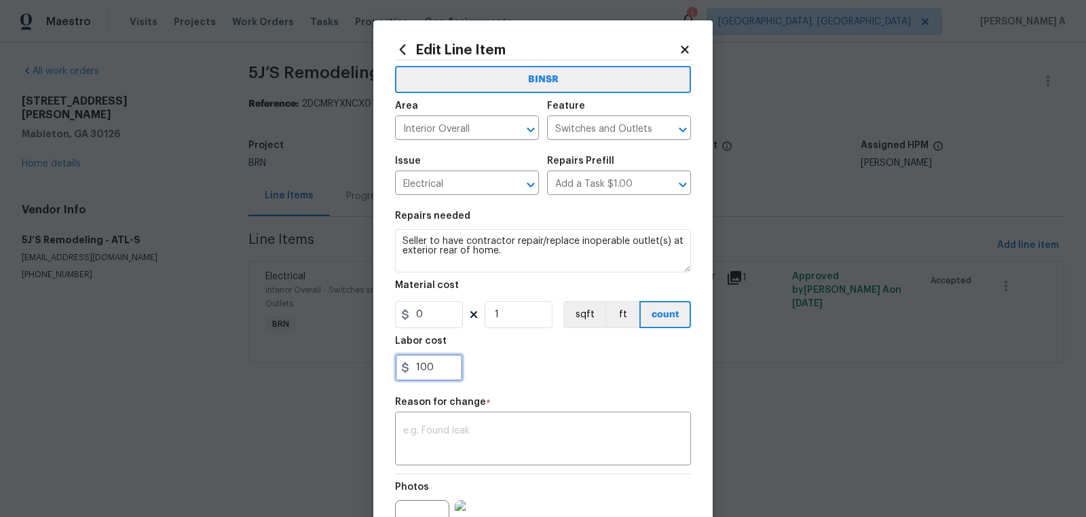
drag, startPoint x: 436, startPoint y: 369, endPoint x: 390, endPoint y: 369, distance: 45.5
click at [390, 369] on div "Edit Line Item BINSR Area Interior Overall ​ Feature Switches and Outlets ​ Iss…" at bounding box center [542, 334] width 339 height 628
paste input "75"
type input "175"
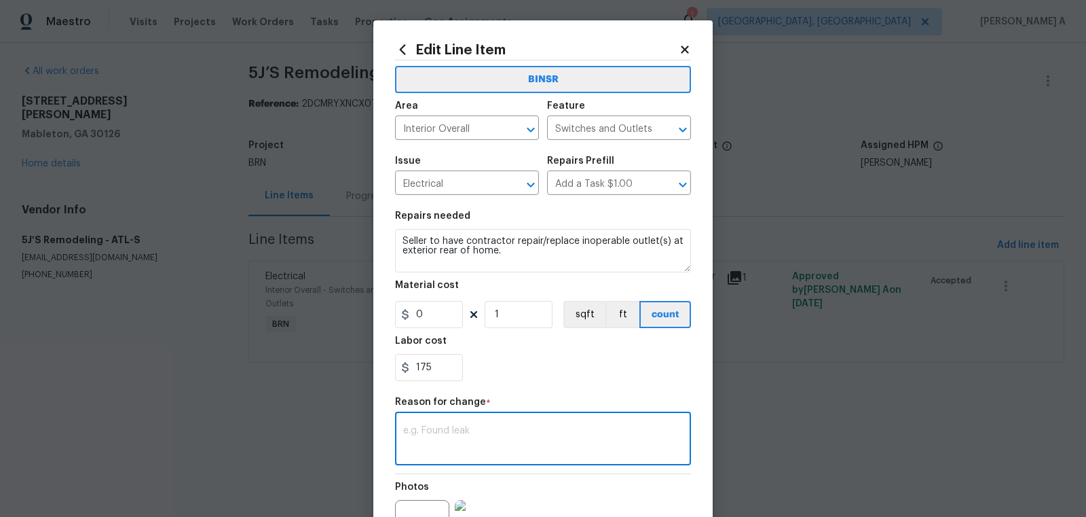
click at [481, 432] on textarea at bounding box center [543, 440] width 280 height 29
click at [526, 439] on textarea at bounding box center [543, 440] width 280 height 29
paste textarea "(AK) Updated per vendors final cost."
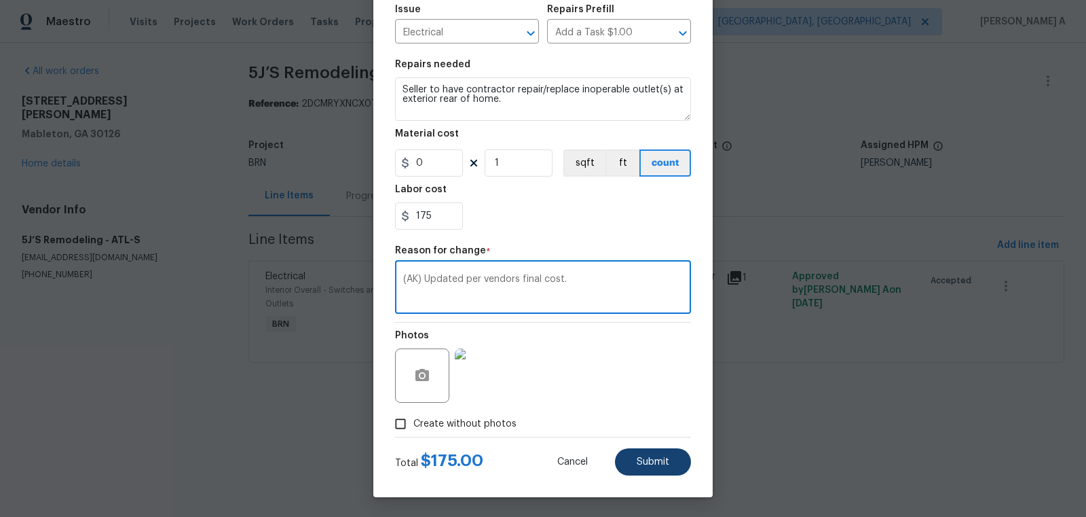
type textarea "(AK) Updated per vendors final cost."
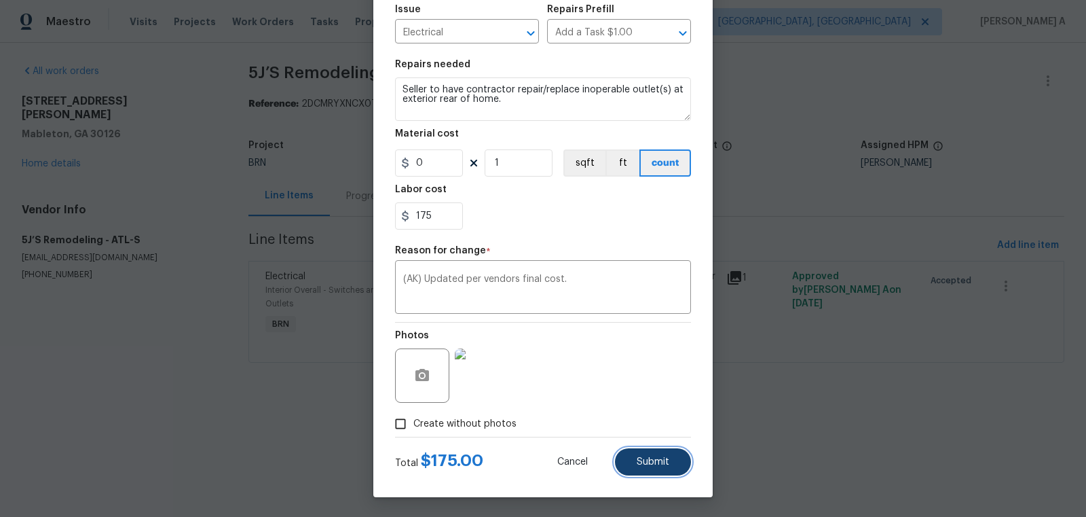
click at [644, 461] on span "Submit" at bounding box center [653, 462] width 33 height 10
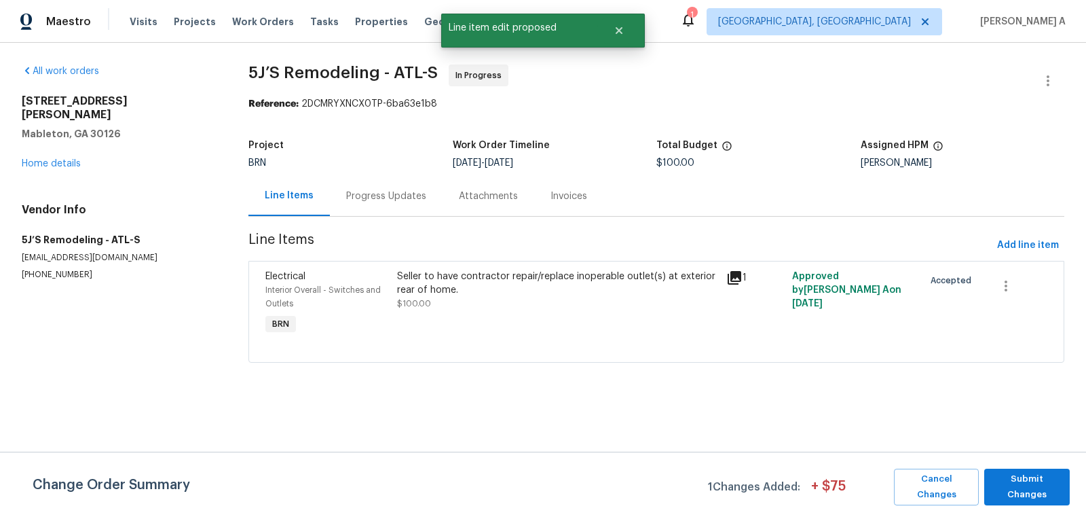
scroll to position [0, 0]
click at [1025, 490] on span "Submit Changes" at bounding box center [1027, 486] width 72 height 31
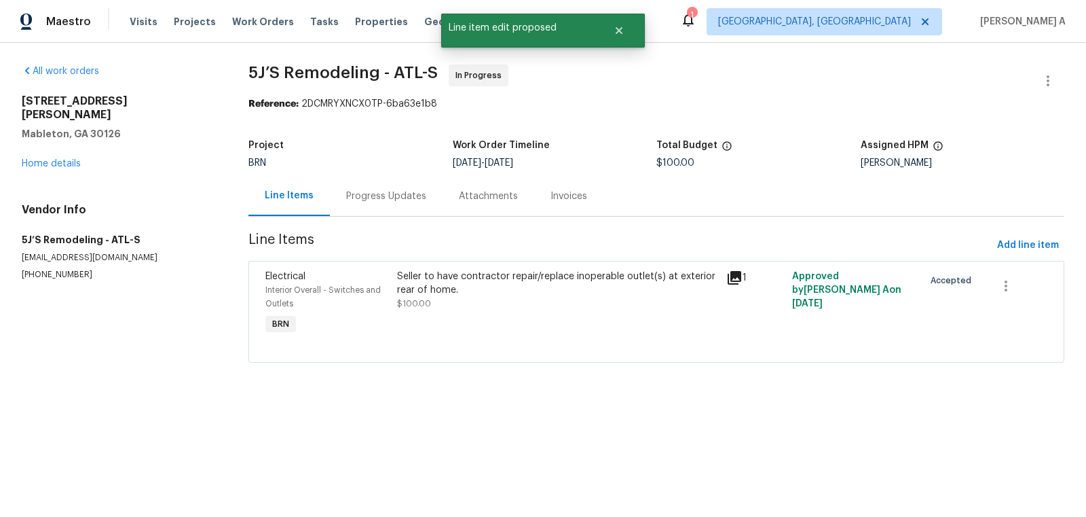
click at [384, 211] on div "Progress Updates" at bounding box center [386, 196] width 113 height 40
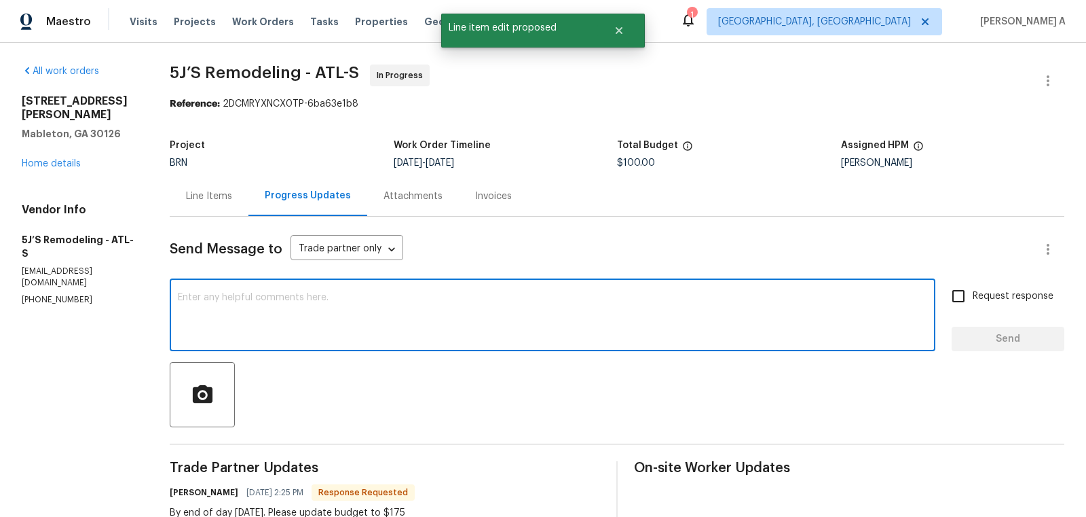
click at [384, 336] on textarea at bounding box center [553, 317] width 750 height 48
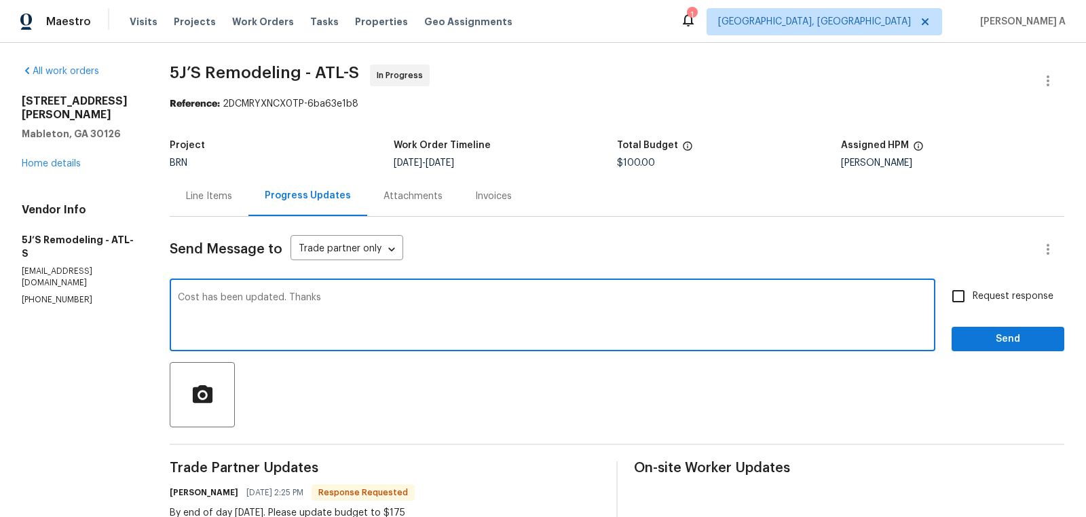
type textarea "Cost has been updated. Thanks"
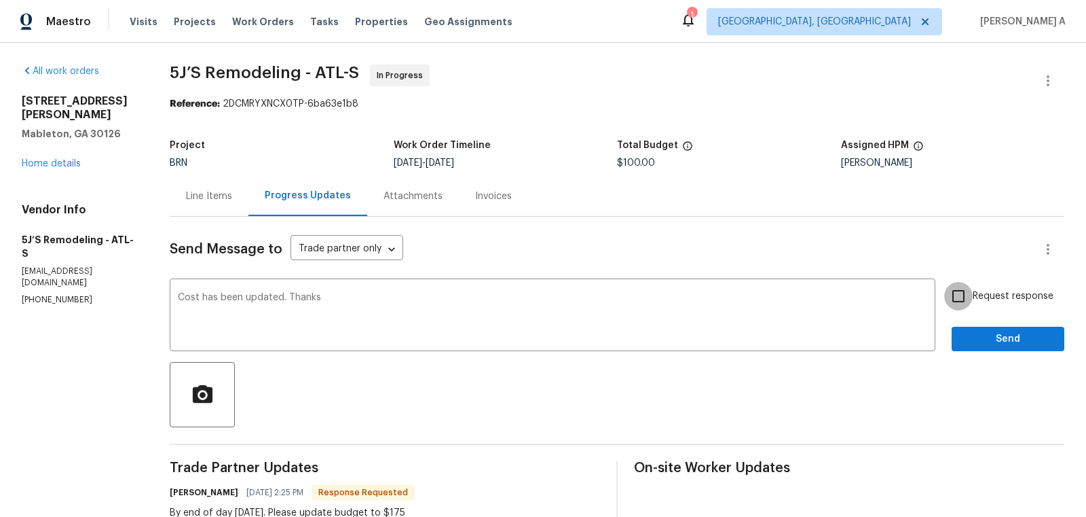
click at [946, 299] on input "Request response" at bounding box center [958, 296] width 29 height 29
checkbox input "true"
click at [991, 337] on span "Send" at bounding box center [1008, 339] width 91 height 17
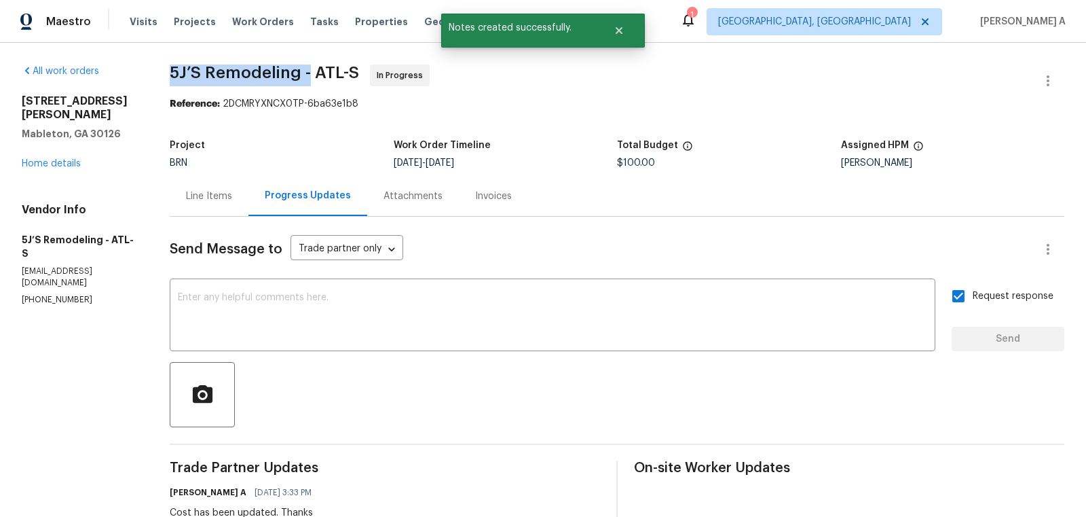
drag, startPoint x: 162, startPoint y: 69, endPoint x: 310, endPoint y: 71, distance: 148.0
click at [310, 71] on div "All work orders 6941 Gallant Cir SE Mableton, GA 30126 Home details Vendor Info…" at bounding box center [543, 453] width 1086 height 820
copy span "5J’S Remodeling -"
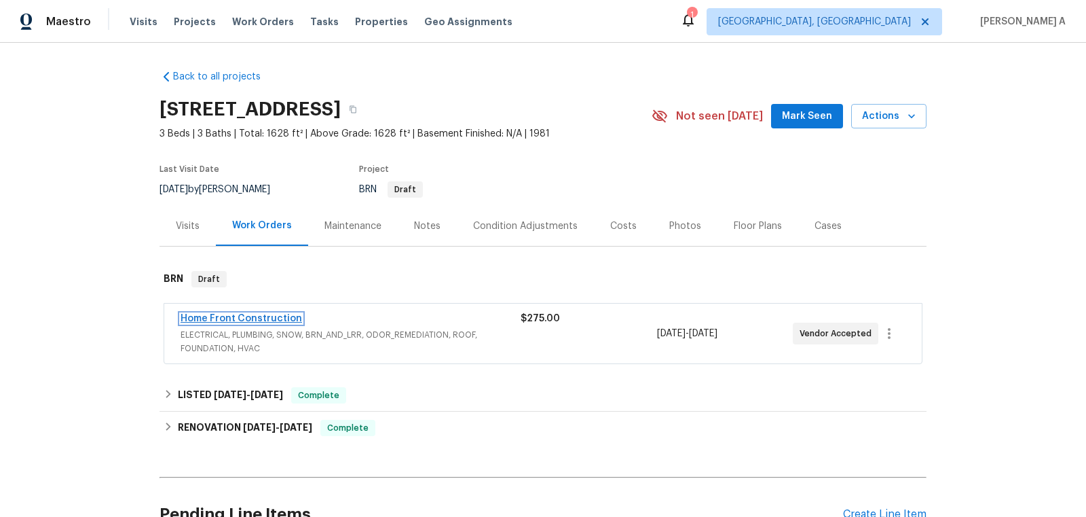
click at [280, 317] on link "Home Front Construction" at bounding box center [242, 319] width 122 height 10
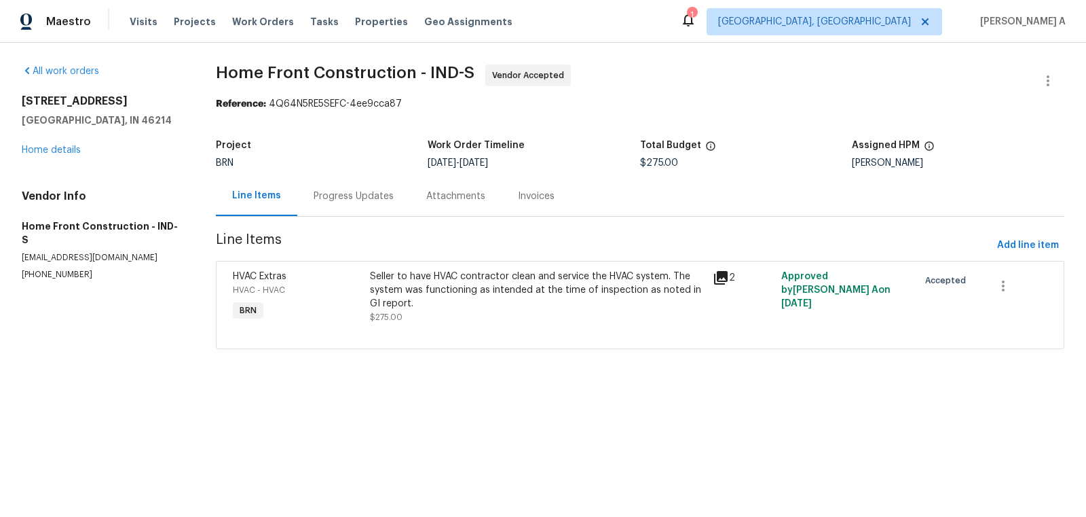
click at [337, 200] on div "Progress Updates" at bounding box center [354, 196] width 80 height 14
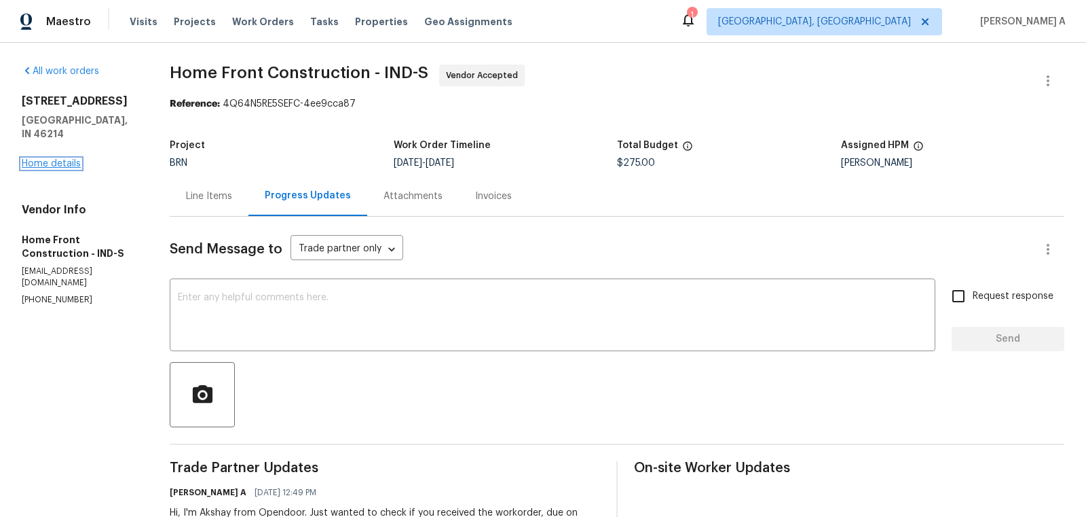
click at [43, 159] on link "Home details" at bounding box center [51, 164] width 59 height 10
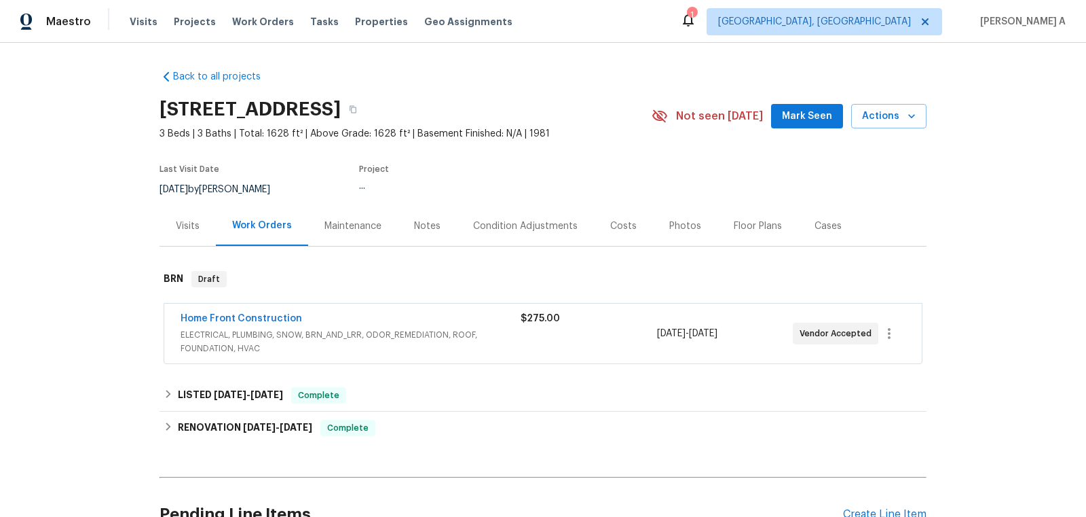
scroll to position [133, 0]
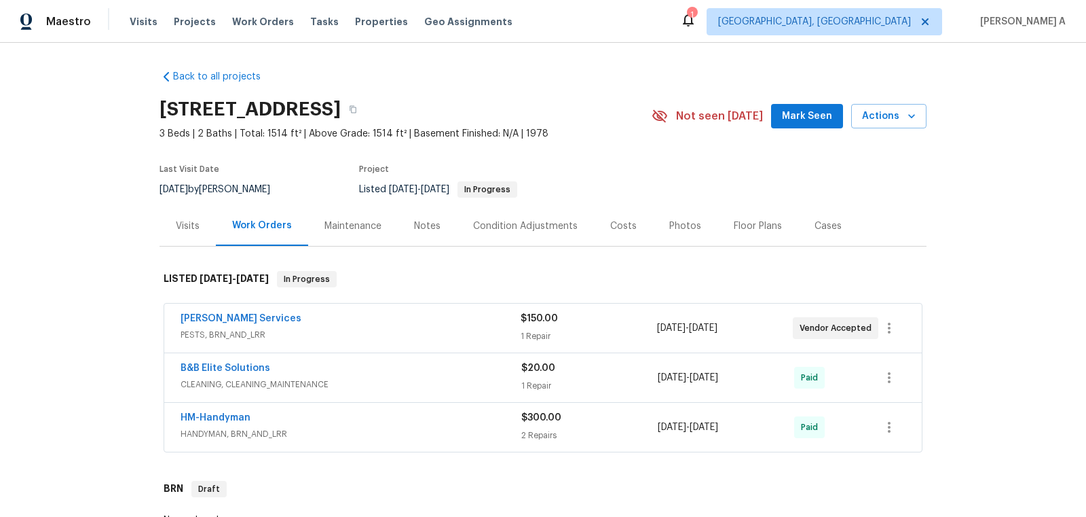
scroll to position [552, 0]
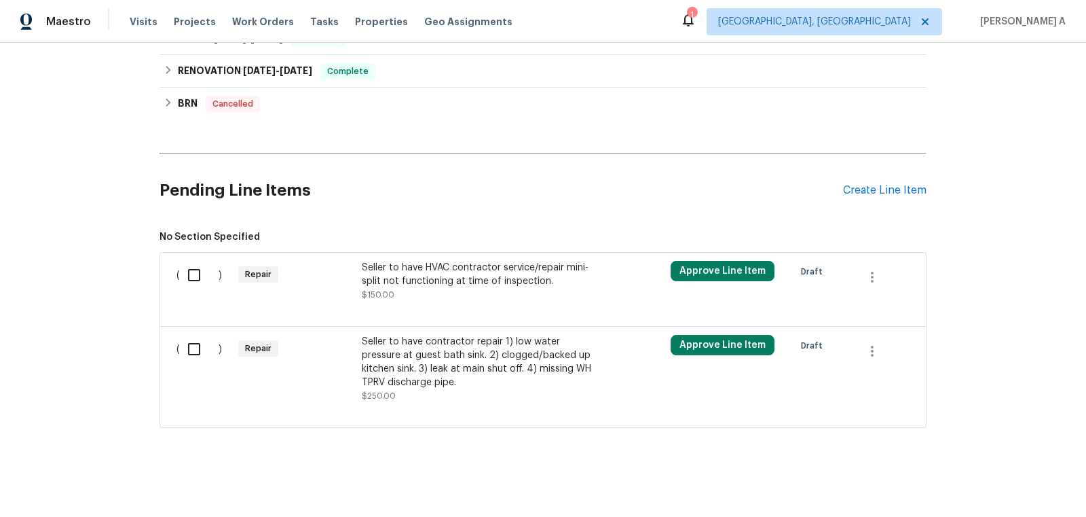
click at [480, 274] on div "Seller to have HVAC contractor service/repair mini-split not functioning at tim…" at bounding box center [481, 274] width 239 height 27
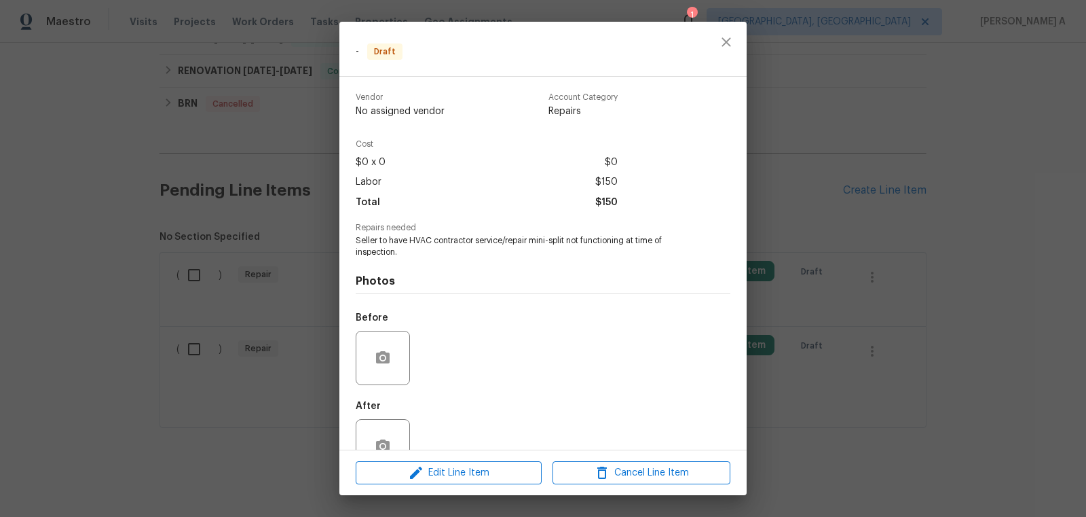
scroll to position [37, 0]
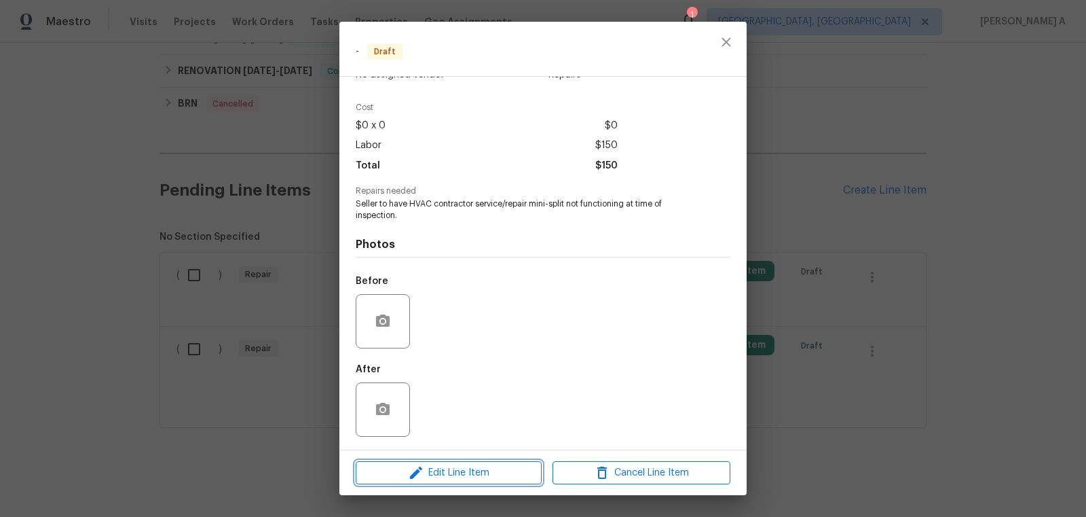
click at [458, 471] on span "Edit Line Item" at bounding box center [449, 472] width 178 height 17
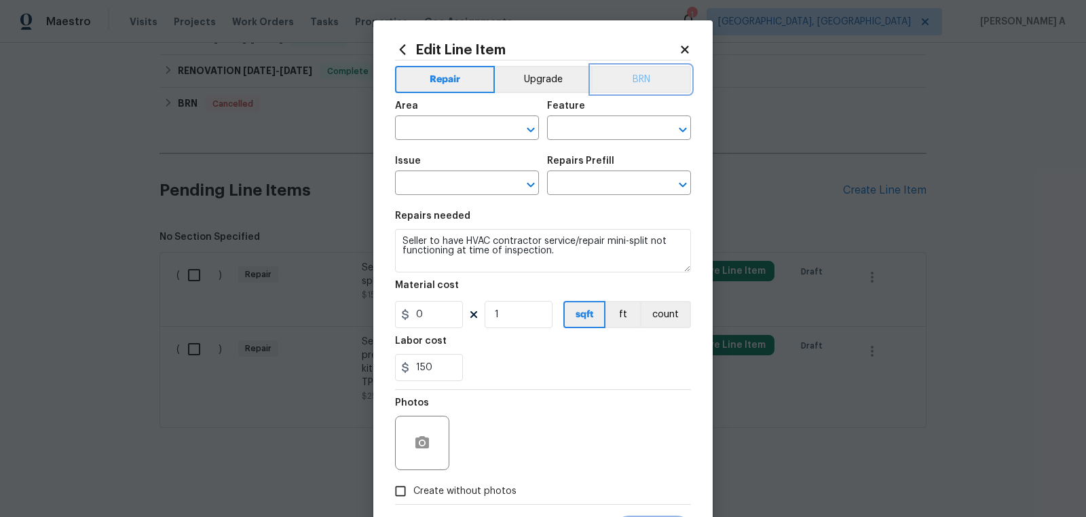
click at [651, 67] on button "BRN" at bounding box center [641, 79] width 100 height 27
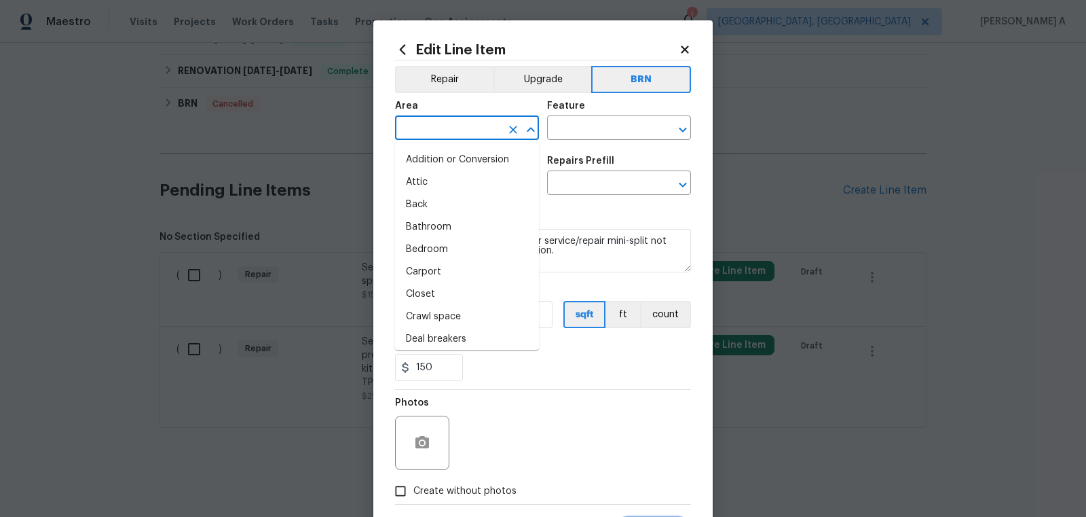
click at [457, 129] on input "text" at bounding box center [448, 129] width 106 height 21
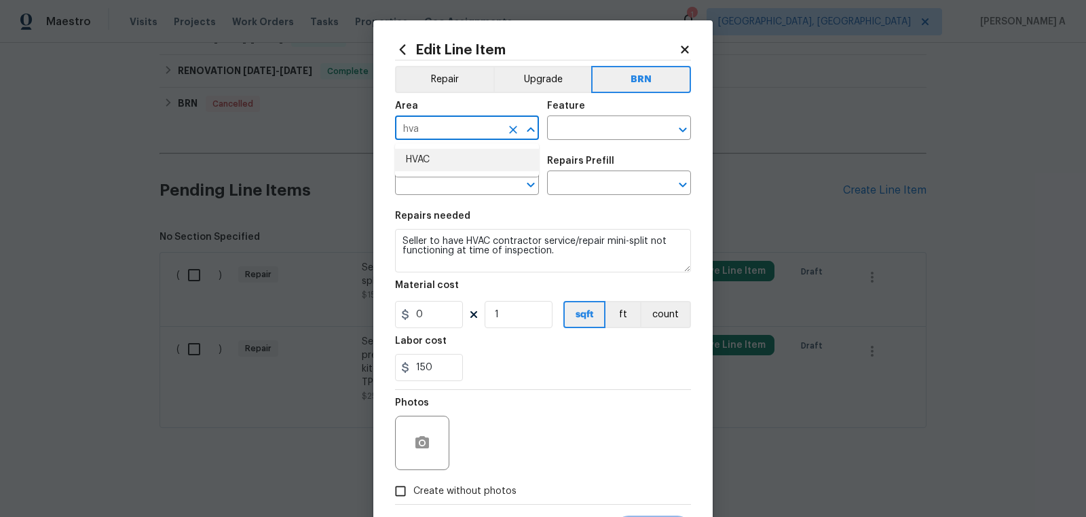
click at [464, 155] on li "HVAC" at bounding box center [467, 160] width 144 height 22
type input "HVAC"
click at [585, 129] on input "text" at bounding box center [600, 129] width 106 height 21
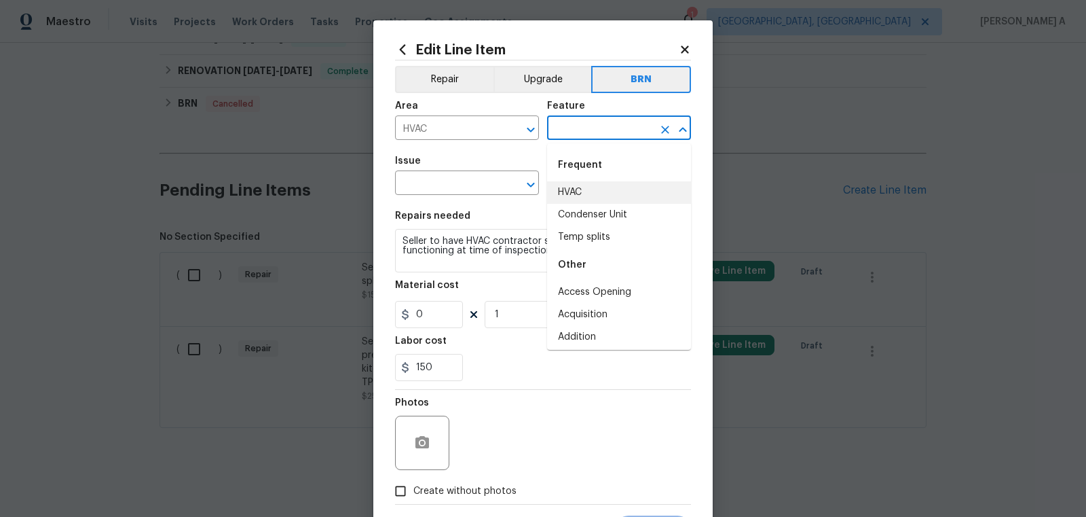
click at [585, 194] on li "HVAC" at bounding box center [619, 192] width 144 height 22
type input "HVAC"
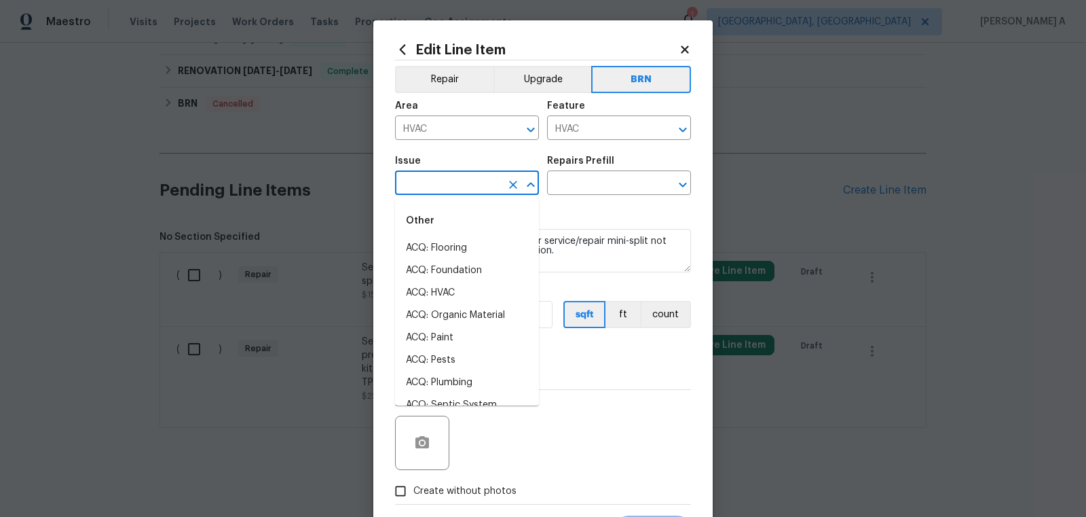
click at [464, 189] on input "text" at bounding box center [448, 184] width 106 height 21
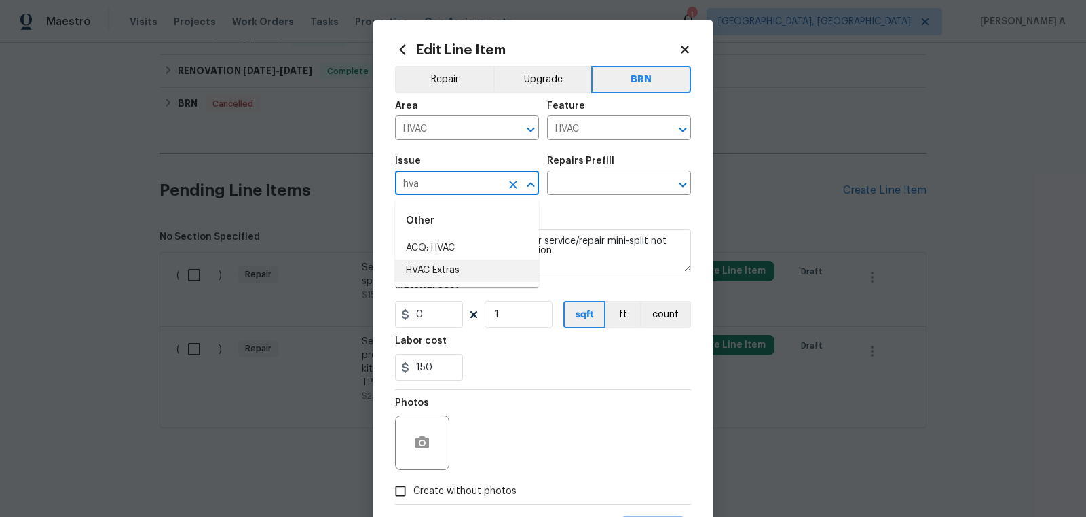
click at [480, 271] on li "HVAC Extras" at bounding box center [467, 270] width 144 height 22
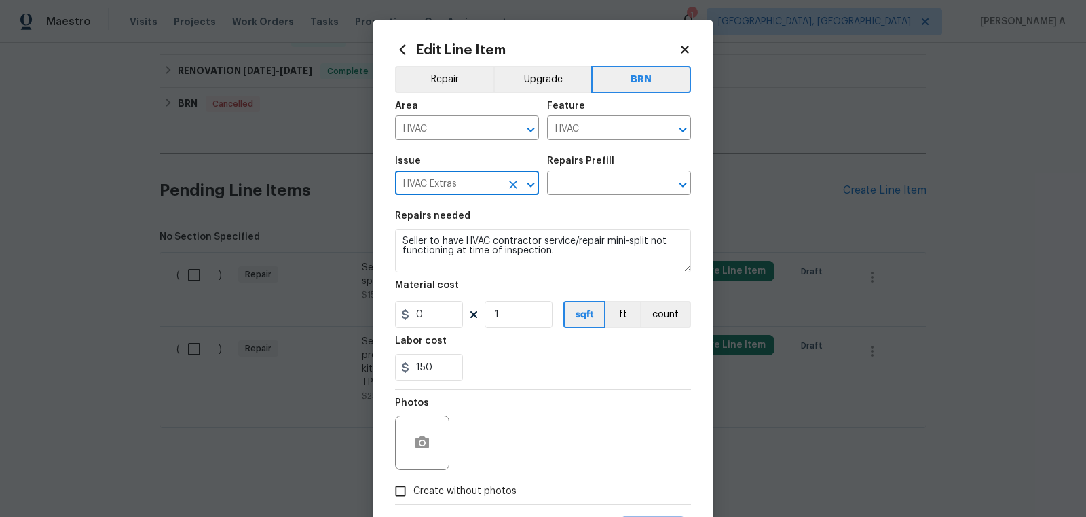
type input "HVAC Extras"
click at [487, 251] on textarea "Seller to have HVAC contractor service/repair mini-split not functioning at tim…" at bounding box center [543, 250] width 296 height 43
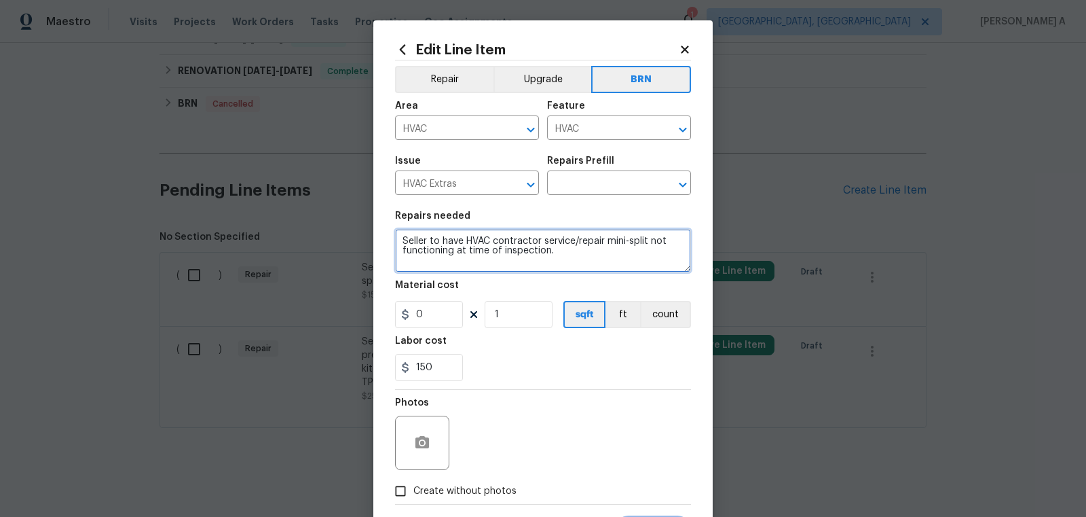
click at [487, 251] on textarea "Seller to have HVAC contractor service/repair mini-split not functioning at tim…" at bounding box center [543, 250] width 296 height 43
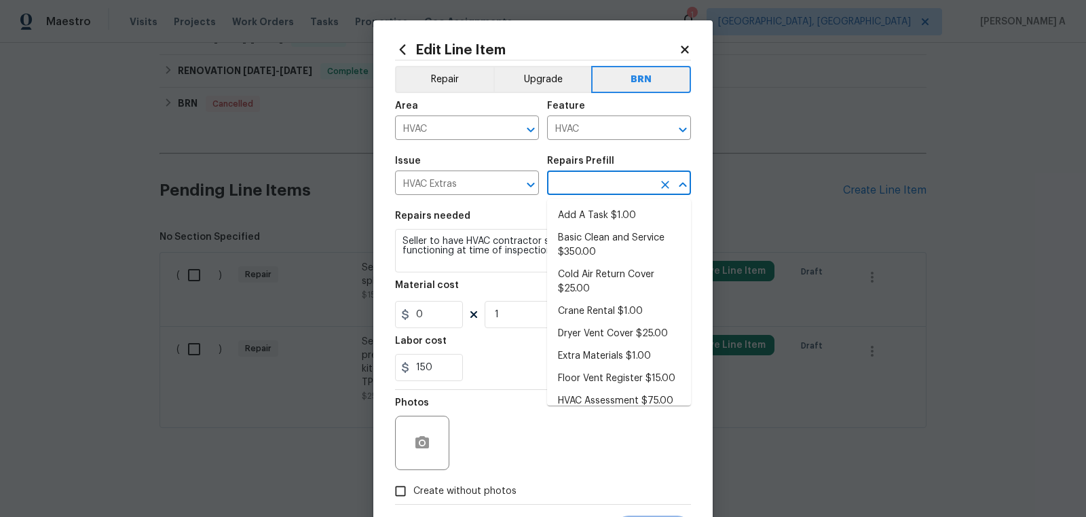
click at [585, 183] on input "text" at bounding box center [600, 184] width 106 height 21
click at [585, 210] on li "Add A Task $1.00" at bounding box center [619, 215] width 144 height 22
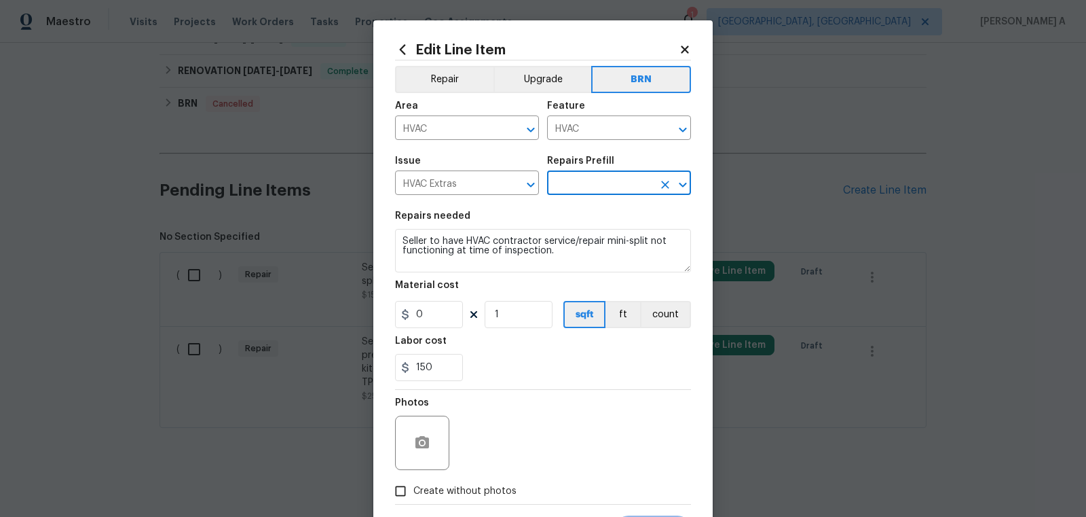
type input "Add A Task $1.00"
type textarea "HPM to detail"
type input "1"
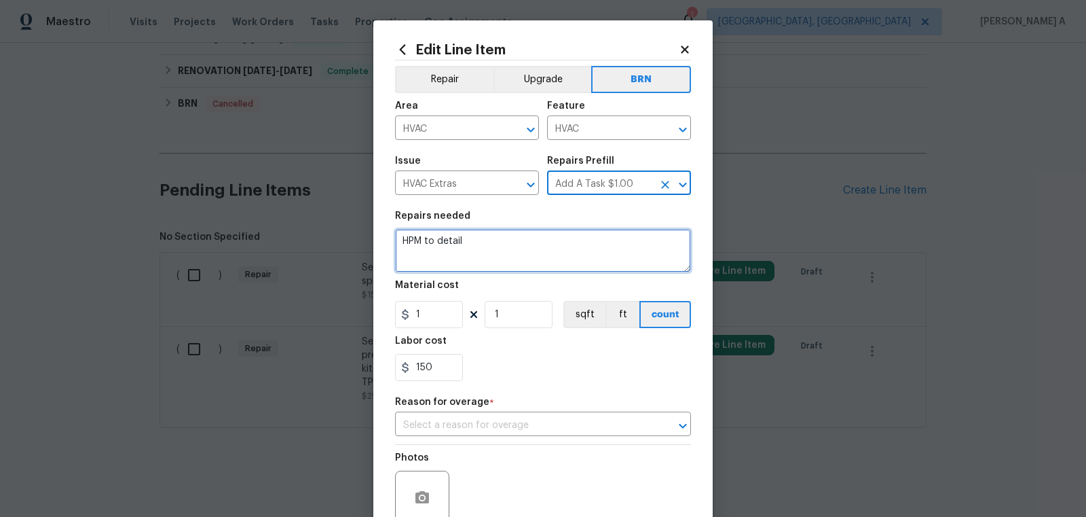
click at [542, 265] on textarea "HPM to detail" at bounding box center [543, 250] width 296 height 43
paste textarea "Seller to have HVAC contractor service/repair mini-split not functioning at tim…"
type textarea "Seller to have HVAC contractor service/repair mini-split not functioning at tim…"
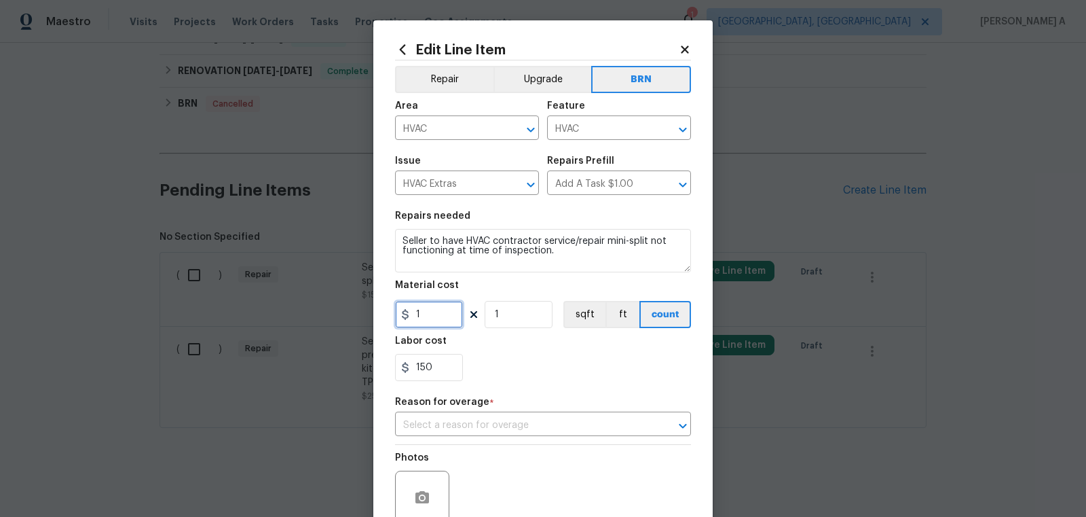
drag, startPoint x: 426, startPoint y: 315, endPoint x: 330, endPoint y: 315, distance: 96.4
click at [330, 315] on div "Edit Line Item Repair Upgrade BRN Area HVAC ​ Feature HVAC ​ Issue HVAC Extras …" at bounding box center [543, 258] width 1086 height 517
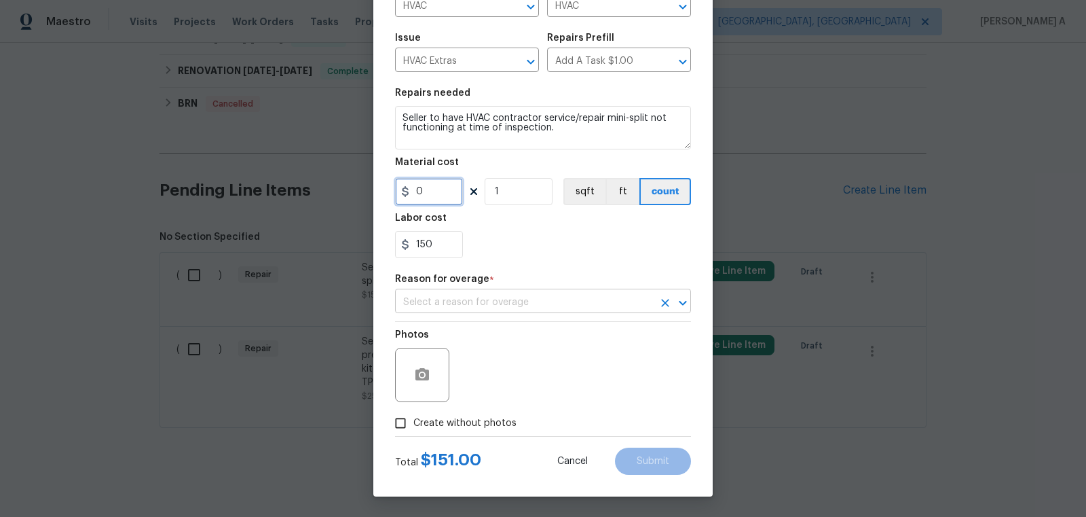
type input "0"
click at [481, 297] on input "text" at bounding box center [524, 302] width 258 height 21
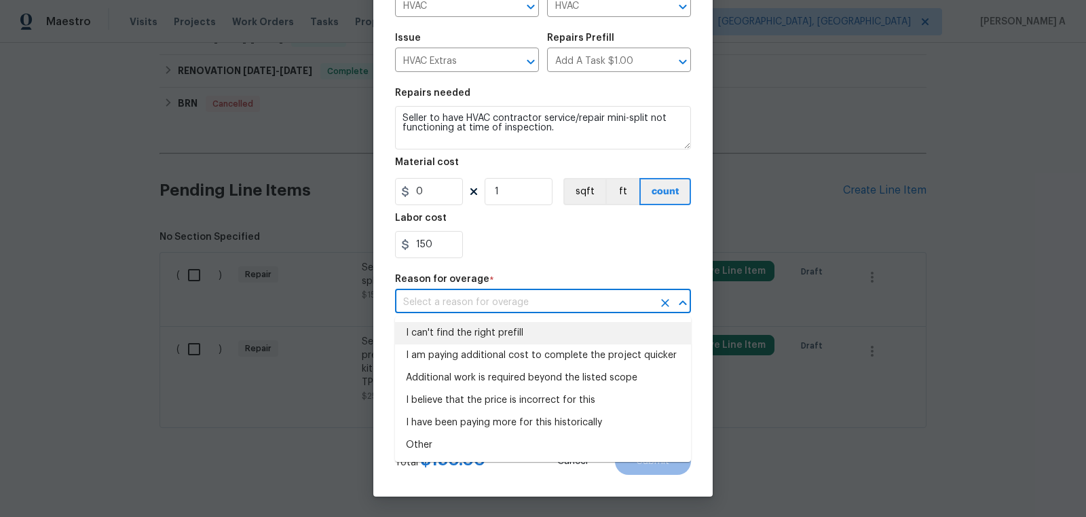
click at [481, 329] on li "I can't find the right prefill" at bounding box center [543, 333] width 296 height 22
type input "I can't find the right prefill"
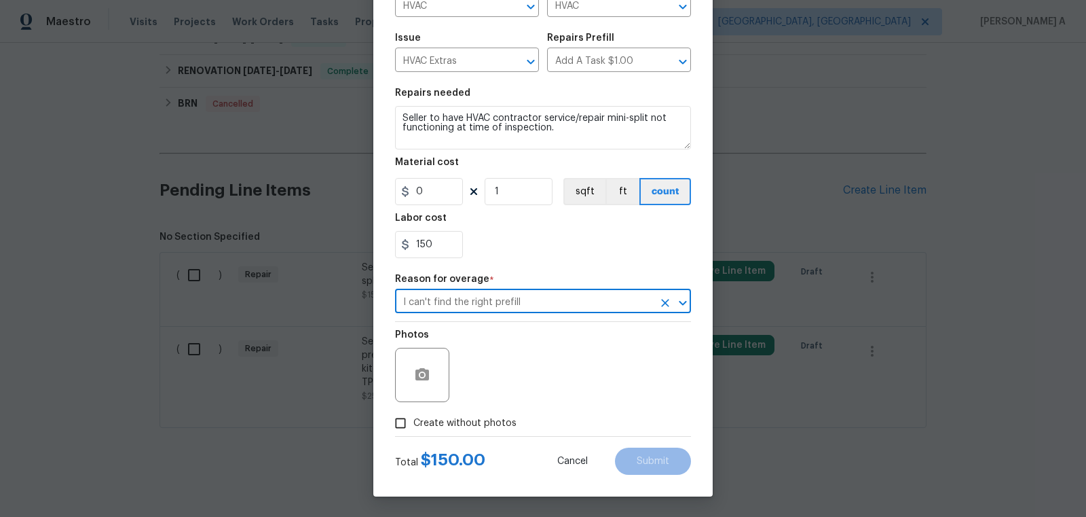
click at [480, 442] on div "Total $ 150.00 Cancel Submit" at bounding box center [543, 456] width 296 height 38
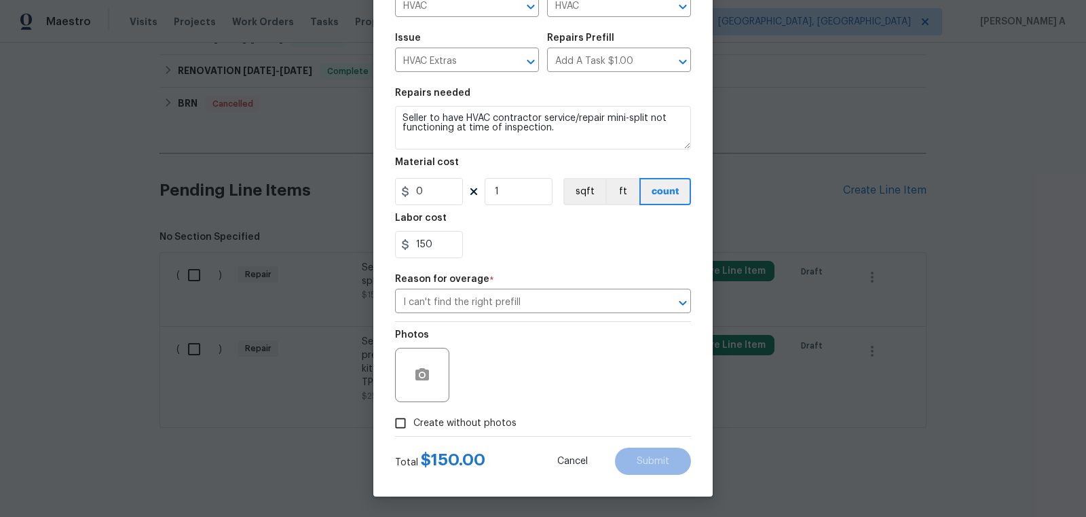
click at [475, 429] on span "Create without photos" at bounding box center [464, 423] width 103 height 14
click at [413, 429] on input "Create without photos" at bounding box center [401, 423] width 26 height 26
click at [388, 410] on input "Create without photos" at bounding box center [401, 423] width 26 height 26
click at [414, 427] on span "Create without photos" at bounding box center [464, 423] width 103 height 14
click at [413, 427] on input "Create without photos" at bounding box center [401, 423] width 26 height 26
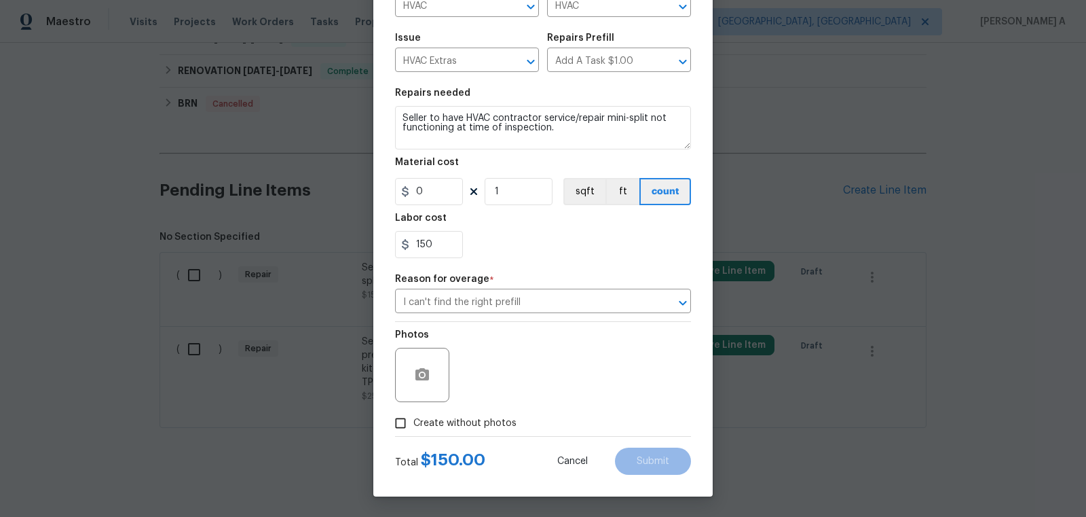
checkbox input "true"
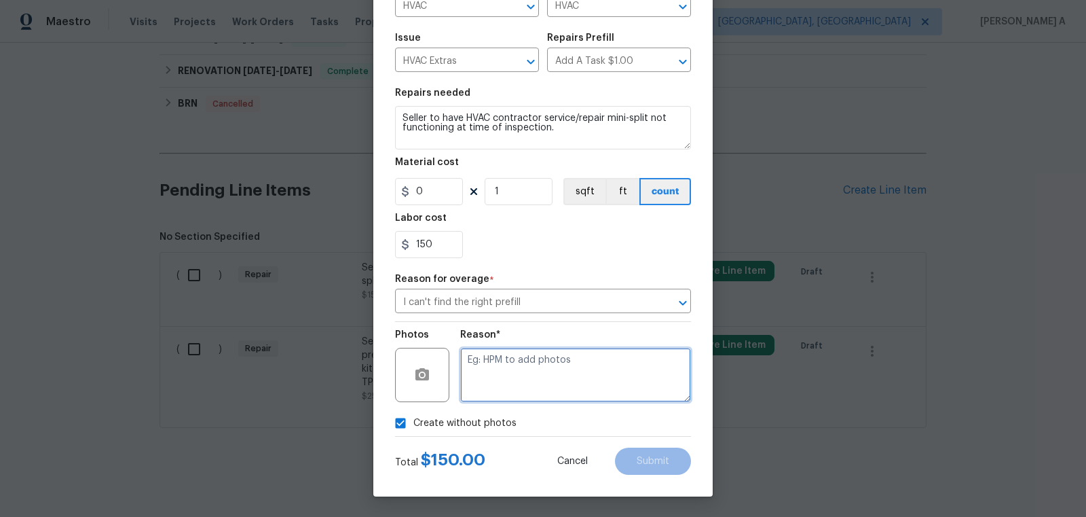
click at [539, 368] on textarea at bounding box center [575, 375] width 231 height 54
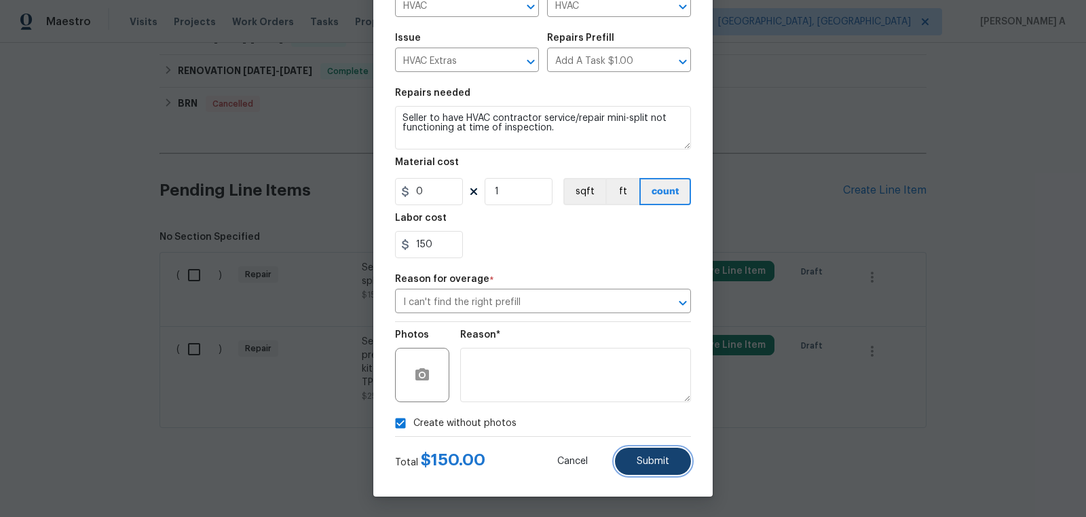
click at [674, 467] on button "Submit" at bounding box center [653, 460] width 76 height 27
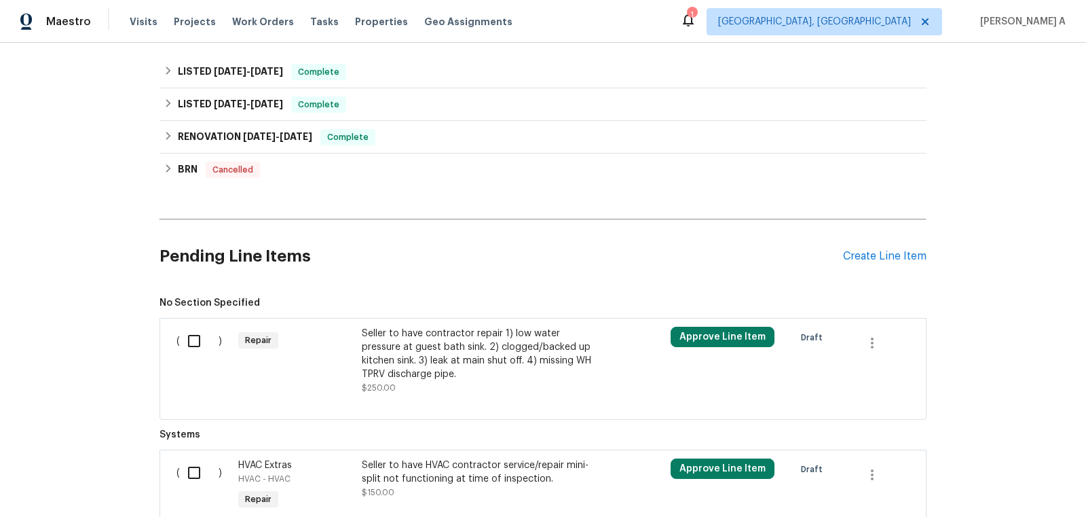
scroll to position [552, 0]
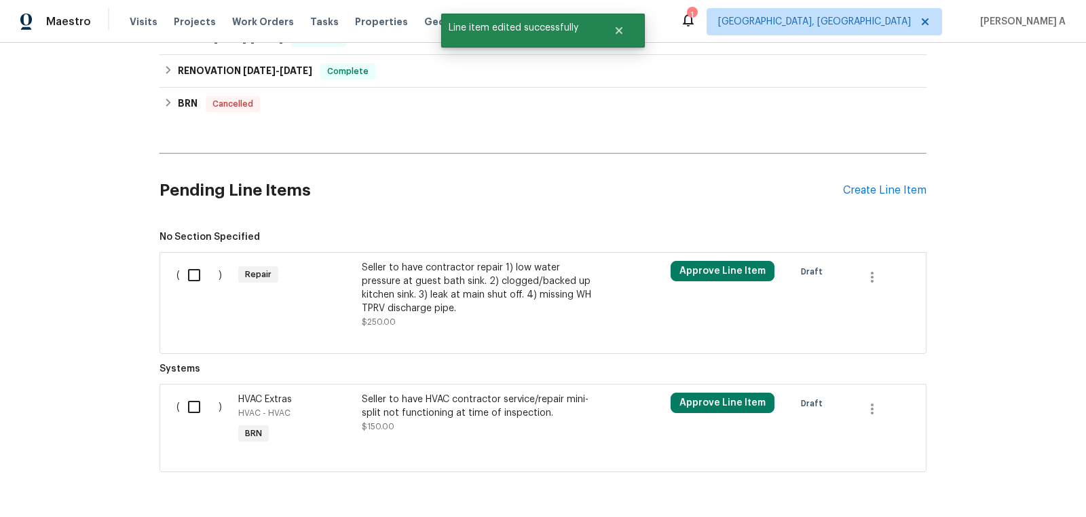
click at [212, 408] on input "checkbox" at bounding box center [199, 406] width 39 height 29
checkbox input "true"
click at [1009, 491] on button "Create Work Order" at bounding box center [1009, 483] width 112 height 25
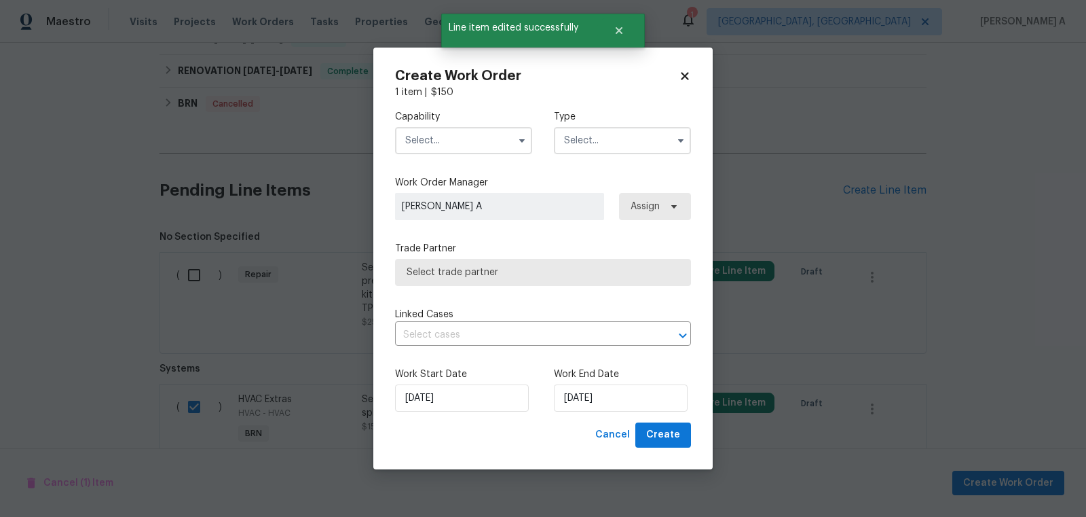
click at [448, 133] on input "text" at bounding box center [463, 140] width 137 height 27
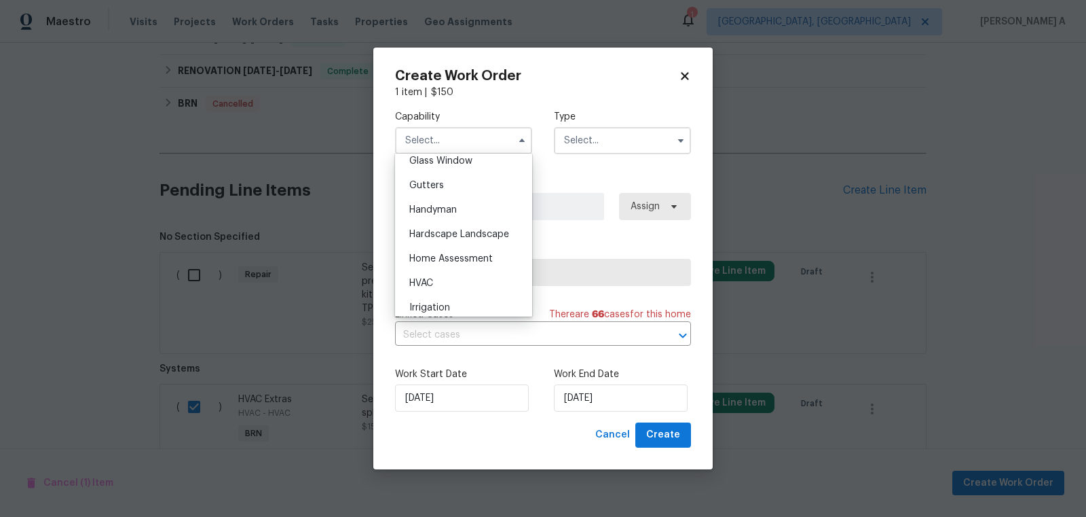
scroll to position [707, 0]
click at [436, 274] on div "HVAC" at bounding box center [464, 282] width 130 height 24
type input "HVAC"
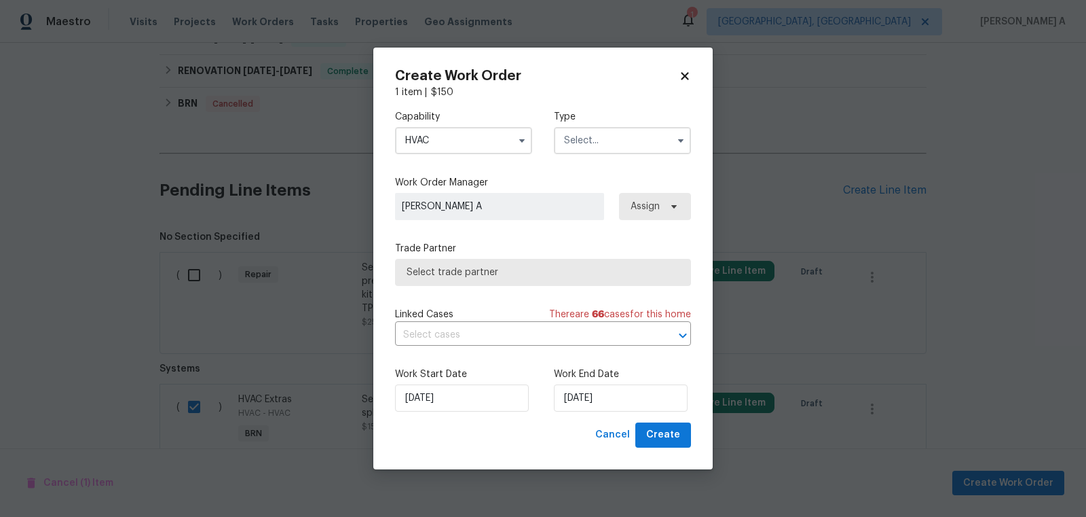
click at [598, 139] on input "text" at bounding box center [622, 140] width 137 height 27
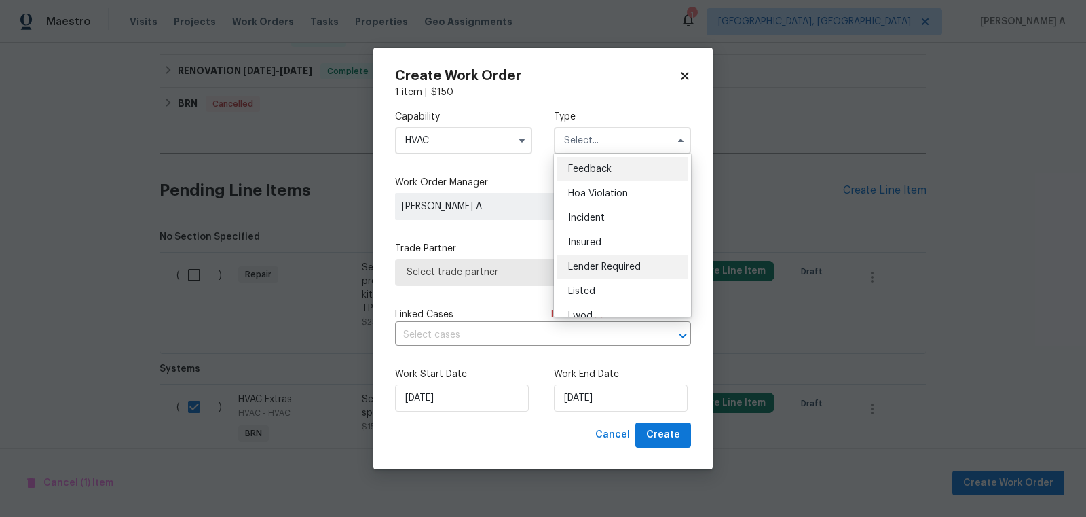
click at [623, 262] on span "Lender Required" at bounding box center [604, 267] width 73 height 10
type input "Lender Required"
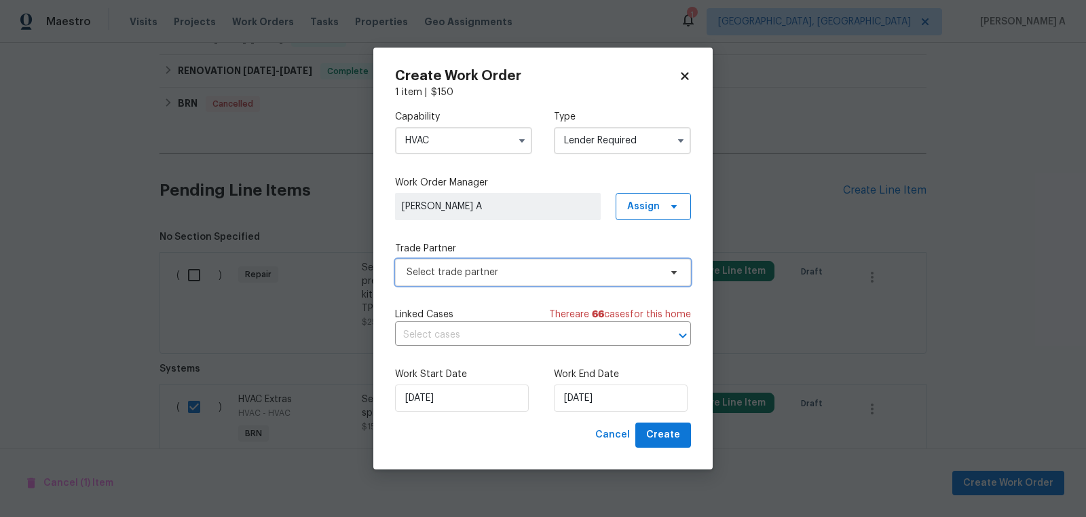
click at [590, 266] on span "Select trade partner" at bounding box center [533, 272] width 253 height 14
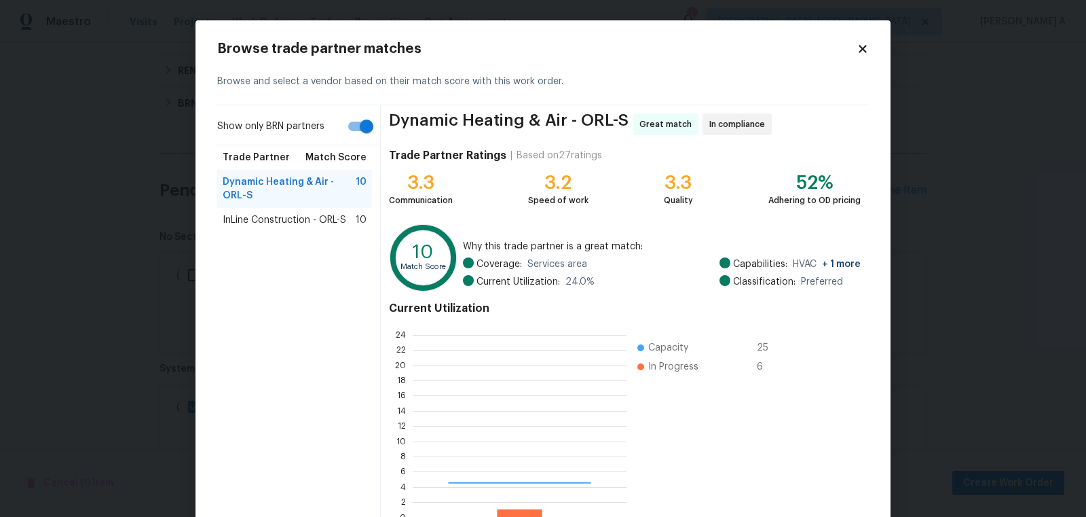
scroll to position [190, 214]
click at [359, 134] on input "Show only BRN partners" at bounding box center [366, 126] width 77 height 26
checkbox input "false"
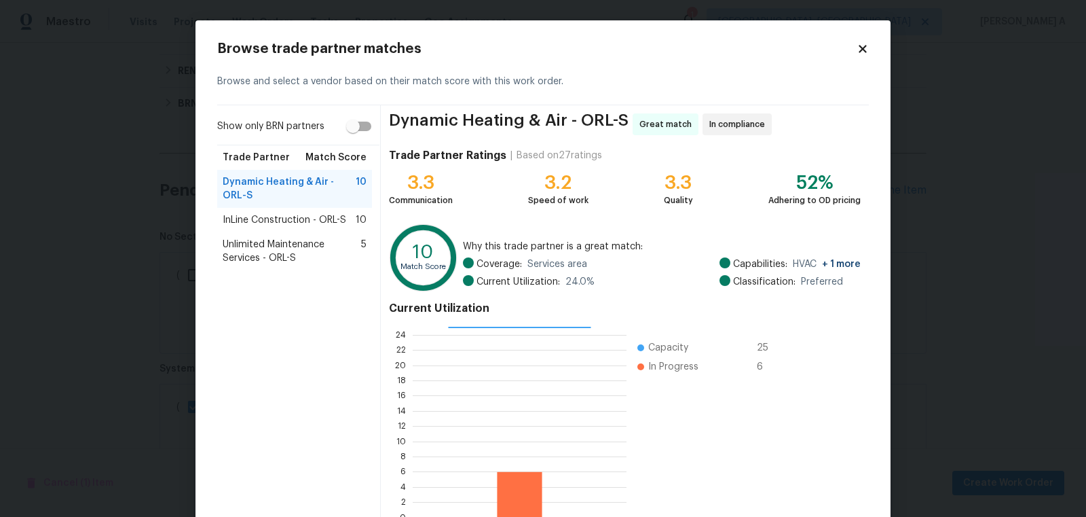
click at [295, 246] on span "Unlimited Maintenance Services - ORL-S" at bounding box center [292, 251] width 139 height 27
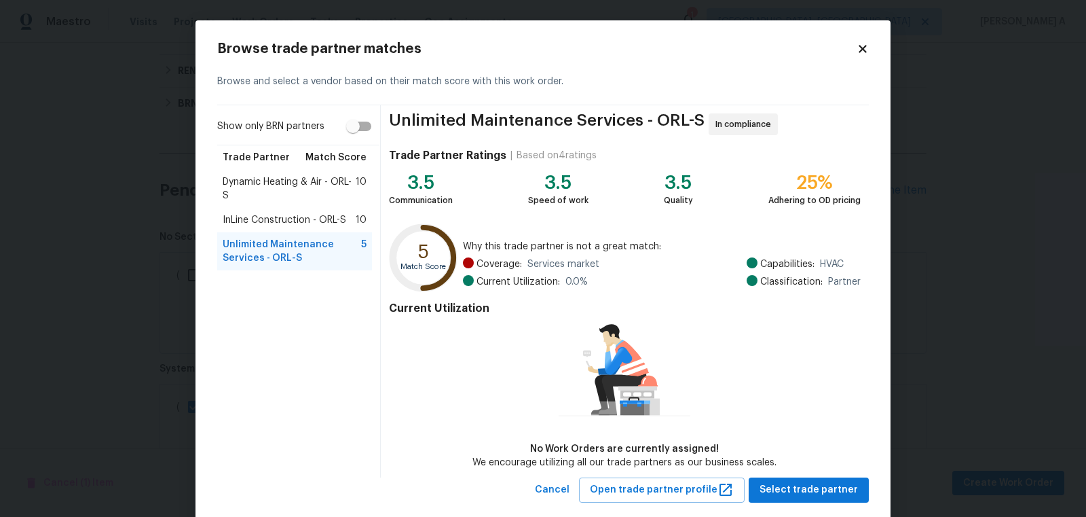
click at [293, 177] on span "Dynamic Heating & Air - ORL-S" at bounding box center [289, 188] width 133 height 27
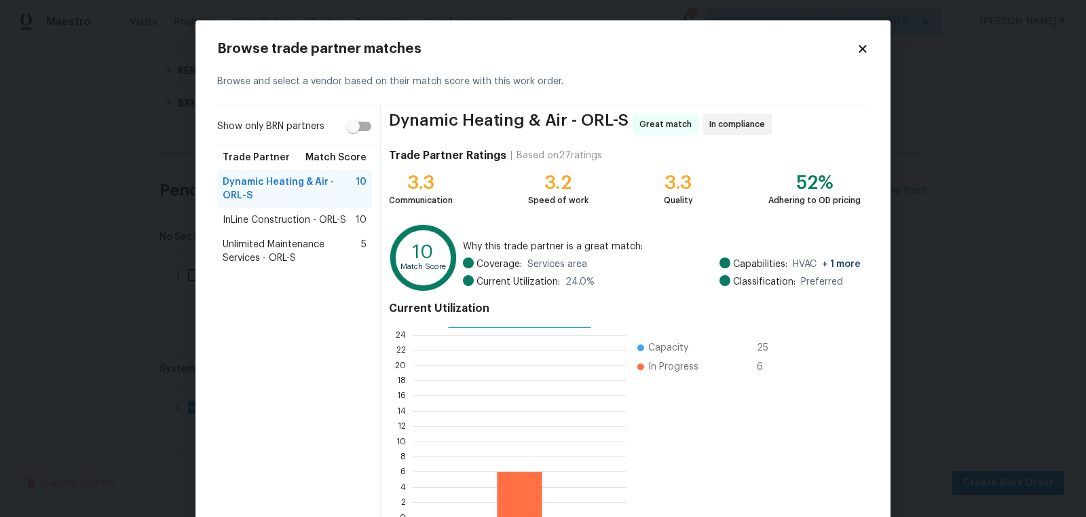
click at [299, 246] on span "Unlimited Maintenance Services - ORL-S" at bounding box center [292, 251] width 139 height 27
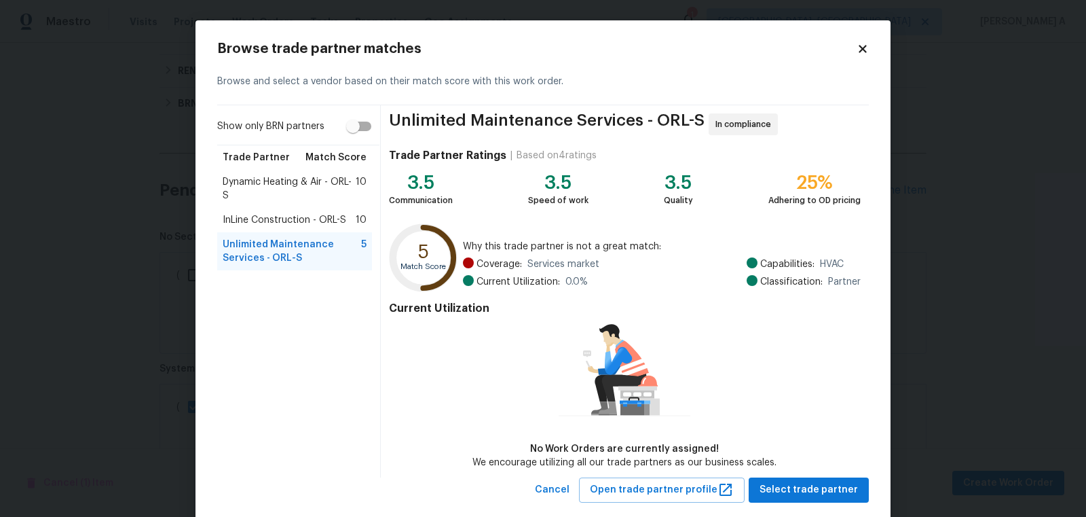
click at [296, 186] on span "Dynamic Heating & Air - ORL-S" at bounding box center [289, 188] width 133 height 27
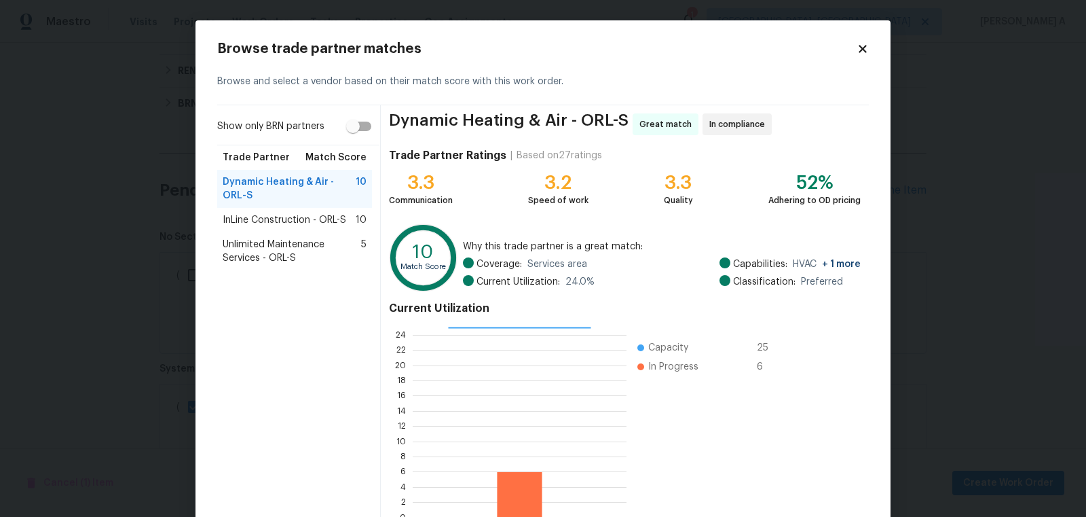
scroll to position [81, 0]
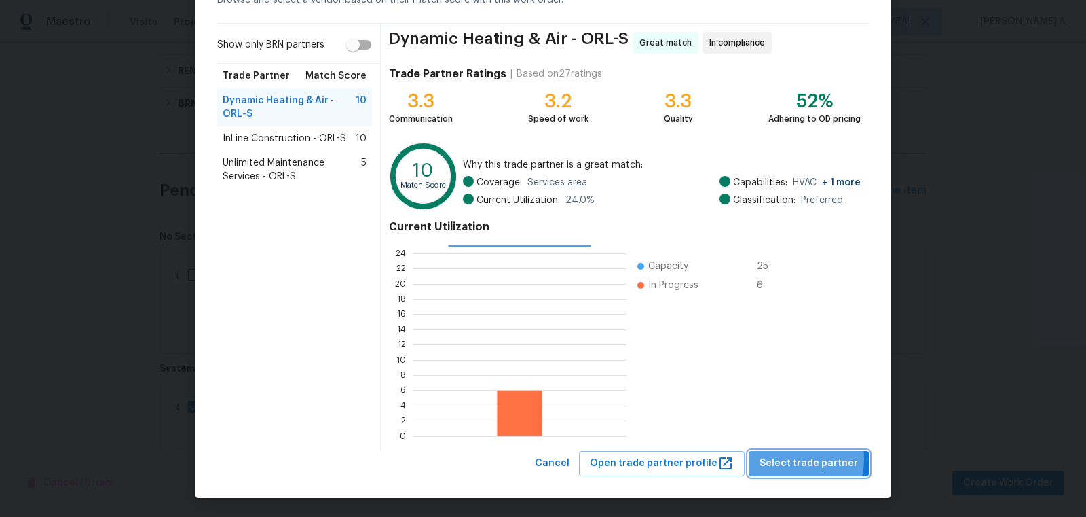
click at [792, 458] on span "Select trade partner" at bounding box center [809, 463] width 98 height 17
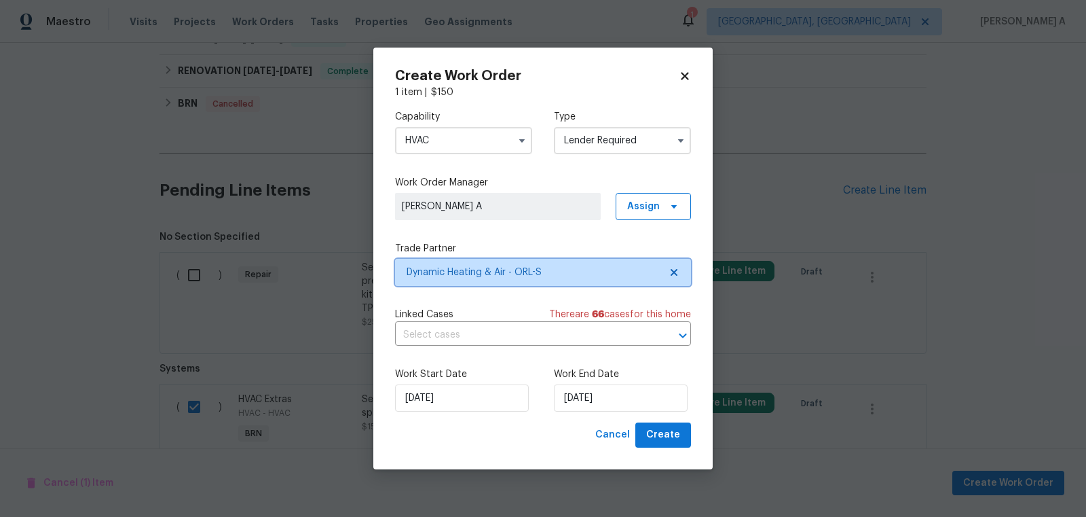
scroll to position [0, 0]
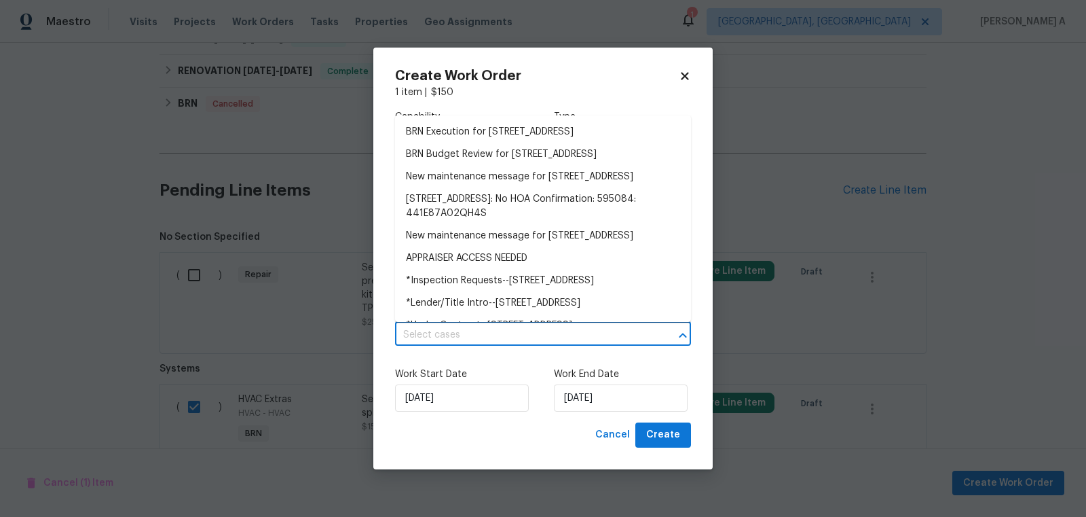
click at [460, 333] on input "text" at bounding box center [524, 335] width 258 height 21
click at [476, 138] on li "BRN Execution for 13794 SW 112th St, Dunnellon, FL 34432" at bounding box center [543, 132] width 296 height 22
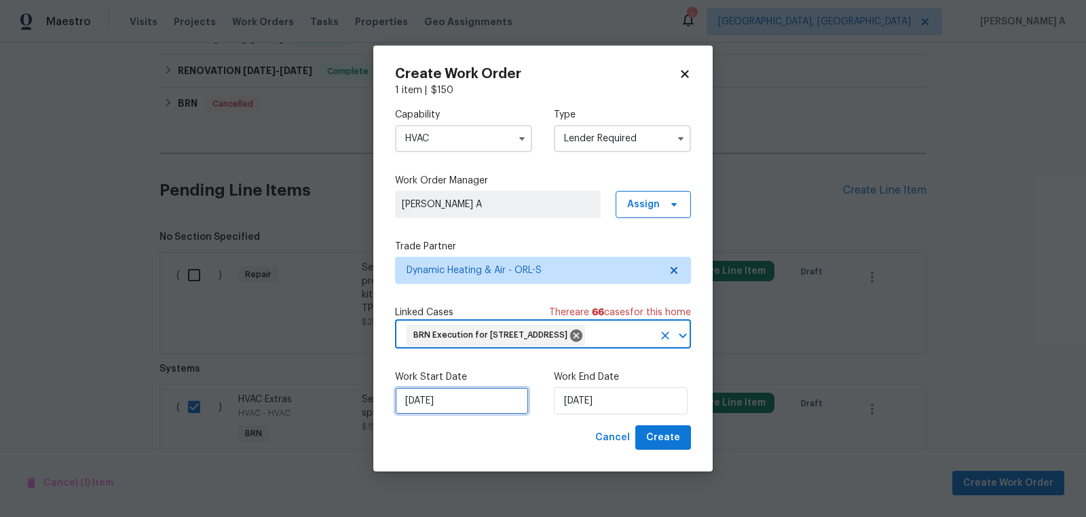
click at [460, 414] on input "9/18/2025" at bounding box center [462, 400] width 134 height 27
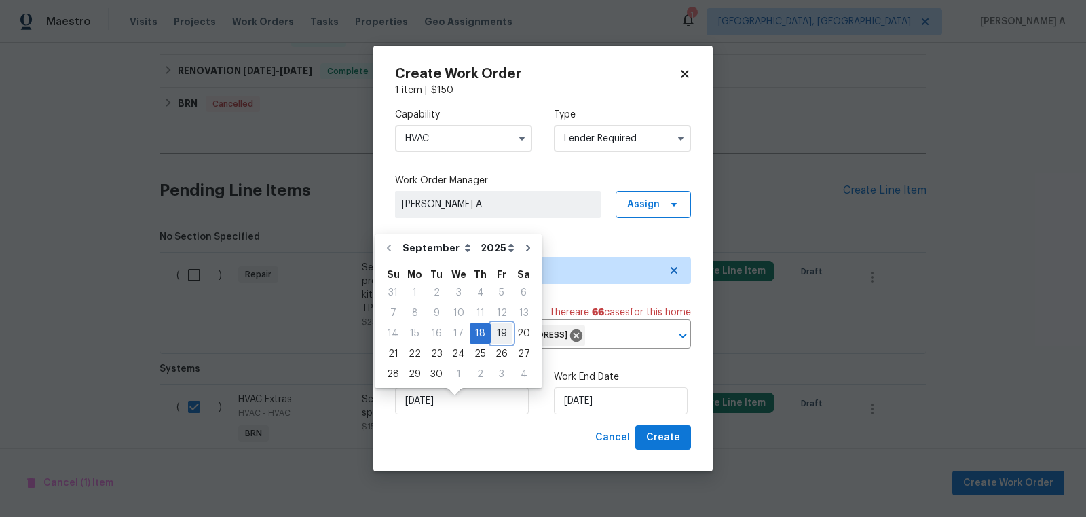
click at [493, 329] on div "19" at bounding box center [502, 333] width 22 height 19
type input "9/19/2025"
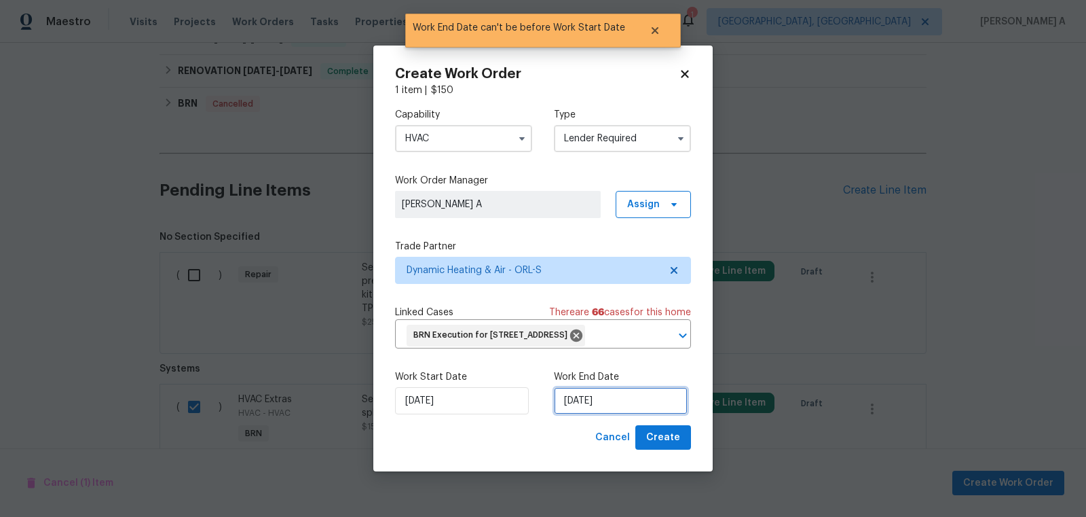
click at [593, 414] on input "9/19/2025" at bounding box center [621, 400] width 134 height 27
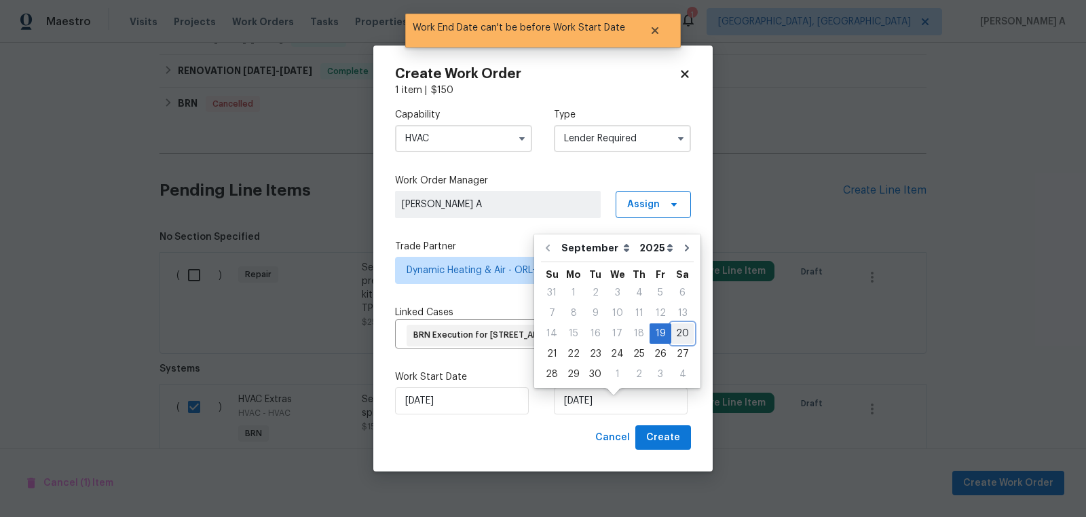
click at [672, 327] on div "20" at bounding box center [682, 333] width 22 height 19
type input "9/20/2025"
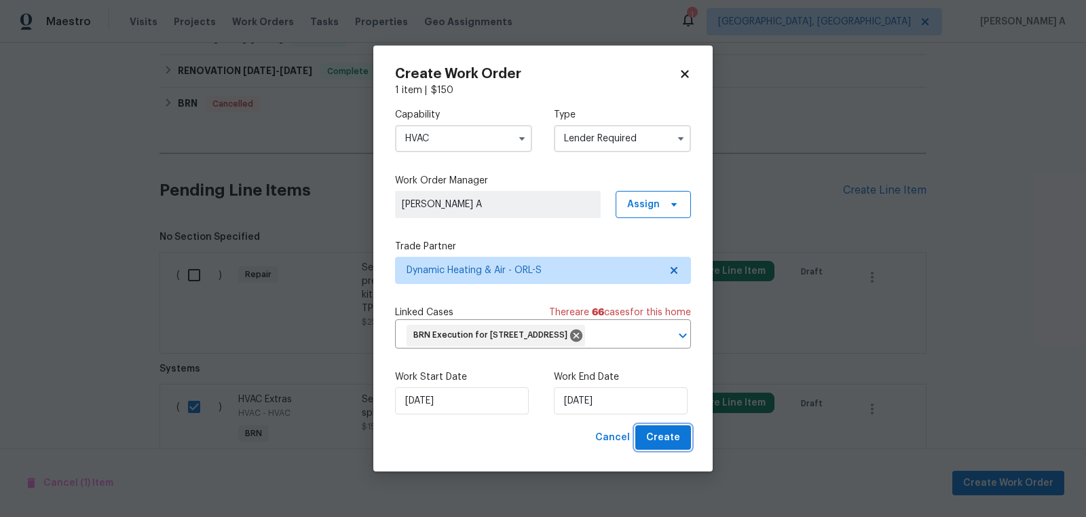
click at [676, 446] on span "Create" at bounding box center [663, 437] width 34 height 17
checkbox input "false"
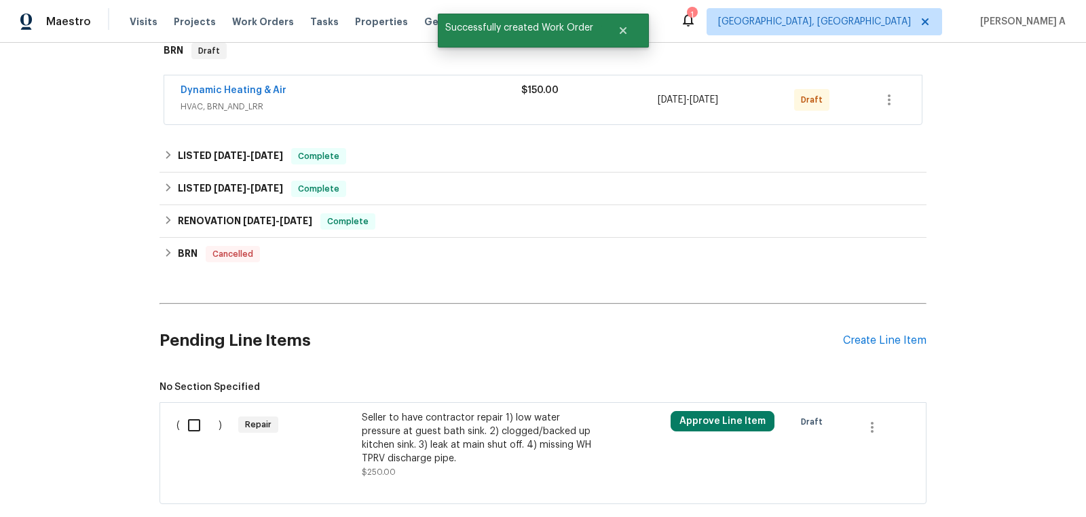
scroll to position [276, 0]
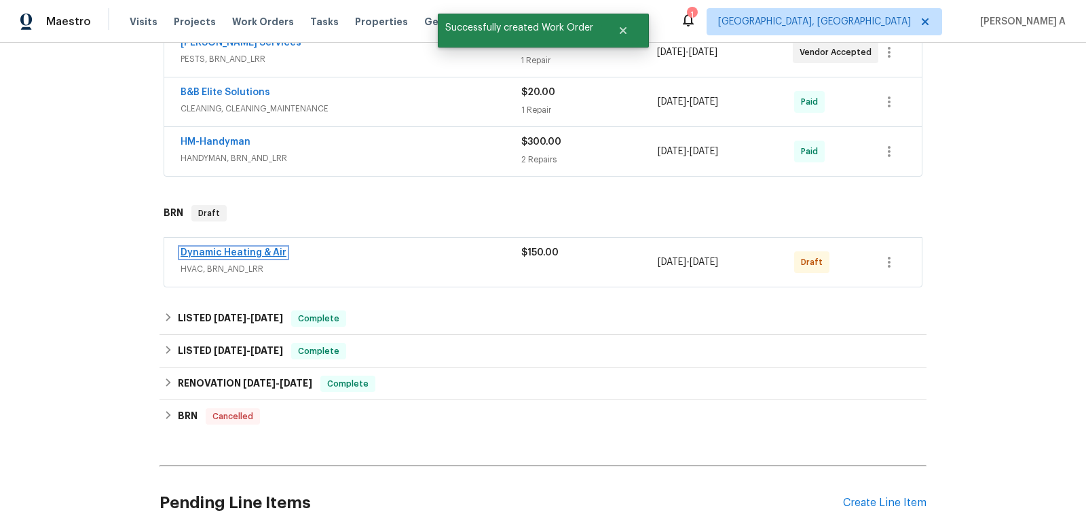
click at [241, 248] on link "Dynamic Heating & Air" at bounding box center [234, 253] width 106 height 10
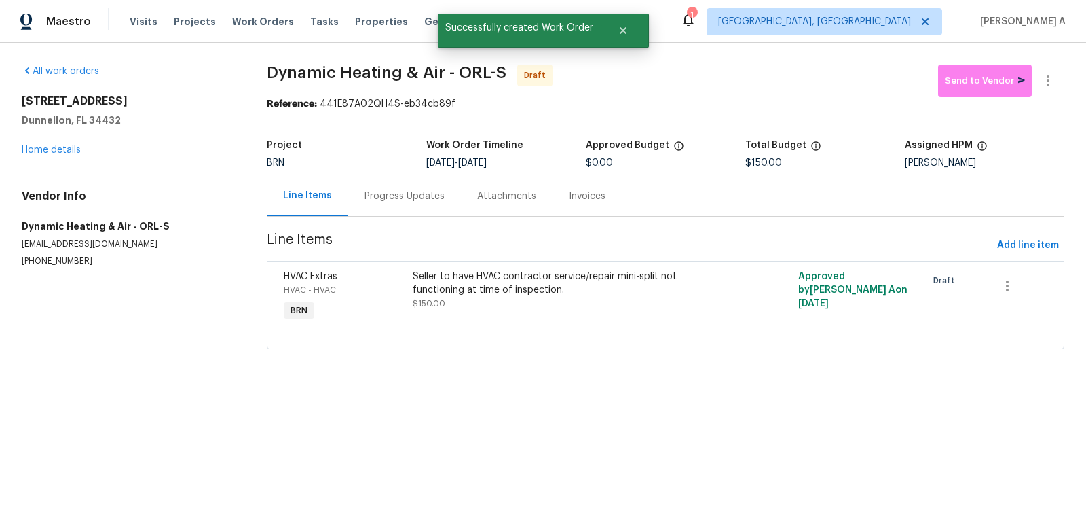
click at [353, 202] on div "Progress Updates" at bounding box center [404, 196] width 113 height 40
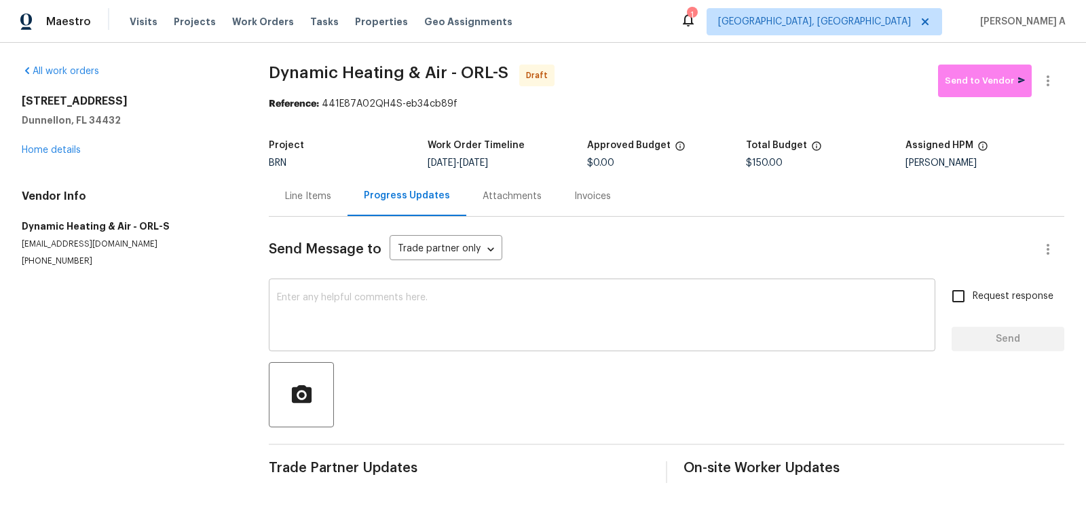
click at [337, 324] on textarea at bounding box center [602, 317] width 650 height 48
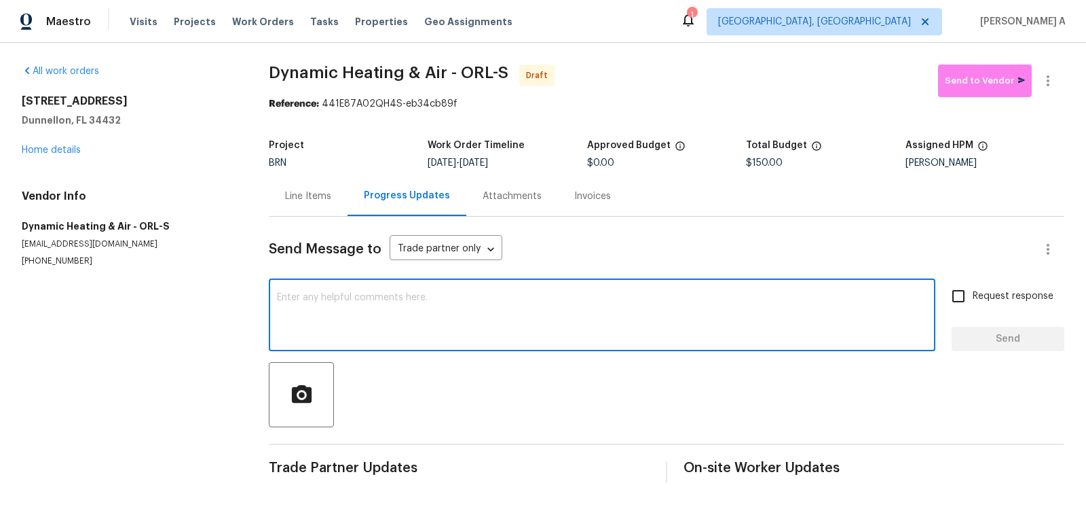
paste textarea "Hi, I'm Akshay from Opendoor. Just wanted to check if you received the workorde…"
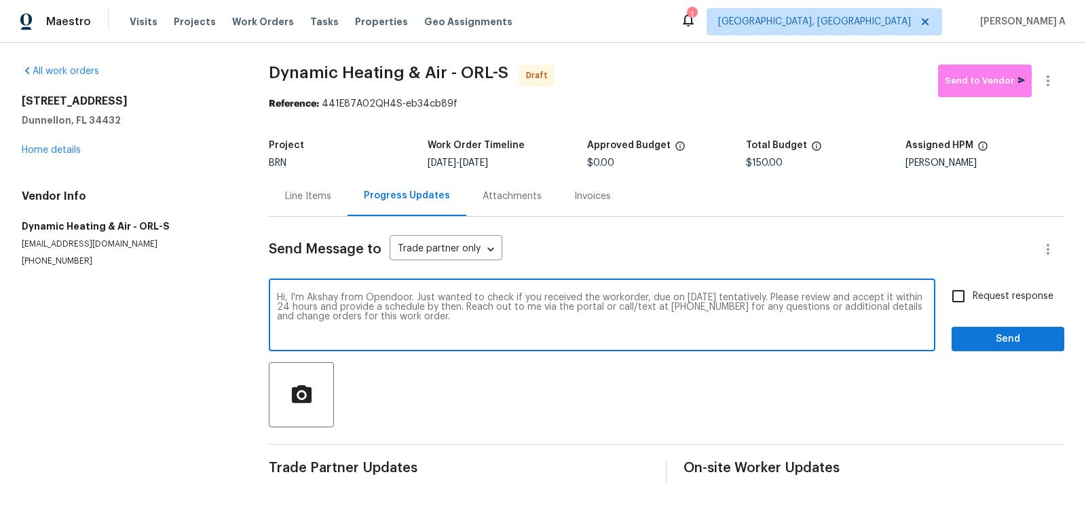
type textarea "Hi, I'm Akshay from Opendoor. Just wanted to check if you received the workorde…"
click at [987, 299] on span "Request response" at bounding box center [1013, 296] width 81 height 14
click at [973, 299] on input "Request response" at bounding box center [958, 296] width 29 height 29
checkbox input "true"
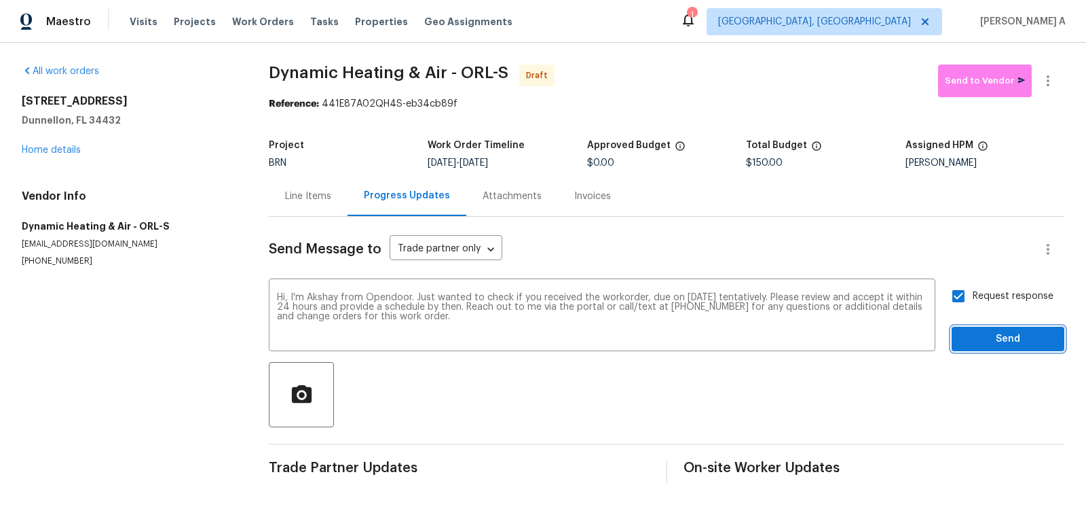
click at [1018, 346] on span "Send" at bounding box center [1008, 339] width 91 height 17
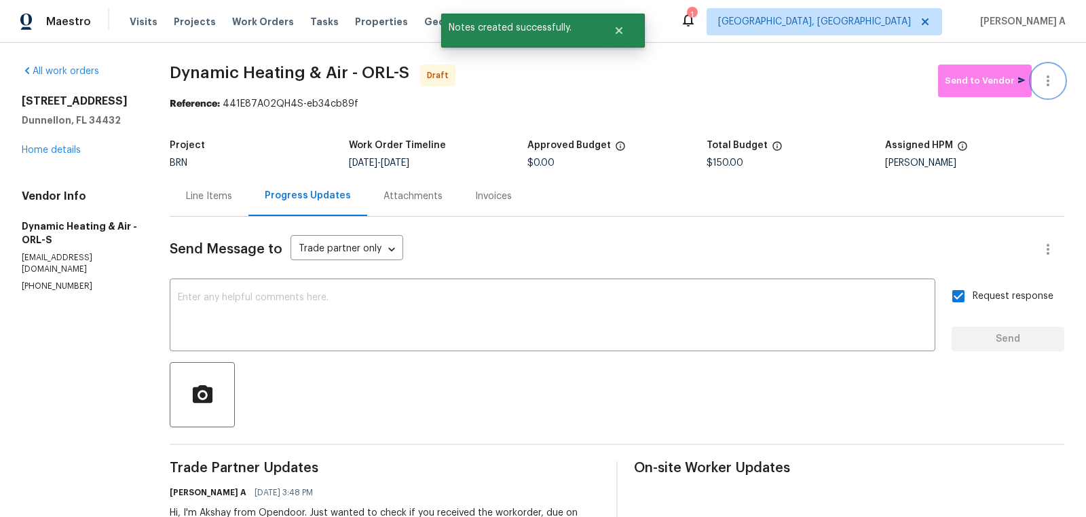
click at [1054, 78] on icon "button" at bounding box center [1048, 81] width 16 height 16
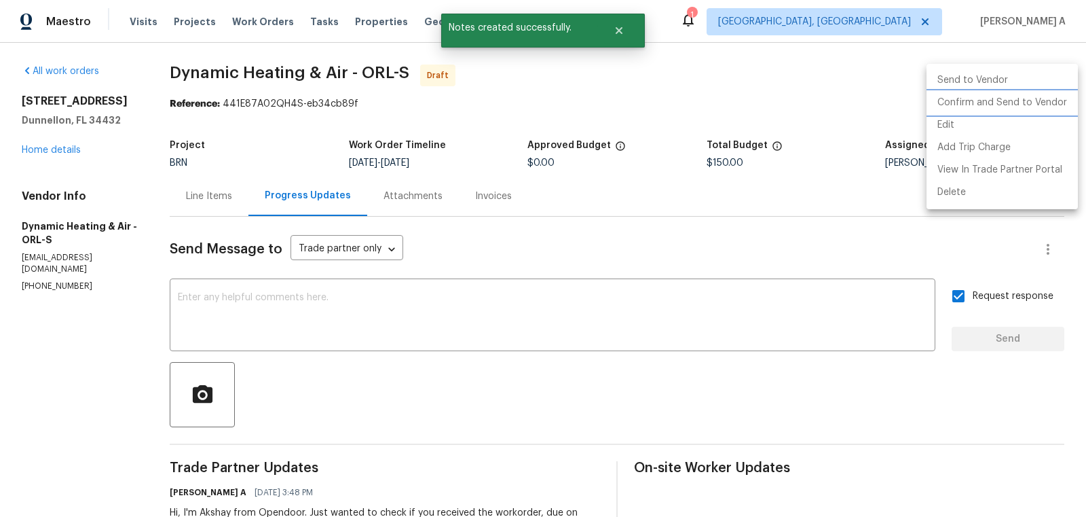
click at [1061, 102] on li "Confirm and Send to Vendor" at bounding box center [1002, 103] width 151 height 22
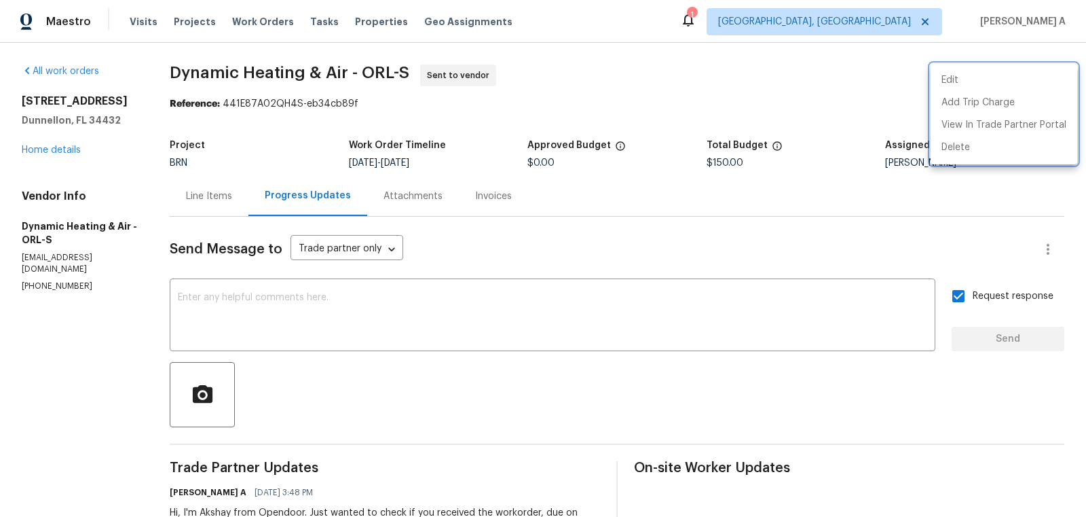
click at [268, 311] on div at bounding box center [543, 258] width 1086 height 517
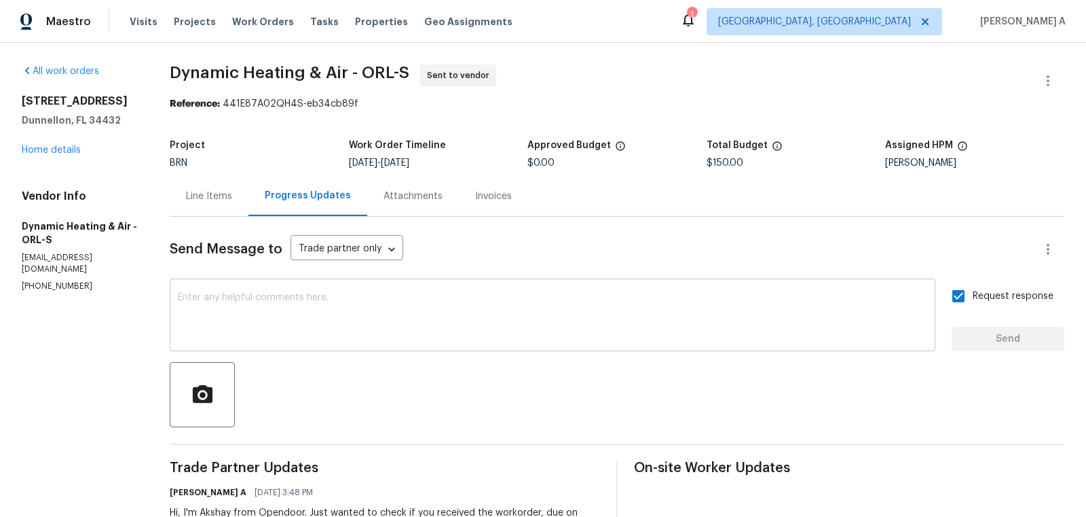
click at [280, 312] on textarea at bounding box center [553, 317] width 750 height 48
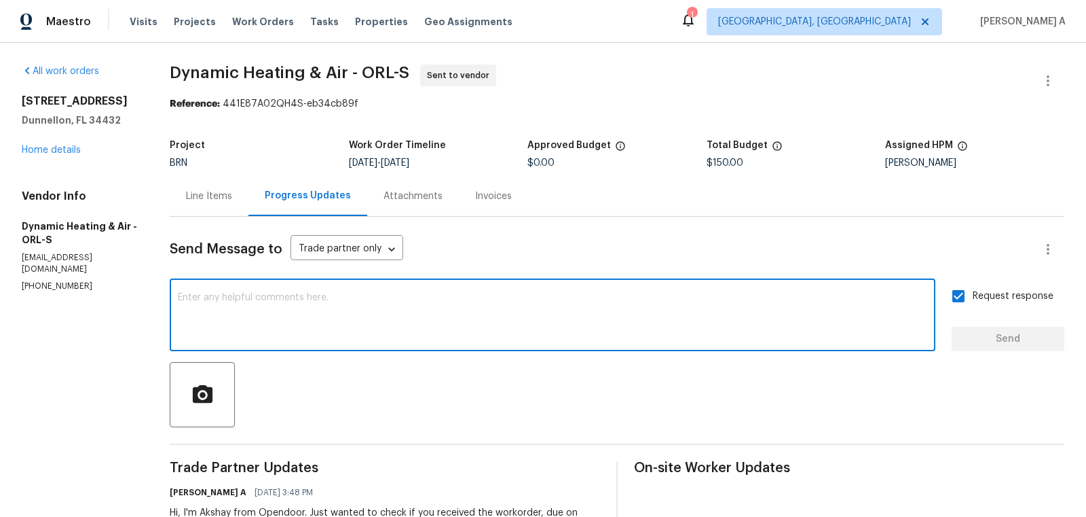
paste textarea "Please note that we require temperature split pictures along with after photos."
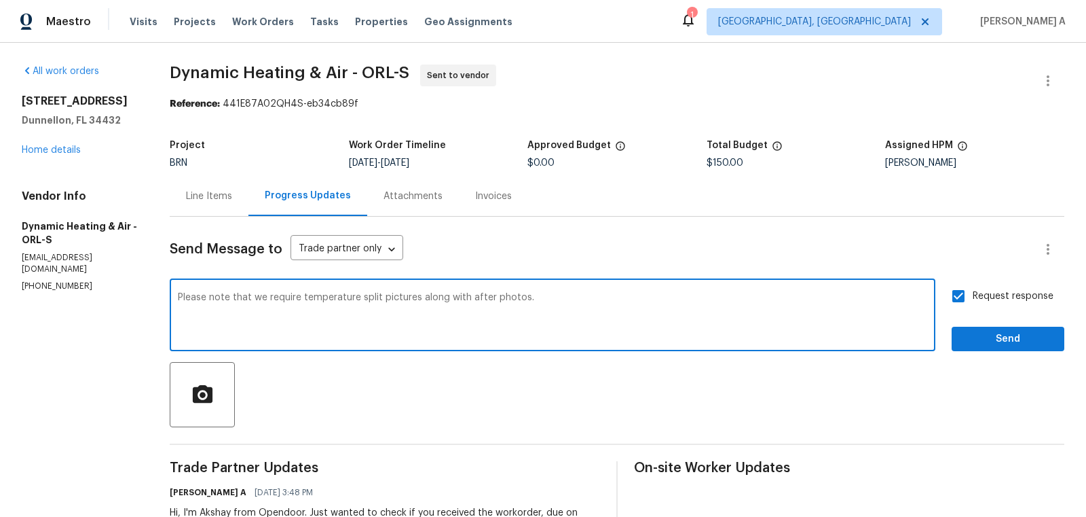
type textarea "Please note that we require temperature split pictures along with after photos."
click at [994, 325] on div "Request response Send" at bounding box center [1008, 316] width 113 height 69
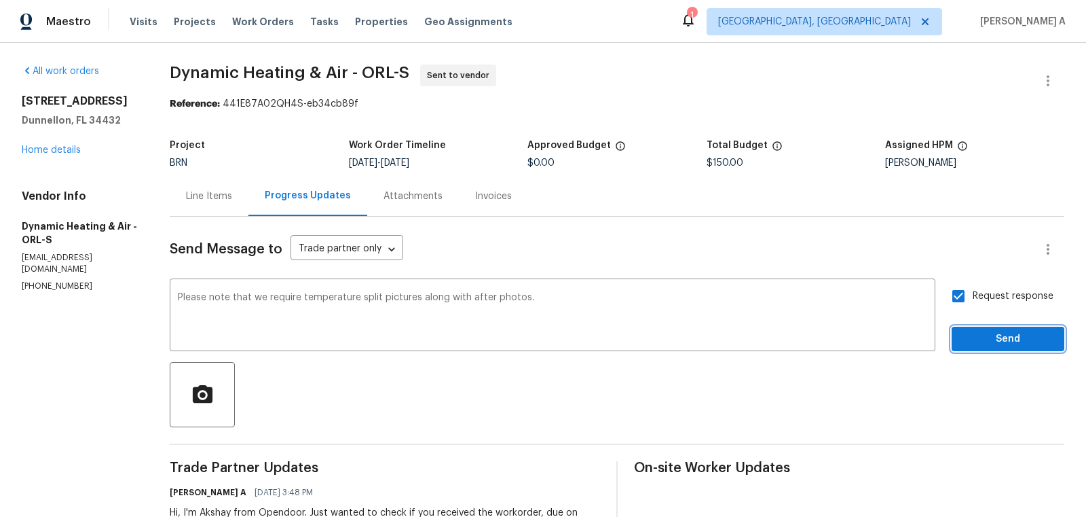
click at [996, 343] on span "Send" at bounding box center [1008, 339] width 91 height 17
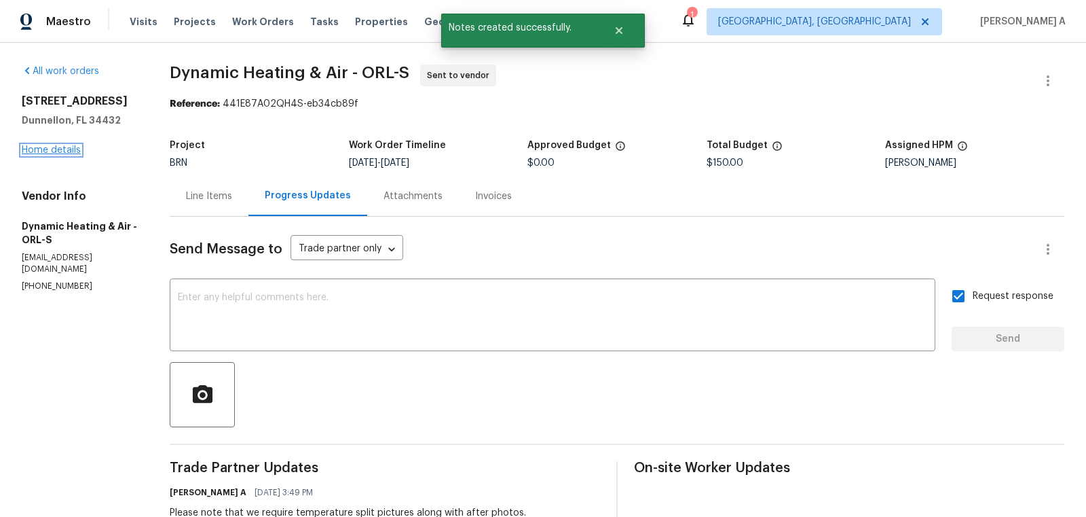
click at [36, 150] on link "Home details" at bounding box center [51, 150] width 59 height 10
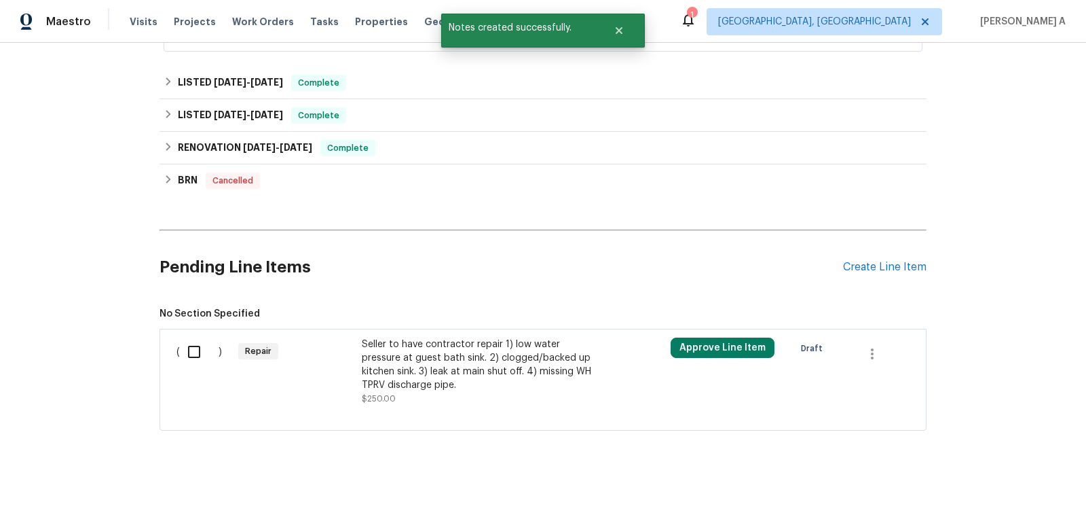
scroll to position [513, 0]
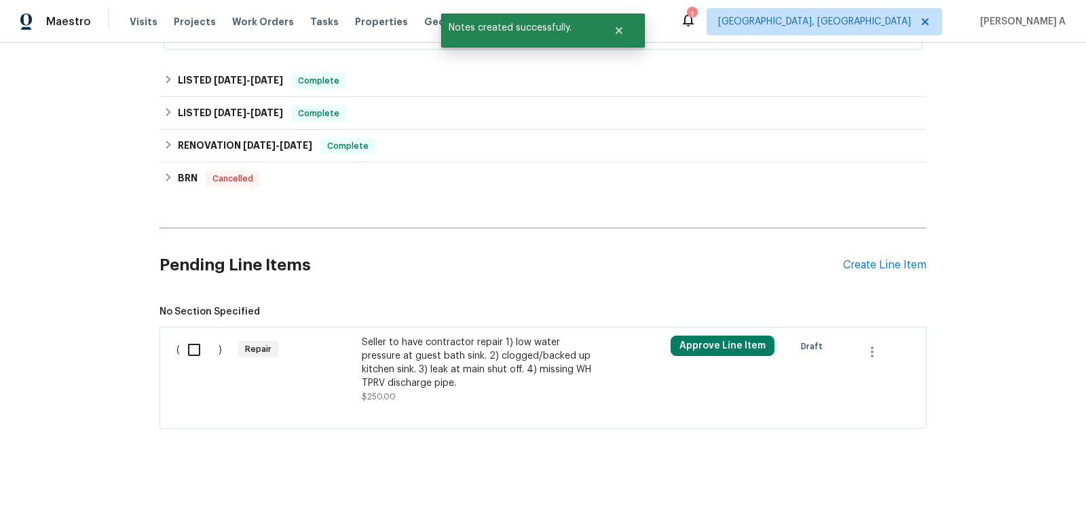
click at [513, 351] on div "Seller to have contractor repair 1) low water pressure at guest bath sink. 2) c…" at bounding box center [481, 362] width 239 height 54
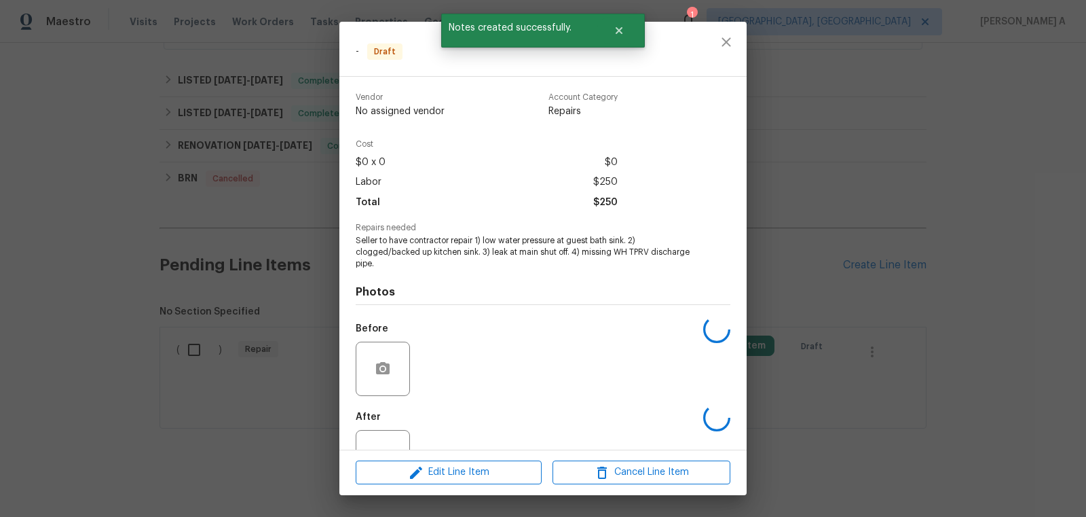
scroll to position [48, 0]
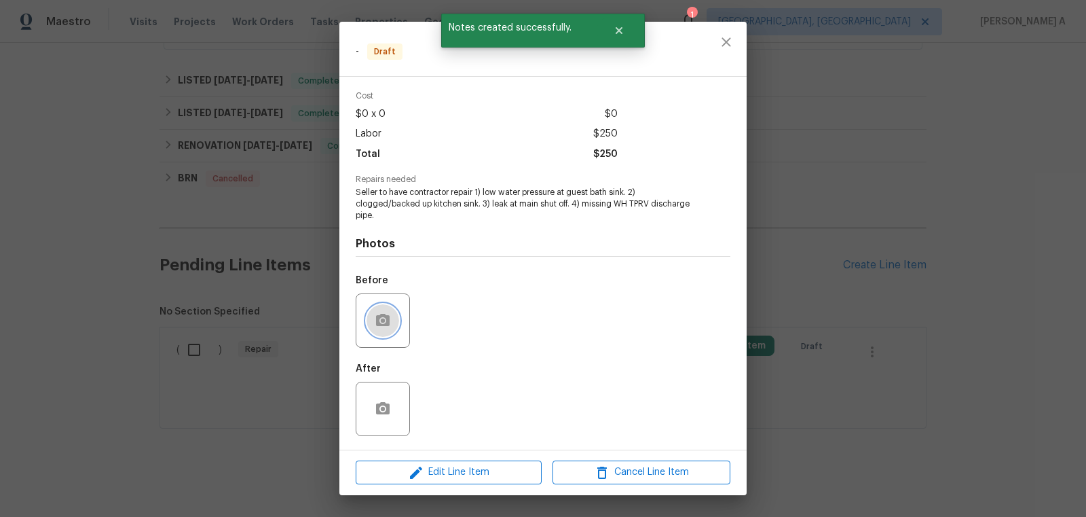
click at [384, 323] on icon "button" at bounding box center [383, 320] width 16 height 16
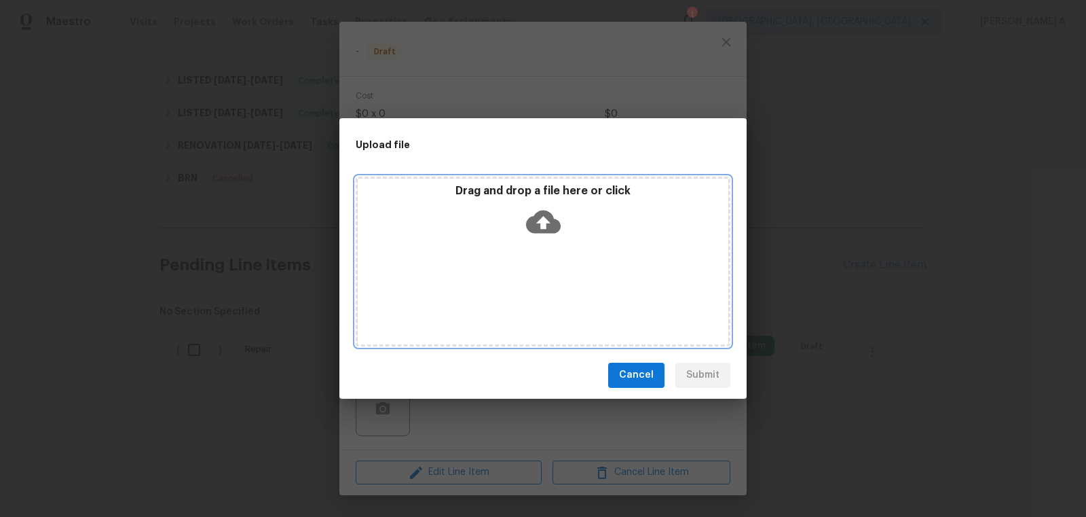
click at [542, 223] on icon at bounding box center [543, 221] width 35 height 35
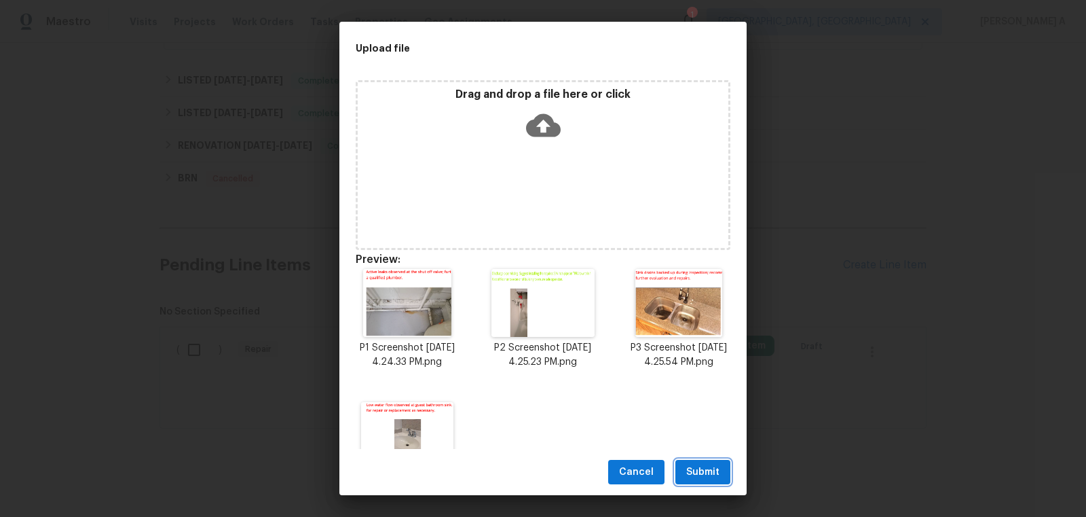
click at [710, 470] on span "Submit" at bounding box center [702, 472] width 33 height 17
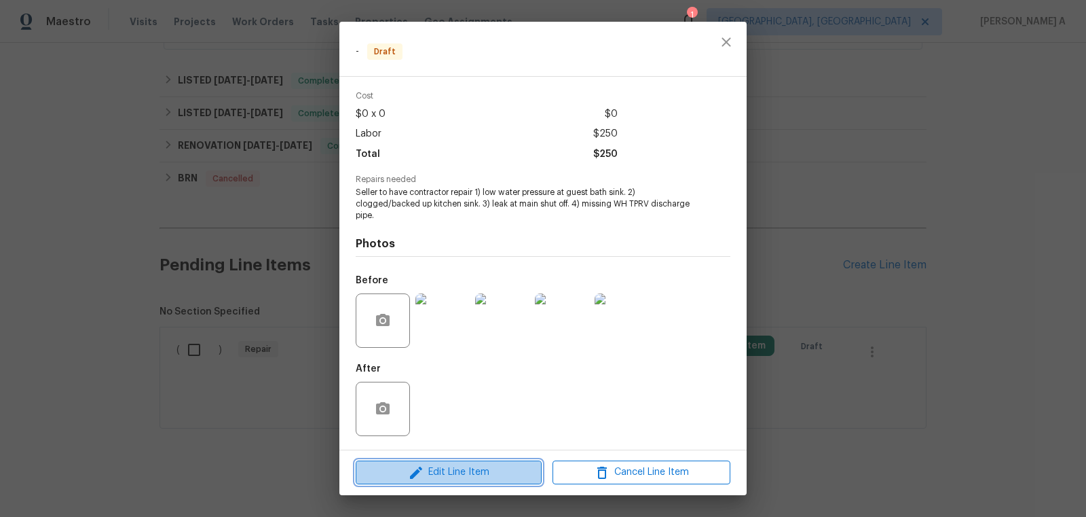
click at [492, 469] on span "Edit Line Item" at bounding box center [449, 472] width 178 height 17
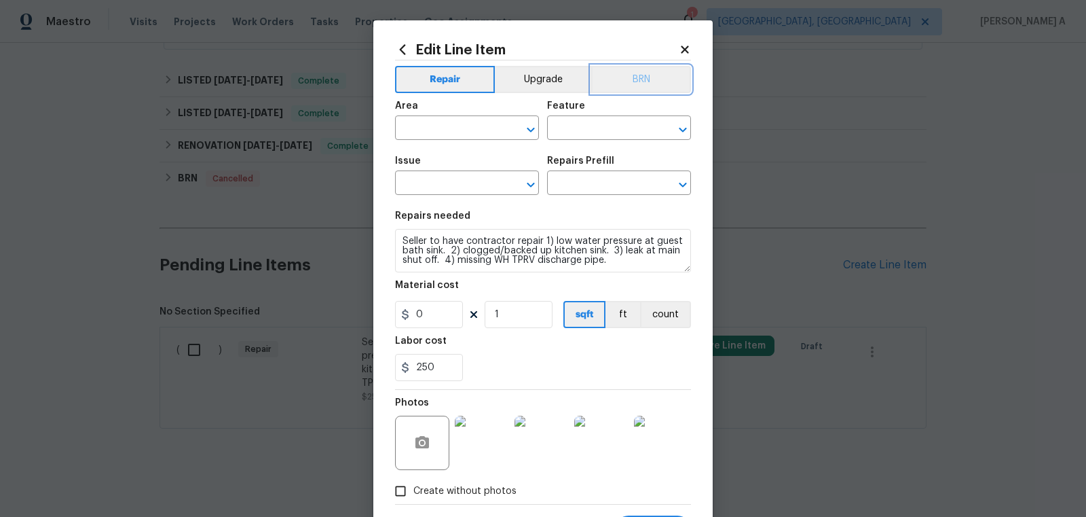
click at [633, 81] on button "BRN" at bounding box center [641, 79] width 100 height 27
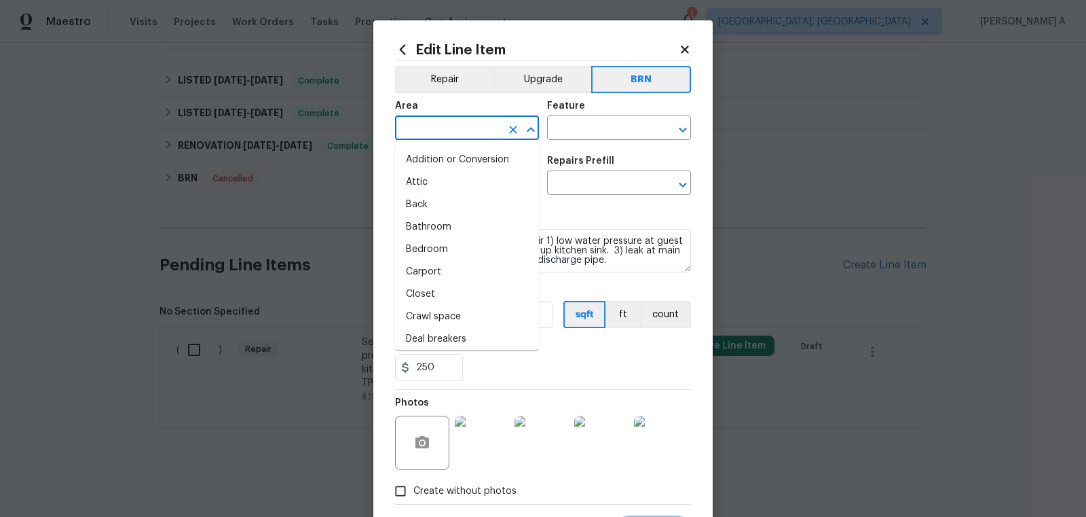
click at [417, 126] on input "text" at bounding box center [448, 129] width 106 height 21
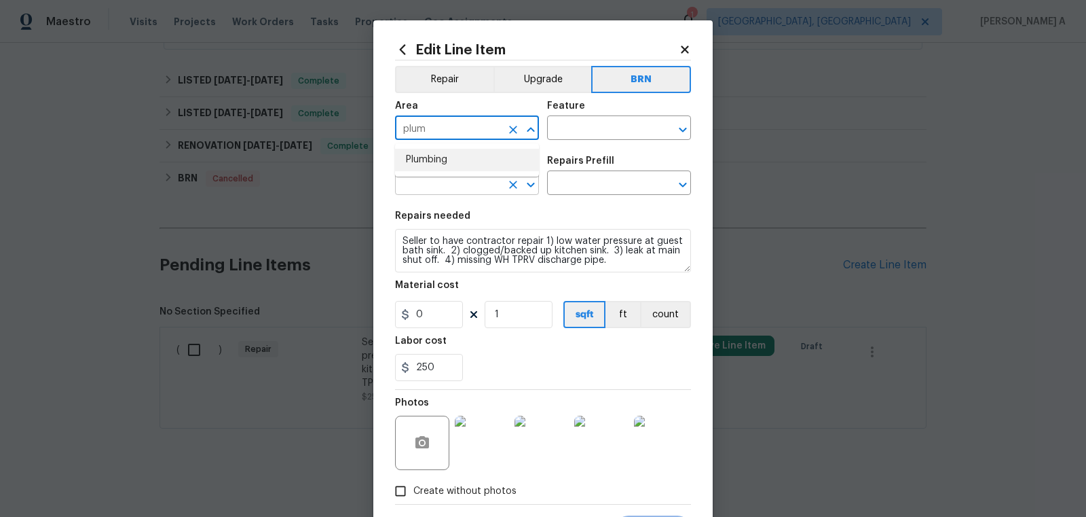
type input "plum"
click at [429, 179] on input "text" at bounding box center [448, 184] width 106 height 21
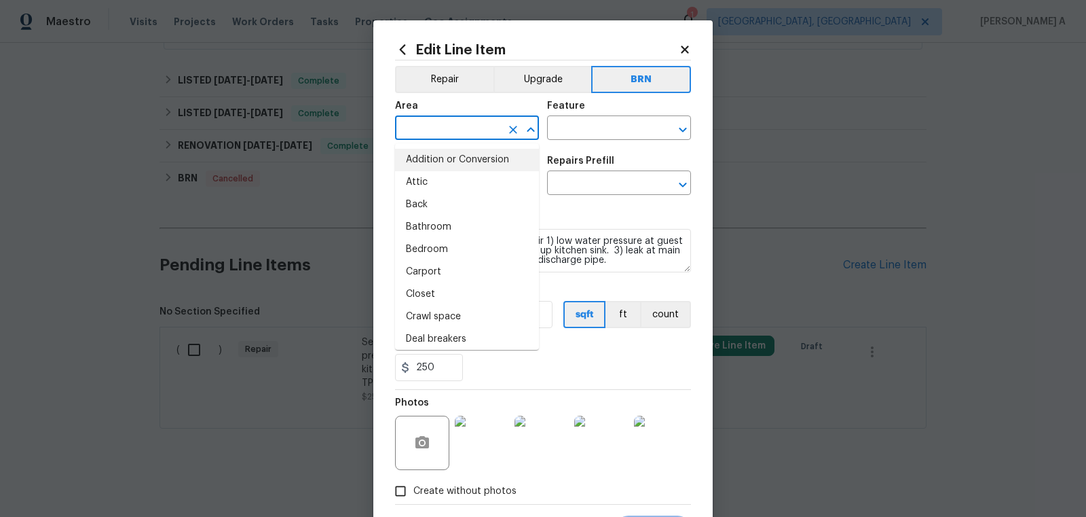
click at [450, 123] on input "text" at bounding box center [448, 129] width 106 height 21
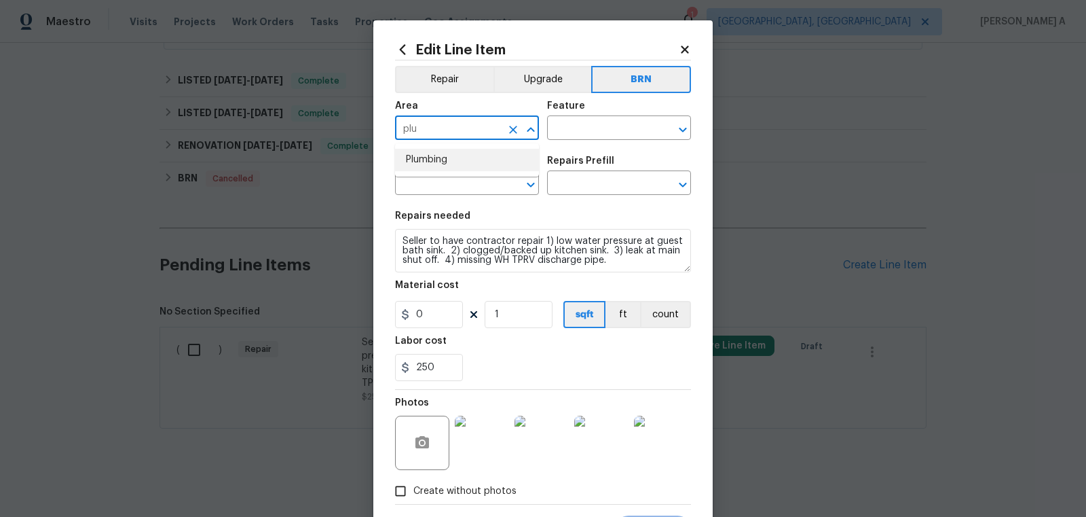
click at [456, 165] on li "Plumbing" at bounding box center [467, 160] width 144 height 22
type input "Plumbing"
click at [576, 128] on input "text" at bounding box center [600, 129] width 106 height 21
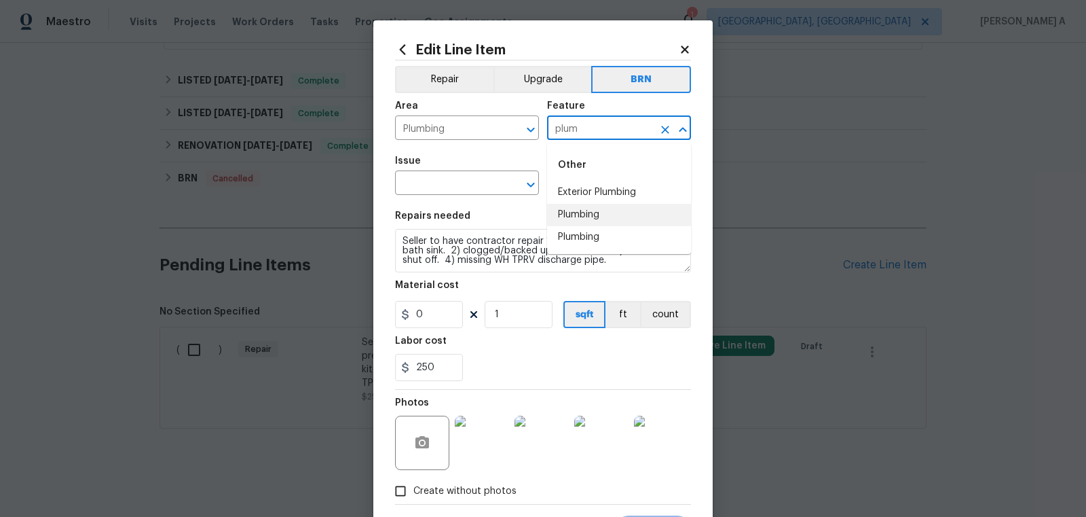
click at [591, 213] on li "Plumbing" at bounding box center [619, 215] width 144 height 22
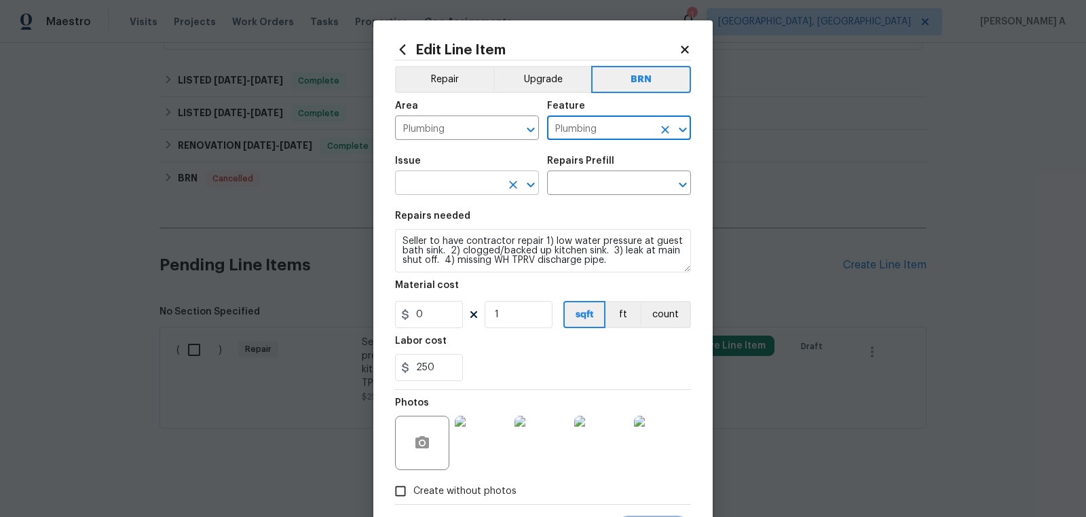
type input "Plumbing"
click at [463, 184] on input "text" at bounding box center [448, 184] width 106 height 21
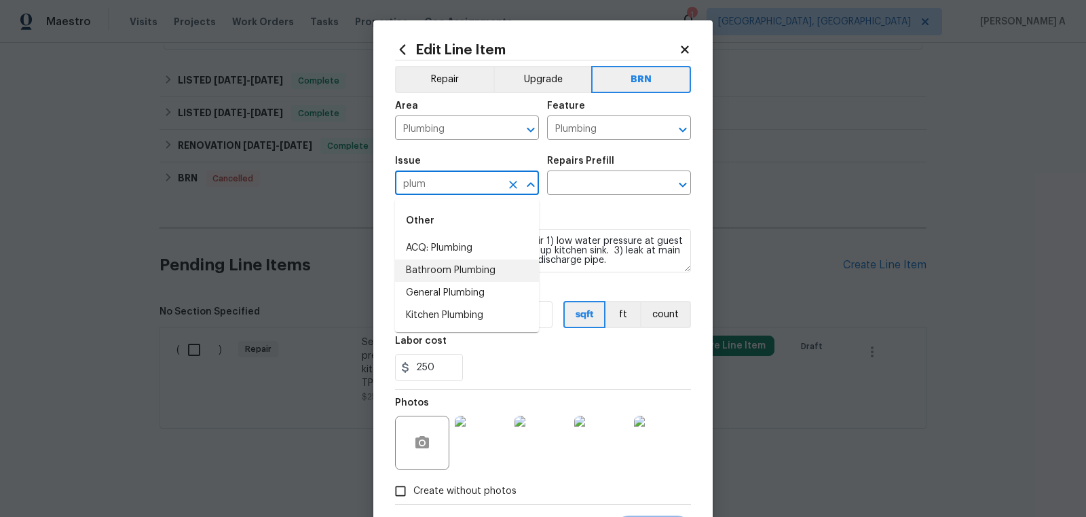
click at [460, 272] on li "Bathroom Plumbing" at bounding box center [467, 270] width 144 height 22
type input "Bathroom Plumbing"
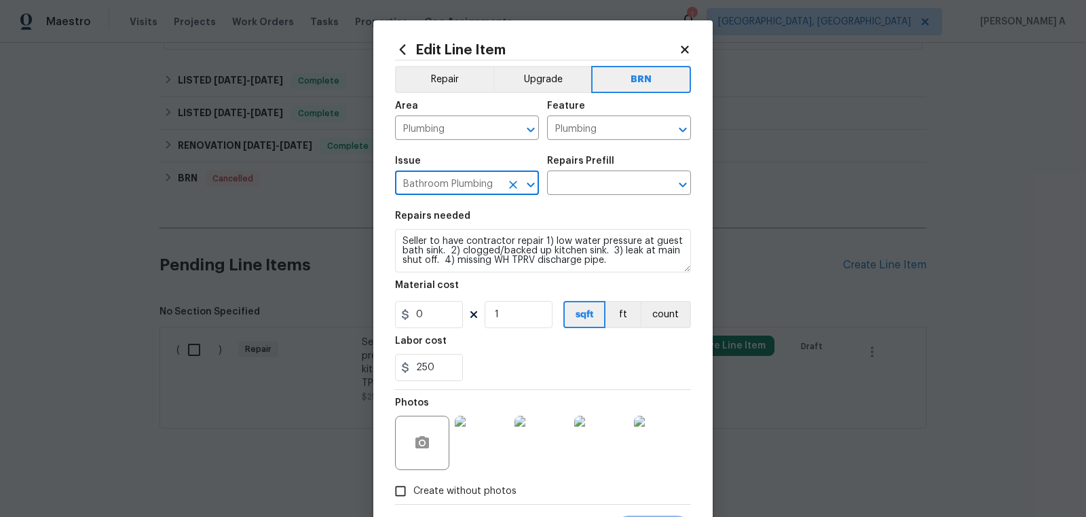
click at [509, 189] on icon "Clear" at bounding box center [514, 185] width 14 height 14
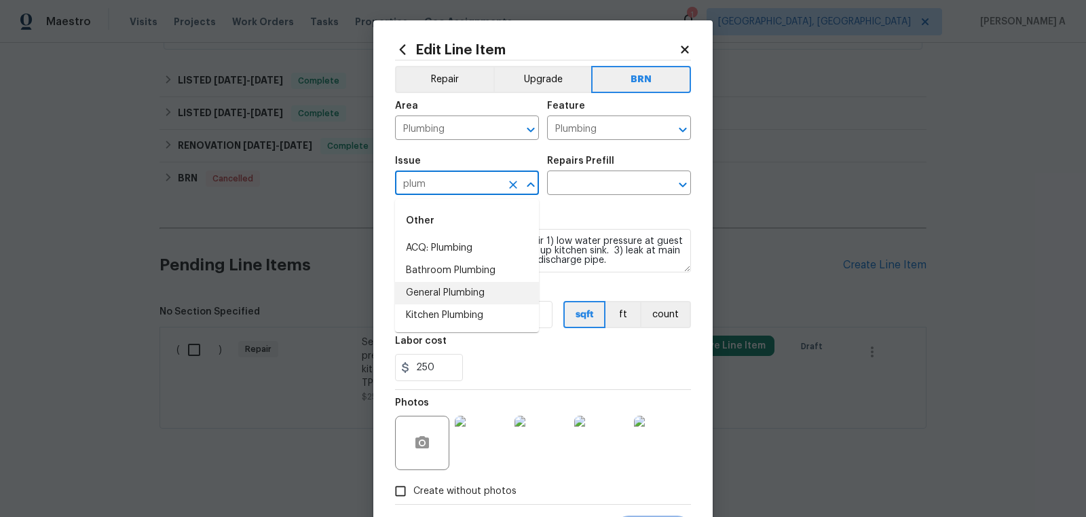
click at [445, 296] on li "General Plumbing" at bounding box center [467, 293] width 144 height 22
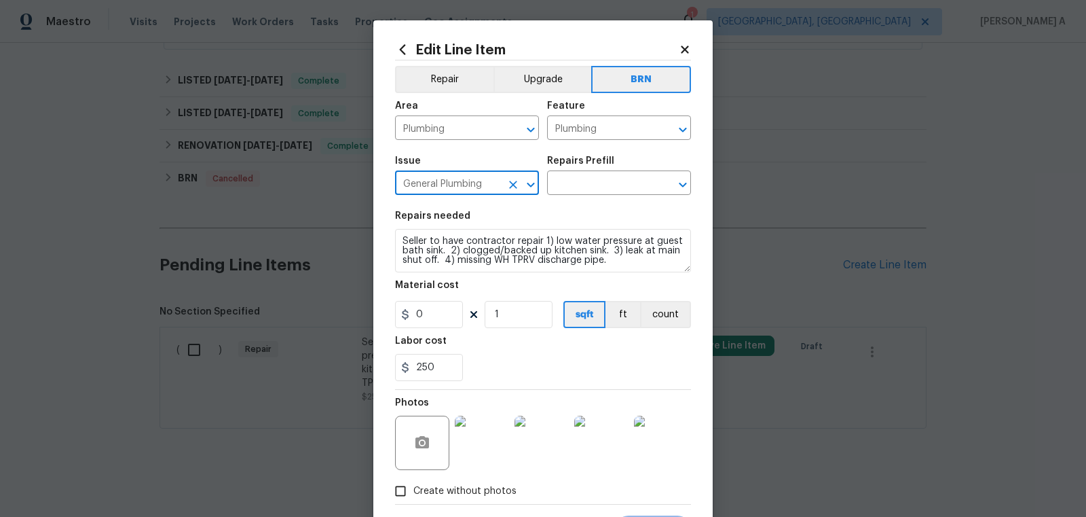
type input "General Plumbing"
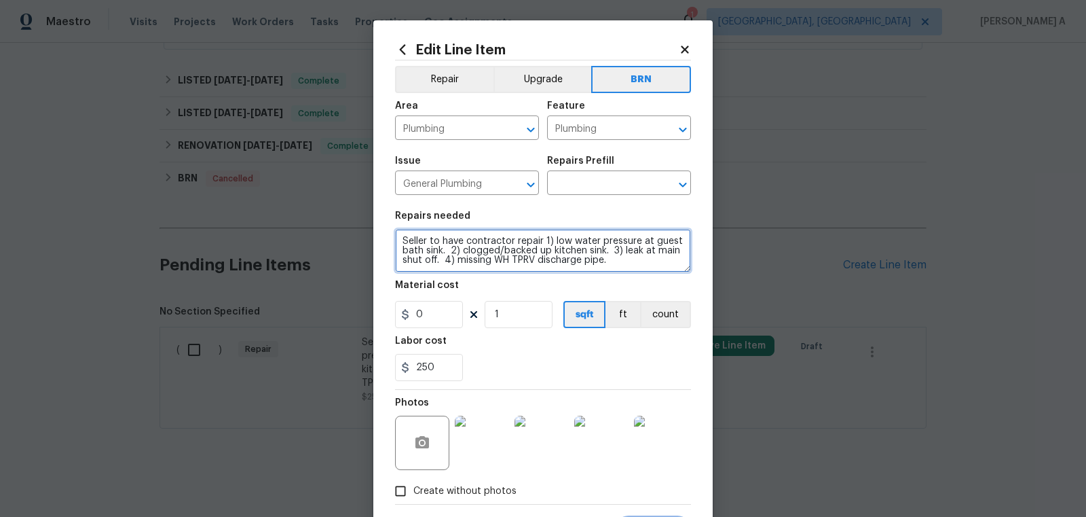
click at [466, 244] on textarea "Seller to have contractor repair 1) low water pressure at guest bath sink. 2) c…" at bounding box center [543, 250] width 296 height 43
click at [589, 186] on input "text" at bounding box center [600, 184] width 106 height 21
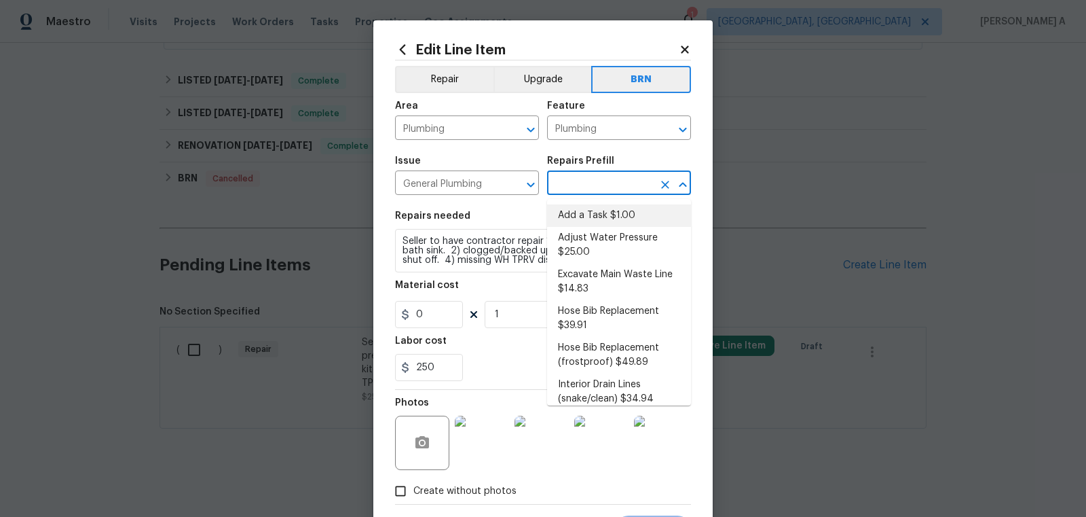
click at [597, 221] on li "Add a Task $1.00" at bounding box center [619, 215] width 144 height 22
type input "Add a Task $1.00"
type textarea "HPM to detail"
type input "1"
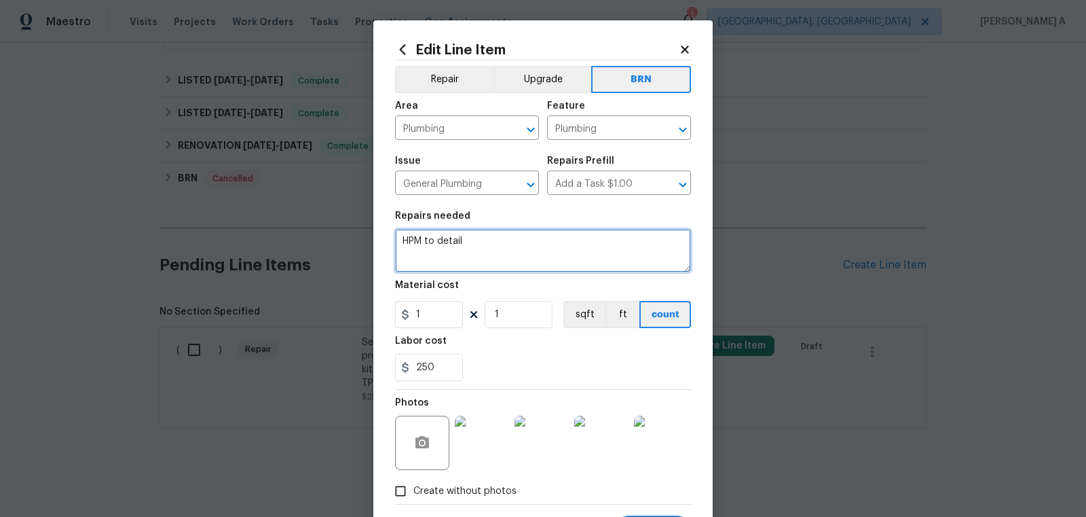
click at [566, 253] on textarea "HPM to detail" at bounding box center [543, 250] width 296 height 43
paste textarea "Seller to have contractor repair 1) low water pressure at guest bath sink. 2) c…"
type textarea "Seller to have contractor repair 1) low water pressure at guest bath sink. 2) c…"
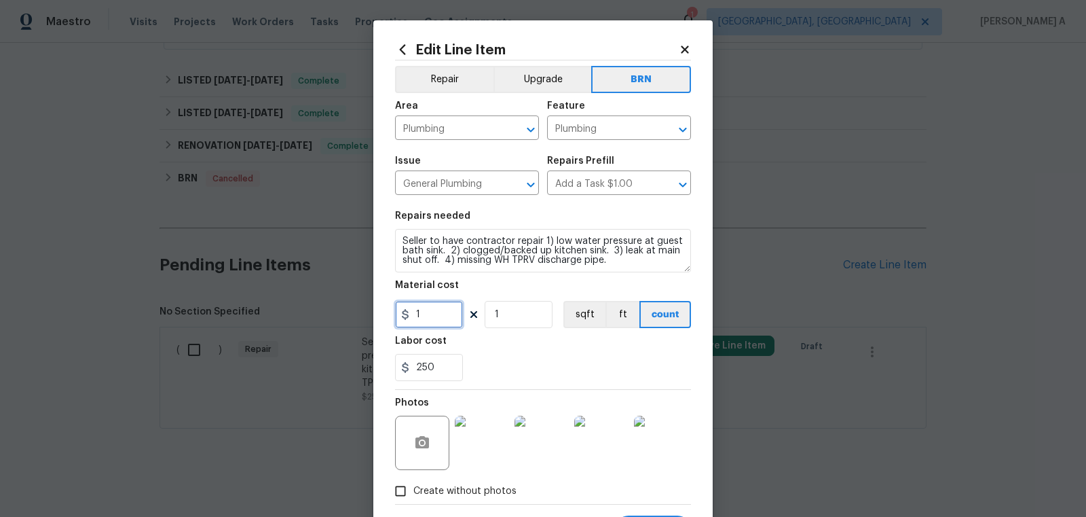
drag, startPoint x: 442, startPoint y: 323, endPoint x: 327, endPoint y: 323, distance: 115.4
click at [326, 323] on div "Edit Line Item Repair Upgrade BRN Area Plumbing ​ Feature Plumbing ​ Issue Gene…" at bounding box center [543, 258] width 1086 height 517
type input "0"
click at [506, 381] on section "Repairs needed Seller to have contractor repair 1) low water pressure at guest …" at bounding box center [543, 296] width 296 height 186
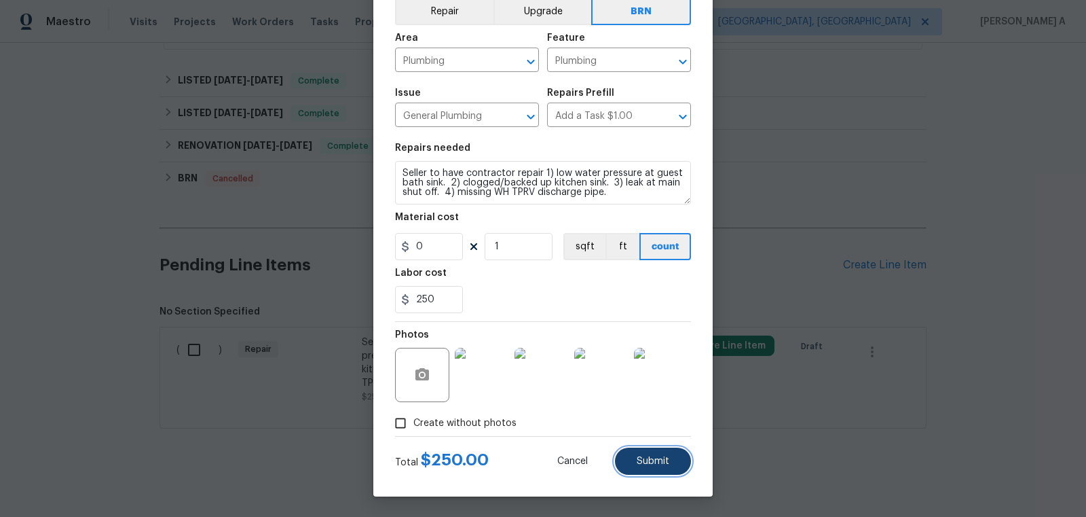
click at [632, 460] on button "Submit" at bounding box center [653, 460] width 76 height 27
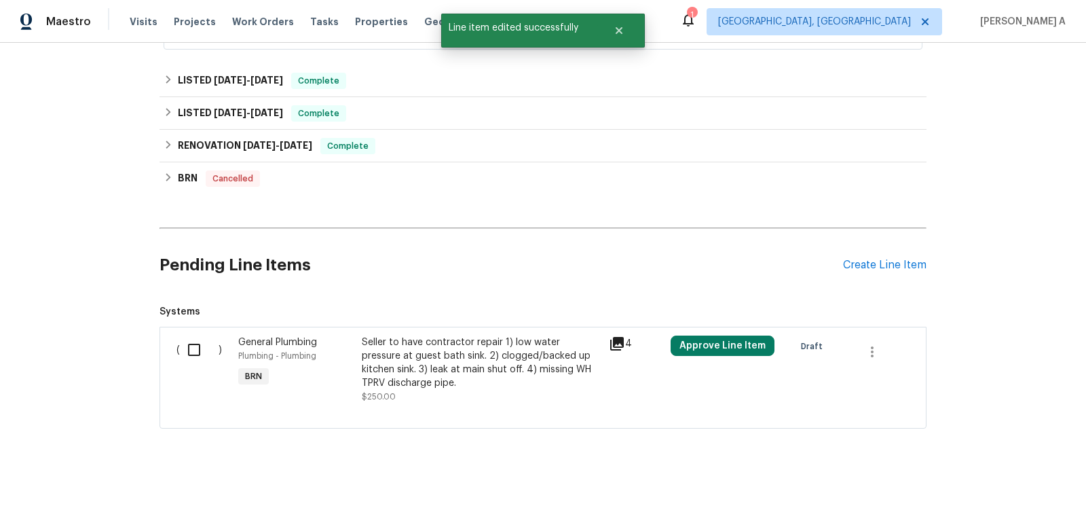
click at [191, 342] on input "checkbox" at bounding box center [199, 349] width 39 height 29
checkbox input "true"
click at [1037, 494] on button "Create Work Order" at bounding box center [1009, 483] width 112 height 25
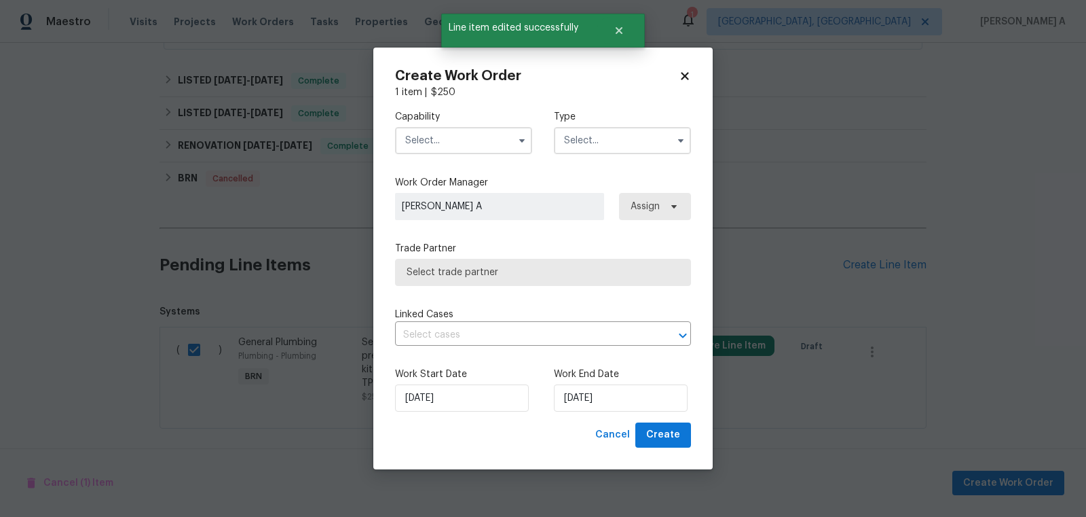
click at [492, 143] on input "text" at bounding box center [463, 140] width 137 height 27
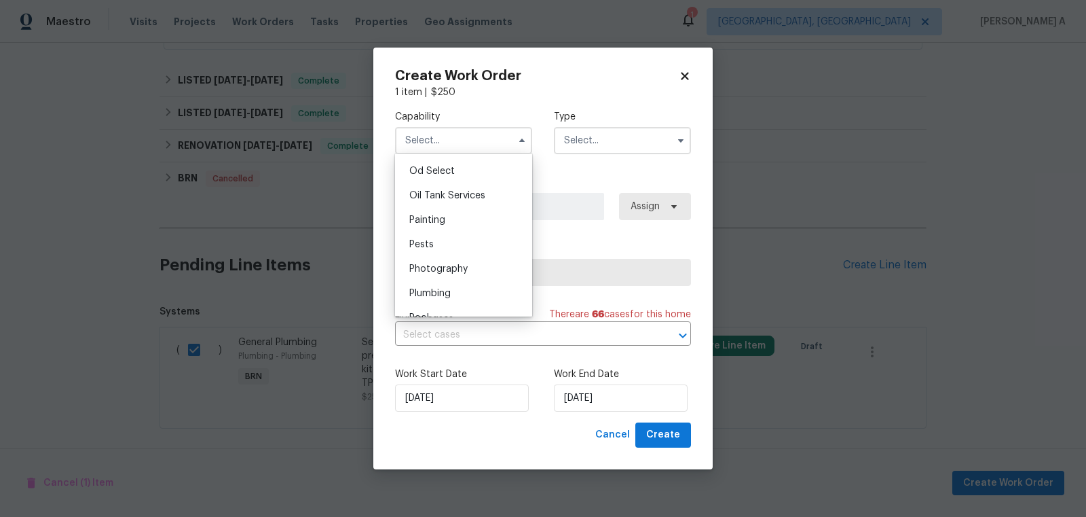
scroll to position [1143, 0]
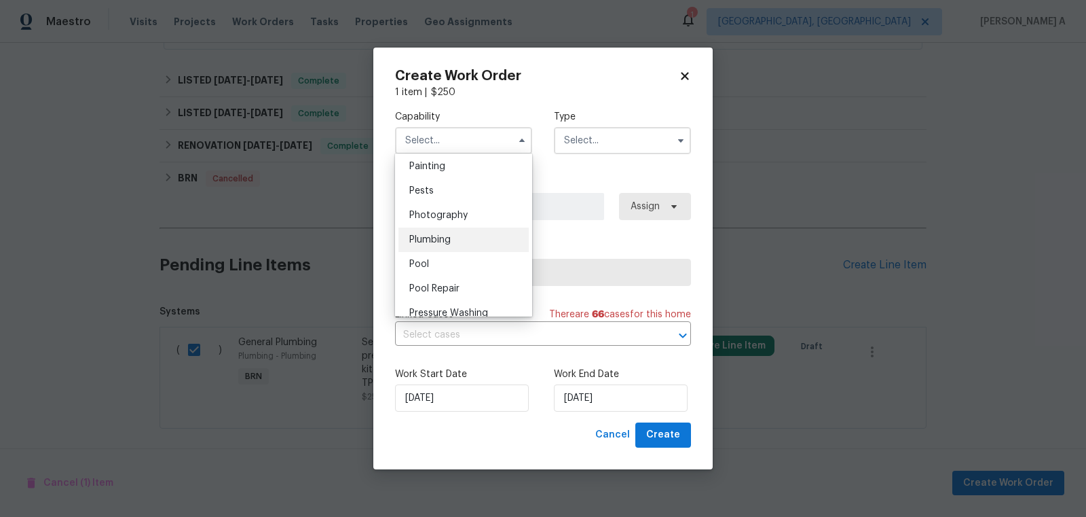
click at [454, 242] on div "Plumbing" at bounding box center [464, 239] width 130 height 24
type input "Plumbing"
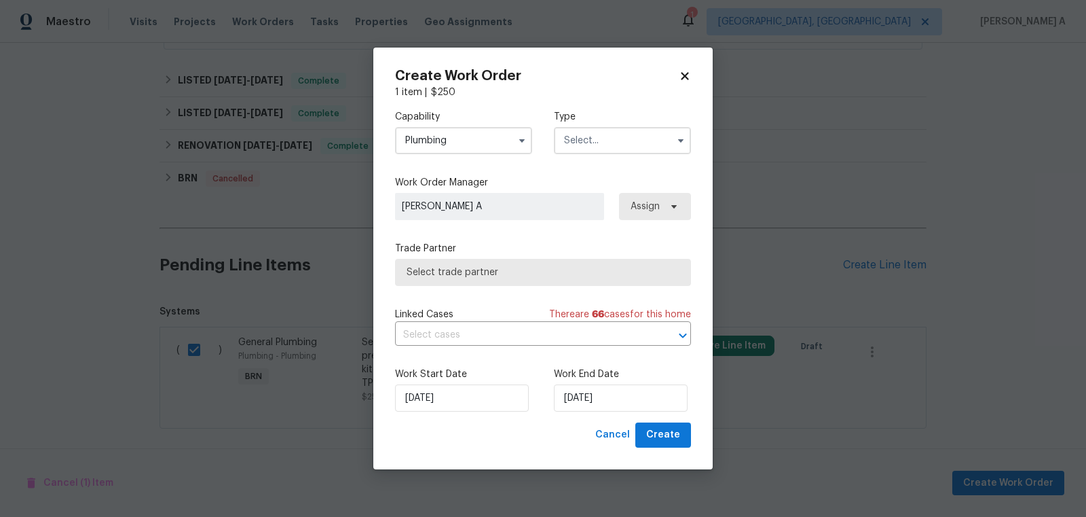
click at [608, 131] on input "text" at bounding box center [622, 140] width 137 height 27
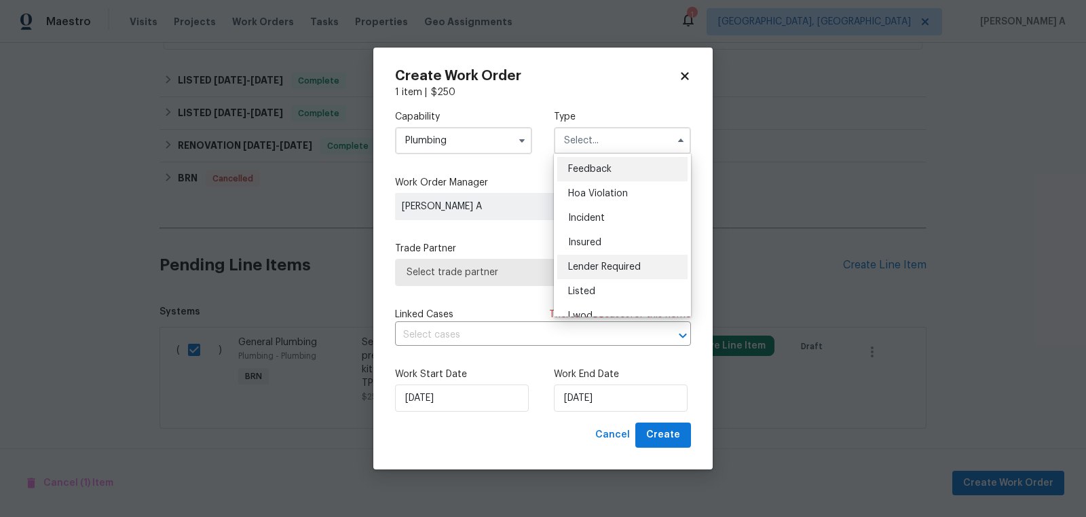
scroll to position [161, 0]
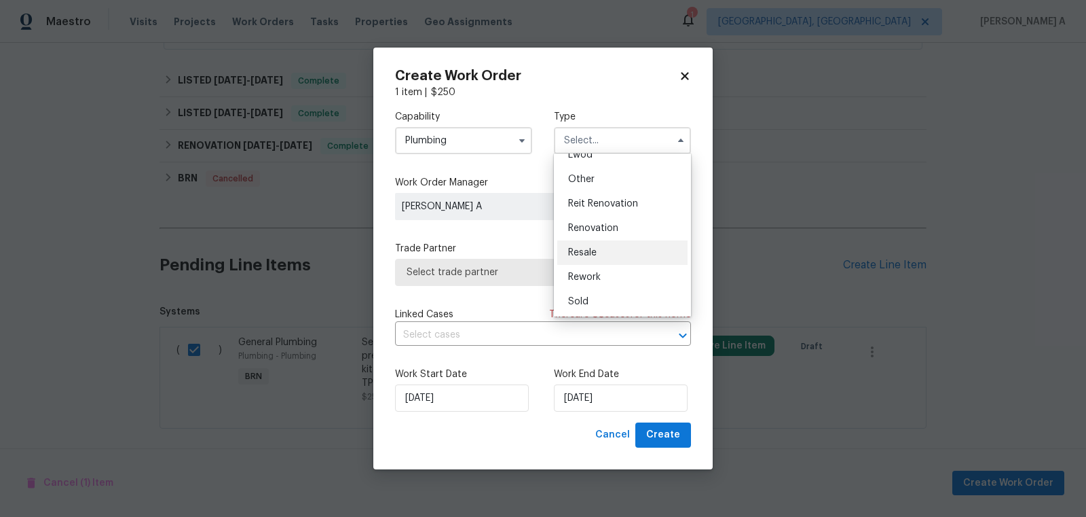
click at [595, 246] on div "Resale" at bounding box center [622, 252] width 130 height 24
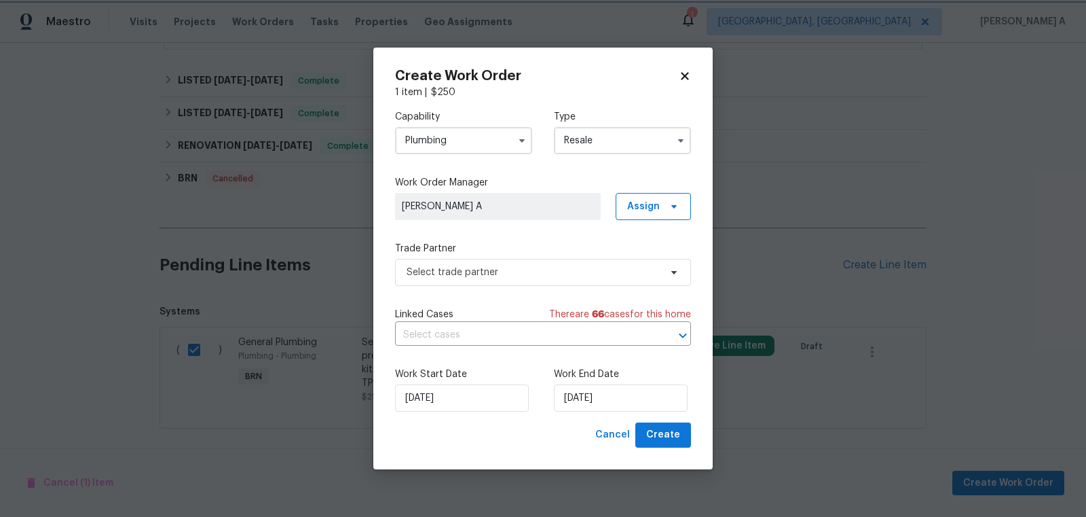
scroll to position [0, 0]
click at [608, 135] on input "Resale" at bounding box center [622, 140] width 137 height 27
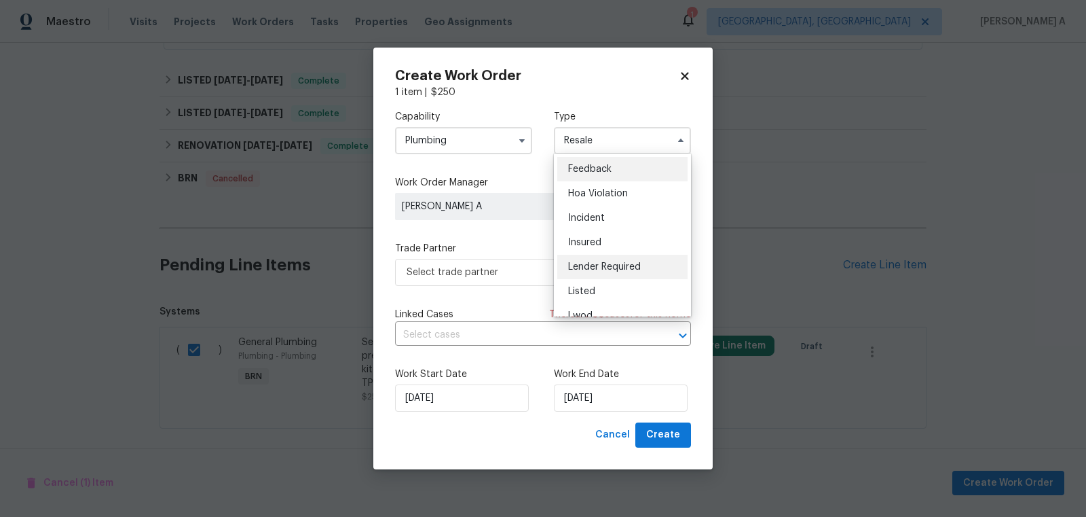
click at [621, 271] on span "Lender Required" at bounding box center [604, 267] width 73 height 10
type input "Lender Required"
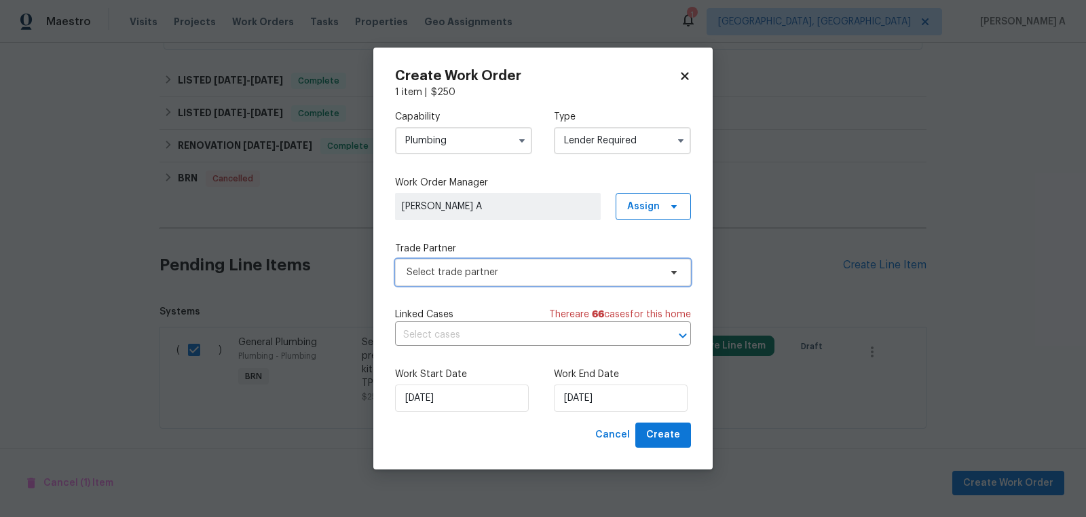
click at [576, 272] on span "Select trade partner" at bounding box center [533, 272] width 253 height 14
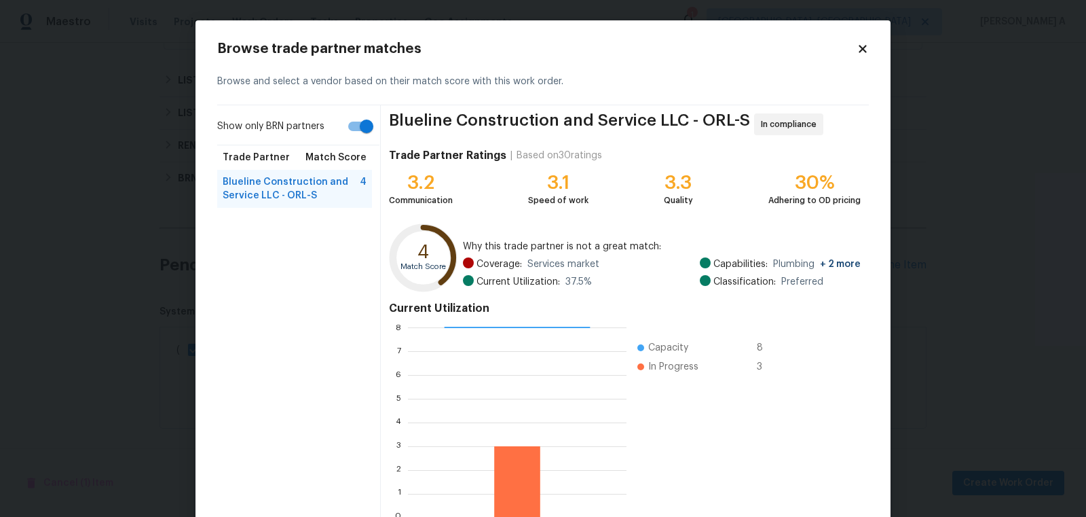
scroll to position [81, 0]
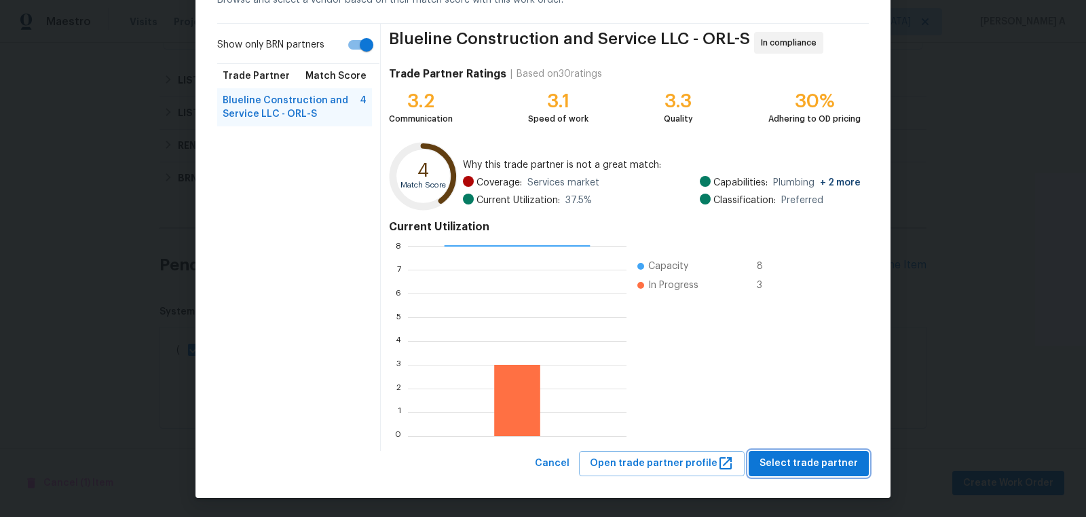
click at [827, 456] on span "Select trade partner" at bounding box center [809, 463] width 98 height 17
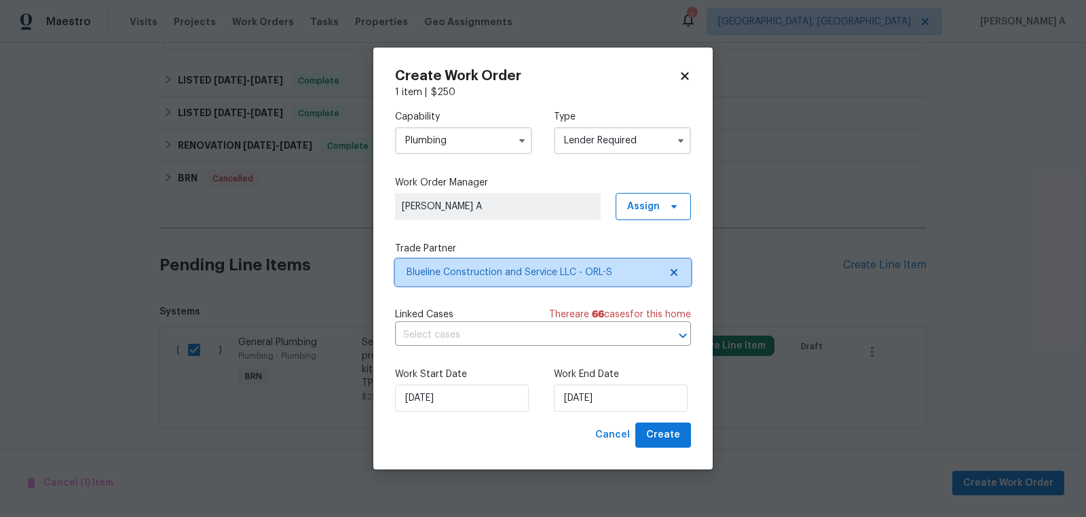
scroll to position [0, 0]
click at [481, 346] on input "text" at bounding box center [524, 335] width 258 height 21
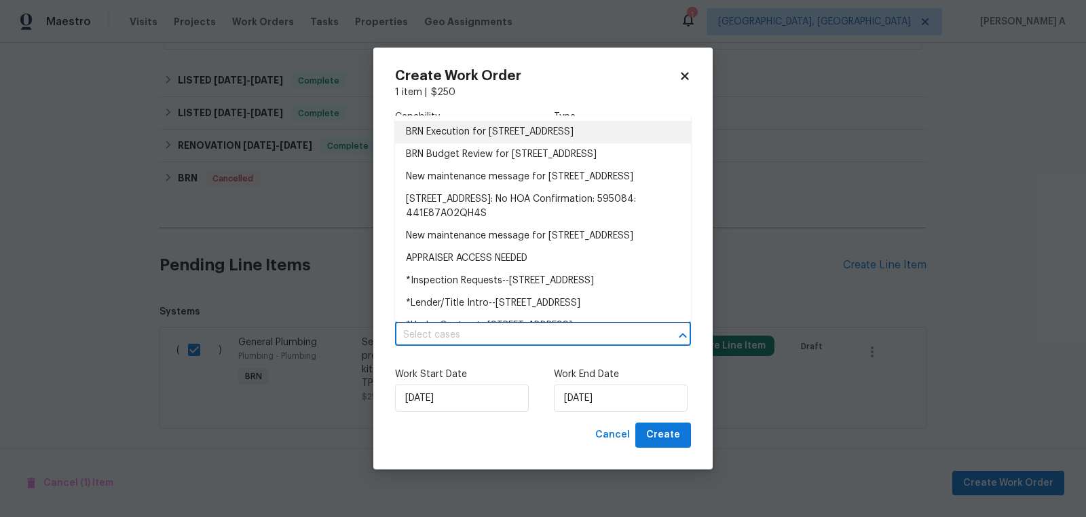
click at [467, 131] on li "BRN Execution for 13794 SW 112th St, Dunnellon, FL 34432" at bounding box center [543, 132] width 296 height 22
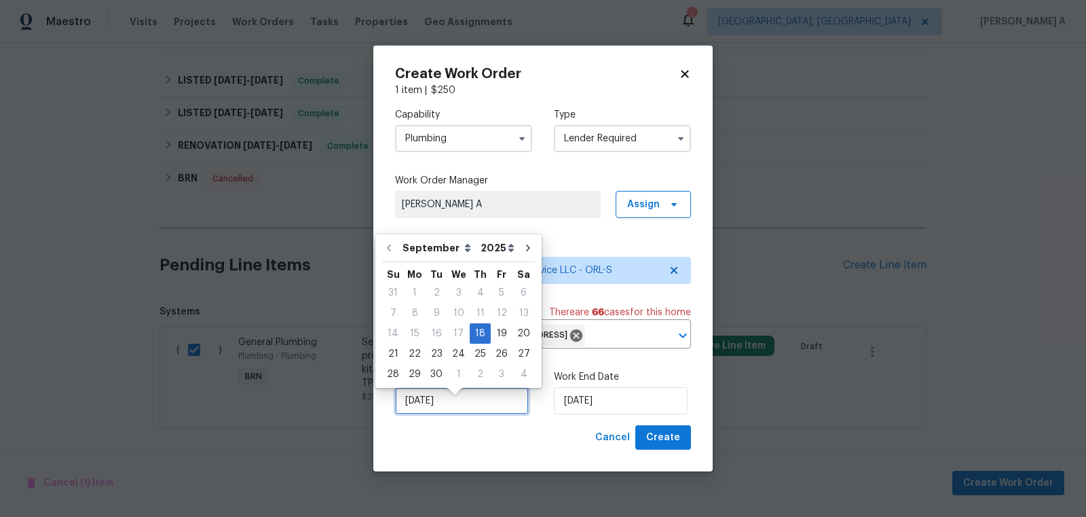
click at [463, 414] on input "9/18/2025" at bounding box center [462, 400] width 134 height 27
click at [498, 331] on div "19" at bounding box center [502, 333] width 22 height 19
type input "9/19/2025"
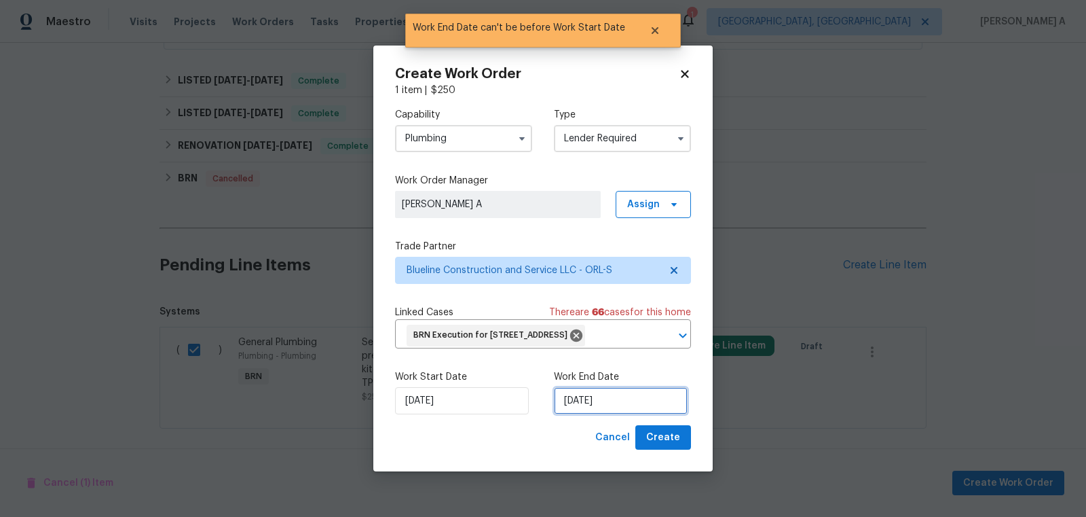
click at [581, 414] on input "9/19/2025" at bounding box center [621, 400] width 134 height 27
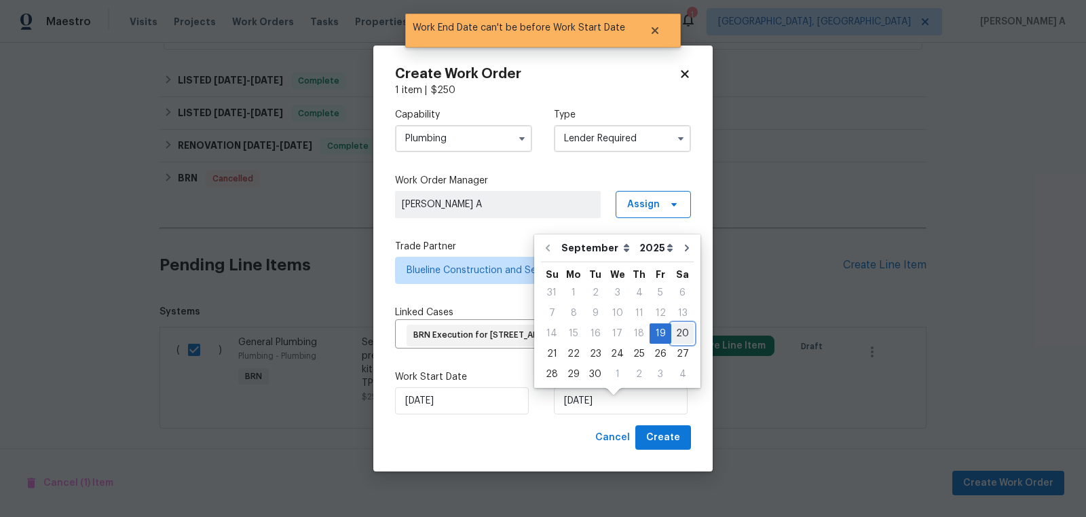
click at [676, 327] on div "20" at bounding box center [682, 333] width 22 height 19
type input "9/20/2025"
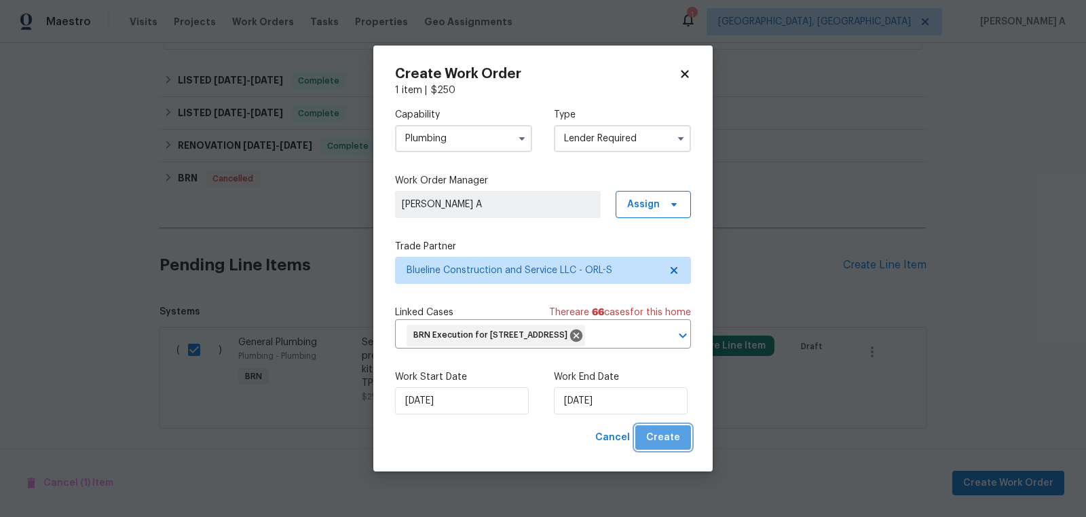
click at [668, 446] on span "Create" at bounding box center [663, 437] width 34 height 17
checkbox input "false"
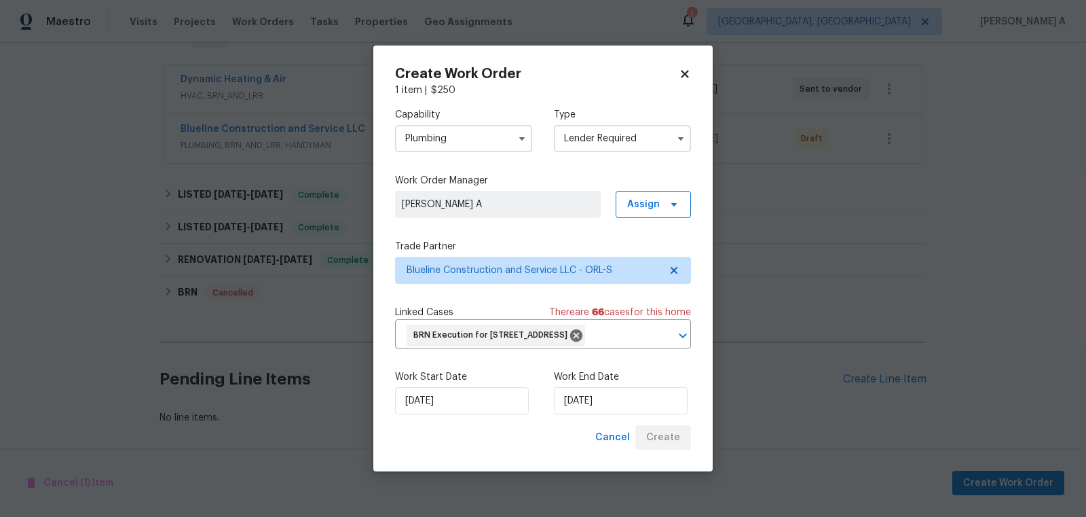
scroll to position [445, 0]
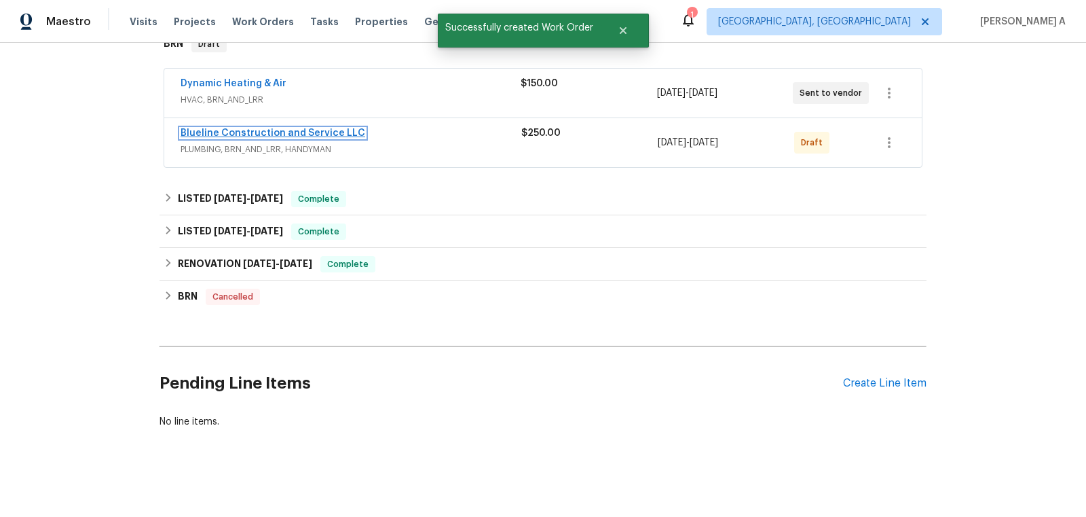
click at [252, 130] on link "Blueline Construction and Service LLC" at bounding box center [273, 133] width 185 height 10
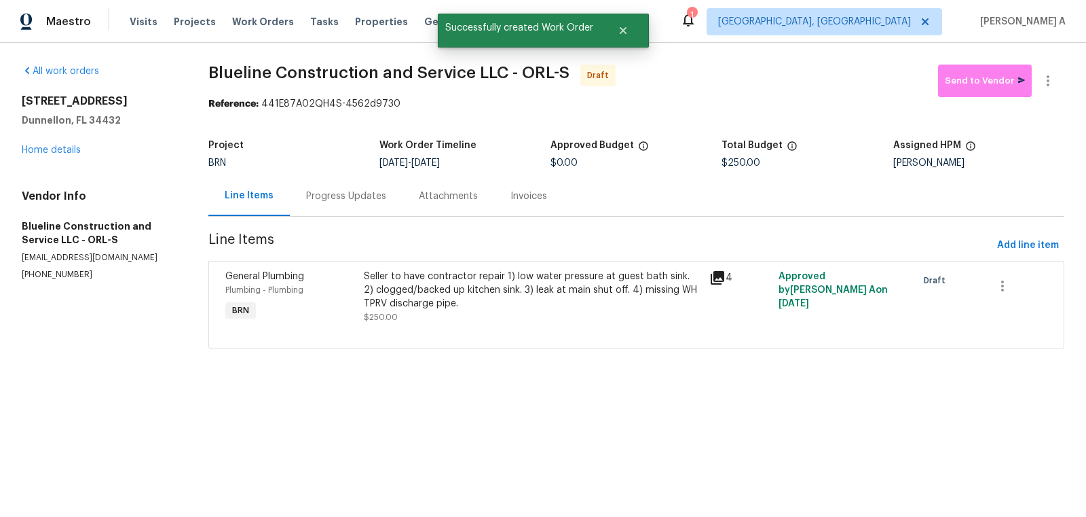
click at [350, 197] on div "Progress Updates" at bounding box center [346, 196] width 80 height 14
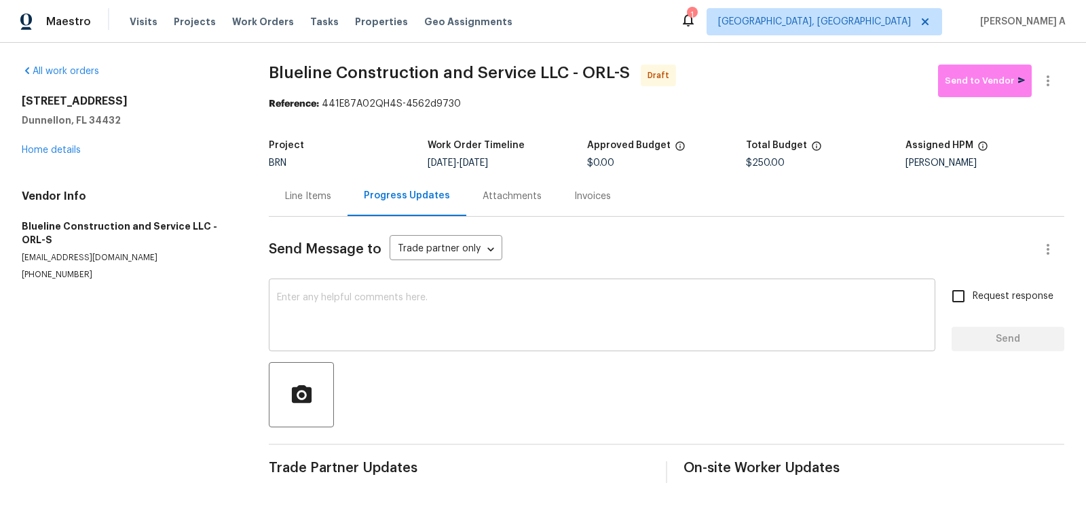
click at [314, 304] on textarea at bounding box center [602, 317] width 650 height 48
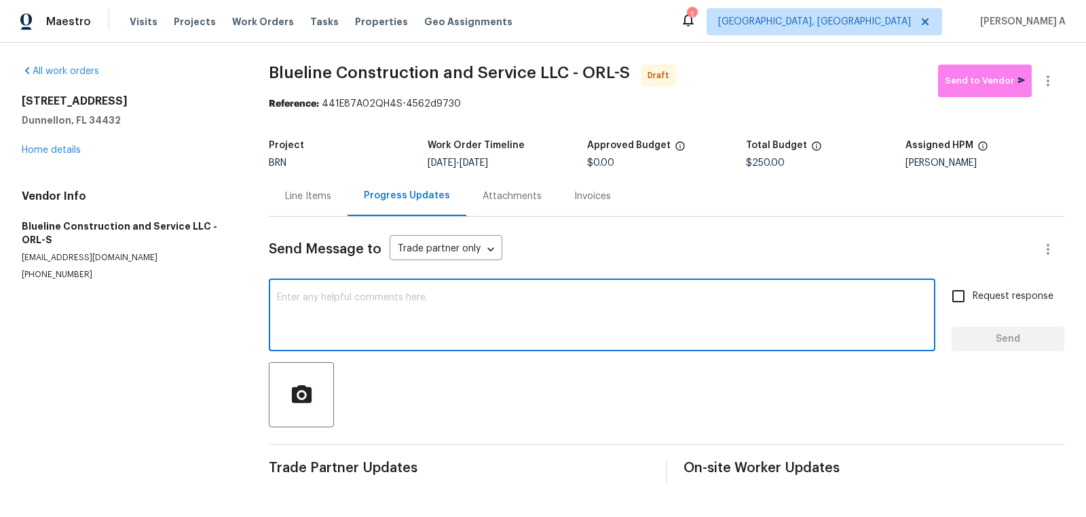
click at [314, 304] on textarea at bounding box center [602, 317] width 650 height 48
paste textarea "Hi, I'm Akshay from Opendoor. Just wanted to check if you received the workorde…"
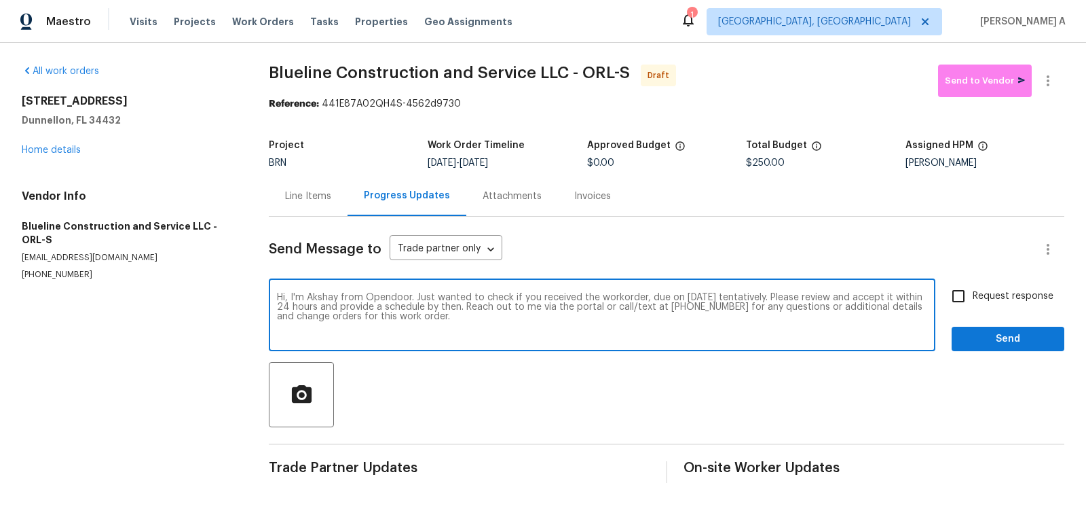
type textarea "Hi, I'm Akshay from Opendoor. Just wanted to check if you received the workorde…"
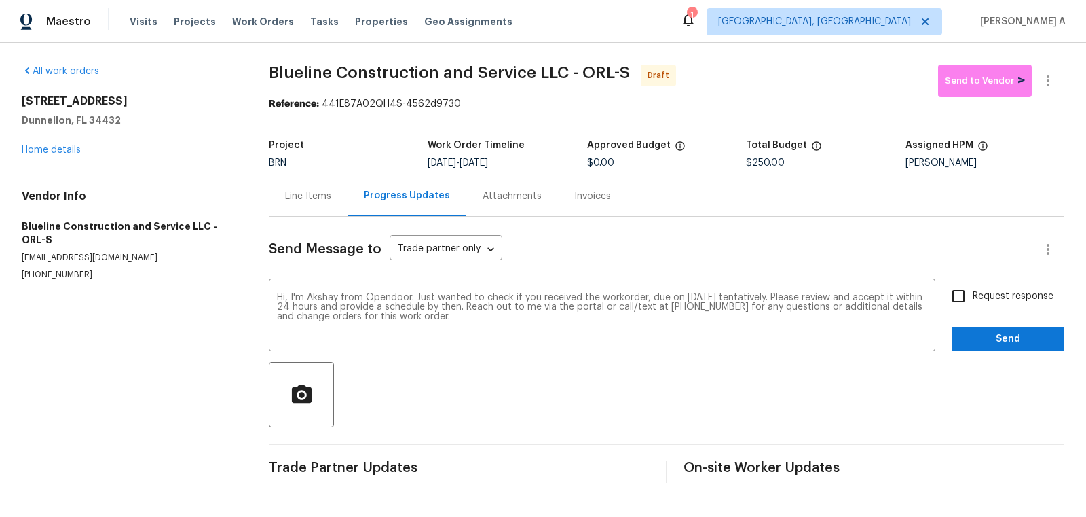
click at [942, 297] on div "Hi, I'm Akshay from Opendoor. Just wanted to check if you received the workorde…" at bounding box center [667, 316] width 796 height 69
click at [978, 297] on span "Request response" at bounding box center [1013, 296] width 81 height 14
click at [973, 297] on input "Request response" at bounding box center [958, 296] width 29 height 29
checkbox input "true"
click at [1020, 348] on button "Send" at bounding box center [1008, 339] width 113 height 25
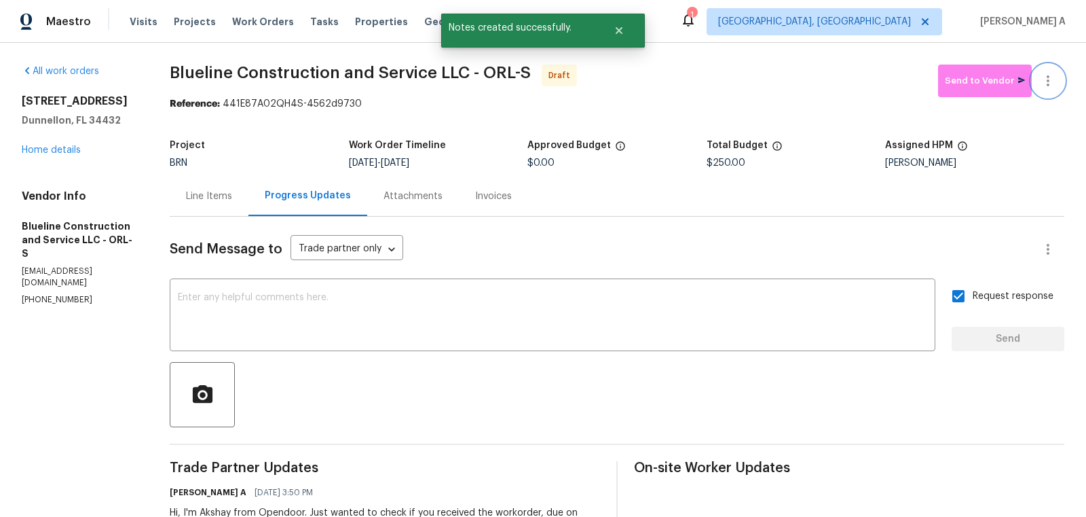
click at [1050, 79] on icon "button" at bounding box center [1048, 81] width 16 height 16
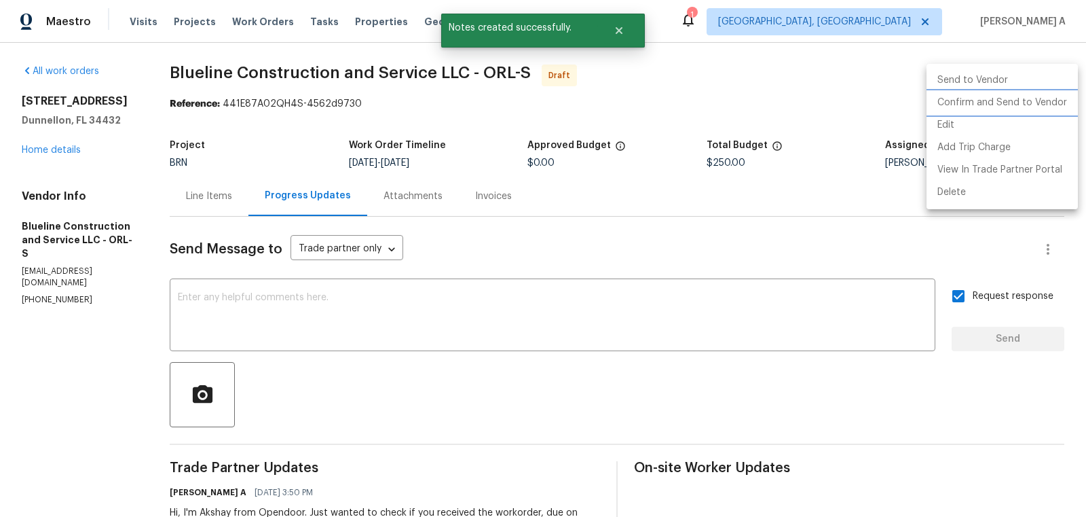
click at [1053, 100] on li "Confirm and Send to Vendor" at bounding box center [1002, 103] width 151 height 22
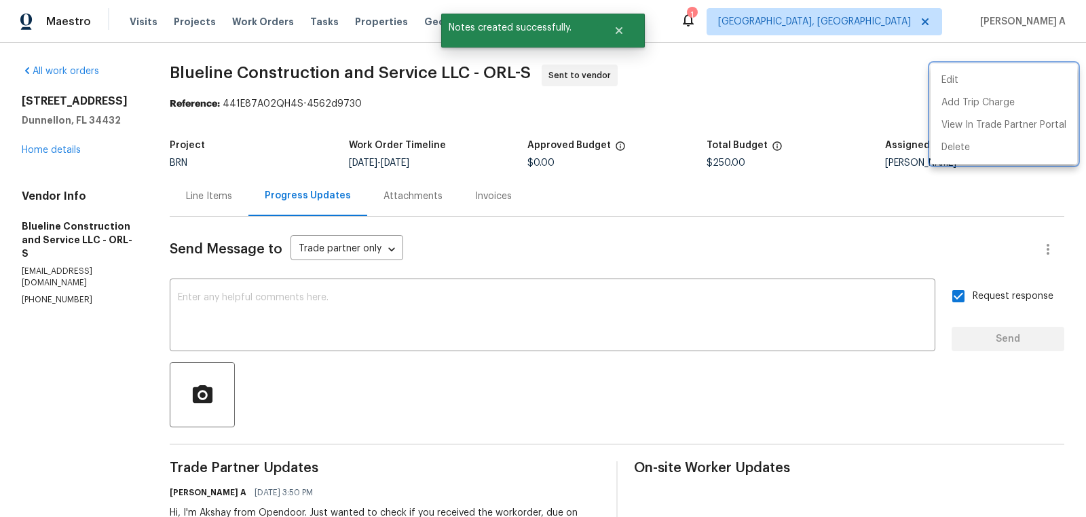
click at [222, 196] on div at bounding box center [543, 258] width 1086 height 517
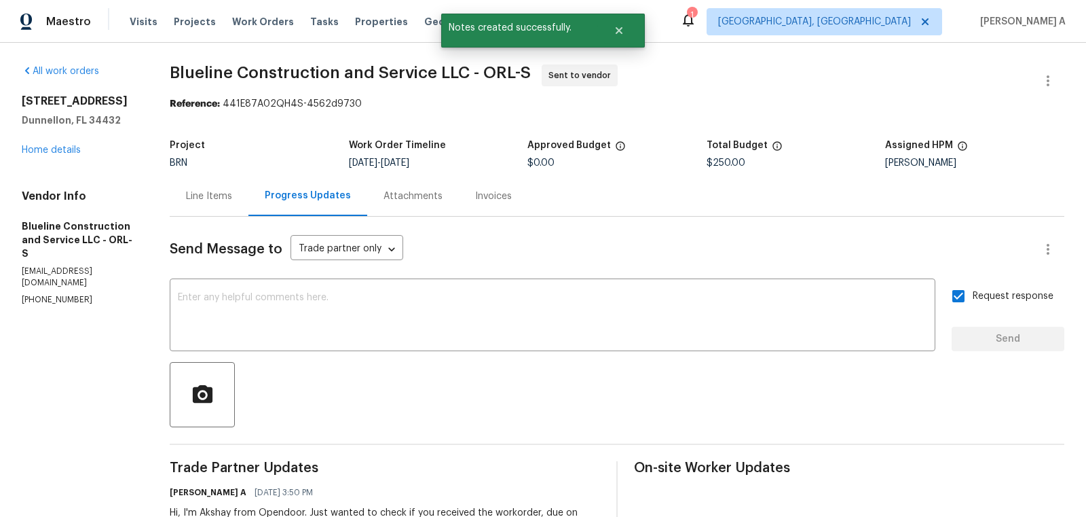
click at [221, 194] on div "Line Items" at bounding box center [209, 196] width 46 height 14
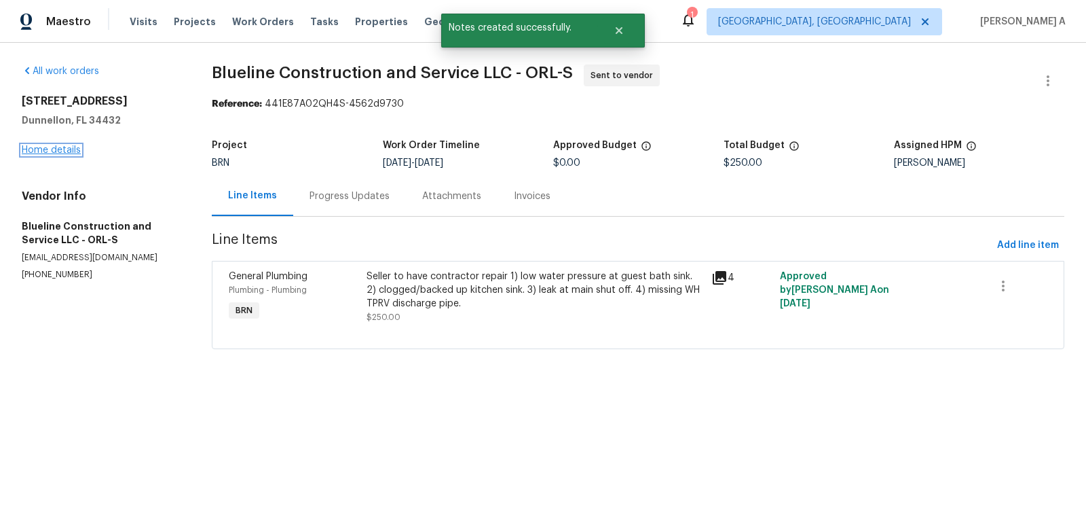
click at [50, 148] on link "Home details" at bounding box center [51, 150] width 59 height 10
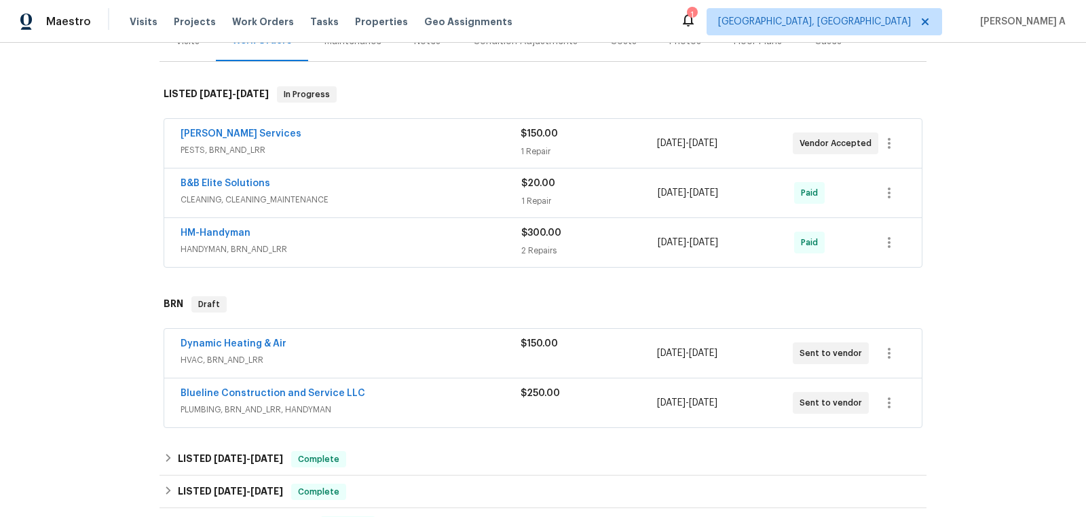
scroll to position [187, 0]
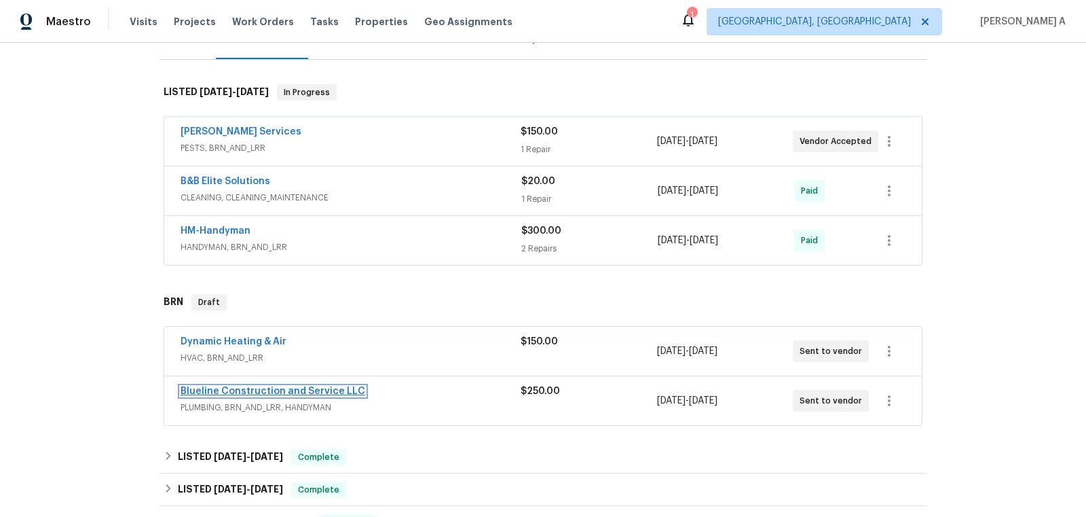
click at [242, 386] on link "Blueline Construction and Service LLC" at bounding box center [273, 391] width 185 height 10
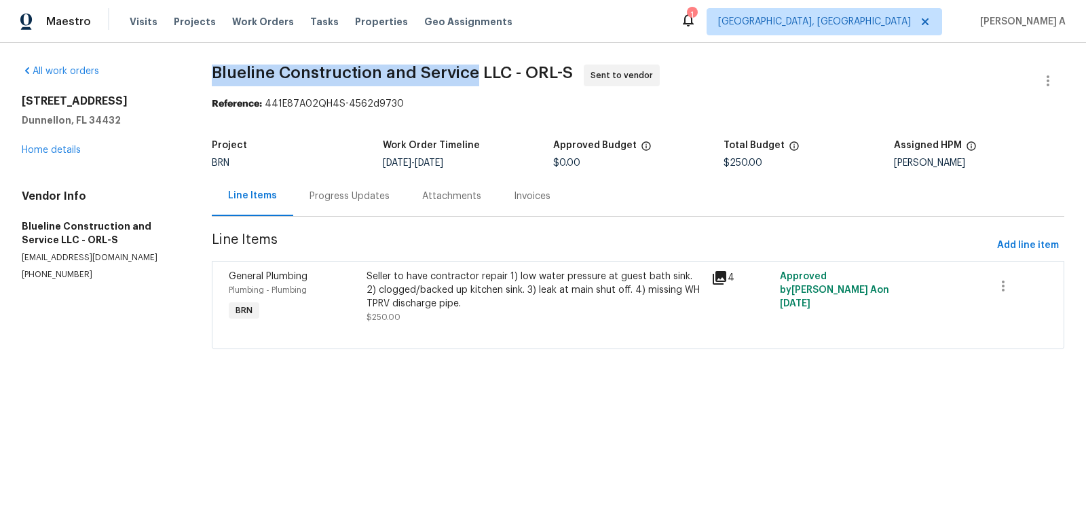
copy span "Blueline Construction and Service"
drag, startPoint x: 209, startPoint y: 76, endPoint x: 473, endPoint y: 73, distance: 263.5
click at [473, 73] on div "All work orders 13794 SW 112th St Dunnellon, FL 34432 Home details Vendor Info …" at bounding box center [543, 215] width 1086 height 344
click at [58, 147] on link "Home details" at bounding box center [51, 150] width 59 height 10
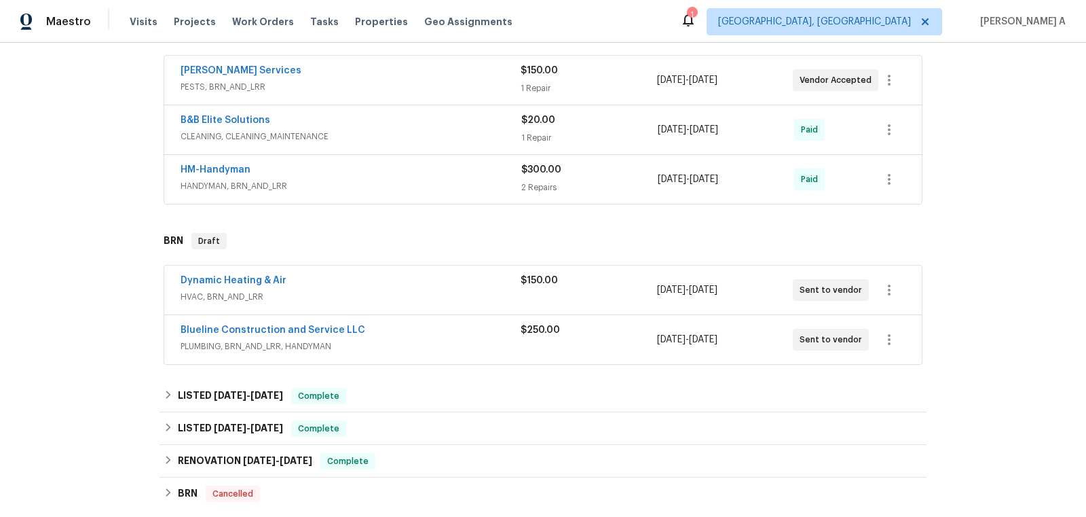
scroll to position [258, 0]
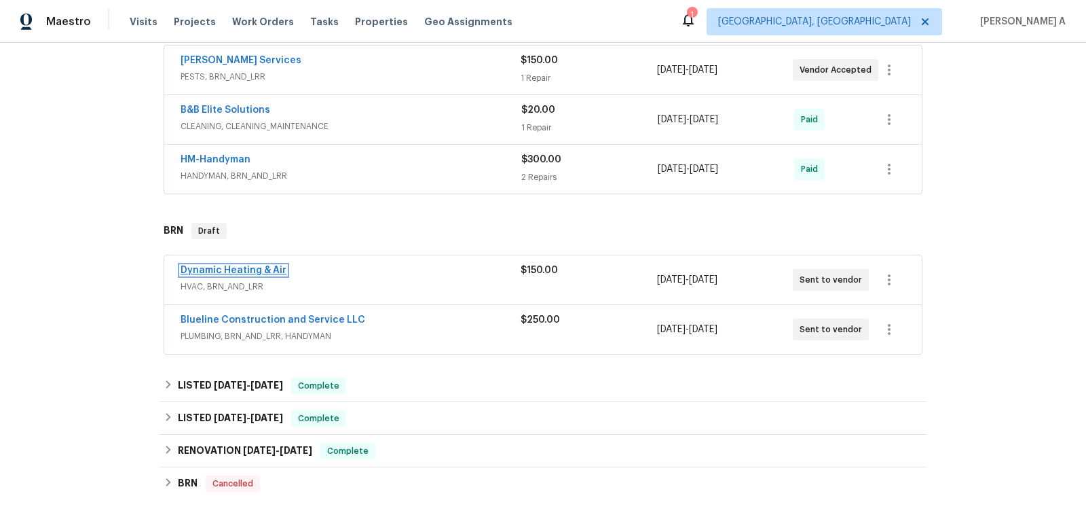
click at [223, 268] on link "Dynamic Heating & Air" at bounding box center [234, 270] width 106 height 10
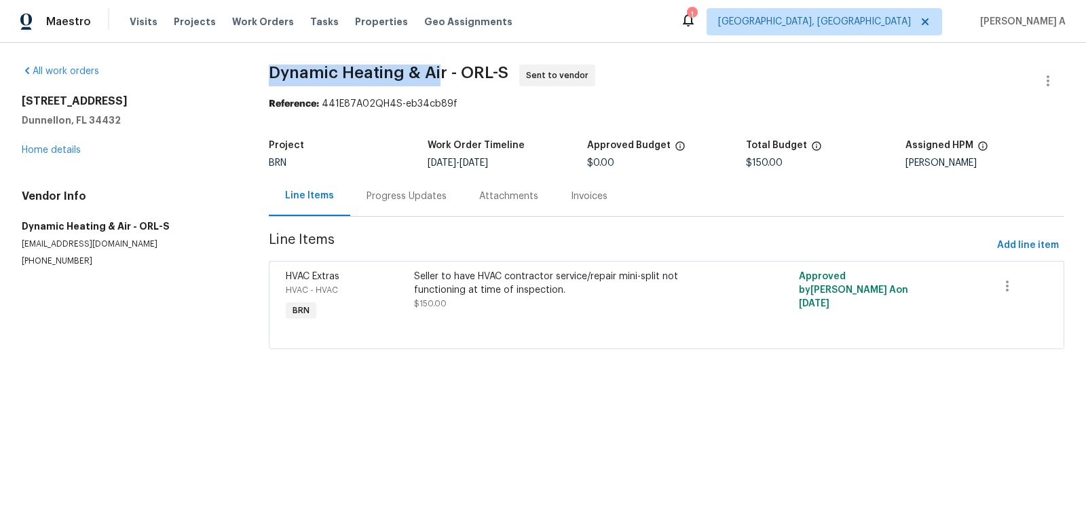
copy span "Dynamic Heating & Ai"
drag, startPoint x: 260, startPoint y: 75, endPoint x: 440, endPoint y: 76, distance: 179.9
click at [440, 76] on div "All work orders 13794 SW 112th St Dunnellon, FL 34432 Home details Vendor Info …" at bounding box center [543, 215] width 1086 height 344
click at [413, 56] on div "All work orders 13794 SW 112th St Dunnellon, FL 34432 Home details Vendor Info …" at bounding box center [543, 215] width 1086 height 344
copy span "Dynamic Heating & Air"
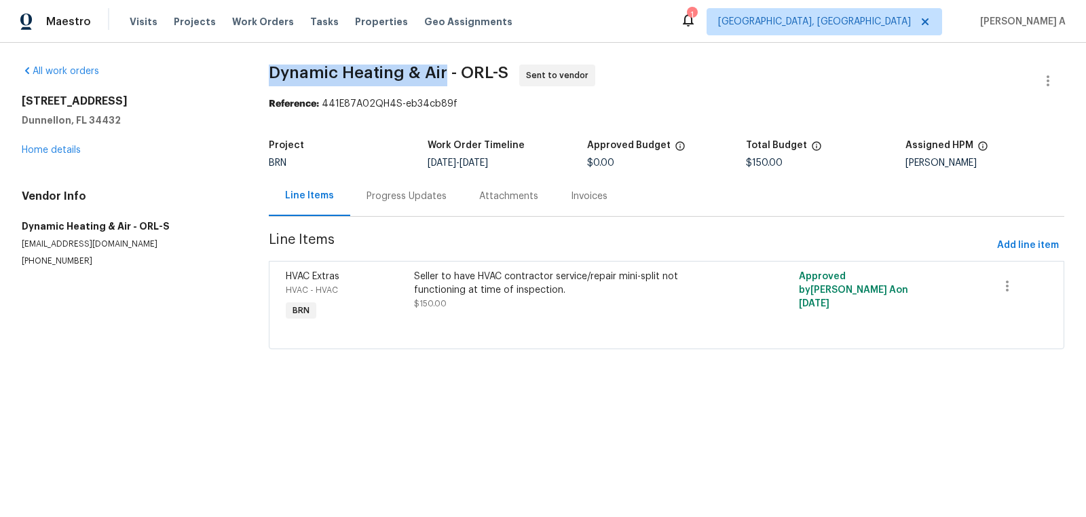
drag, startPoint x: 443, startPoint y: 69, endPoint x: 257, endPoint y: 67, distance: 185.4
click at [256, 67] on div "All work orders 13794 SW 112th St Dunnellon, FL 34432 Home details Vendor Info …" at bounding box center [543, 215] width 1086 height 344
click at [63, 149] on link "Home details" at bounding box center [51, 150] width 59 height 10
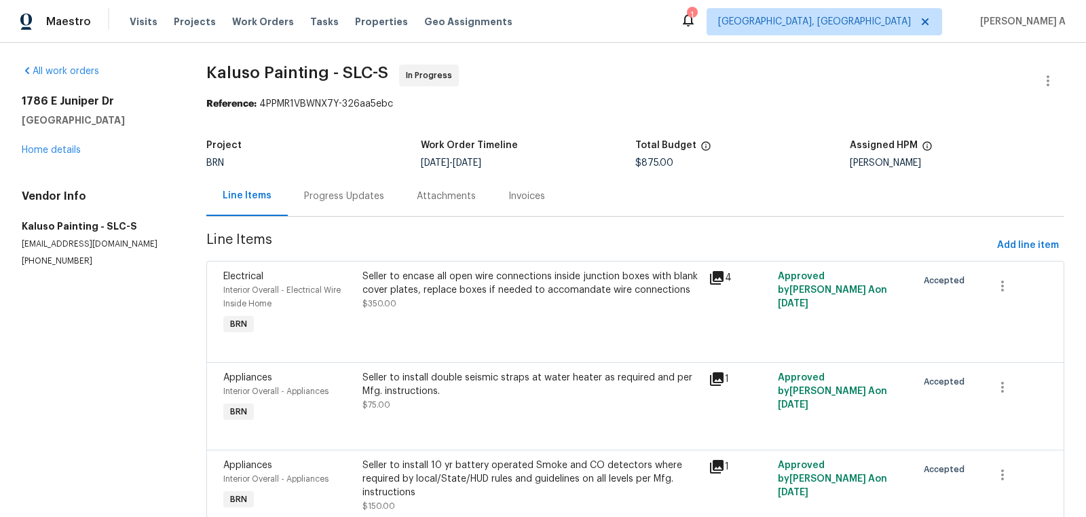
click at [65, 270] on section "All work orders [STREET_ADDRESS] Home details Vendor Info Kaluso Painting - SLC…" at bounding box center [98, 353] width 152 height 577
copy p "[PHONE_NUMBER]"
drag, startPoint x: 23, startPoint y: 103, endPoint x: 157, endPoint y: 115, distance: 134.3
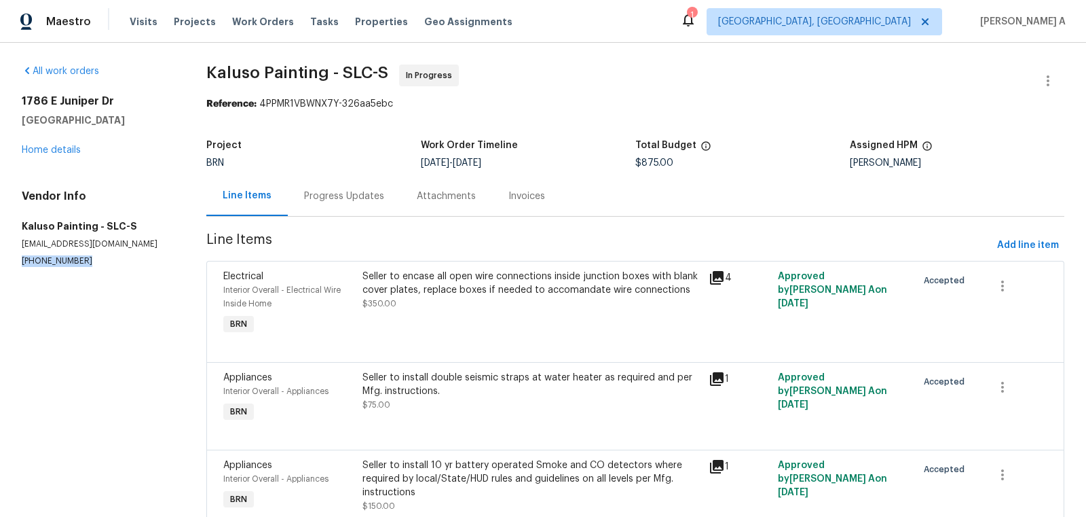
click at [157, 115] on div "1786 E [GEOGRAPHIC_DATA]" at bounding box center [98, 110] width 152 height 33
copy div "1786 E [GEOGRAPHIC_DATA]"
